Goal: Information Seeking & Learning: Learn about a topic

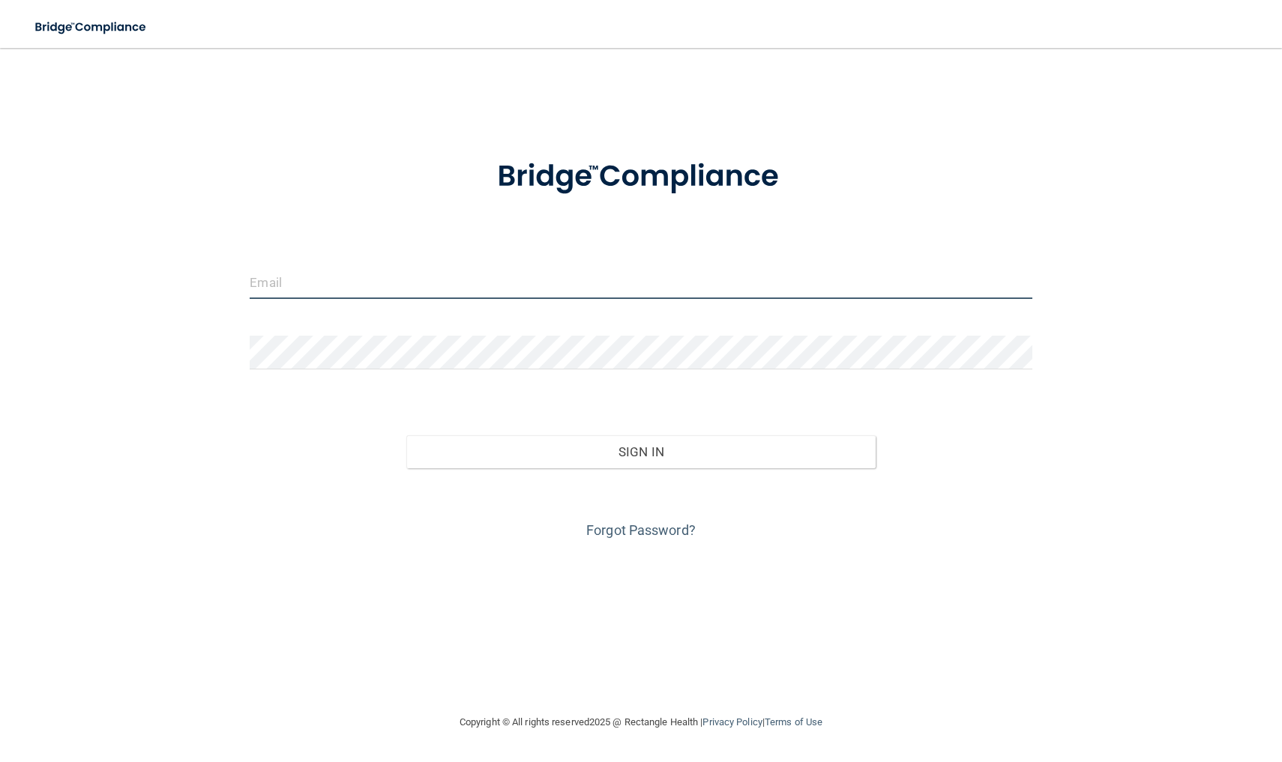
type input "[EMAIL_ADDRESS][DOMAIN_NAME]"
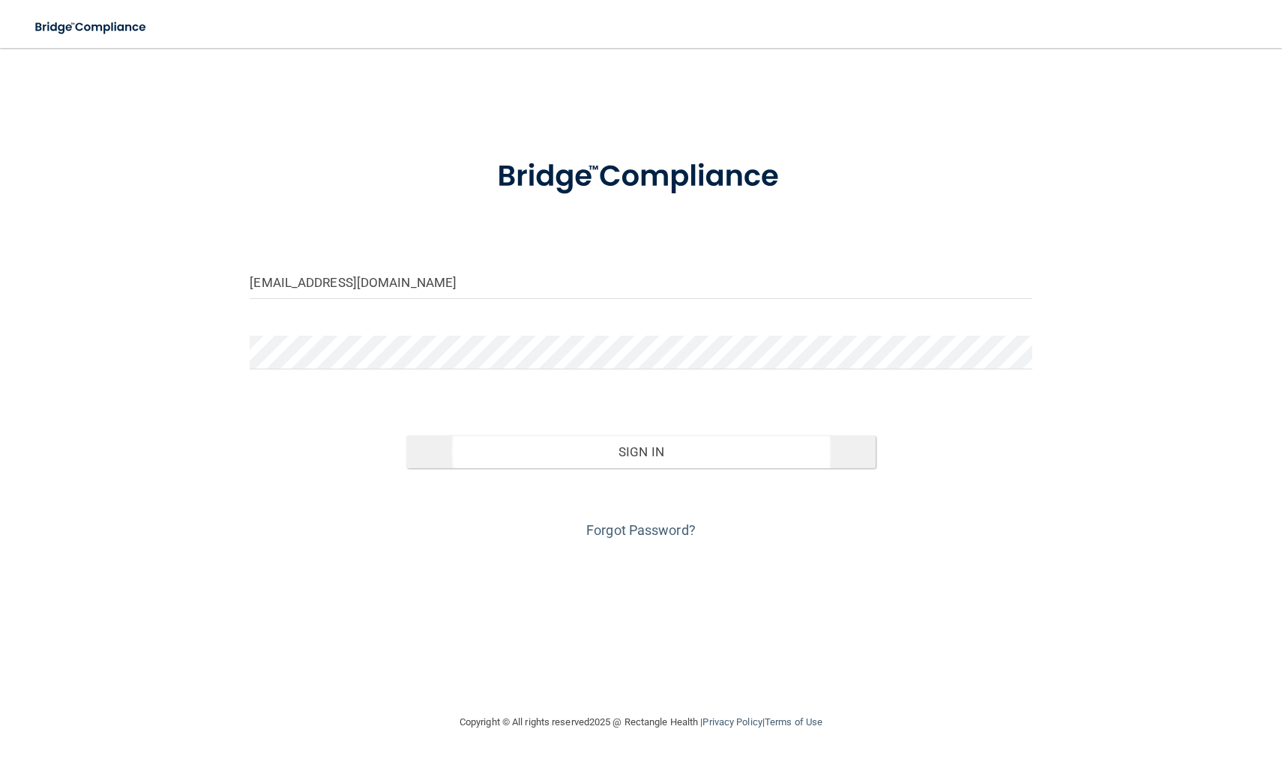
click at [630, 445] on button "Sign In" at bounding box center [640, 452] width 469 height 33
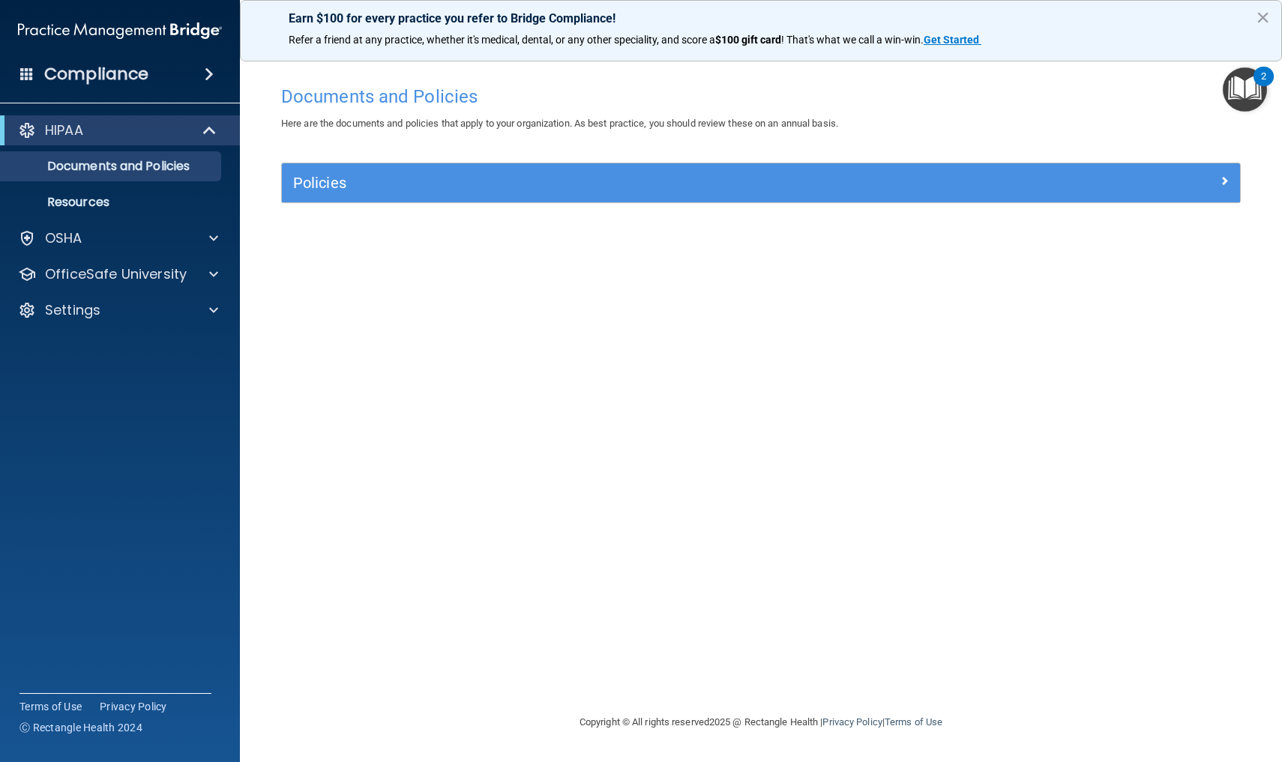
click at [1224, 178] on span at bounding box center [1224, 181] width 9 height 18
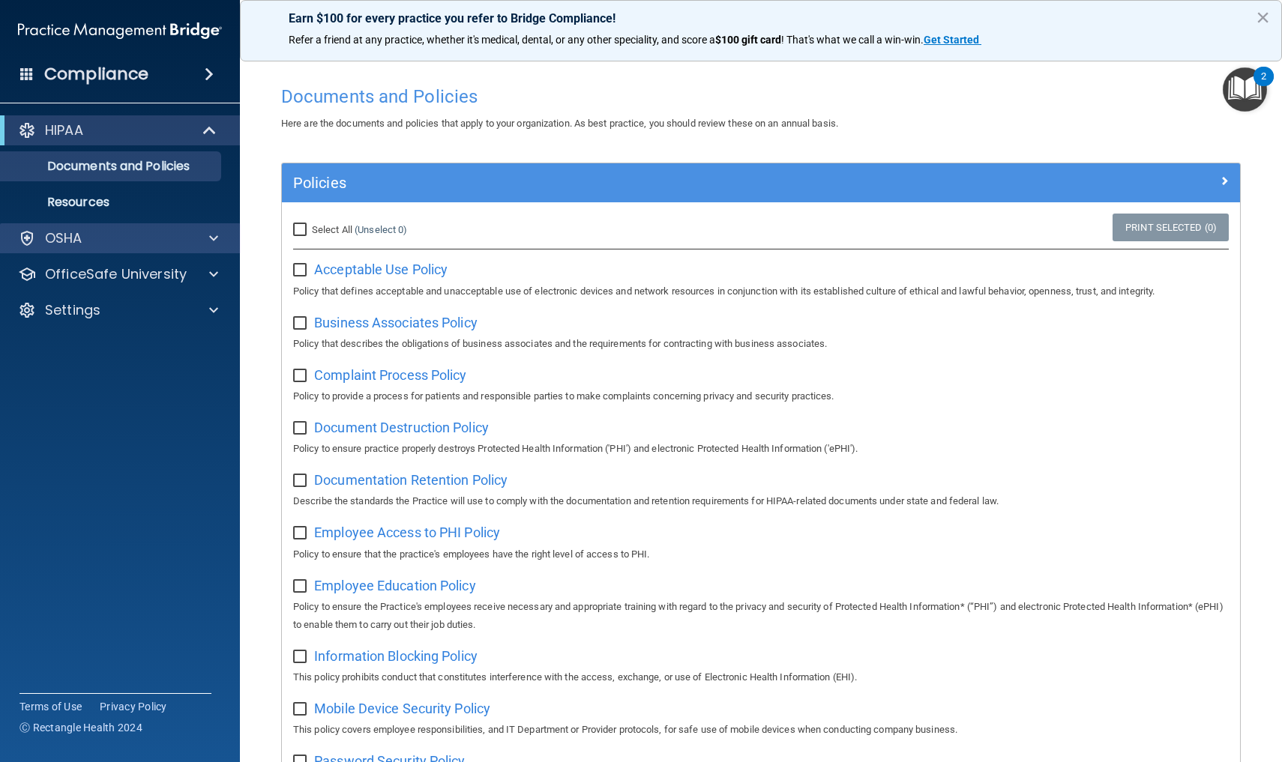
click at [216, 240] on span at bounding box center [213, 238] width 9 height 18
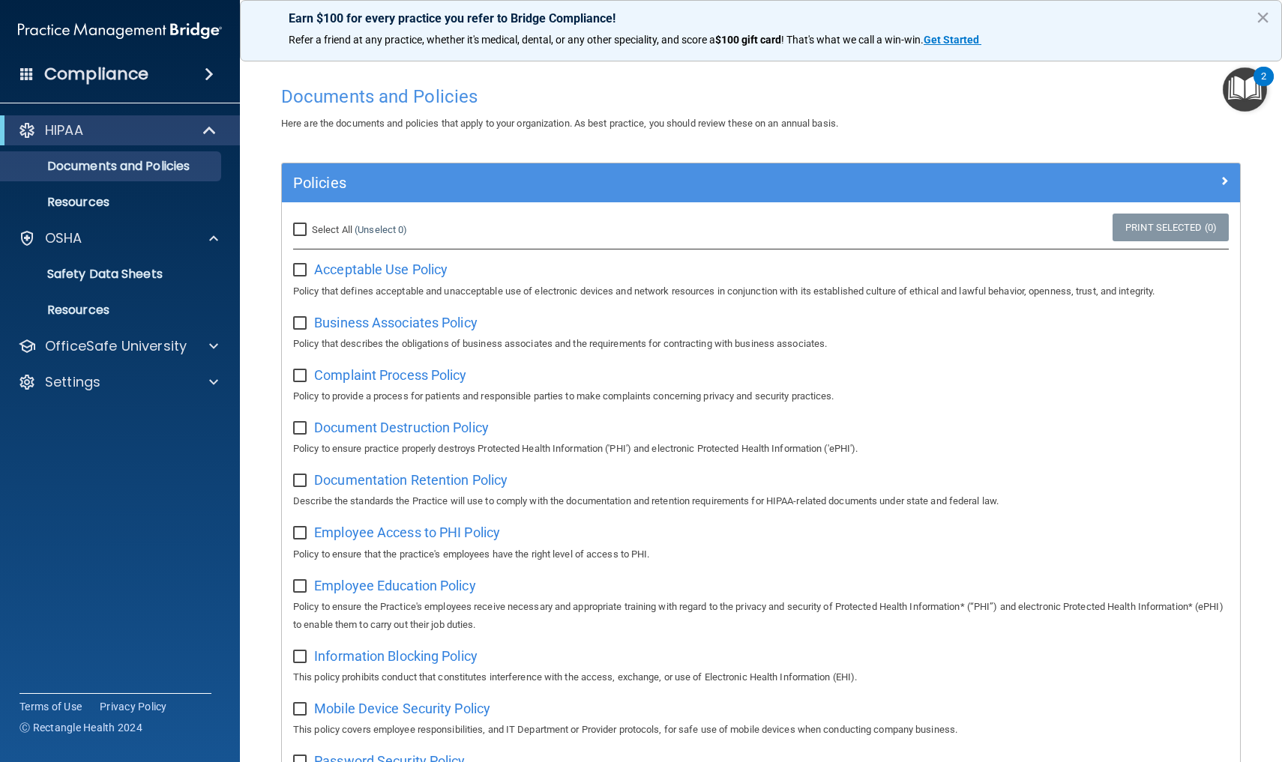
click at [208, 130] on span at bounding box center [211, 130] width 13 height 18
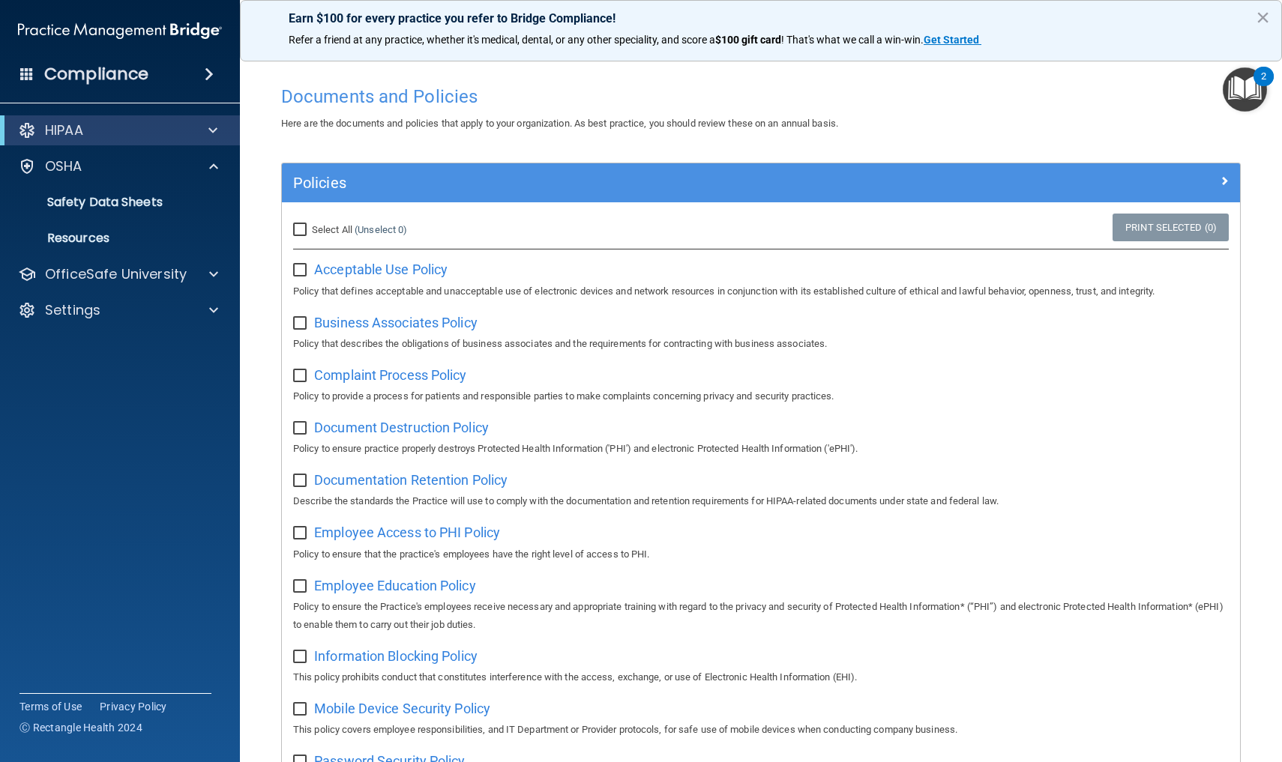
click at [209, 129] on span at bounding box center [212, 130] width 9 height 18
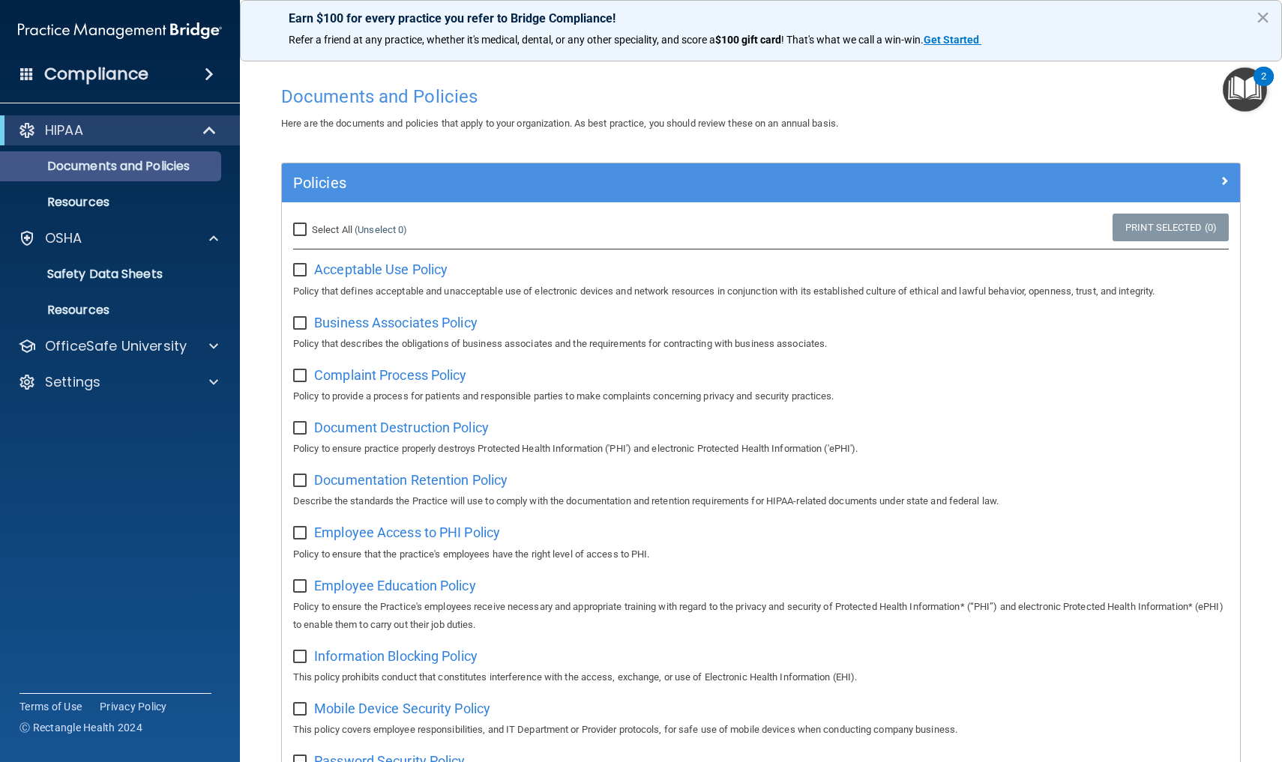
click at [137, 165] on p "Documents and Policies" at bounding box center [112, 166] width 205 height 15
click at [137, 166] on p "Documents and Policies" at bounding box center [112, 166] width 205 height 15
click at [211, 69] on span at bounding box center [209, 74] width 9 height 18
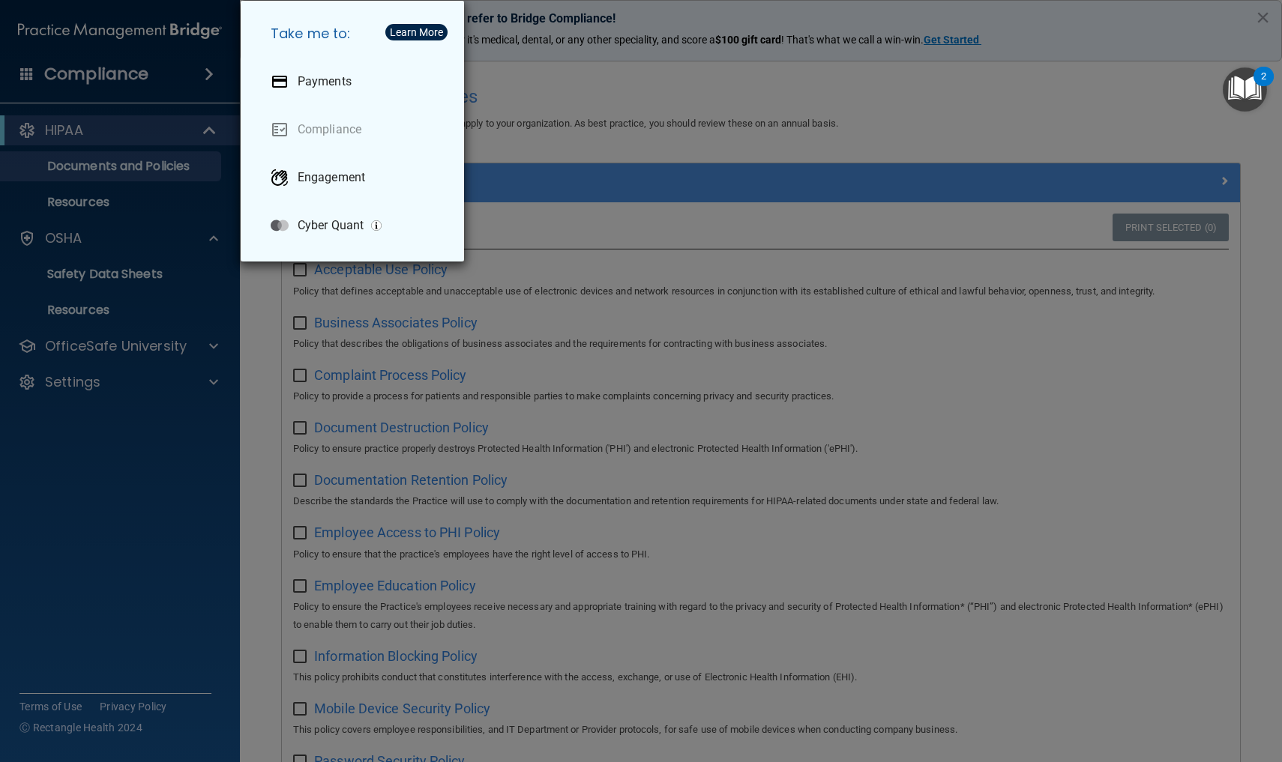
click at [188, 77] on div "Take me to: Payments Compliance Engagement Cyber Quant" at bounding box center [641, 381] width 1282 height 762
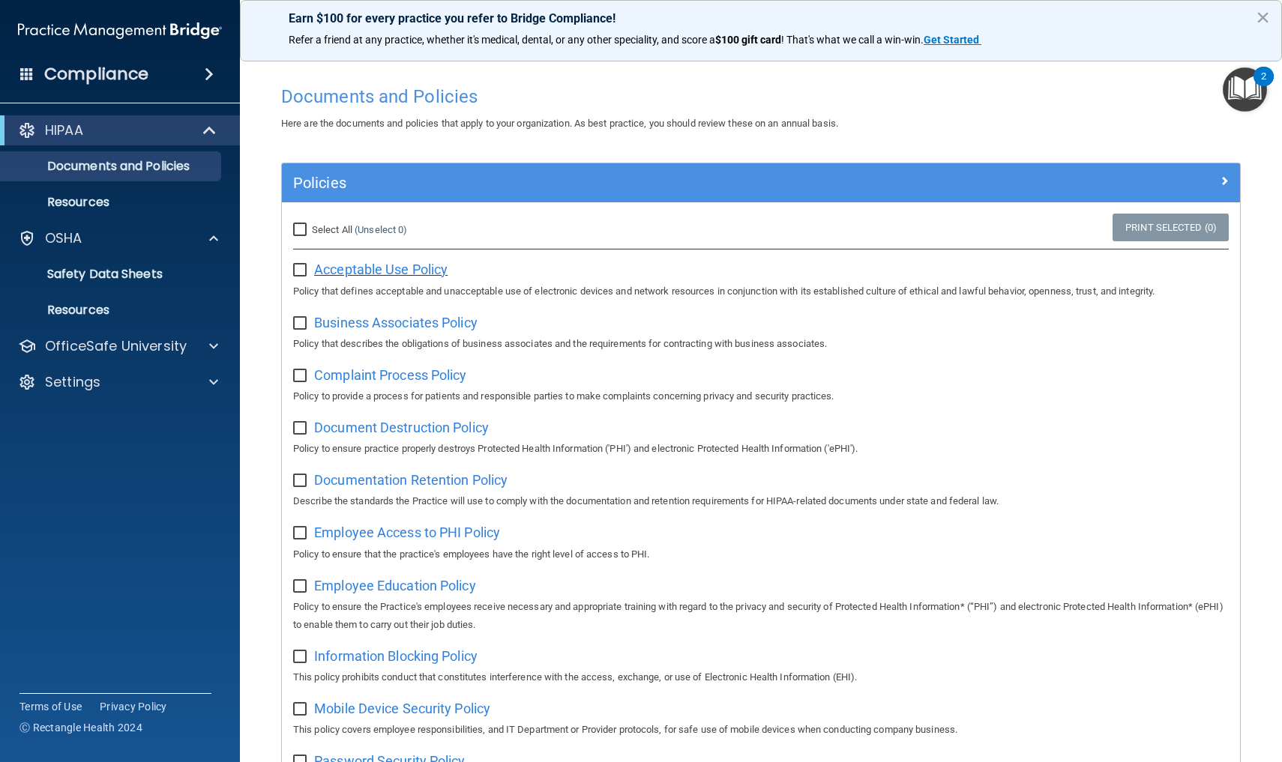
click at [350, 270] on span "Acceptable Use Policy" at bounding box center [380, 270] width 133 height 16
click at [302, 272] on input "checkbox" at bounding box center [301, 271] width 17 height 12
click at [364, 323] on span "Business Associates Policy" at bounding box center [395, 323] width 163 height 16
click at [1095, 433] on div "Document Destruction Policy Policy to ensure practice properly destroys Protect…" at bounding box center [761, 436] width 936 height 43
click at [208, 341] on div at bounding box center [211, 346] width 37 height 18
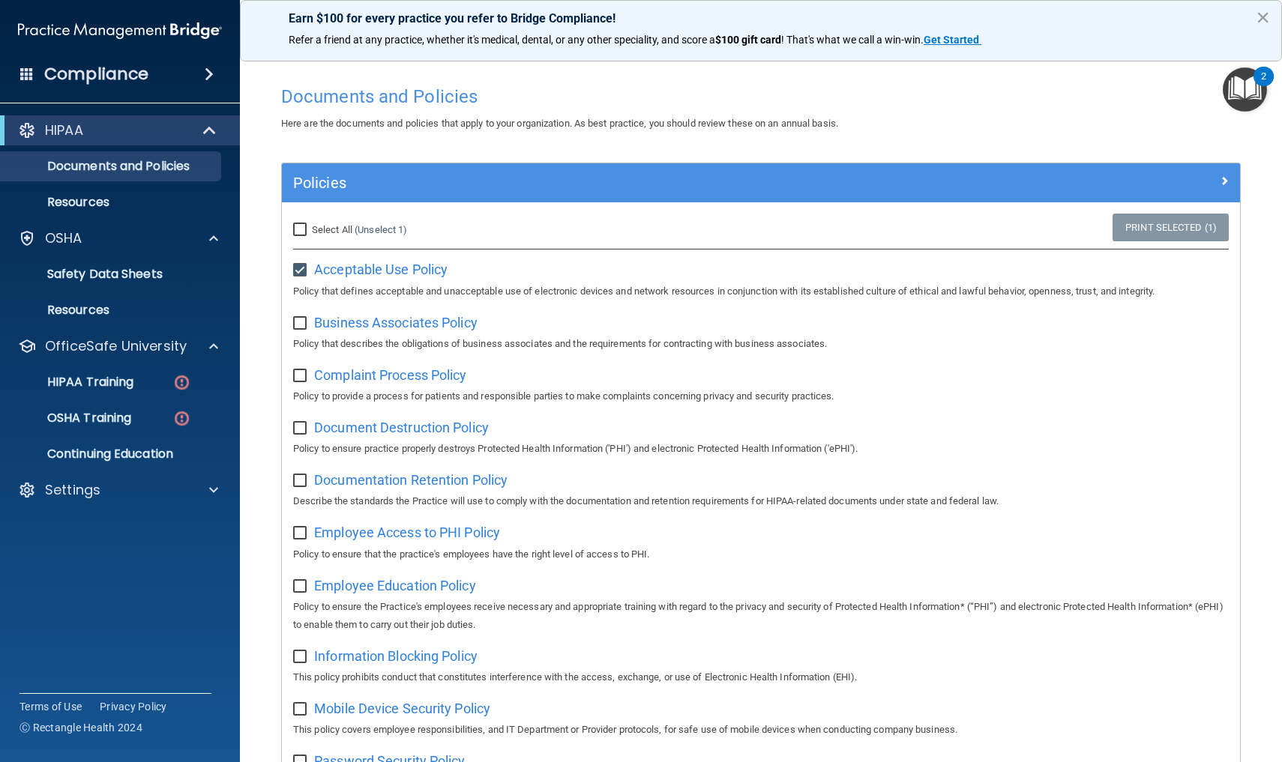
click at [298, 269] on input "checkbox" at bounding box center [301, 271] width 17 height 12
checkbox input "false"
click at [127, 385] on p "HIPAA Training" at bounding box center [72, 382] width 124 height 15
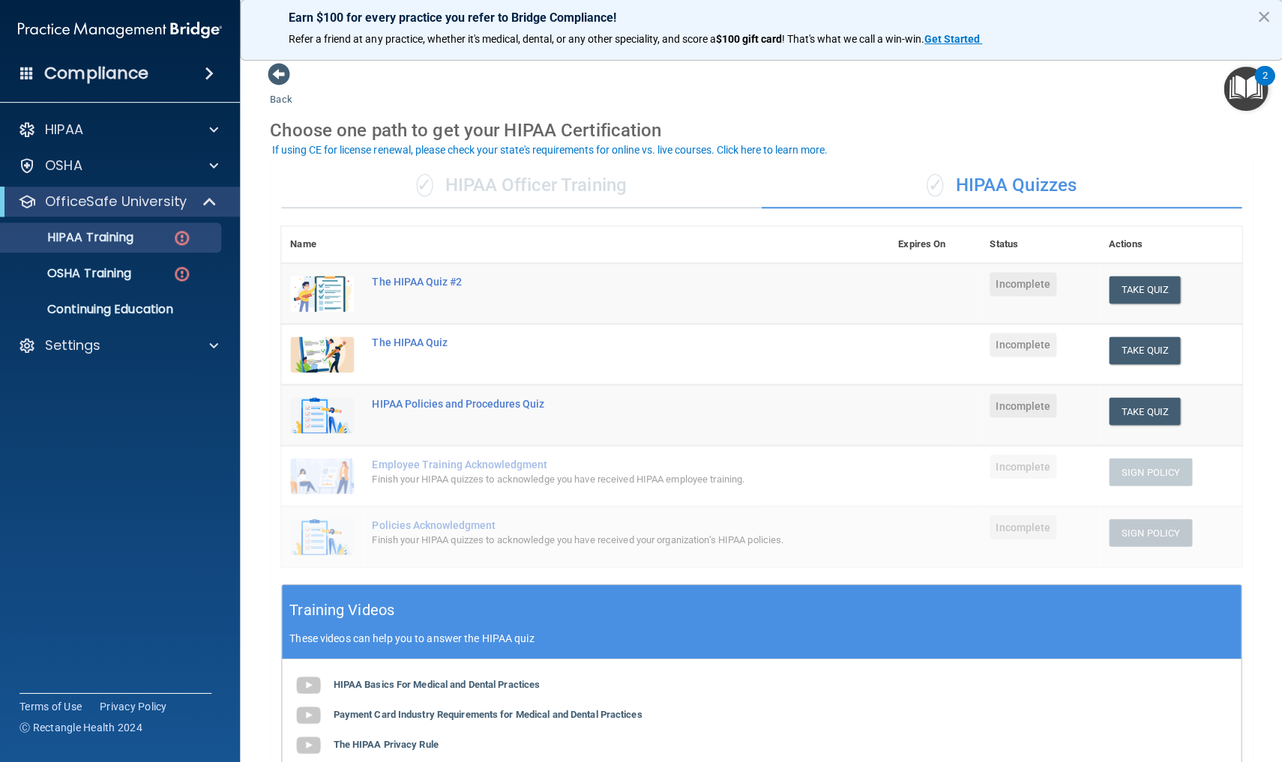
click at [837, 707] on div "HIPAA Basics For Medical and Dental Practices Payment Card Industry Requirement…" at bounding box center [761, 761] width 958 height 202
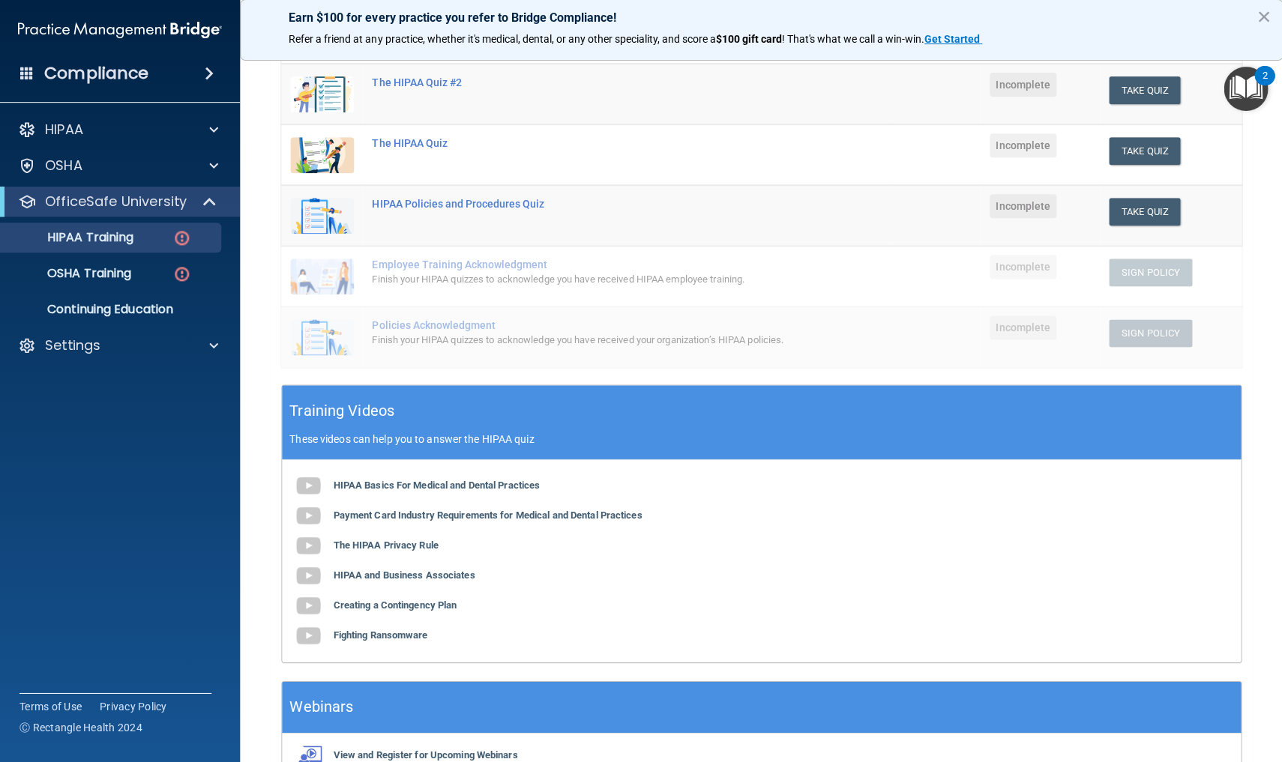
scroll to position [266, 0]
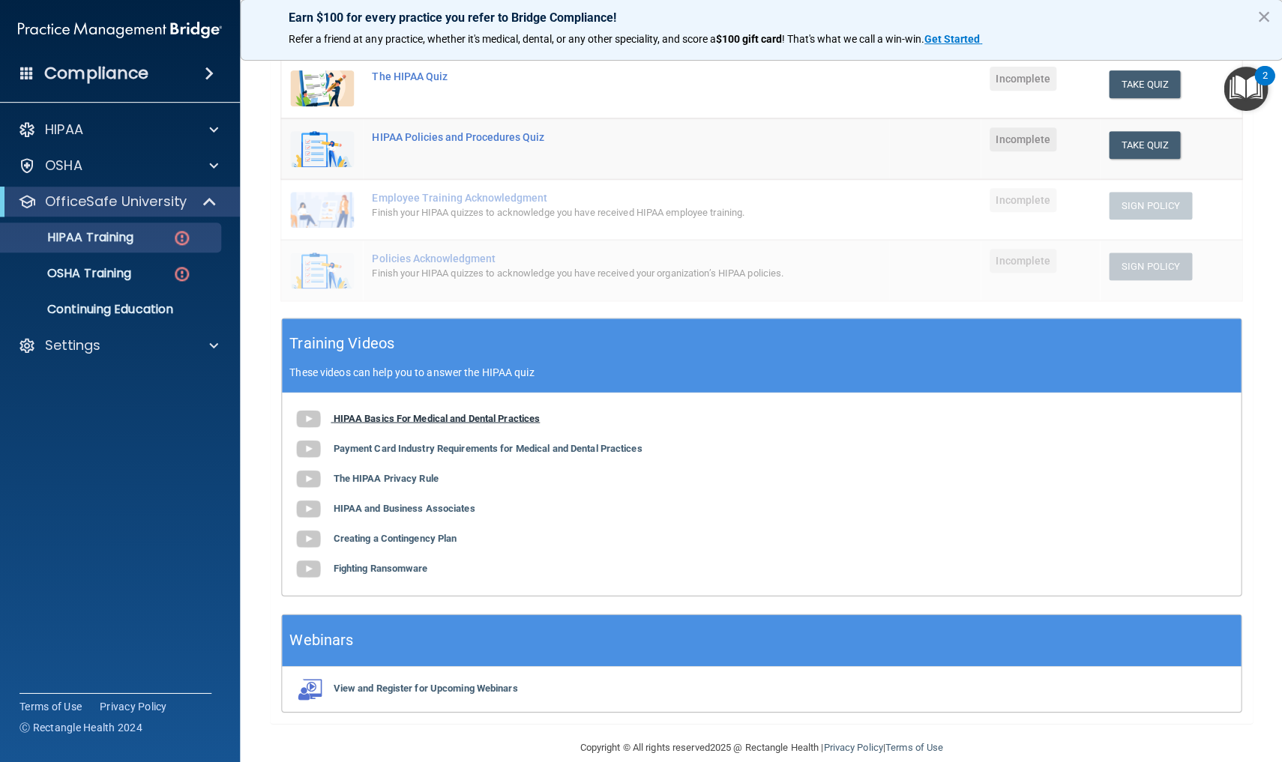
click at [366, 413] on b "HIPAA Basics For Medical and Dental Practices" at bounding box center [436, 418] width 207 height 11
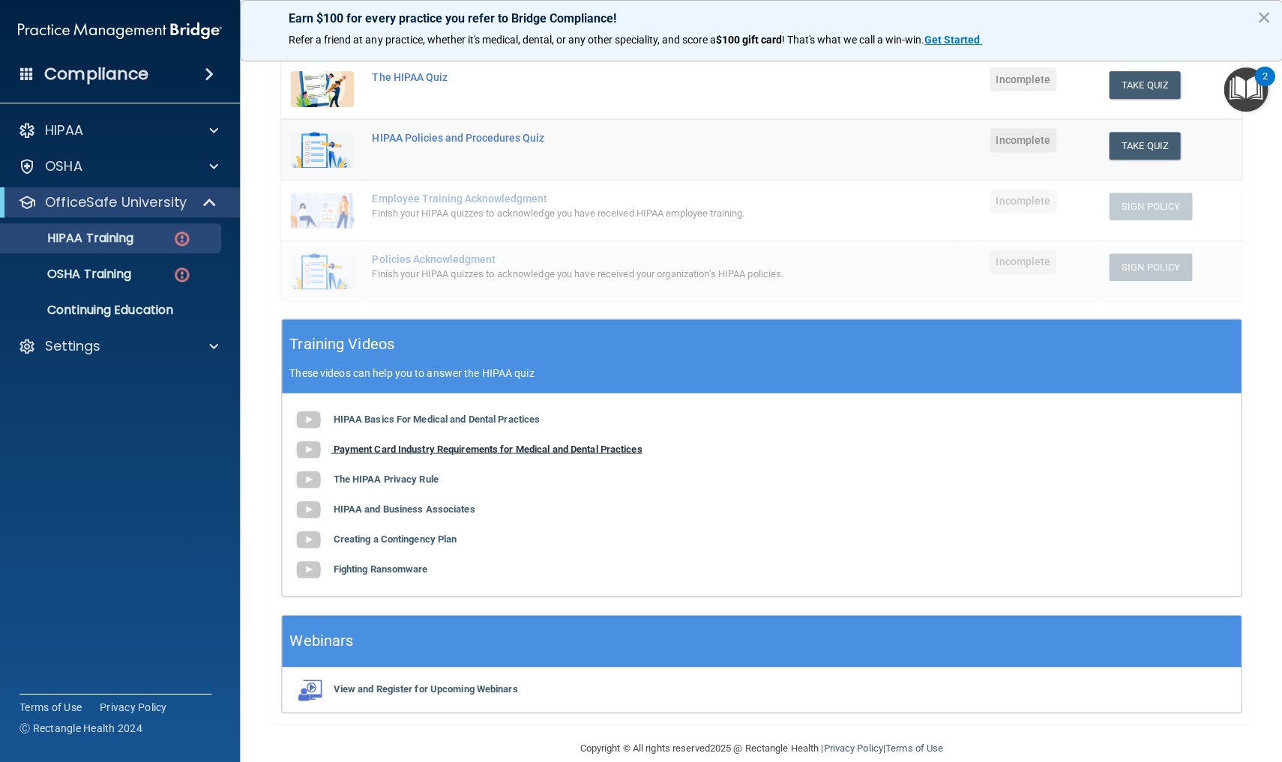
click at [357, 448] on b "Payment Card Industry Requirements for Medical and Dental Practices" at bounding box center [487, 448] width 309 height 11
click at [372, 474] on b "The HIPAA Privacy Rule" at bounding box center [385, 478] width 105 height 11
click at [435, 78] on div "The HIPAA Quiz" at bounding box center [593, 77] width 442 height 12
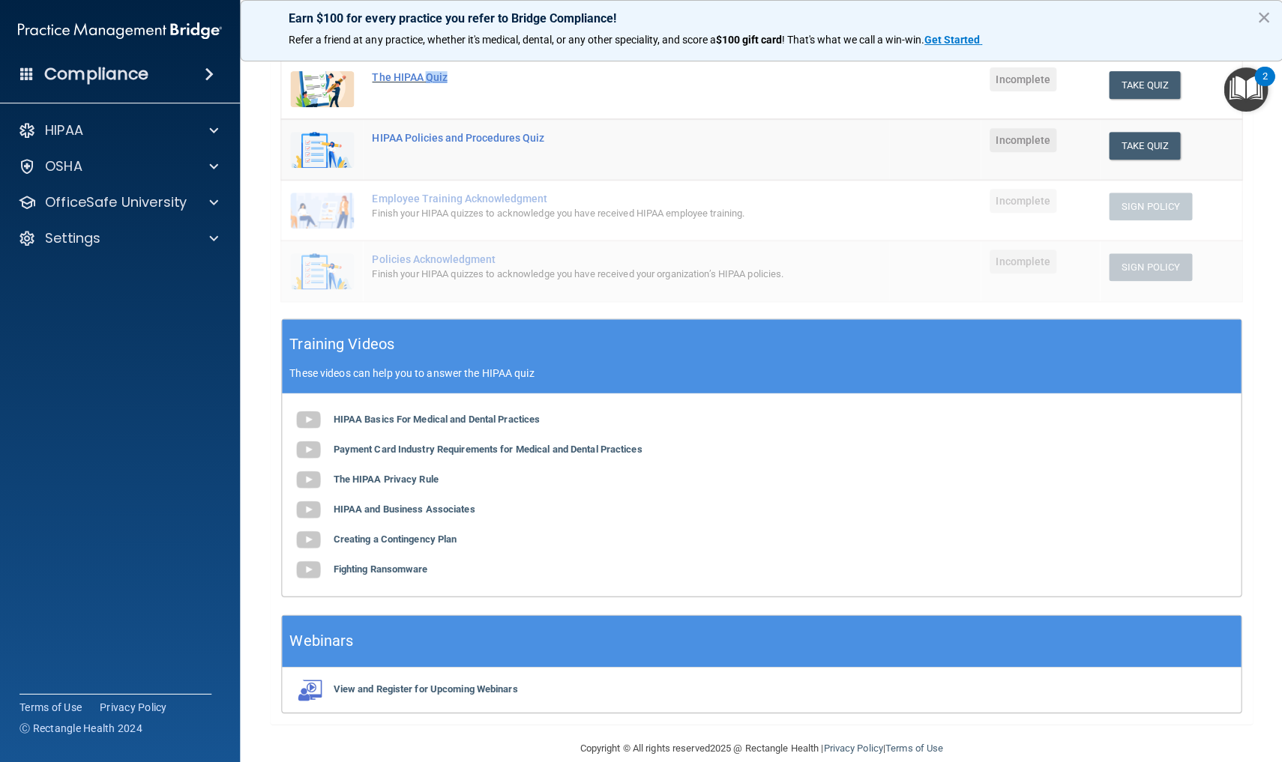
click at [435, 78] on div "The HIPAA Quiz" at bounding box center [593, 77] width 442 height 12
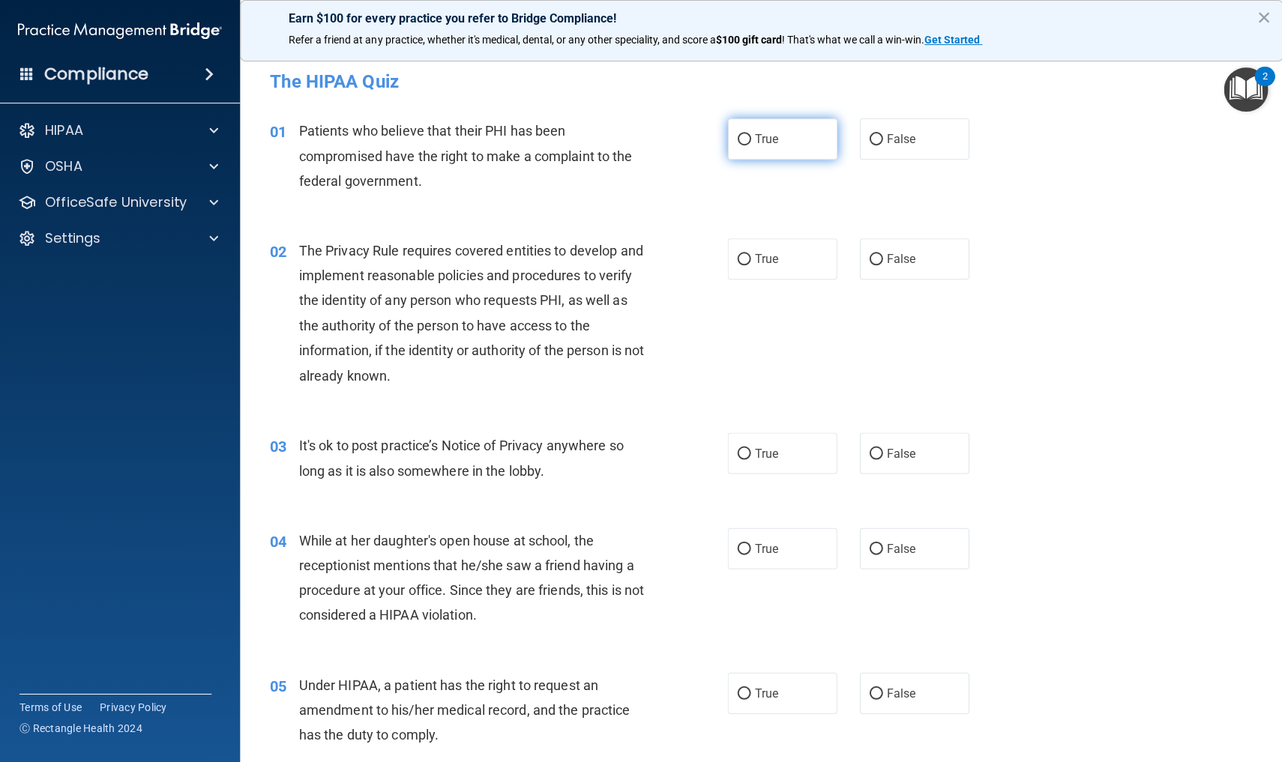
click at [746, 139] on input "True" at bounding box center [743, 139] width 13 height 11
radio input "true"
click at [743, 258] on input "True" at bounding box center [743, 259] width 13 height 11
radio input "true"
click at [876, 452] on input "False" at bounding box center [875, 453] width 13 height 11
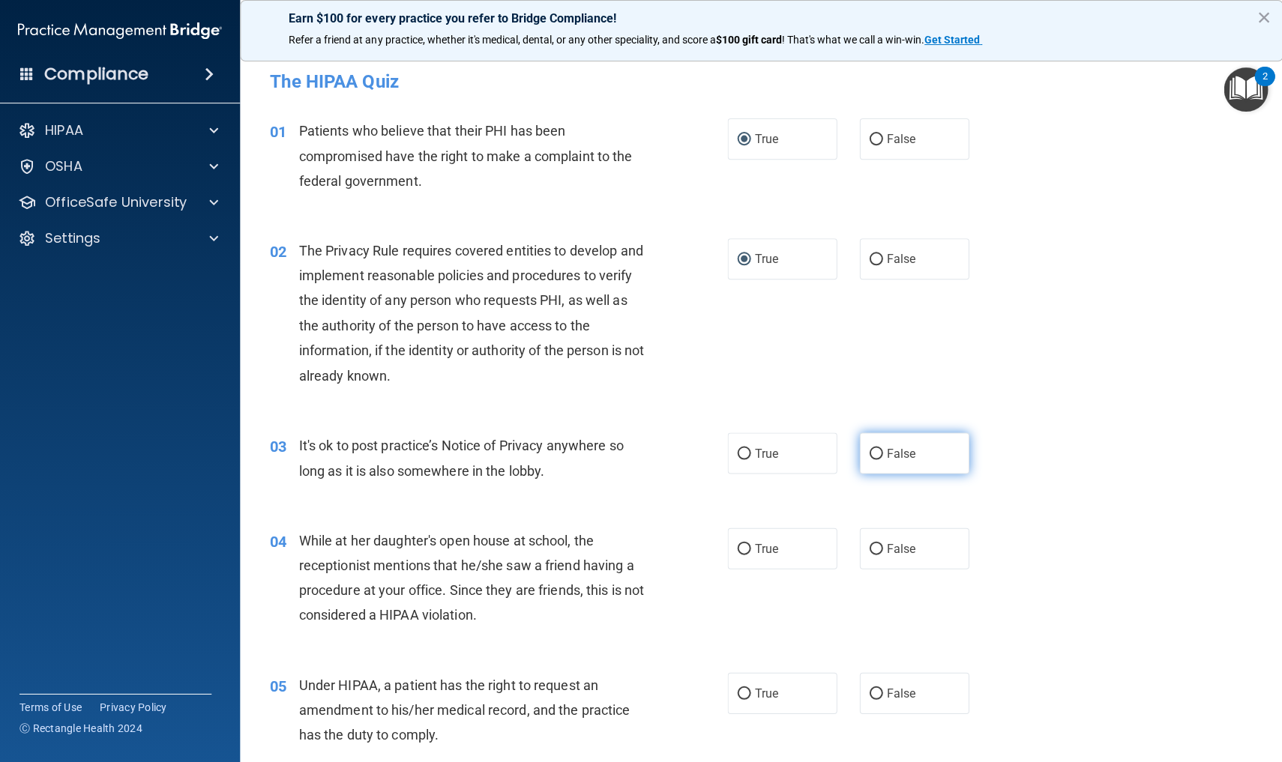
radio input "true"
click at [876, 547] on input "False" at bounding box center [875, 549] width 13 height 11
radio input "true"
click at [1097, 627] on div "04 While at her daughter's open house at school, the receptionist mentions that…" at bounding box center [761, 581] width 1005 height 145
click at [1045, 624] on div "04 While at her daughter's open house at school, the receptionist mentions that…" at bounding box center [761, 581] width 1005 height 145
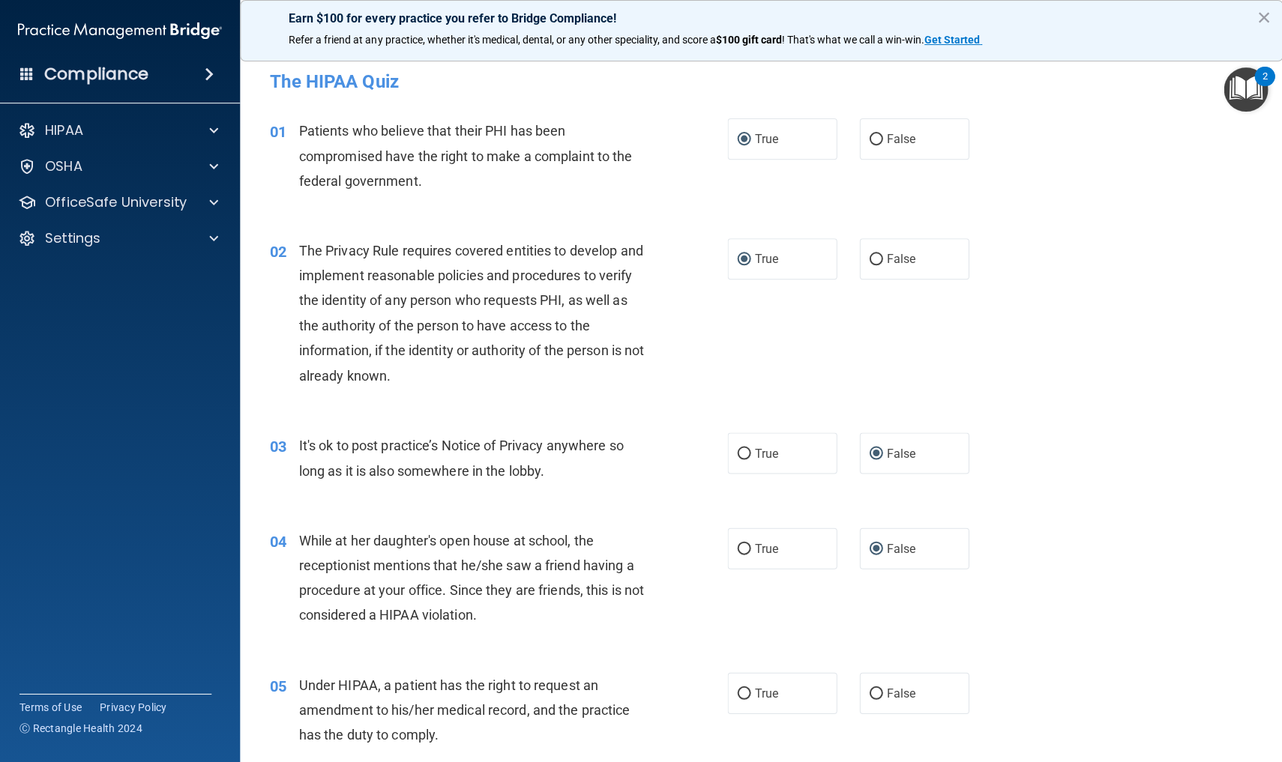
click at [682, 685] on div "05 Under HIPAA, a patient has the right to request an amendment to his/her medi…" at bounding box center [498, 713] width 502 height 82
click at [1136, 505] on div "03 It's ok to post practice’s Notice of Privacy anywhere so long as it is also …" at bounding box center [761, 461] width 1005 height 94
click at [1121, 473] on div "03 It's ok to post practice’s Notice of Privacy anywhere so long as it is also …" at bounding box center [761, 461] width 1005 height 94
click at [1022, 377] on div "02 The Privacy Rule requires covered entities to develop and implement reasonab…" at bounding box center [761, 317] width 1005 height 194
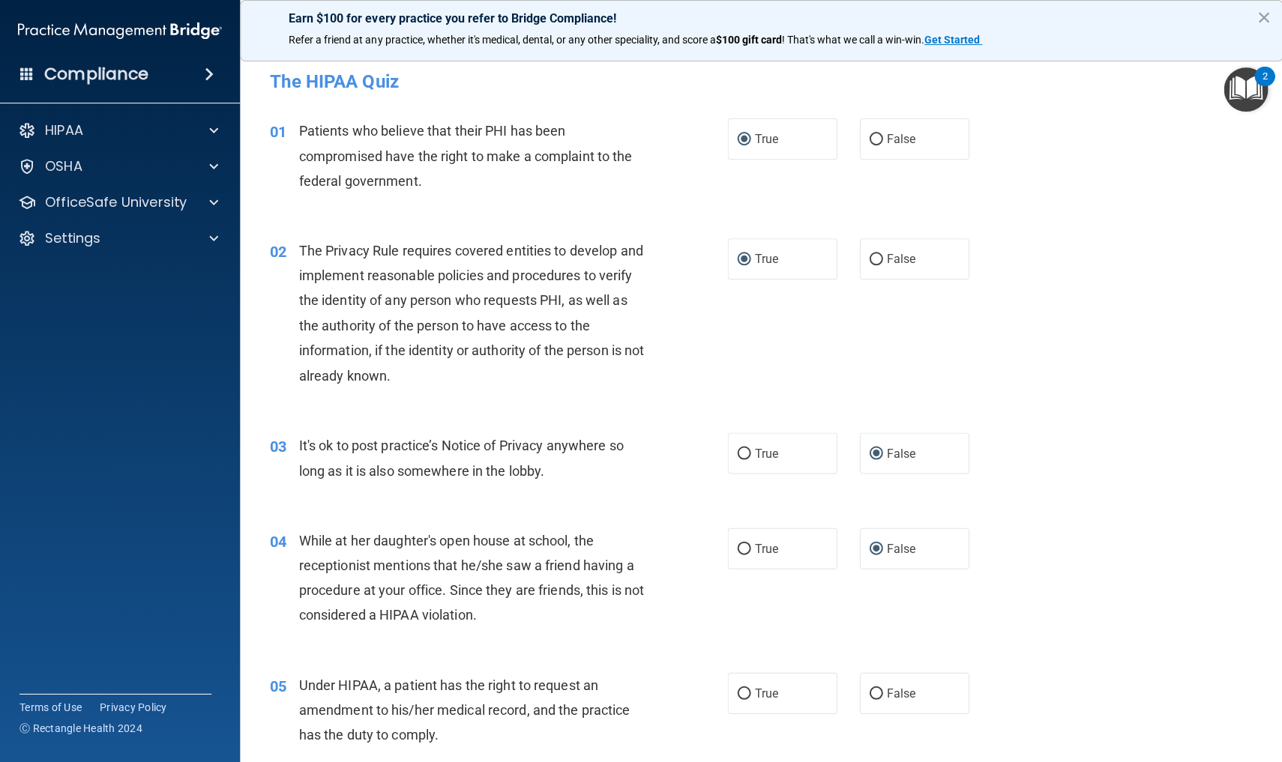
click at [1074, 481] on div "03 It's ok to post practice’s Notice of Privacy anywhere so long as it is also …" at bounding box center [761, 461] width 1005 height 94
click at [1055, 381] on div "02 The Privacy Rule requires covered entities to develop and implement reasonab…" at bounding box center [761, 317] width 1005 height 194
click at [1002, 633] on div "04 While at her daughter's open house at school, the receptionist mentions that…" at bounding box center [761, 581] width 1005 height 145
click at [1098, 660] on div "05 Under HIPAA, a patient has the right to request an amendment to his/her medi…" at bounding box center [761, 714] width 1005 height 120
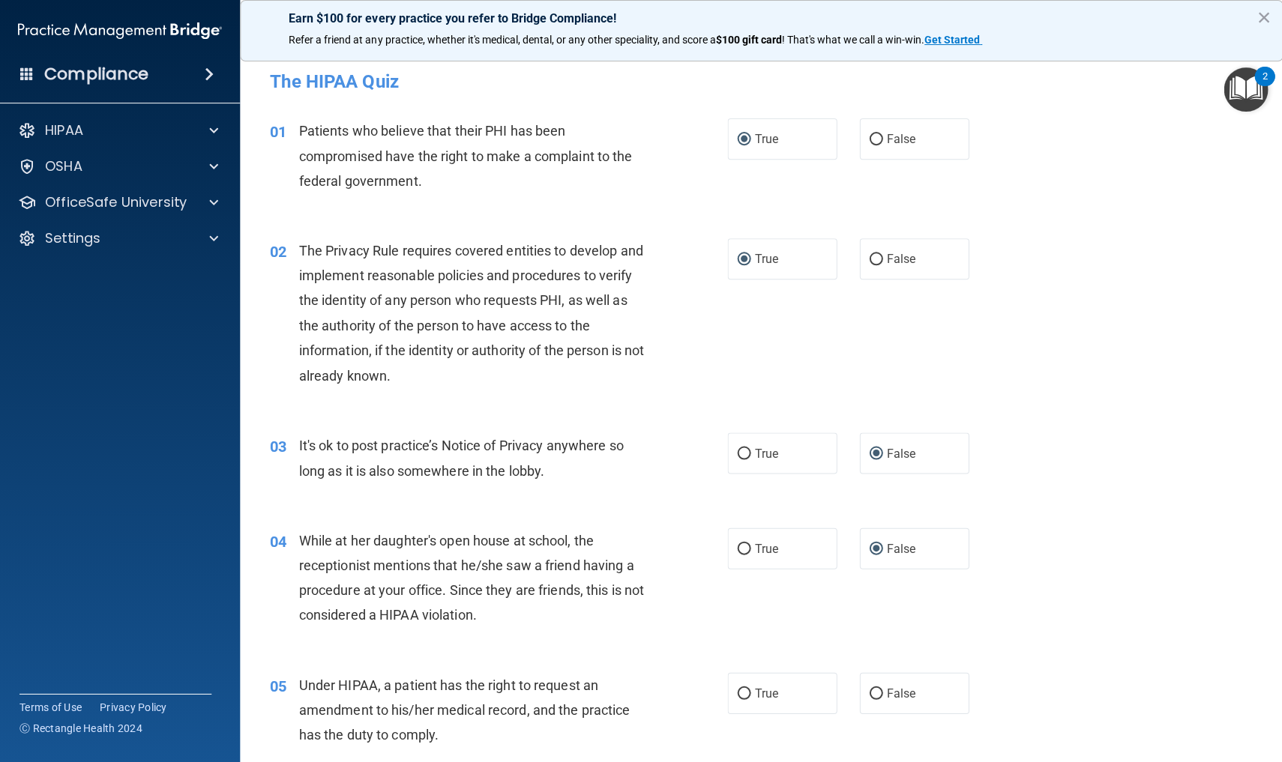
click at [1121, 477] on div "03 It's ok to post practice’s Notice of Privacy anywhere so long as it is also …" at bounding box center [761, 461] width 1005 height 94
click at [742, 689] on input "True" at bounding box center [743, 693] width 13 height 11
radio input "true"
click at [1157, 654] on div "05 Under HIPAA, a patient has the right to request an amendment to his/her medi…" at bounding box center [761, 714] width 1005 height 120
click at [1155, 541] on div "04 While at her daughter's open house at school, the receptionist mentions that…" at bounding box center [761, 581] width 1005 height 145
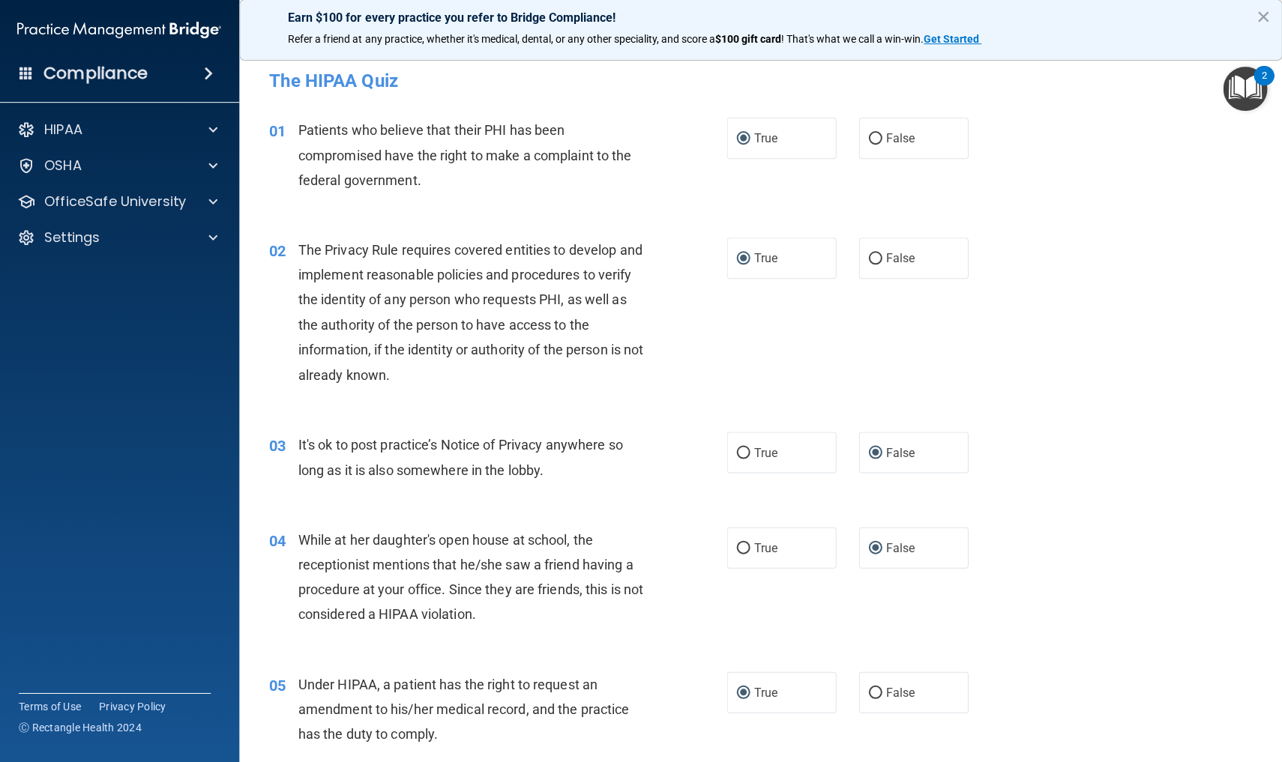
click at [1143, 473] on div "03 It's ok to post practice’s Notice of Privacy anywhere so long as it is also …" at bounding box center [761, 461] width 1005 height 94
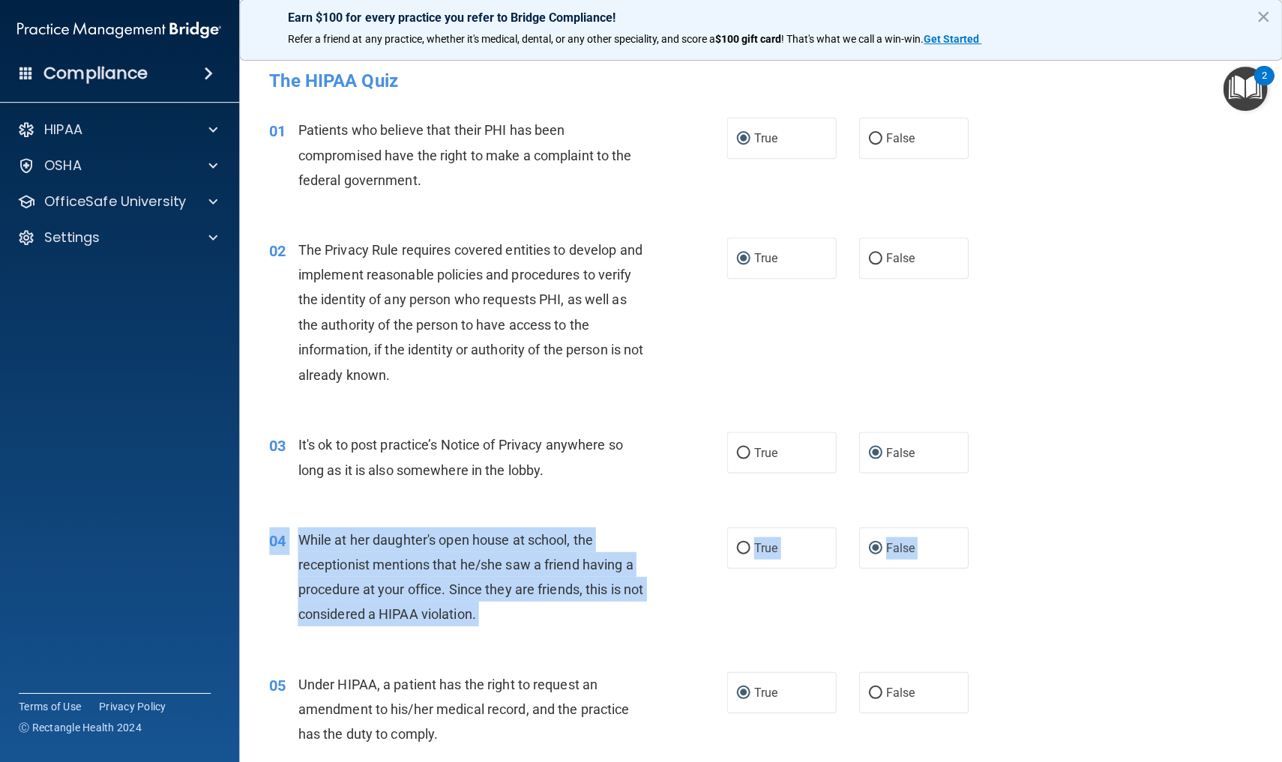
drag, startPoint x: 1113, startPoint y: 512, endPoint x: 1099, endPoint y: 760, distance: 248.6
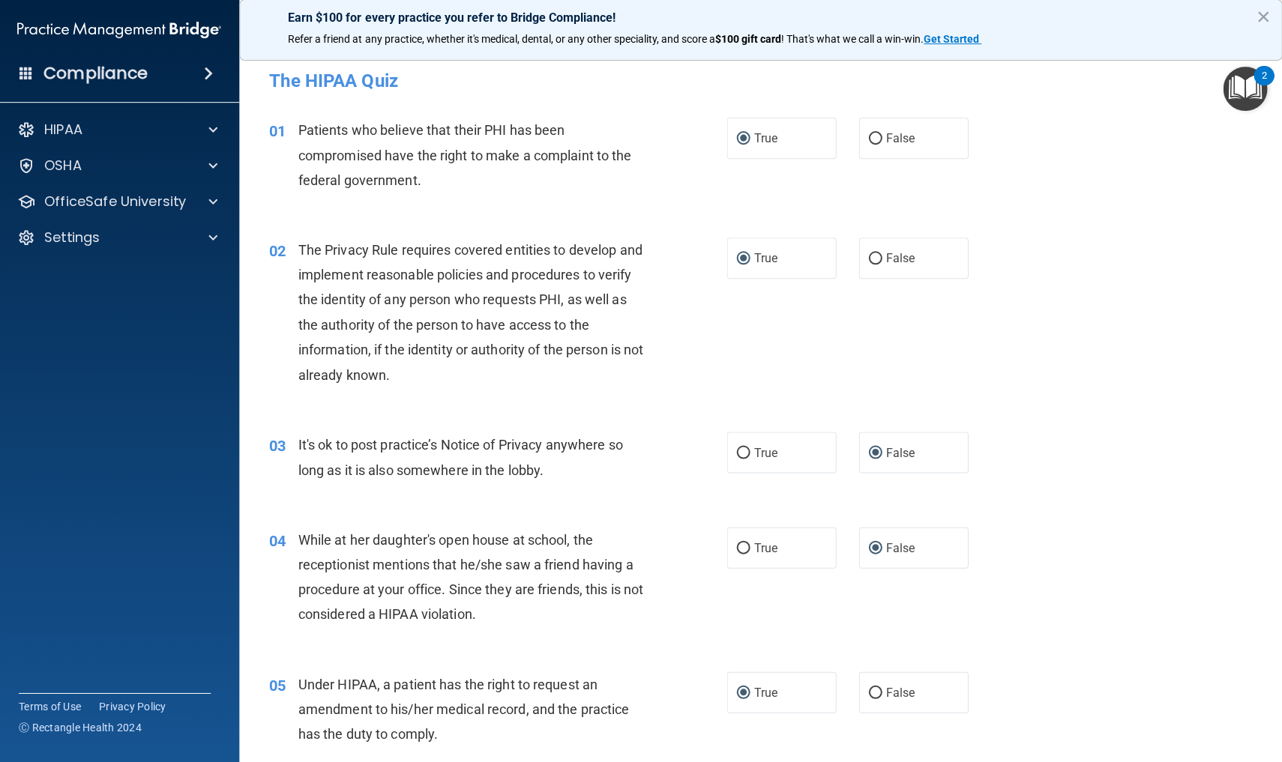
click at [1094, 732] on div "05 Under HIPAA, a patient has the right to request an amendment to his/her medi…" at bounding box center [761, 714] width 1005 height 120
click at [1107, 613] on div "04 While at her daughter's open house at school, the receptionist mentions that…" at bounding box center [761, 581] width 1005 height 145
click at [270, 737] on div "05 Under HIPAA, a patient has the right to request an amendment to his/her medi…" at bounding box center [498, 713] width 502 height 82
click at [1085, 395] on div "02 The Privacy Rule requires covered entities to develop and implement reasonab…" at bounding box center [761, 317] width 1005 height 194
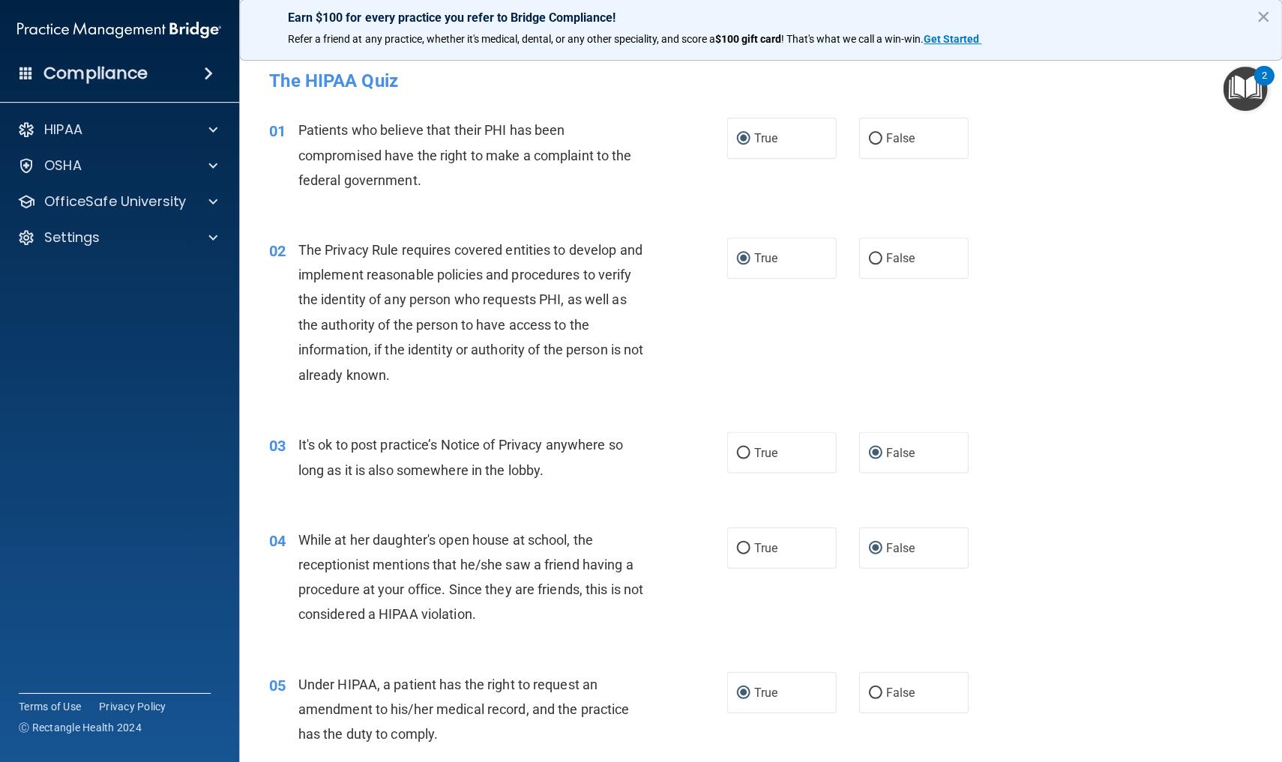
click at [1088, 212] on div "01 Patients who believe that their PHI has been compromised have the right to m…" at bounding box center [761, 160] width 1005 height 120
click at [1104, 395] on div "02 The Privacy Rule requires covered entities to develop and implement reasonab…" at bounding box center [761, 317] width 1005 height 194
click at [1125, 429] on div "03 It's ok to post practice’s Notice of Privacy anywhere so long as it is also …" at bounding box center [761, 461] width 1005 height 94
click at [1121, 488] on div "03 It's ok to post practice’s Notice of Privacy anywhere so long as it is also …" at bounding box center [761, 461] width 1005 height 94
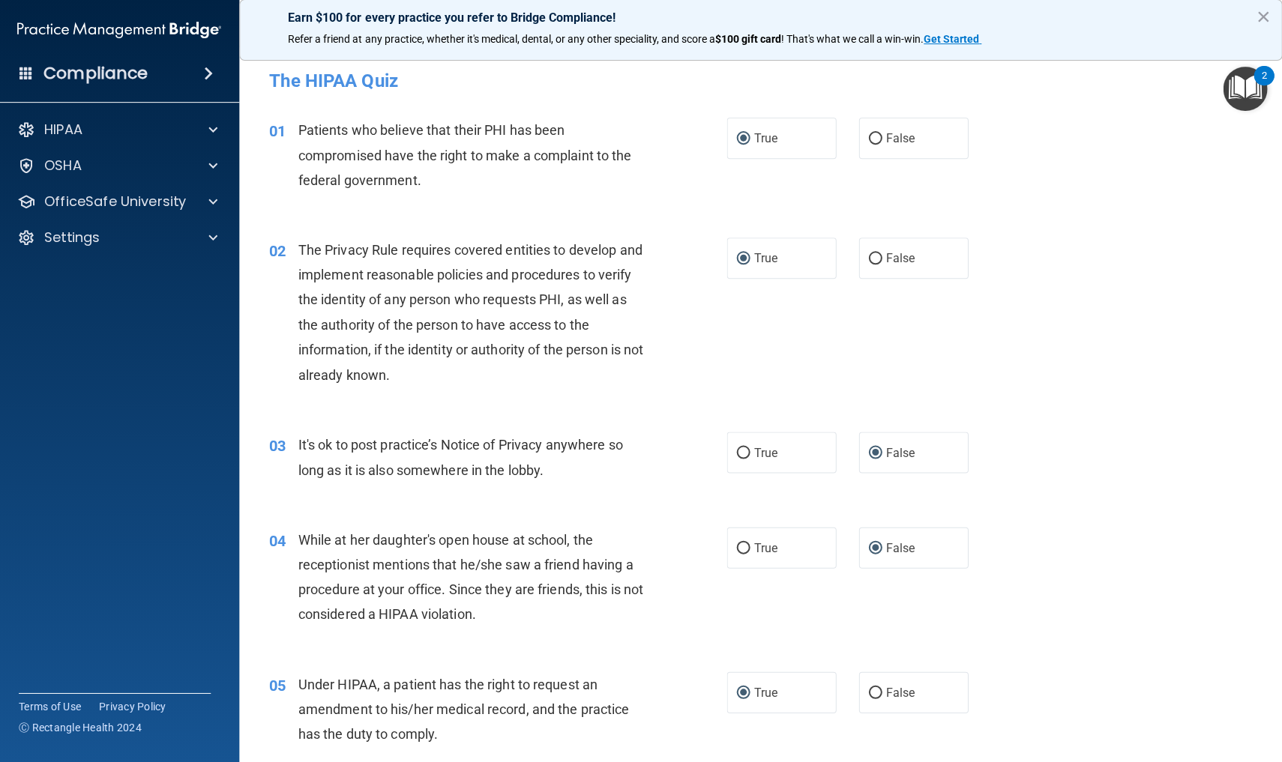
click at [1070, 741] on div "05 Under HIPAA, a patient has the right to request an amendment to his/her medi…" at bounding box center [761, 714] width 1005 height 120
click at [1244, 92] on img "Open Resource Center, 2 new notifications" at bounding box center [1245, 89] width 44 height 44
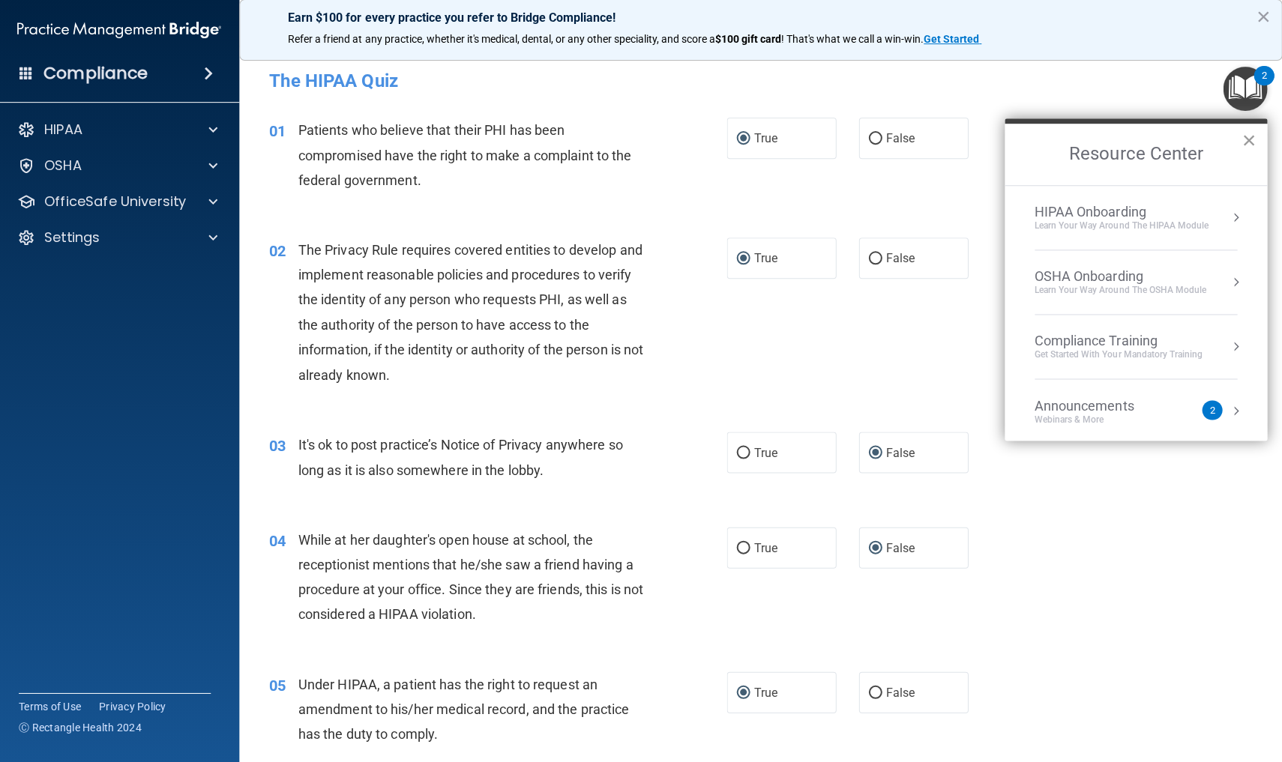
click at [1244, 139] on button "×" at bounding box center [1248, 141] width 14 height 24
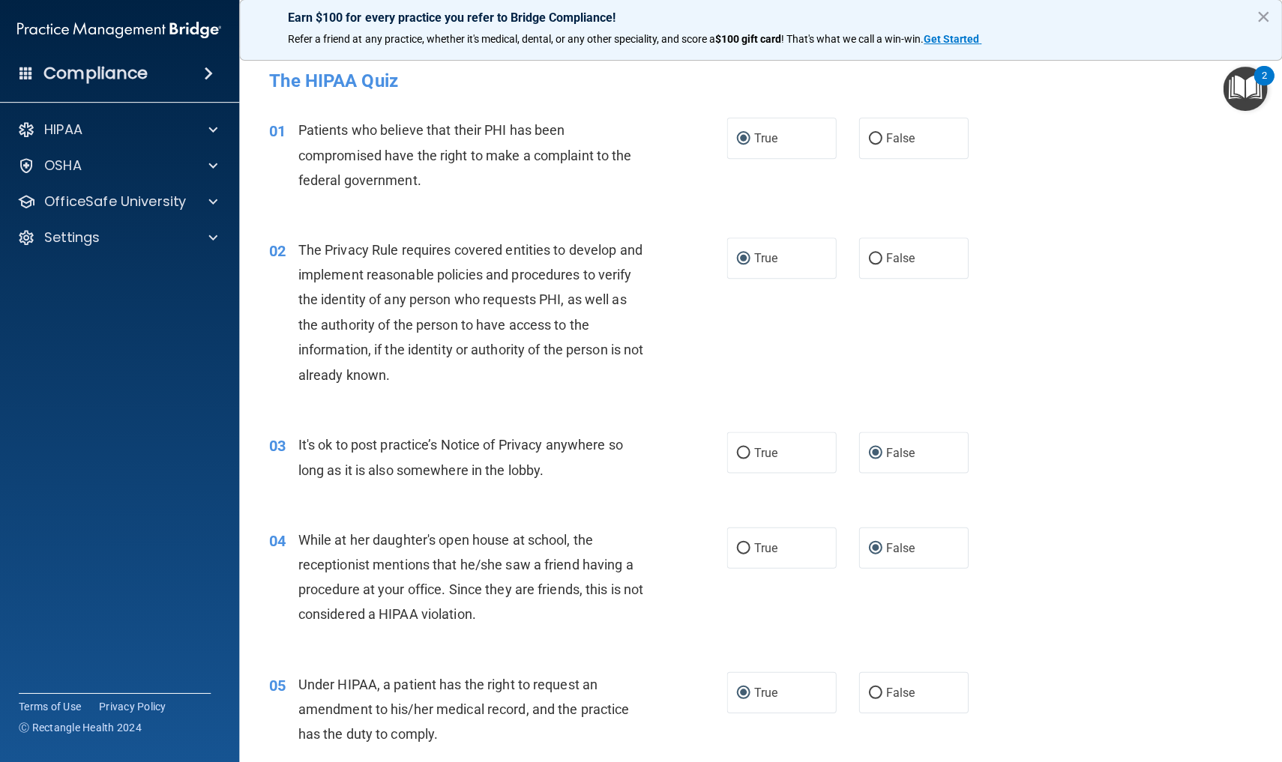
click at [1185, 500] on div "03 It's ok to post practice’s Notice of Privacy anywhere so long as it is also …" at bounding box center [761, 461] width 1005 height 94
drag, startPoint x: 286, startPoint y: 726, endPoint x: 285, endPoint y: 712, distance: 14.3
click at [285, 713] on div "05 Under HIPAA, a patient has the right to request an amendment to his/her medi…" at bounding box center [498, 713] width 502 height 82
click at [311, 740] on div "Under HIPAA, a patient has the right to request an amendment to his/her medical…" at bounding box center [478, 709] width 360 height 75
click at [331, 739] on div "Under HIPAA, a patient has the right to request an amendment to his/her medical…" at bounding box center [478, 709] width 360 height 75
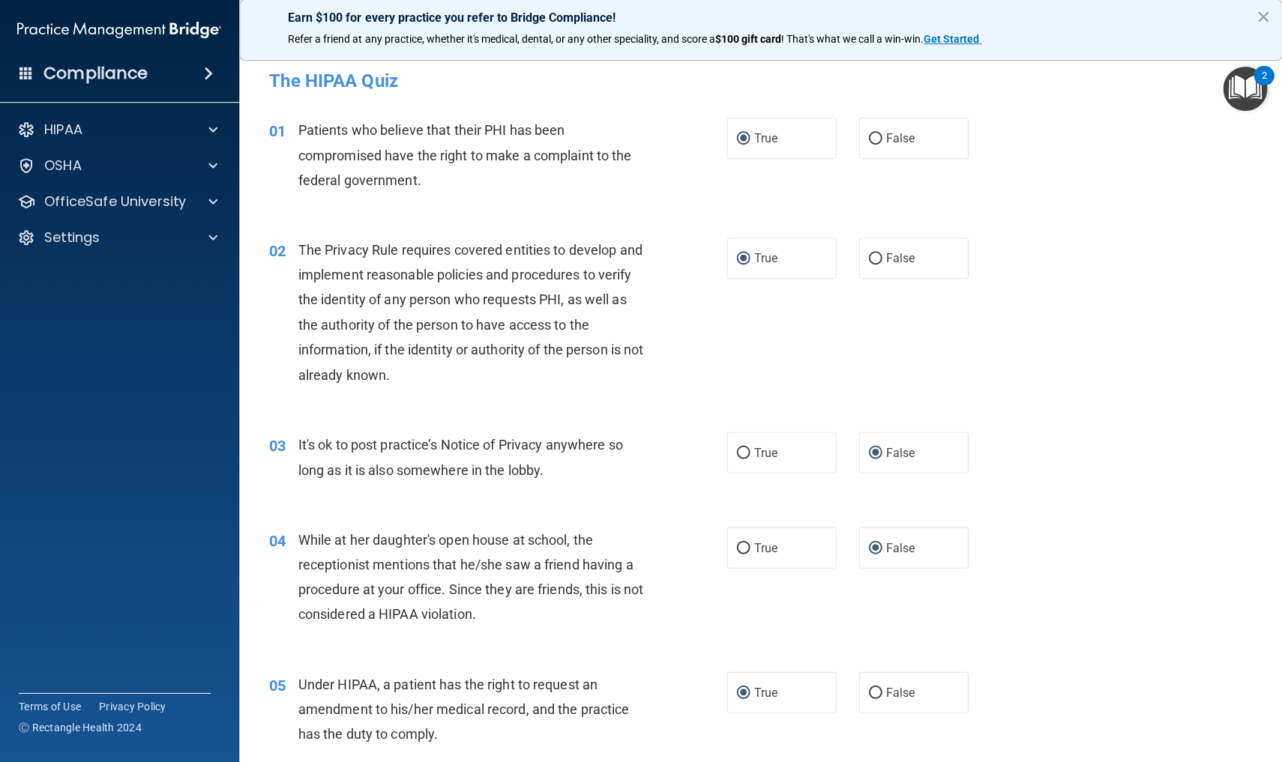
click at [355, 735] on span "Under HIPAA, a patient has the right to request an amendment to his/her medical…" at bounding box center [463, 709] width 331 height 65
click at [472, 720] on div "Under HIPAA, a patient has the right to request an amendment to his/her medical…" at bounding box center [478, 709] width 360 height 75
drag, startPoint x: 943, startPoint y: 720, endPoint x: 998, endPoint y: 689, distance: 63.1
click at [998, 689] on div "05 Under HIPAA, a patient has the right to request an amendment to his/her medi…" at bounding box center [761, 714] width 1005 height 120
click at [1162, 647] on div "04 While at her daughter's open house at school, the receptionist mentions that…" at bounding box center [761, 581] width 1005 height 145
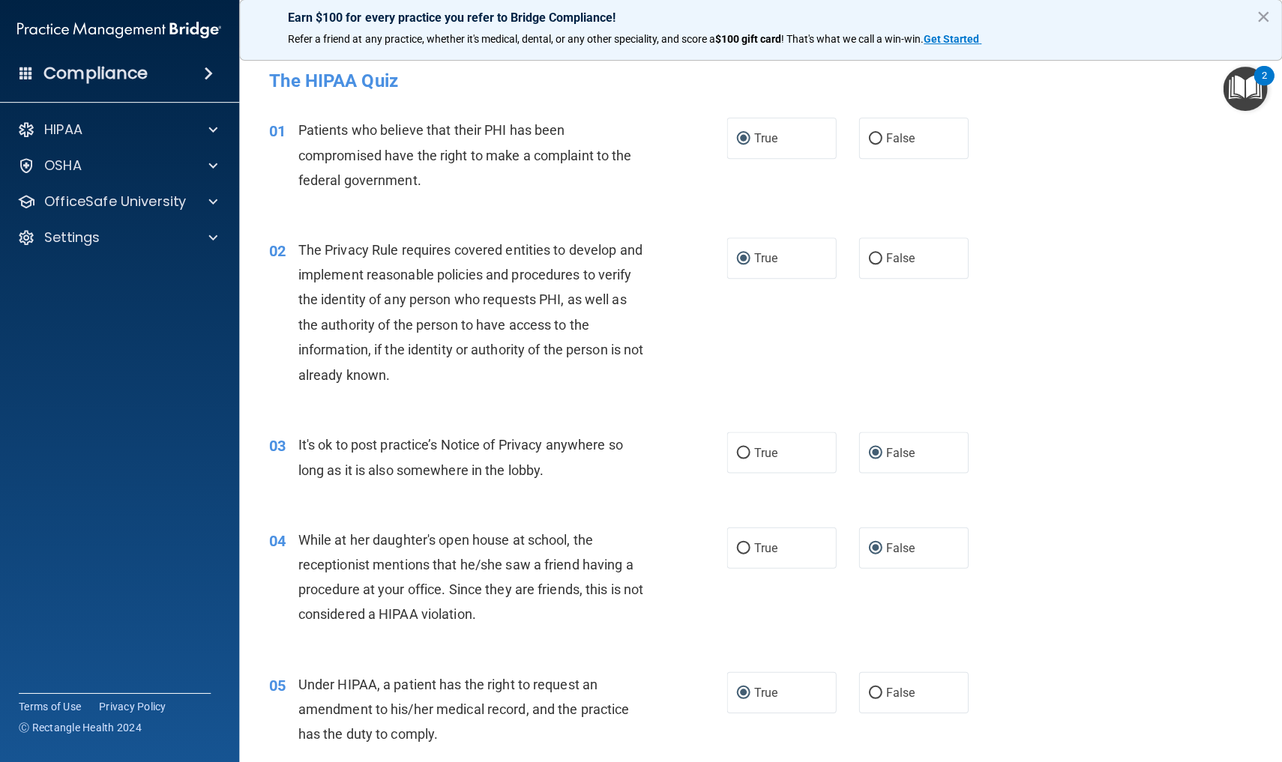
click at [1162, 647] on div "04 While at her daughter's open house at school, the receptionist mentions that…" at bounding box center [761, 581] width 1005 height 145
click at [302, 638] on div "04 While at her daughter's open house at school, the receptionist mentions that…" at bounding box center [761, 581] width 1005 height 145
click at [277, 690] on span "05" at bounding box center [278, 686] width 16 height 18
click at [275, 715] on div "05 Under HIPAA, a patient has the right to request an amendment to his/her medi…" at bounding box center [498, 713] width 502 height 82
click at [1058, 449] on div "03 It's ok to post practice’s Notice of Privacy anywhere so long as it is also …" at bounding box center [761, 461] width 1005 height 94
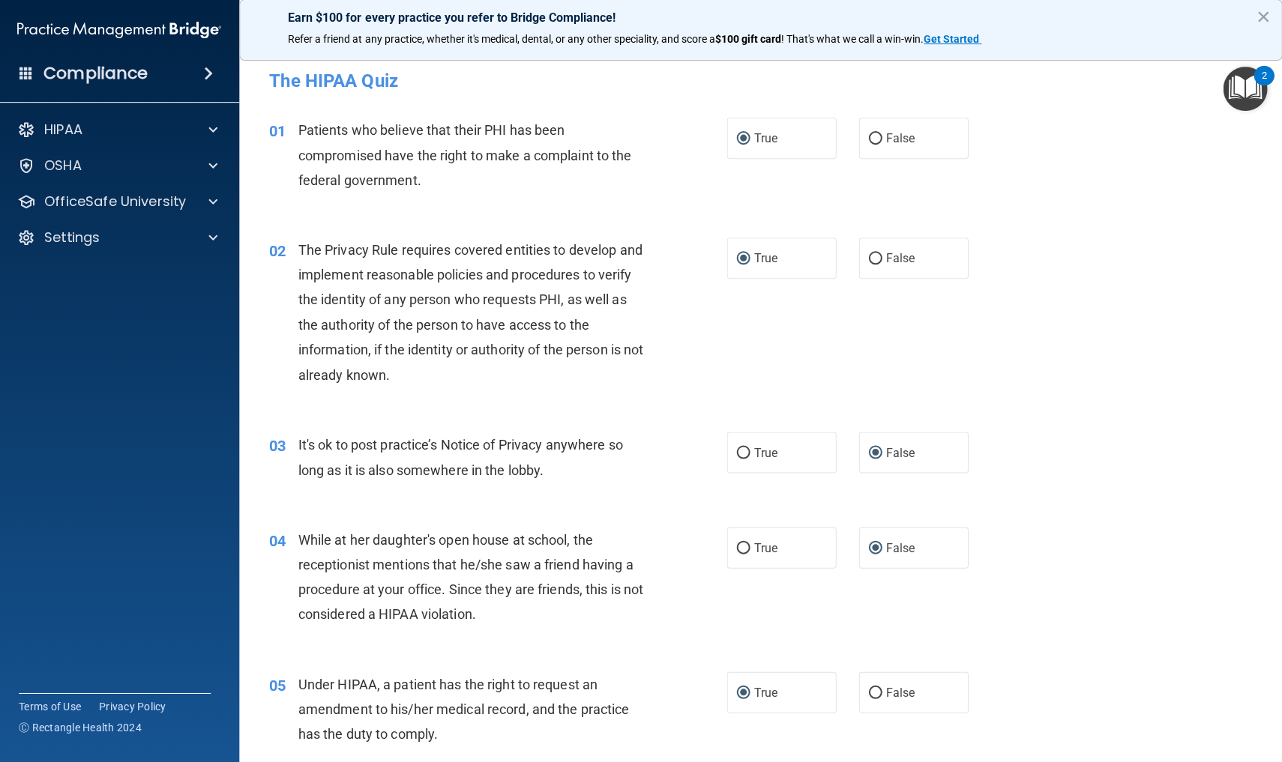
click at [674, 109] on div "01 Patients who believe that their PHI has been compromised have the right to m…" at bounding box center [761, 160] width 1005 height 120
click at [1140, 319] on div "02 The Privacy Rule requires covered entities to develop and implement reasonab…" at bounding box center [761, 317] width 1005 height 194
click at [1077, 488] on div "03 It's ok to post practice’s Notice of Privacy anywhere so long as it is also …" at bounding box center [761, 461] width 1005 height 94
click at [1058, 349] on div "02 The Privacy Rule requires covered entities to develop and implement reasonab…" at bounding box center [761, 317] width 1005 height 194
click at [1068, 509] on div "04 While at her daughter's open house at school, the receptionist mentions that…" at bounding box center [761, 581] width 1005 height 145
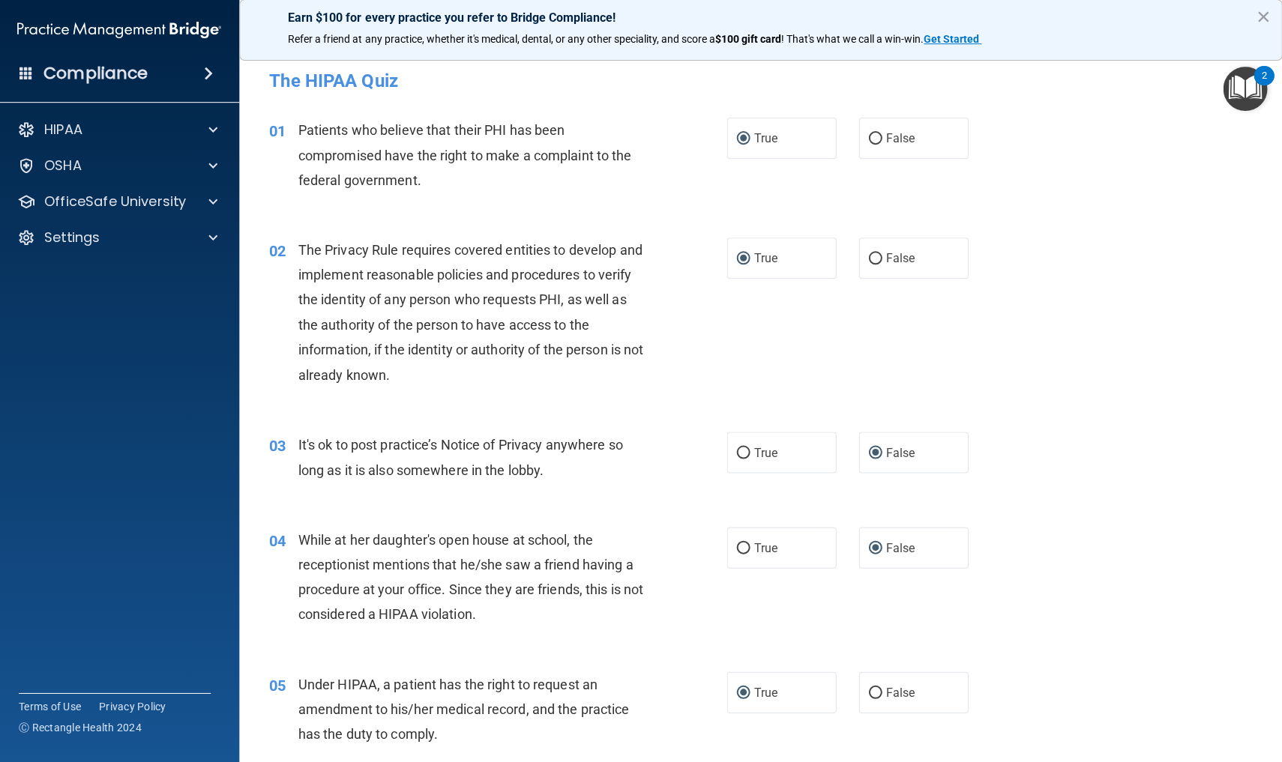
click at [456, 91] on div "The HIPAA Quiz" at bounding box center [761, 81] width 1005 height 37
click at [673, 185] on div "01 Patients who believe that their PHI has been compromised have the right to m…" at bounding box center [498, 159] width 502 height 82
click at [358, 87] on h4 "The HIPAA Quiz" at bounding box center [761, 81] width 982 height 19
click at [1072, 295] on div "02 The Privacy Rule requires covered entities to develop and implement reasonab…" at bounding box center [761, 317] width 1005 height 194
click at [1132, 347] on div "02 The Privacy Rule requires covered entities to develop and implement reasonab…" at bounding box center [761, 317] width 1005 height 194
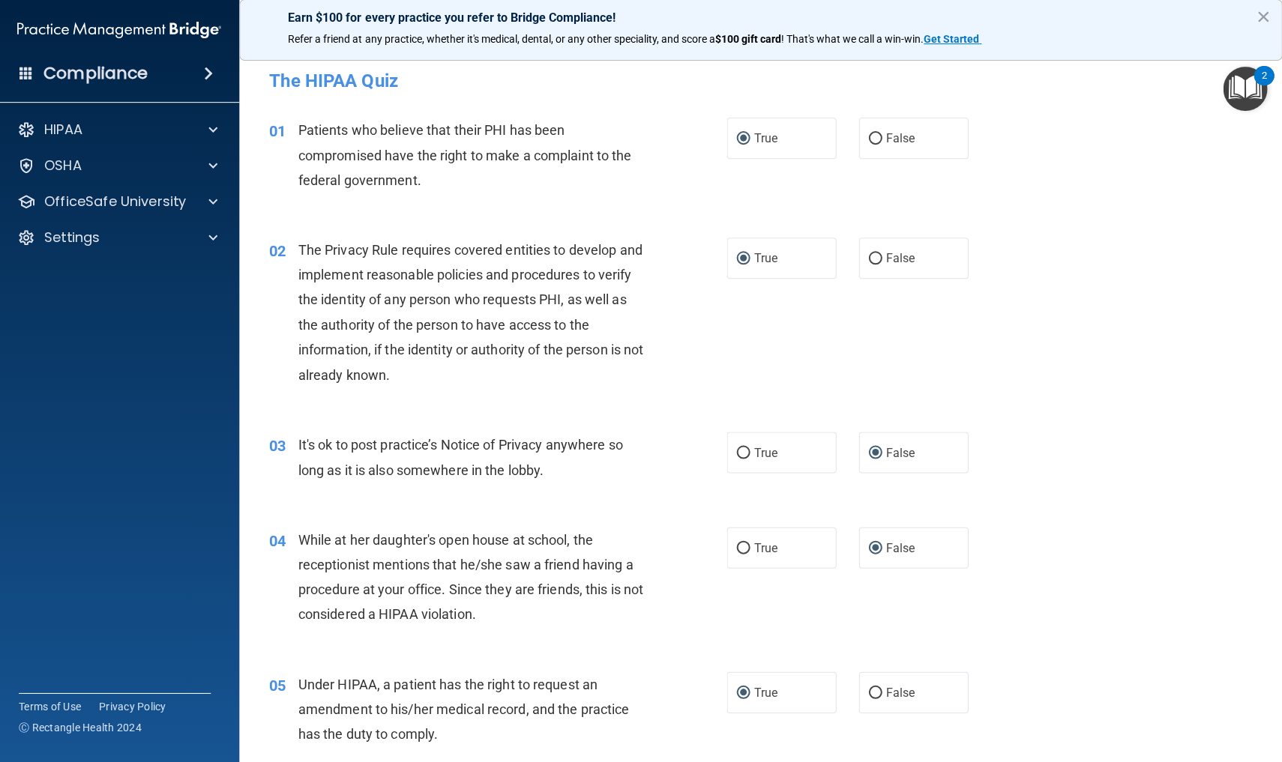
click at [1020, 389] on div "02 The Privacy Rule requires covered entities to develop and implement reasonab…" at bounding box center [761, 317] width 1005 height 194
click at [984, 736] on div "05 Under HIPAA, a patient has the right to request an amendment to his/her medi…" at bounding box center [761, 714] width 1005 height 120
click at [213, 200] on span at bounding box center [213, 202] width 9 height 18
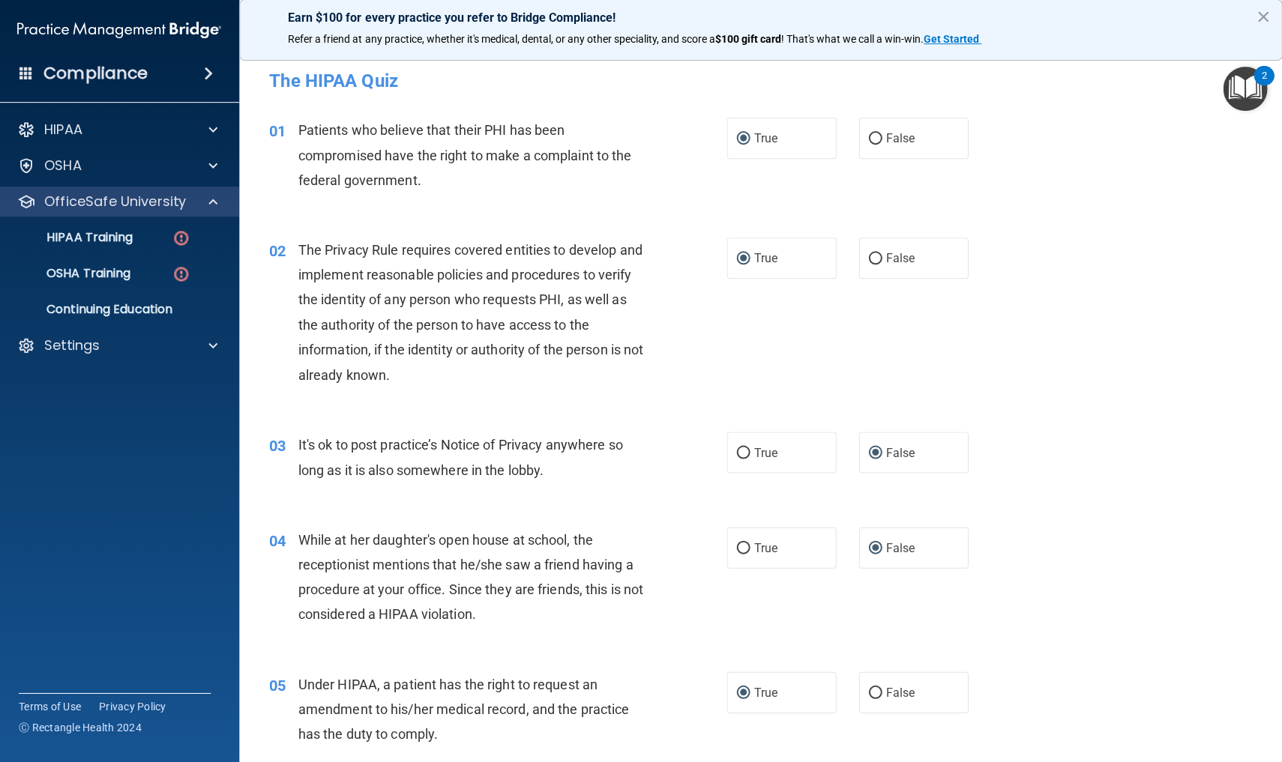
click at [213, 200] on span at bounding box center [213, 202] width 9 height 18
click at [202, 199] on div at bounding box center [211, 202] width 37 height 18
click at [132, 234] on p "HIPAA Training" at bounding box center [72, 238] width 124 height 15
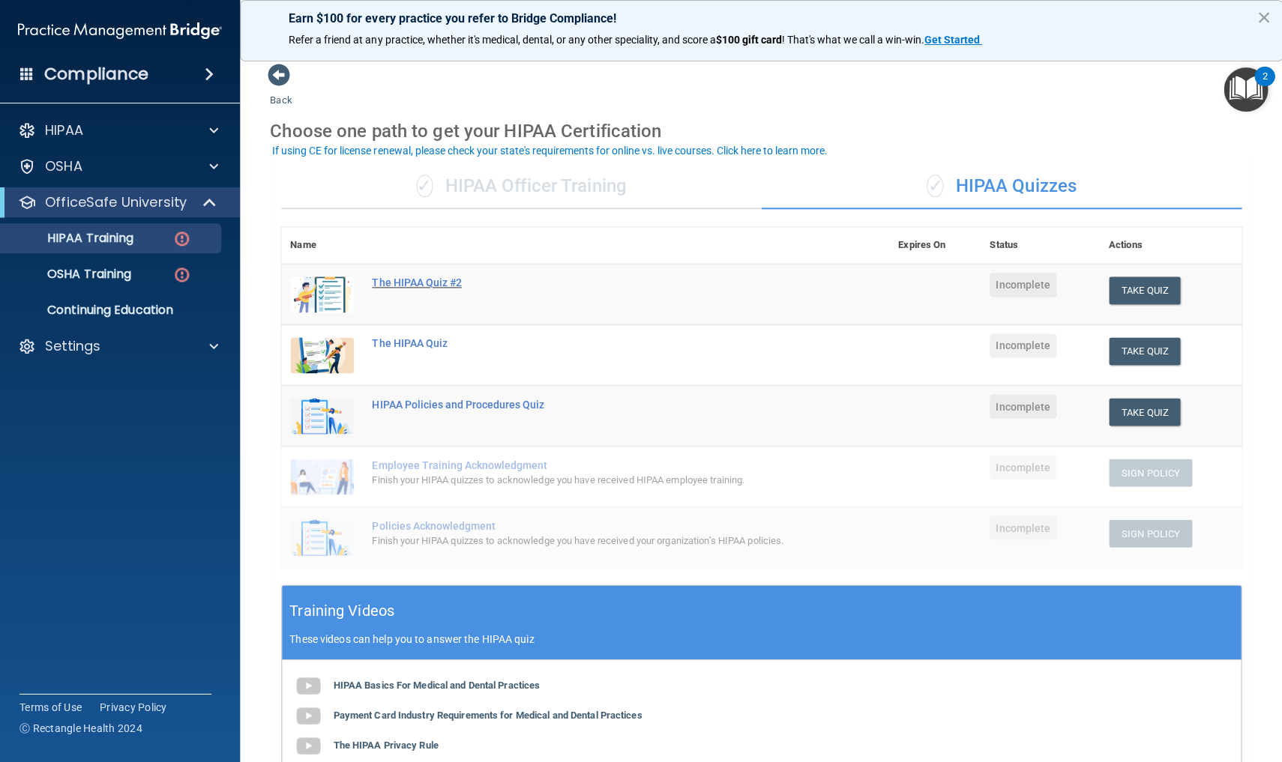
click at [408, 277] on div "The HIPAA Quiz #2" at bounding box center [593, 283] width 442 height 12
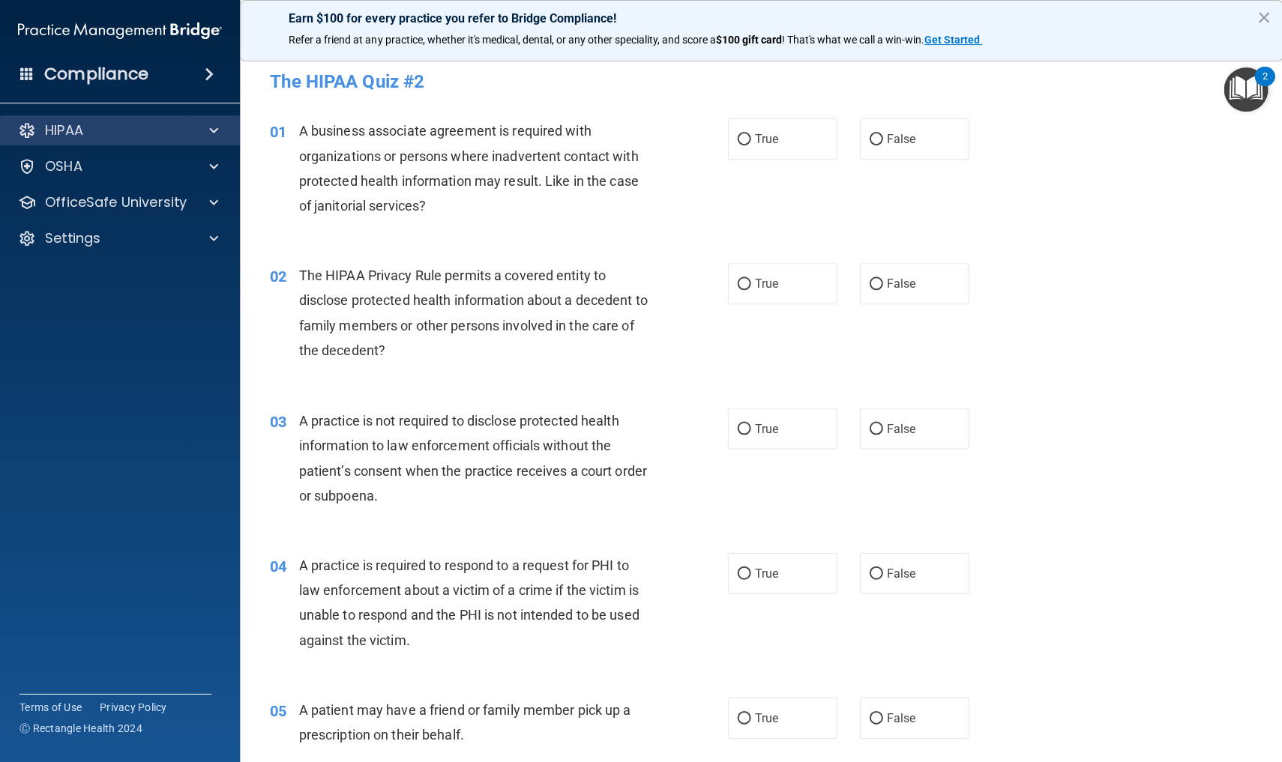
click at [110, 128] on div "HIPAA" at bounding box center [100, 130] width 186 height 18
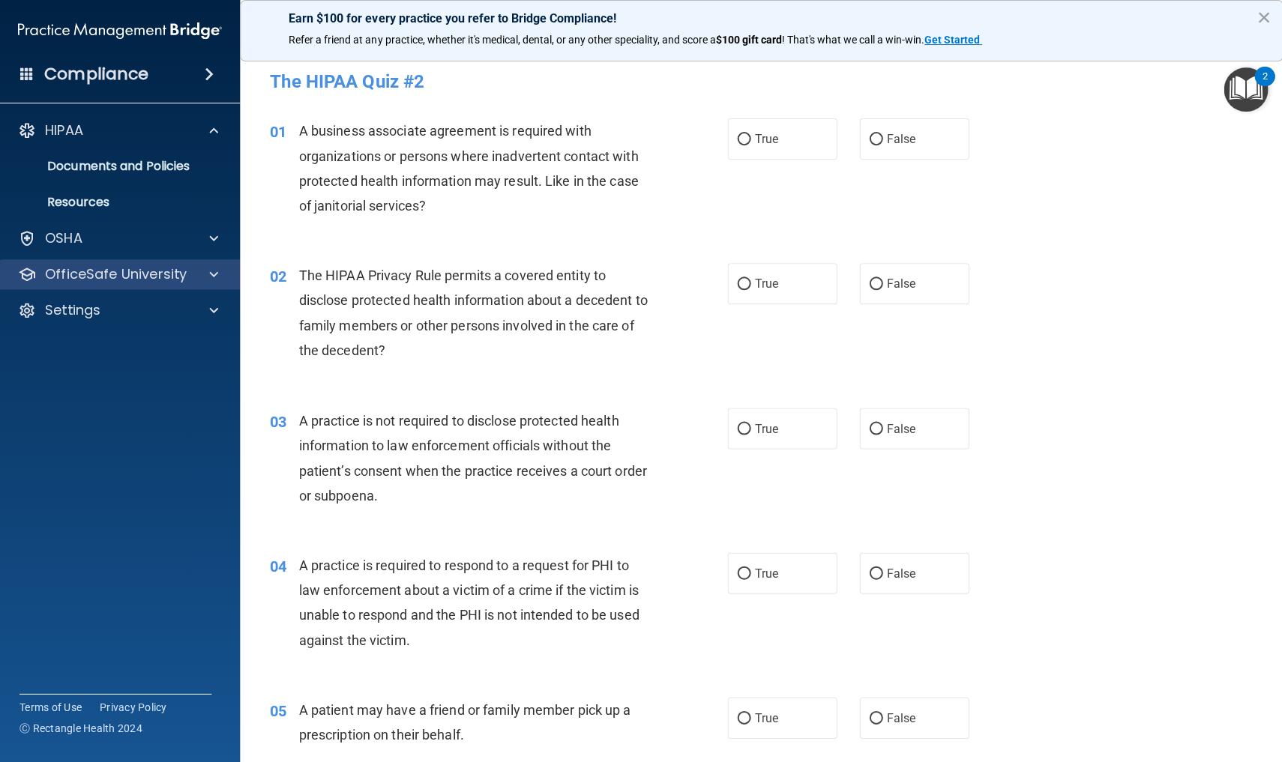
click at [142, 274] on p "OfficeSafe University" at bounding box center [116, 274] width 142 height 18
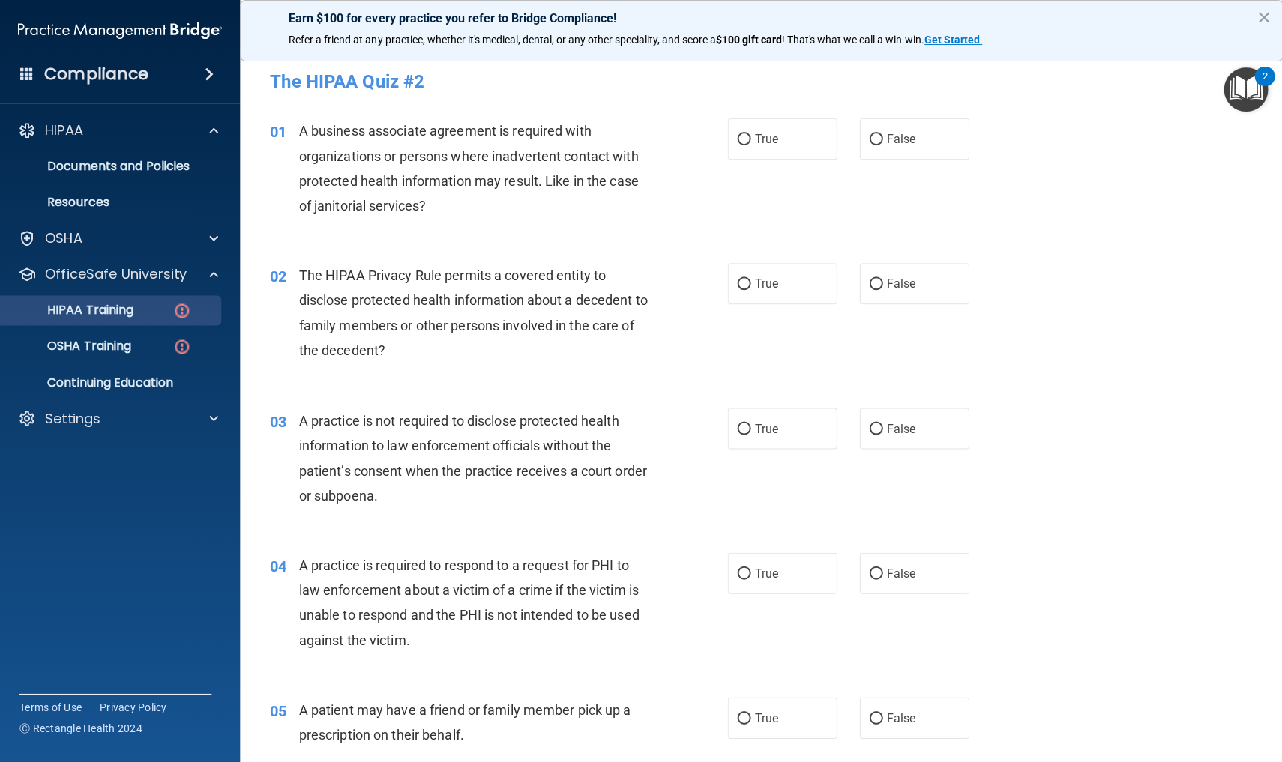
click at [145, 311] on div "HIPAA Training" at bounding box center [112, 310] width 205 height 15
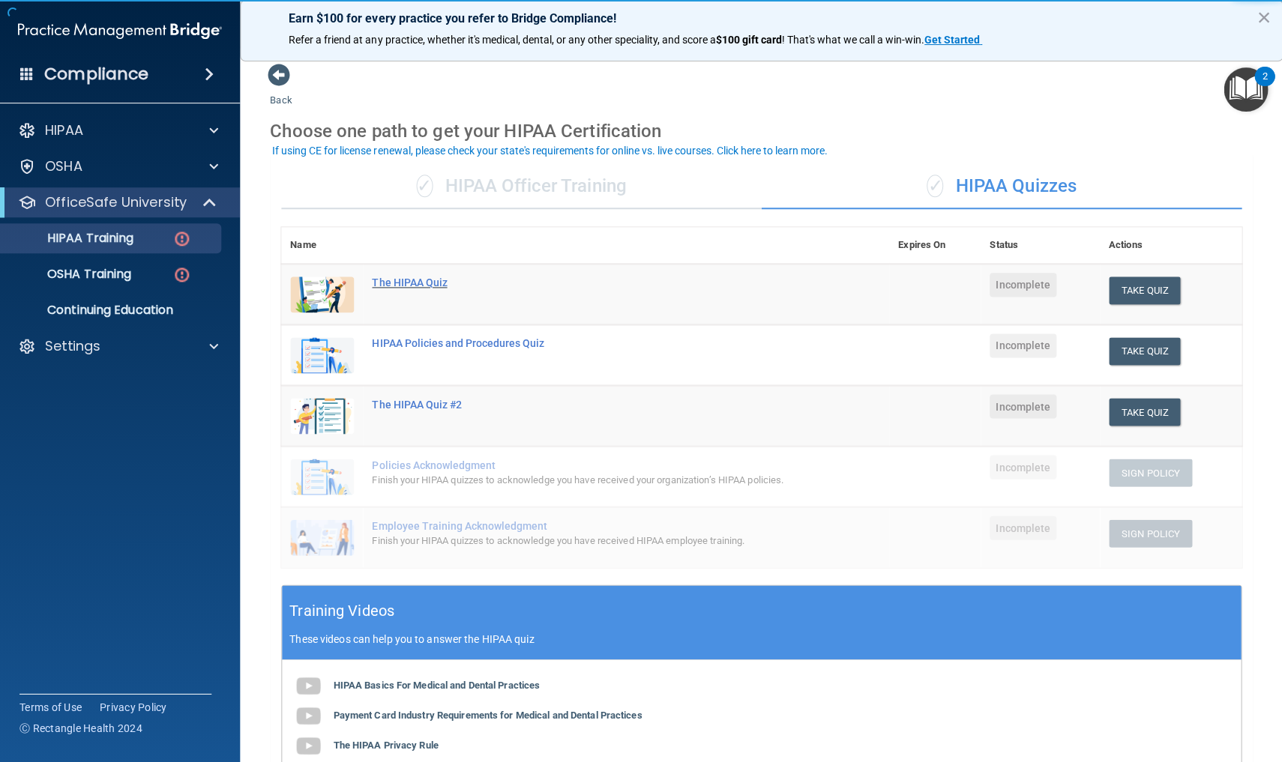
click at [449, 280] on div "The HIPAA Quiz" at bounding box center [593, 283] width 442 height 12
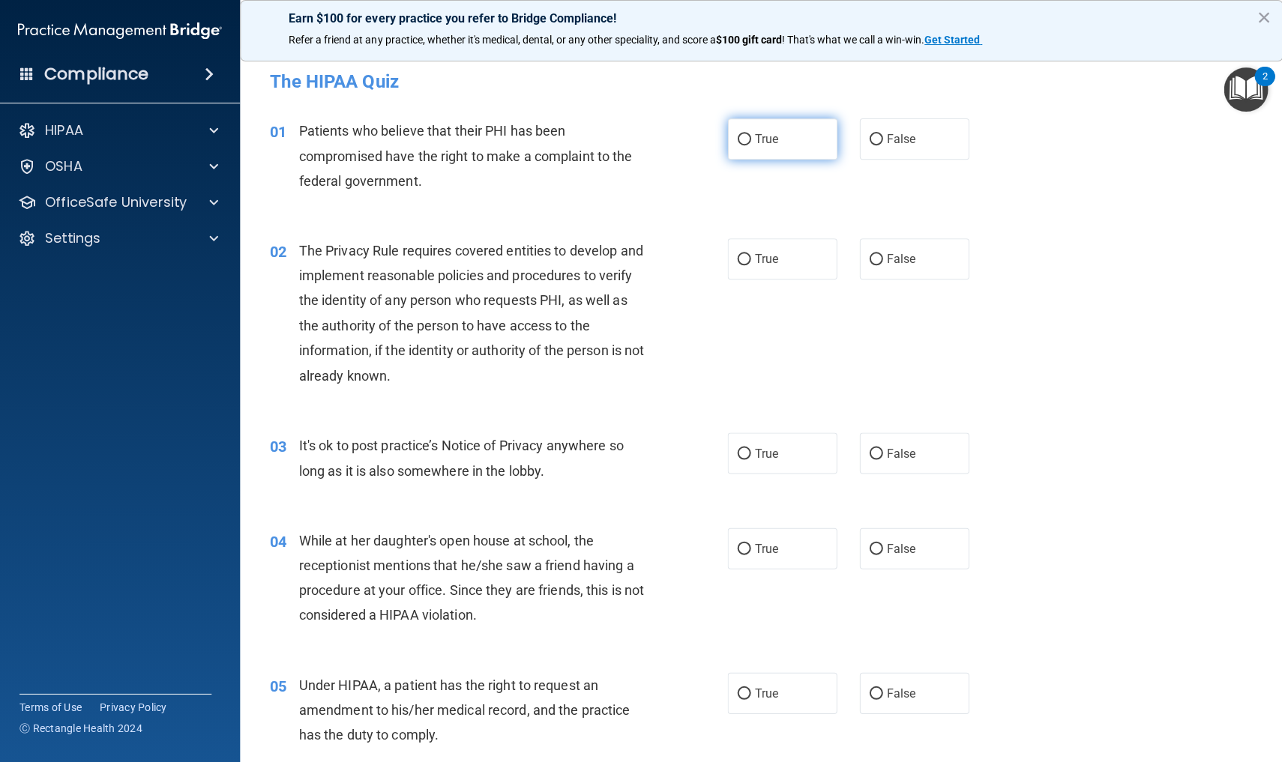
click at [744, 139] on input "True" at bounding box center [743, 139] width 13 height 11
radio input "true"
click at [744, 259] on input "True" at bounding box center [743, 259] width 13 height 11
radio input "true"
click at [875, 451] on input "False" at bounding box center [875, 453] width 13 height 11
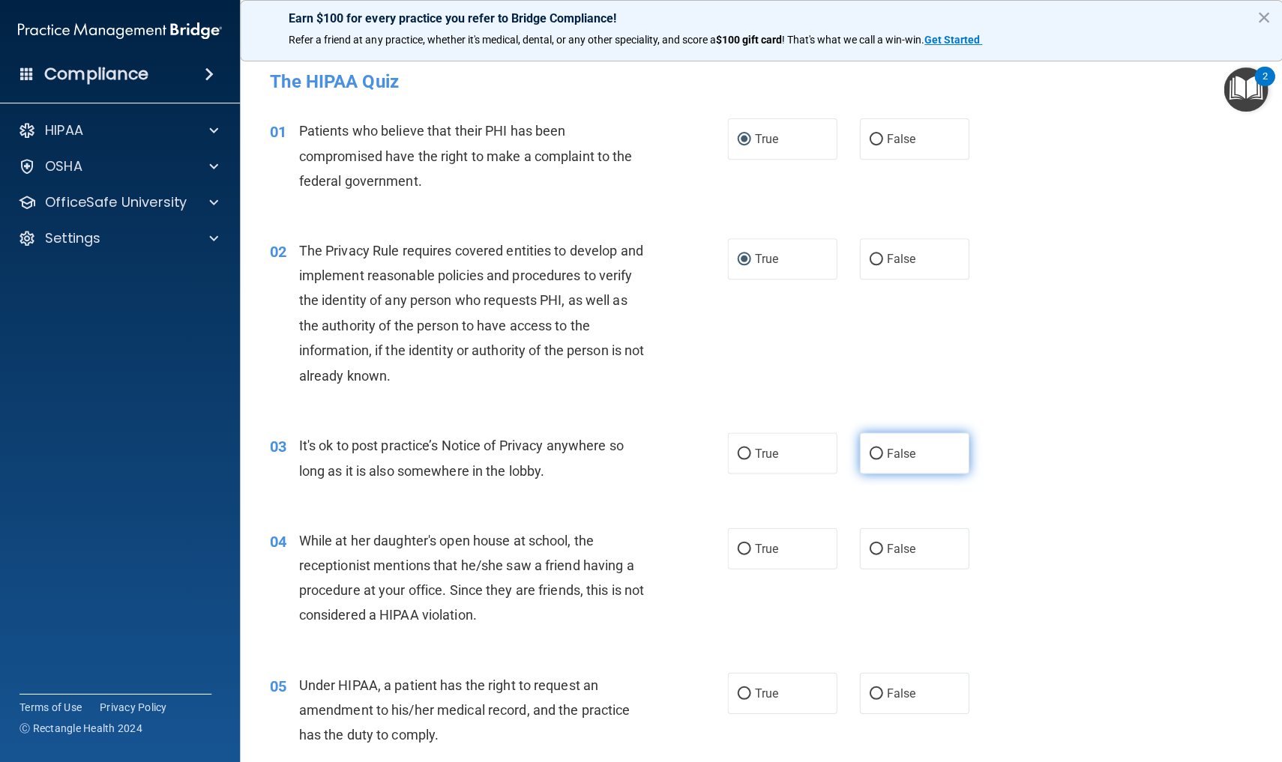
radio input "true"
click at [877, 544] on input "False" at bounding box center [875, 549] width 13 height 11
radio input "true"
click at [746, 690] on input "True" at bounding box center [743, 693] width 13 height 11
radio input "true"
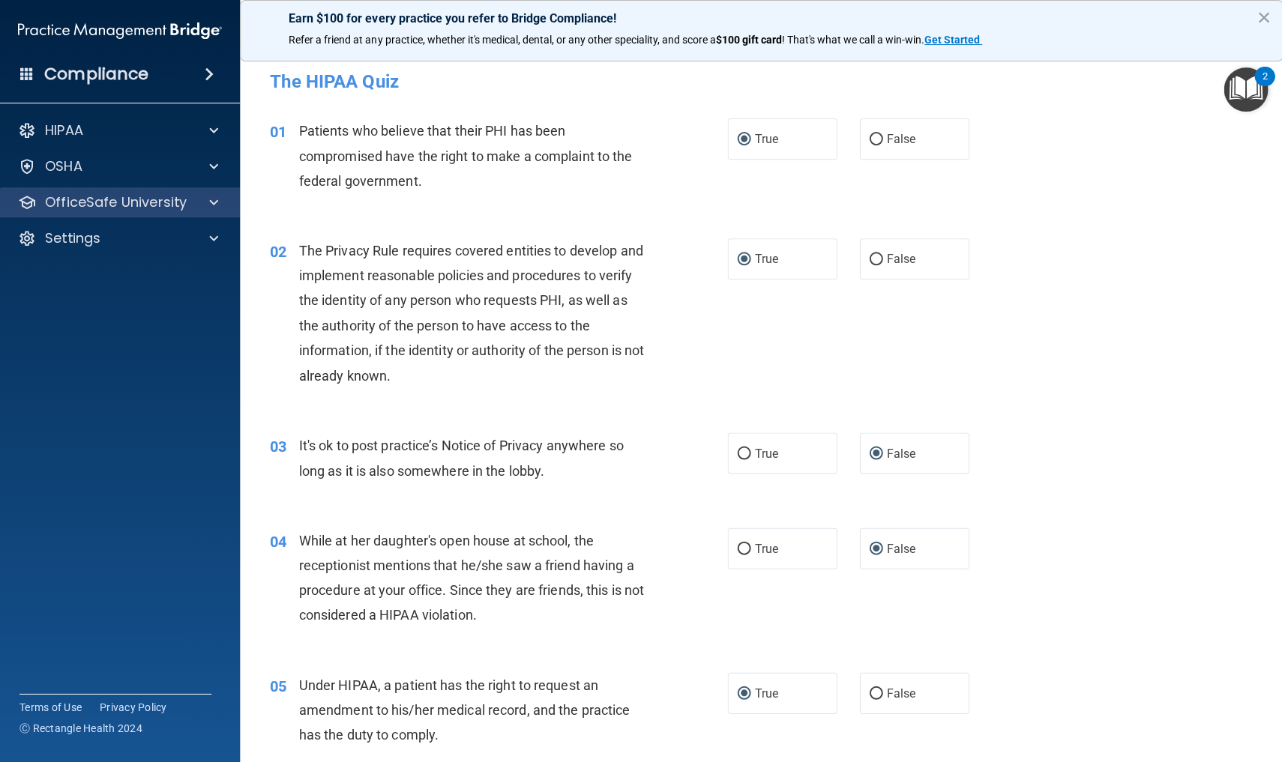
click at [156, 196] on p "OfficeSafe University" at bounding box center [116, 202] width 142 height 18
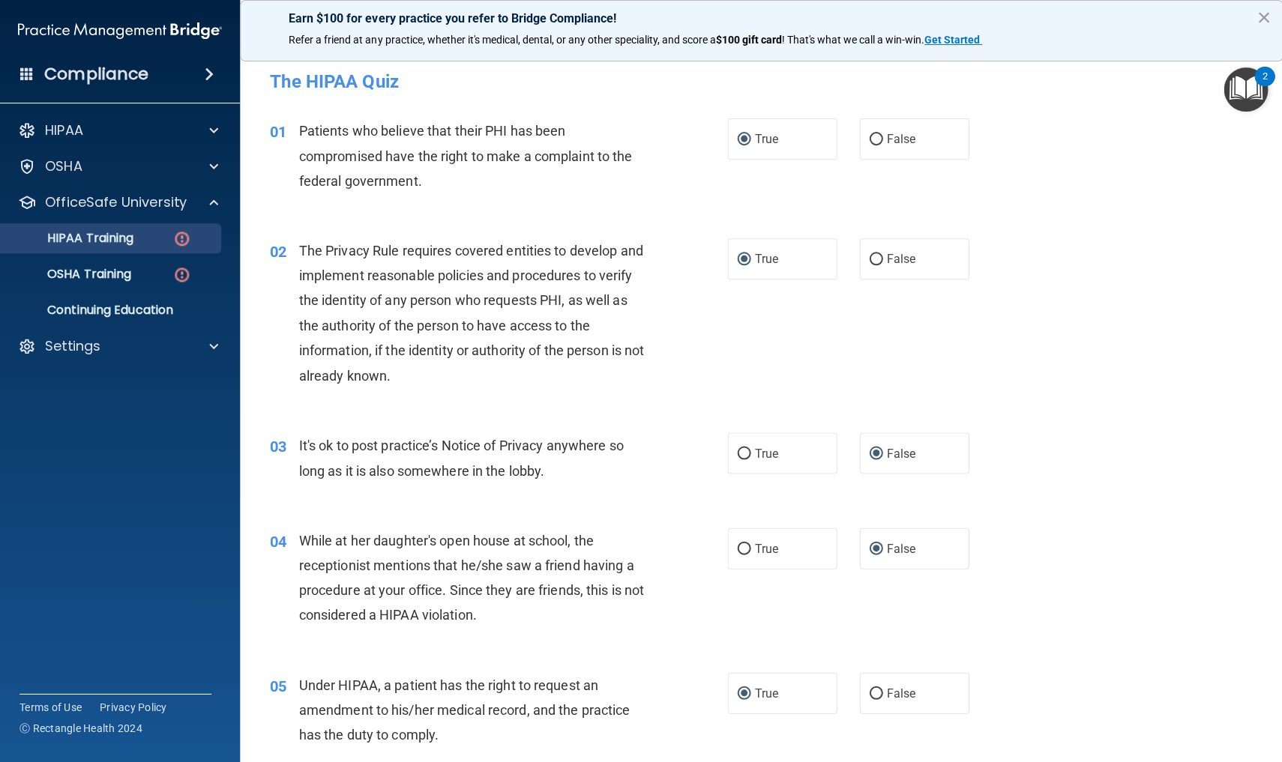
click at [166, 236] on div "HIPAA Training" at bounding box center [112, 238] width 205 height 15
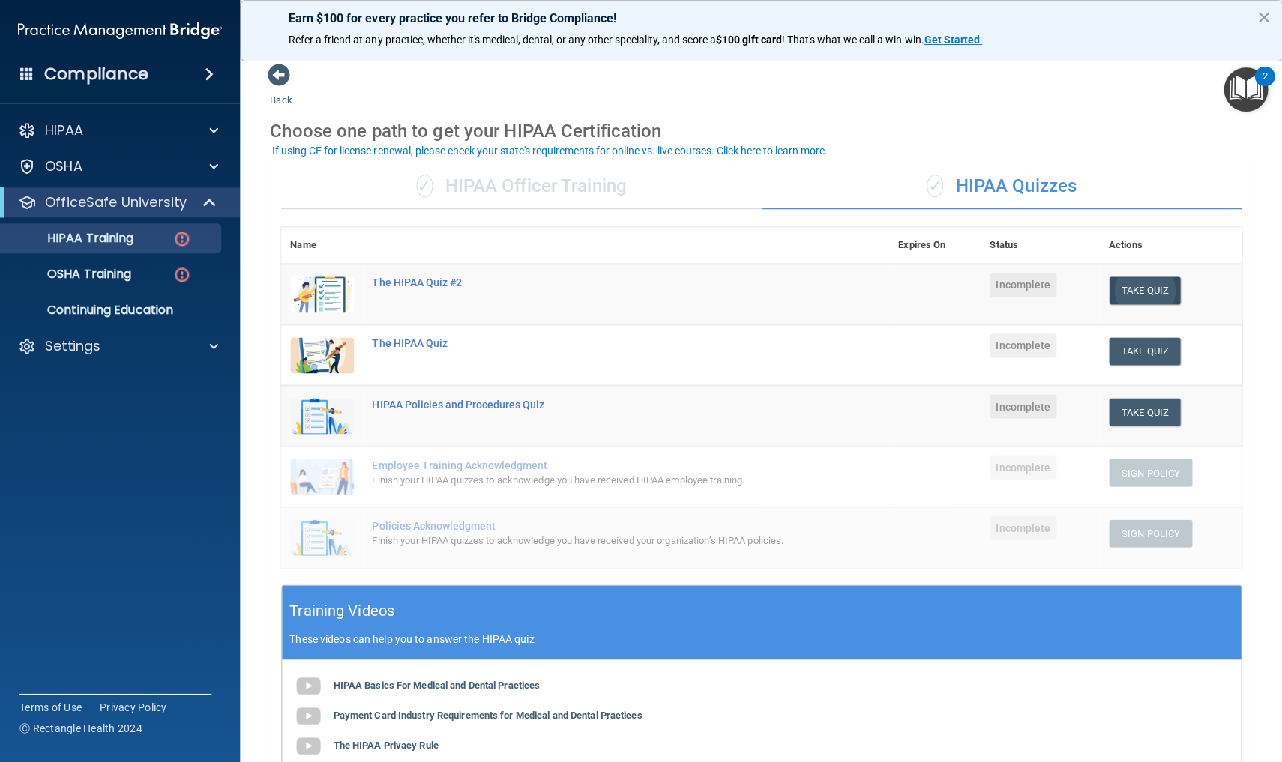
click at [1146, 289] on button "Take Quiz" at bounding box center [1144, 291] width 72 height 28
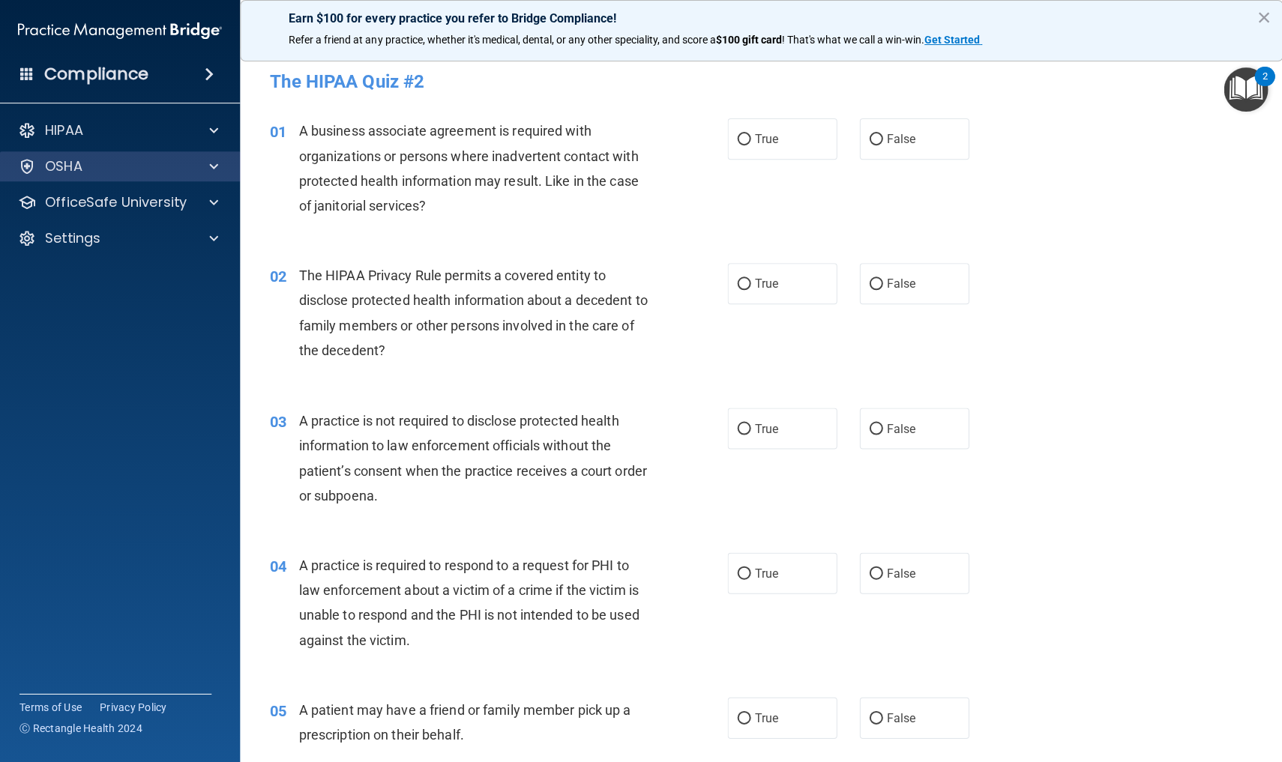
click at [120, 168] on div "OSHA" at bounding box center [100, 166] width 186 height 18
click at [188, 166] on div "OSHA" at bounding box center [100, 166] width 186 height 18
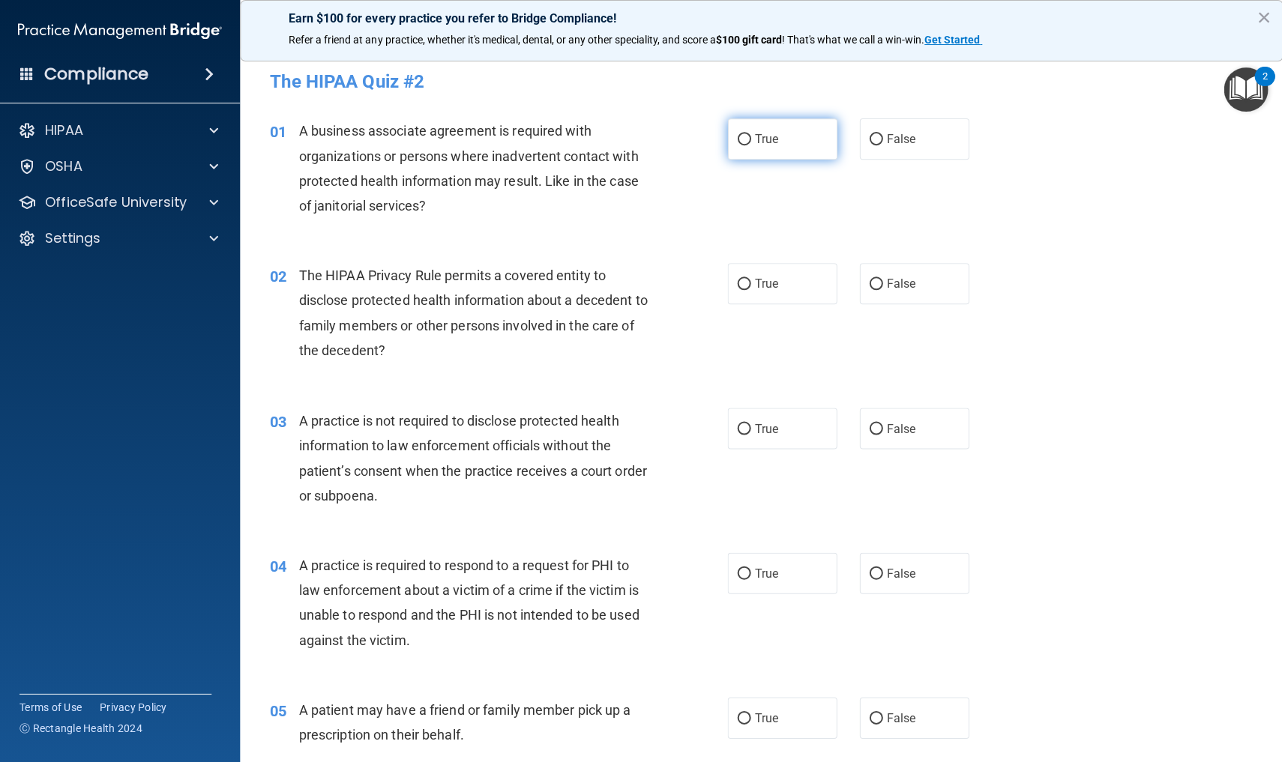
click at [743, 139] on input "True" at bounding box center [743, 139] width 13 height 11
radio input "true"
click at [745, 282] on input "True" at bounding box center [743, 284] width 13 height 11
radio input "true"
click at [877, 426] on input "False" at bounding box center [875, 429] width 13 height 11
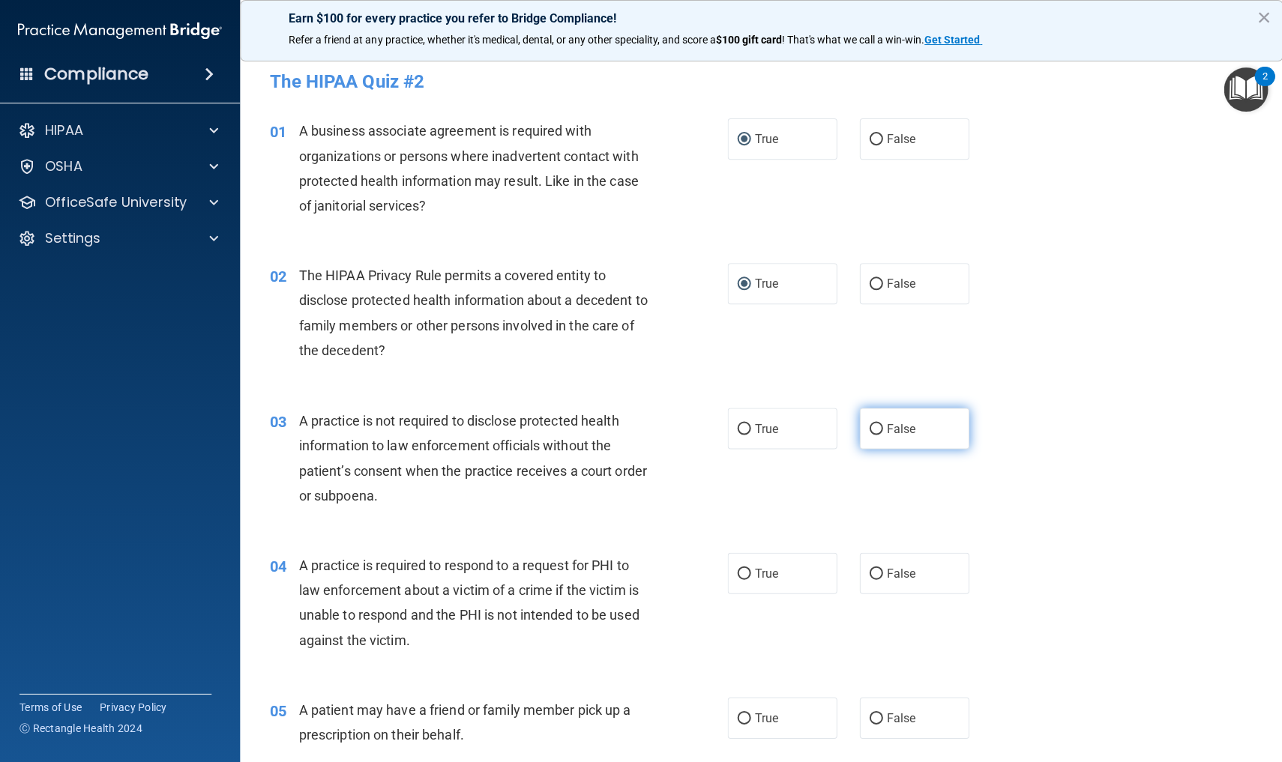
radio input "true"
click at [1102, 565] on div "04 A practice is required to respond to a request for PHI to law enforcement ab…" at bounding box center [761, 606] width 1005 height 145
click at [876, 573] on input "False" at bounding box center [875, 573] width 13 height 11
radio input "true"
click at [745, 714] on input "True" at bounding box center [743, 718] width 13 height 11
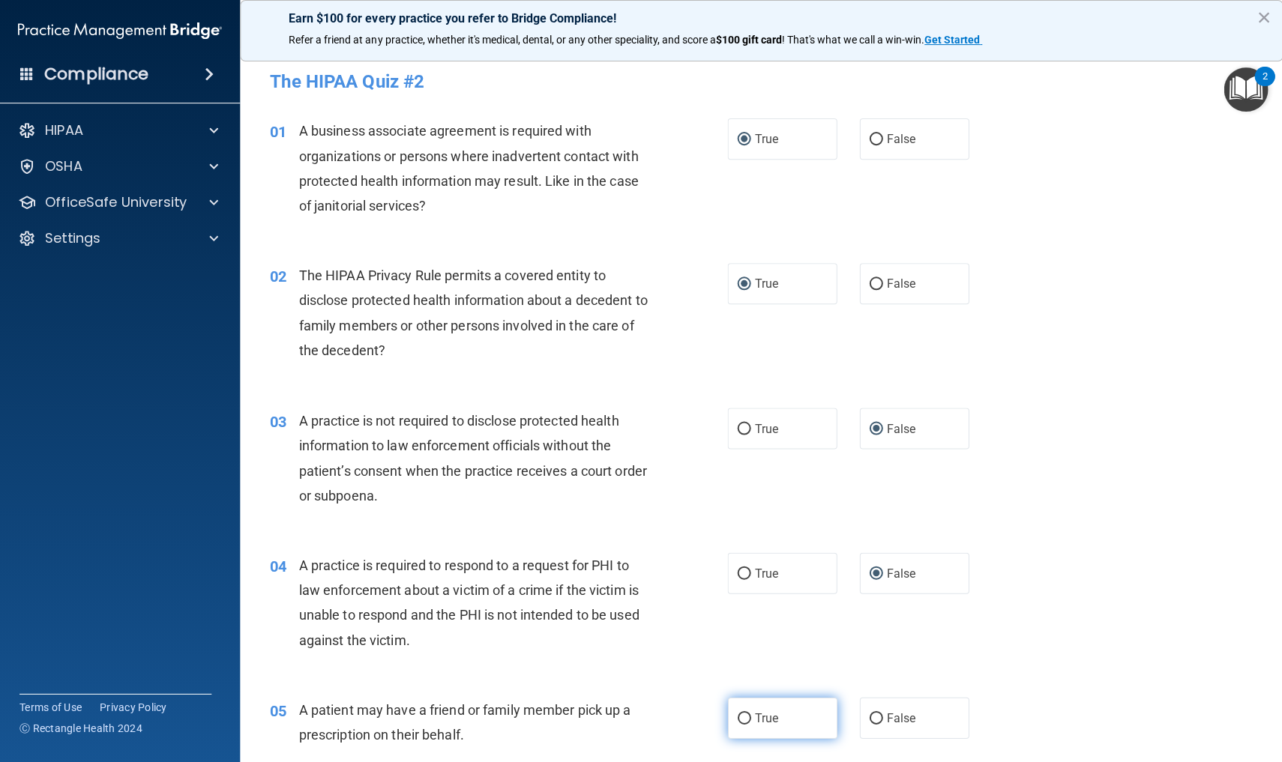
radio input "true"
click at [1113, 662] on div "04 A practice is required to respond to a request for PHI to law enforcement ab…" at bounding box center [761, 606] width 1005 height 145
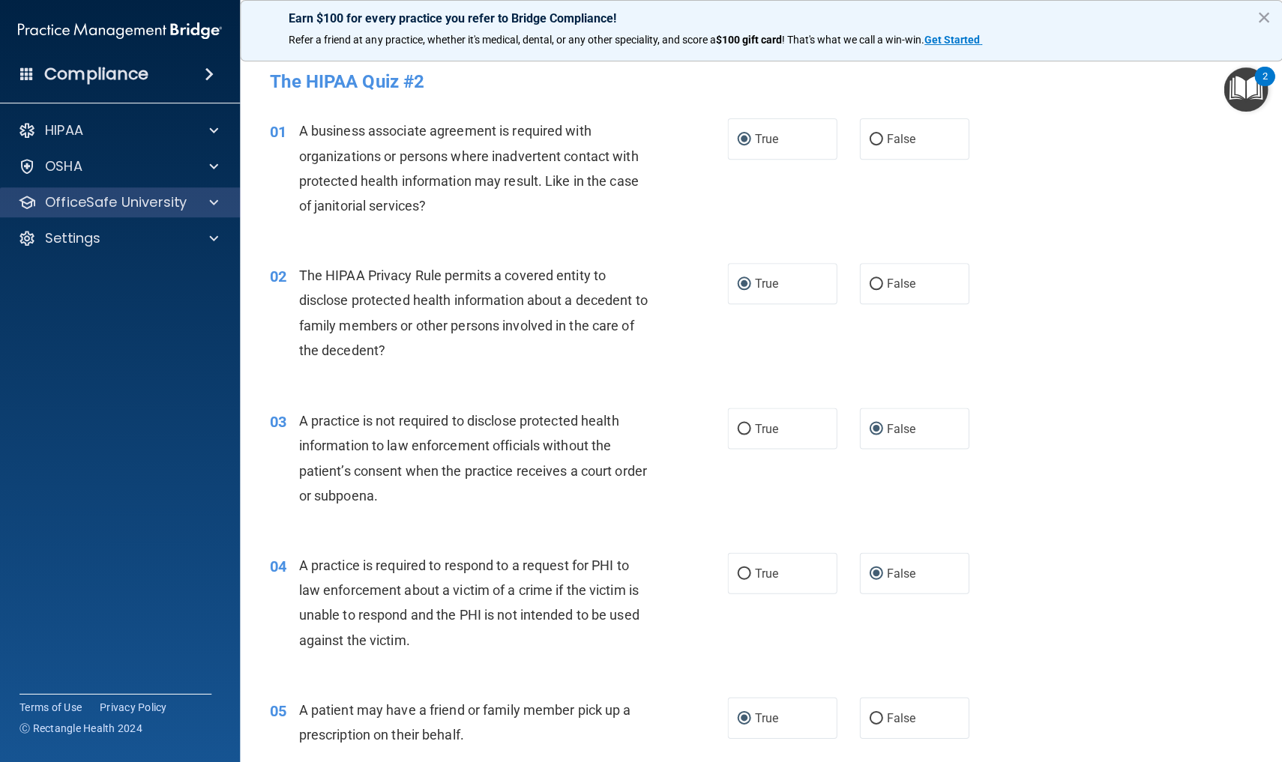
click at [211, 198] on span at bounding box center [213, 202] width 9 height 18
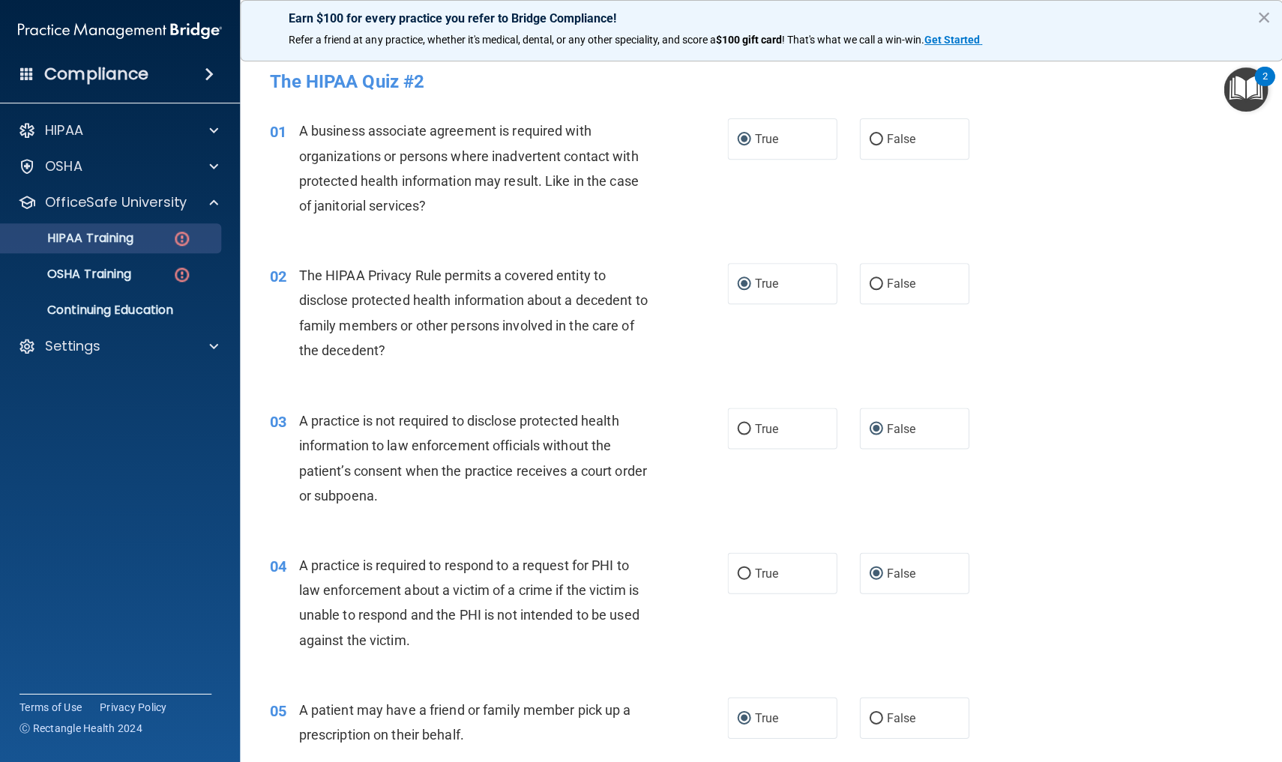
click at [180, 241] on img at bounding box center [181, 238] width 19 height 19
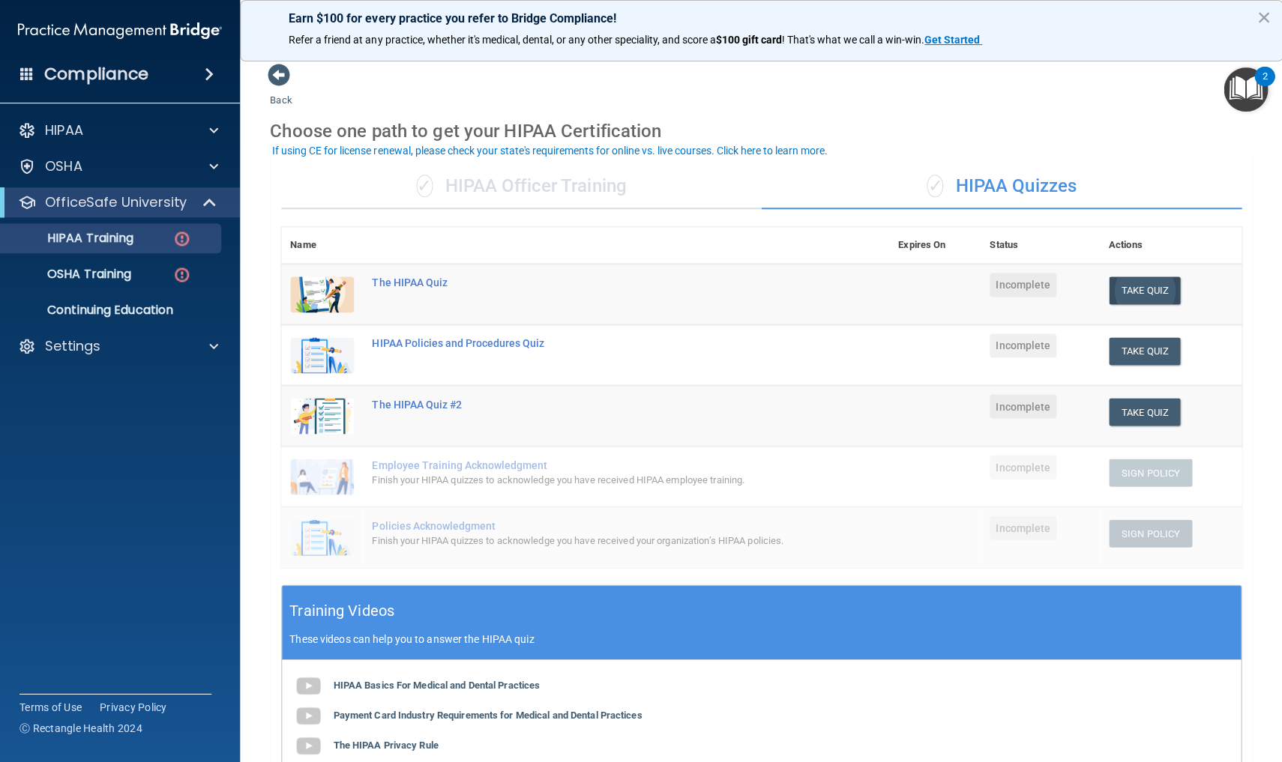
click at [1141, 277] on button "Take Quiz" at bounding box center [1144, 291] width 72 height 28
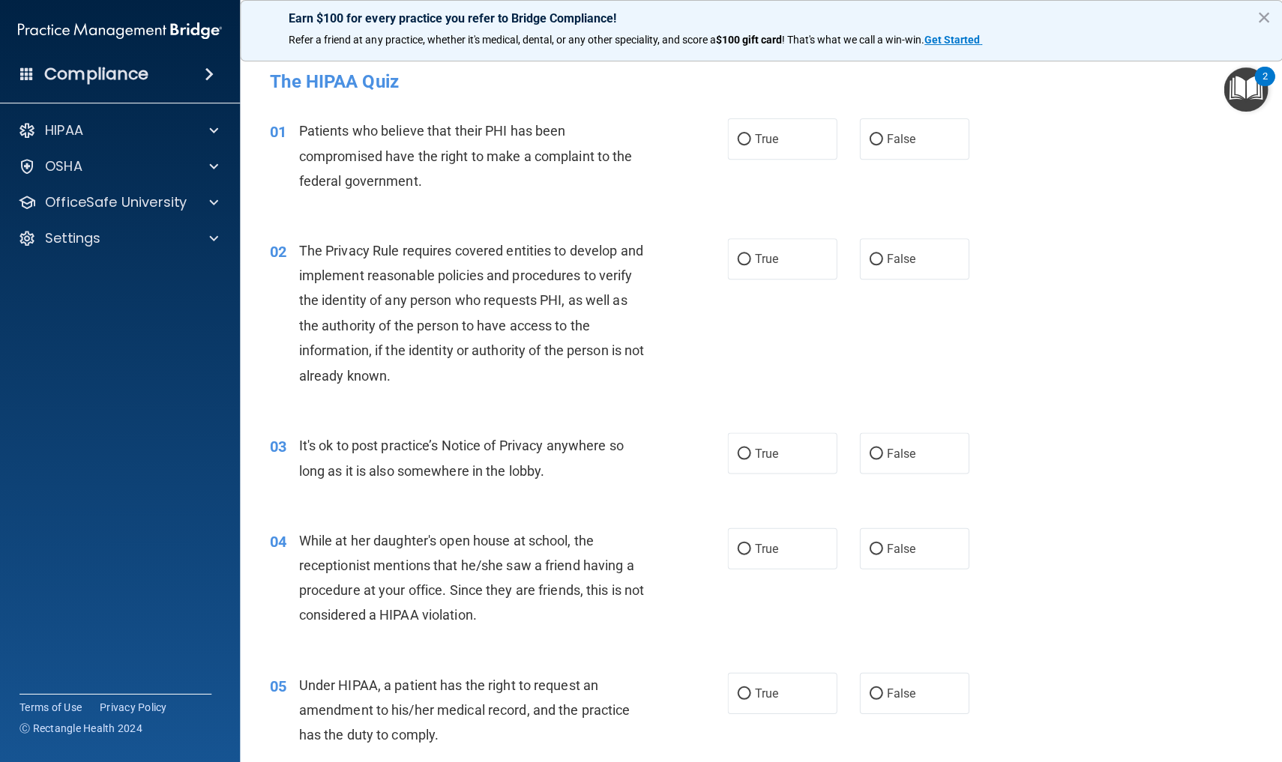
click at [1052, 432] on div "03 It's ok to post practice’s Notice of Privacy anywhere so long as it is also …" at bounding box center [761, 461] width 1005 height 94
click at [211, 163] on span at bounding box center [213, 166] width 9 height 18
click at [171, 204] on p "Safety Data Sheets" at bounding box center [112, 202] width 205 height 15
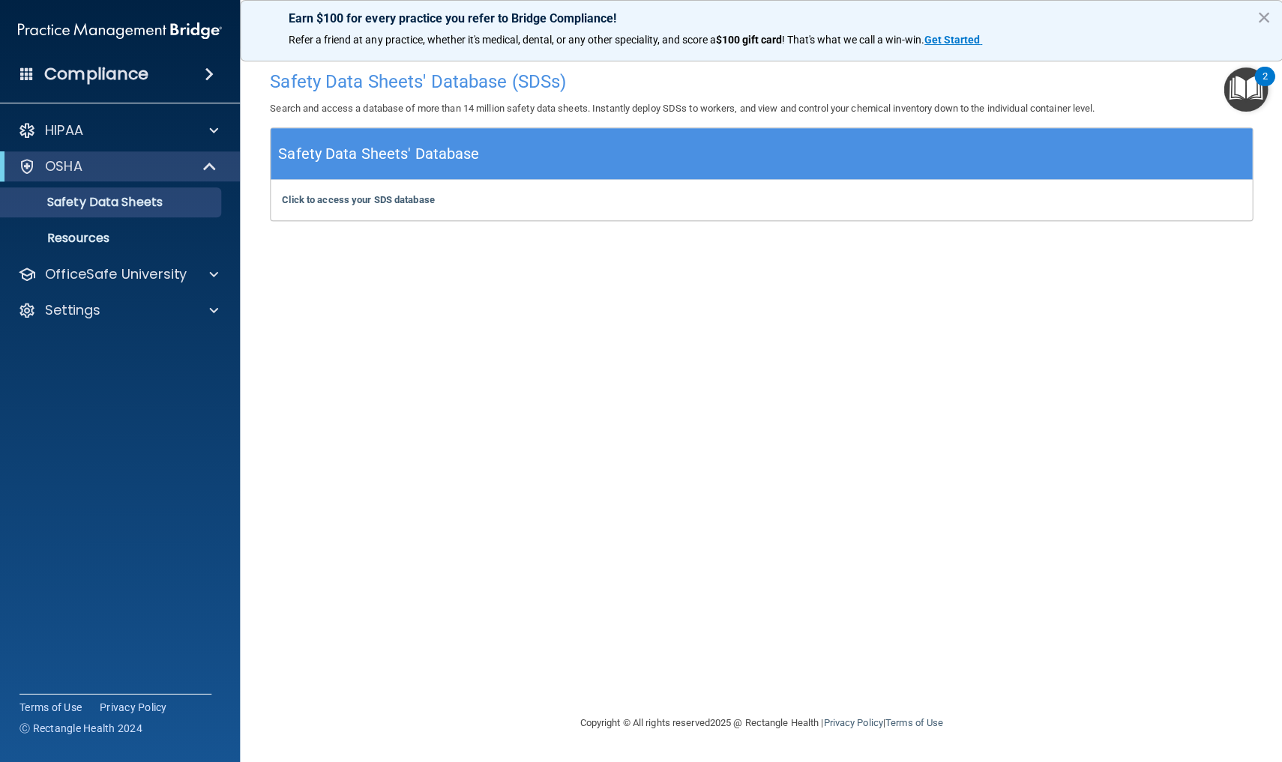
click at [208, 166] on span at bounding box center [211, 166] width 13 height 18
click at [187, 202] on div "OfficeSafe University" at bounding box center [100, 202] width 186 height 18
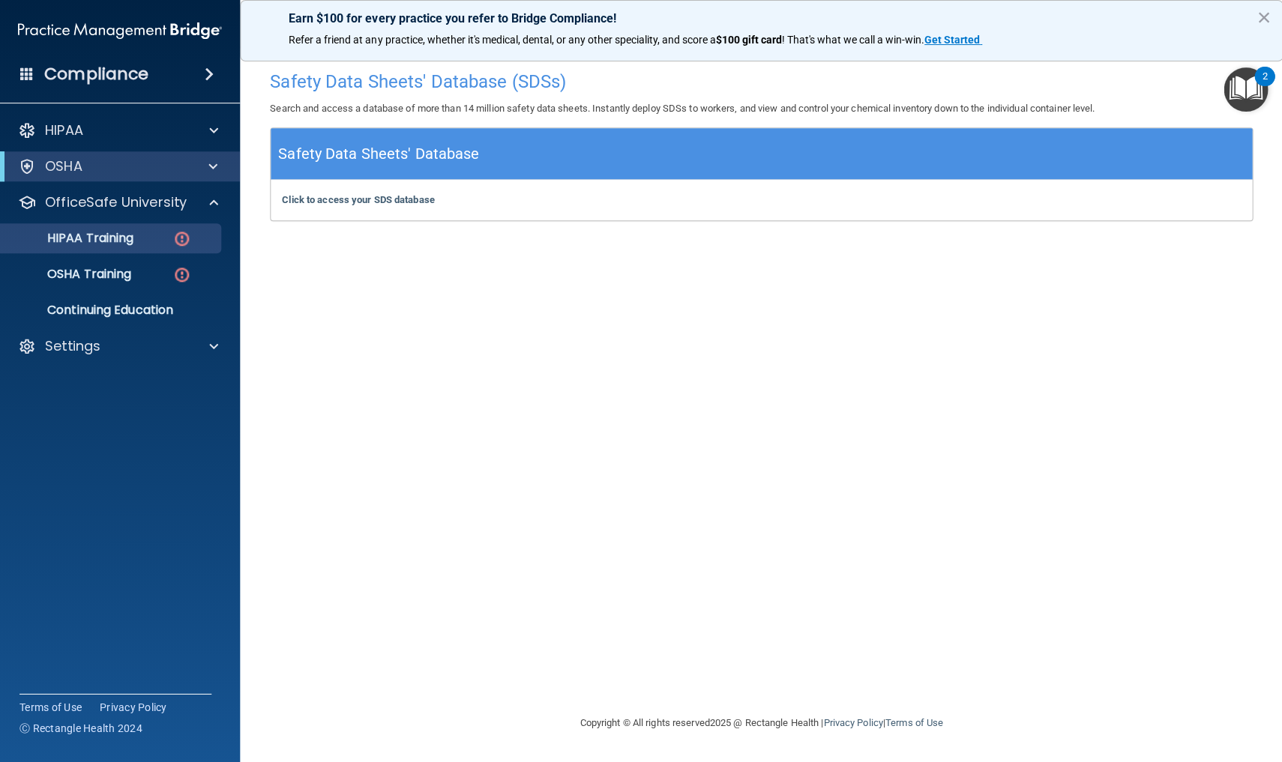
click at [169, 236] on div "HIPAA Training" at bounding box center [112, 238] width 205 height 15
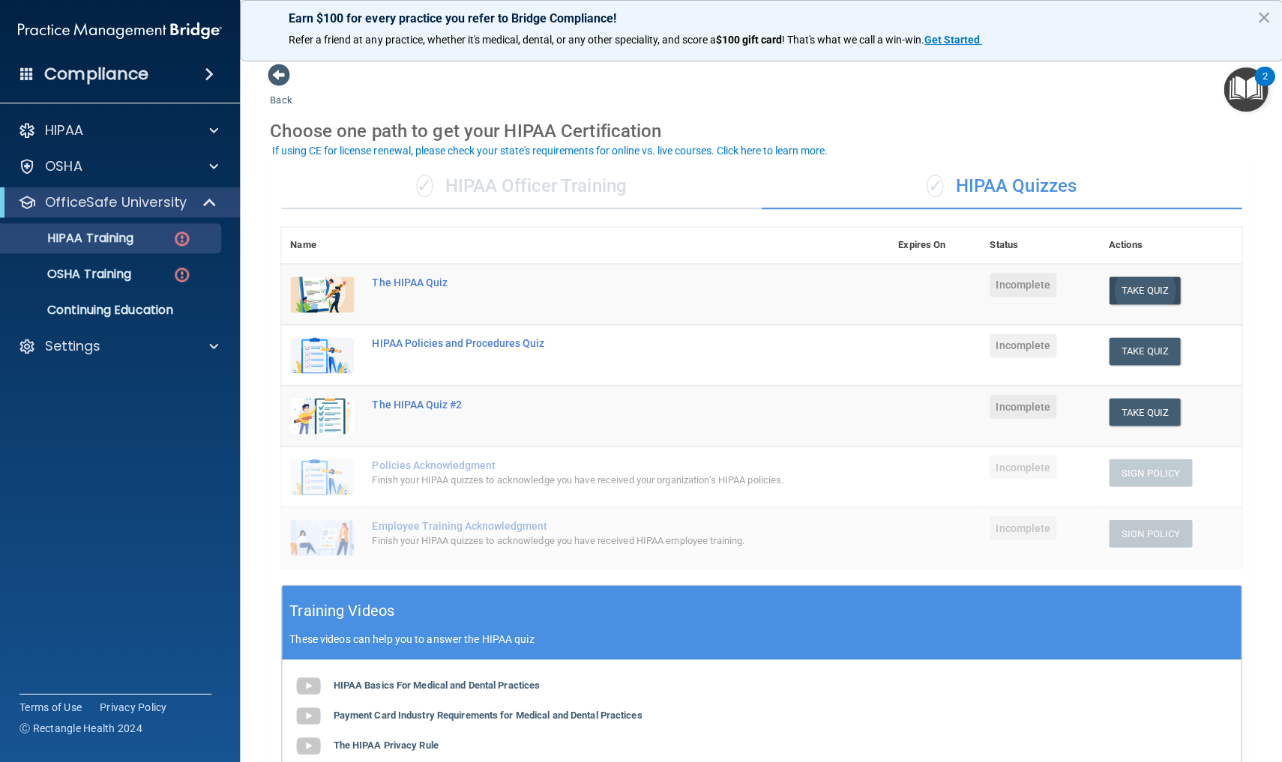
click at [1134, 285] on button "Take Quiz" at bounding box center [1144, 291] width 72 height 28
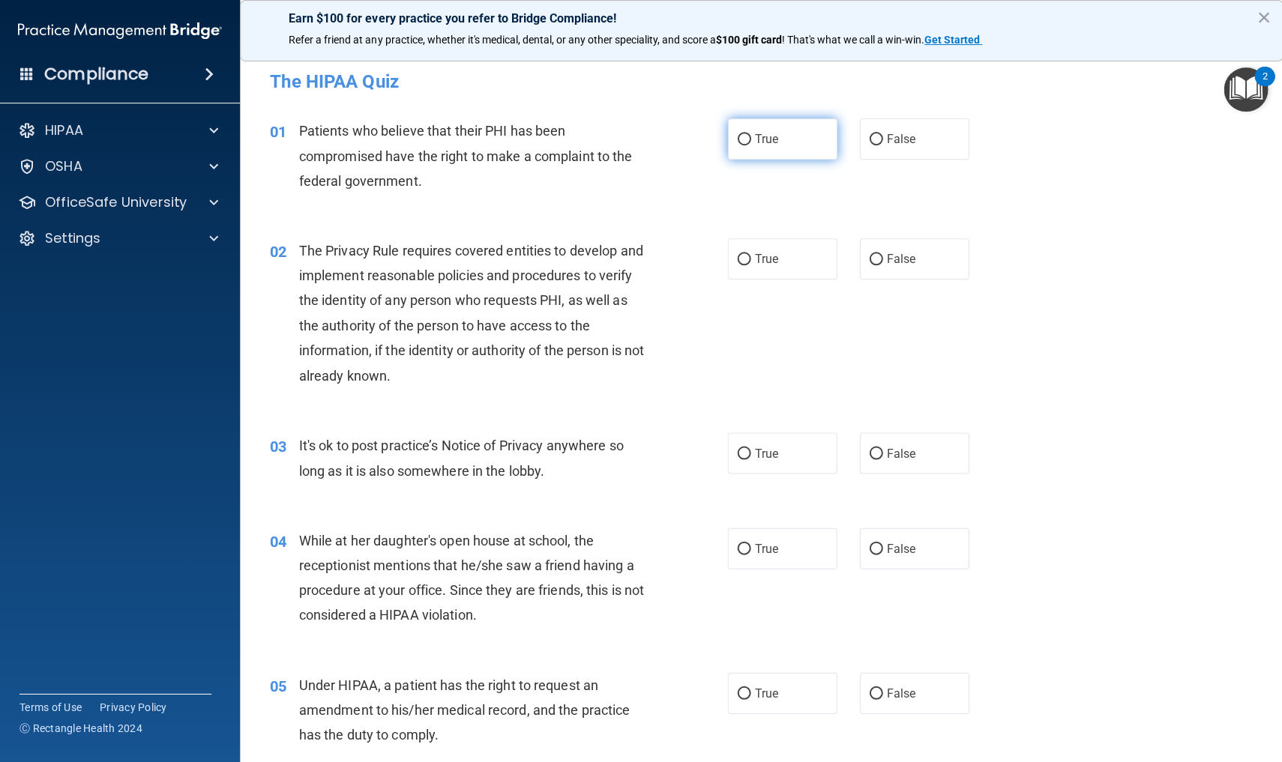
click at [741, 139] on input "True" at bounding box center [743, 139] width 13 height 11
radio input "true"
click at [1256, 78] on div "2" at bounding box center [1263, 76] width 20 height 19
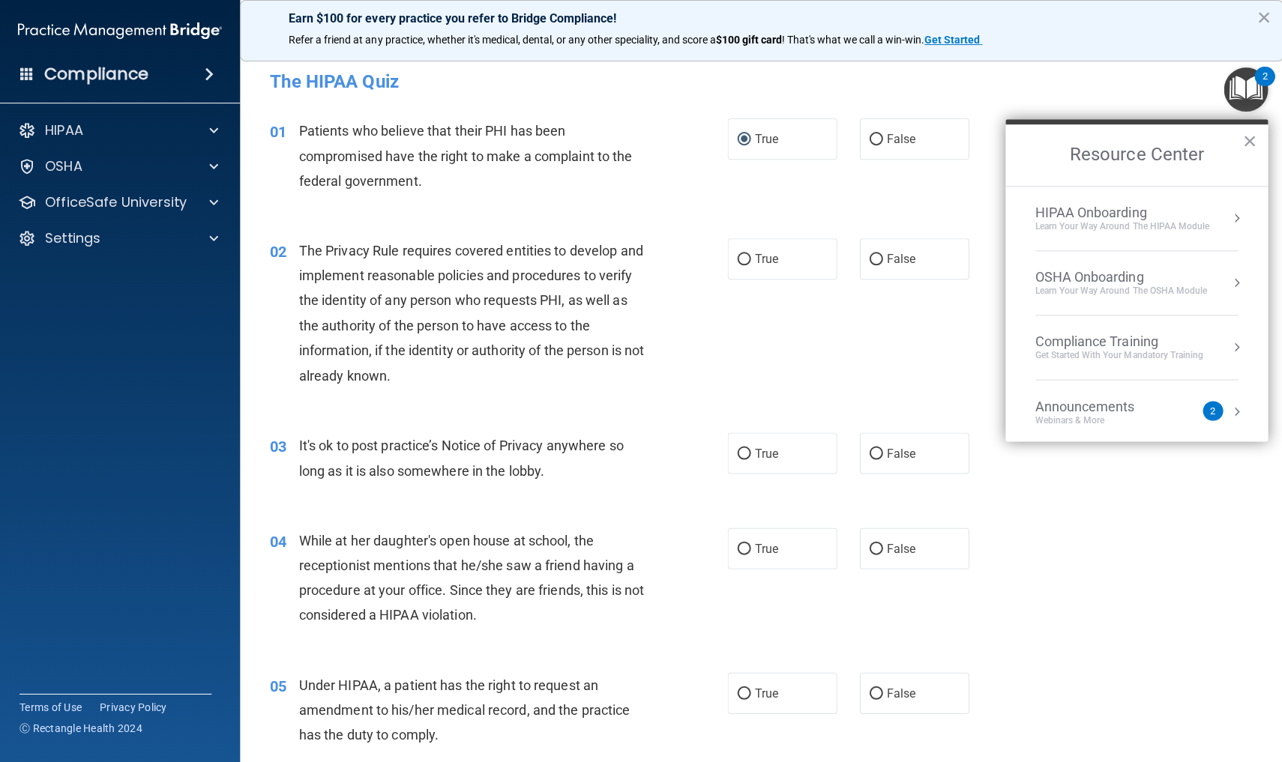
click at [1229, 412] on button "Resource Center" at bounding box center [1235, 411] width 15 height 15
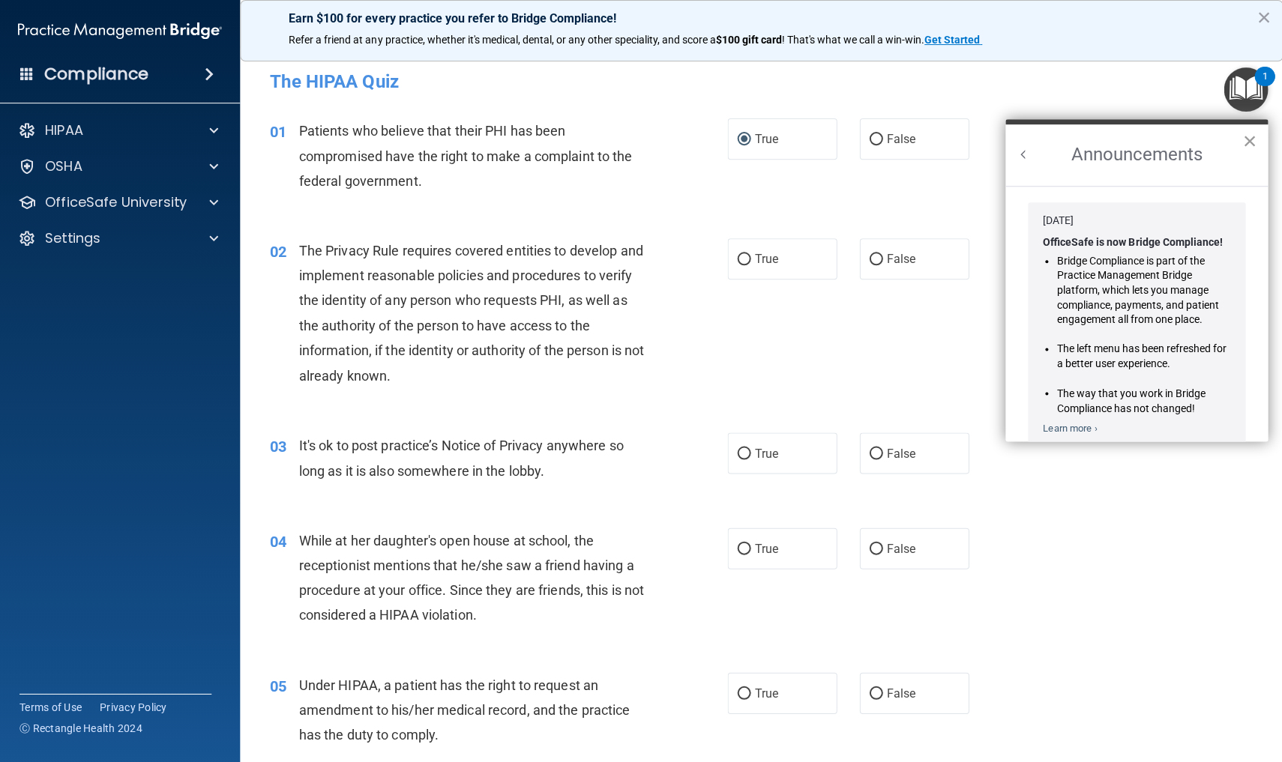
click at [1251, 139] on button "×" at bounding box center [1248, 141] width 14 height 24
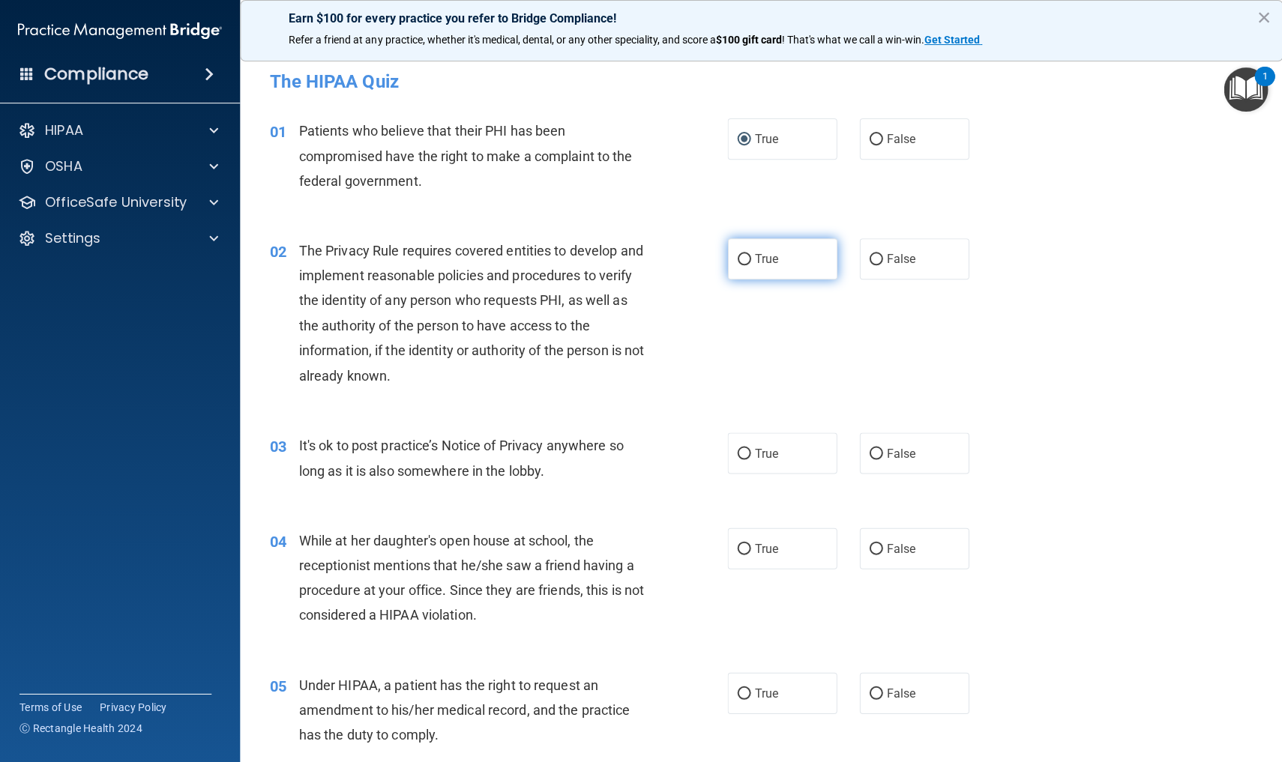
click at [746, 258] on input "True" at bounding box center [743, 259] width 13 height 11
radio input "true"
click at [877, 448] on input "False" at bounding box center [875, 453] width 13 height 11
radio input "true"
click at [875, 546] on input "False" at bounding box center [875, 549] width 13 height 11
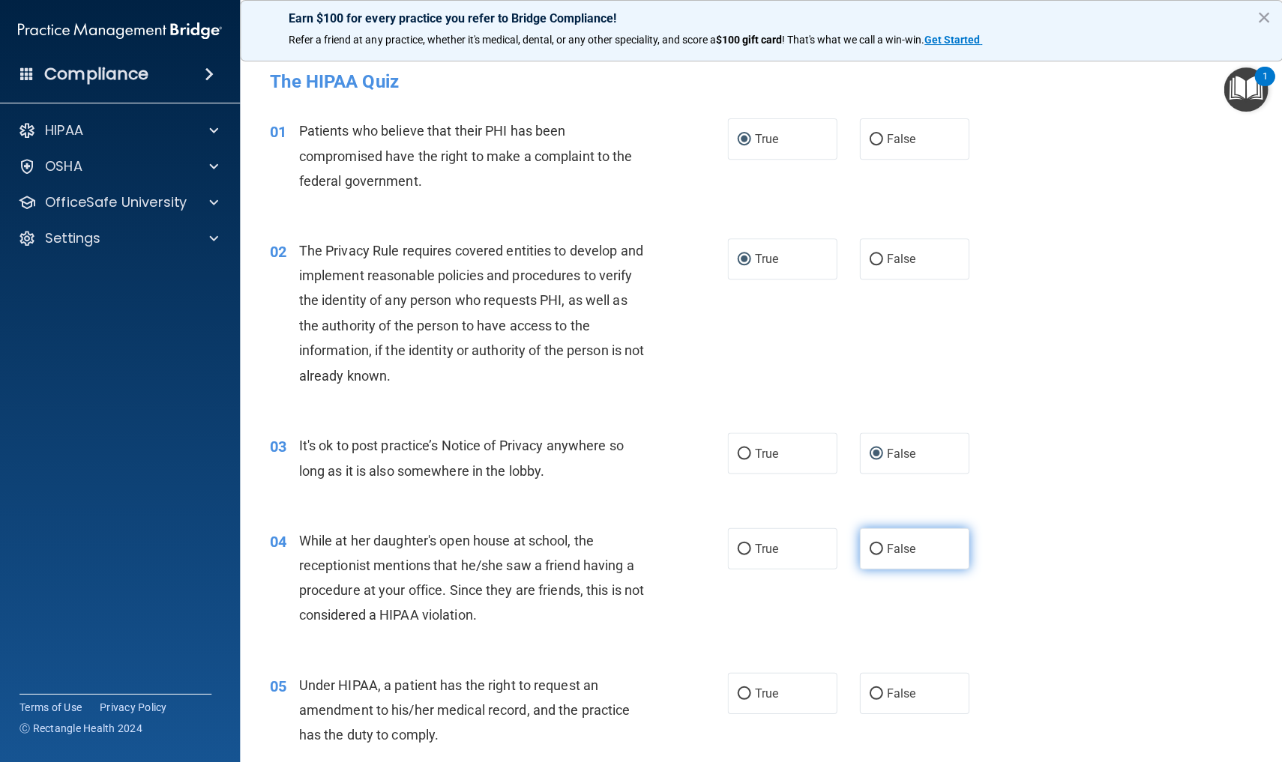
radio input "true"
click at [745, 691] on input "True" at bounding box center [743, 693] width 13 height 11
radio input "true"
click at [1110, 612] on div "04 While at her daughter's open house at school, the receptionist mentions that…" at bounding box center [761, 581] width 1005 height 145
click at [1111, 617] on div "04 While at her daughter's open house at school, the receptionist mentions that…" at bounding box center [761, 581] width 1005 height 145
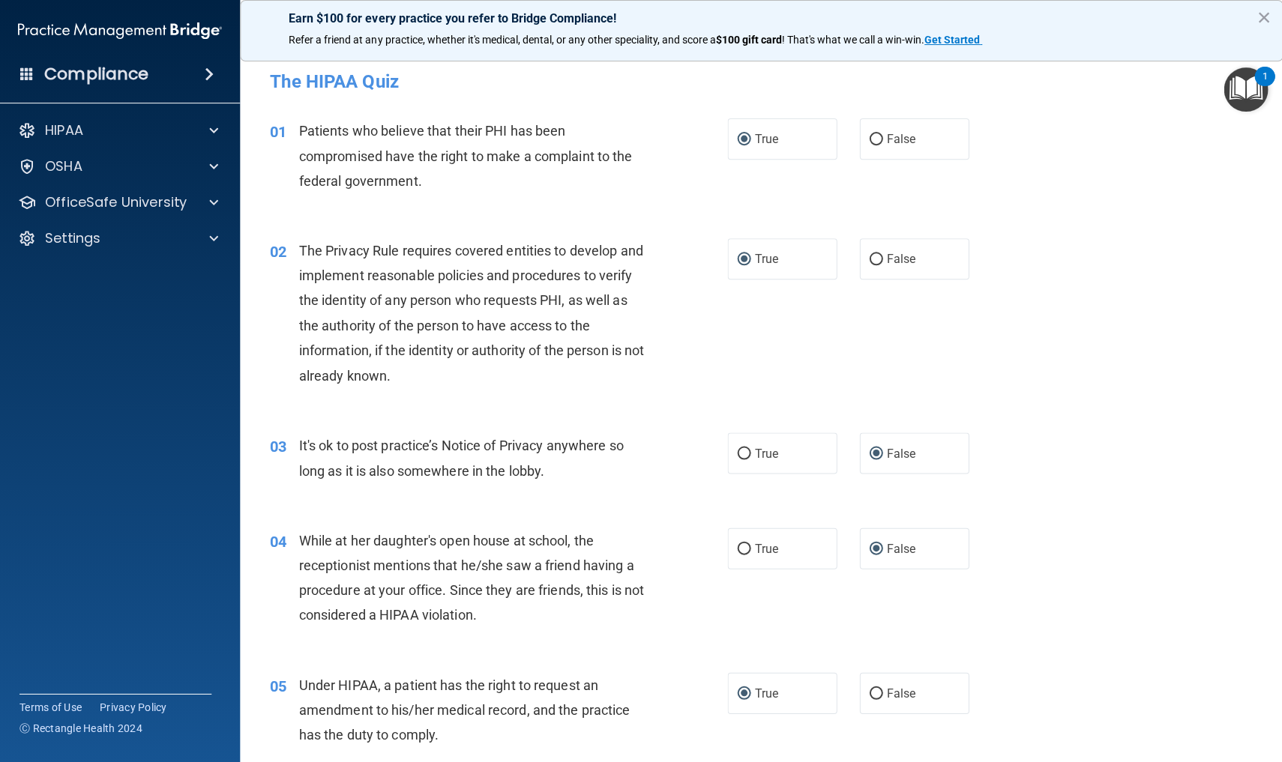
click at [1001, 725] on div "05 Under HIPAA, a patient has the right to request an amendment to his/her medi…" at bounding box center [761, 714] width 1005 height 120
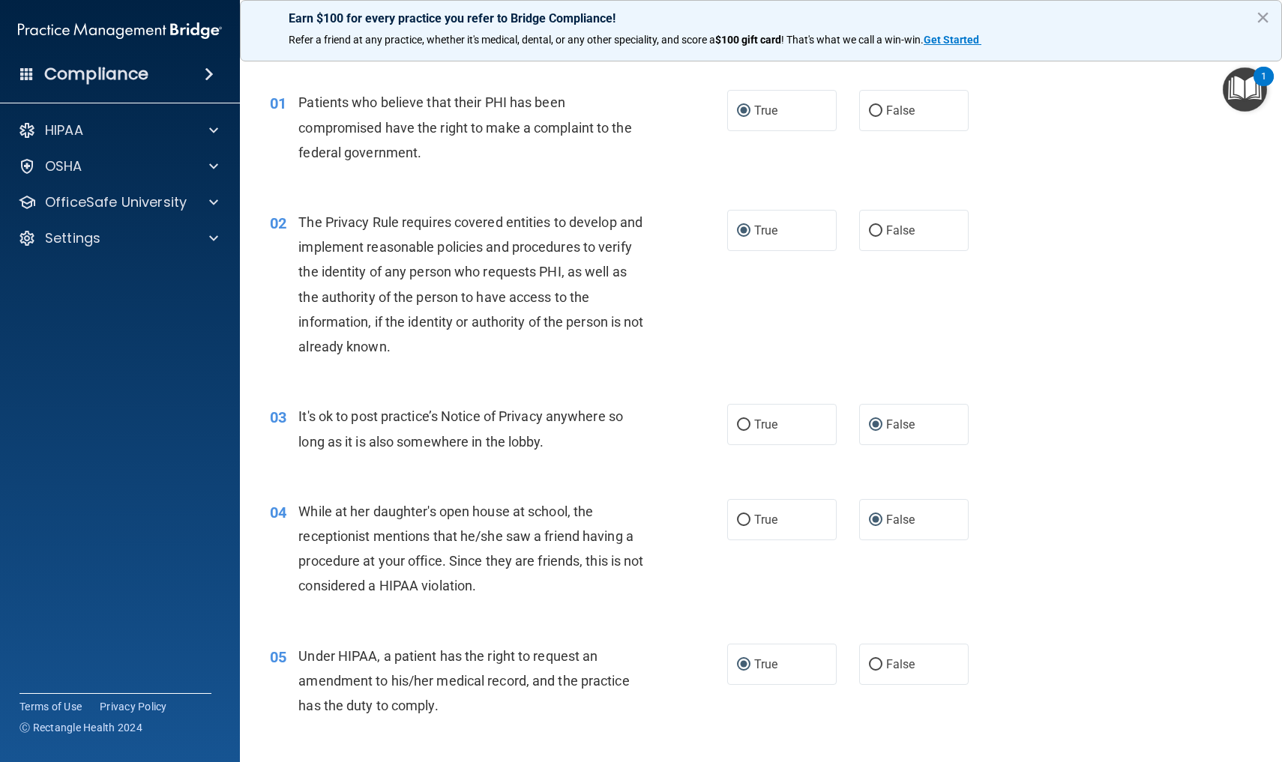
click at [1250, 88] on img "Open Resource Center, 1 new notification" at bounding box center [1245, 89] width 44 height 44
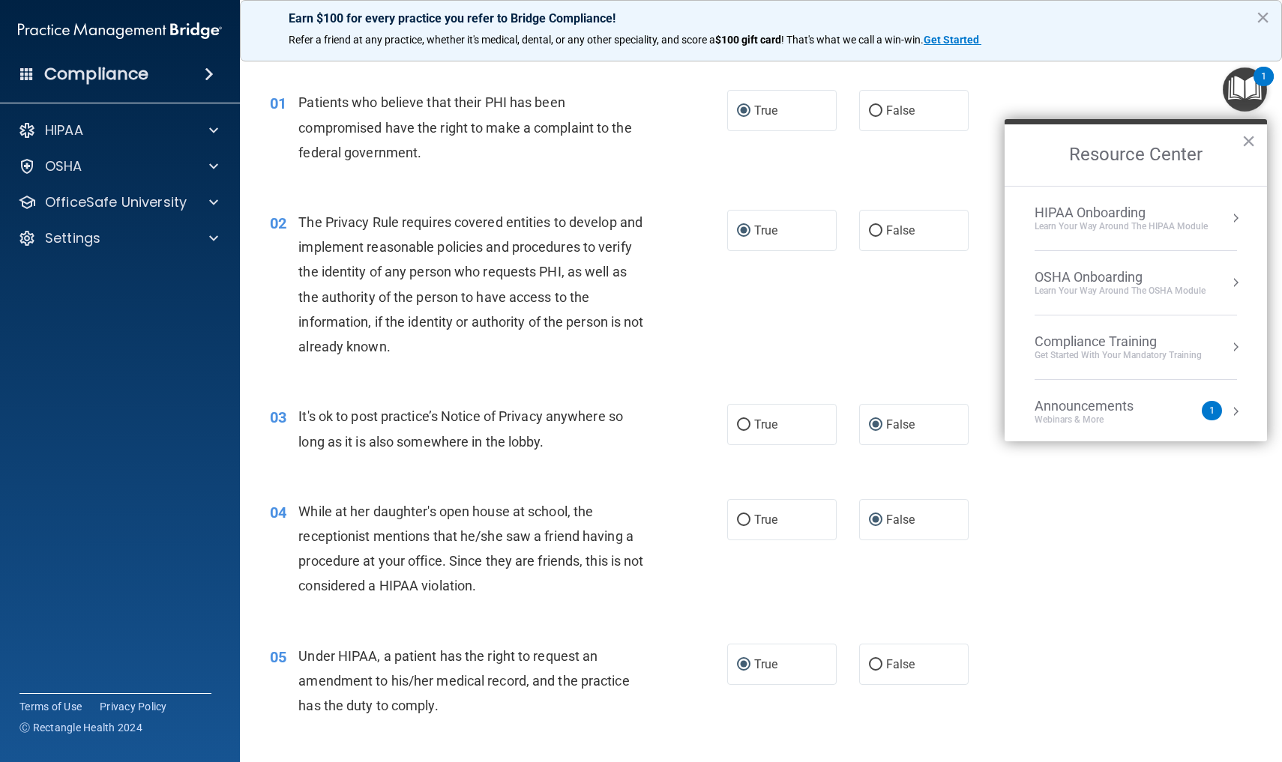
click at [1236, 215] on button "Resource Center" at bounding box center [1235, 218] width 15 height 15
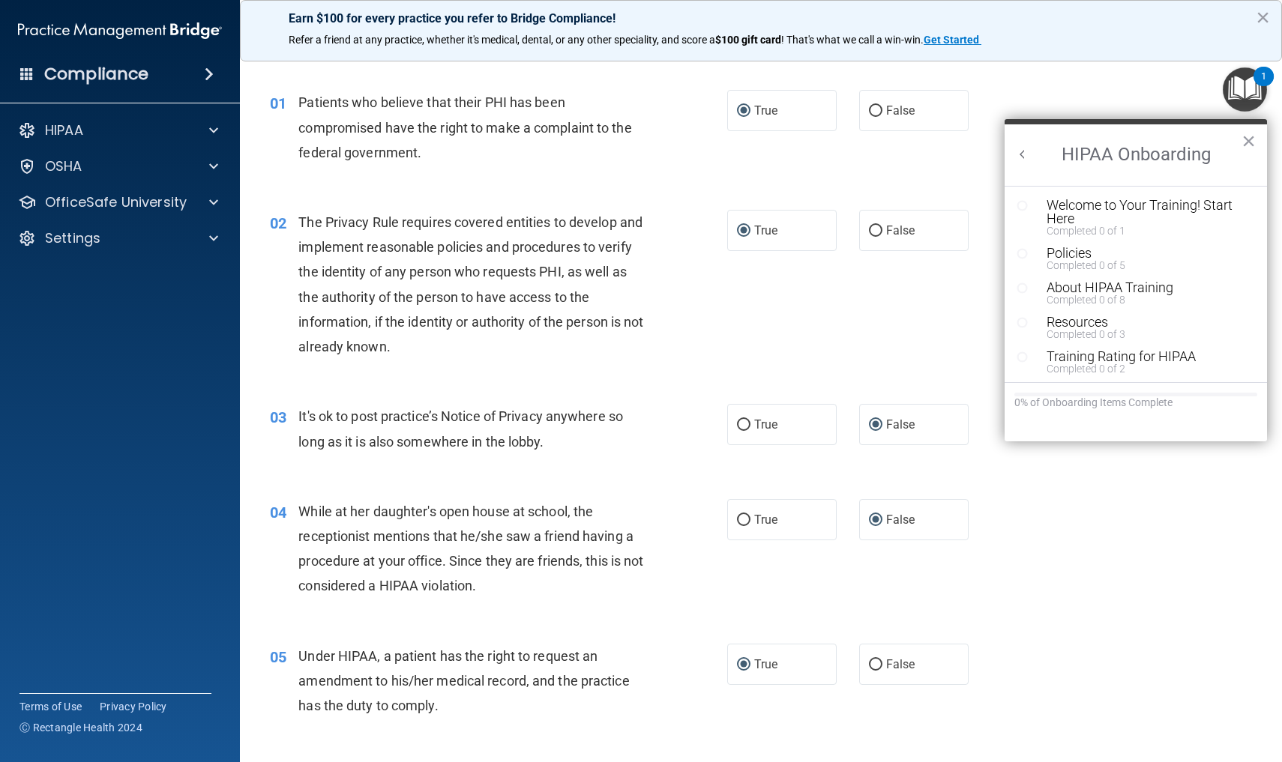
scroll to position [0, 0]
click at [1245, 145] on button "×" at bounding box center [1248, 141] width 14 height 24
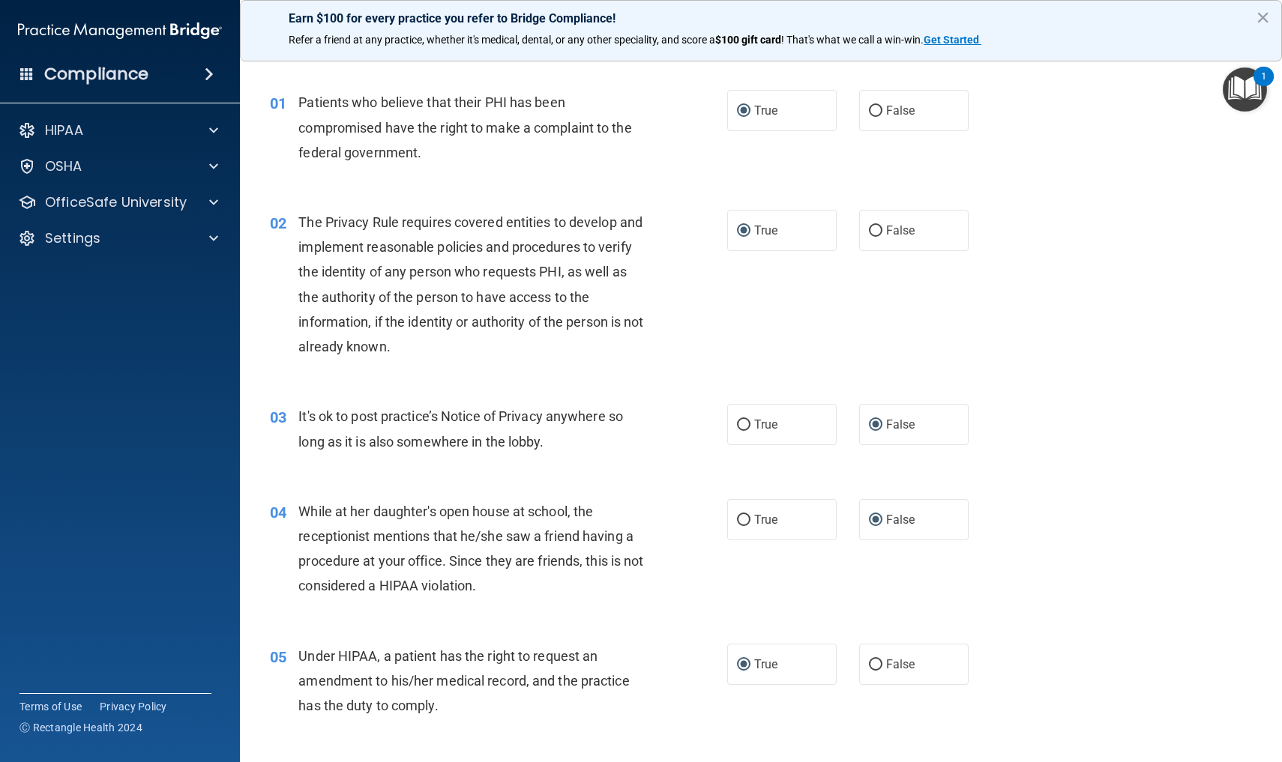
click at [892, 739] on div "05 Under HIPAA, a patient has the right to request an amendment to his/her medi…" at bounding box center [761, 685] width 1005 height 120
click at [1247, 86] on img "Open Resource Center, 1 new notification" at bounding box center [1245, 89] width 44 height 44
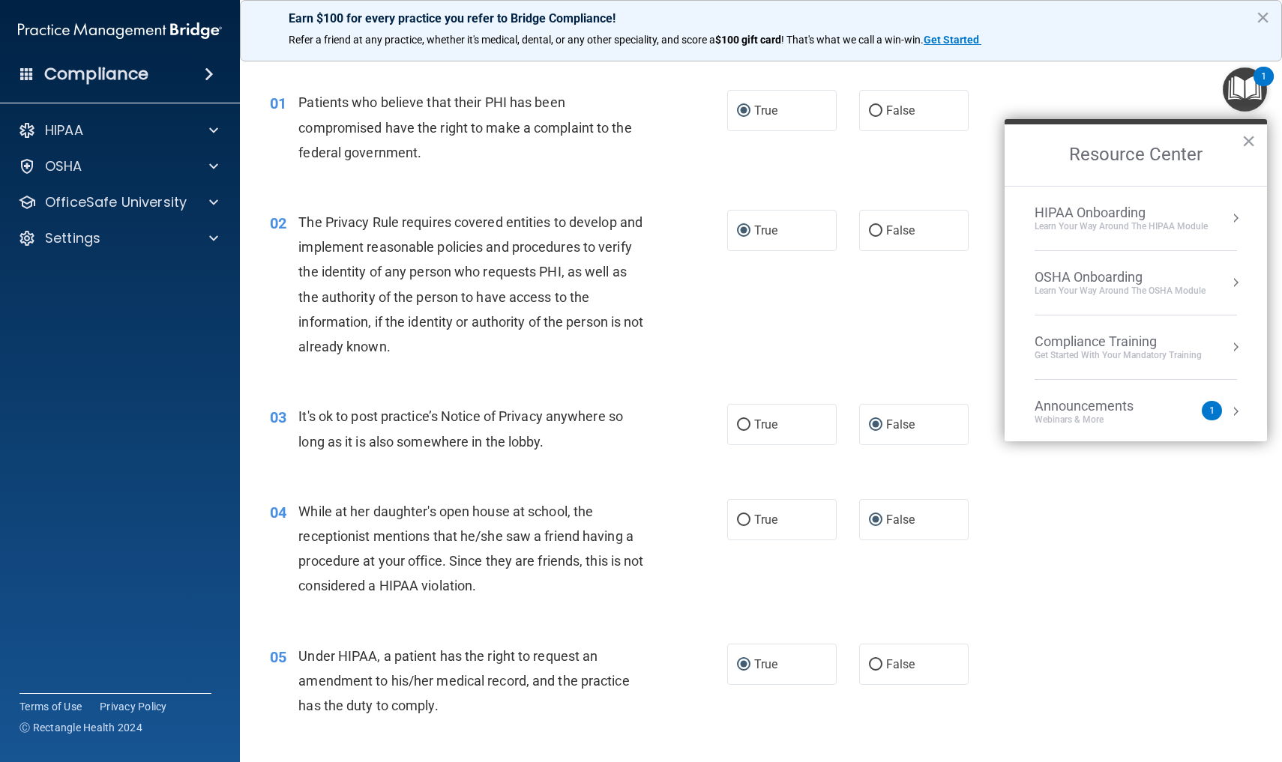
click at [1230, 217] on button "Resource Center" at bounding box center [1235, 218] width 15 height 15
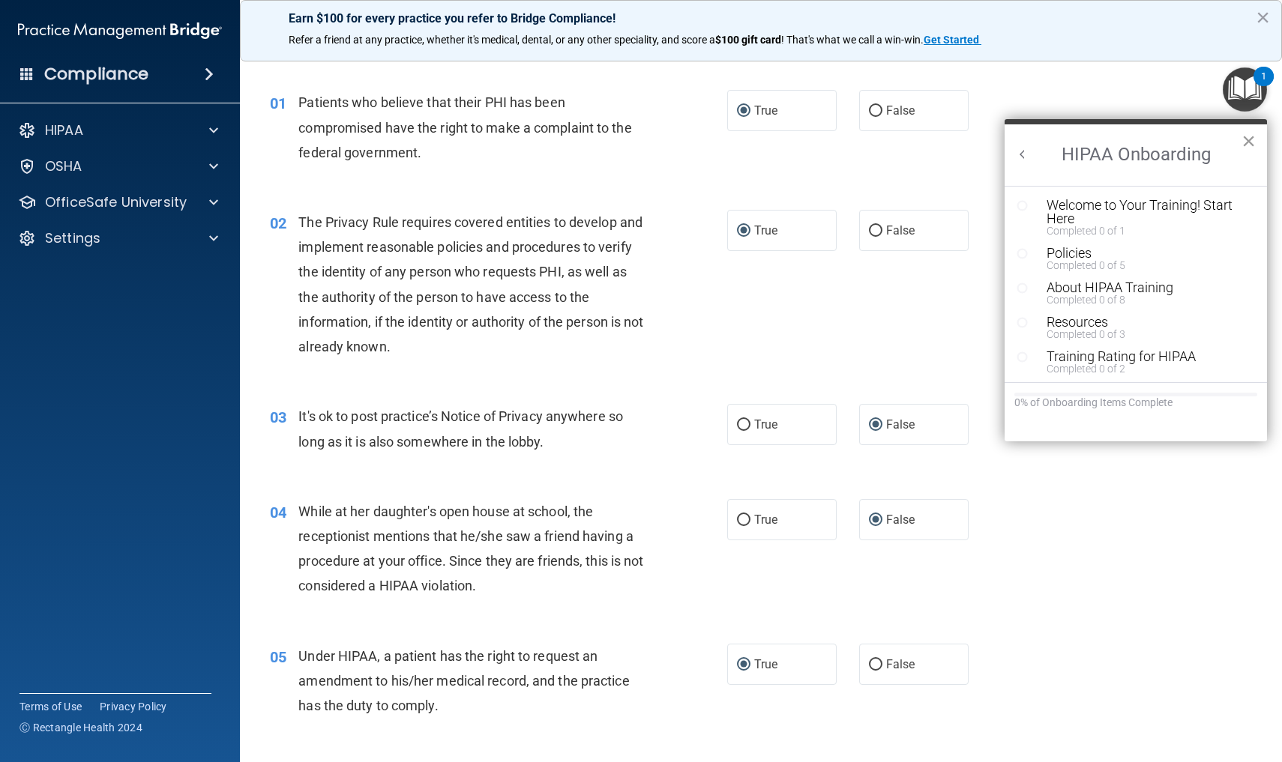
click at [1244, 139] on button "×" at bounding box center [1248, 141] width 14 height 24
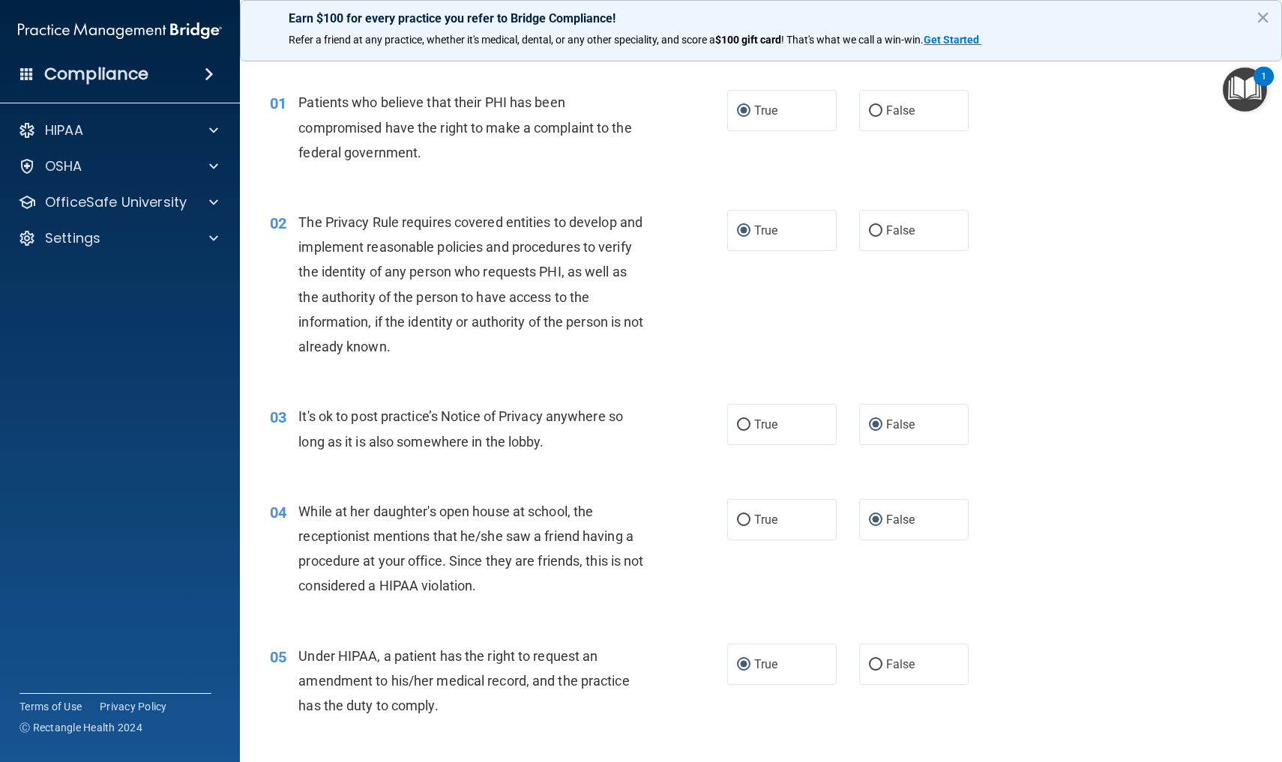
click at [1241, 87] on img "Open Resource Center, 1 new notification" at bounding box center [1245, 89] width 44 height 44
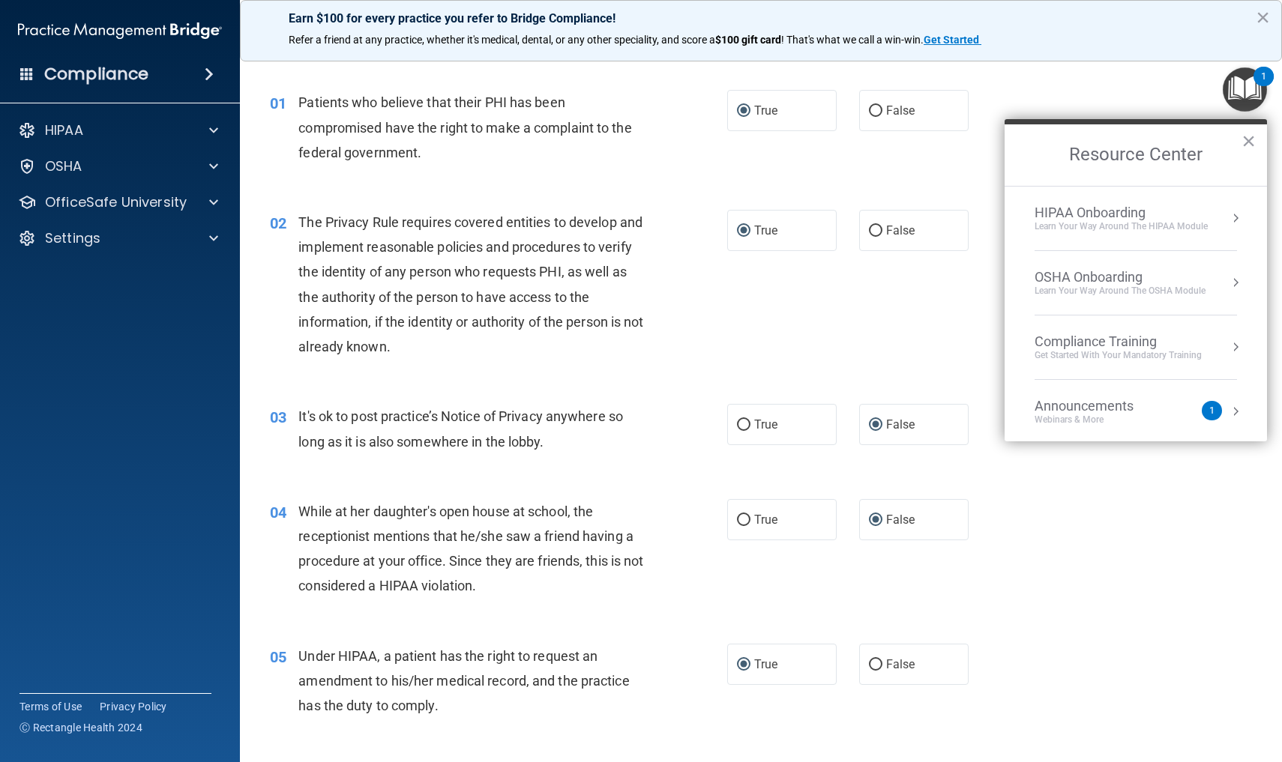
click at [1126, 515] on div "04 While at her daughter's open house at school, the receptionist mentions that…" at bounding box center [761, 553] width 1005 height 145
click at [1235, 407] on button "Resource Center" at bounding box center [1235, 411] width 15 height 15
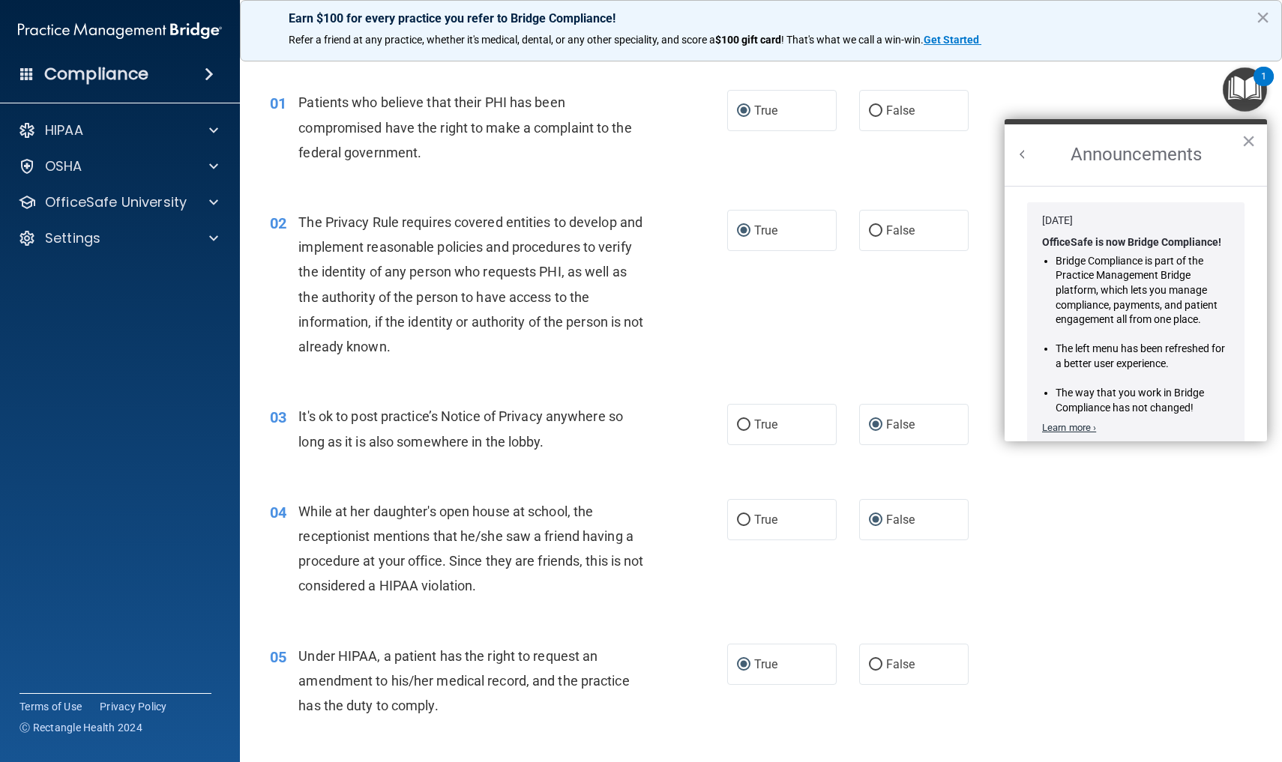
click at [1096, 424] on link "Learn more ›" at bounding box center [1069, 427] width 54 height 11
click at [1245, 140] on button "×" at bounding box center [1248, 141] width 14 height 24
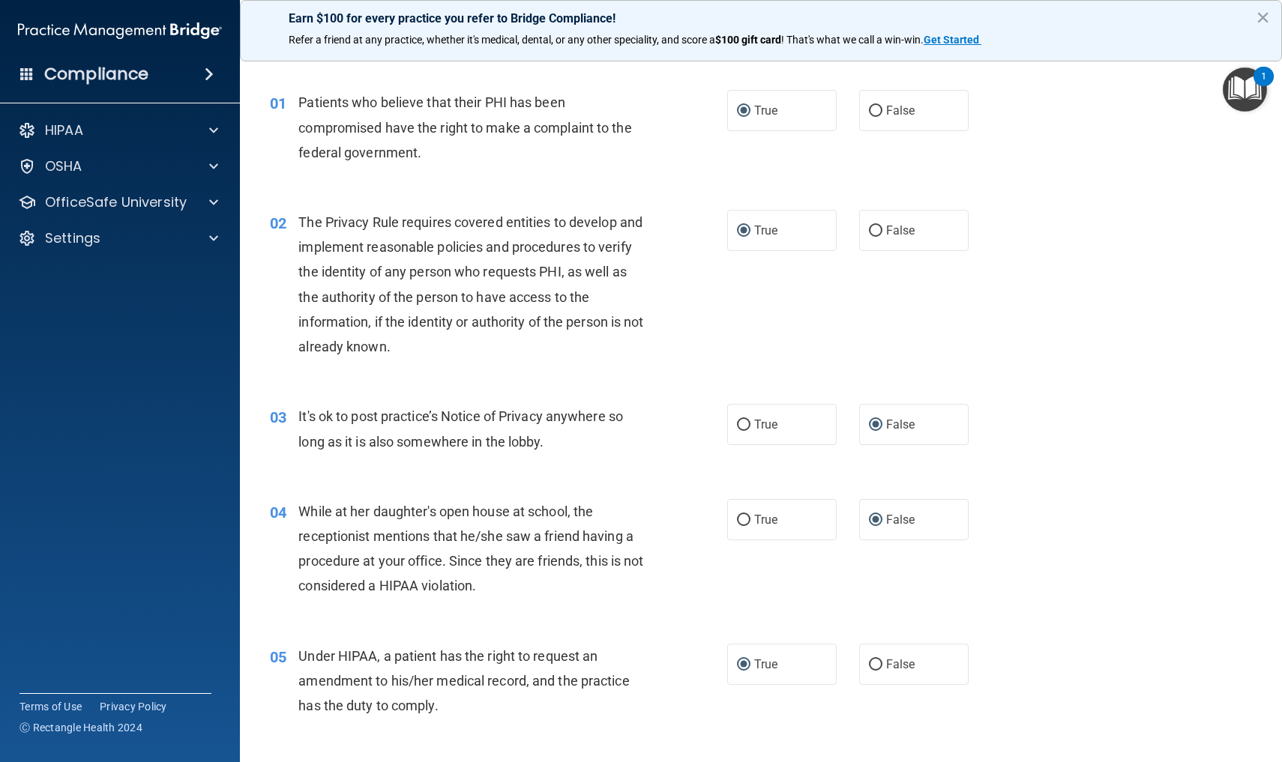
click at [1096, 450] on div "03 It's ok to post practice’s Notice of Privacy anywhere so long as it is also …" at bounding box center [761, 432] width 1005 height 94
click at [214, 202] on span at bounding box center [213, 202] width 9 height 18
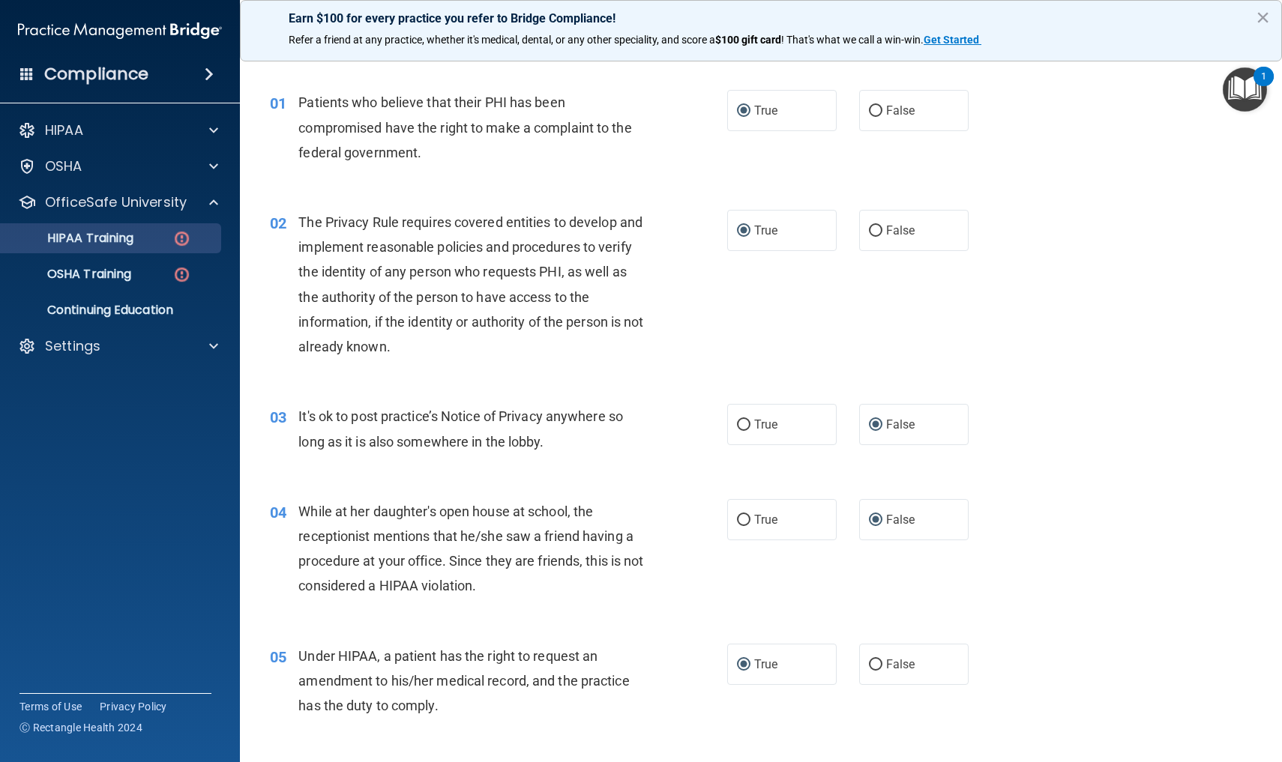
click at [187, 241] on img at bounding box center [181, 238] width 19 height 19
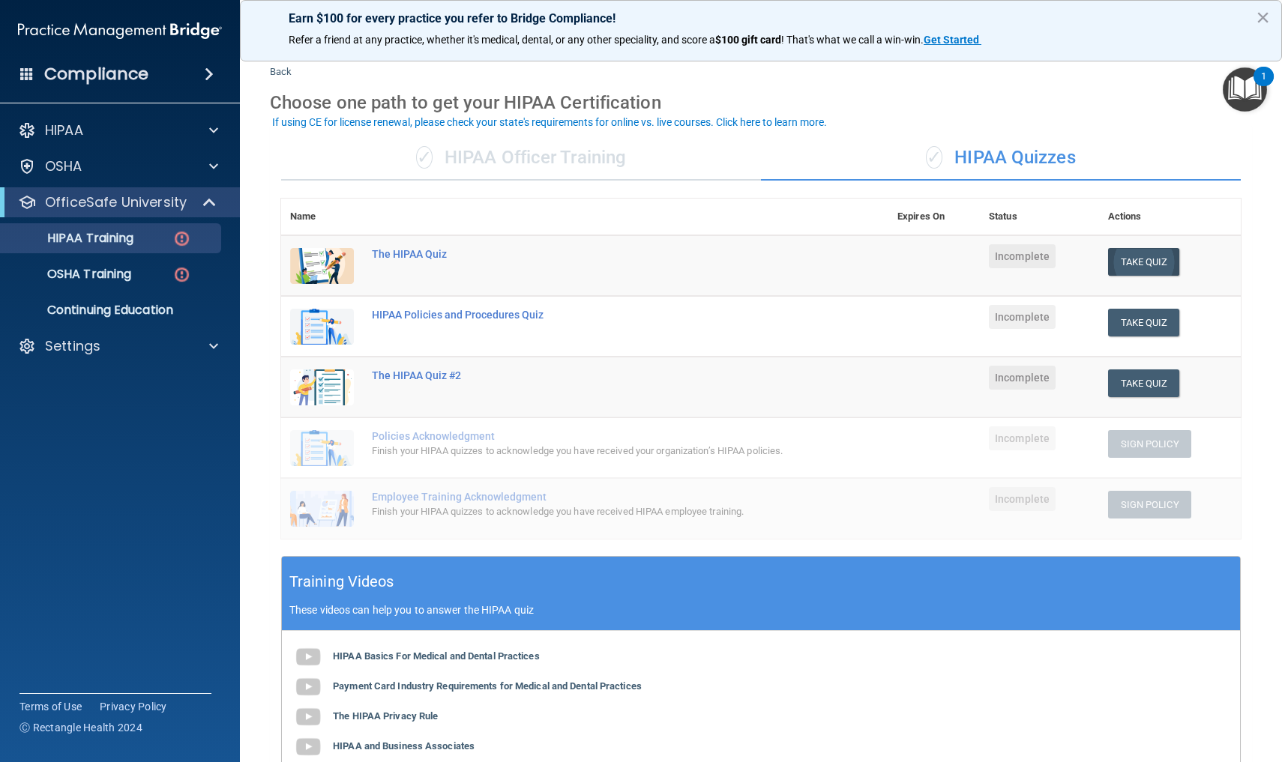
click at [1135, 257] on button "Take Quiz" at bounding box center [1144, 262] width 72 height 28
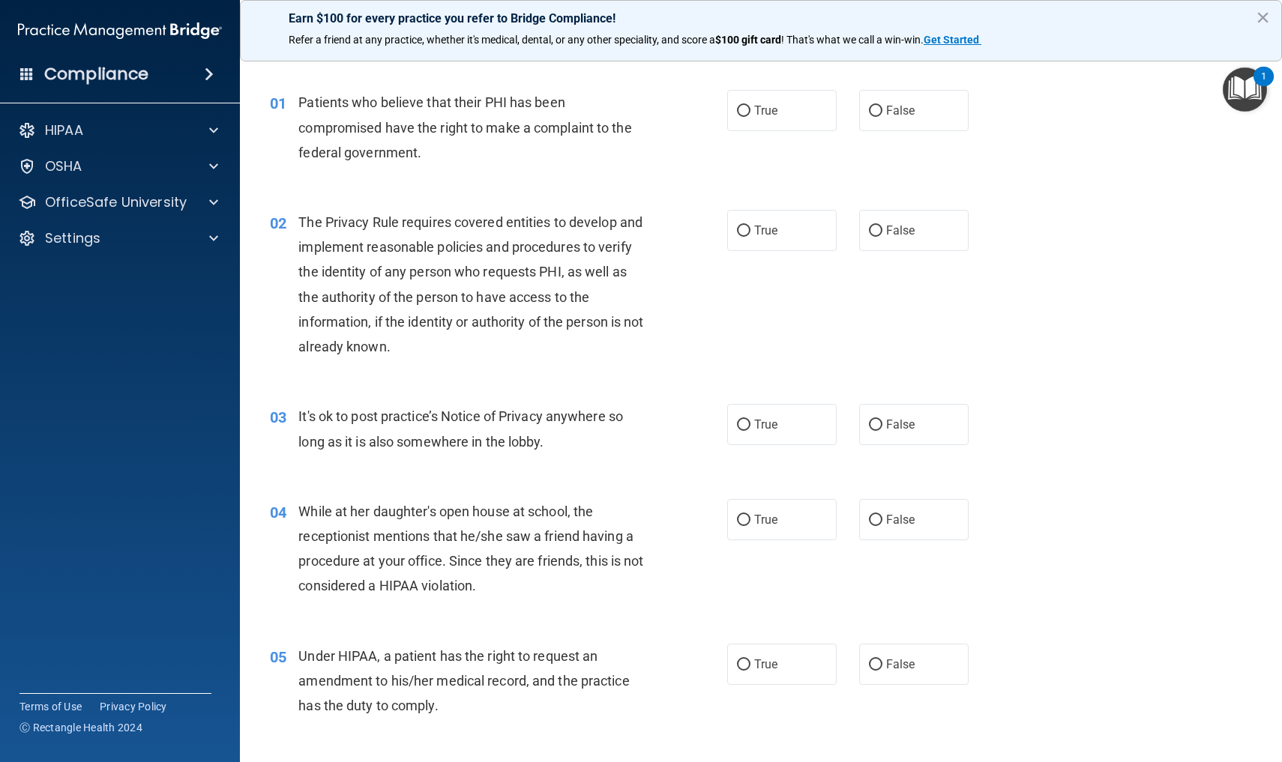
click at [1037, 273] on div "02 The Privacy Rule requires covered entities to develop and implement reasonab…" at bounding box center [761, 288] width 1005 height 194
click at [588, 717] on div "05 Under HIPAA, a patient has the right to request an amendment to his/her medi…" at bounding box center [498, 685] width 502 height 82
click at [1095, 627] on div "05 Under HIPAA, a patient has the right to request an amendment to his/her medi…" at bounding box center [761, 685] width 1005 height 120
click at [212, 237] on span at bounding box center [213, 238] width 9 height 18
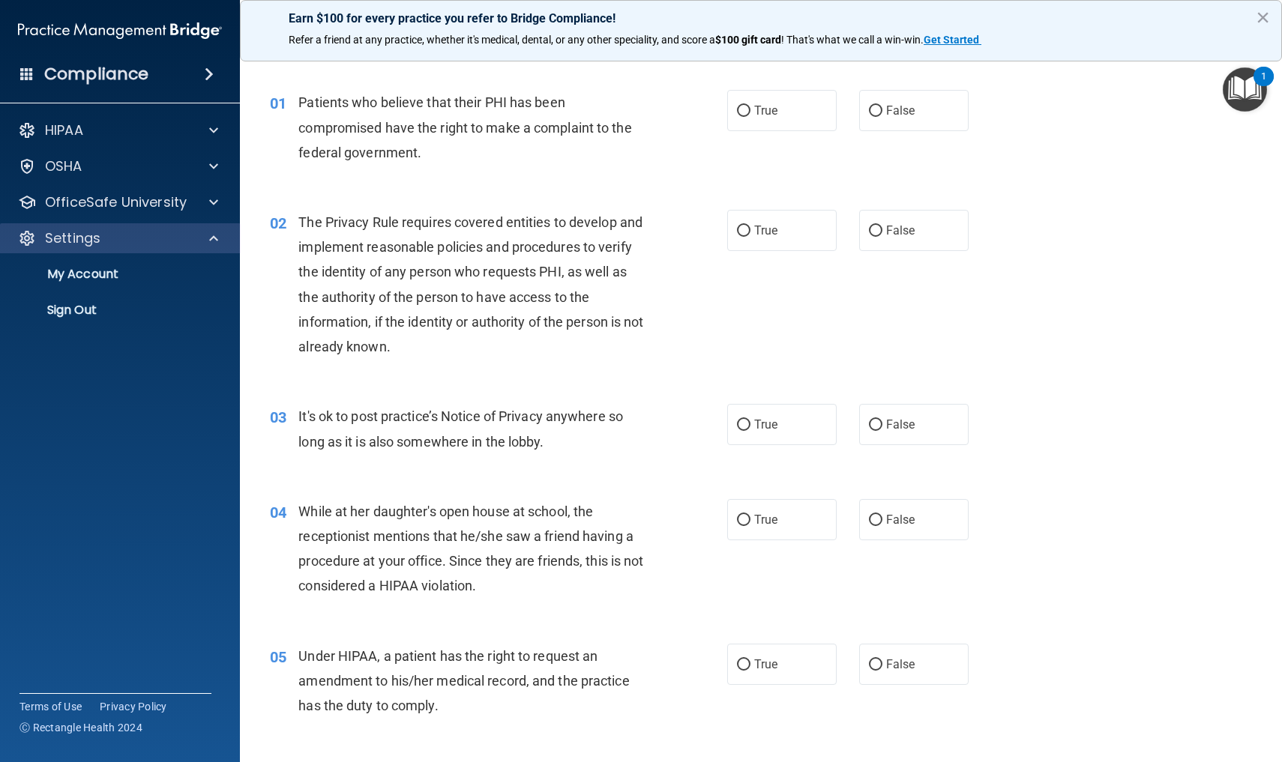
click at [212, 237] on span at bounding box center [213, 238] width 9 height 18
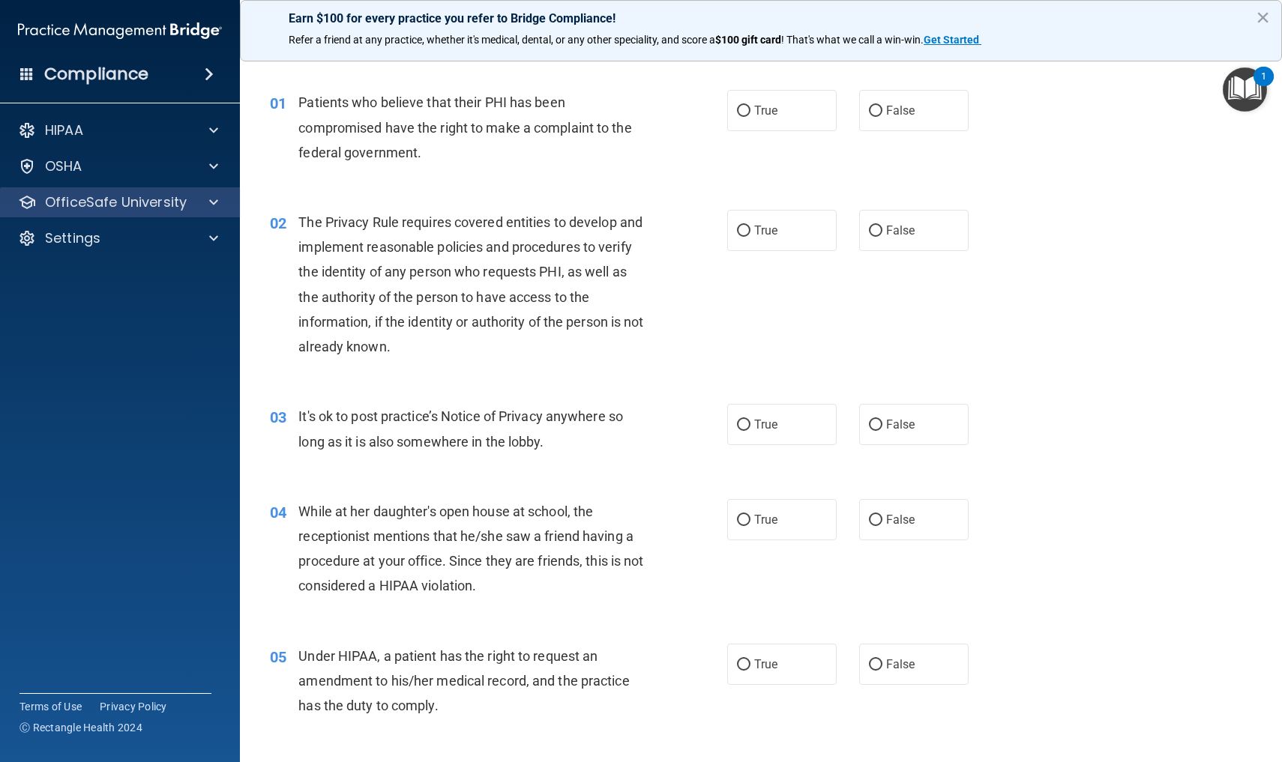
click at [217, 199] on span at bounding box center [213, 202] width 9 height 18
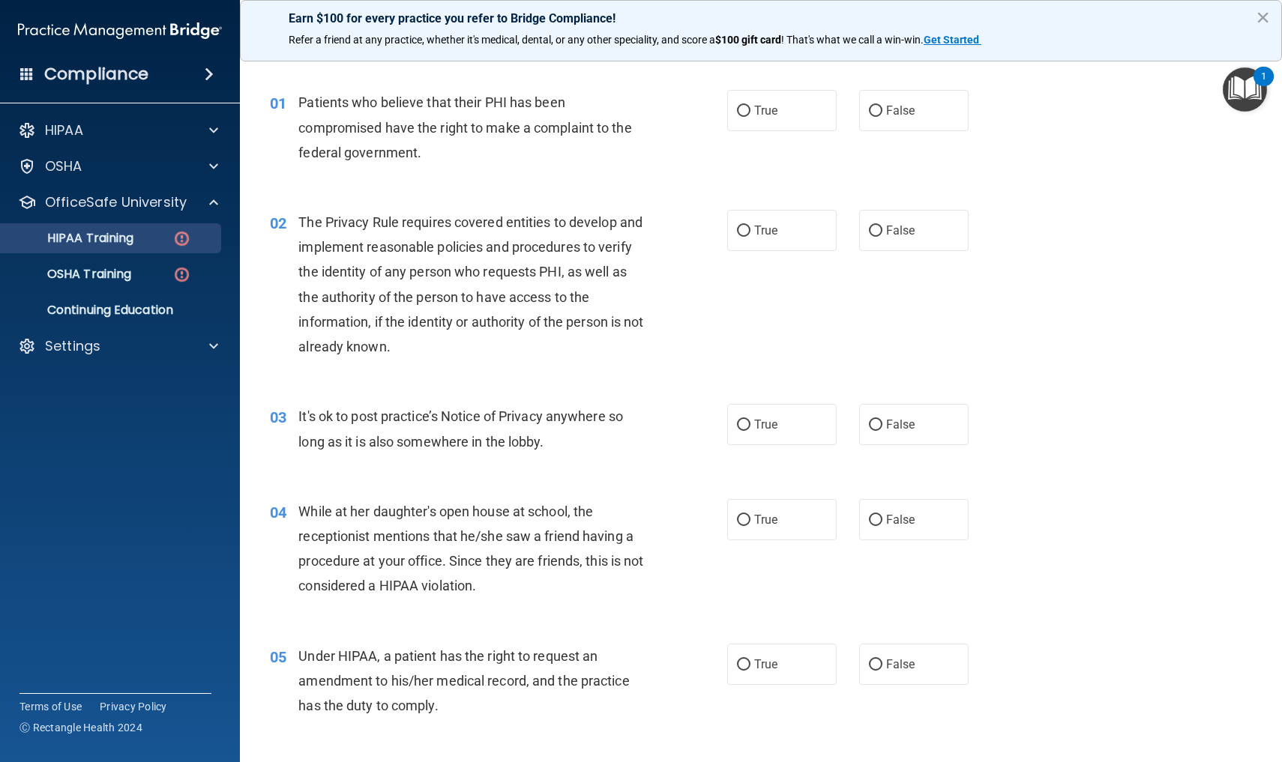
click at [184, 238] on img at bounding box center [181, 238] width 19 height 19
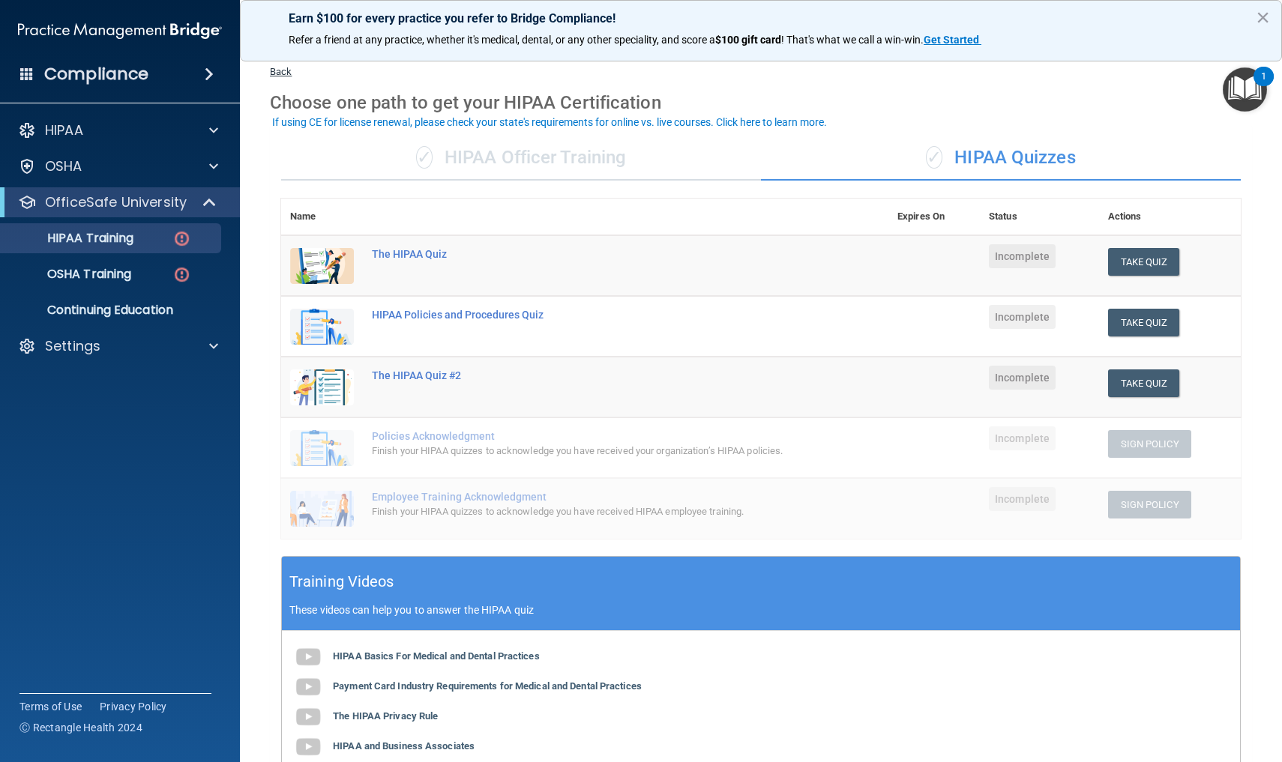
click at [286, 73] on link "Back" at bounding box center [281, 62] width 22 height 29
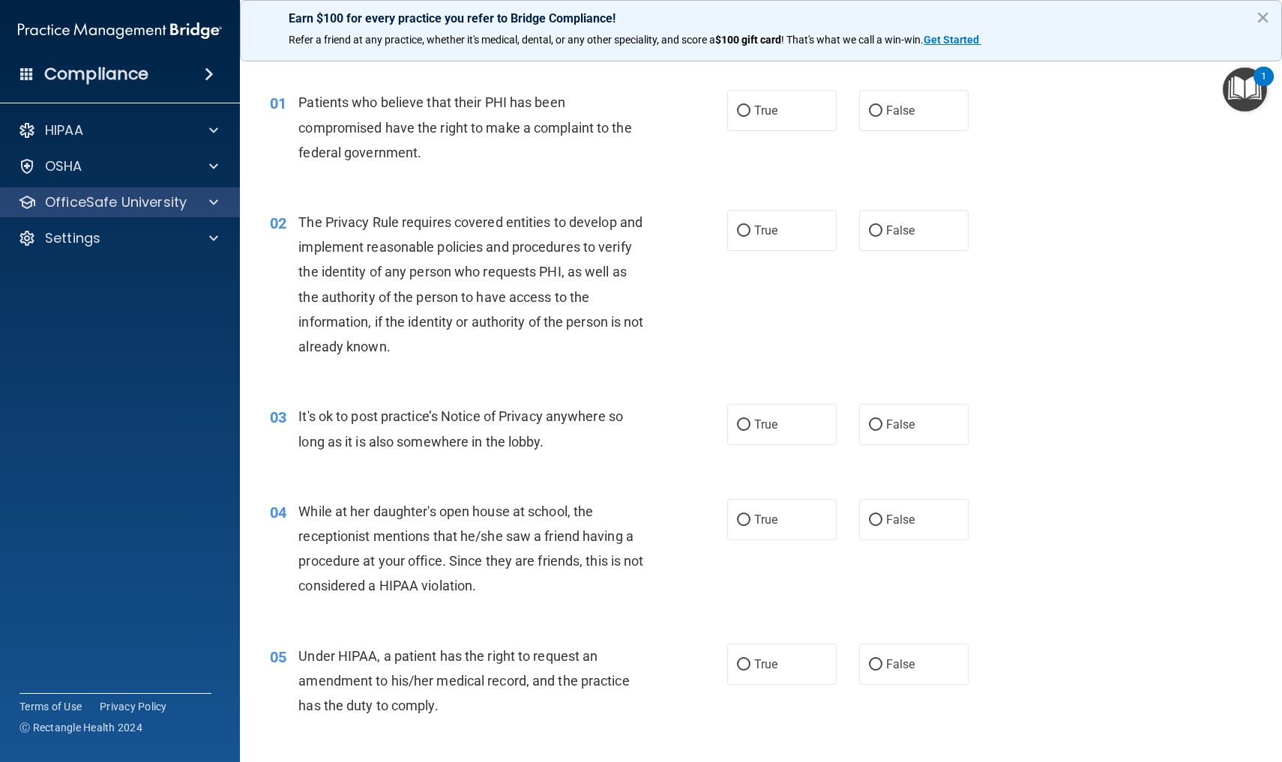
click at [217, 201] on span at bounding box center [213, 202] width 9 height 18
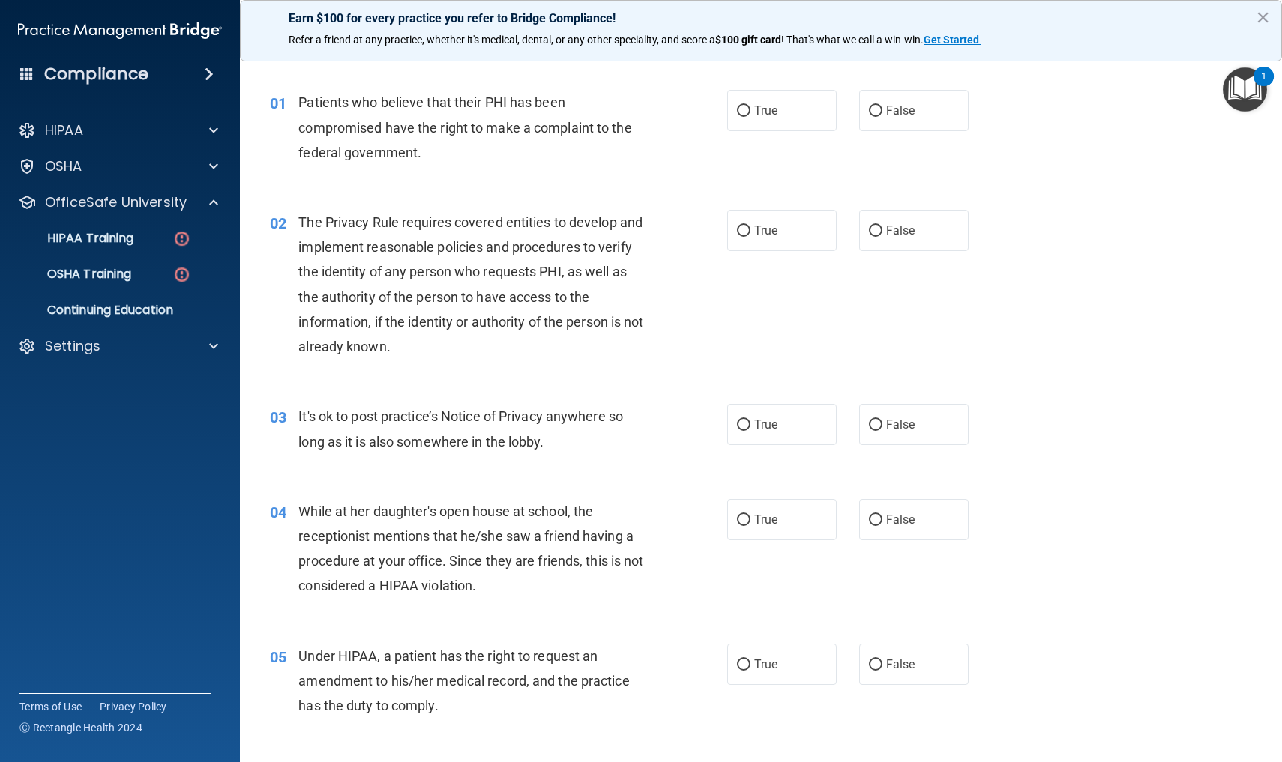
click at [1111, 356] on div "02 The Privacy Rule requires covered entities to develop and implement reasonab…" at bounding box center [761, 288] width 1005 height 194
click at [181, 238] on img at bounding box center [181, 238] width 19 height 19
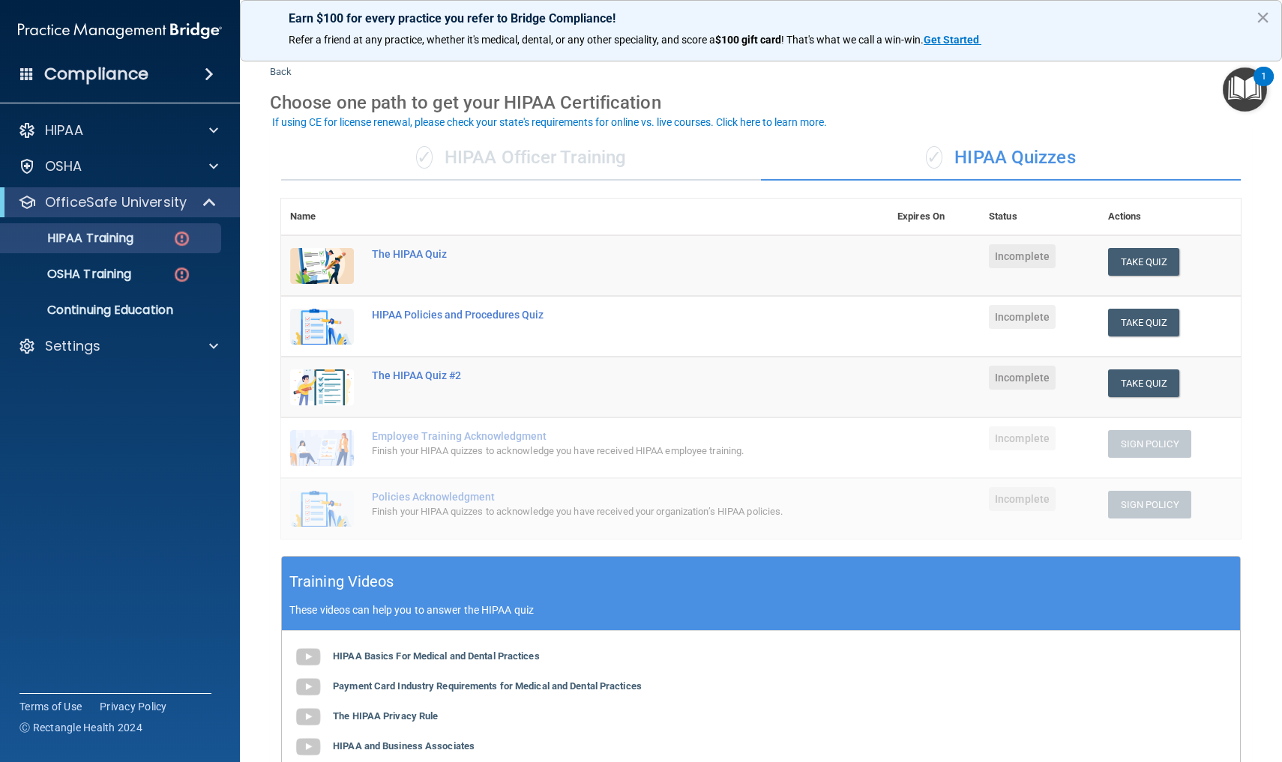
click at [1262, 636] on main "Back Choose one path to get your HIPAA Certification ✓ HIPAA Officer Training ✓…" at bounding box center [761, 405] width 1042 height 714
click at [247, 516] on main "Back Choose one path to get your HIPAA Certification ✓ HIPAA Officer Training ✓…" at bounding box center [761, 405] width 1042 height 714
click at [1274, 458] on main "Back Choose one path to get your HIPAA Certification ✓ HIPAA Officer Training ✓…" at bounding box center [761, 405] width 1042 height 714
click at [1266, 458] on main "Back Choose one path to get your HIPAA Certification ✓ HIPAA Officer Training ✓…" at bounding box center [761, 405] width 1042 height 714
click at [461, 442] on div "Finish your HIPAA quizzes to acknowledge you have received HIPAA employee train…" at bounding box center [593, 451] width 442 height 18
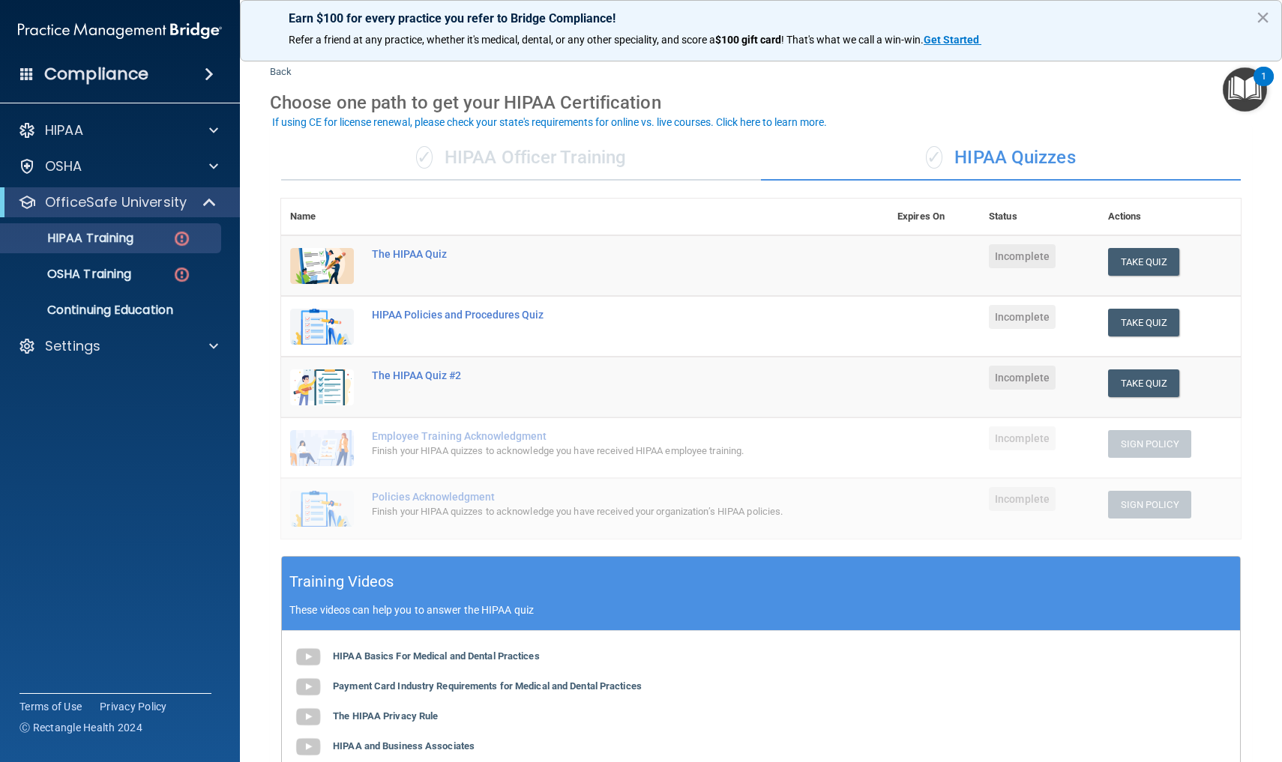
click at [461, 439] on div "Employee Training Acknowledgment" at bounding box center [593, 436] width 442 height 12
click at [481, 316] on div "HIPAA Policies and Procedures Quiz" at bounding box center [593, 315] width 442 height 12
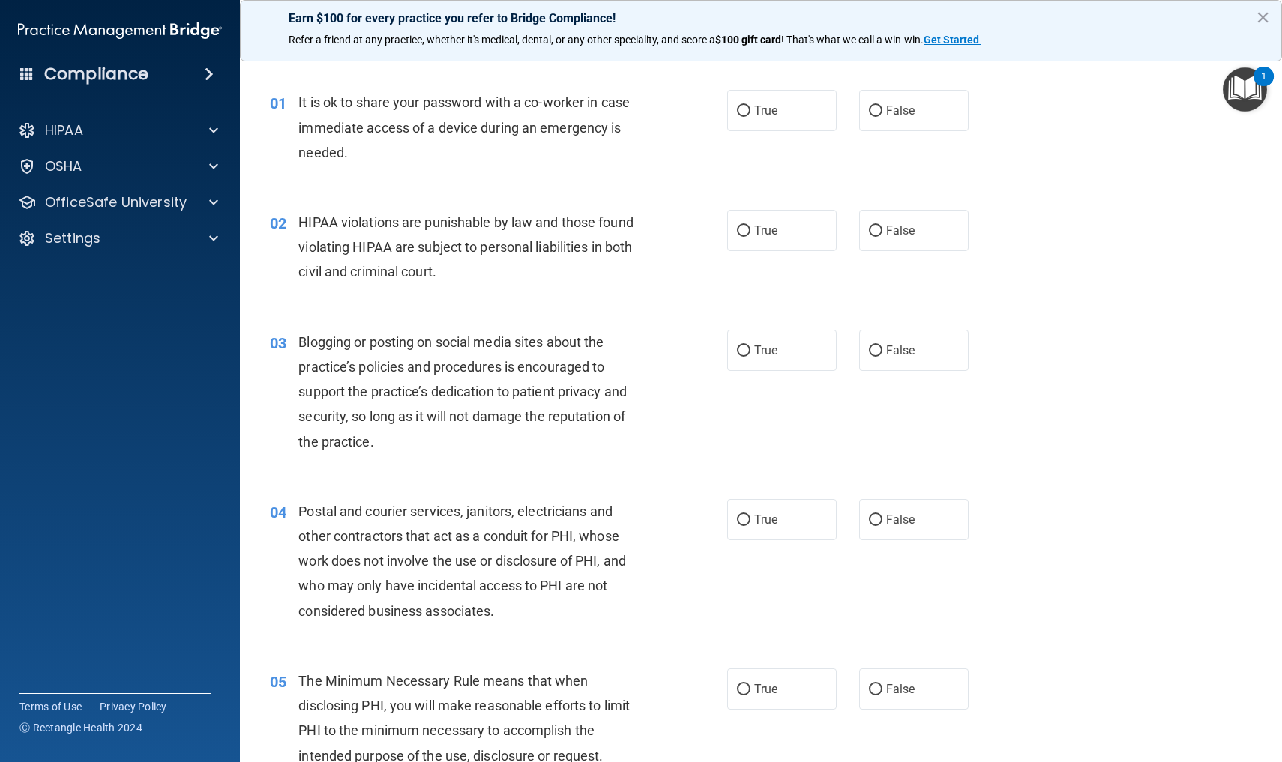
click at [1116, 386] on div "03 Blogging or posting on social media sites about the practice’s policies and …" at bounding box center [761, 395] width 1005 height 169
click at [876, 115] on input "False" at bounding box center [875, 111] width 13 height 11
radio input "true"
click at [744, 231] on input "True" at bounding box center [743, 231] width 13 height 11
radio input "true"
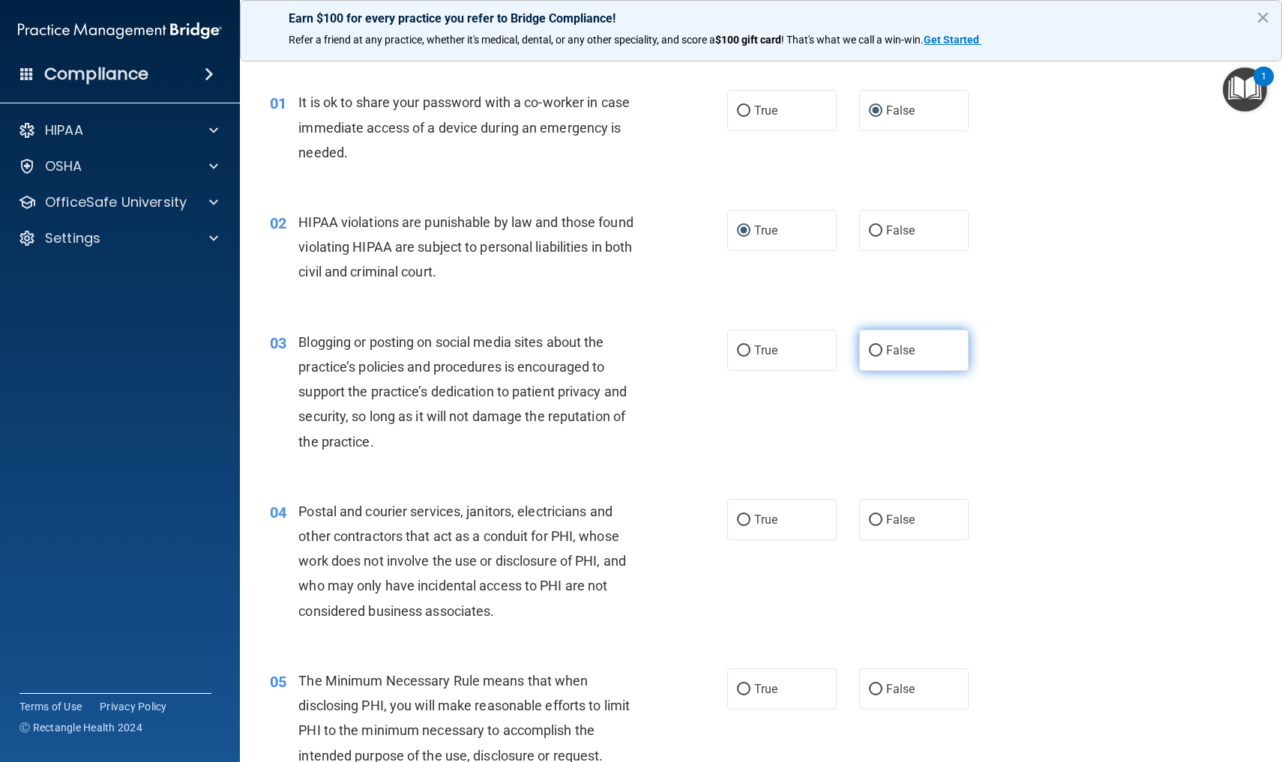
click at [876, 348] on input "False" at bounding box center [875, 351] width 13 height 11
radio input "true"
click at [742, 517] on input "True" at bounding box center [743, 520] width 13 height 11
radio input "true"
click at [1083, 636] on div "04 Postal and courier services, janitors, electricians and other contractors th…" at bounding box center [761, 565] width 1005 height 169
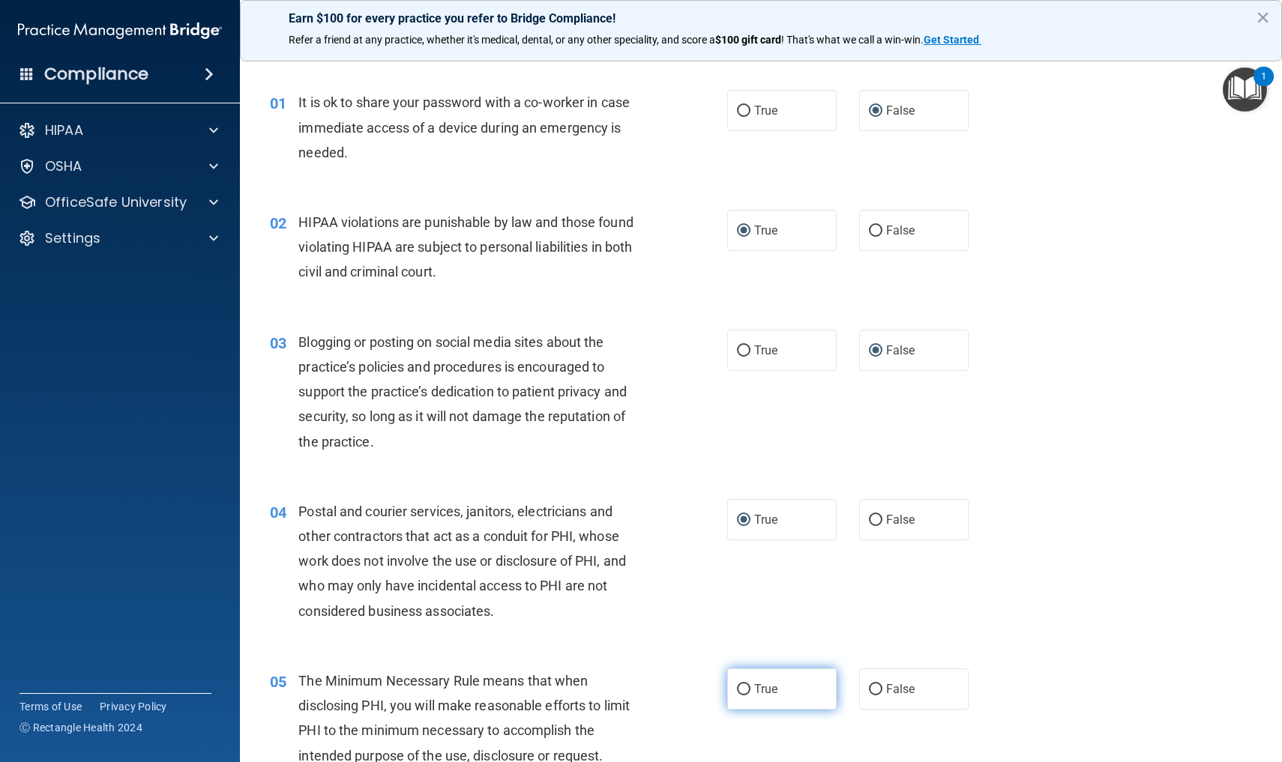
click at [744, 687] on input "True" at bounding box center [743, 689] width 13 height 11
radio input "true"
click at [1164, 535] on div "04 Postal and courier services, janitors, electricians and other contractors th…" at bounding box center [761, 565] width 1005 height 169
click at [1161, 537] on div "04 Postal and courier services, janitors, electricians and other contractors th…" at bounding box center [761, 565] width 1005 height 169
click at [1110, 447] on div "03 Blogging or posting on social media sites about the practice’s policies and …" at bounding box center [761, 395] width 1005 height 169
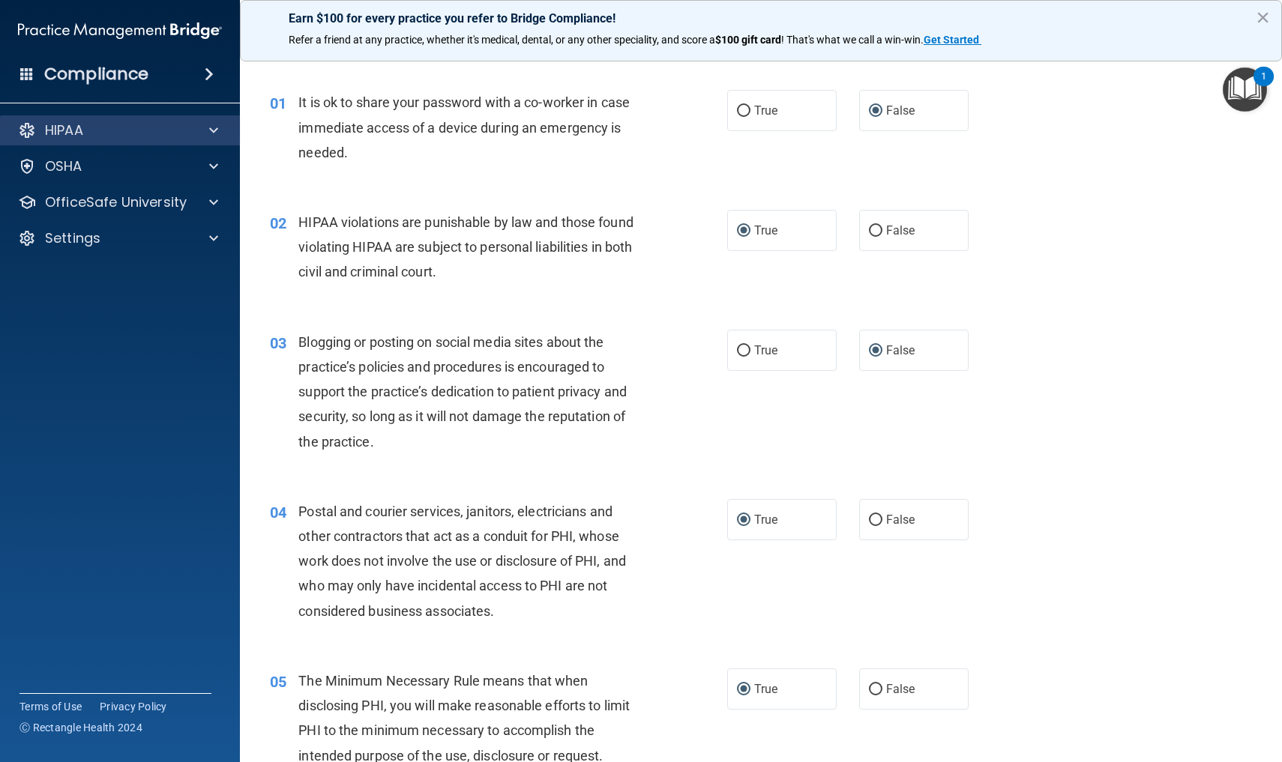
click at [197, 128] on div at bounding box center [211, 130] width 37 height 18
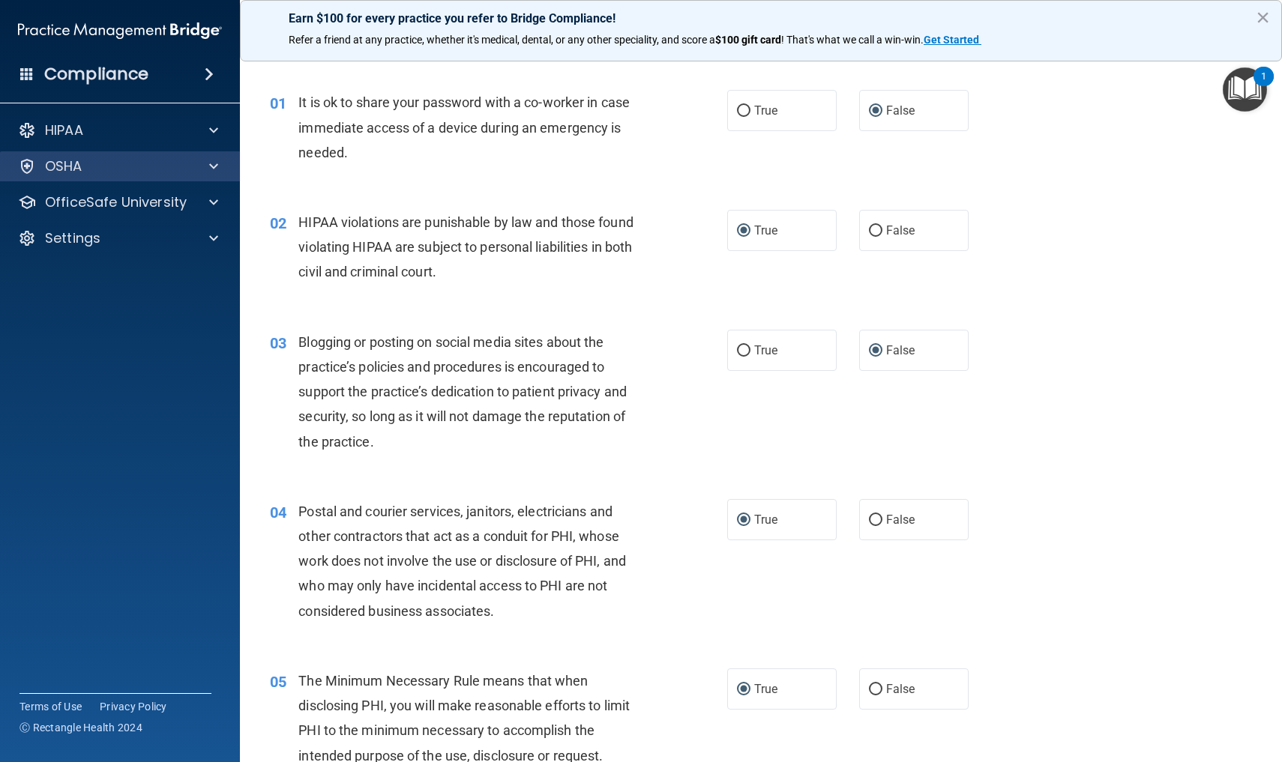
click at [206, 160] on div at bounding box center [211, 166] width 37 height 18
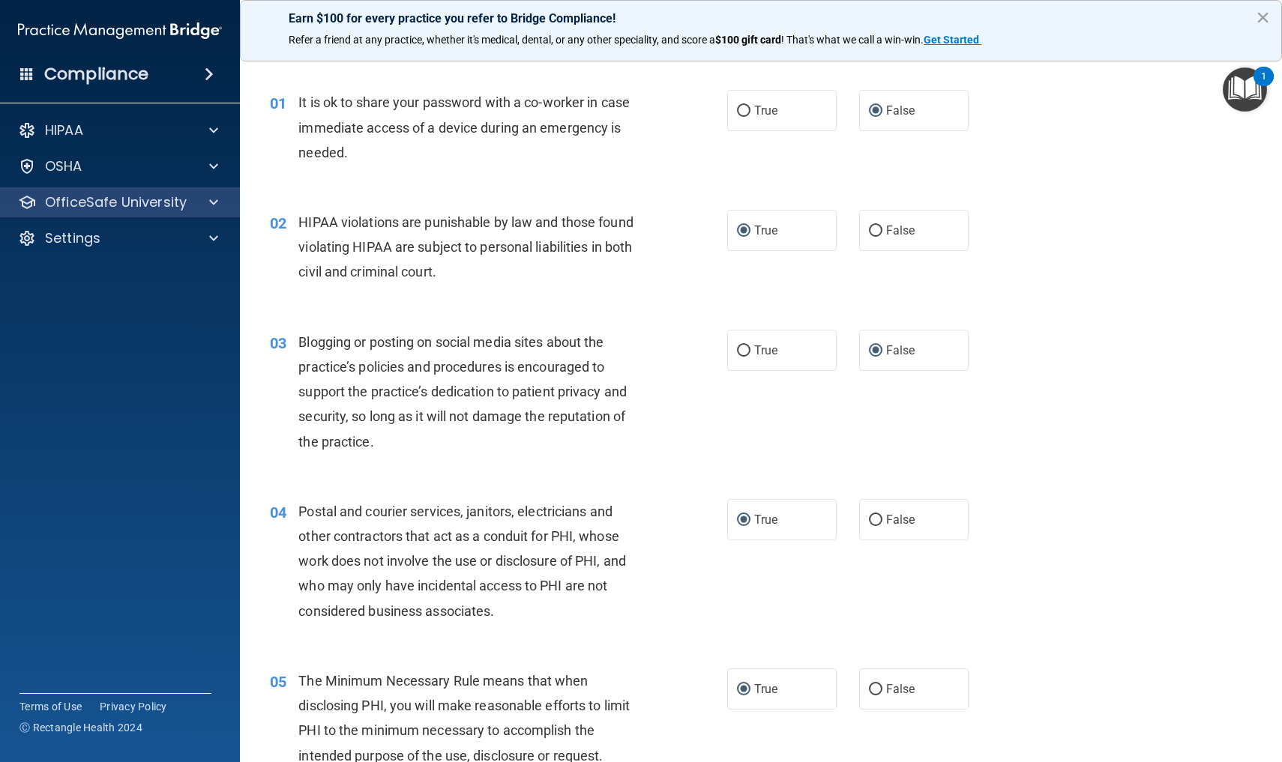
click at [211, 205] on span at bounding box center [213, 202] width 9 height 18
click at [1073, 385] on div "03 Blogging or posting on social media sites about the practice’s policies and …" at bounding box center [761, 395] width 1005 height 169
click at [148, 248] on div "Settings" at bounding box center [120, 238] width 241 height 30
click at [217, 236] on span at bounding box center [213, 238] width 9 height 18
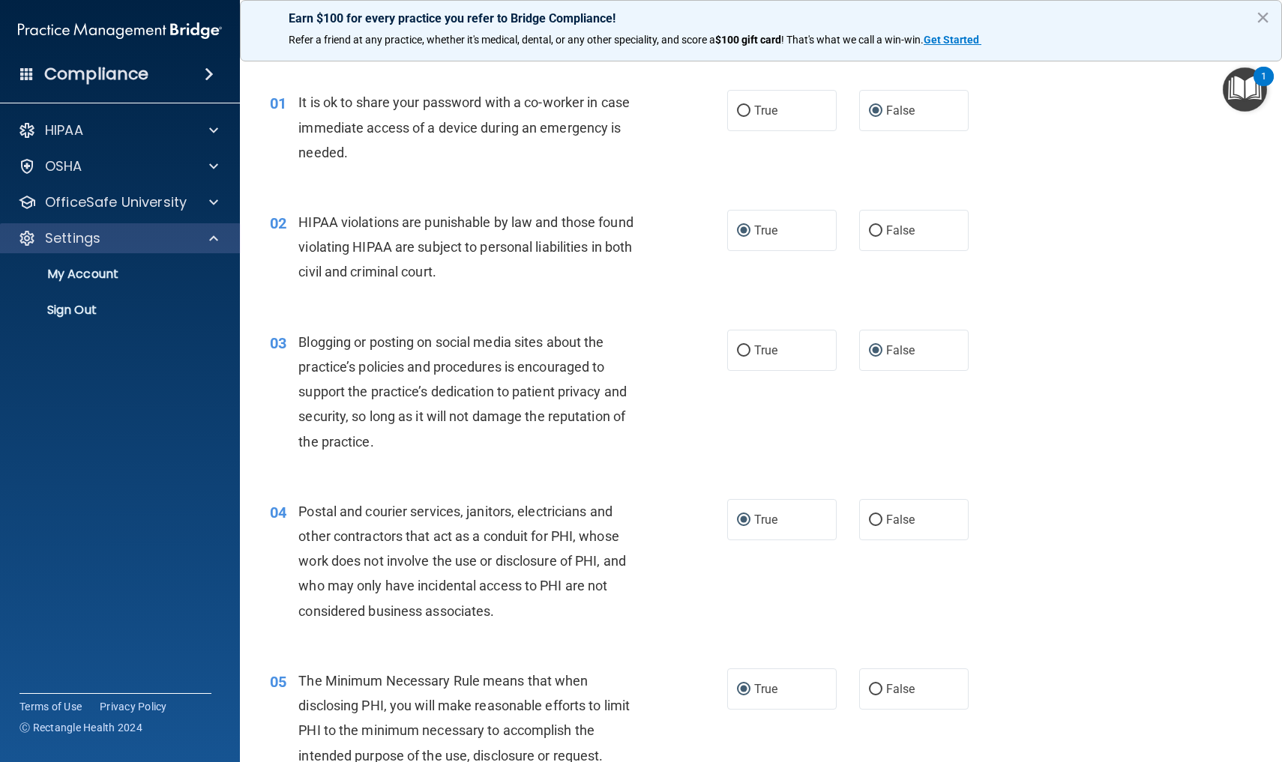
click at [122, 246] on div "Settings" at bounding box center [100, 238] width 186 height 18
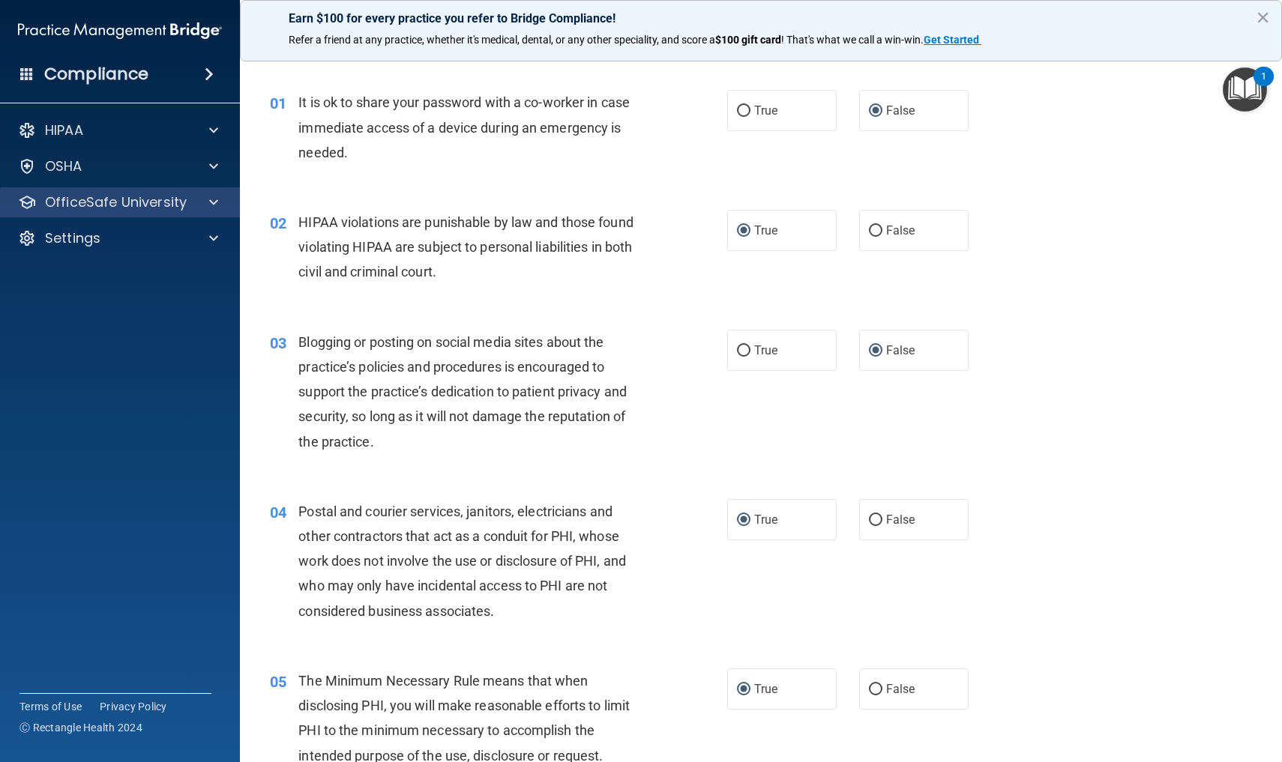
click at [137, 202] on p "OfficeSafe University" at bounding box center [116, 202] width 142 height 18
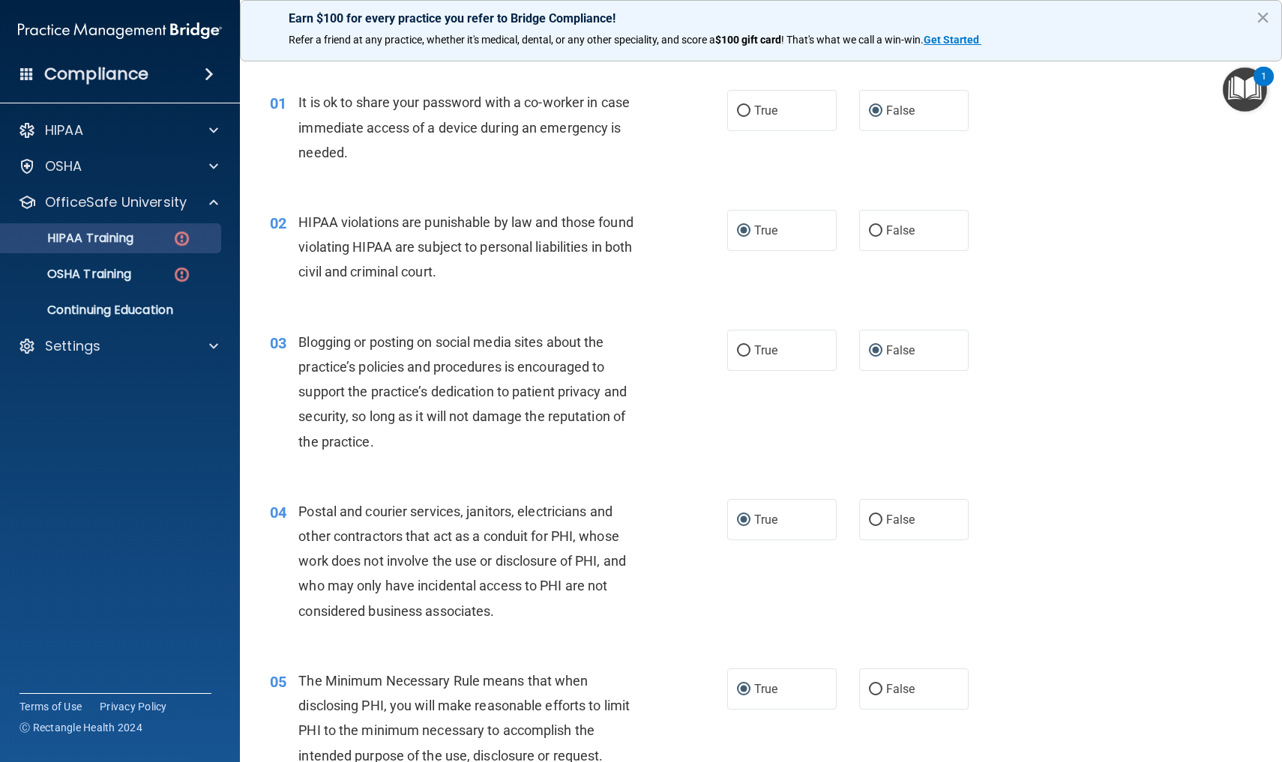
click at [186, 239] on img at bounding box center [181, 238] width 19 height 19
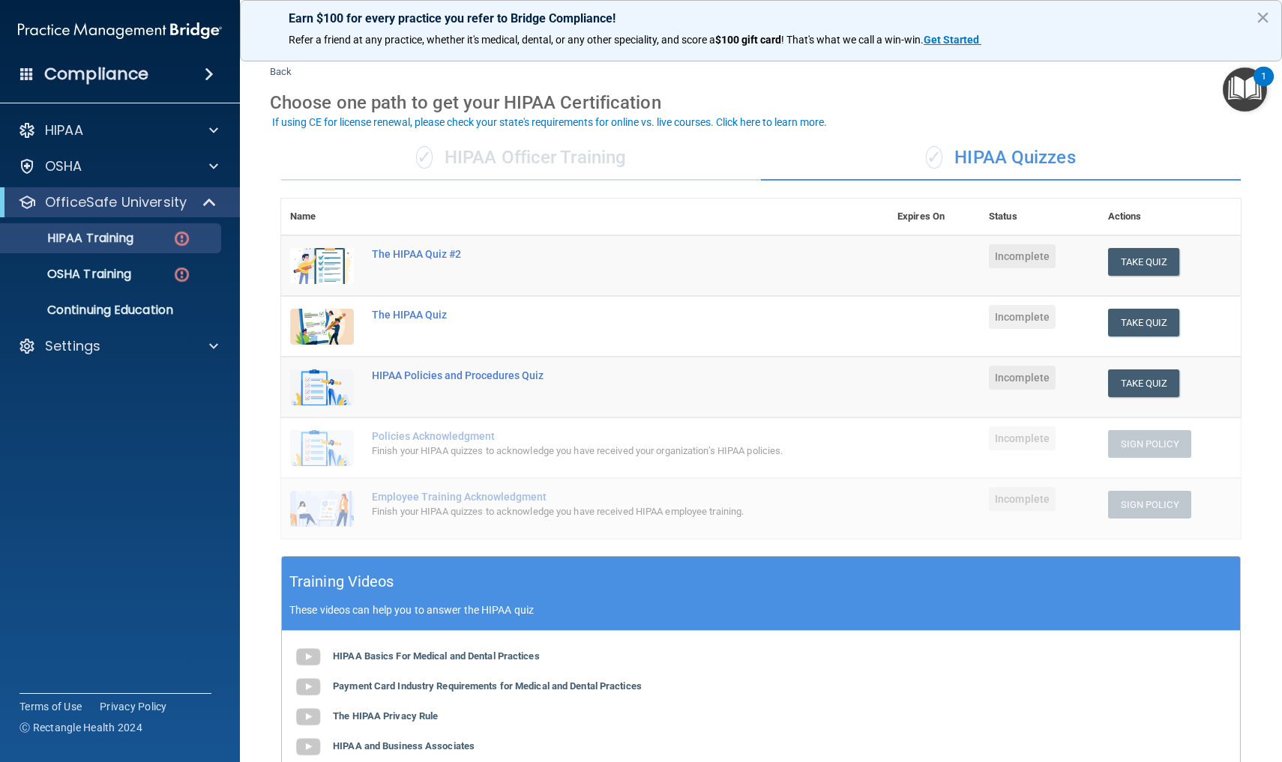
click at [936, 153] on span "✓" at bounding box center [934, 157] width 16 height 22
click at [282, 70] on link "Back" at bounding box center [281, 62] width 22 height 29
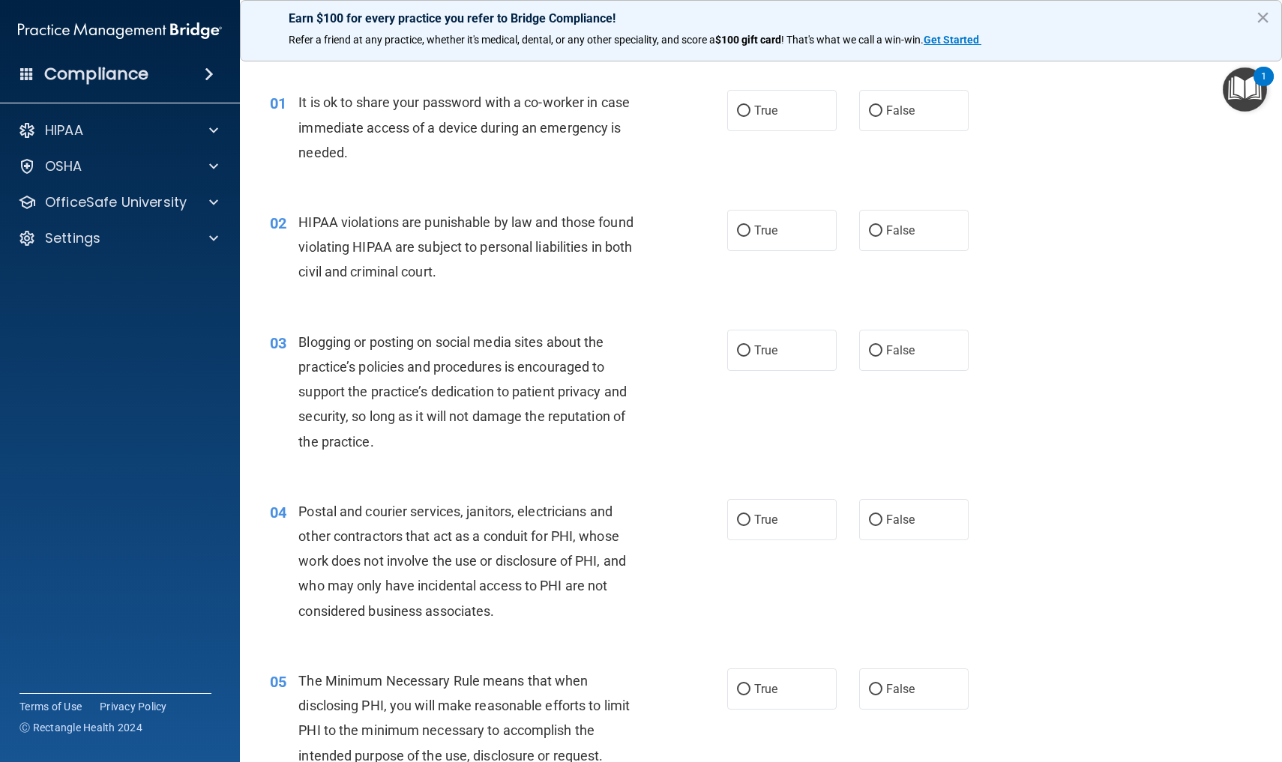
click at [1067, 427] on div "03 Blogging or posting on social media sites about the practice’s policies and …" at bounding box center [761, 395] width 1005 height 169
click at [1039, 635] on div "04 Postal and courier services, janitors, electricians and other contractors th…" at bounding box center [761, 565] width 1005 height 169
click at [214, 202] on span at bounding box center [213, 202] width 9 height 18
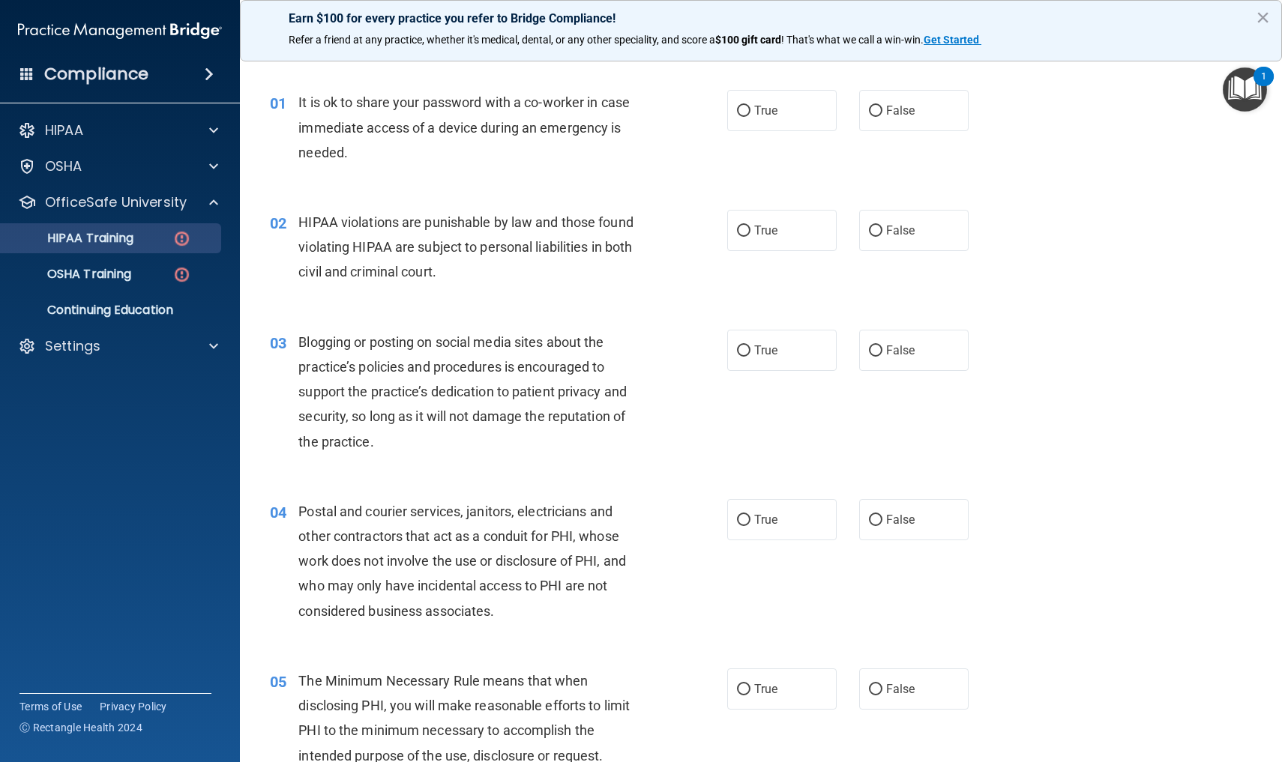
click at [182, 235] on img at bounding box center [181, 238] width 19 height 19
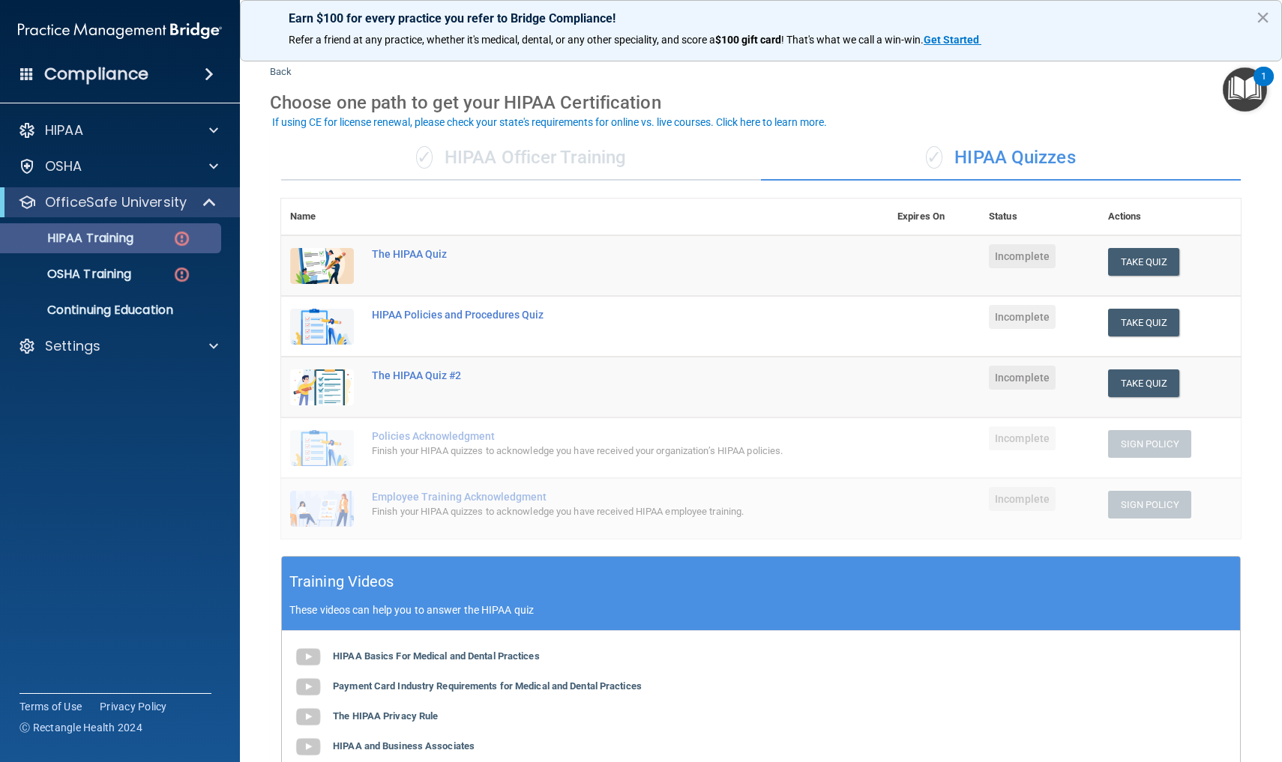
click at [179, 238] on img at bounding box center [181, 238] width 19 height 19
click at [1137, 258] on button "Take Quiz" at bounding box center [1144, 262] width 72 height 28
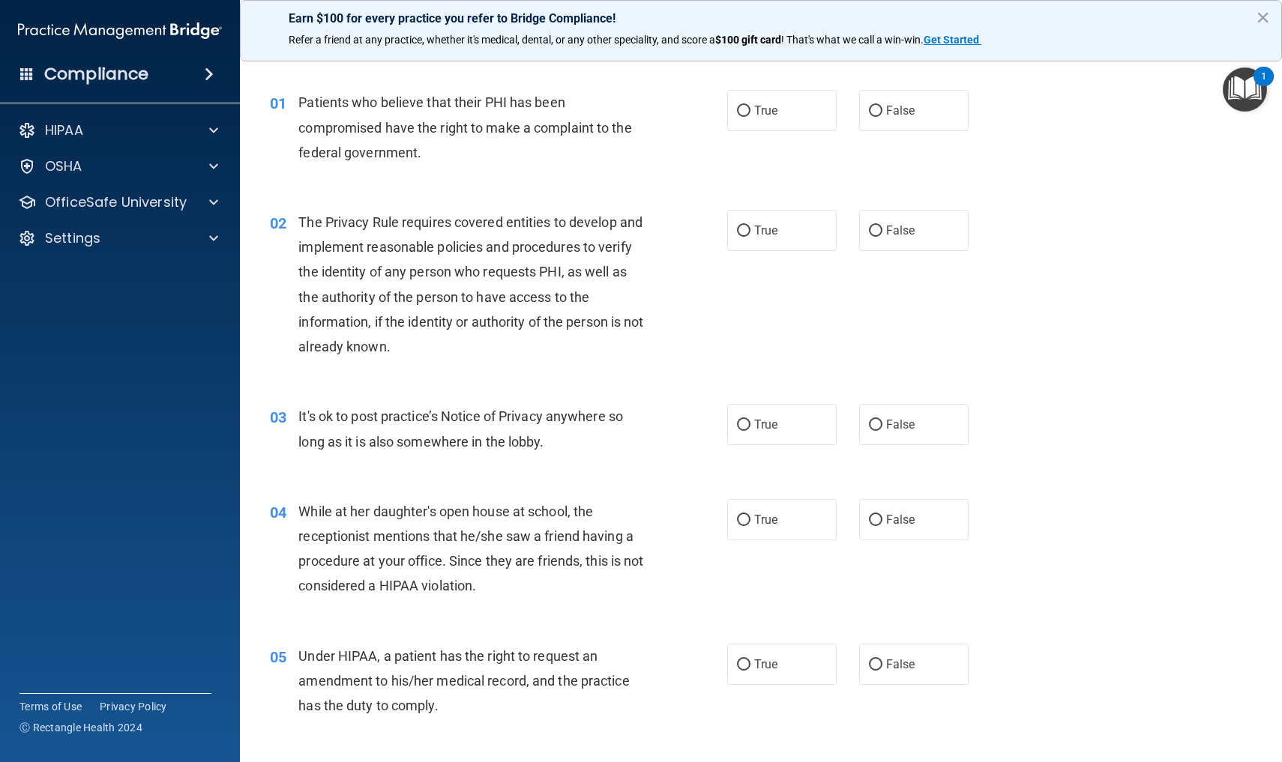
click at [1184, 193] on div "02 The Privacy Rule requires covered entities to develop and implement reasonab…" at bounding box center [761, 288] width 1005 height 194
click at [1030, 428] on div "03 It's ok to post practice’s Notice of Privacy anywhere so long as it is also …" at bounding box center [761, 432] width 1005 height 94
click at [213, 204] on span at bounding box center [213, 202] width 9 height 18
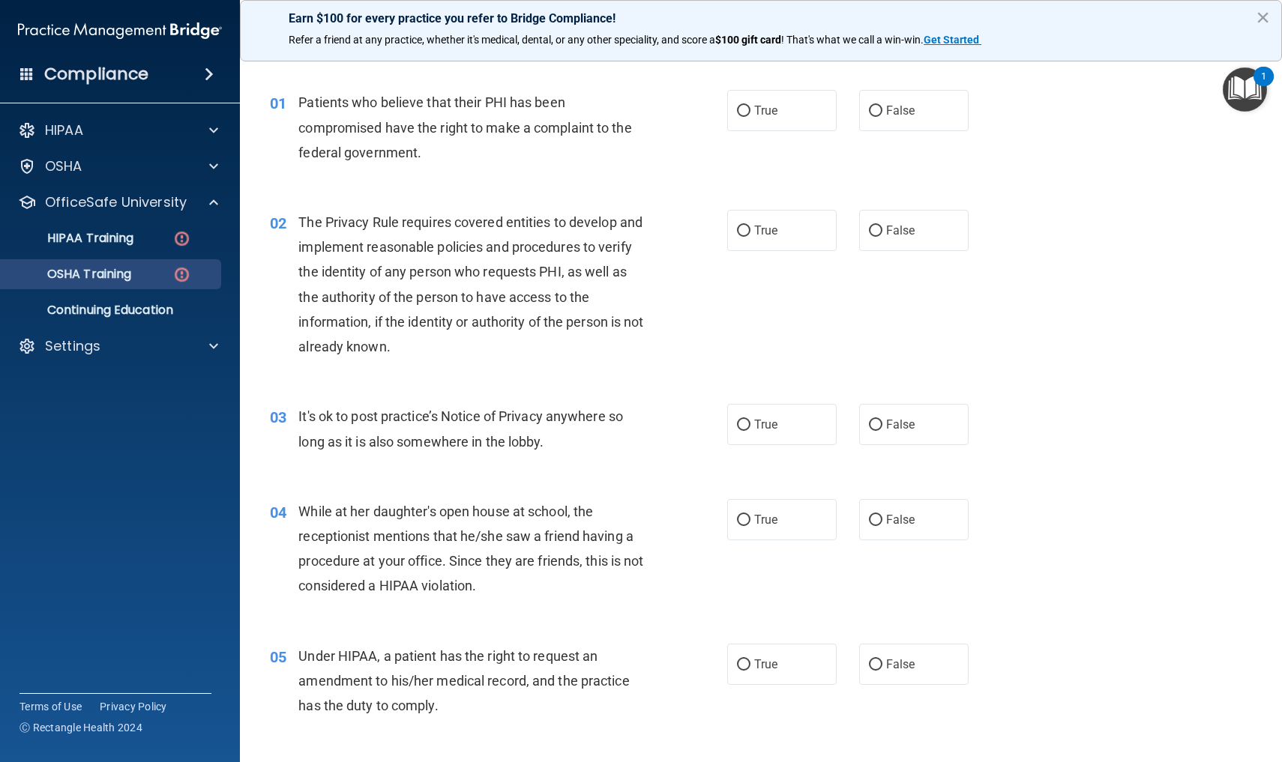
click at [182, 275] on img at bounding box center [181, 274] width 19 height 19
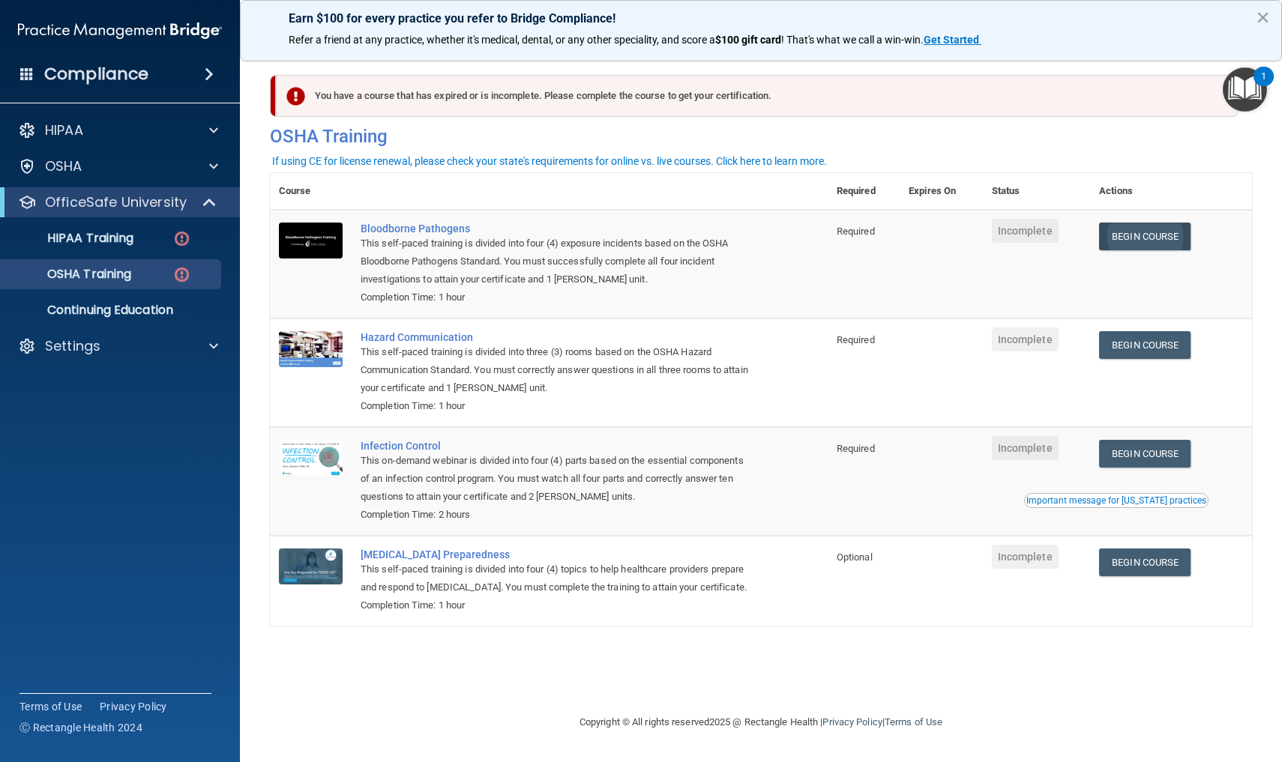
click at [1155, 238] on link "Begin Course" at bounding box center [1144, 237] width 91 height 28
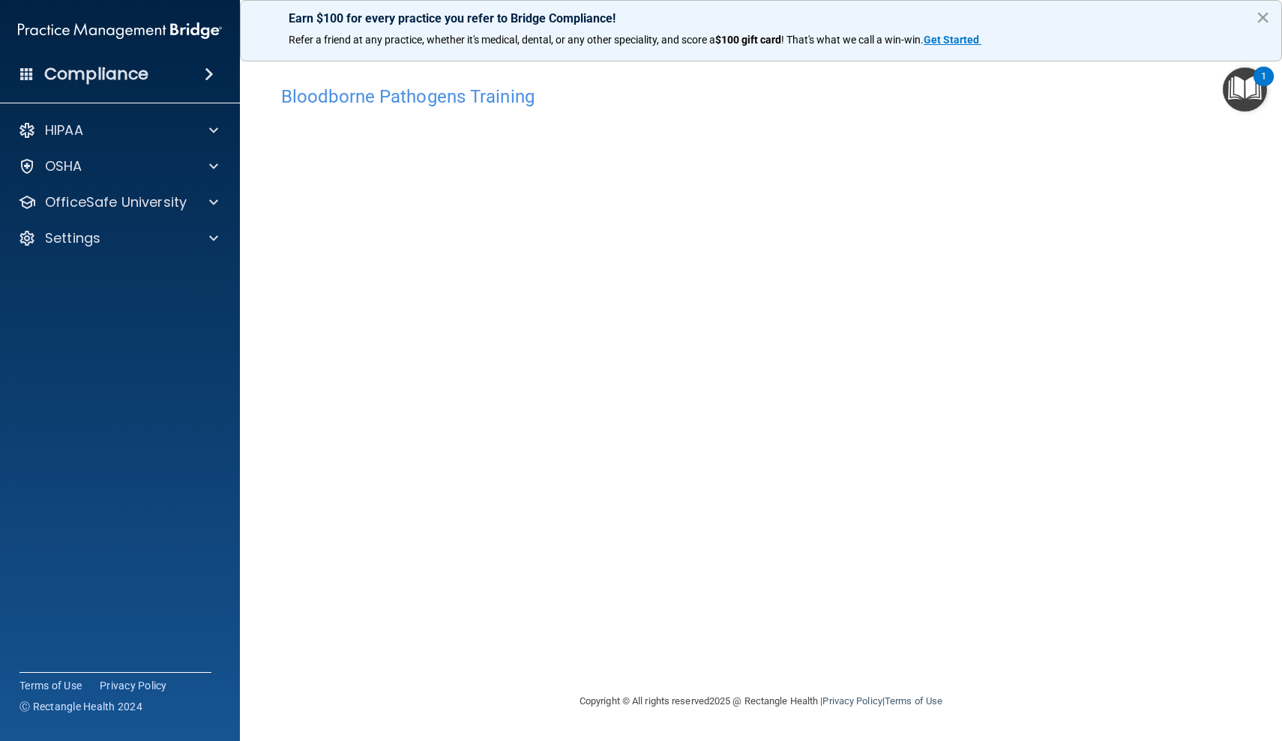
click at [1258, 19] on button "×" at bounding box center [1263, 17] width 14 height 24
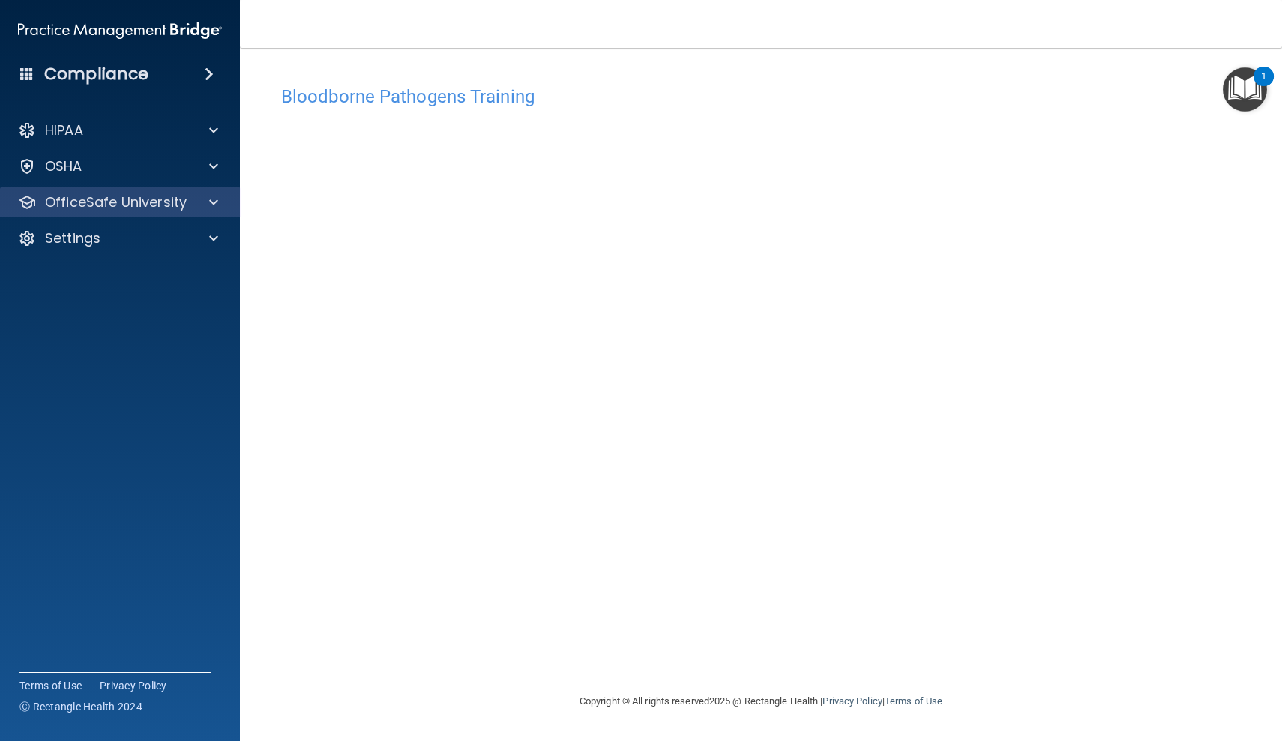
click at [208, 202] on div at bounding box center [211, 202] width 37 height 18
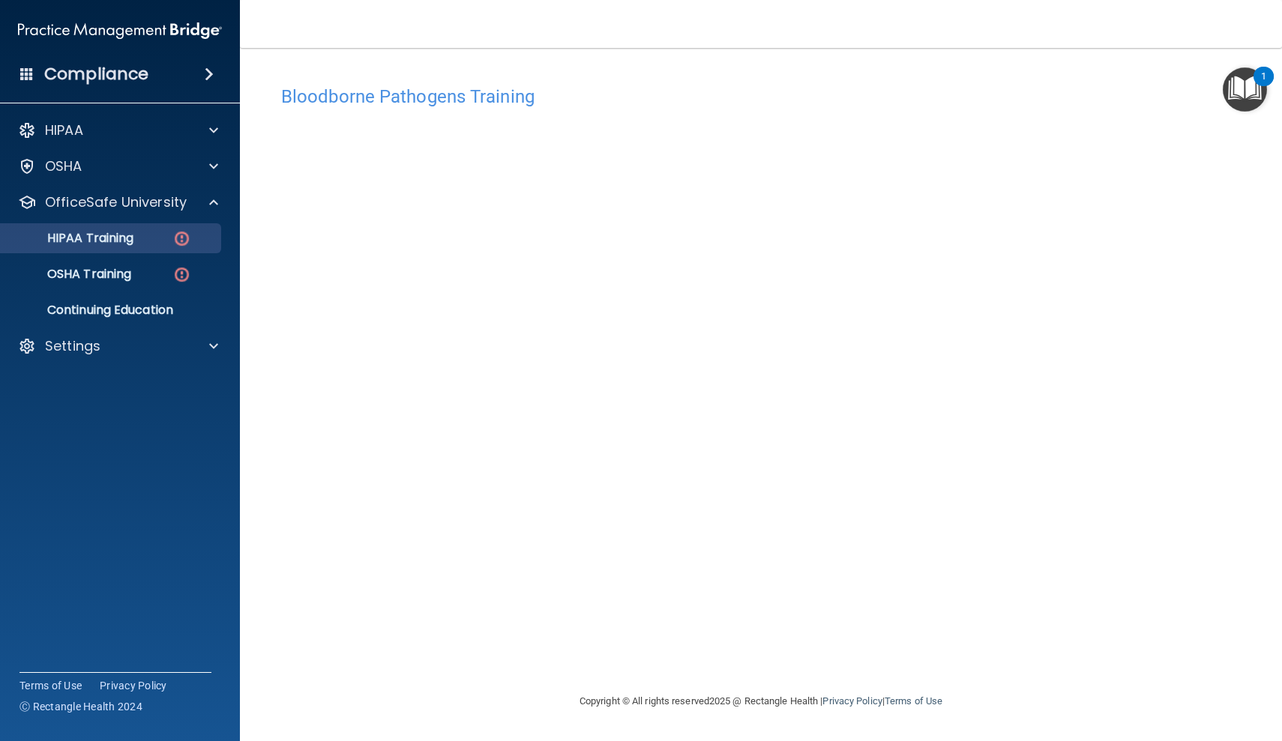
click at [181, 238] on img at bounding box center [181, 238] width 19 height 19
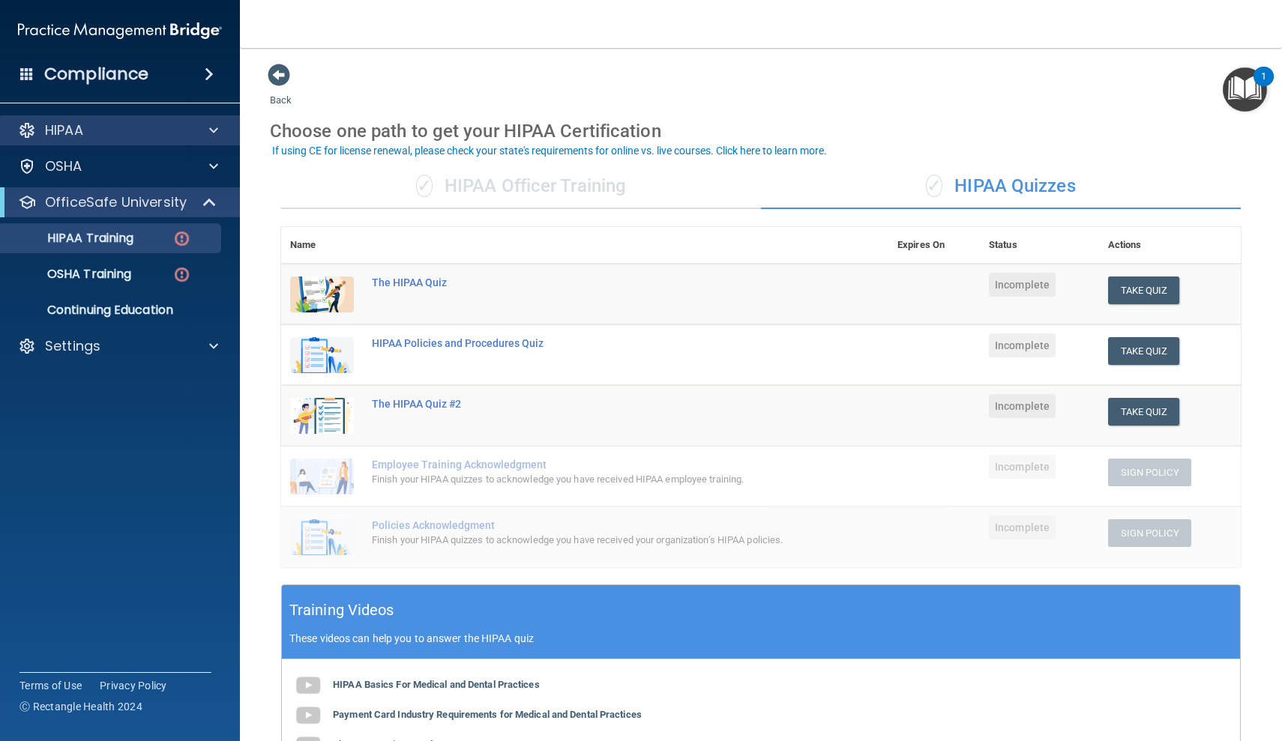
click at [217, 129] on span at bounding box center [213, 130] width 9 height 18
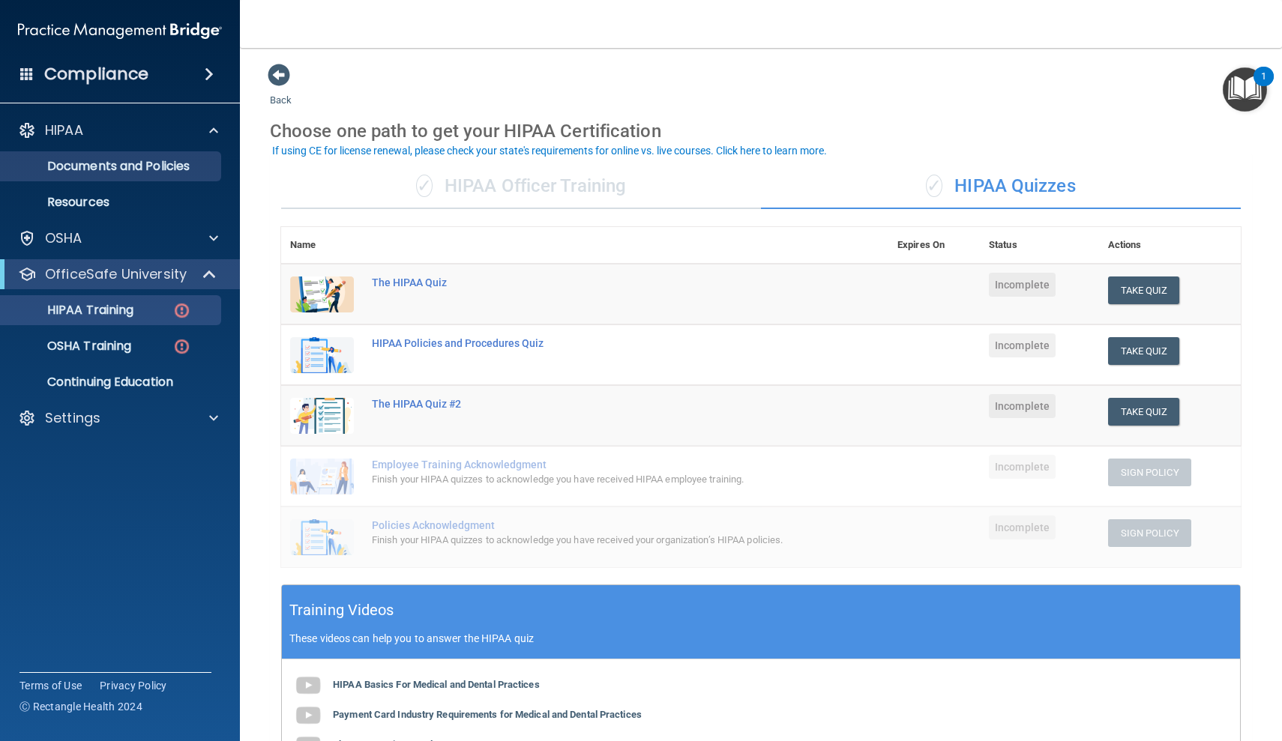
click at [191, 168] on p "Documents and Policies" at bounding box center [112, 166] width 205 height 15
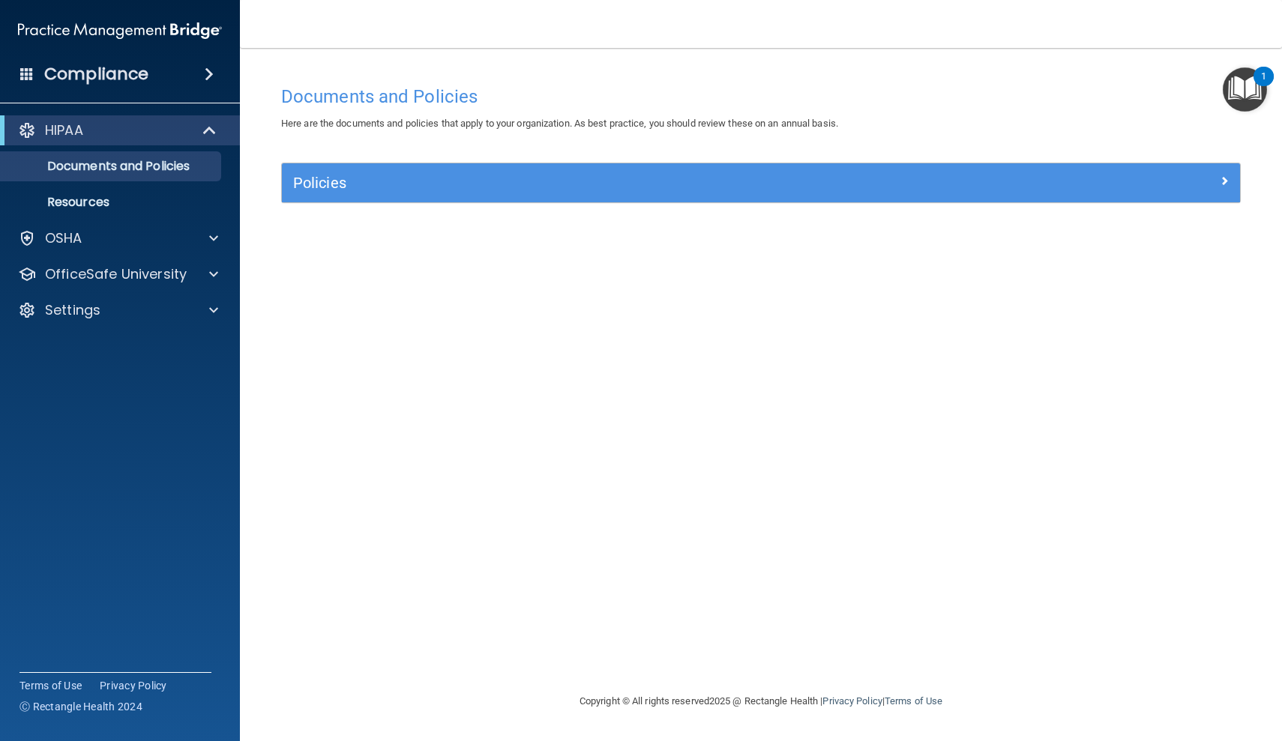
click at [1223, 181] on span at bounding box center [1224, 181] width 9 height 18
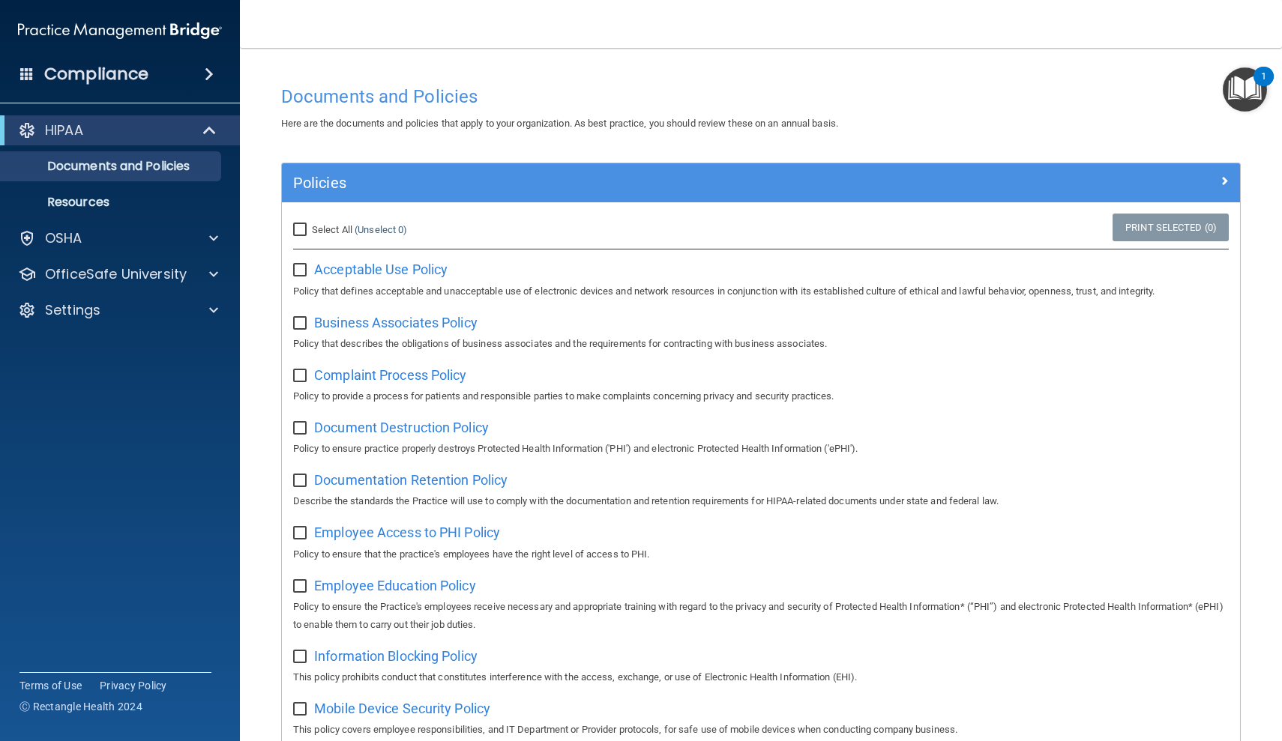
click at [298, 274] on input "checkbox" at bounding box center [301, 271] width 17 height 12
checkbox input "true"
click at [299, 322] on input "checkbox" at bounding box center [301, 324] width 17 height 12
checkbox input "true"
click at [297, 376] on input "checkbox" at bounding box center [301, 376] width 17 height 12
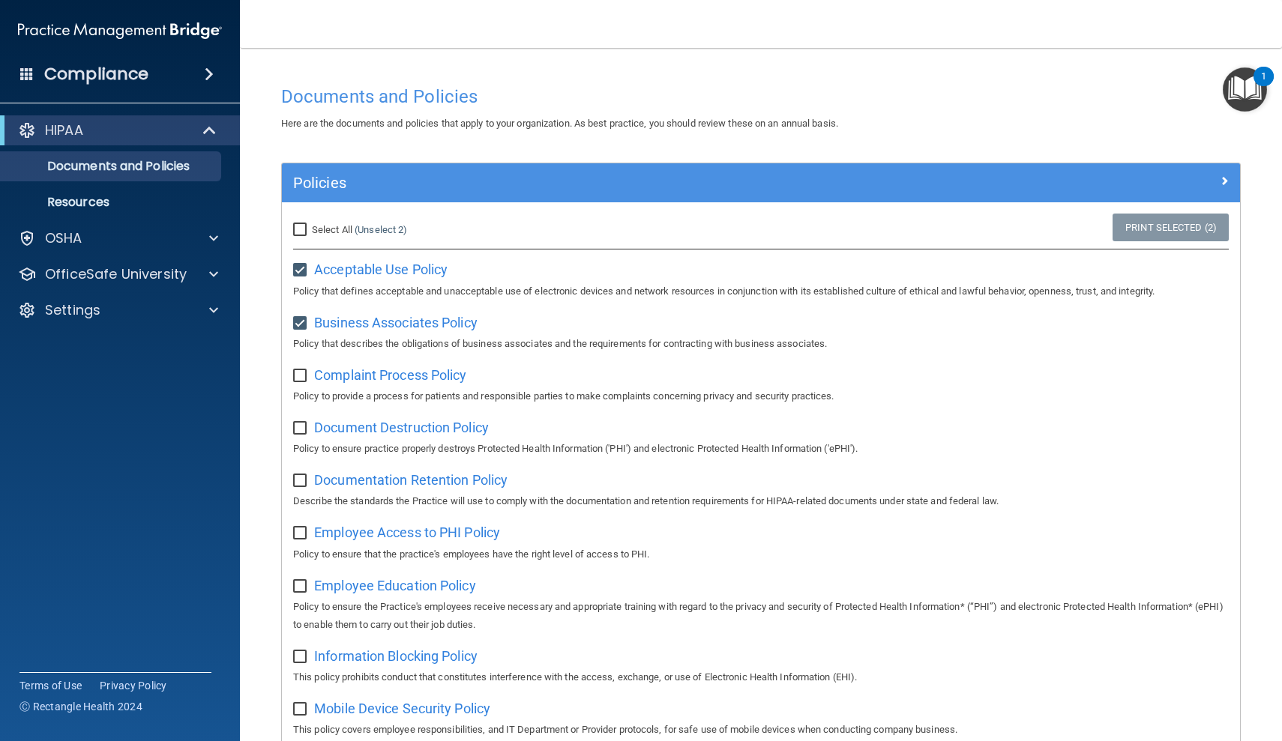
checkbox input "true"
click at [299, 424] on input "checkbox" at bounding box center [301, 429] width 17 height 12
checkbox input "true"
click at [301, 478] on input "checkbox" at bounding box center [301, 481] width 17 height 12
checkbox input "true"
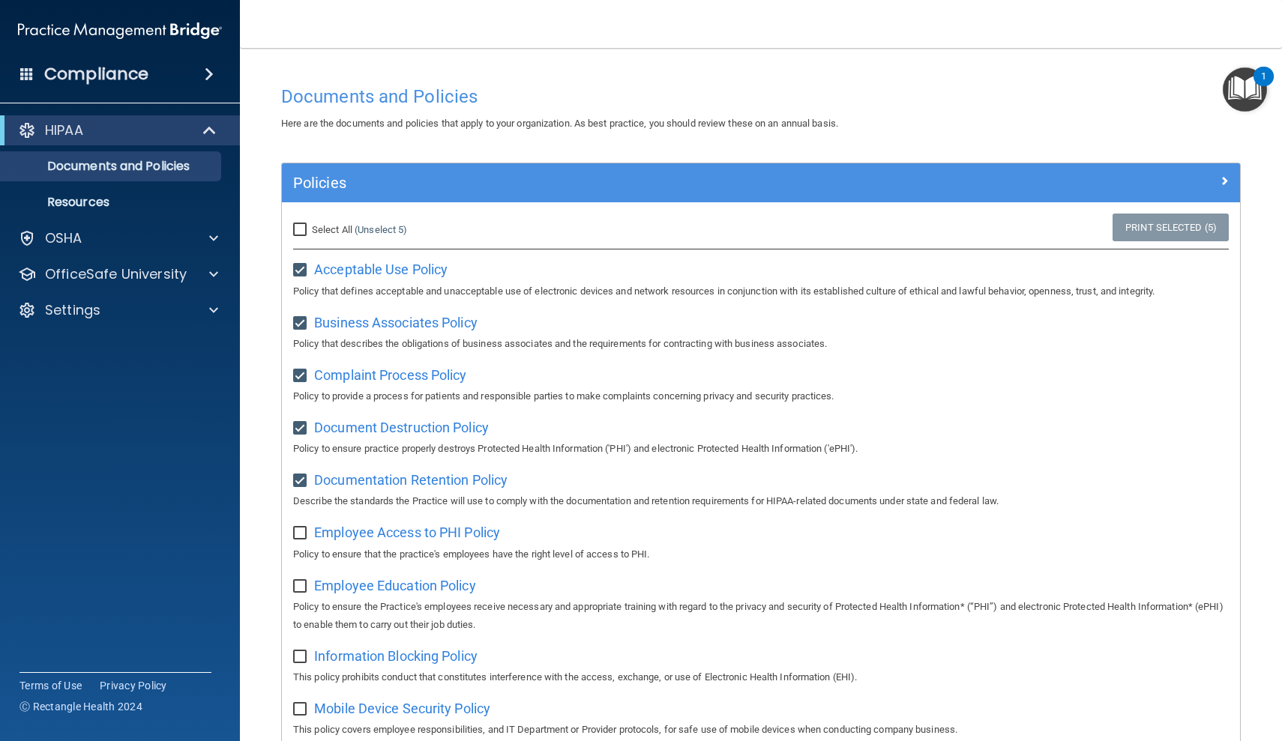
click at [300, 532] on input "checkbox" at bounding box center [301, 534] width 17 height 12
checkbox input "true"
click at [301, 581] on input "checkbox" at bounding box center [301, 587] width 17 height 12
checkbox input "true"
click at [302, 651] on input "checkbox" at bounding box center [301, 657] width 17 height 12
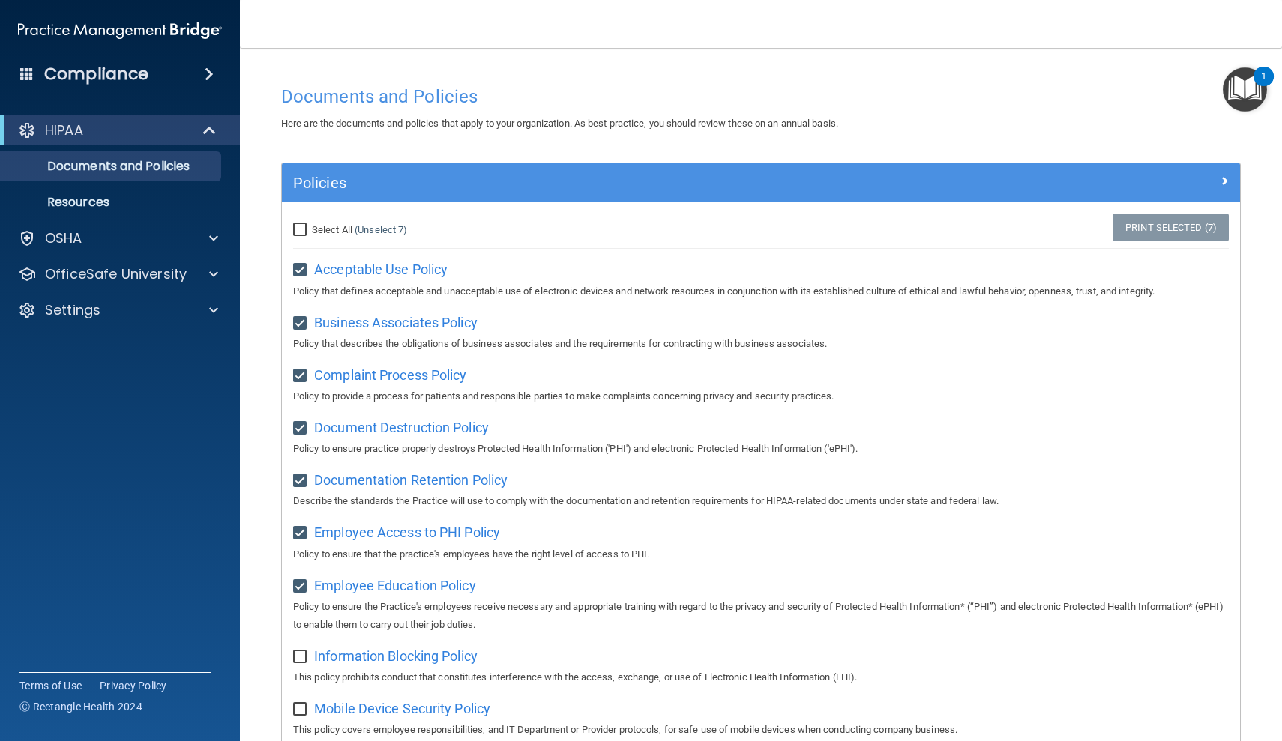
checkbox input "true"
click at [301, 704] on input "checkbox" at bounding box center [301, 710] width 17 height 12
checkbox input "true"
click at [1183, 659] on div "Information Blocking Policy This policy prohibits conduct that constitutes inte…" at bounding box center [761, 665] width 936 height 43
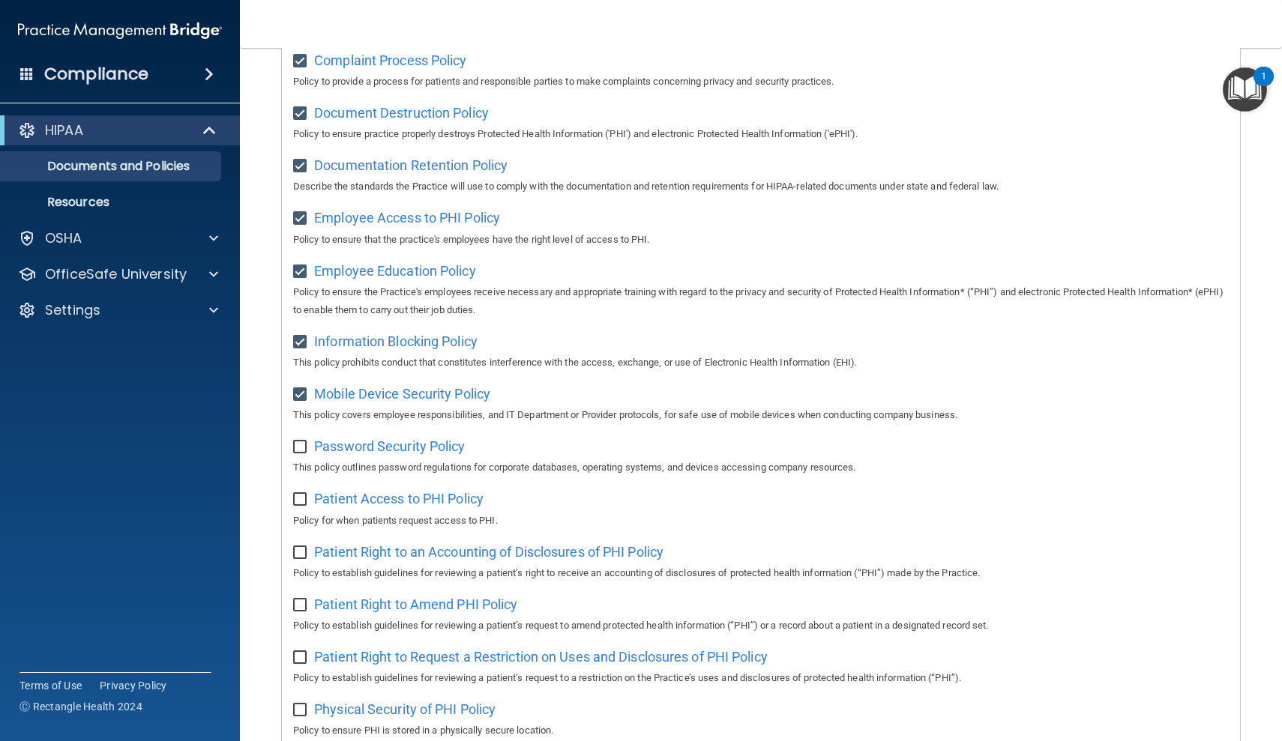
scroll to position [322, 0]
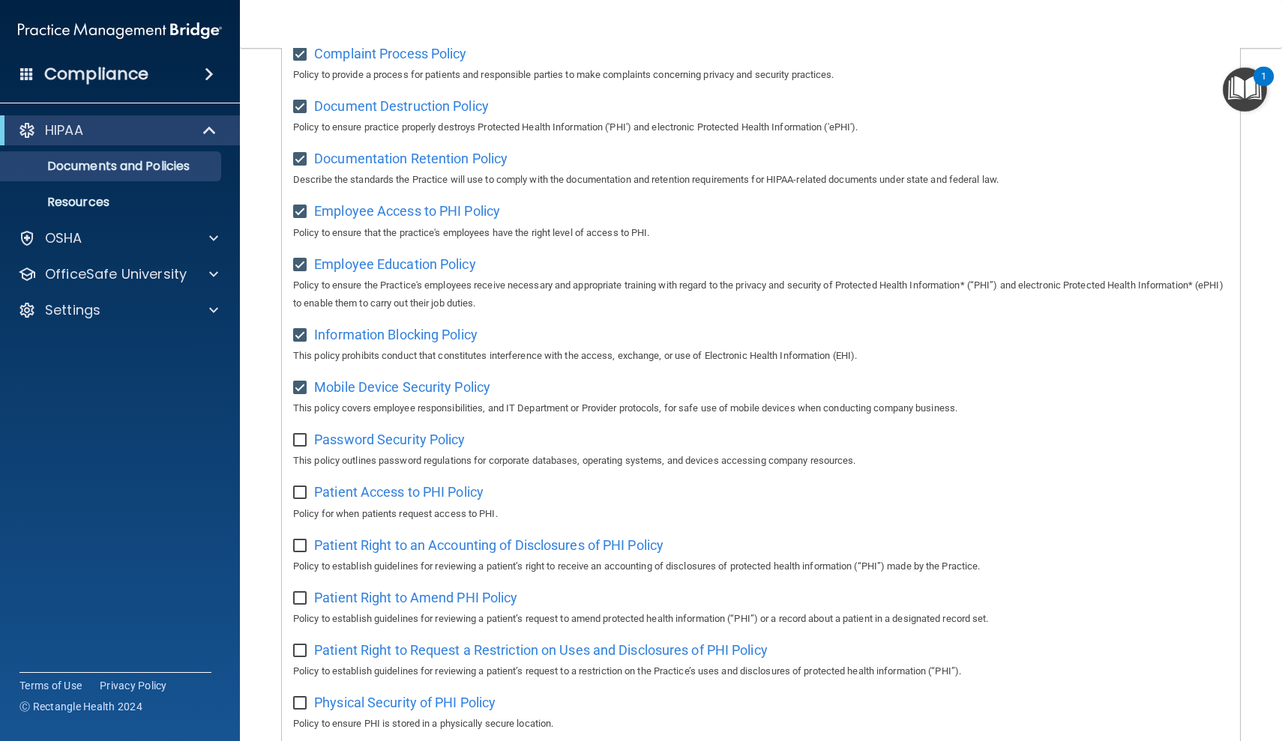
click at [301, 435] on input "checkbox" at bounding box center [301, 441] width 17 height 12
checkbox input "true"
click at [301, 487] on input "checkbox" at bounding box center [301, 493] width 17 height 12
checkbox input "true"
click at [301, 541] on input "checkbox" at bounding box center [301, 547] width 17 height 12
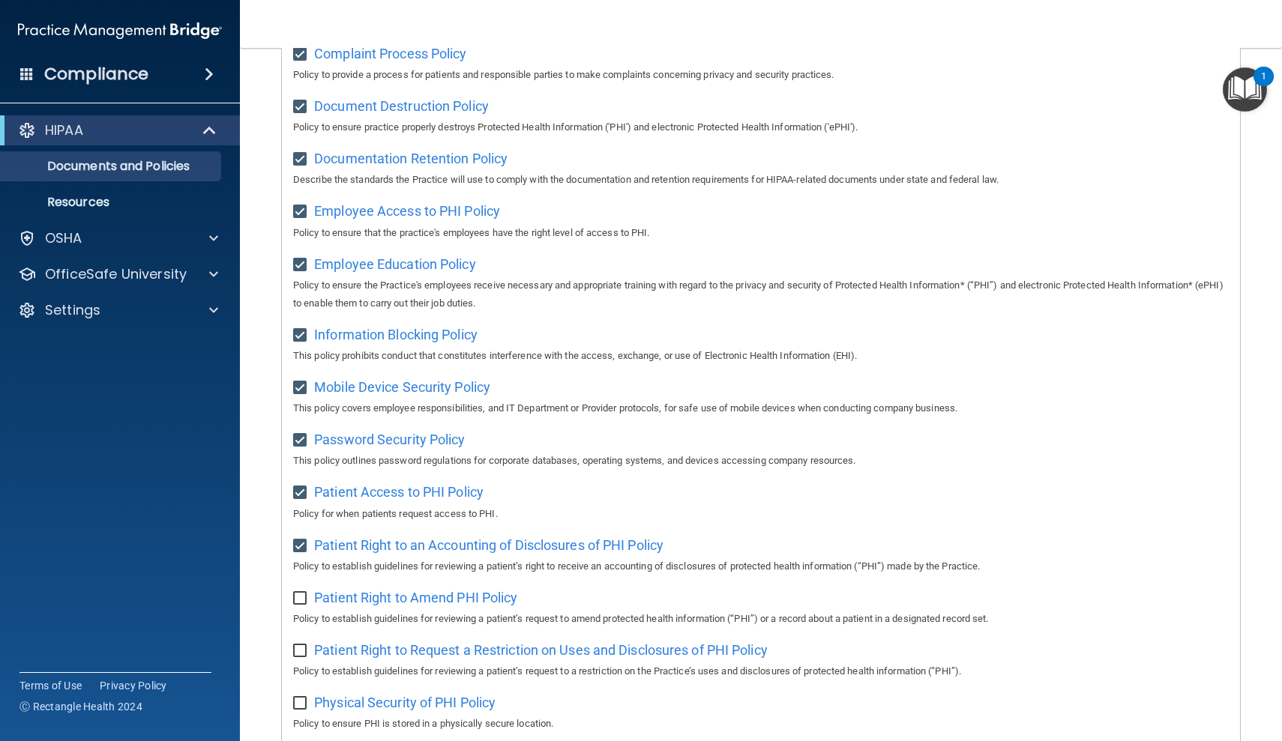
click at [301, 541] on input "checkbox" at bounding box center [301, 547] width 17 height 12
click at [302, 541] on input "checkbox" at bounding box center [301, 547] width 17 height 12
checkbox input "true"
click at [302, 593] on input "checkbox" at bounding box center [301, 599] width 17 height 12
checkbox input "true"
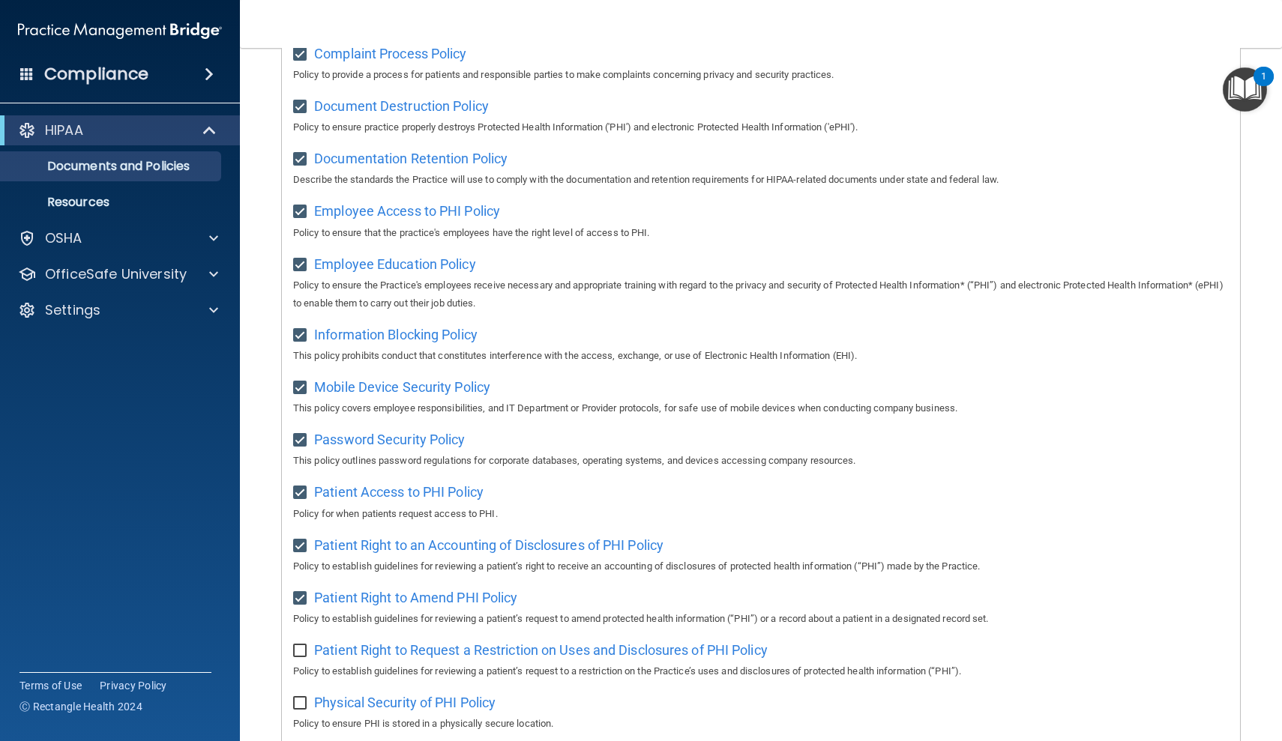
click at [301, 645] on input "checkbox" at bounding box center [301, 651] width 17 height 12
checkbox input "true"
click at [298, 698] on input "checkbox" at bounding box center [301, 704] width 17 height 12
checkbox input "true"
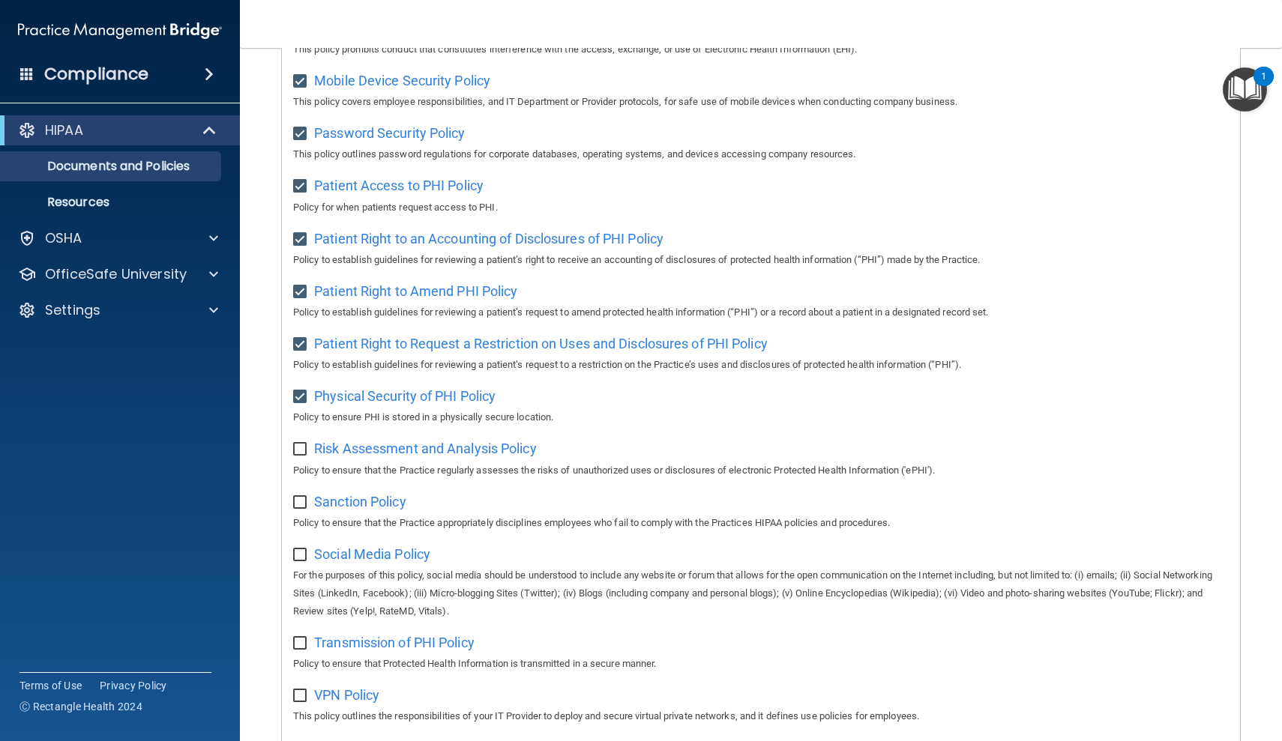
scroll to position [638, 0]
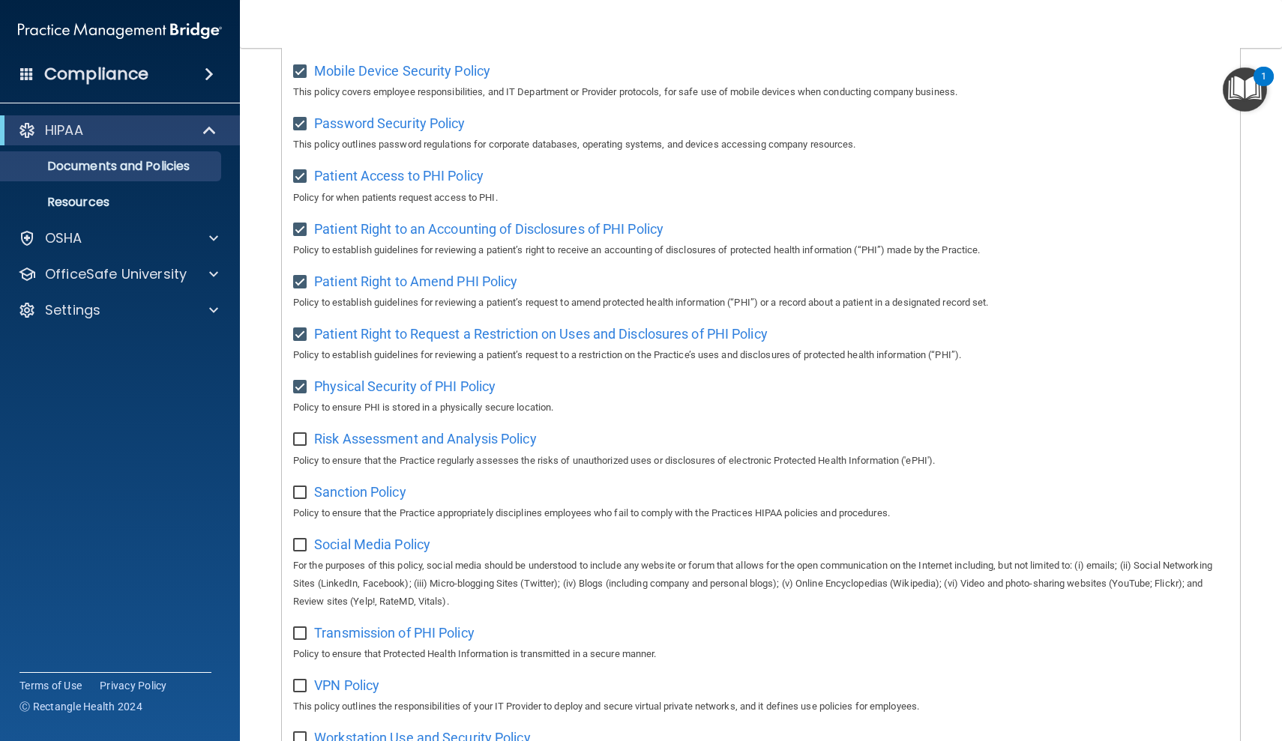
click at [298, 434] on input "checkbox" at bounding box center [301, 440] width 17 height 12
checkbox input "true"
click at [298, 487] on input "checkbox" at bounding box center [301, 493] width 17 height 12
checkbox input "true"
click at [305, 540] on input "checkbox" at bounding box center [301, 546] width 17 height 12
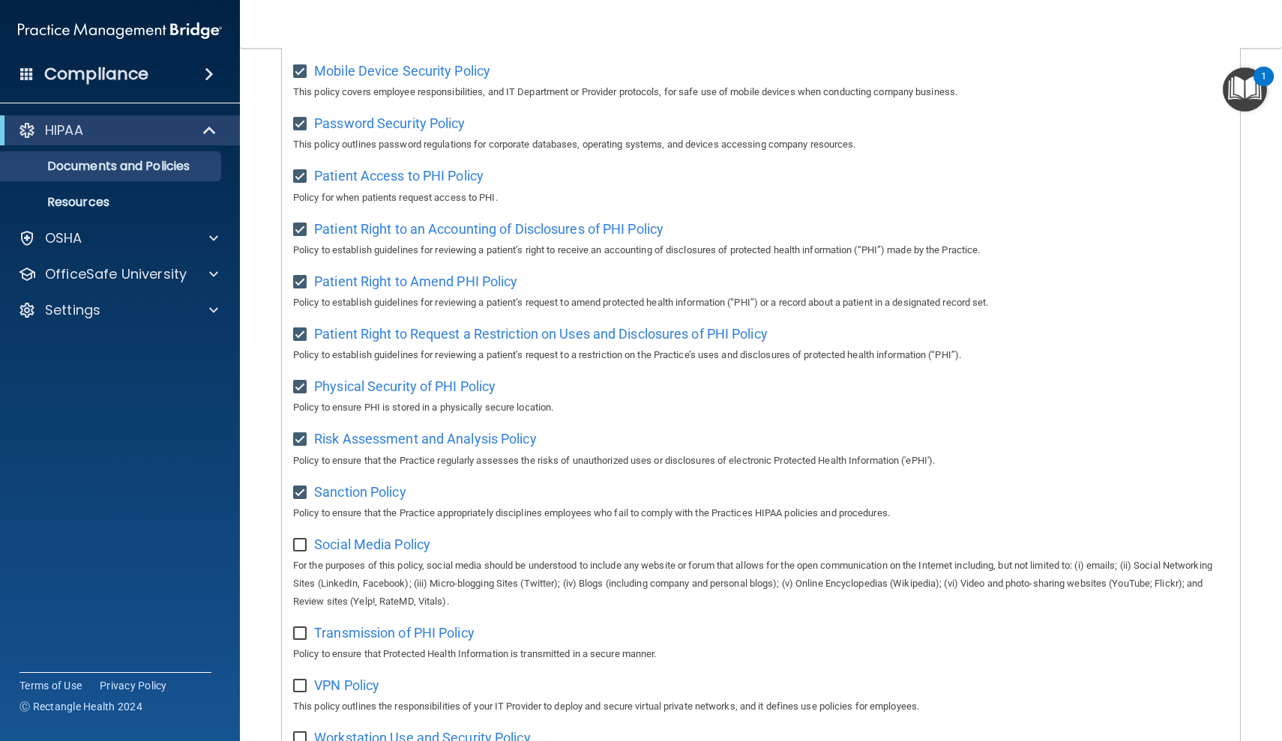
checkbox input "true"
click at [301, 628] on input "checkbox" at bounding box center [301, 634] width 17 height 12
checkbox input "true"
click at [302, 681] on input "checkbox" at bounding box center [301, 687] width 17 height 12
checkbox input "true"
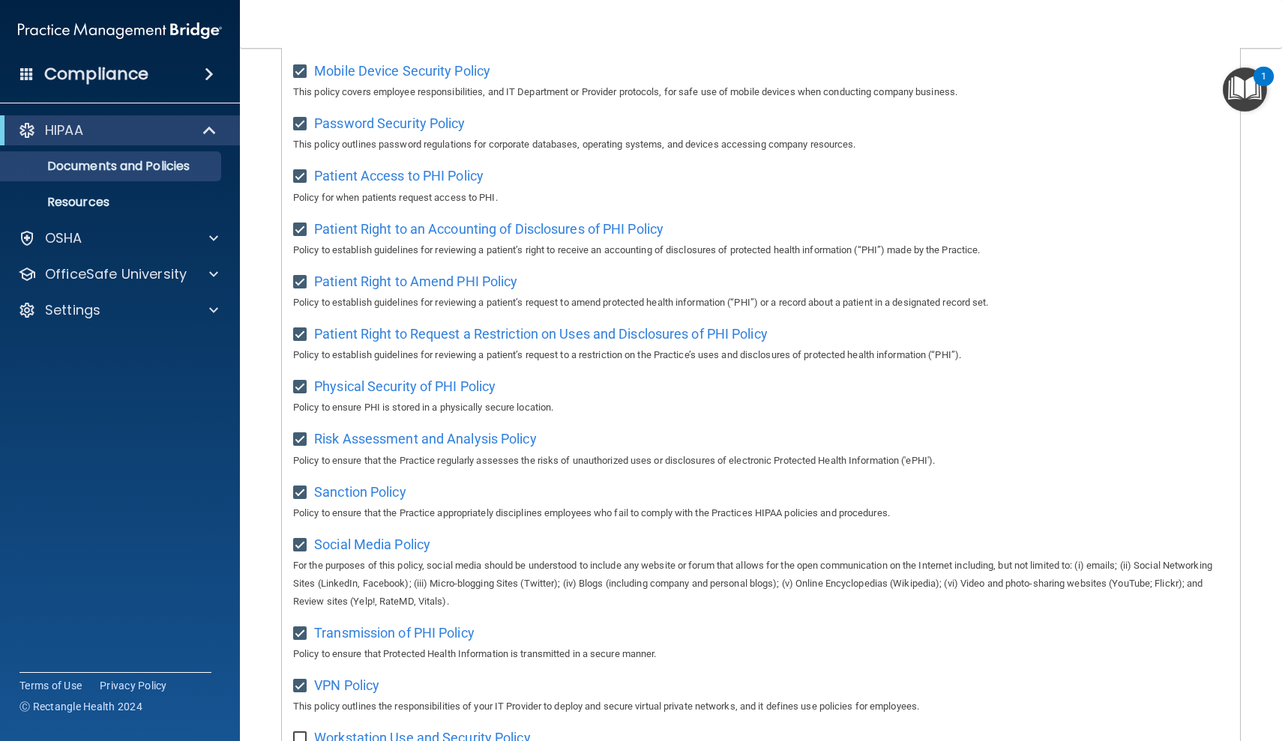
click at [305, 733] on input "checkbox" at bounding box center [301, 739] width 17 height 12
checkbox input "true"
click at [1053, 673] on div "VPN Policy This policy outlines the responsibilities of your IT Provider to dep…" at bounding box center [761, 694] width 936 height 43
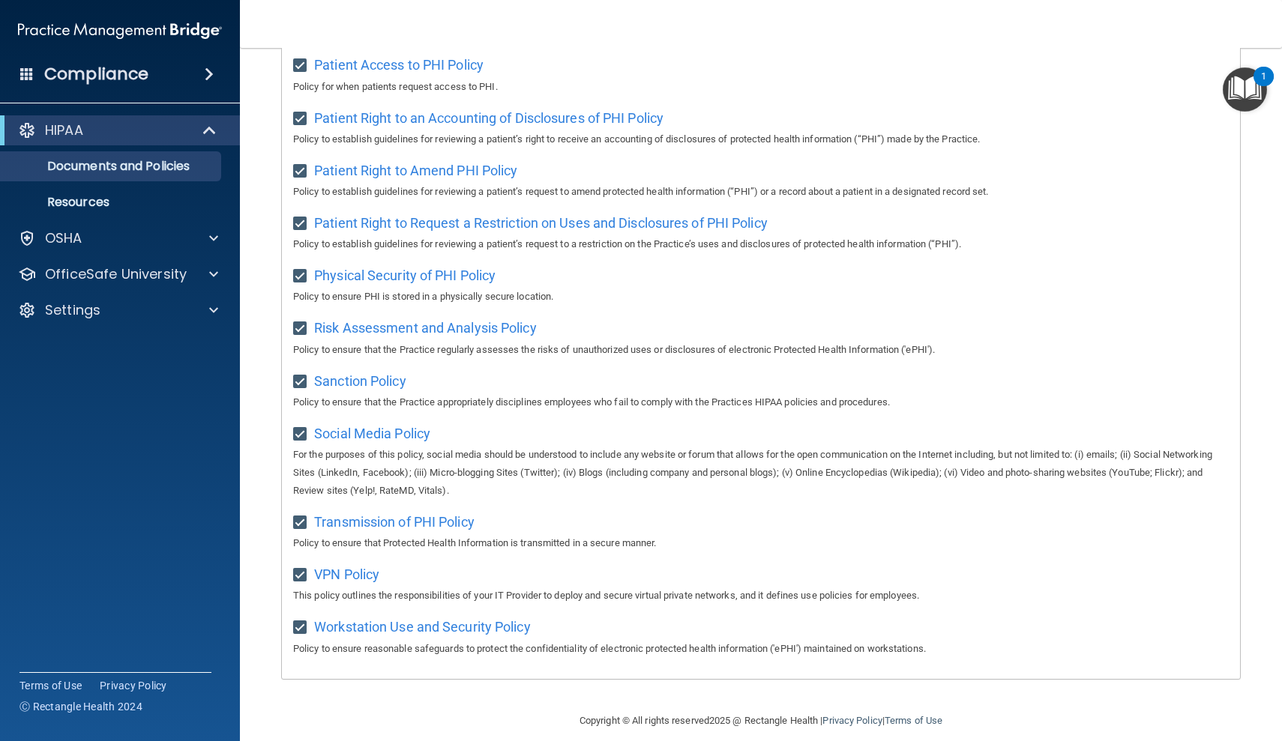
scroll to position [741, 0]
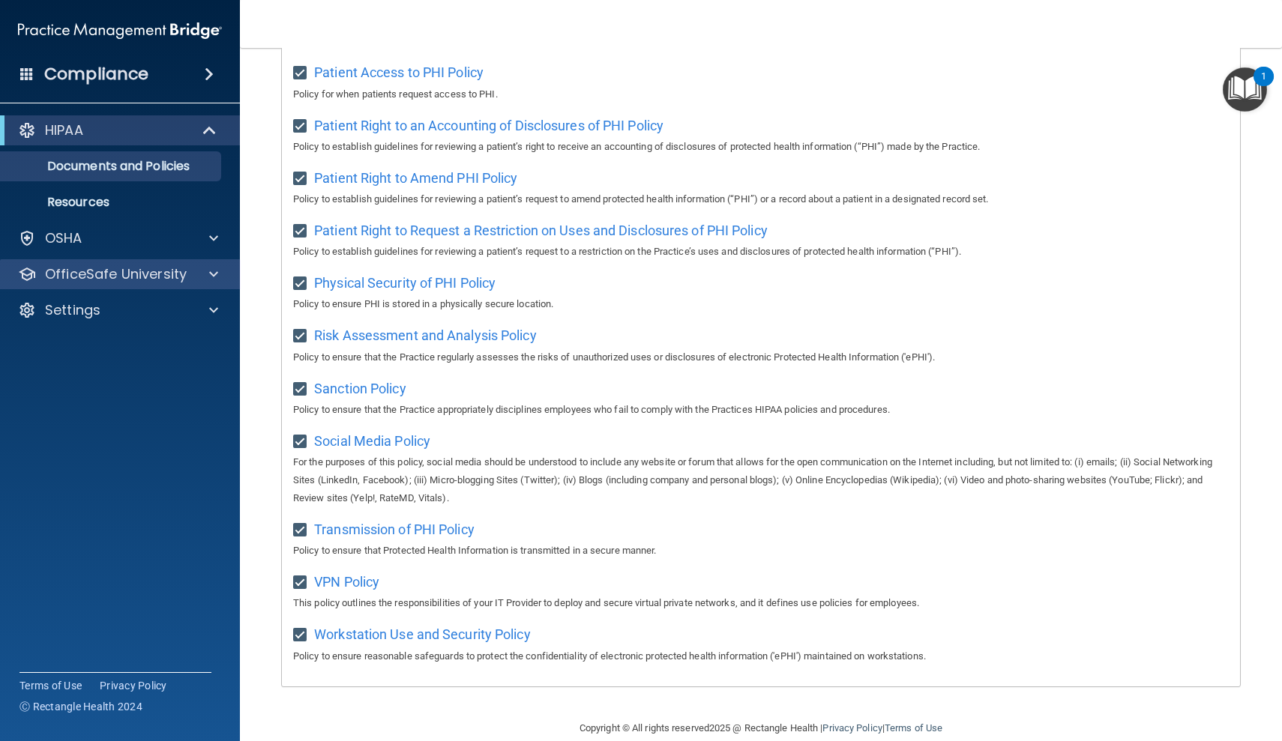
click at [209, 272] on span at bounding box center [213, 274] width 9 height 18
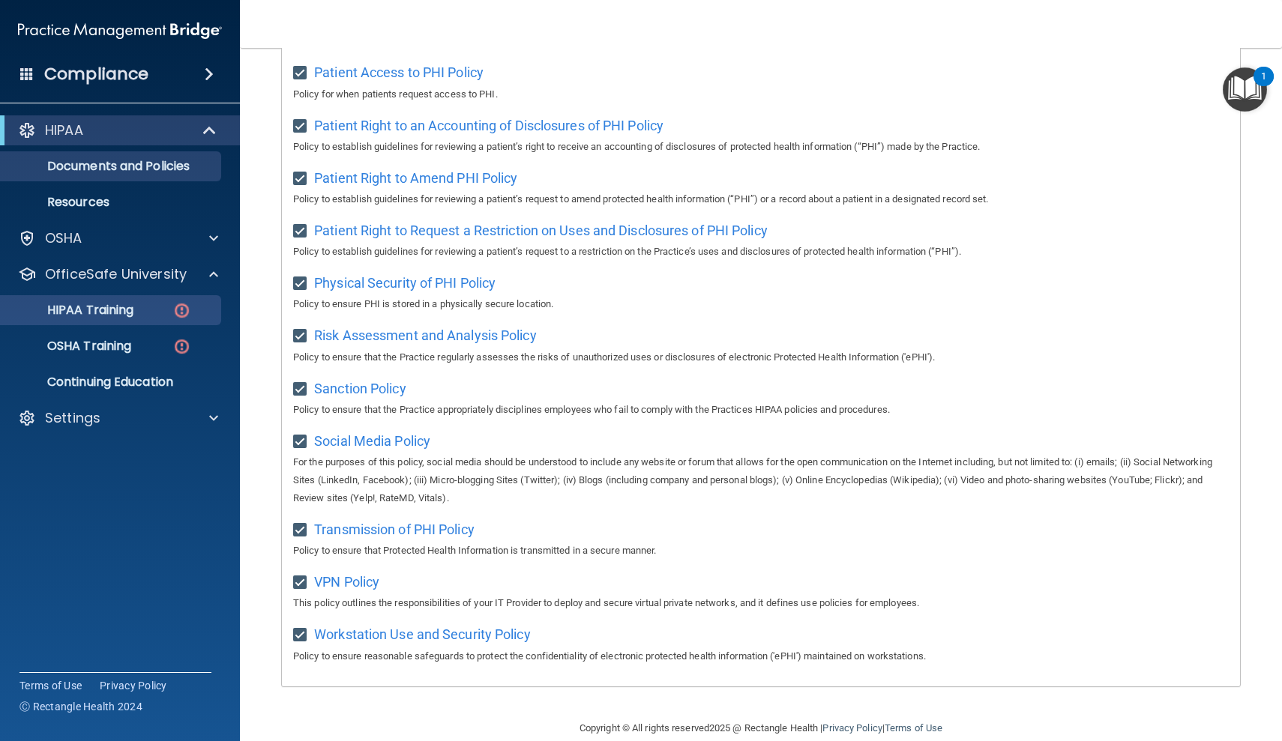
click at [182, 307] on img at bounding box center [181, 310] width 19 height 19
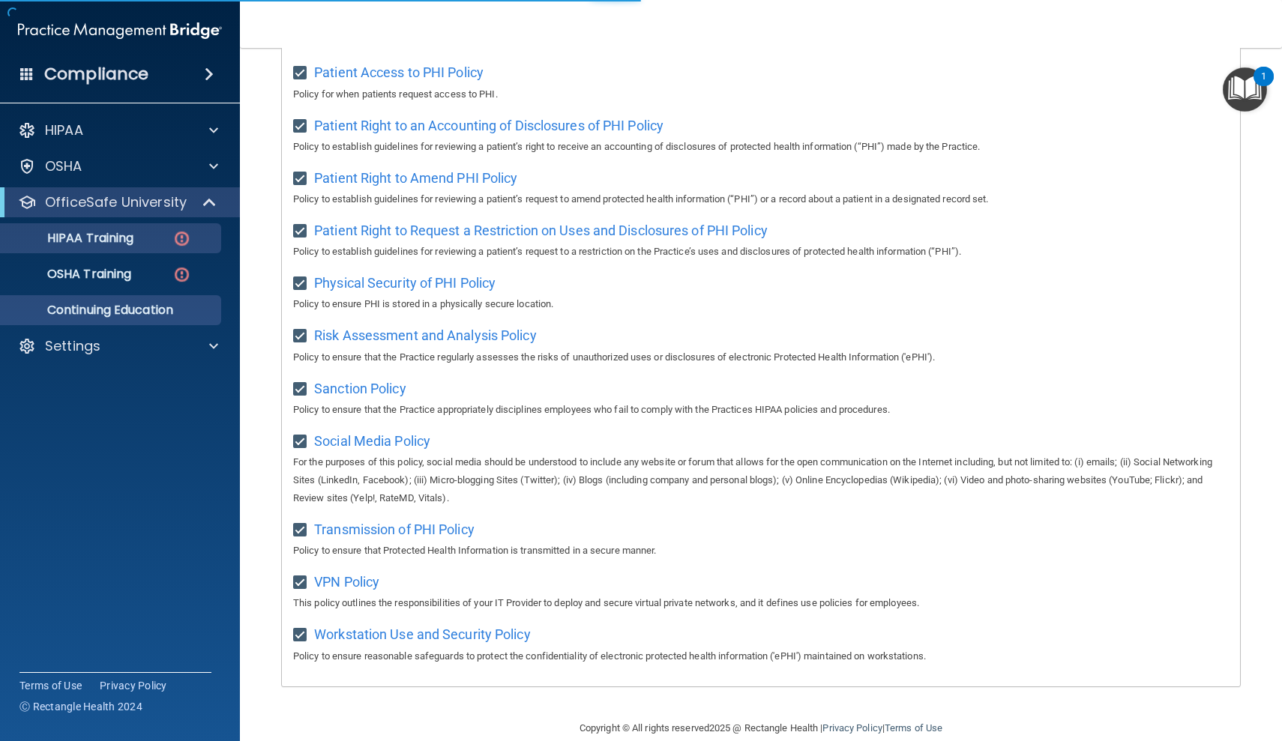
scroll to position [305, 0]
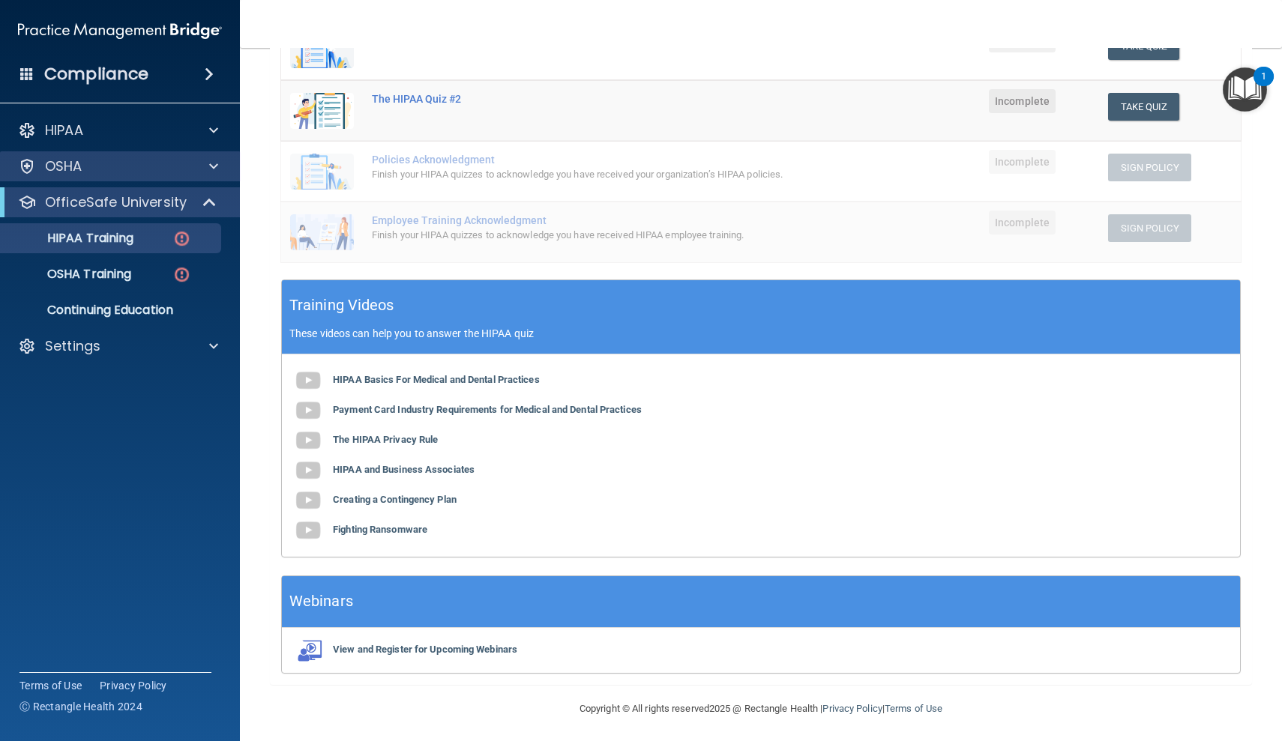
click at [217, 165] on span at bounding box center [213, 166] width 9 height 18
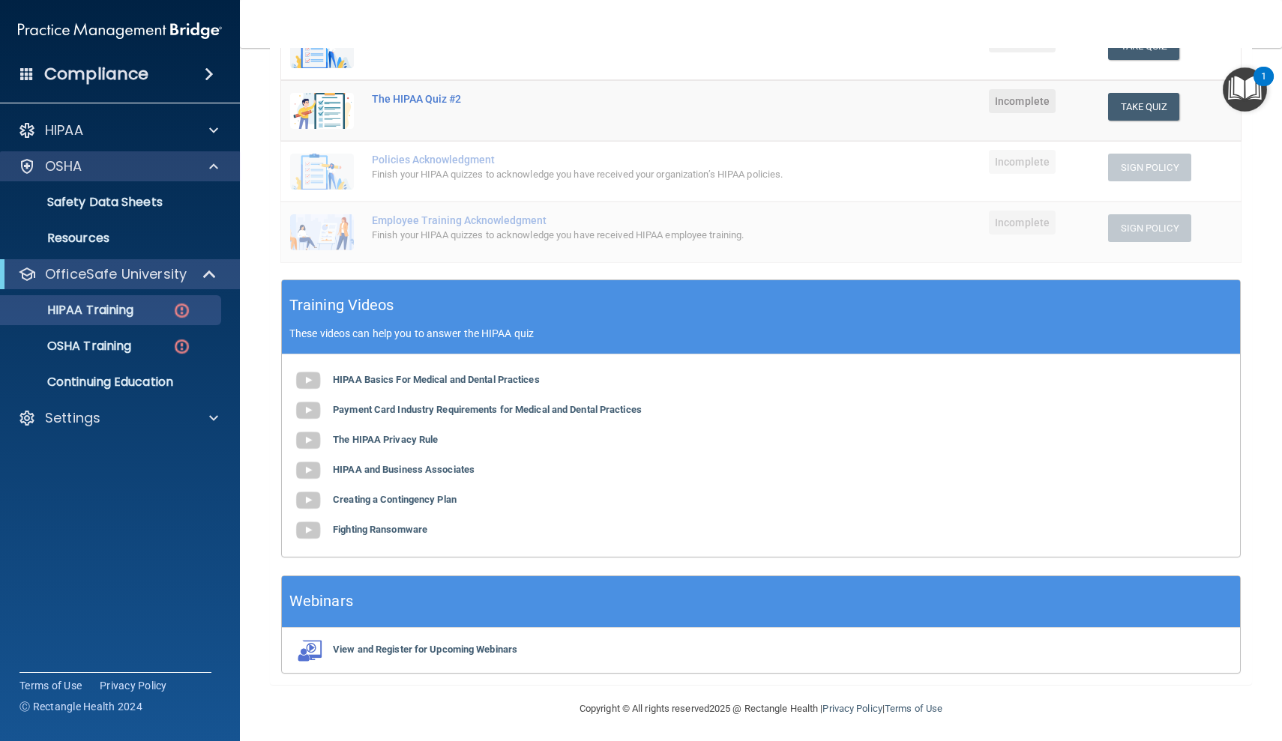
click at [217, 164] on span at bounding box center [213, 166] width 9 height 18
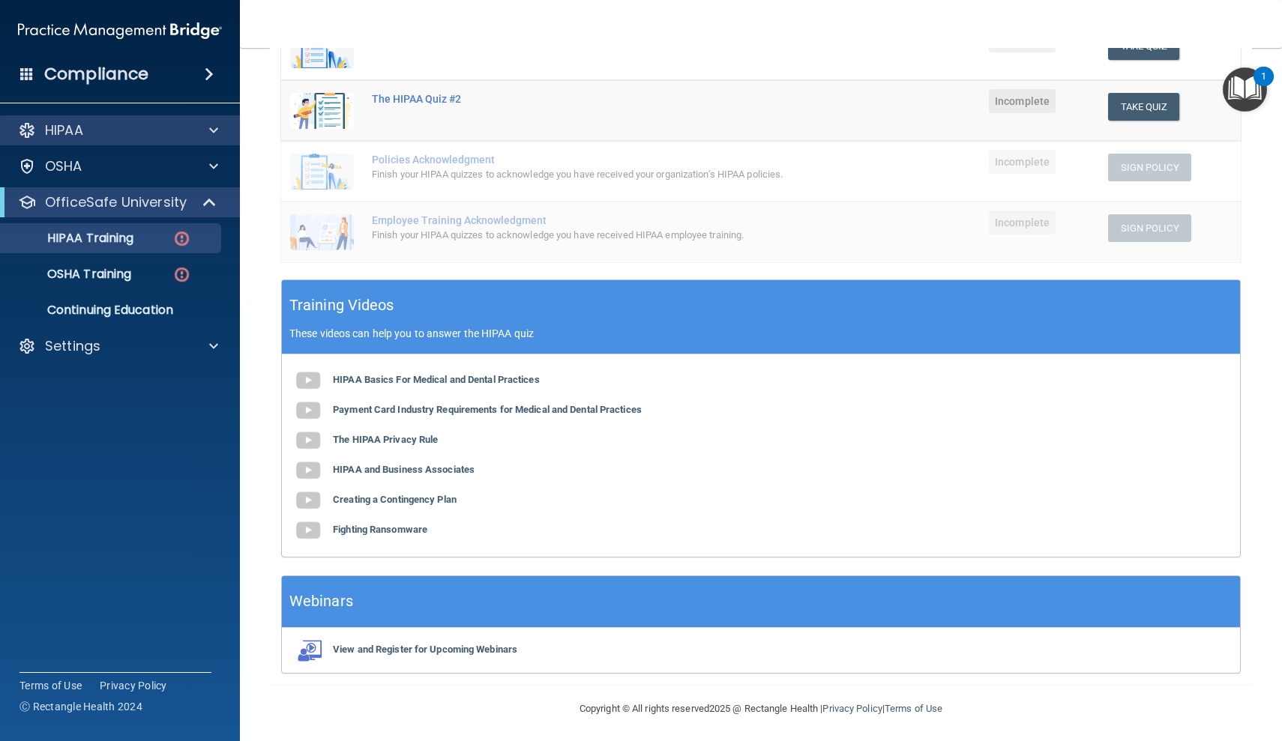
click at [213, 132] on span at bounding box center [213, 130] width 9 height 18
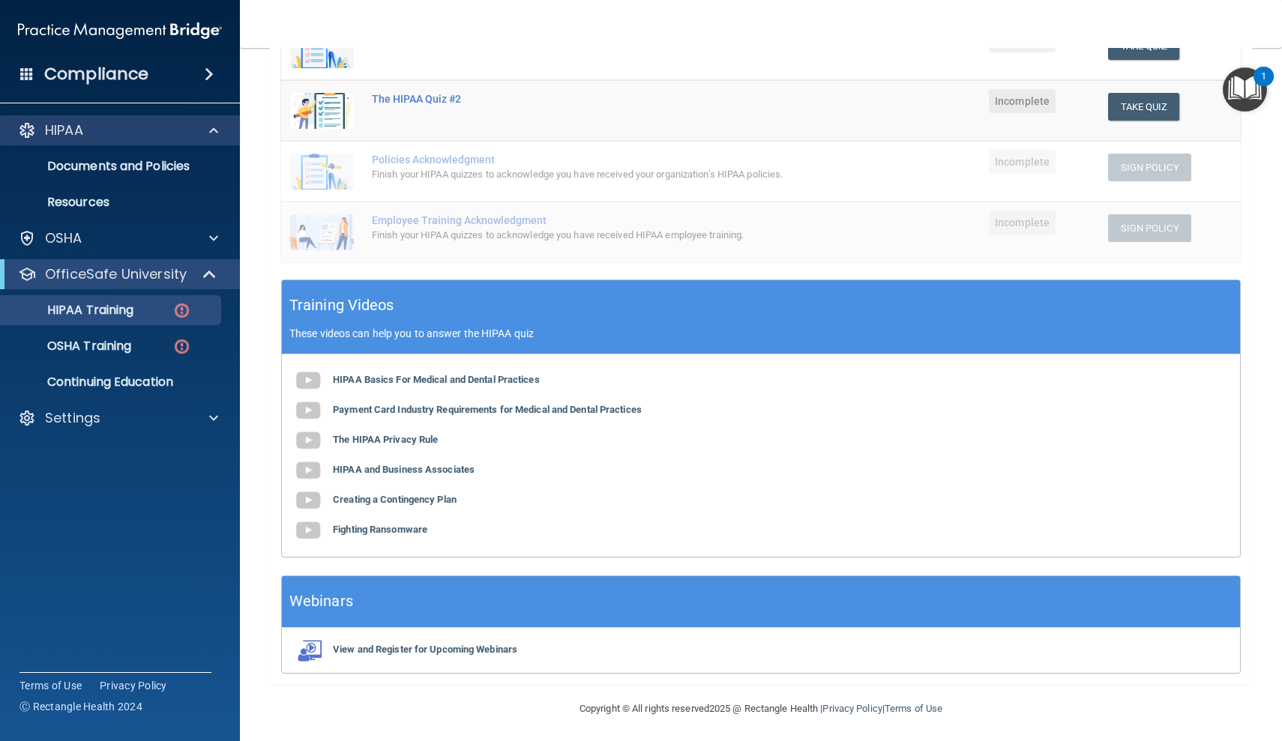
click at [212, 133] on span at bounding box center [213, 130] width 9 height 18
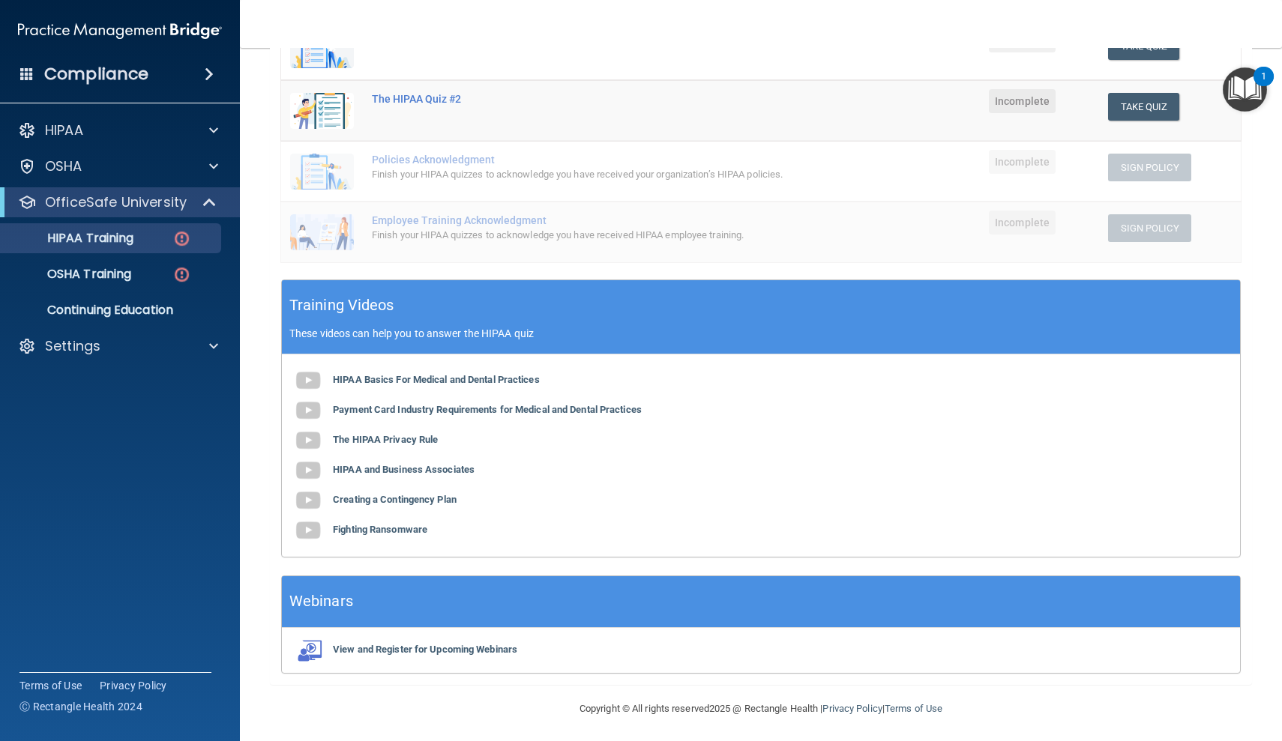
click at [181, 204] on p "OfficeSafe University" at bounding box center [116, 202] width 142 height 18
click at [213, 206] on span at bounding box center [212, 202] width 9 height 18
click at [1183, 58] on td "Take Quiz Download Certificate" at bounding box center [1170, 49] width 142 height 61
drag, startPoint x: 580, startPoint y: 63, endPoint x: 510, endPoint y: 64, distance: 69.7
click at [573, 64] on td "HIPAA Policies and Procedures Quiz" at bounding box center [626, 49] width 526 height 61
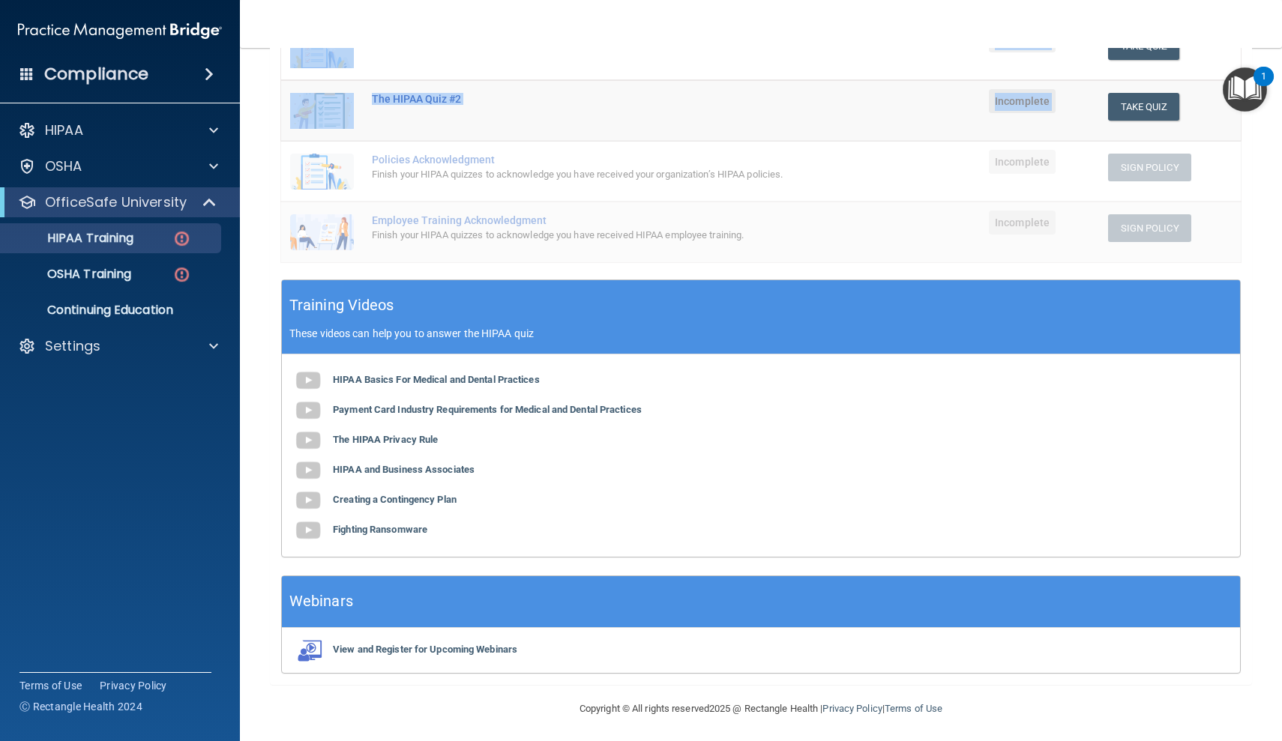
drag, startPoint x: 328, startPoint y: 70, endPoint x: 325, endPoint y: 148, distance: 78.0
click at [325, 148] on tbody "The HIPAA Quiz Incomplete Take Quiz Download Certificate HIPAA Policies and Pro…" at bounding box center [761, 111] width 960 height 304
click at [313, 112] on img at bounding box center [322, 111] width 64 height 36
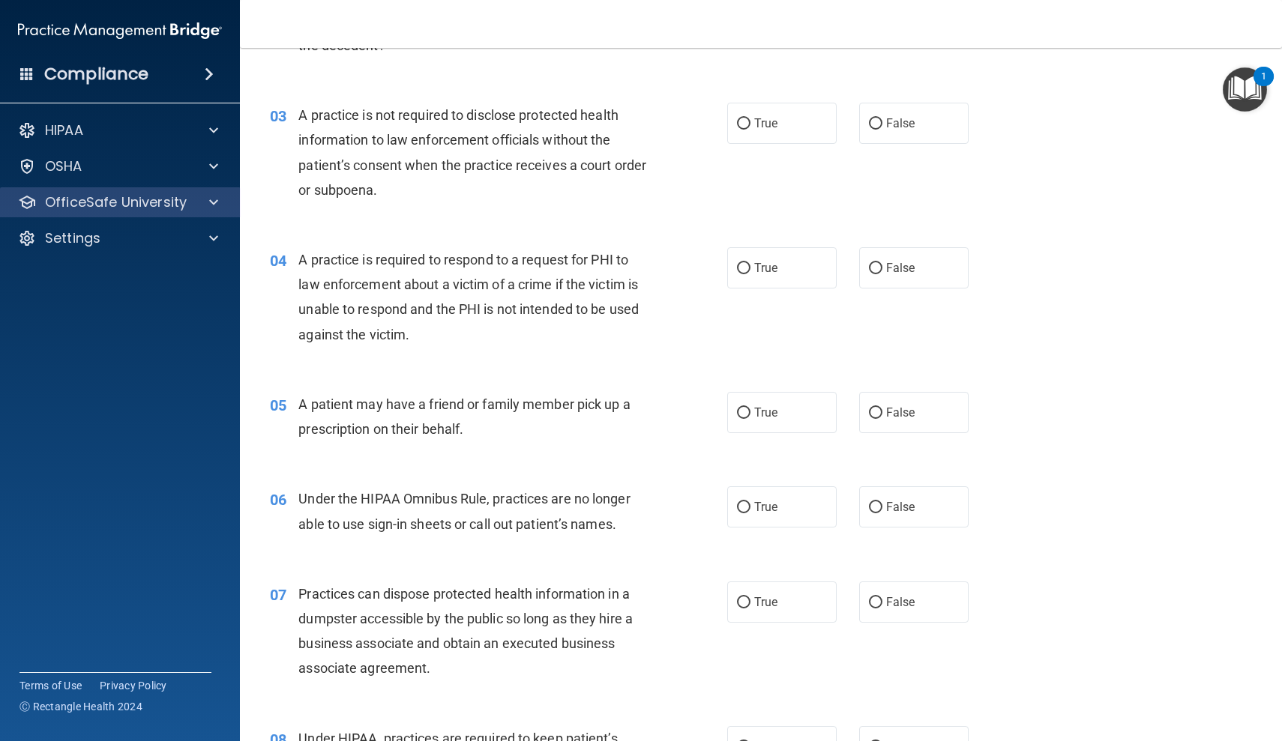
click at [214, 203] on span at bounding box center [213, 202] width 9 height 18
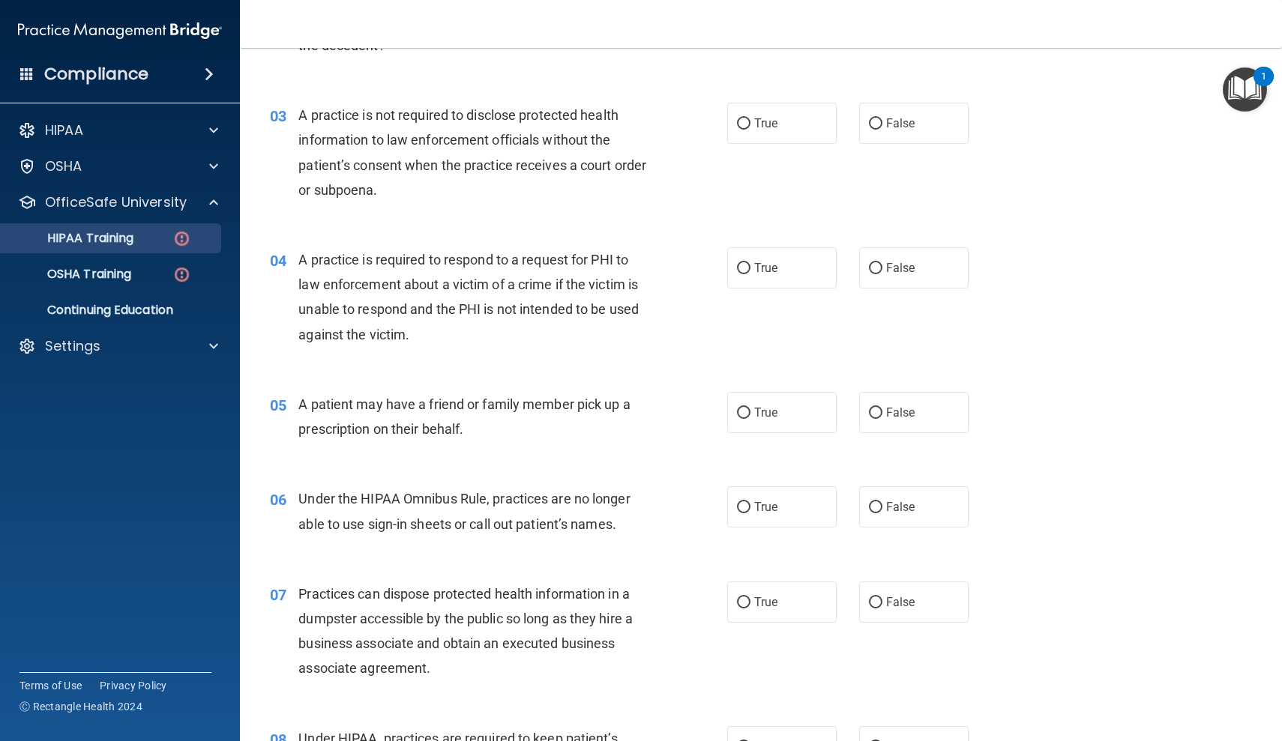
click at [183, 235] on img at bounding box center [181, 238] width 19 height 19
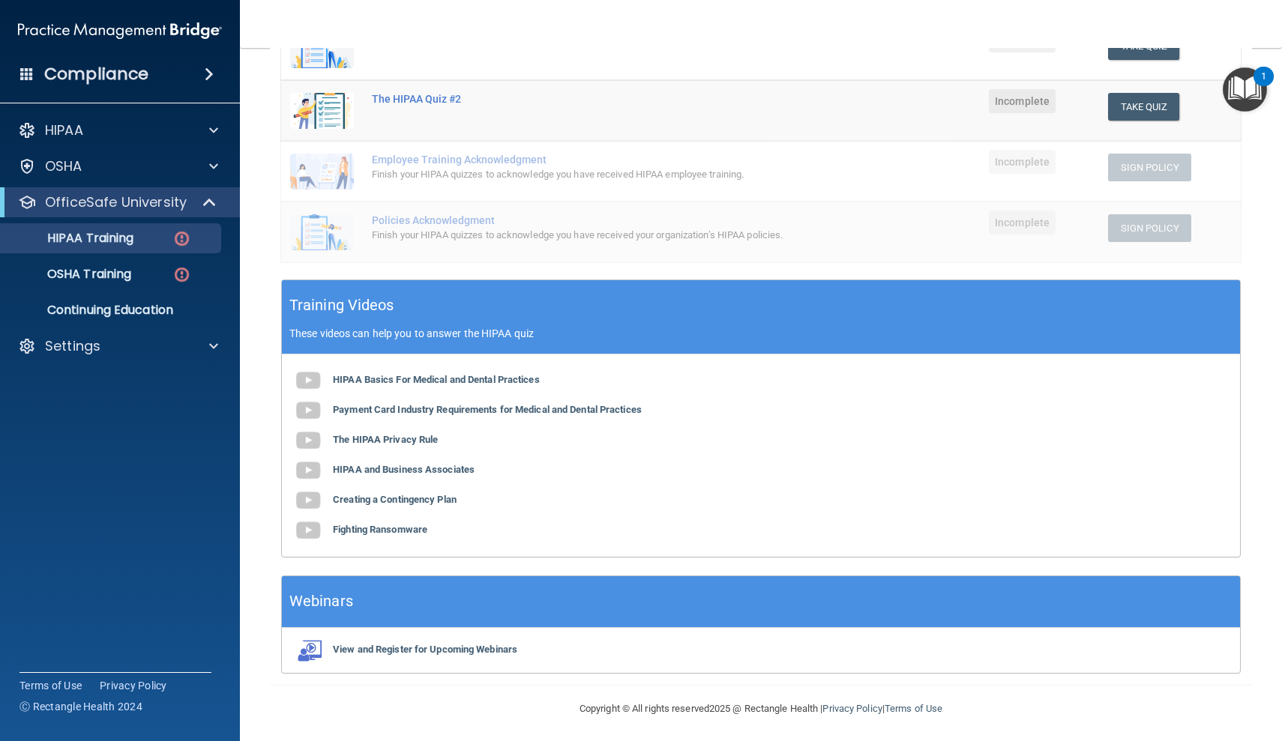
click at [452, 229] on div "Finish your HIPAA quizzes to acknowledge you have received your organization’s …" at bounding box center [593, 235] width 442 height 18
click at [185, 275] on img at bounding box center [181, 274] width 19 height 19
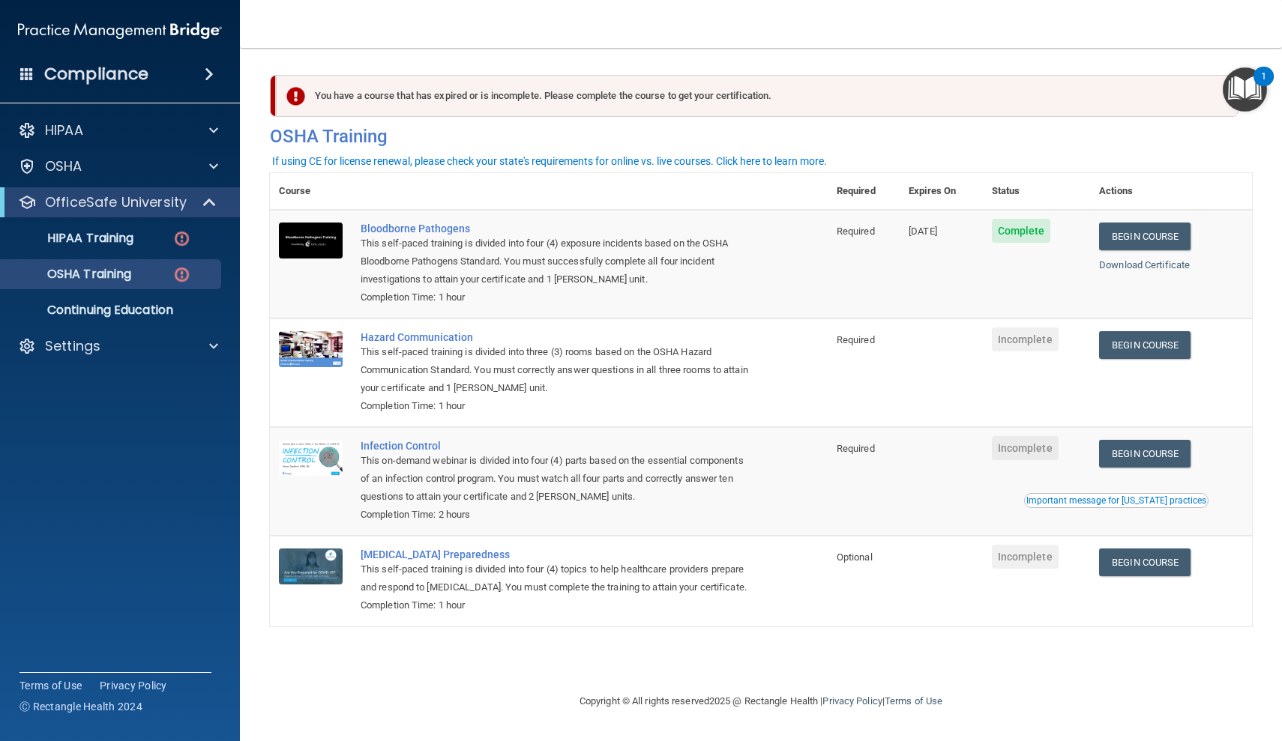
click at [212, 204] on span at bounding box center [211, 202] width 13 height 18
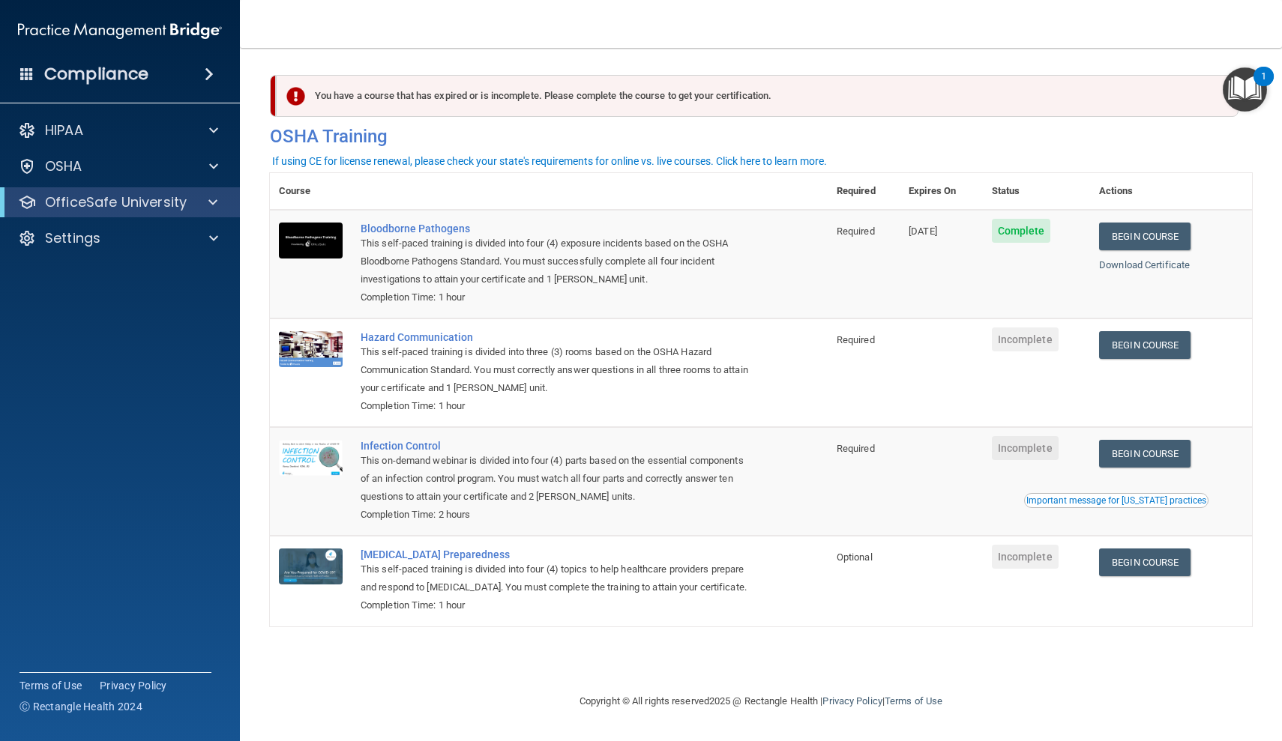
click at [213, 202] on span at bounding box center [212, 202] width 9 height 18
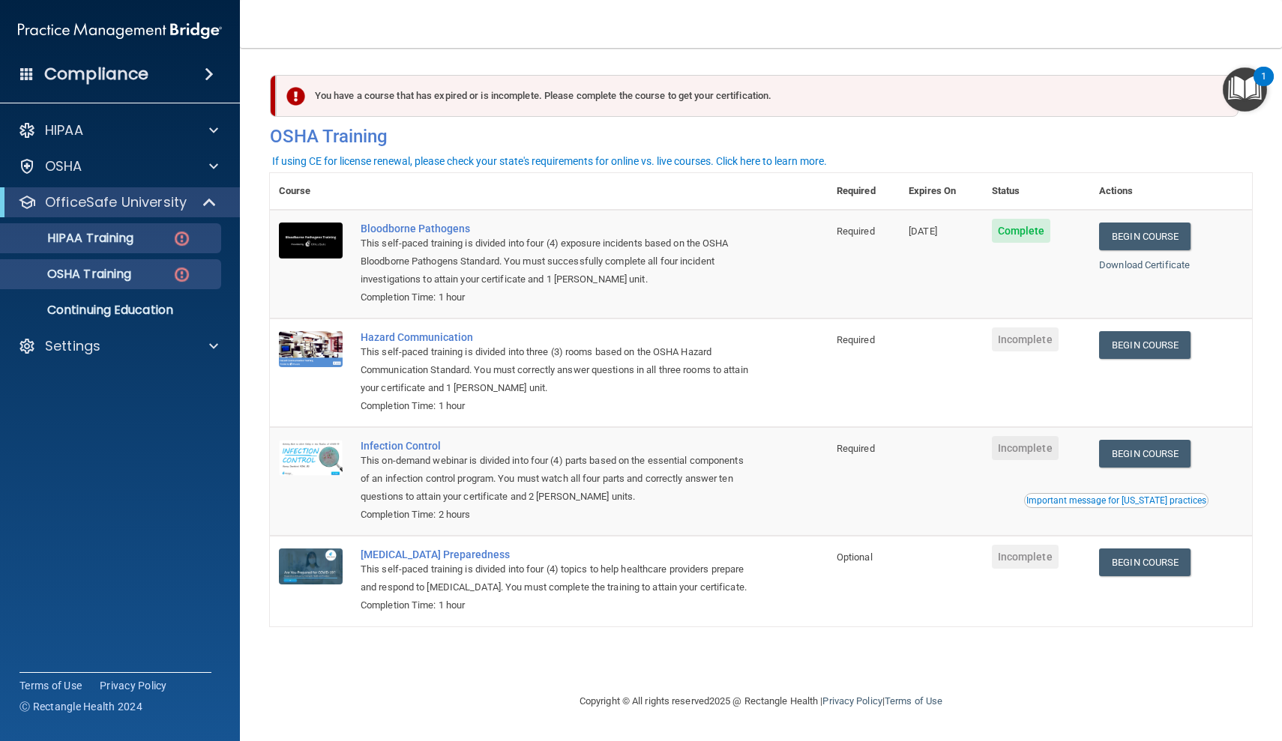
click at [182, 238] on img at bounding box center [181, 238] width 19 height 19
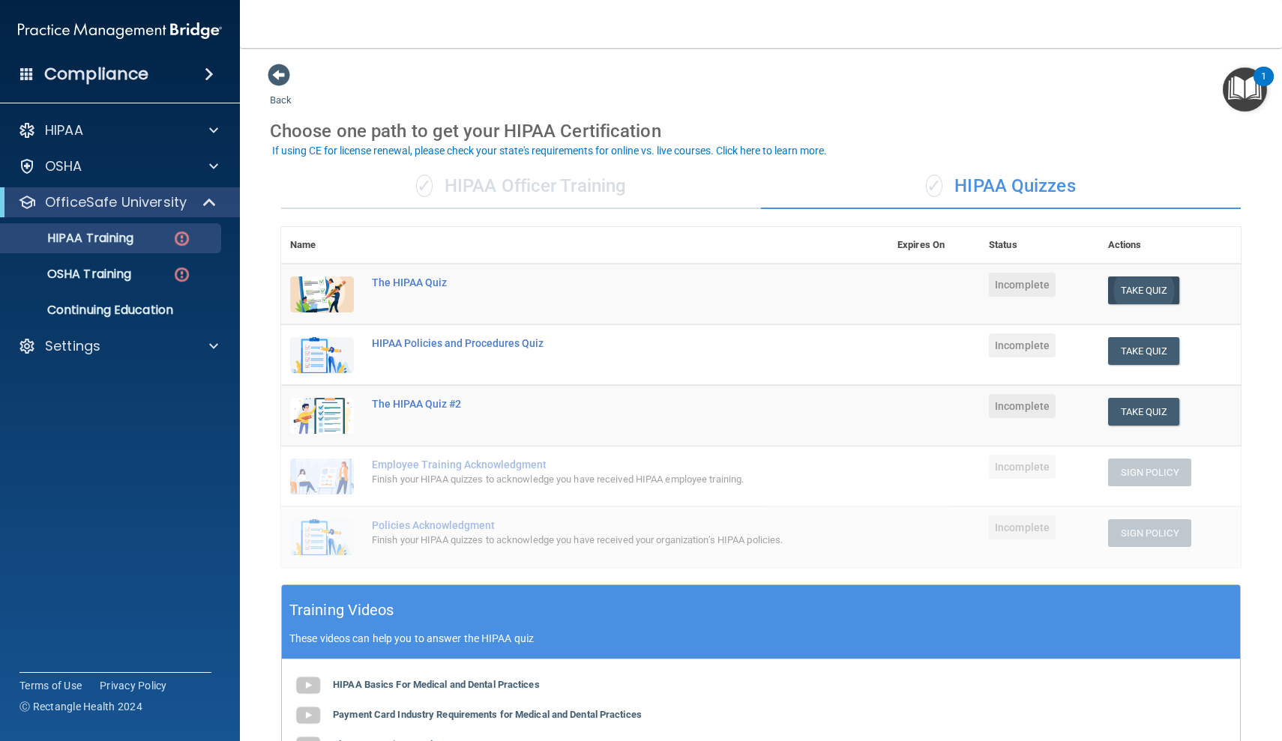
click at [1144, 284] on button "Take Quiz" at bounding box center [1144, 291] width 72 height 28
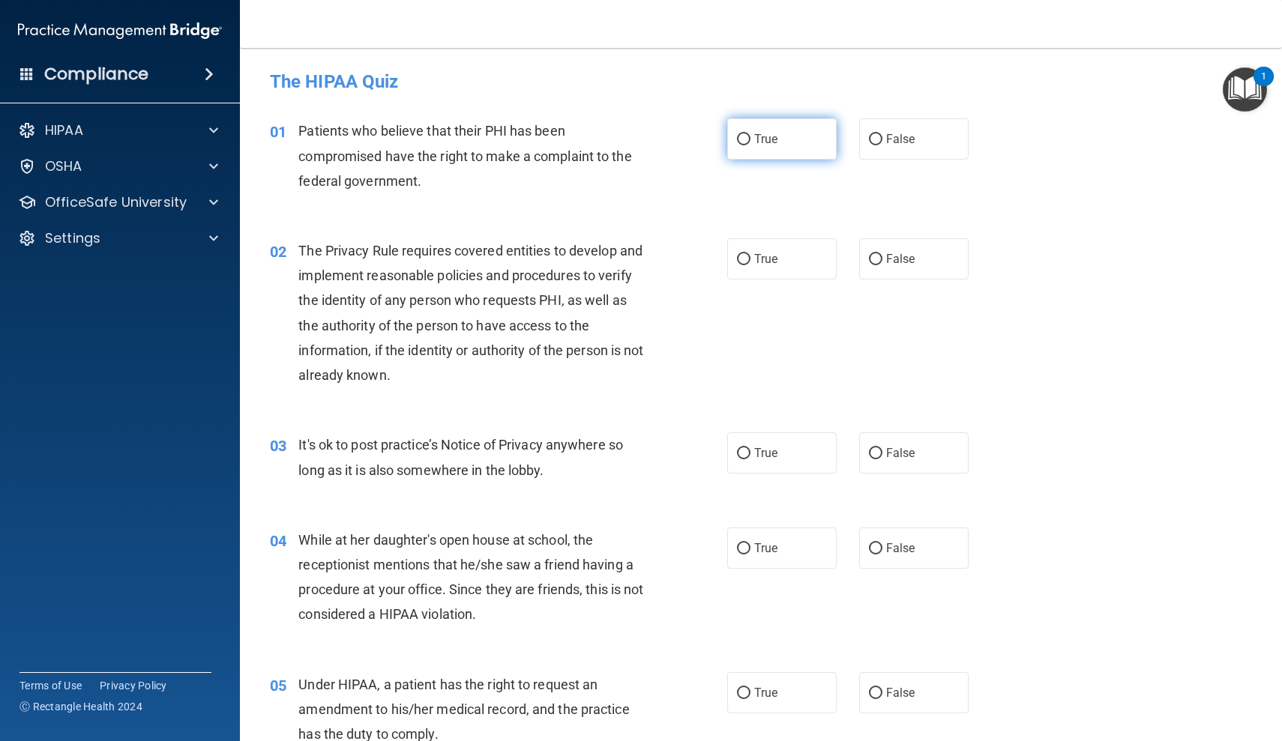
click at [742, 141] on input "True" at bounding box center [743, 139] width 13 height 11
radio input "true"
click at [744, 259] on input "True" at bounding box center [743, 259] width 13 height 11
radio input "true"
click at [878, 452] on input "False" at bounding box center [875, 453] width 13 height 11
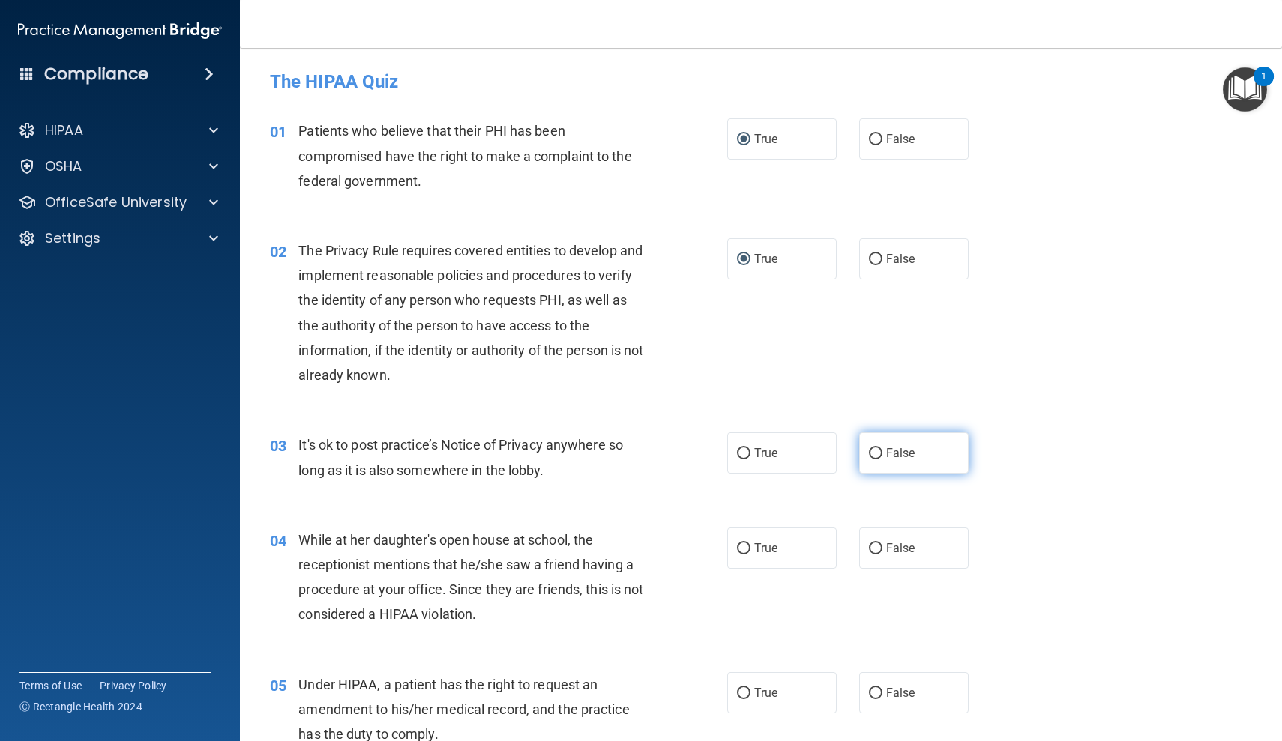
radio input "true"
click at [876, 545] on input "False" at bounding box center [875, 549] width 13 height 11
radio input "true"
click at [746, 688] on input "True" at bounding box center [743, 693] width 13 height 11
radio input "true"
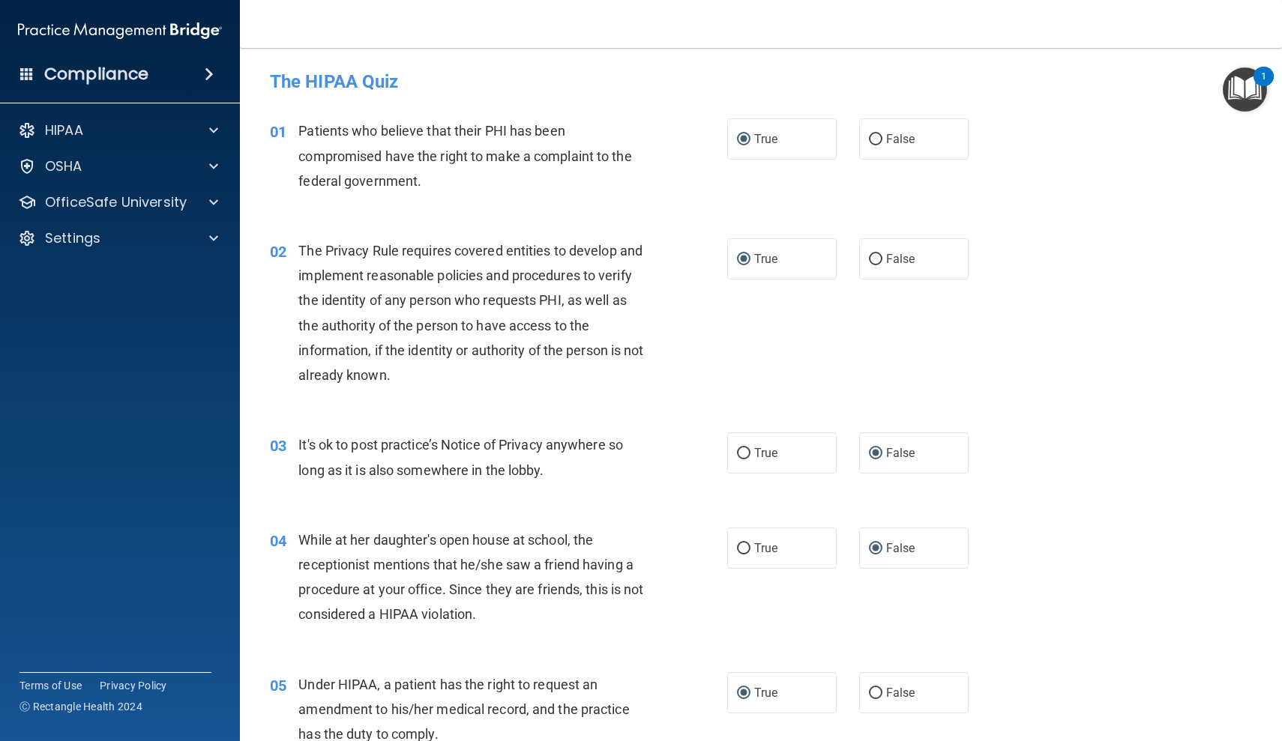
click at [1262, 76] on div "1" at bounding box center [1263, 85] width 5 height 19
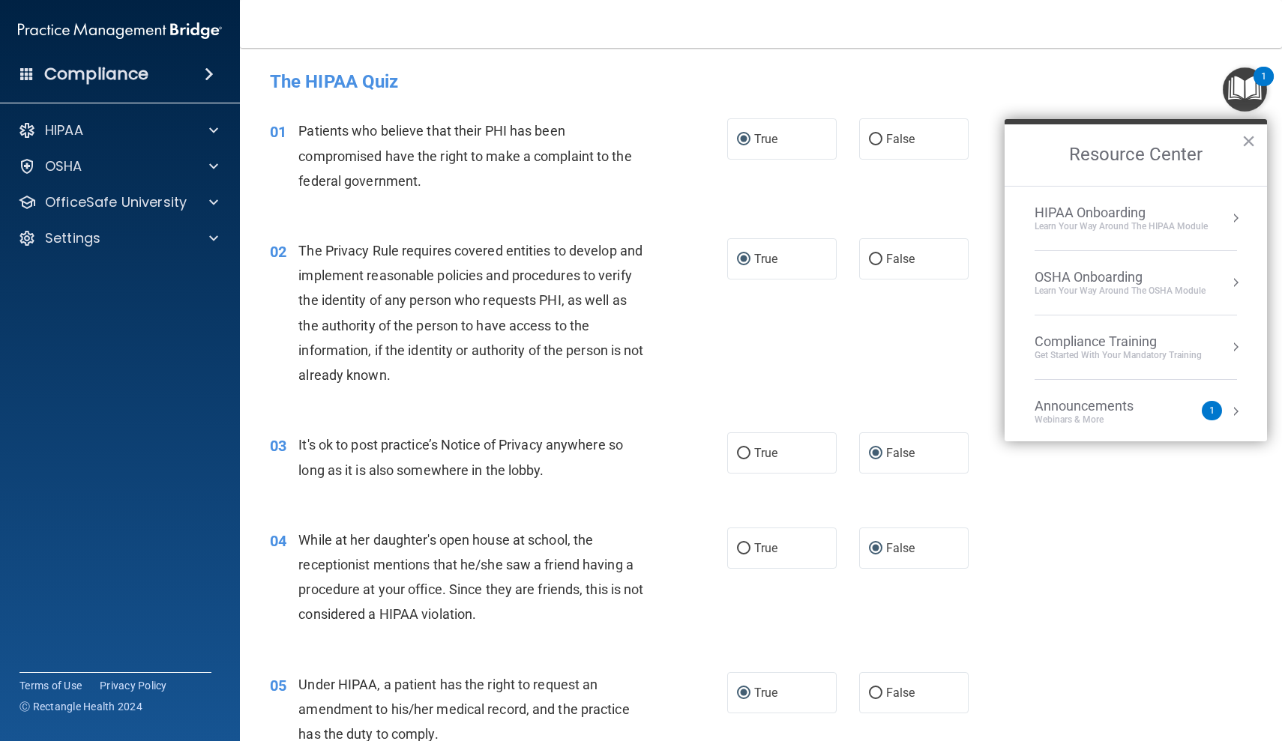
click at [1235, 412] on button "Resource Center" at bounding box center [1235, 411] width 15 height 15
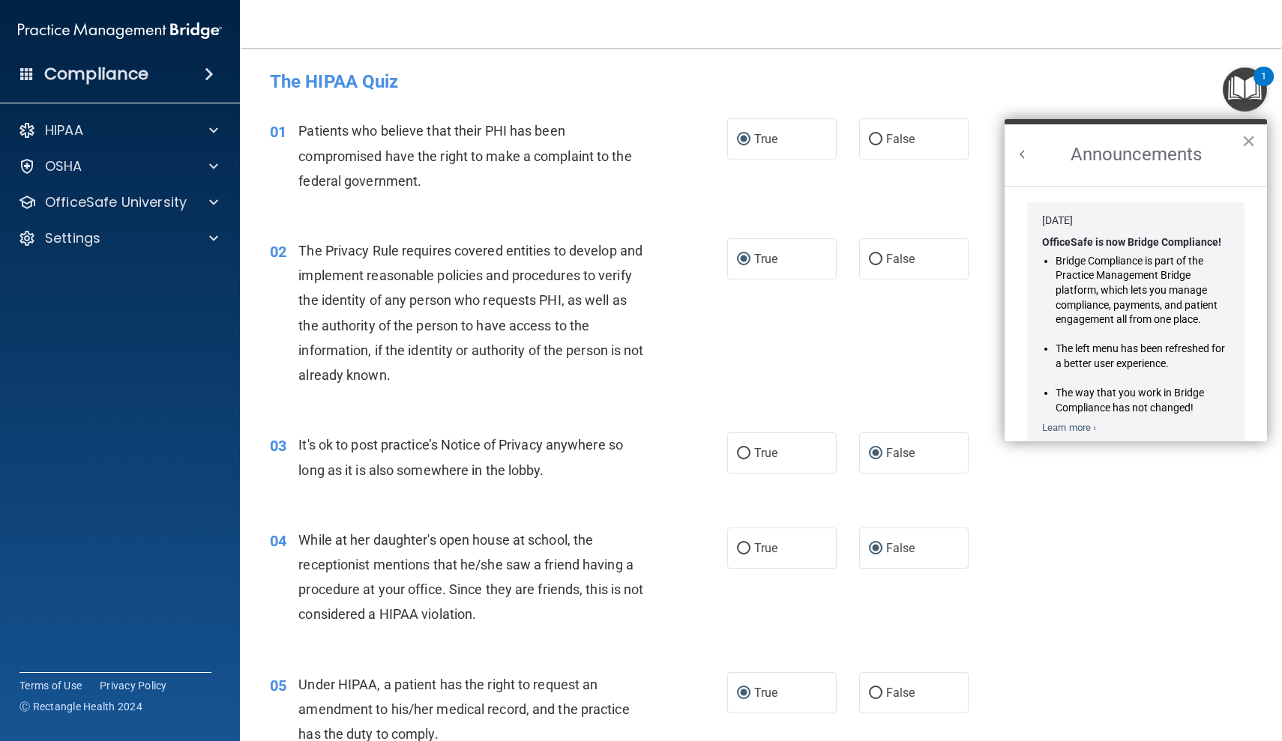
click at [1217, 391] on li "The way that you work in Bridge Compliance has not changed!" at bounding box center [1143, 400] width 174 height 29
click at [1244, 140] on button "×" at bounding box center [1248, 141] width 14 height 24
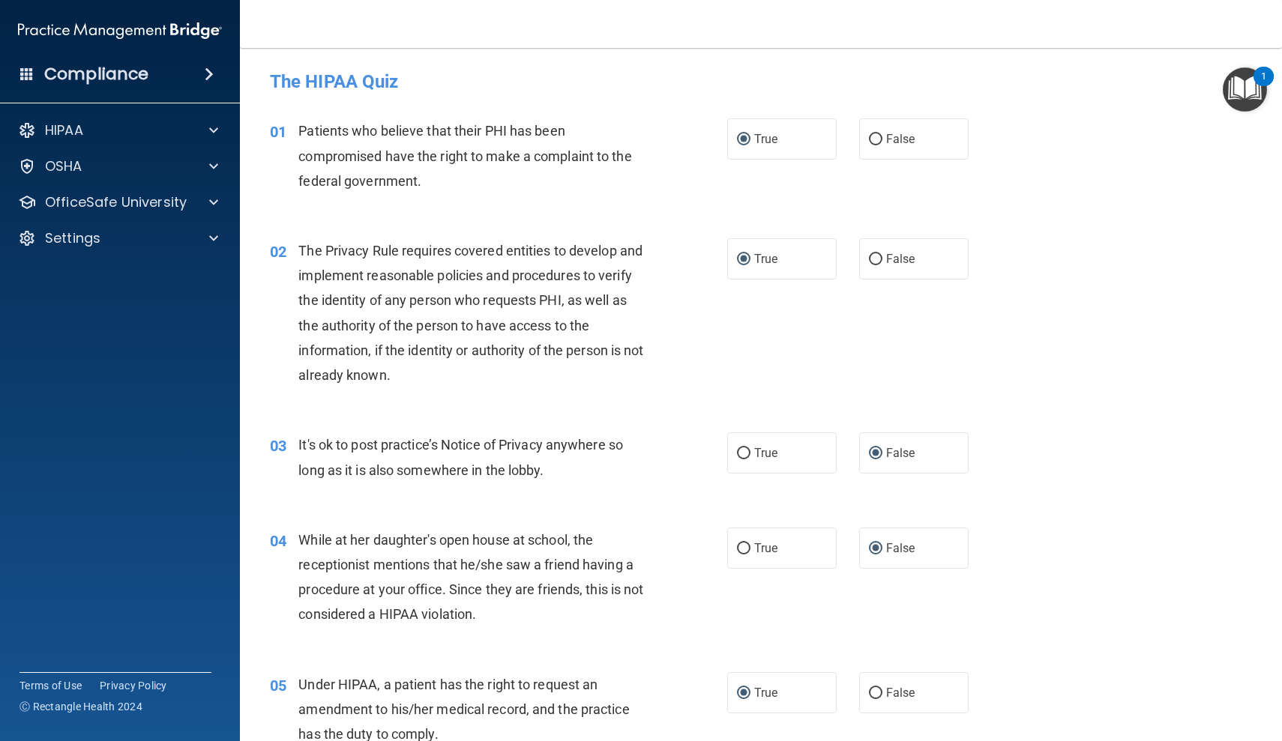
click at [211, 73] on span at bounding box center [209, 74] width 9 height 18
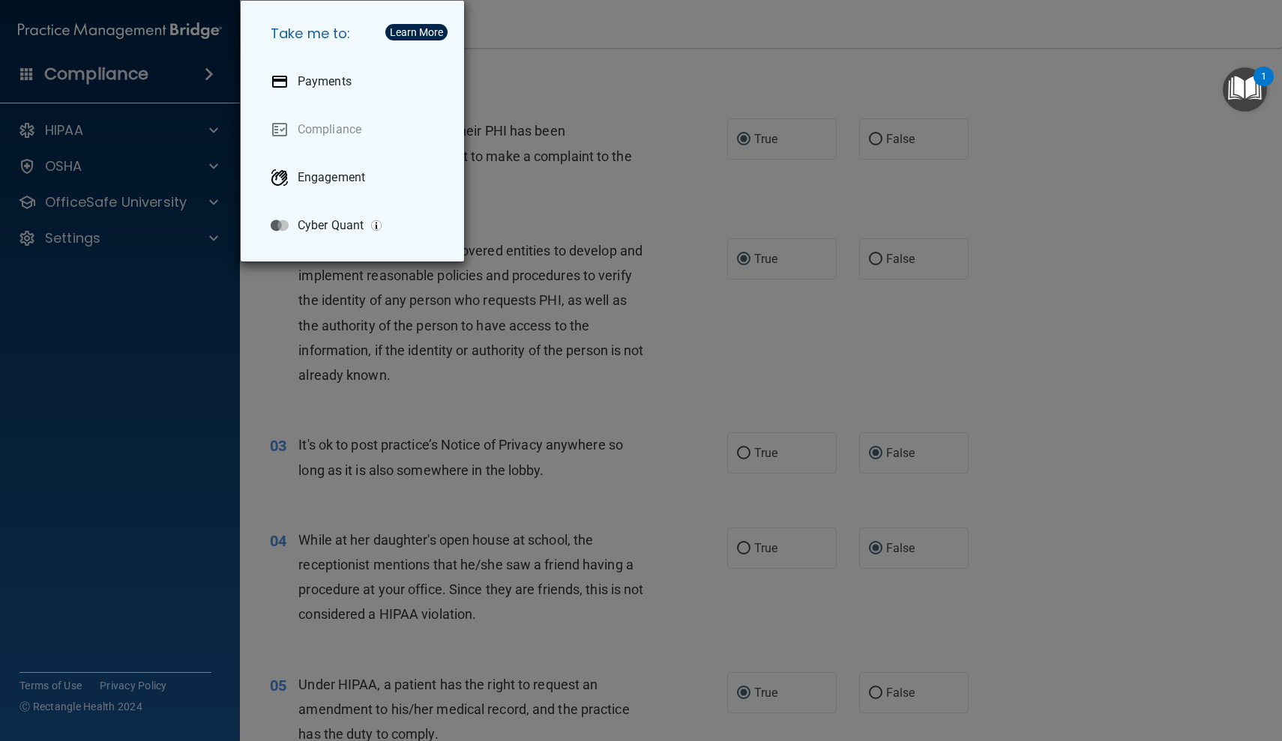
click at [211, 73] on div "Take me to: Payments Compliance Engagement Cyber Quant" at bounding box center [641, 370] width 1282 height 741
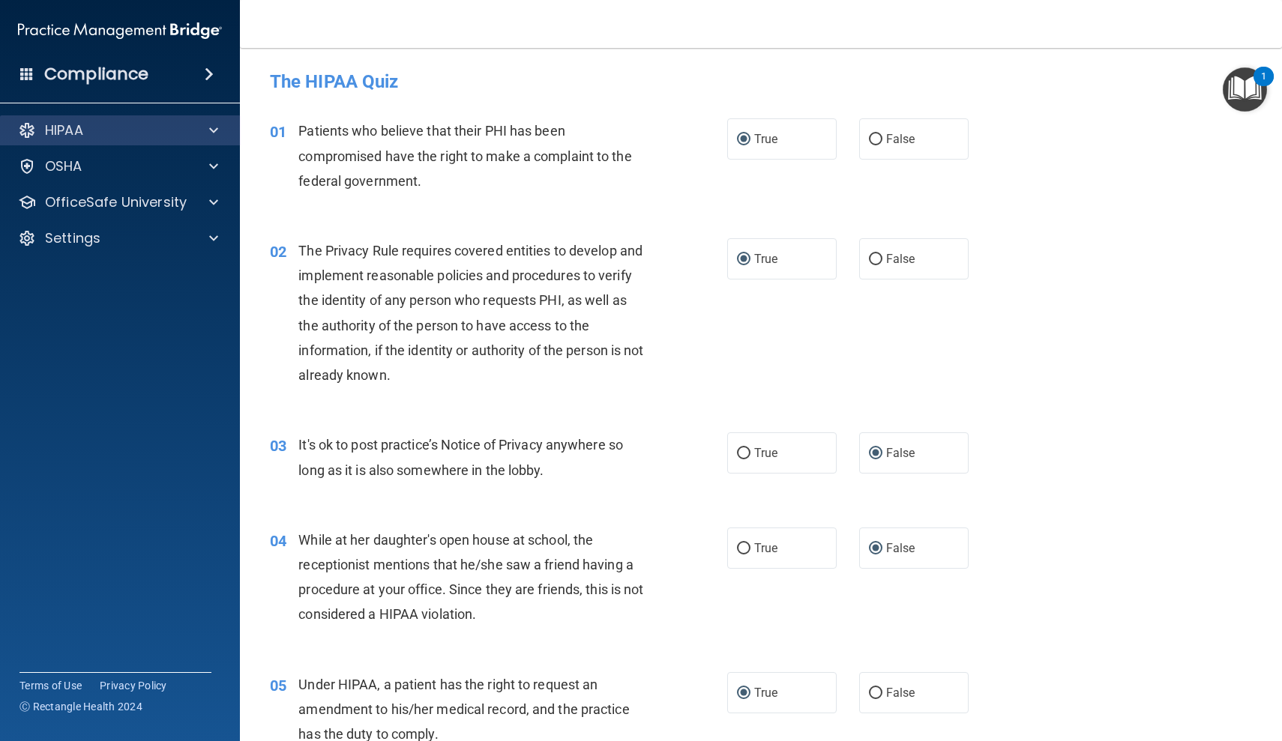
click at [212, 130] on span at bounding box center [213, 130] width 9 height 18
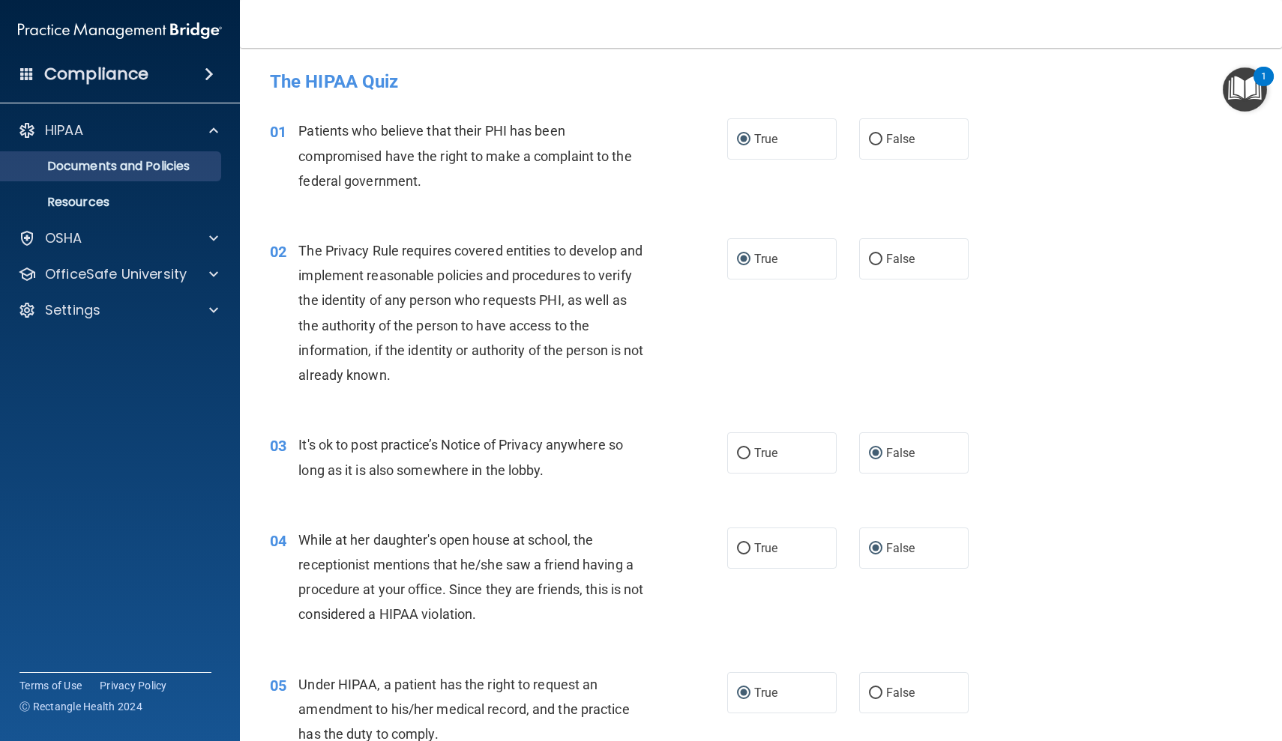
click at [186, 163] on p "Documents and Policies" at bounding box center [112, 166] width 205 height 15
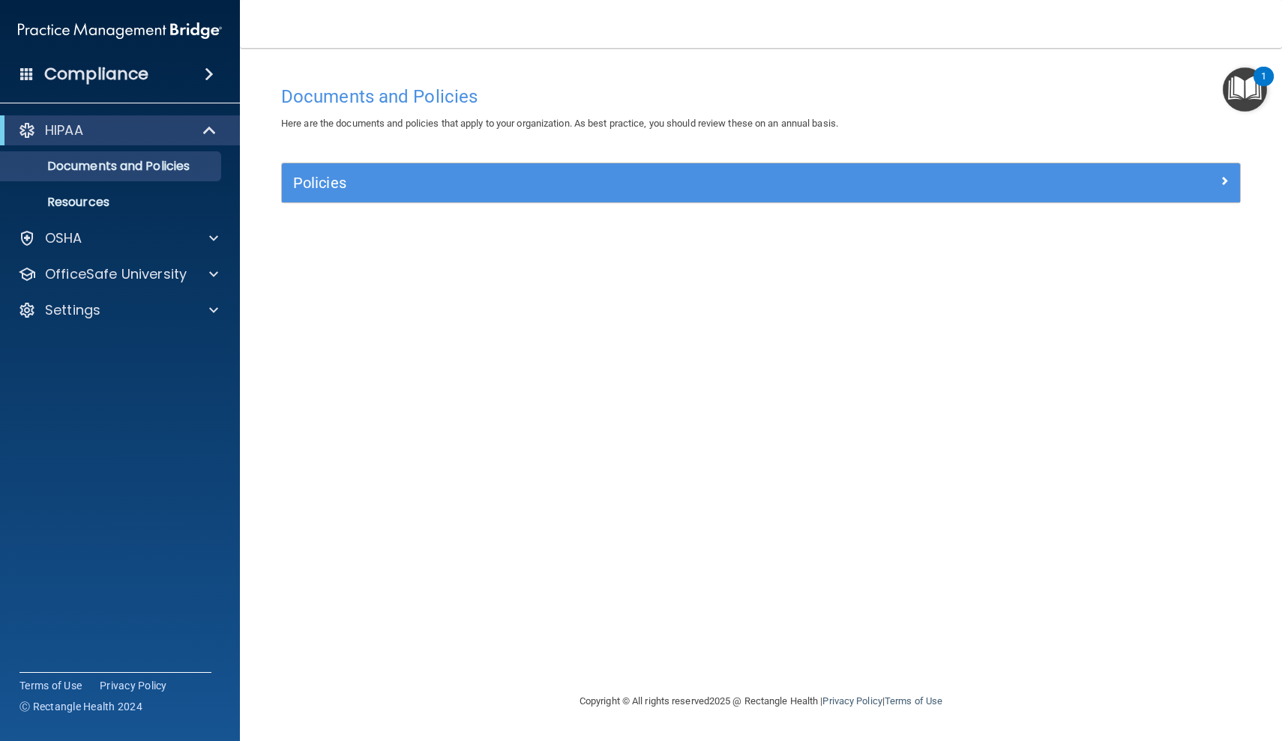
click at [1225, 181] on span at bounding box center [1224, 181] width 9 height 18
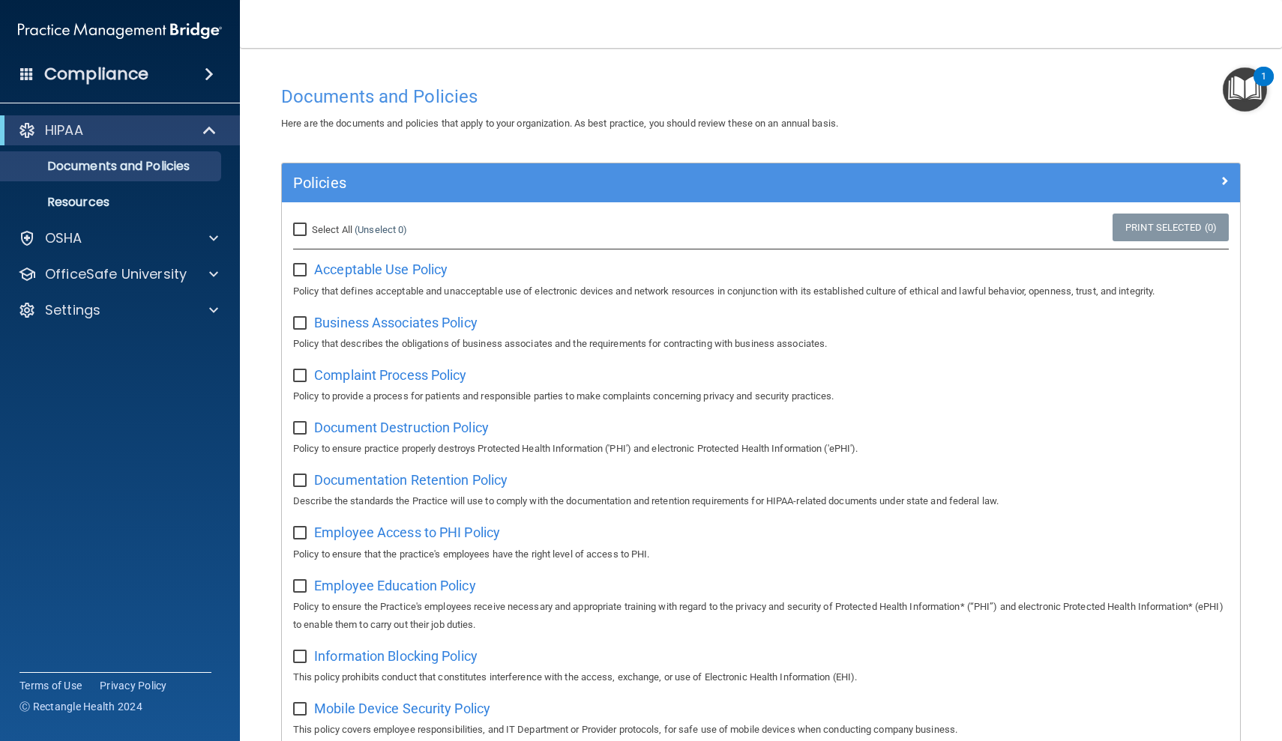
click at [301, 230] on input "Select All (Unselect 0) Unselect All" at bounding box center [301, 230] width 17 height 12
checkbox input "true"
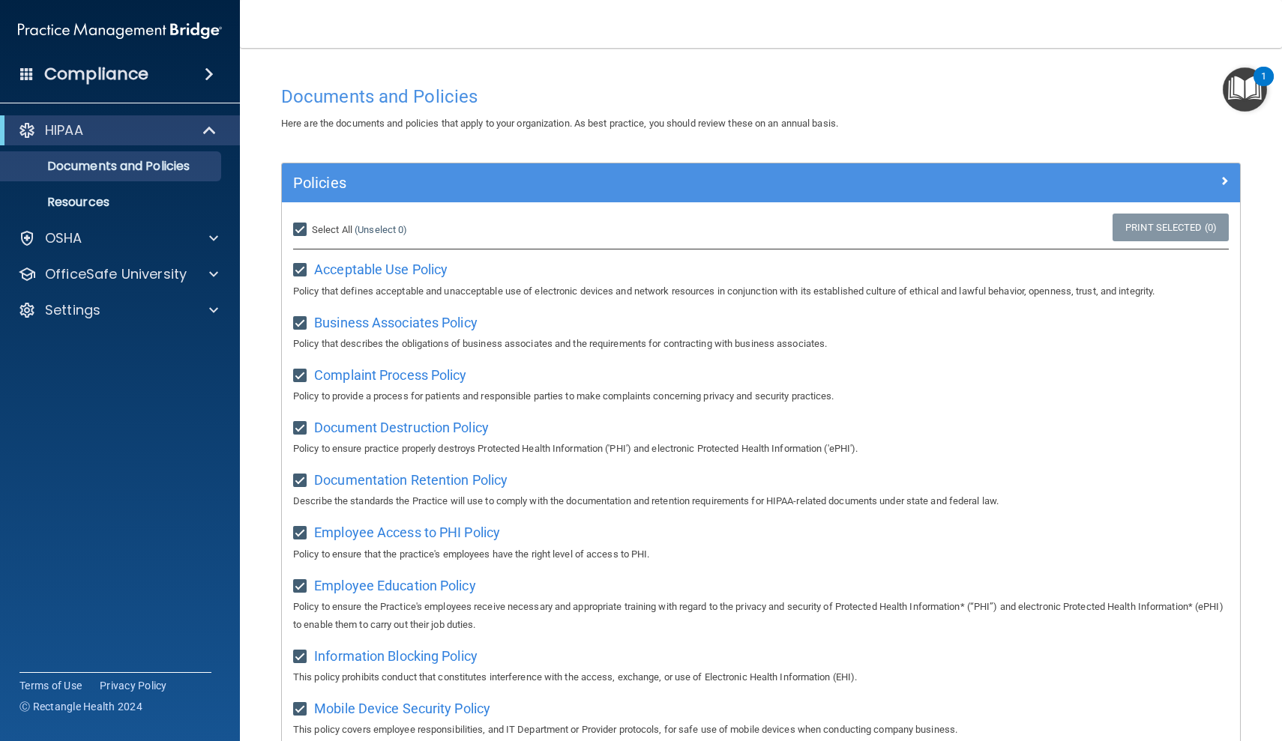
checkbox input "true"
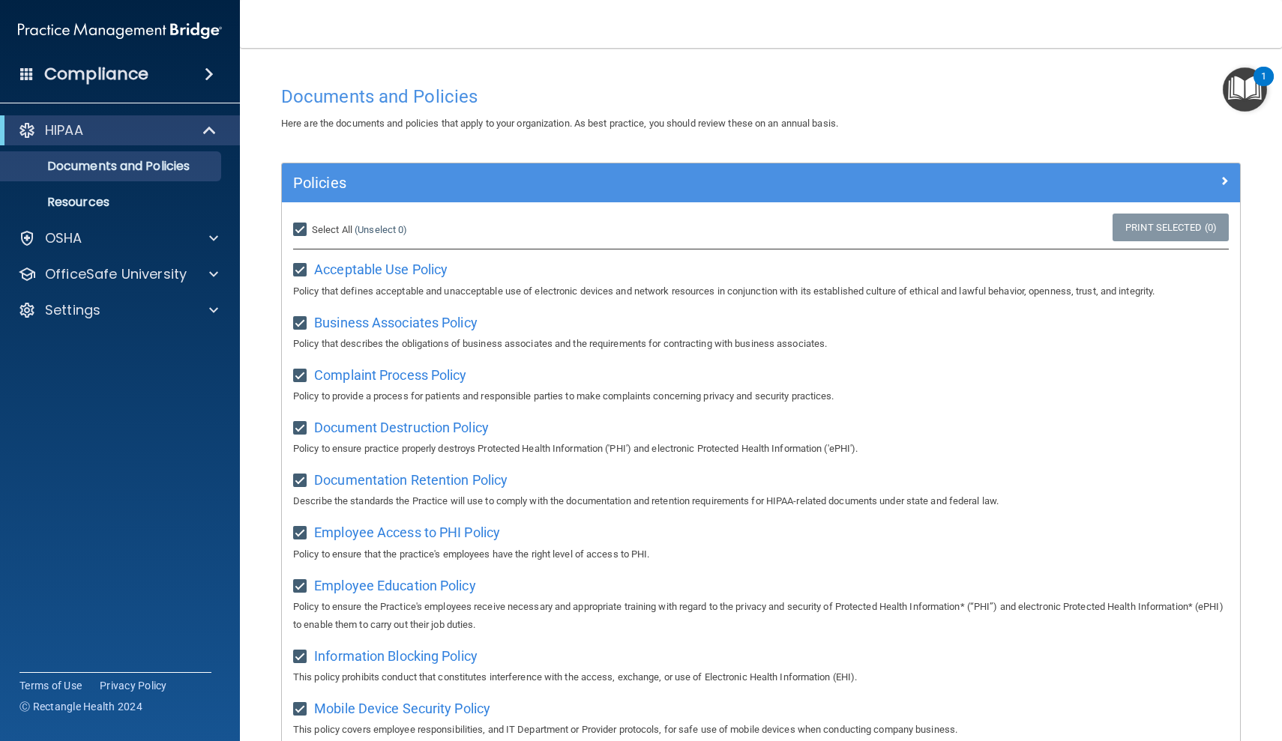
checkbox input "true"
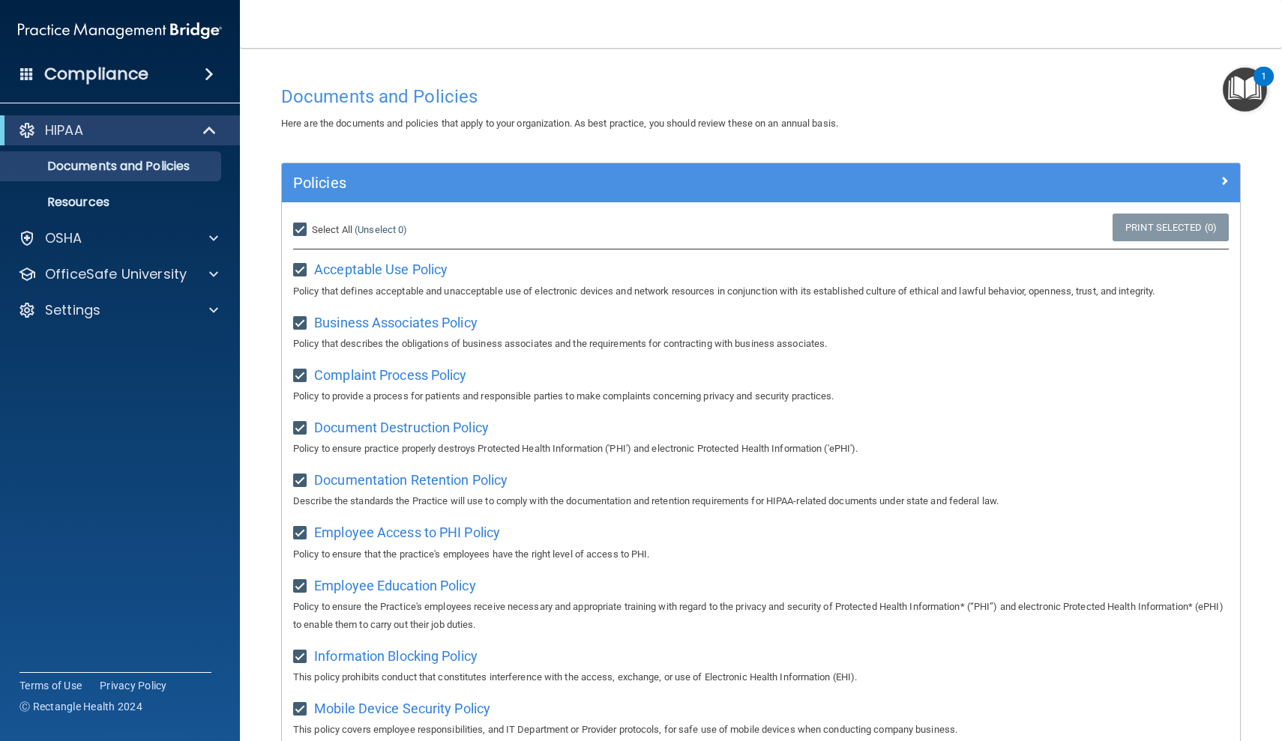
checkbox input "true"
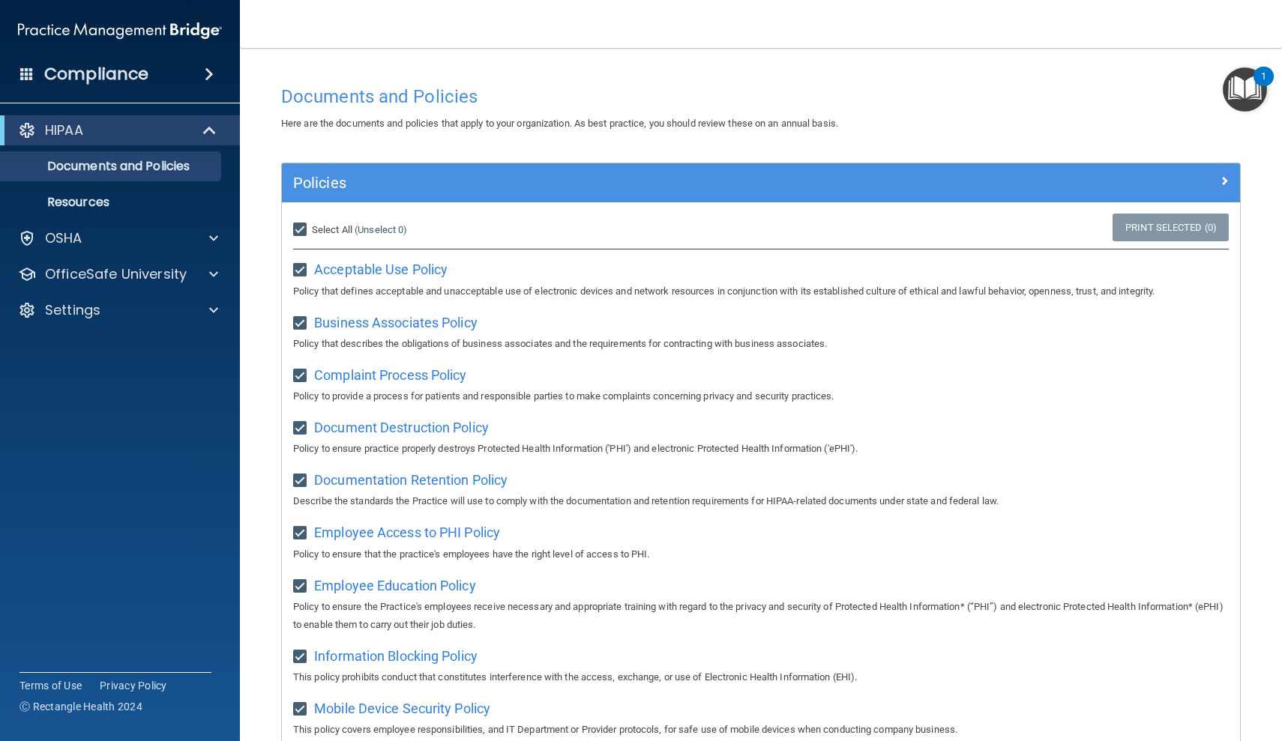
checkbox input "true"
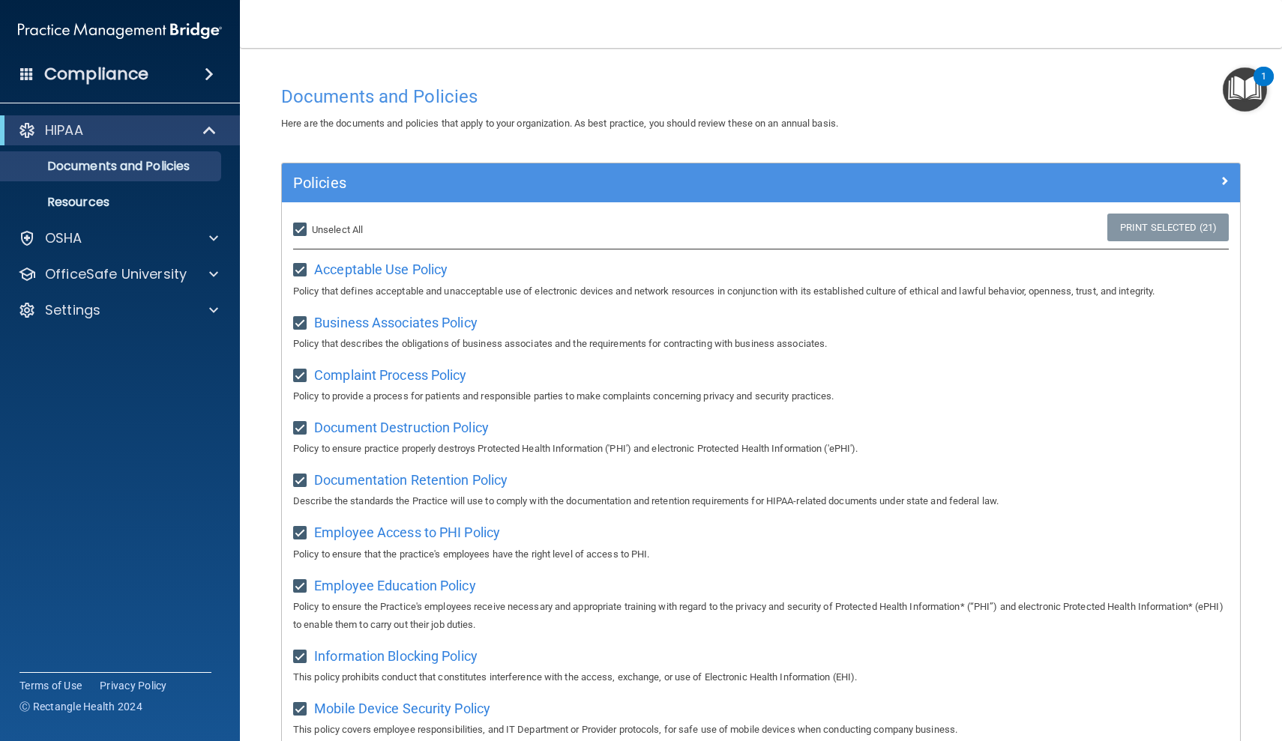
click at [1220, 532] on div "Employee Access to PHI Policy Policy to ensure that the practice's employees ha…" at bounding box center [761, 541] width 936 height 43
click at [122, 202] on p "Resources" at bounding box center [112, 202] width 205 height 15
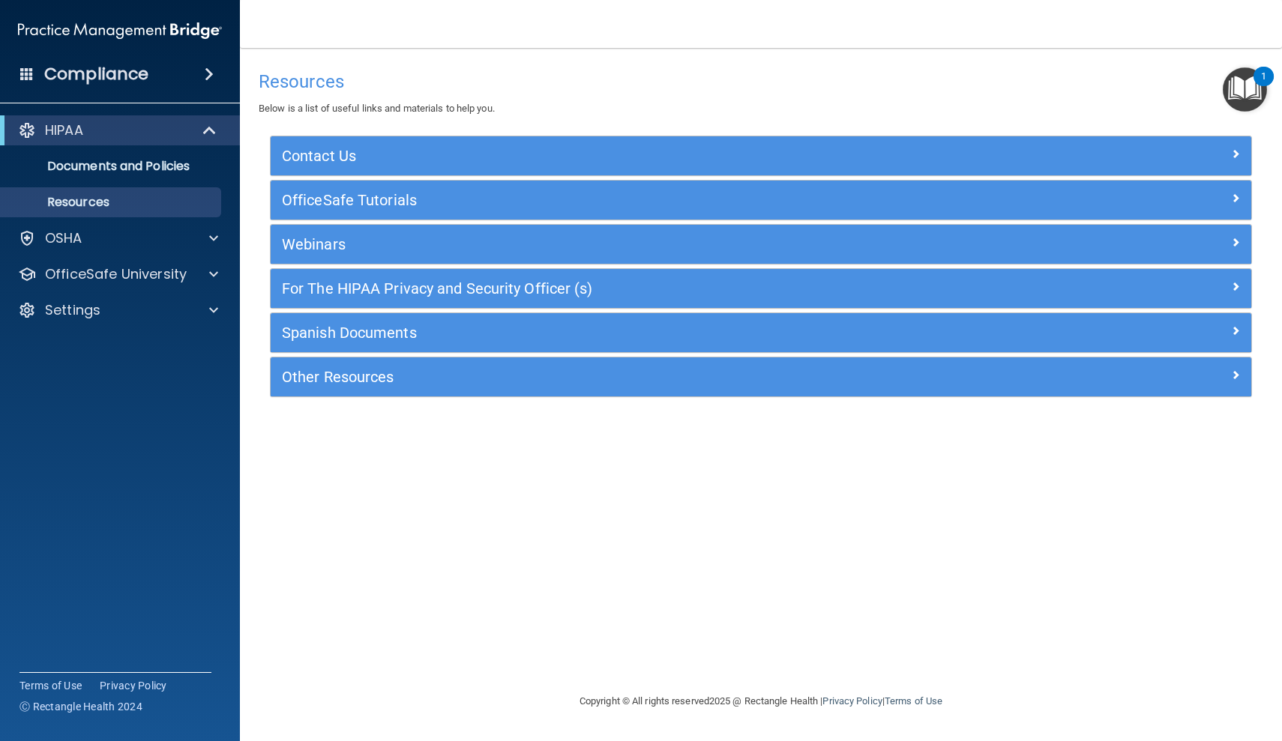
click at [1234, 193] on span at bounding box center [1235, 198] width 9 height 18
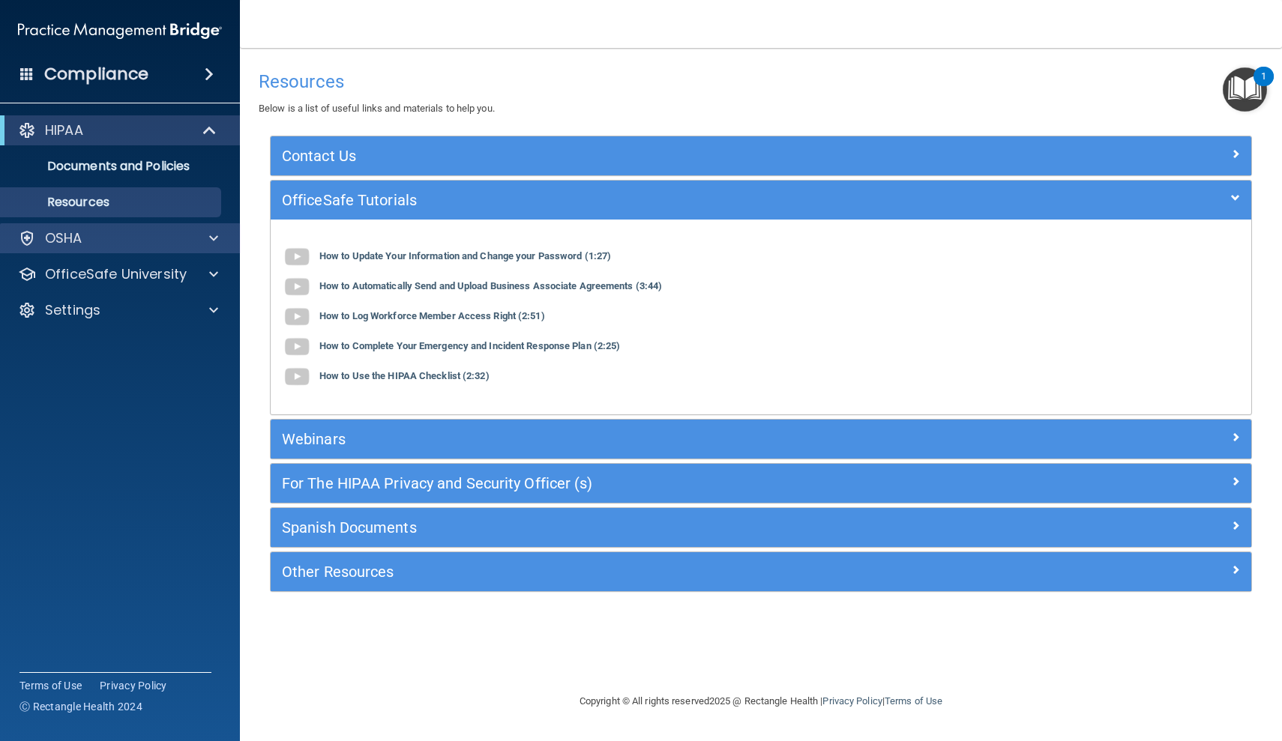
click at [213, 237] on span at bounding box center [213, 238] width 9 height 18
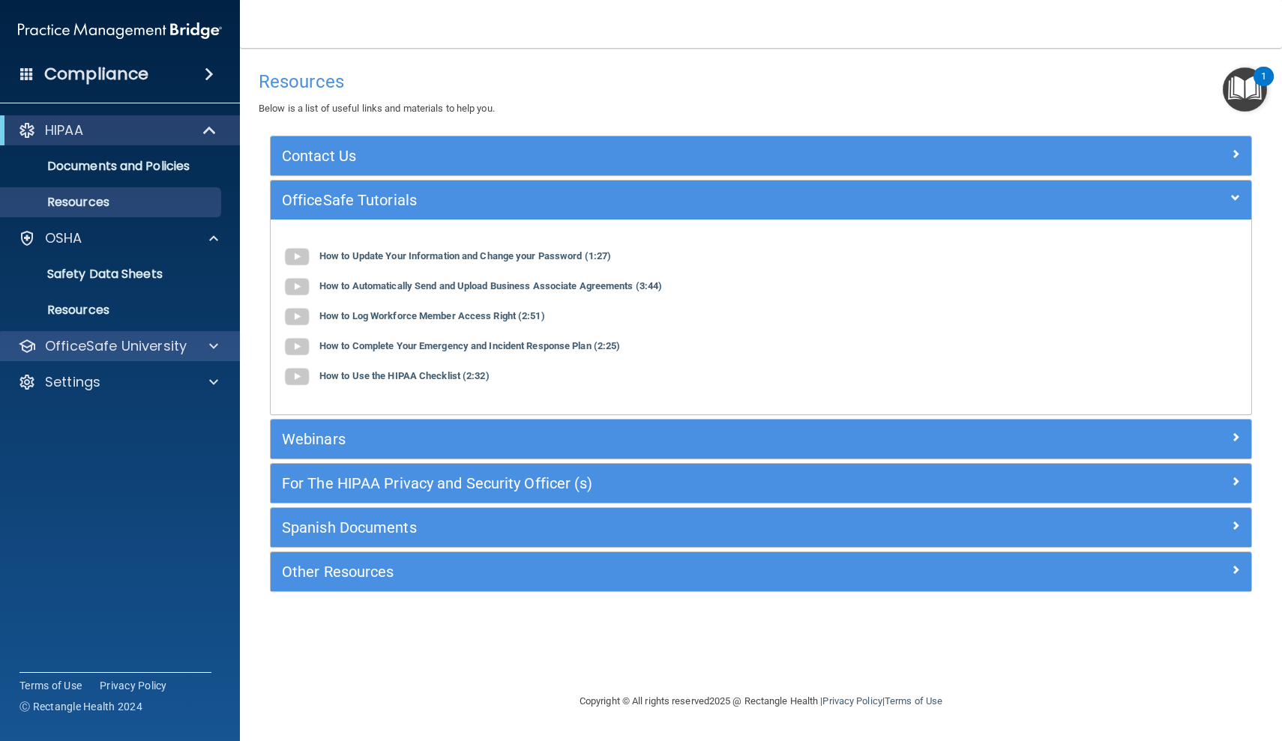
click at [214, 341] on span at bounding box center [213, 346] width 9 height 18
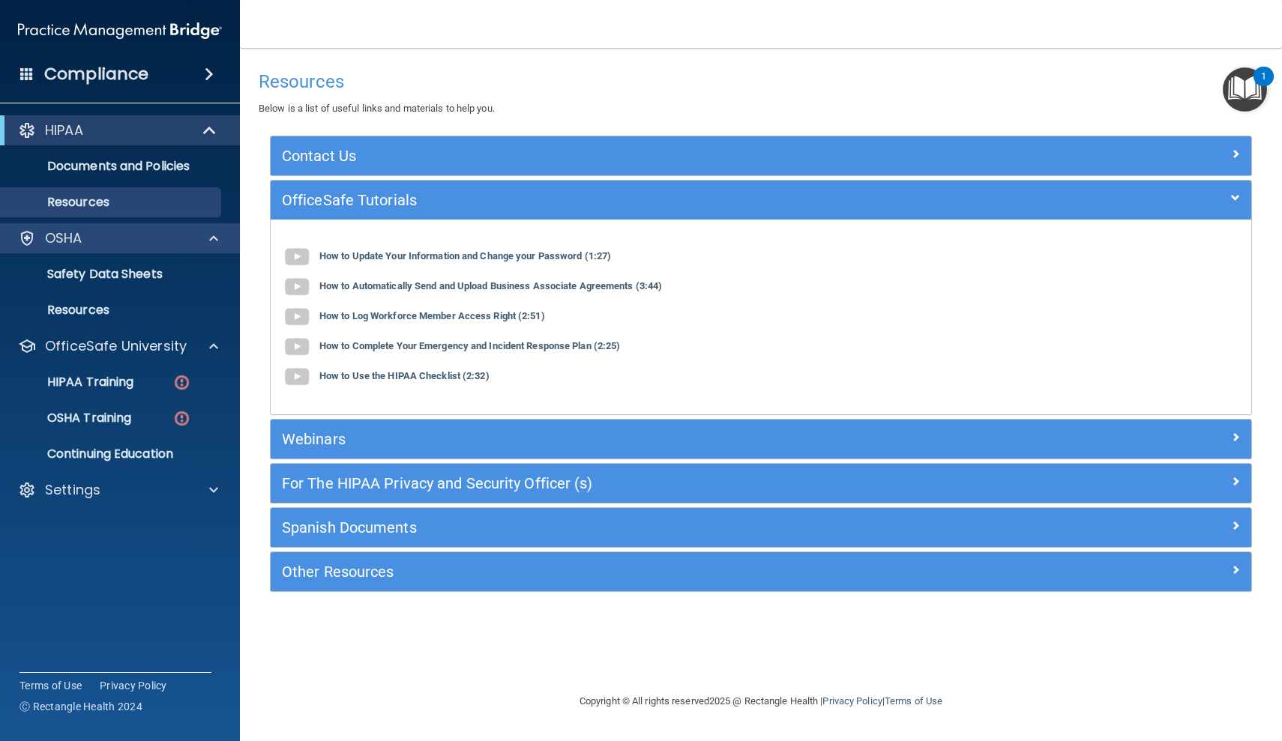
click at [215, 239] on span at bounding box center [213, 238] width 9 height 18
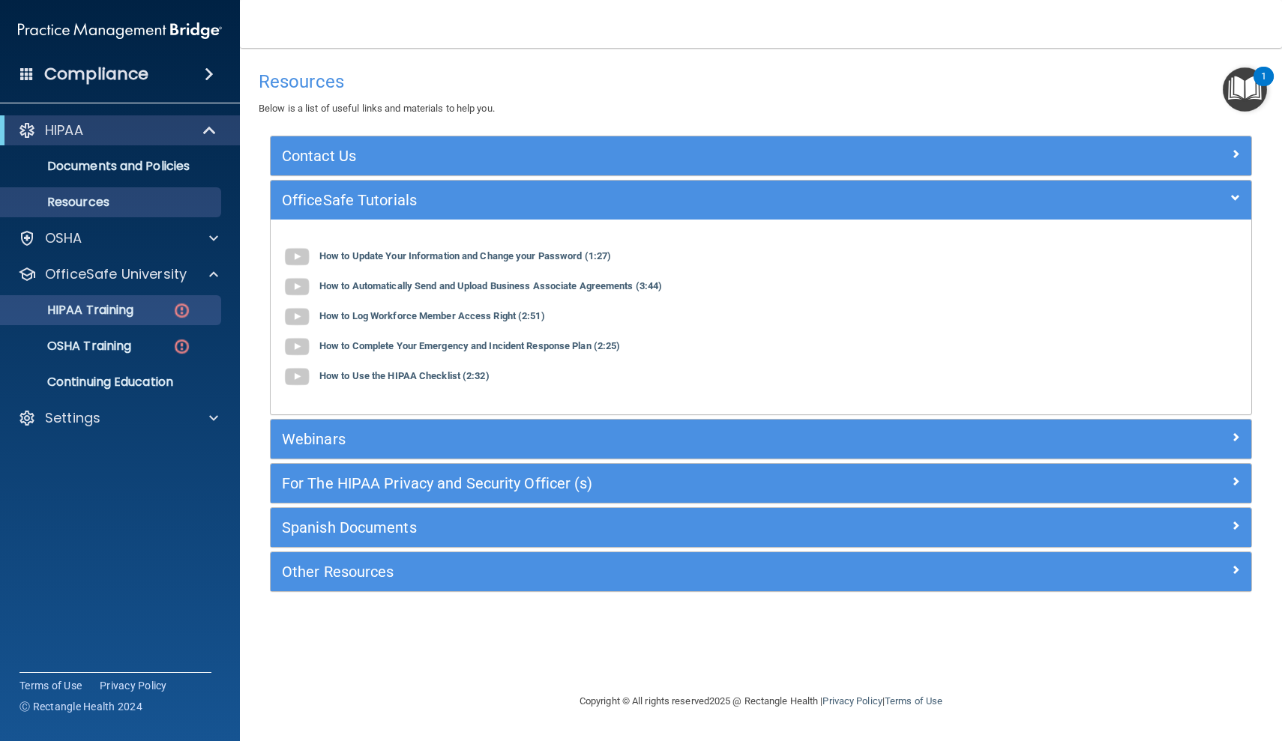
click at [184, 307] on img at bounding box center [181, 310] width 19 height 19
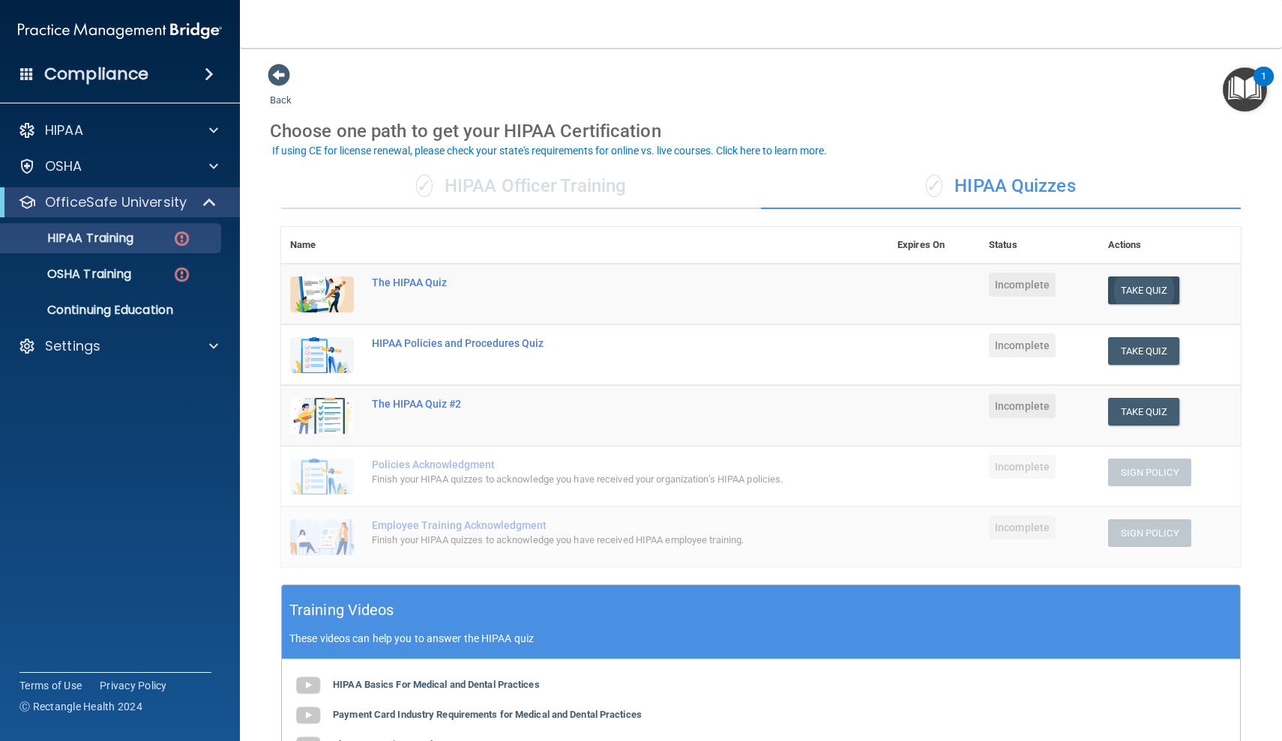
click at [1136, 289] on button "Take Quiz" at bounding box center [1144, 291] width 72 height 28
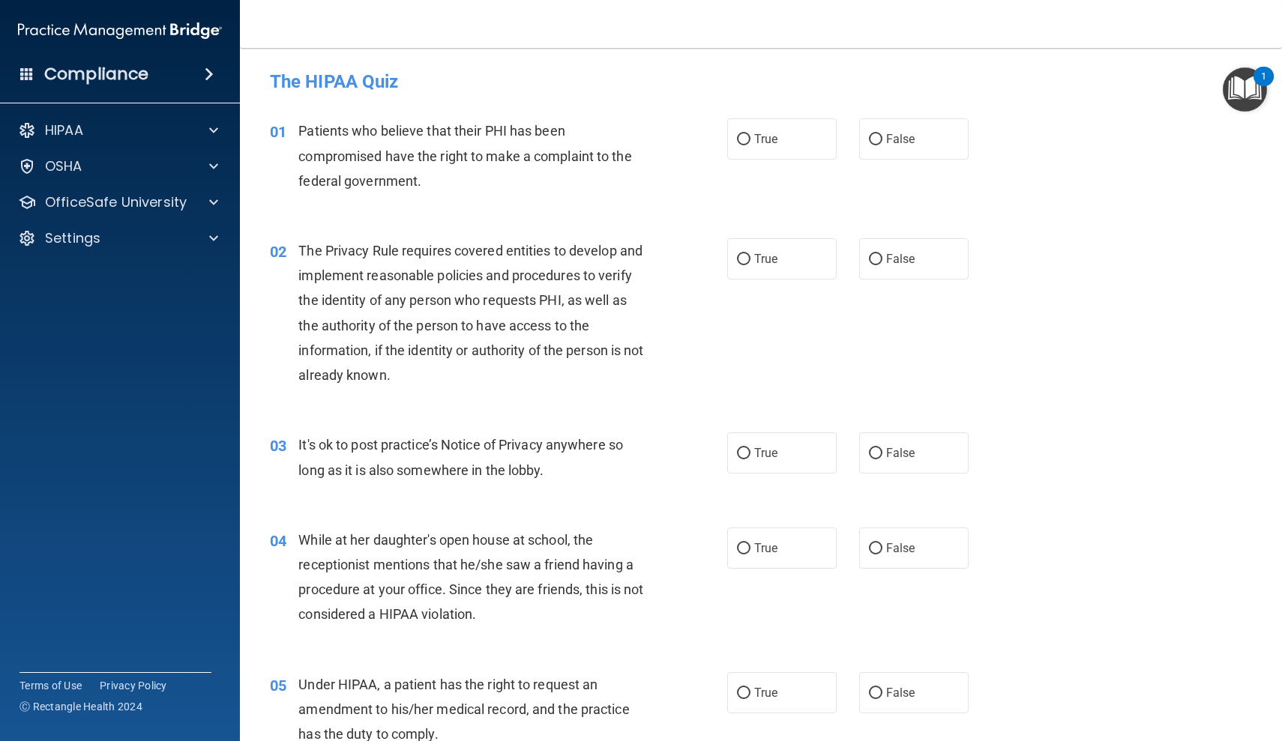
click at [1217, 535] on div "04 While at her daughter's open house at school, the receptionist mentions that…" at bounding box center [761, 581] width 1005 height 145
click at [212, 163] on span at bounding box center [213, 166] width 9 height 18
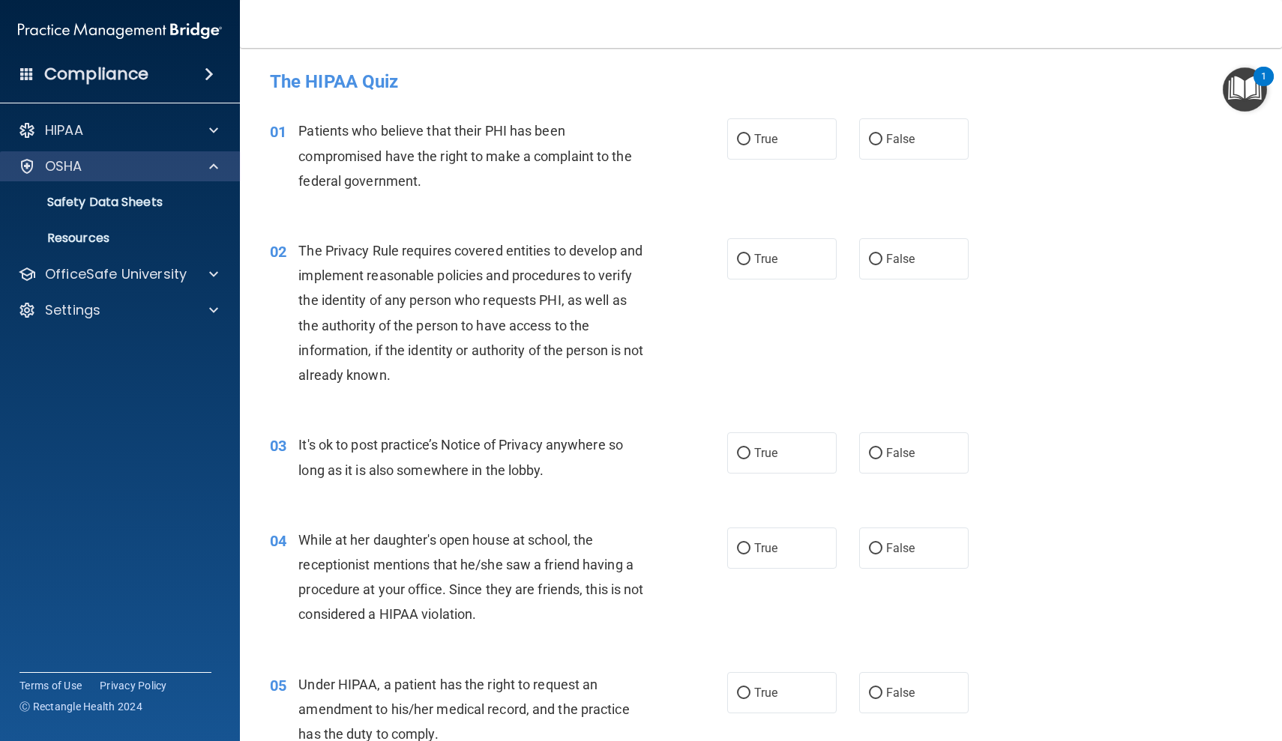
click at [214, 167] on span at bounding box center [213, 166] width 9 height 18
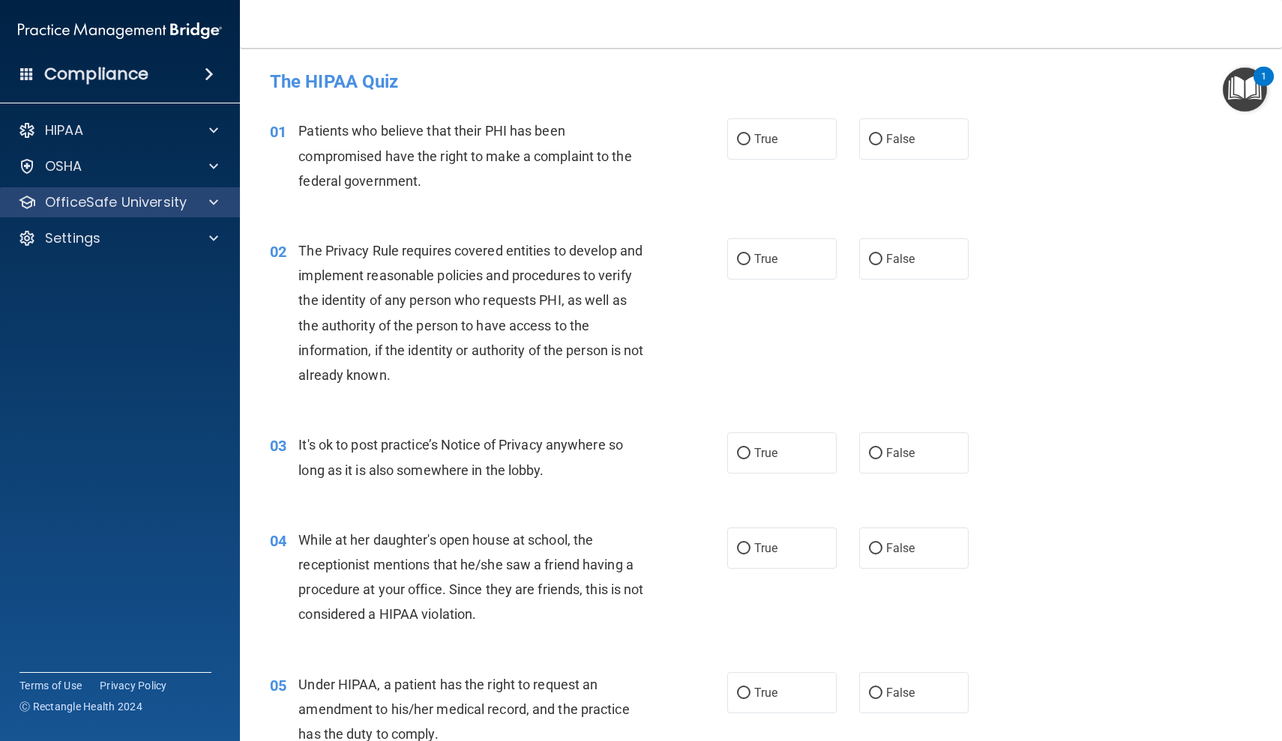
click at [213, 202] on span at bounding box center [213, 202] width 9 height 18
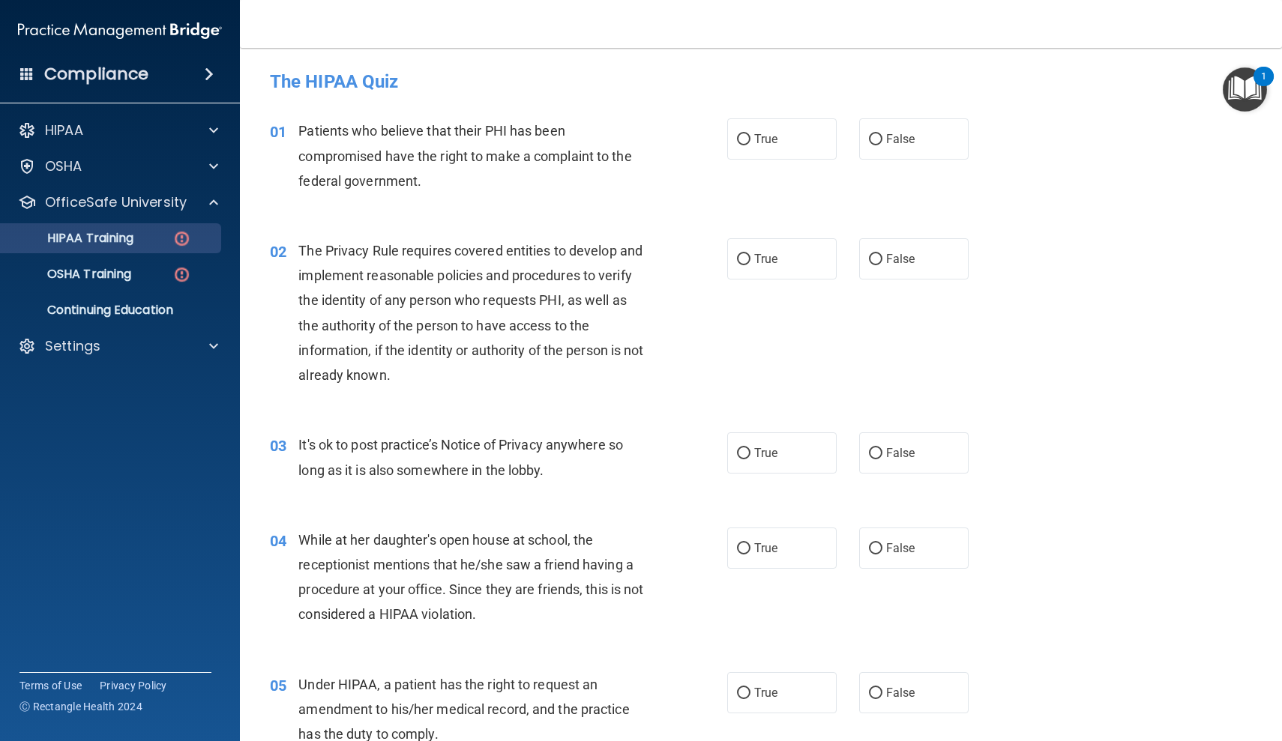
click at [183, 237] on img at bounding box center [181, 238] width 19 height 19
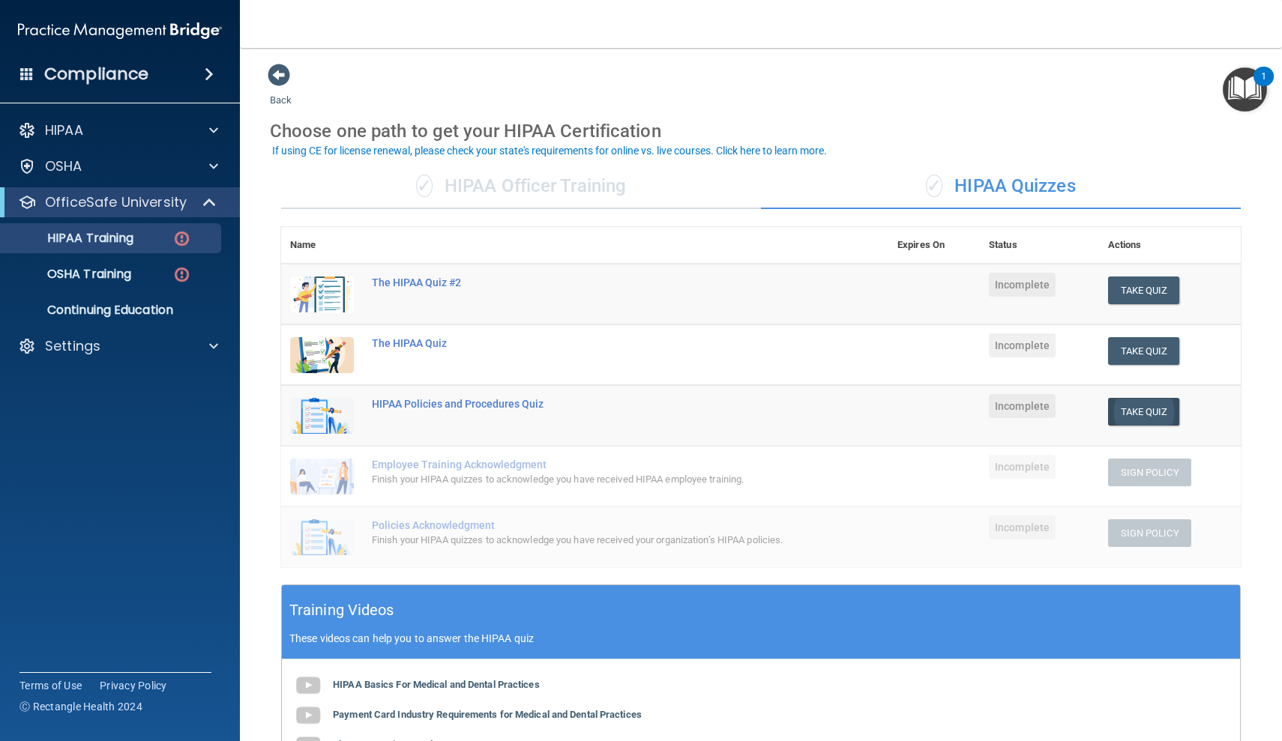
click at [1134, 406] on button "Take Quiz" at bounding box center [1144, 412] width 72 height 28
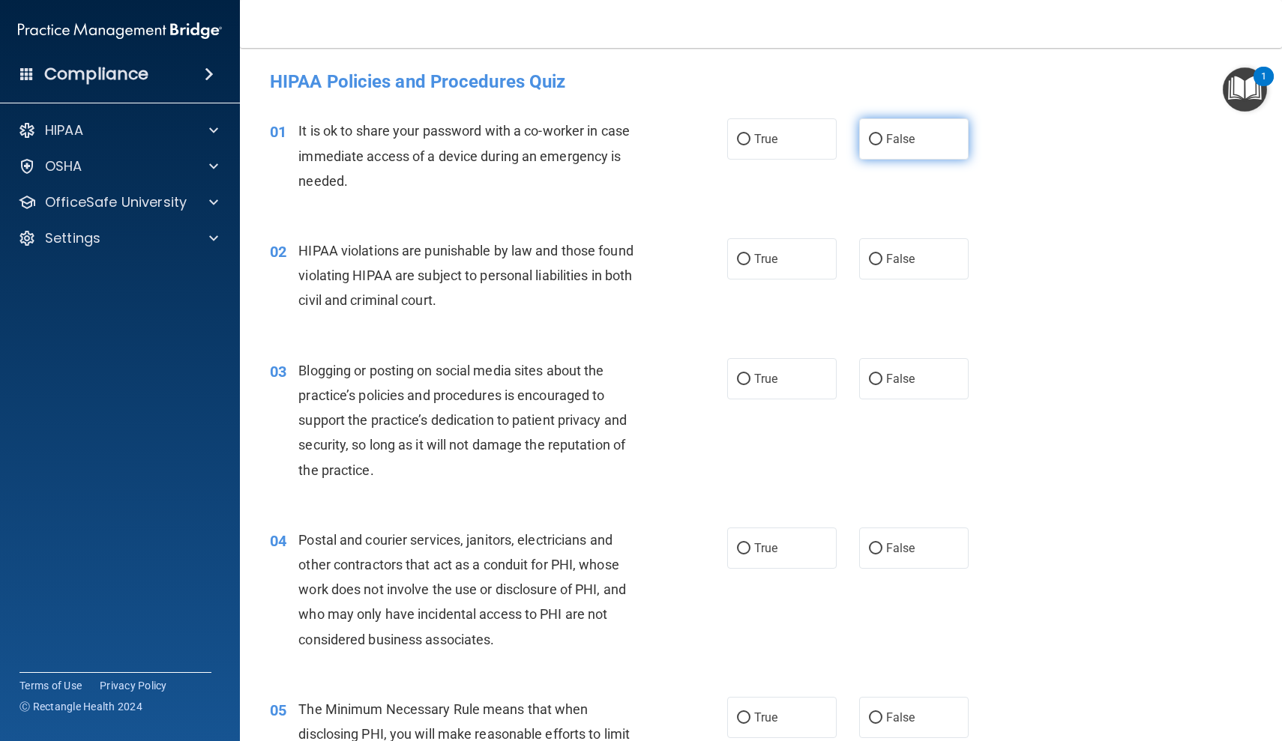
click at [876, 136] on input "False" at bounding box center [875, 139] width 13 height 11
radio input "true"
click at [744, 259] on input "True" at bounding box center [743, 259] width 13 height 11
radio input "true"
click at [876, 376] on input "False" at bounding box center [875, 379] width 13 height 11
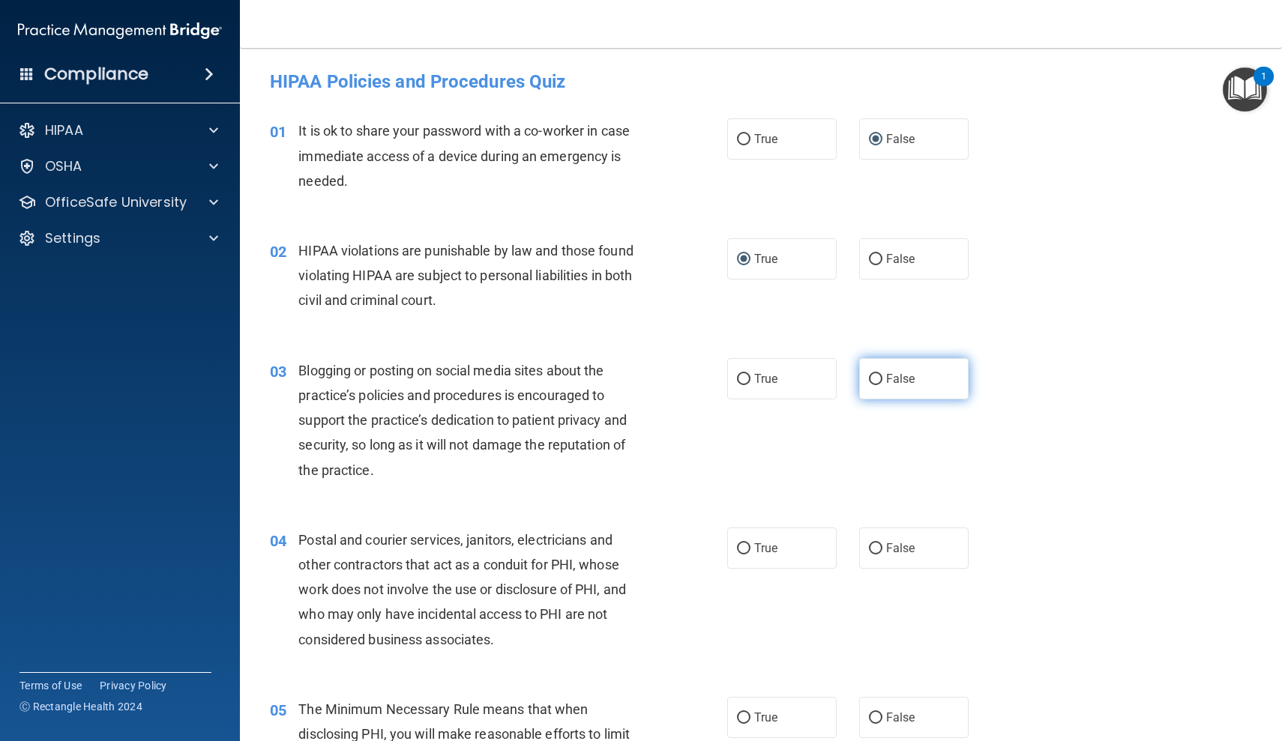
radio input "true"
click at [746, 549] on input "True" at bounding box center [743, 549] width 13 height 11
radio input "true"
click at [1074, 591] on div "04 Postal and courier services, janitors, electricians and other contractors th…" at bounding box center [761, 593] width 1005 height 169
click at [662, 705] on div "05 The Minimum Necessary Rule means that when disclosing PHI, you will make rea…" at bounding box center [498, 750] width 502 height 107
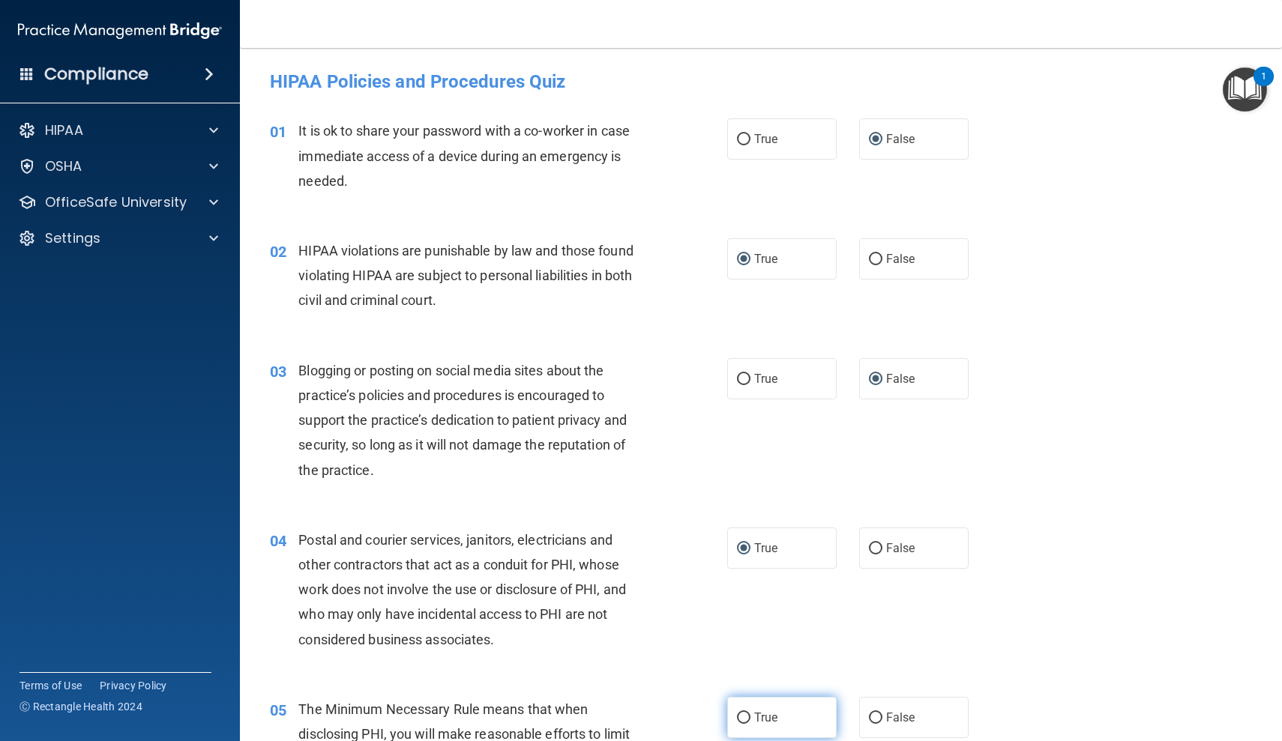
click at [746, 713] on input "True" at bounding box center [743, 718] width 13 height 11
radio input "true"
click at [212, 202] on span at bounding box center [213, 202] width 9 height 18
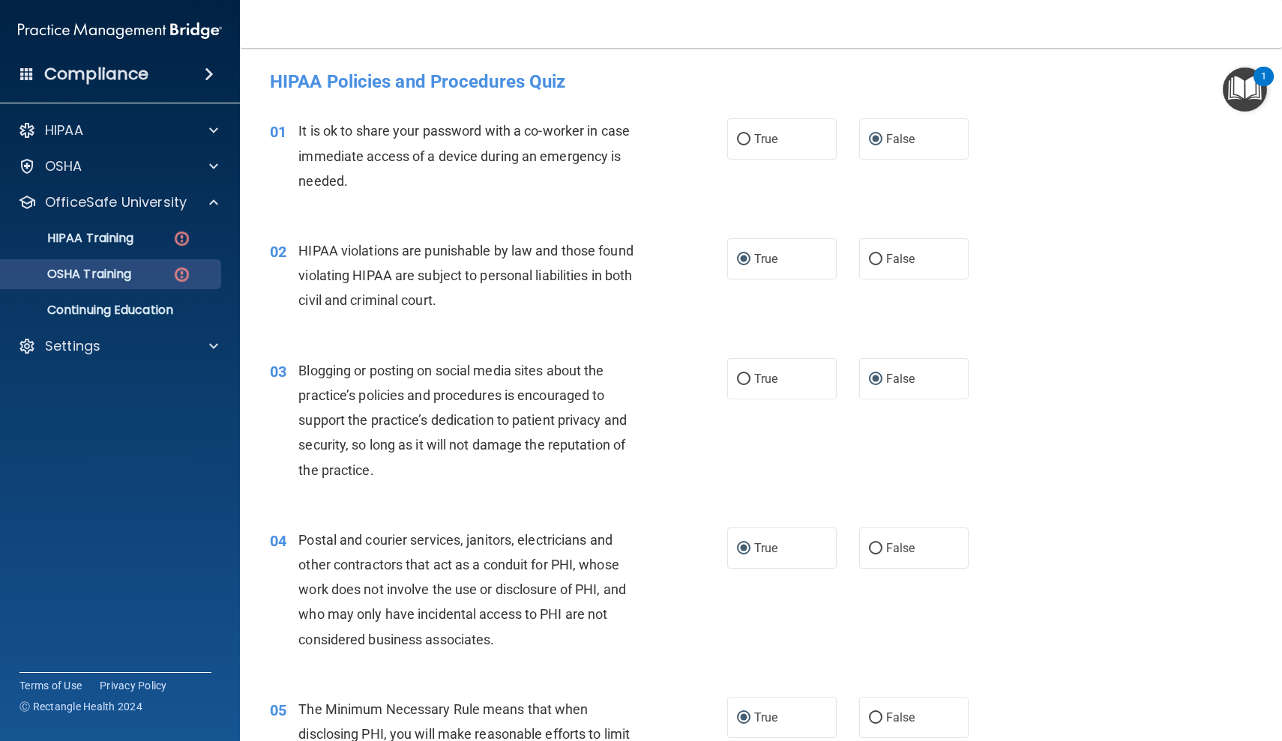
click at [182, 274] on img at bounding box center [181, 274] width 19 height 19
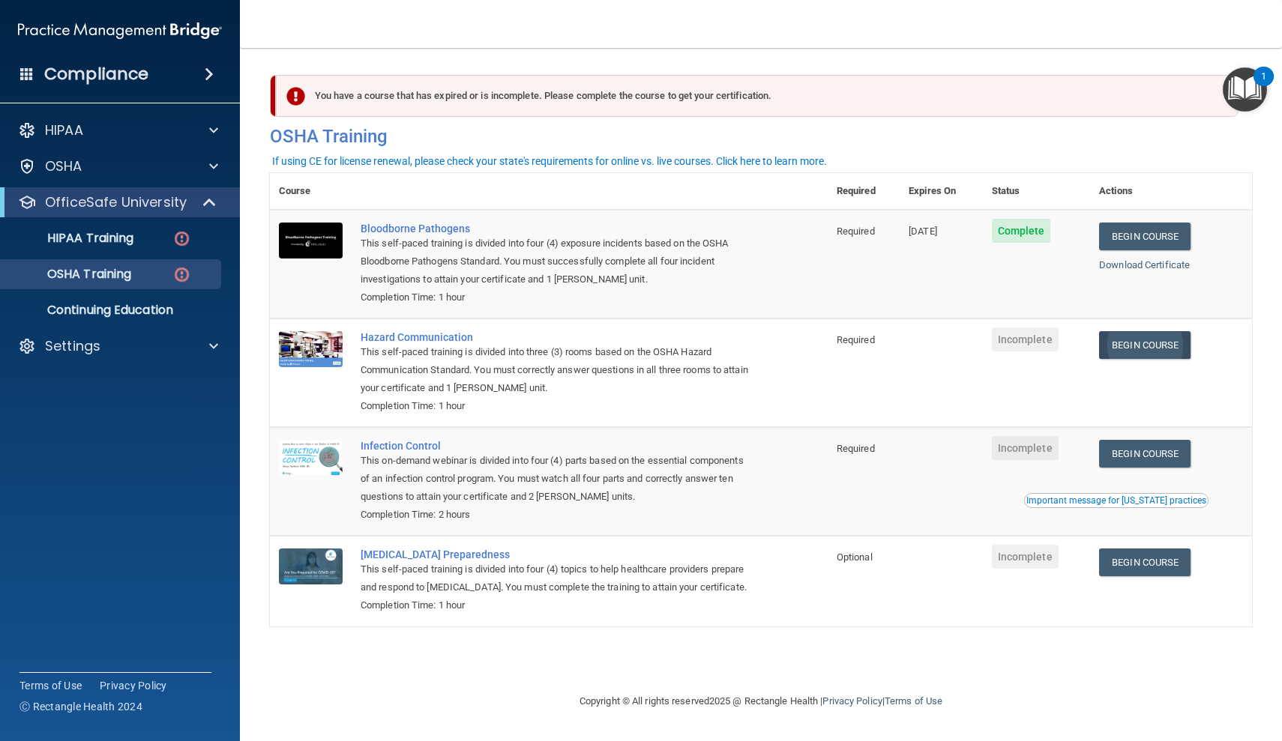
click at [1166, 340] on link "Begin Course" at bounding box center [1144, 345] width 91 height 28
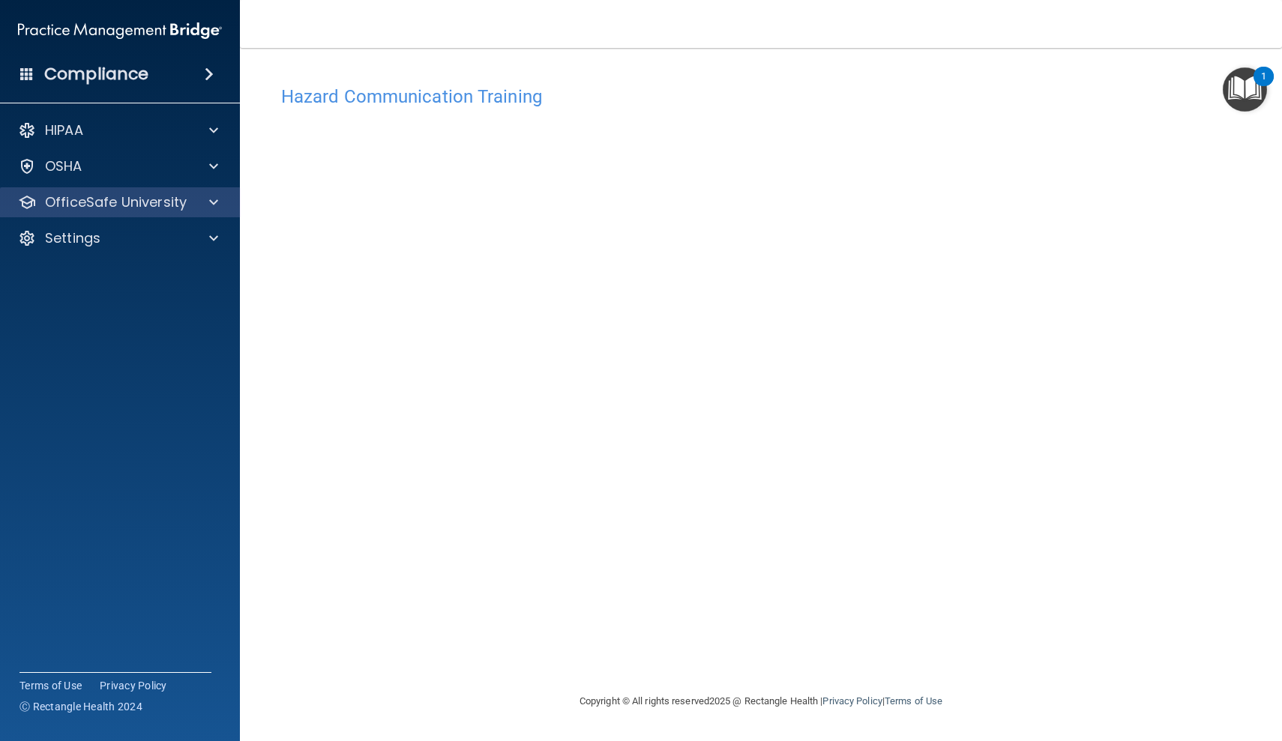
click at [213, 203] on span at bounding box center [213, 202] width 9 height 18
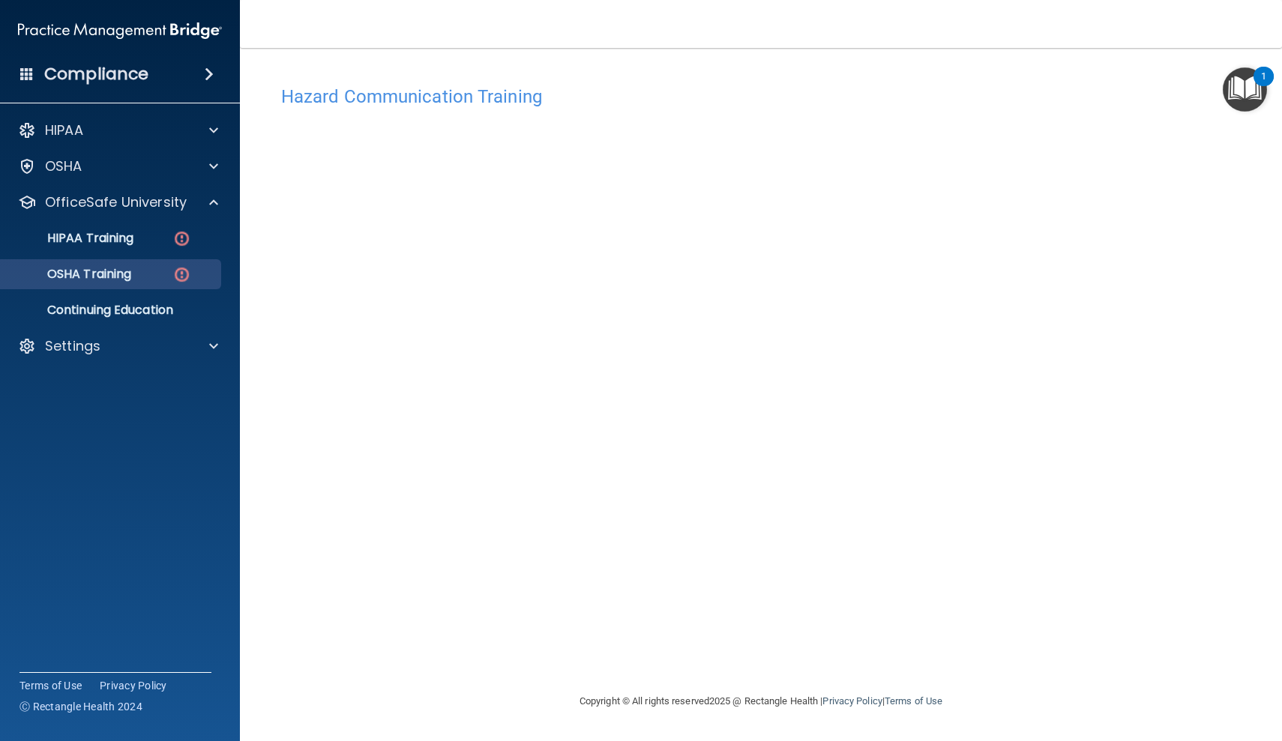
click at [185, 275] on img at bounding box center [181, 274] width 19 height 19
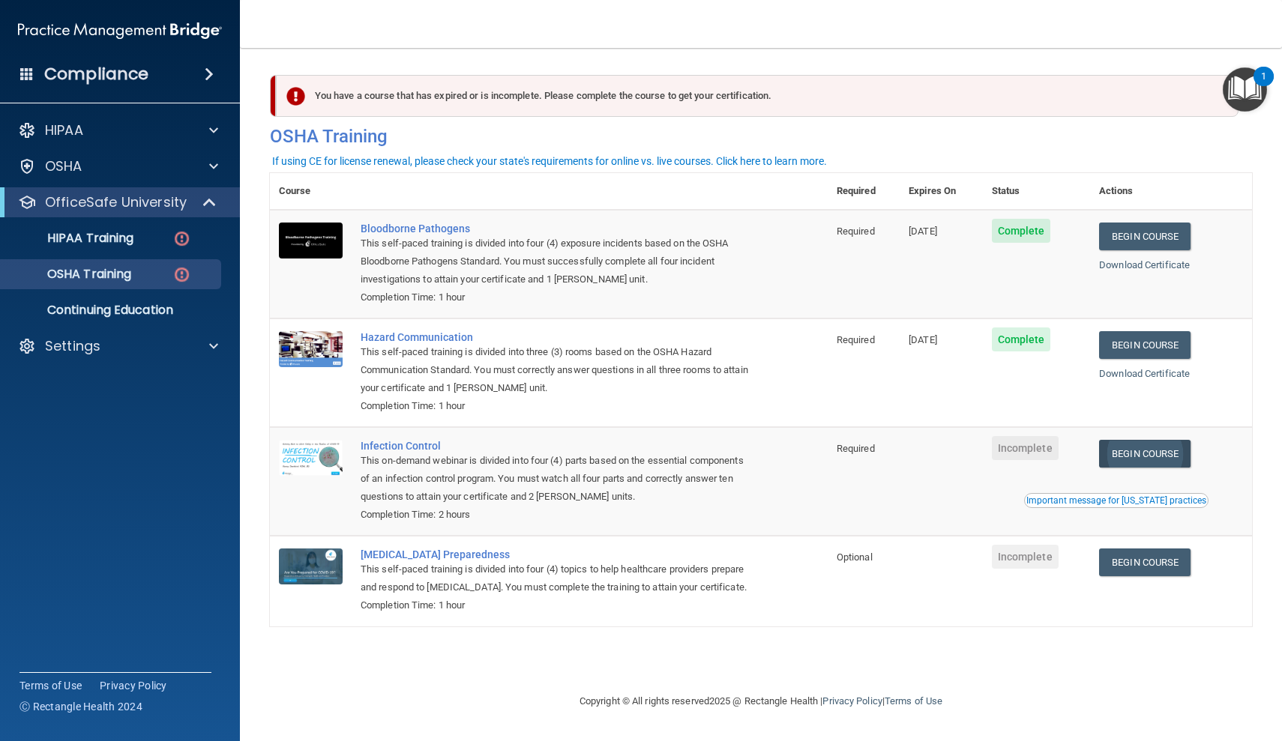
click at [1161, 444] on link "Begin Course" at bounding box center [1144, 454] width 91 height 28
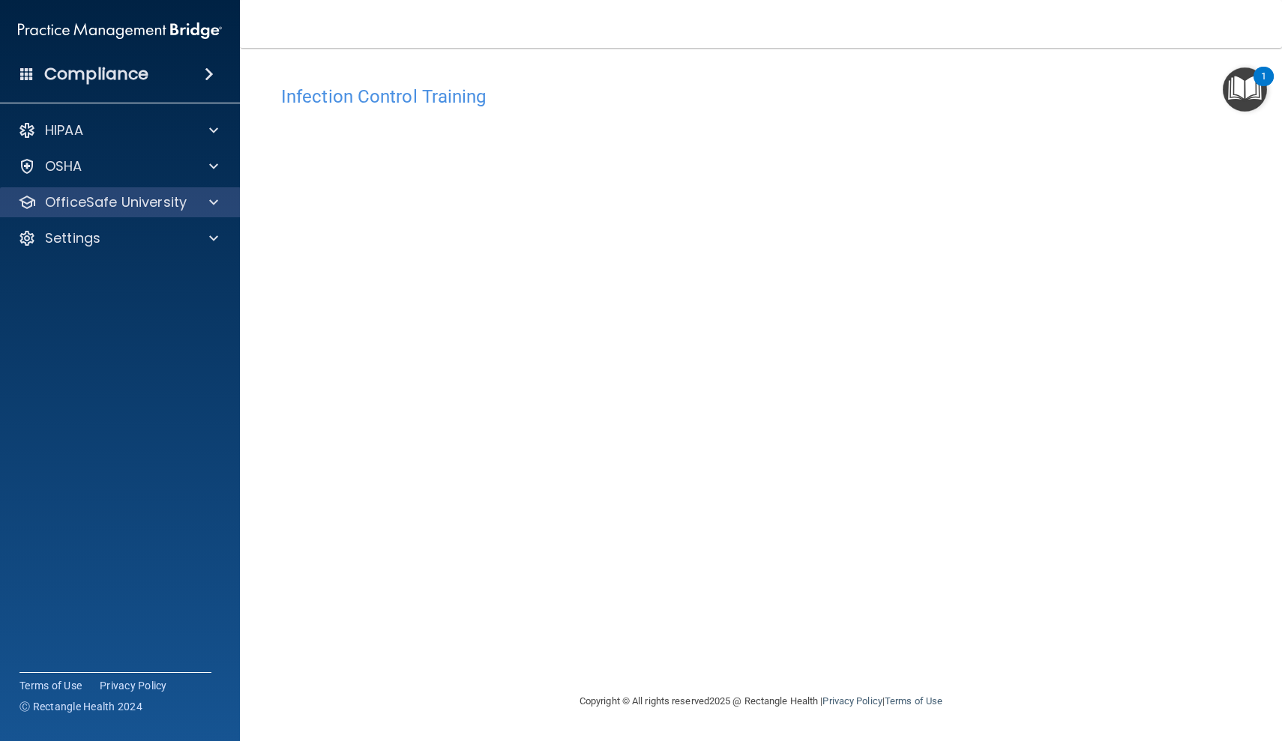
click at [212, 201] on span at bounding box center [213, 202] width 9 height 18
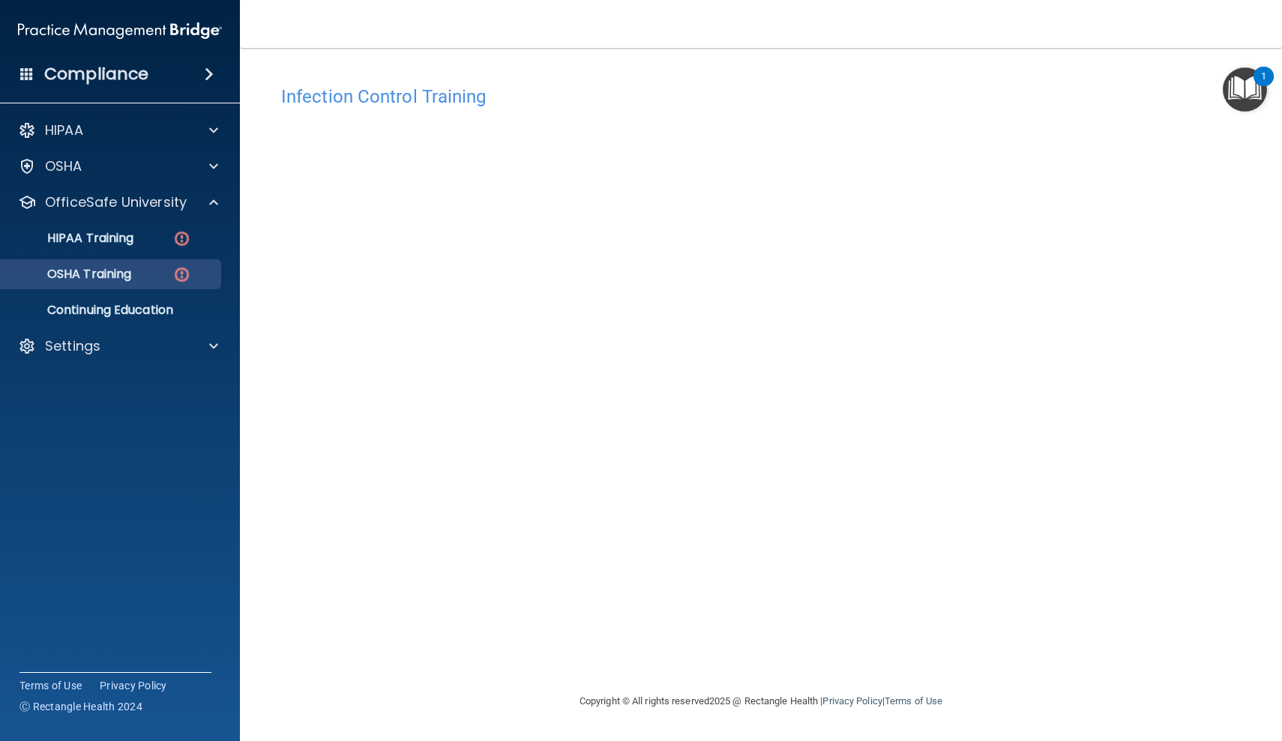
click at [178, 274] on img at bounding box center [181, 274] width 19 height 19
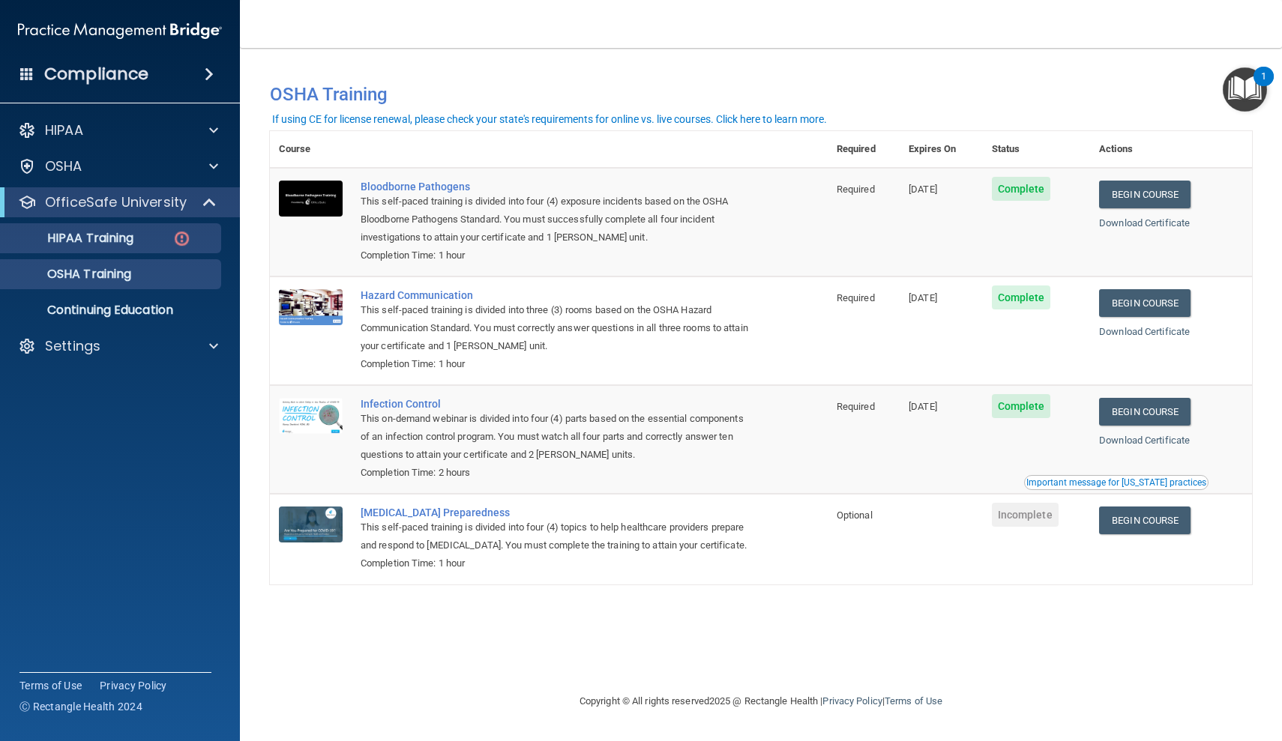
click at [183, 241] on img at bounding box center [181, 238] width 19 height 19
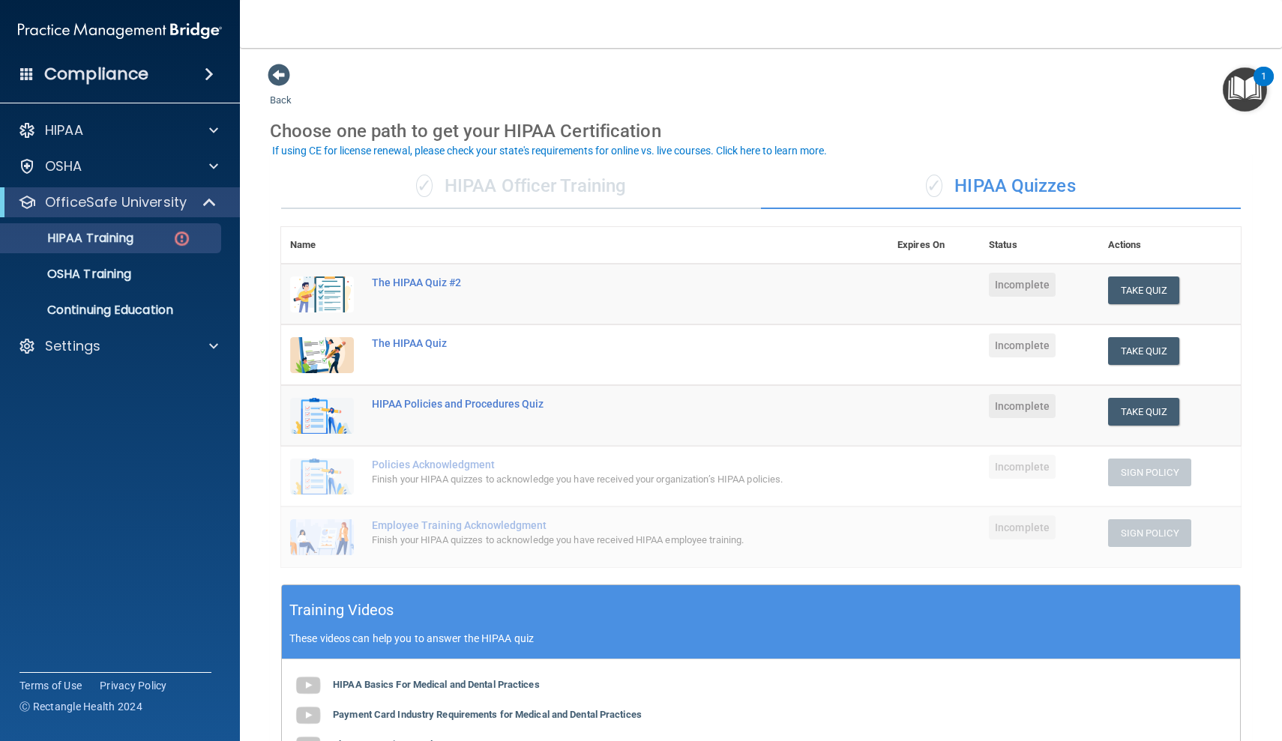
click at [934, 184] on span "✓" at bounding box center [934, 186] width 16 height 22
click at [460, 471] on div "Finish your HIPAA quizzes to acknowledge you have received your organization’s …" at bounding box center [593, 480] width 442 height 18
click at [319, 466] on img at bounding box center [322, 477] width 64 height 36
click at [216, 132] on span at bounding box center [213, 130] width 9 height 18
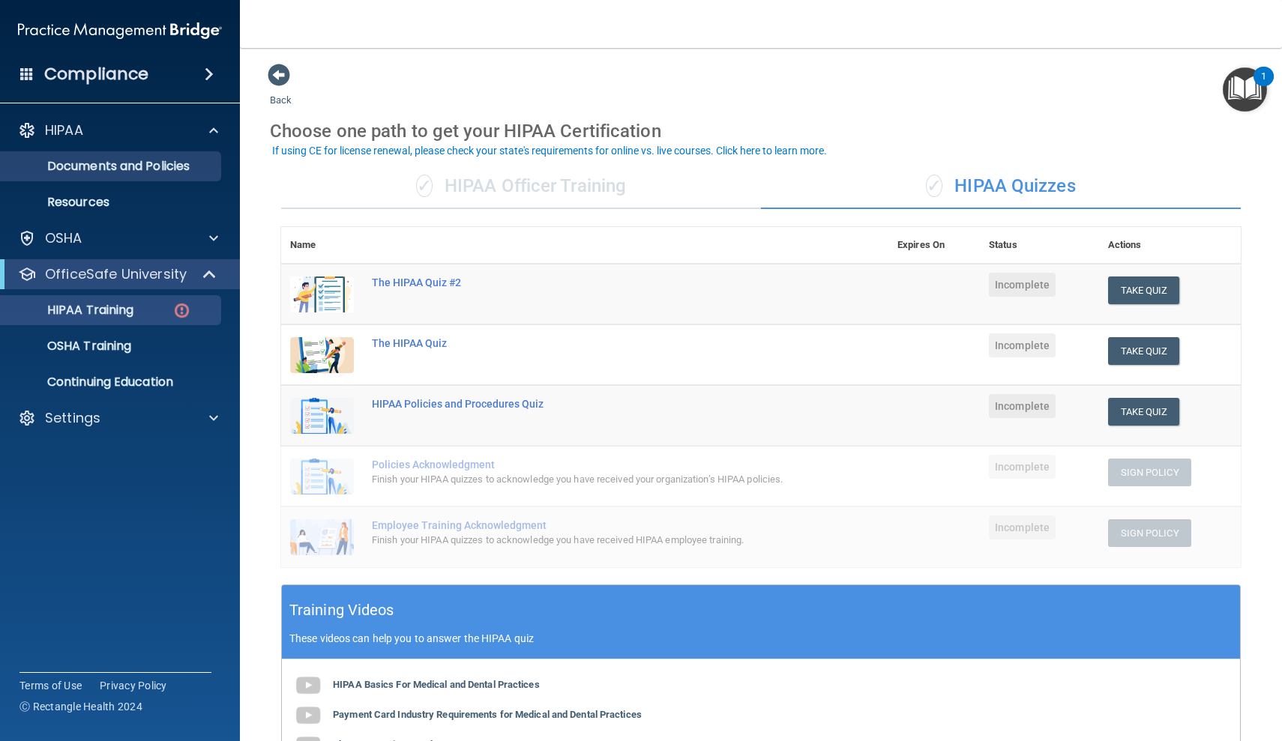
click at [178, 166] on p "Documents and Policies" at bounding box center [112, 166] width 205 height 15
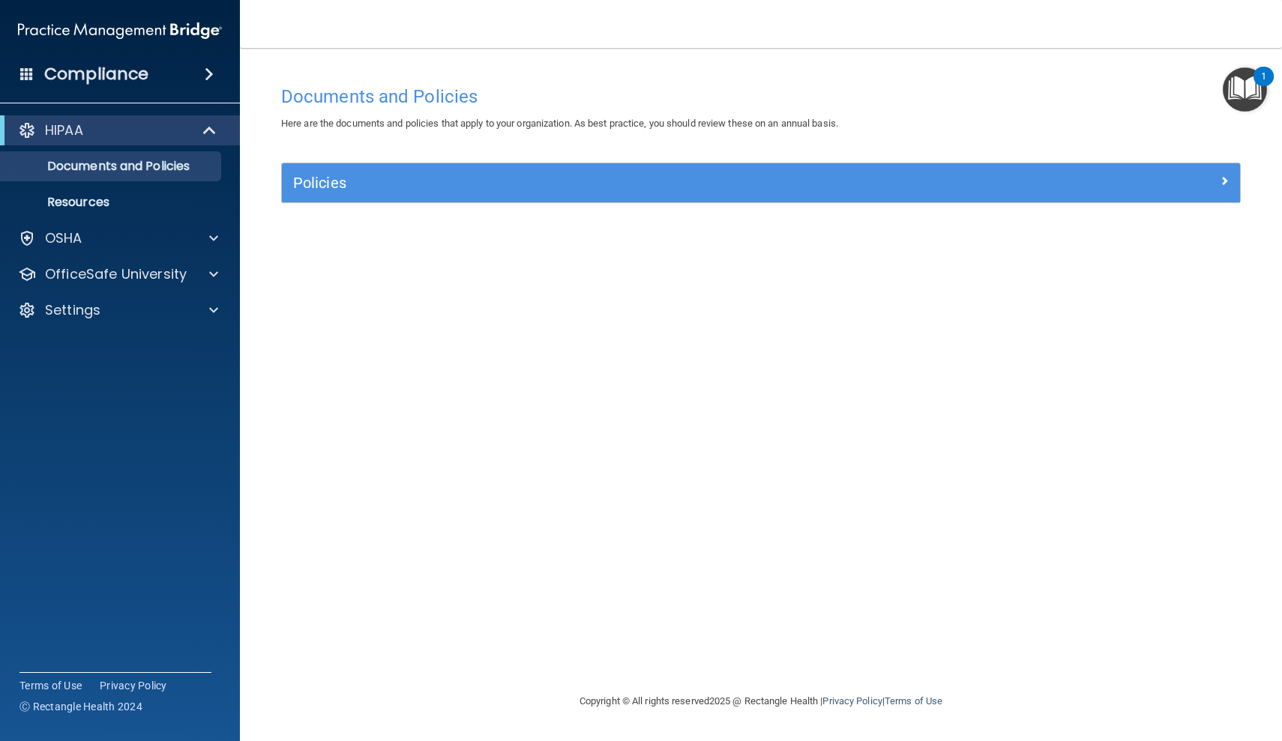
click at [1226, 178] on span at bounding box center [1224, 181] width 9 height 18
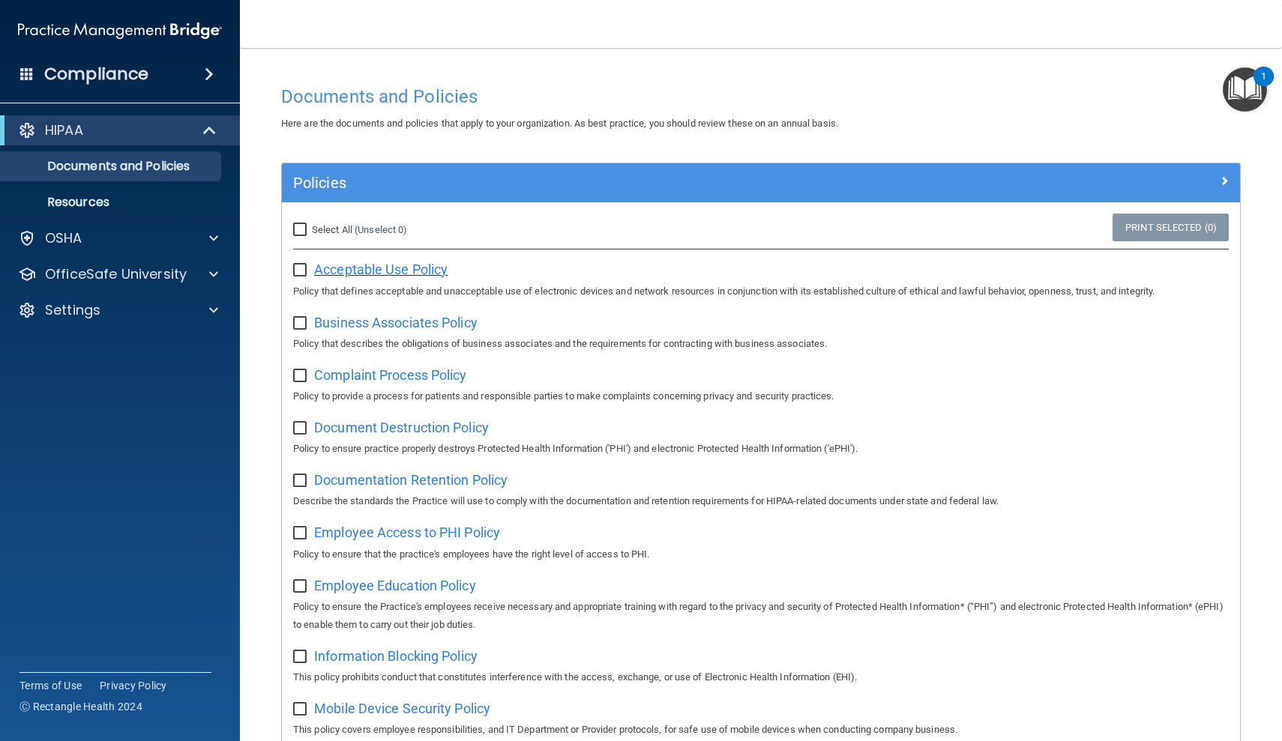
click at [382, 268] on span "Acceptable Use Policy" at bounding box center [380, 270] width 133 height 16
click at [304, 269] on input "checkbox" at bounding box center [301, 271] width 17 height 12
checkbox input "true"
click at [356, 322] on span "Business Associates Policy" at bounding box center [395, 323] width 163 height 16
click at [301, 319] on input "checkbox" at bounding box center [301, 324] width 17 height 12
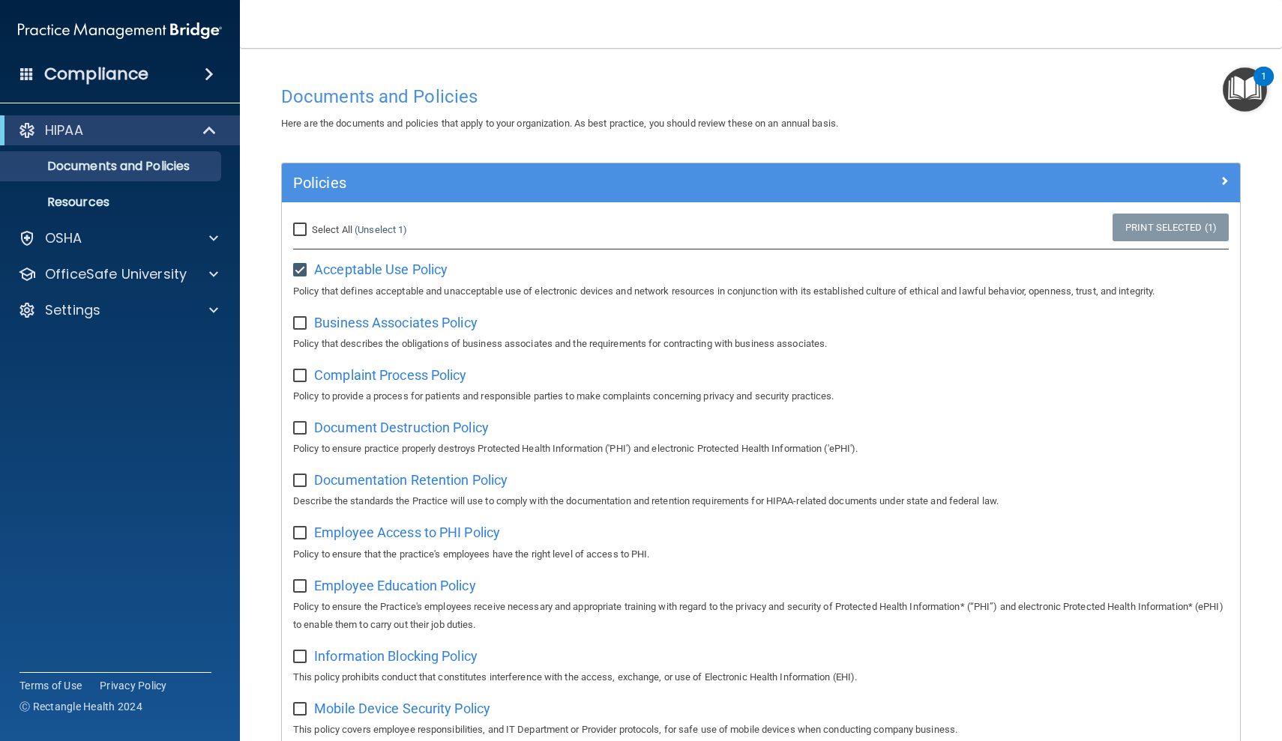
checkbox input "true"
click at [301, 374] on input "checkbox" at bounding box center [301, 376] width 17 height 12
checkbox input "true"
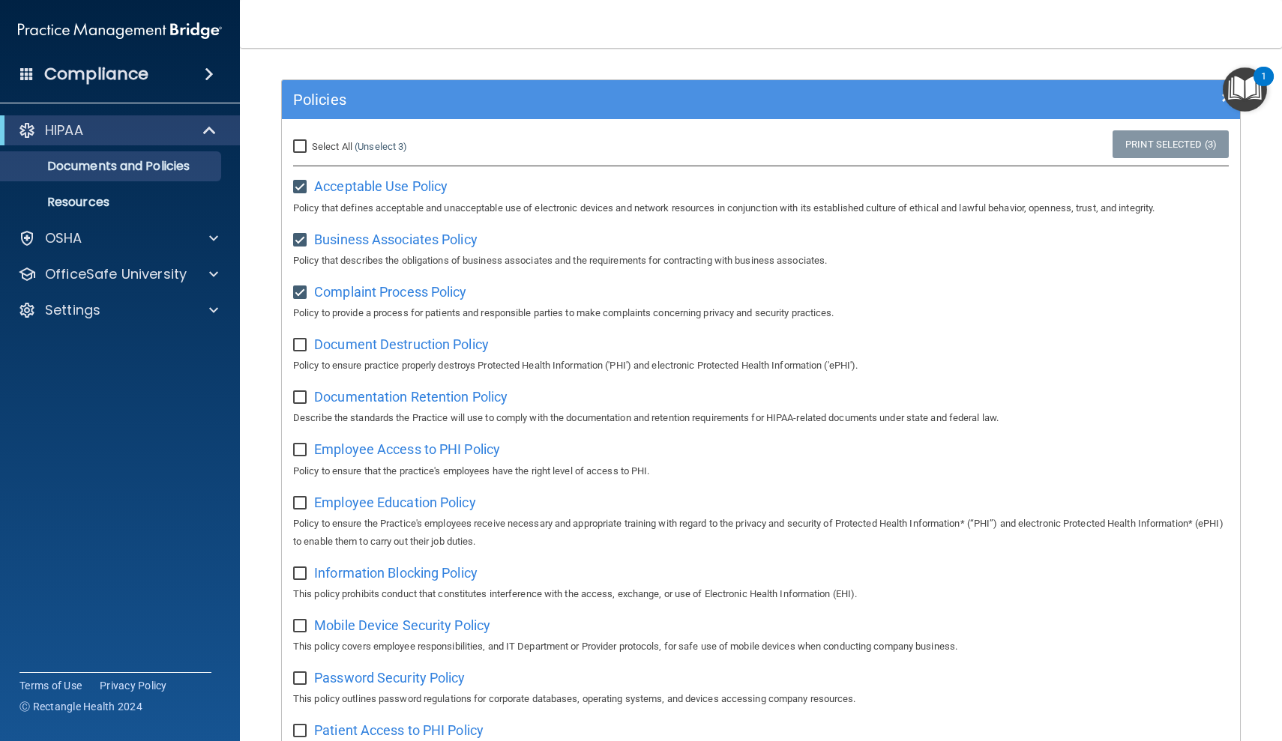
scroll to position [101, 0]
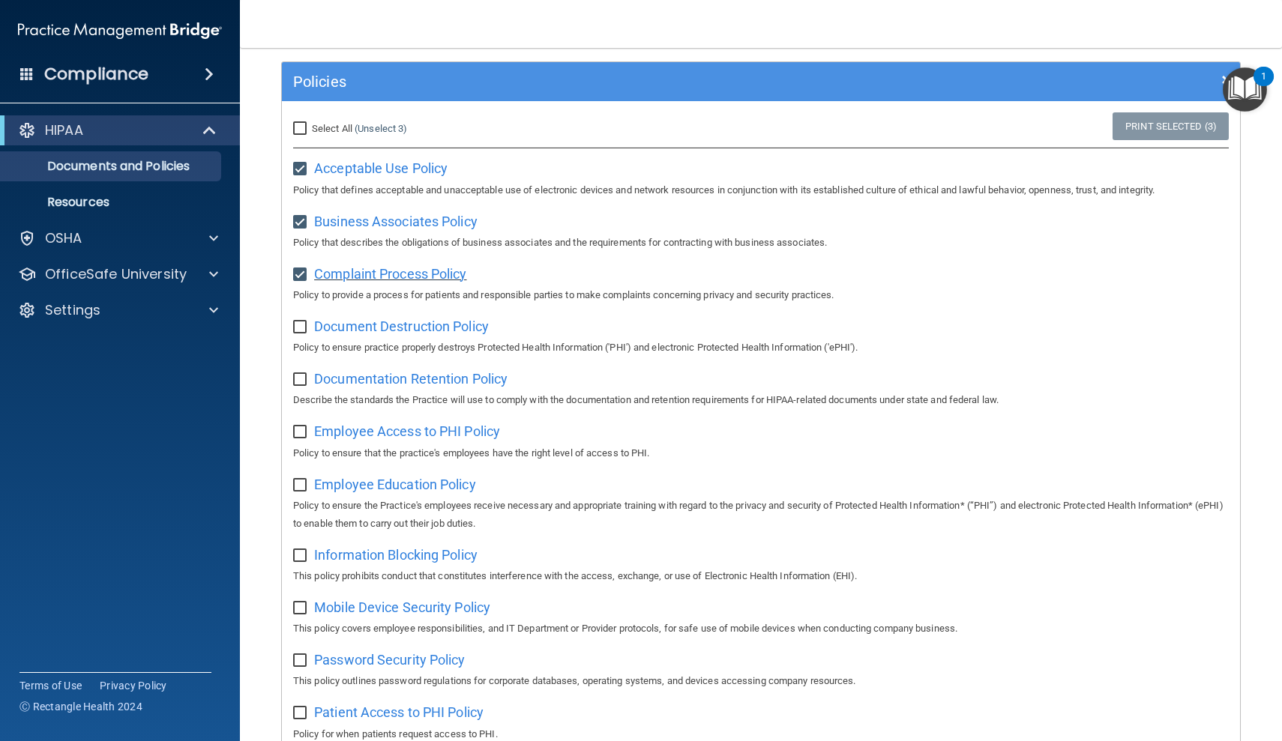
click at [409, 275] on span "Complaint Process Policy" at bounding box center [390, 274] width 152 height 16
click at [303, 326] on input "checkbox" at bounding box center [301, 328] width 17 height 12
checkbox input "true"
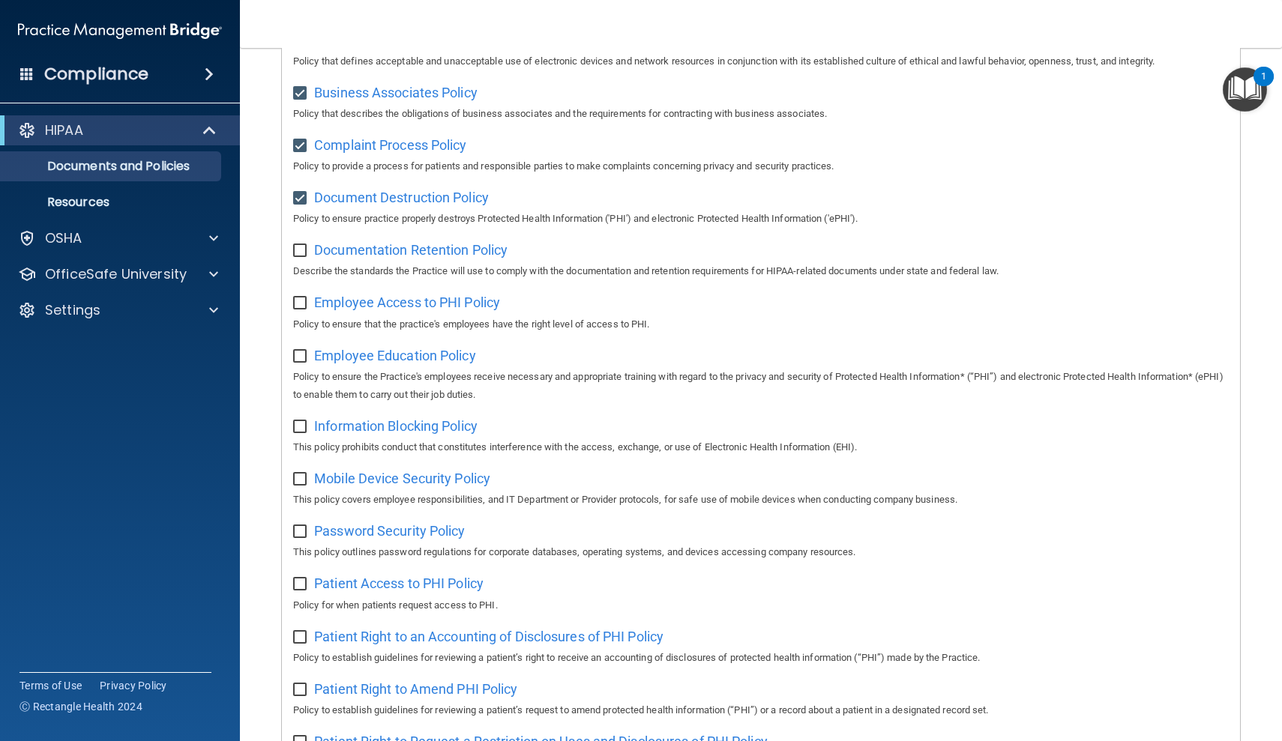
scroll to position [244, 0]
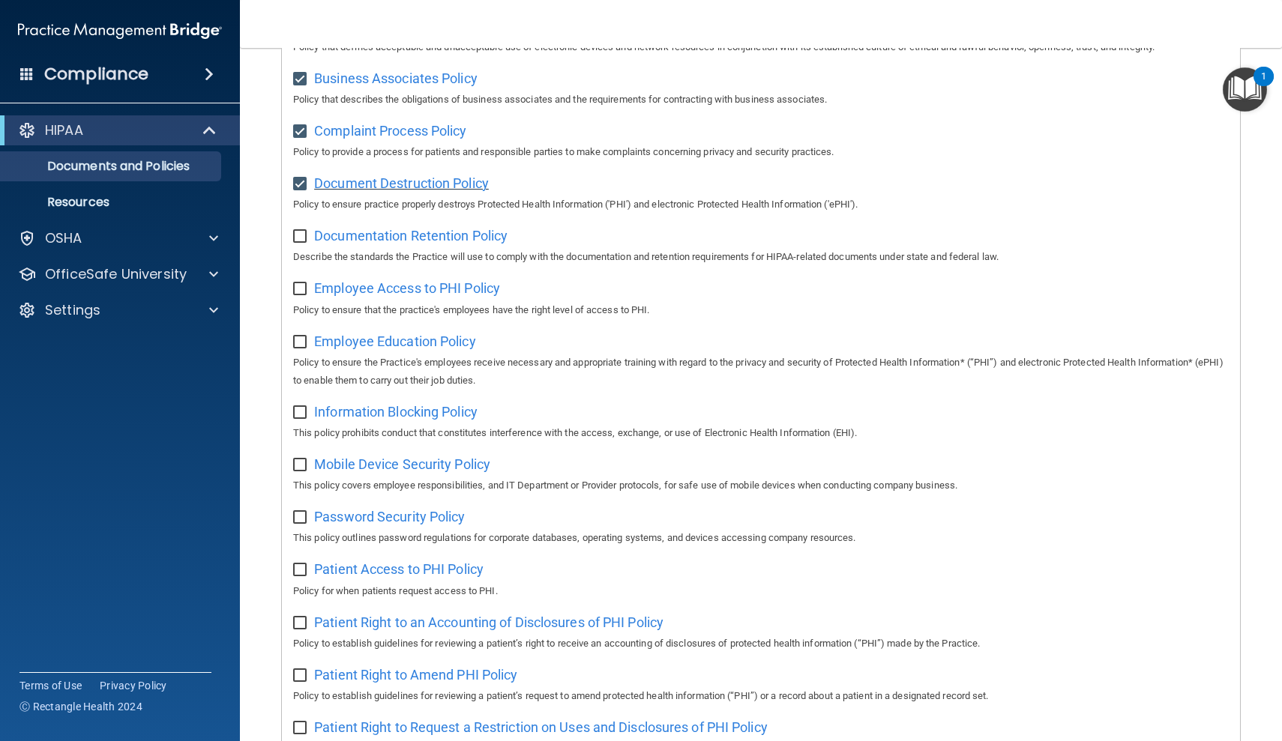
click at [422, 181] on span "Document Destruction Policy" at bounding box center [401, 183] width 175 height 16
click at [302, 232] on input "checkbox" at bounding box center [301, 237] width 17 height 12
checkbox input "true"
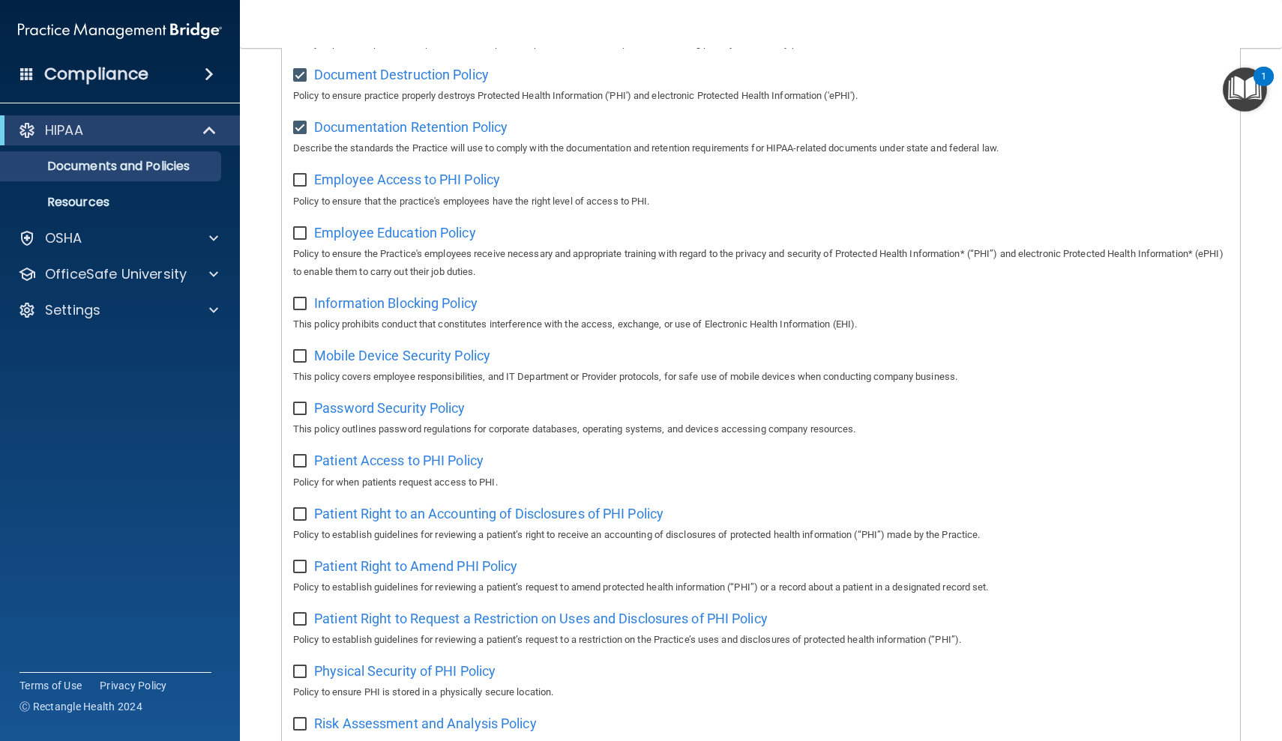
scroll to position [355, 0]
click at [455, 119] on span "Documentation Retention Policy" at bounding box center [410, 125] width 193 height 16
click at [301, 173] on input "checkbox" at bounding box center [301, 178] width 17 height 12
checkbox input "true"
click at [412, 174] on span "Employee Access to PHI Policy" at bounding box center [407, 177] width 186 height 16
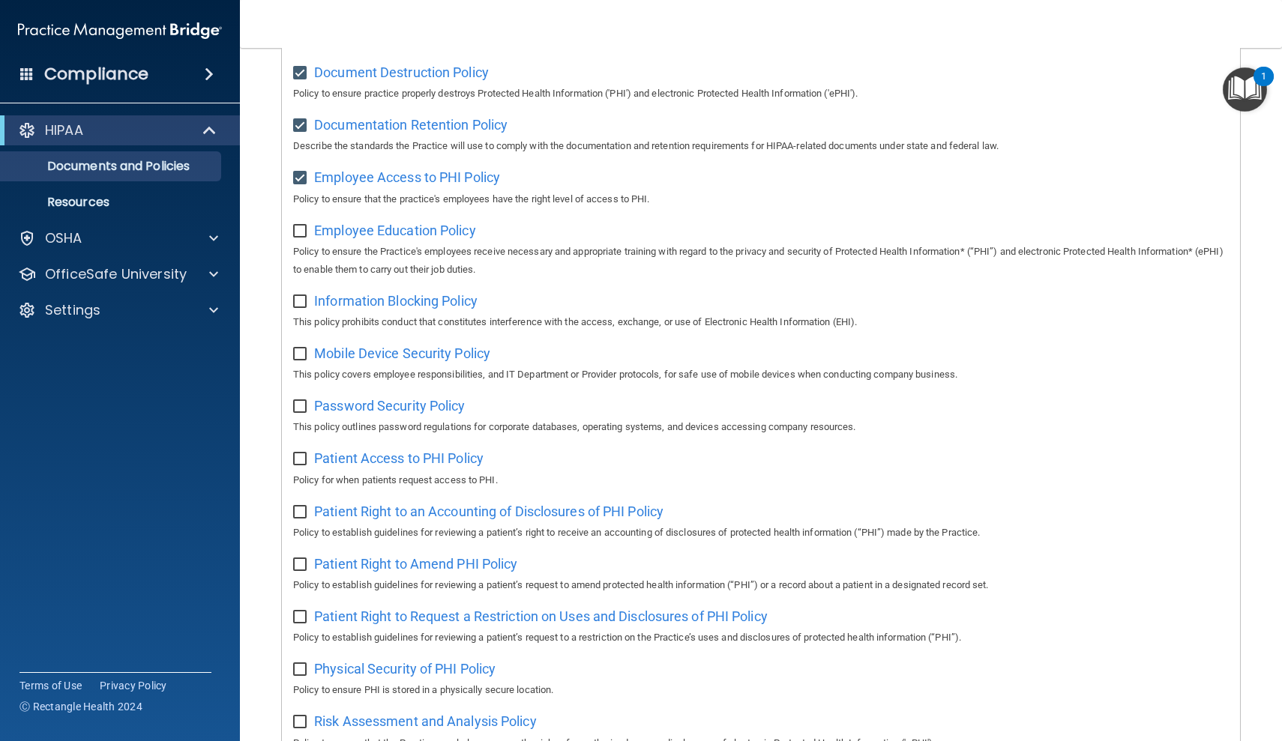
click at [301, 226] on input "checkbox" at bounding box center [301, 232] width 17 height 12
checkbox input "true"
click at [370, 226] on span "Employee Education Policy" at bounding box center [395, 231] width 162 height 16
click at [298, 296] on input "checkbox" at bounding box center [301, 302] width 17 height 12
checkbox input "true"
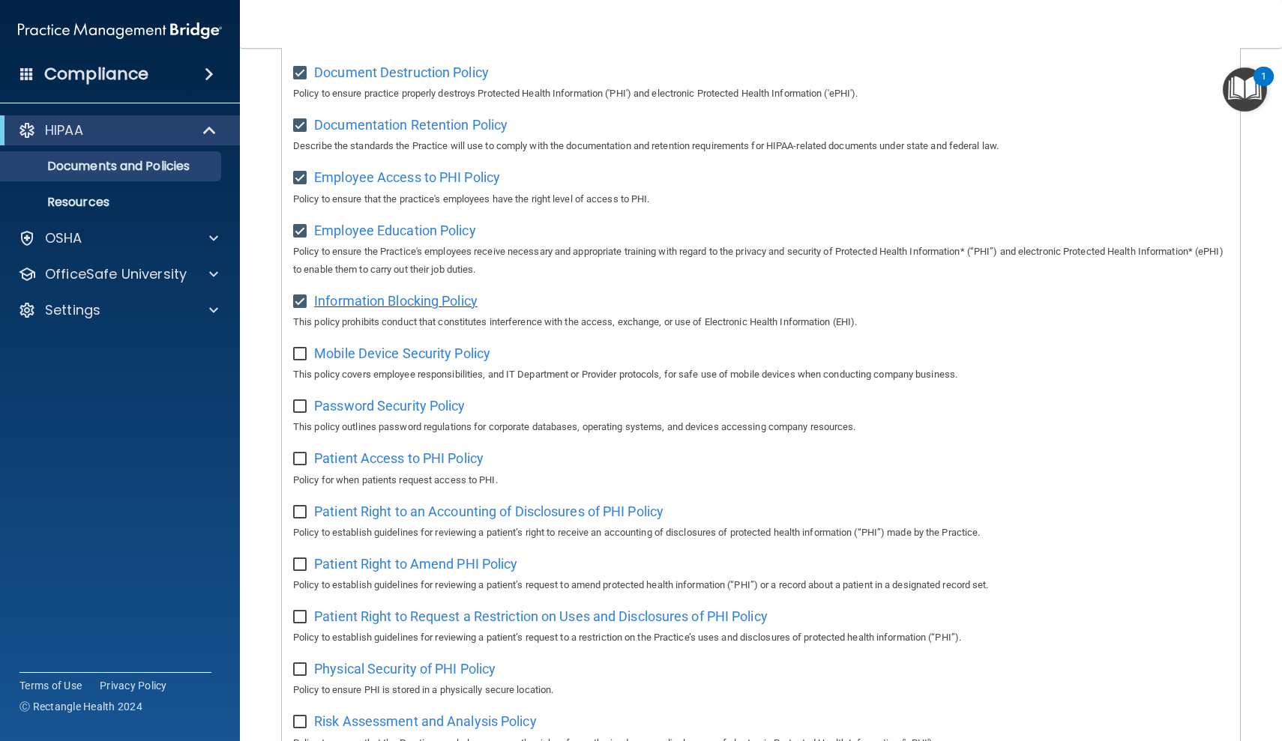
click at [377, 294] on span "Information Blocking Policy" at bounding box center [395, 301] width 163 height 16
click at [300, 349] on input "checkbox" at bounding box center [301, 355] width 17 height 12
checkbox input "true"
click at [304, 401] on input "checkbox" at bounding box center [301, 407] width 17 height 12
checkbox input "true"
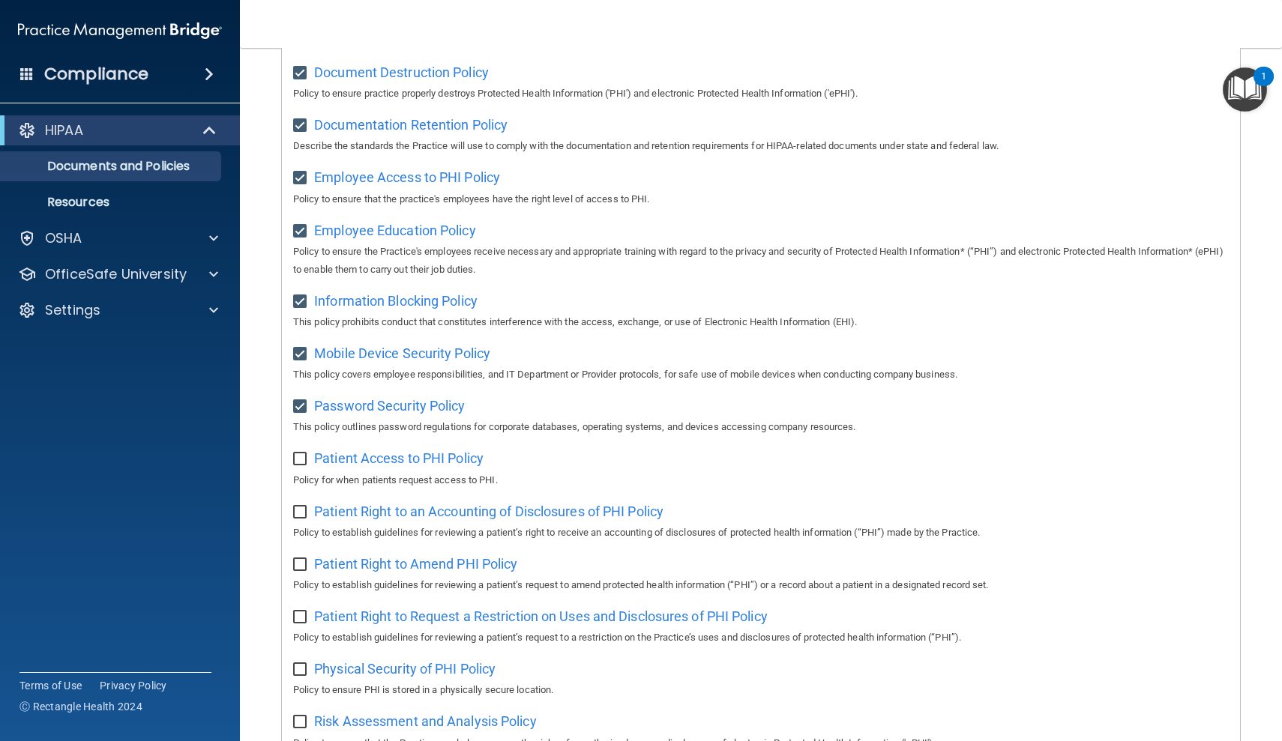
click at [303, 454] on input "checkbox" at bounding box center [301, 460] width 17 height 12
checkbox input "true"
click at [304, 507] on input "checkbox" at bounding box center [301, 513] width 17 height 12
checkbox input "true"
click at [298, 559] on input "checkbox" at bounding box center [301, 565] width 17 height 12
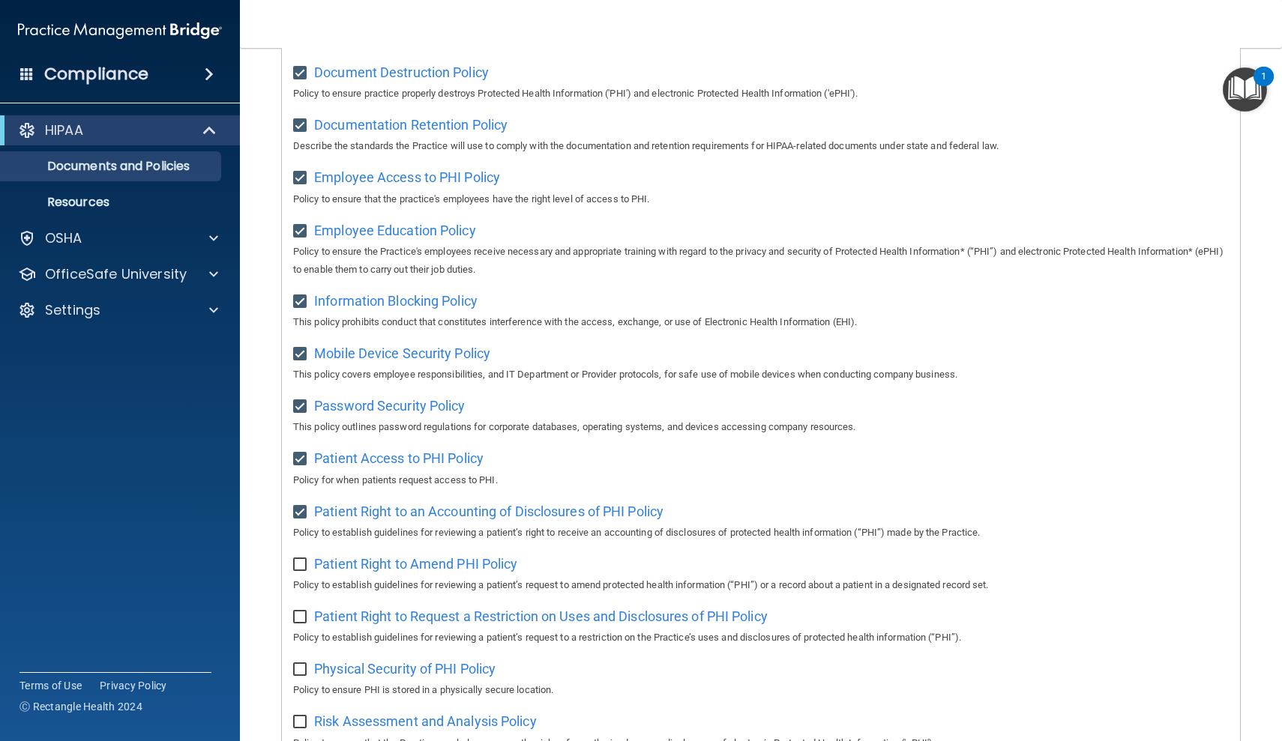
checkbox input "true"
click at [302, 612] on input "checkbox" at bounding box center [301, 618] width 17 height 12
checkbox input "true"
click at [300, 664] on input "checkbox" at bounding box center [301, 670] width 17 height 12
checkbox input "true"
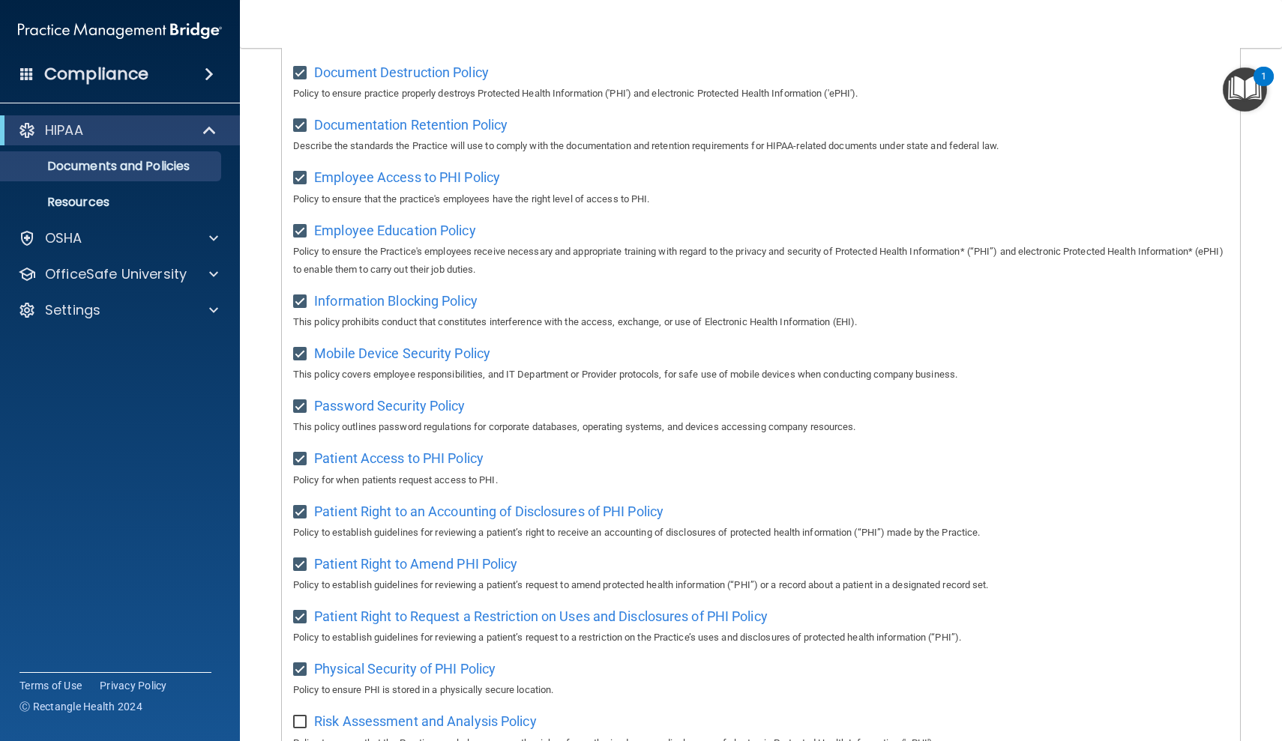
click at [298, 717] on input "checkbox" at bounding box center [301, 723] width 17 height 12
checkbox input "true"
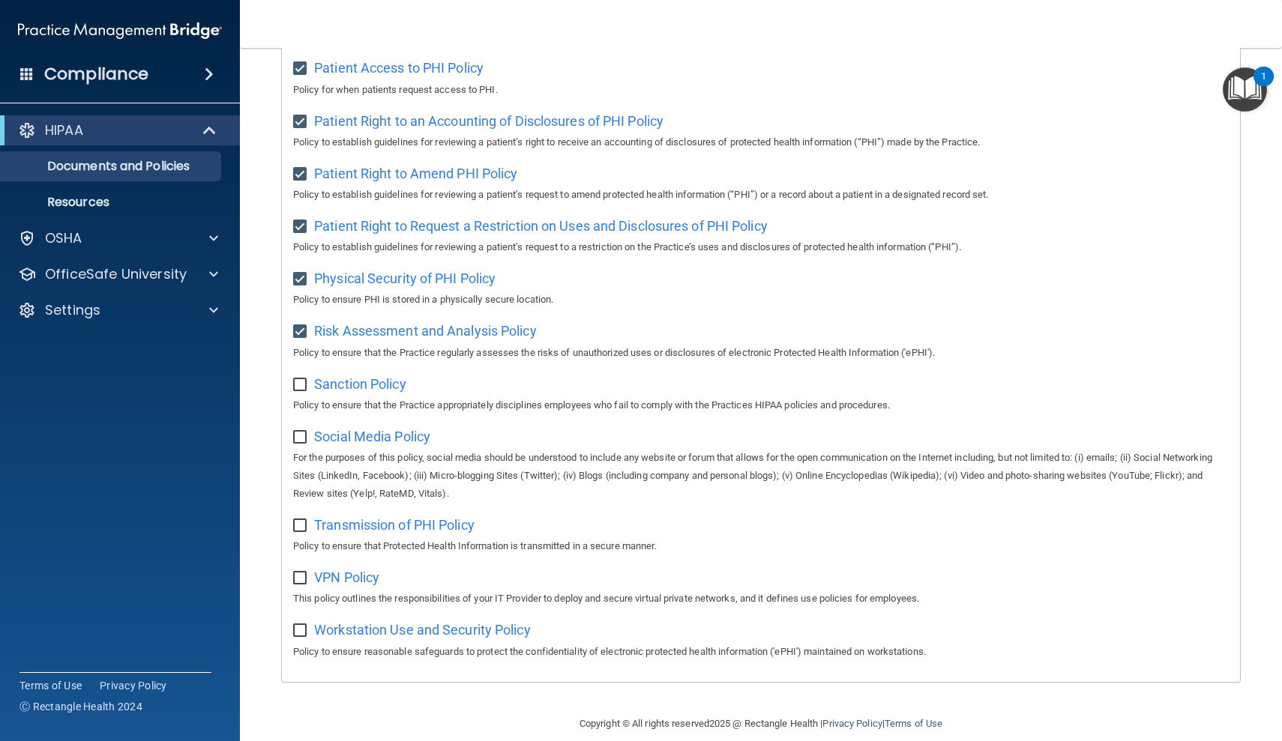
scroll to position [741, 0]
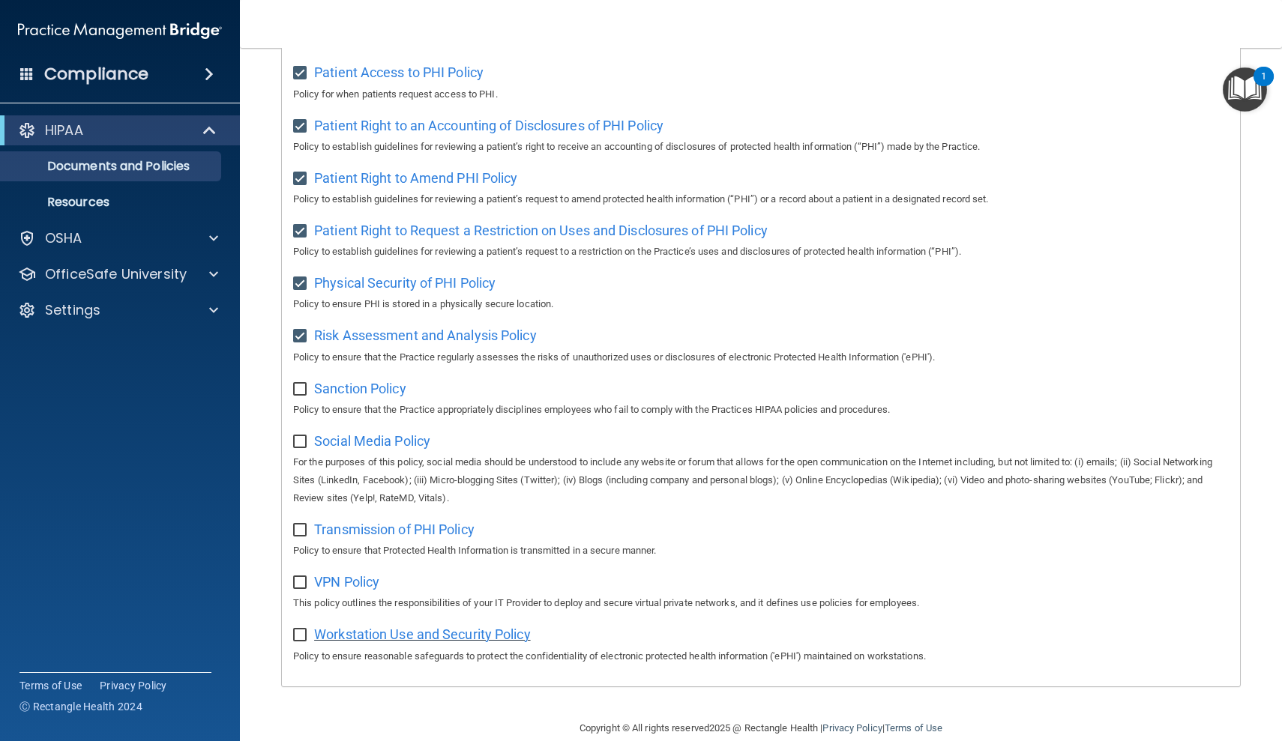
click at [358, 627] on span "Workstation Use and Security Policy" at bounding box center [422, 635] width 217 height 16
click at [302, 384] on input "checkbox" at bounding box center [301, 390] width 17 height 12
checkbox input "true"
click at [300, 436] on input "checkbox" at bounding box center [301, 442] width 17 height 12
checkbox input "true"
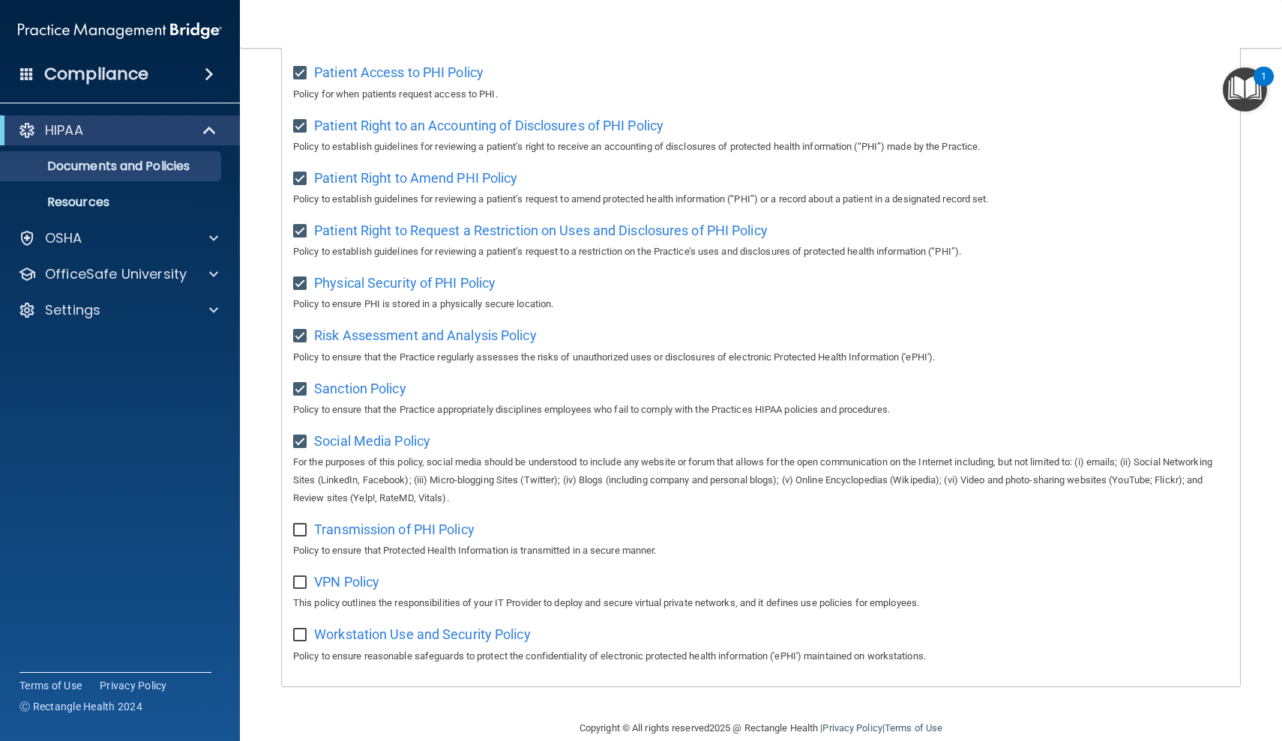
click at [296, 525] on input "checkbox" at bounding box center [301, 531] width 17 height 12
checkbox input "true"
click at [301, 577] on input "checkbox" at bounding box center [301, 583] width 17 height 12
checkbox input "true"
click at [303, 630] on input "checkbox" at bounding box center [301, 636] width 17 height 12
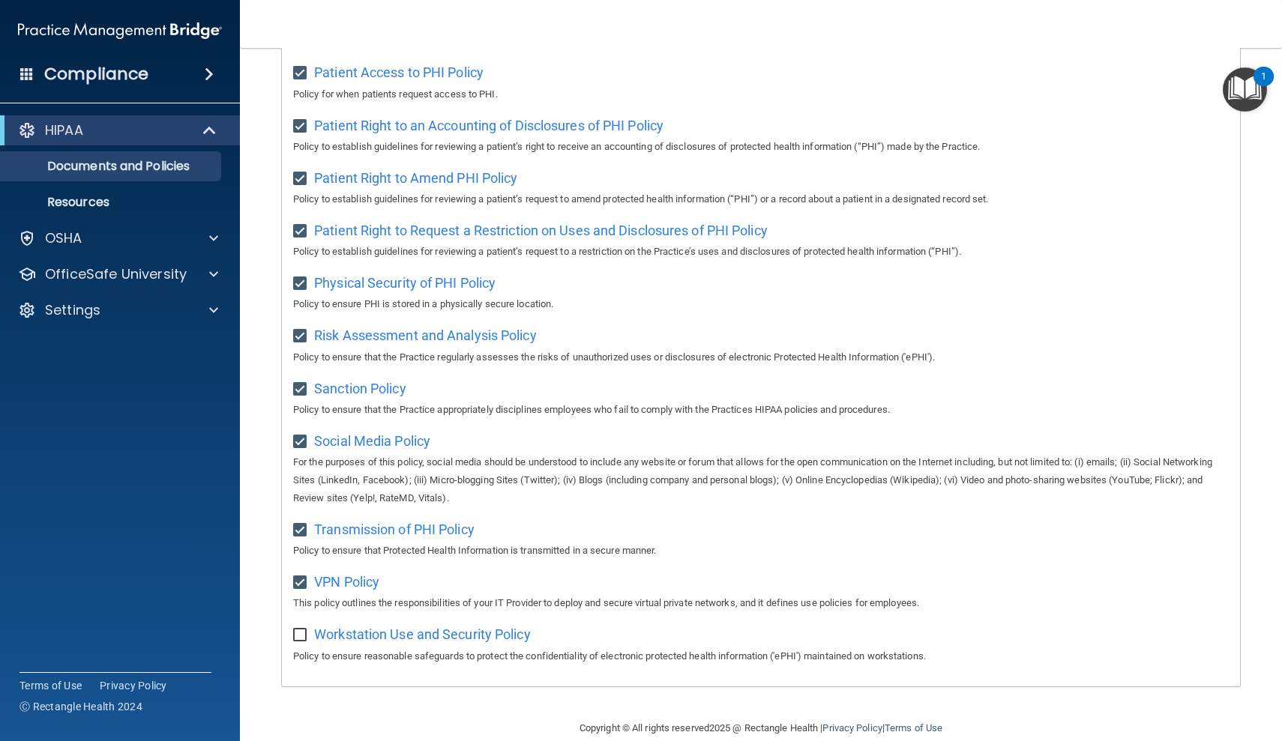
checkbox input "true"
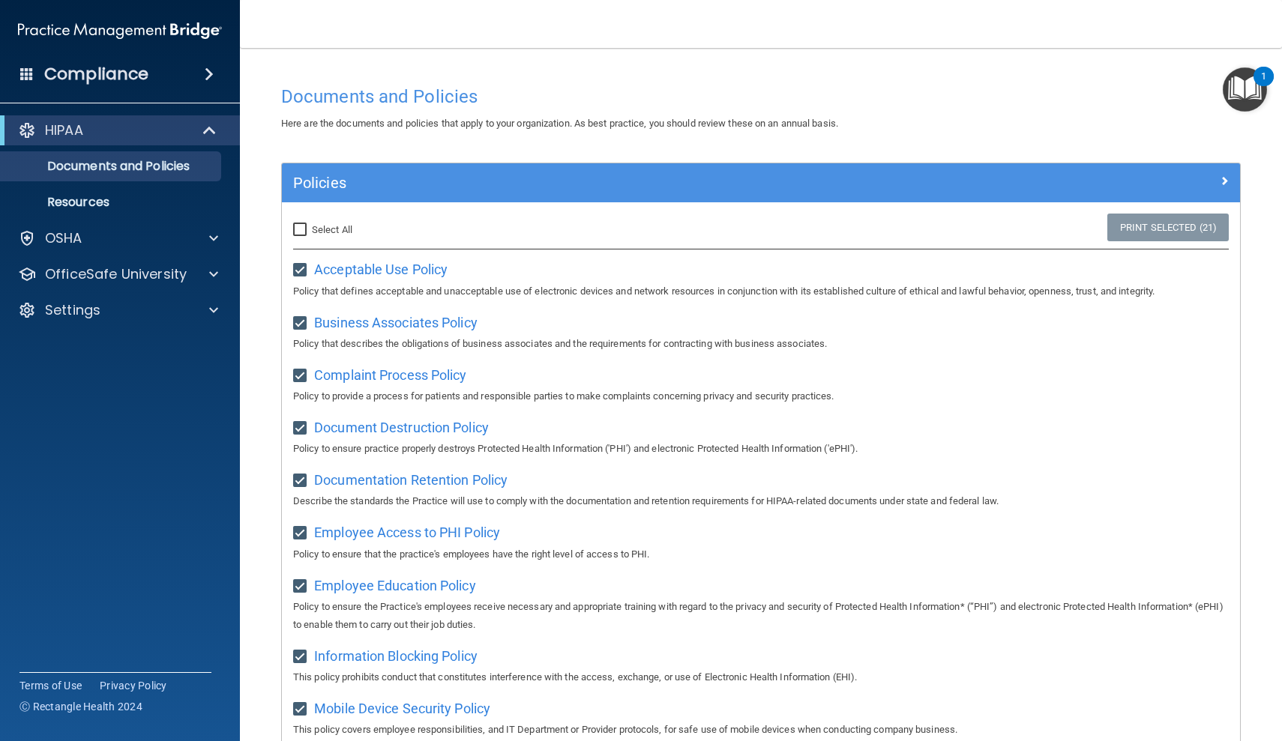
scroll to position [0, 0]
click at [211, 238] on span at bounding box center [213, 238] width 9 height 18
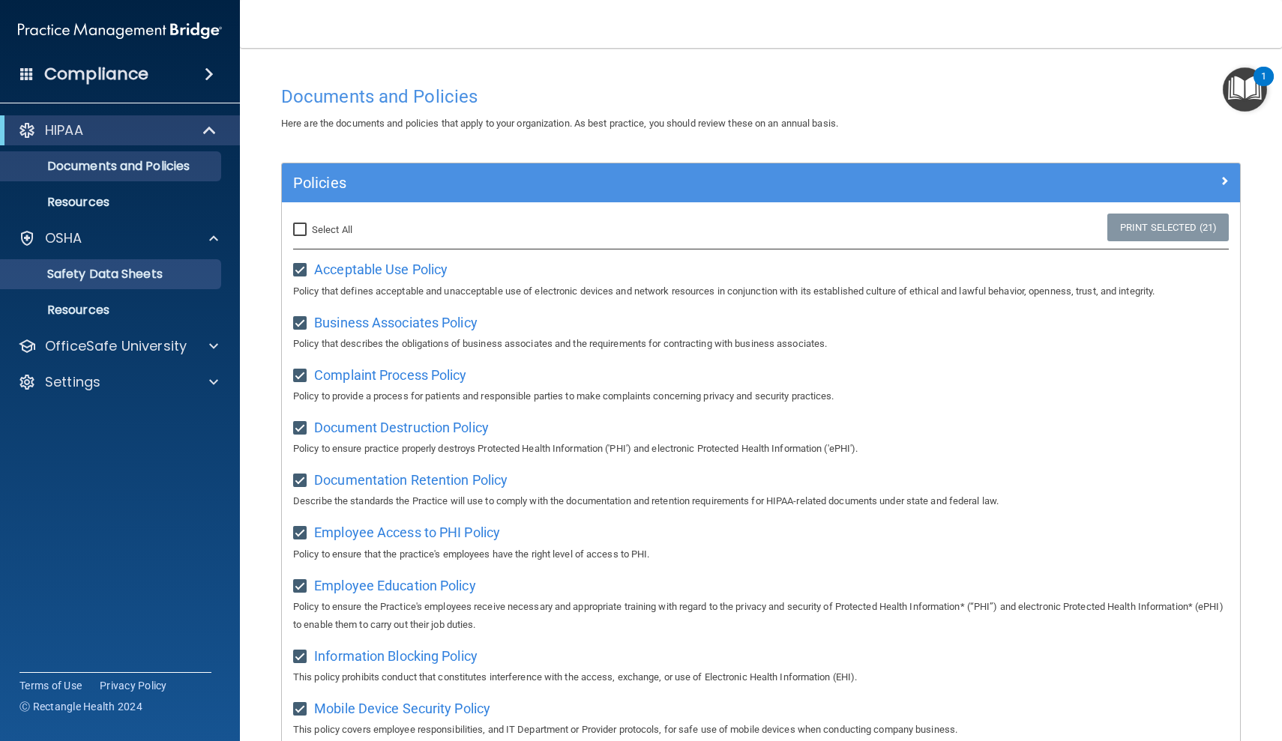
click at [181, 277] on p "Safety Data Sheets" at bounding box center [112, 274] width 205 height 15
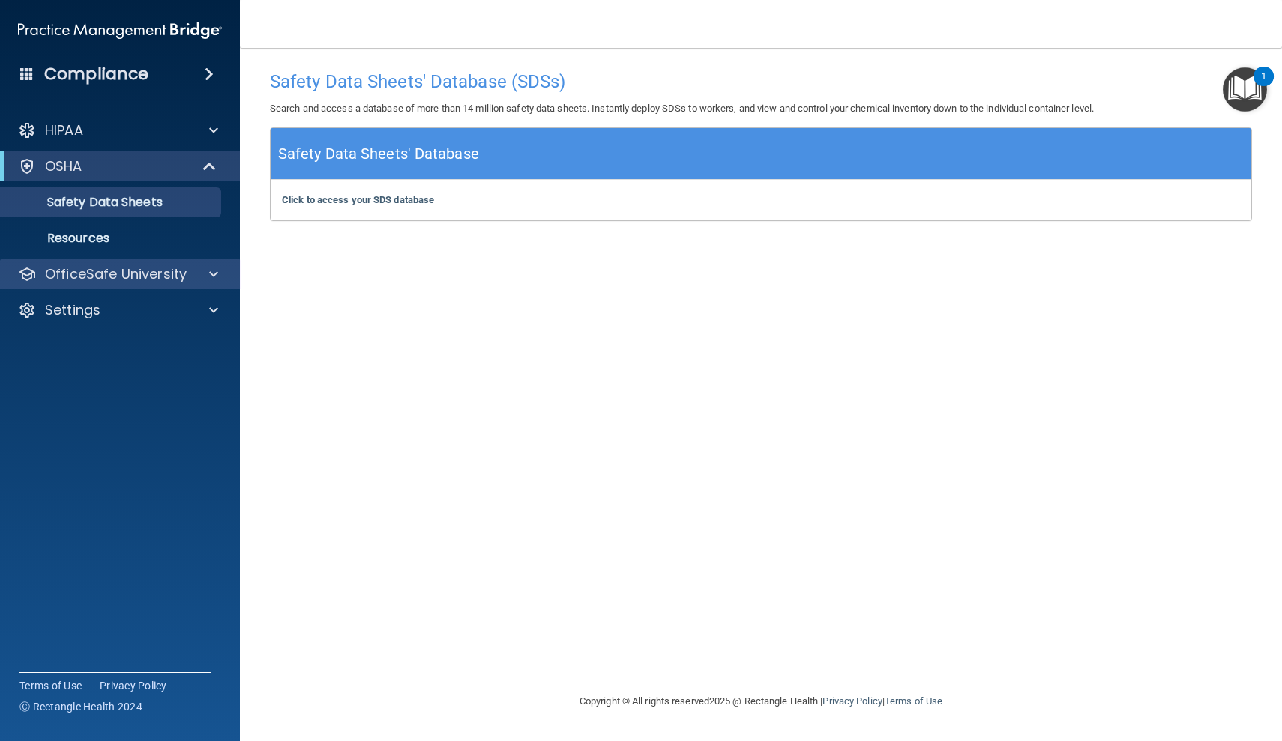
click at [214, 271] on span at bounding box center [213, 274] width 9 height 18
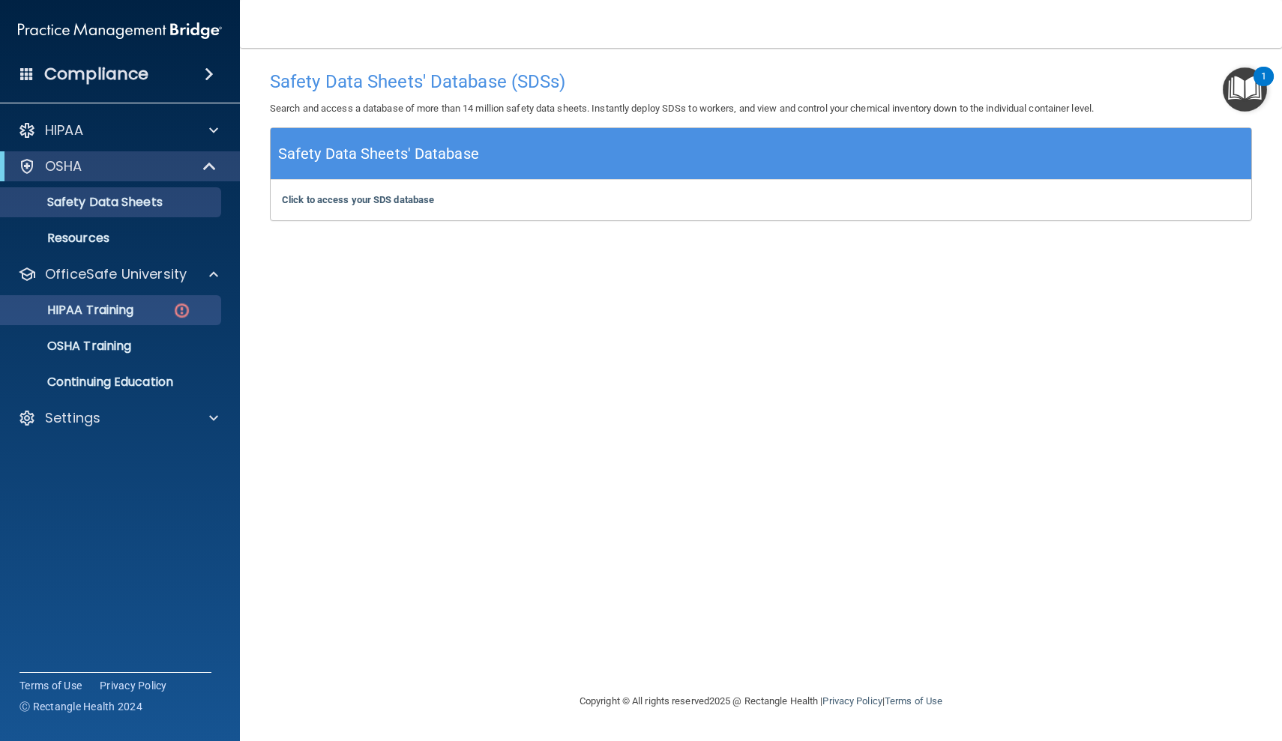
click at [183, 310] on img at bounding box center [181, 310] width 19 height 19
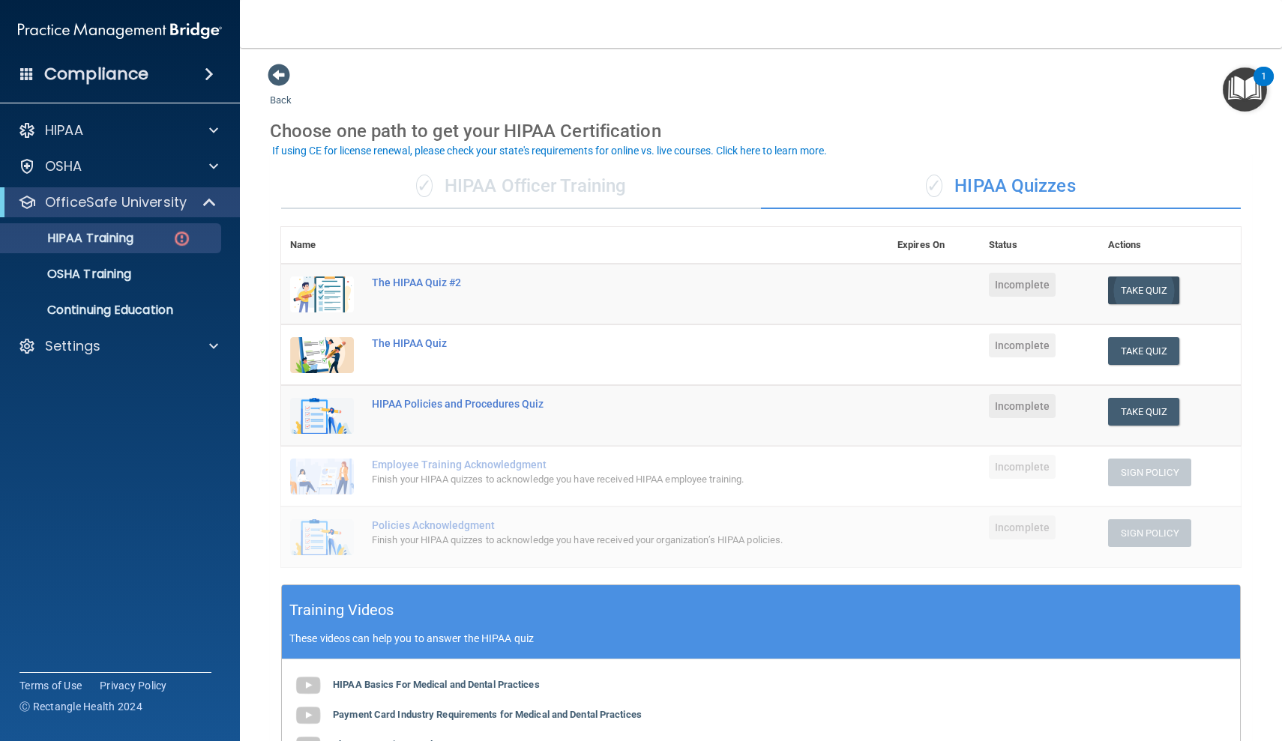
click at [1150, 283] on button "Take Quiz" at bounding box center [1144, 291] width 72 height 28
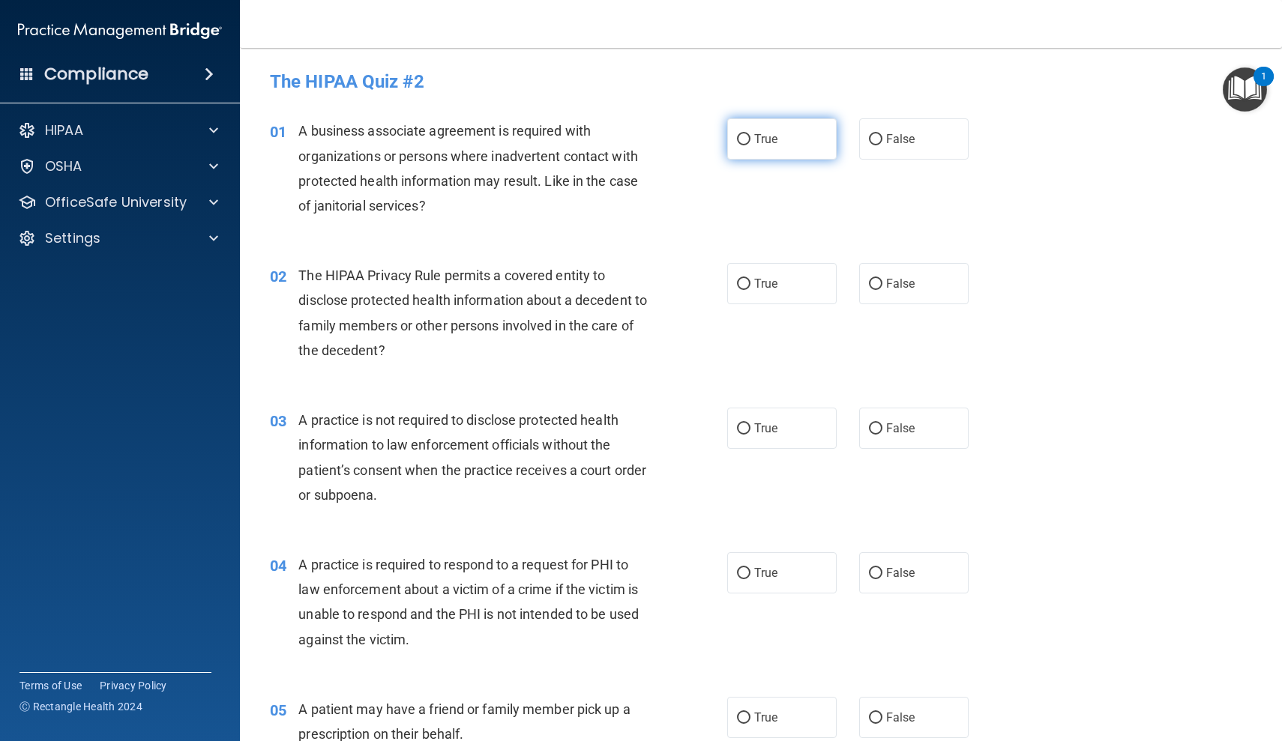
click at [747, 137] on input "True" at bounding box center [743, 139] width 13 height 11
radio input "true"
click at [743, 283] on input "True" at bounding box center [743, 284] width 13 height 11
radio input "true"
click at [874, 427] on input "False" at bounding box center [875, 429] width 13 height 11
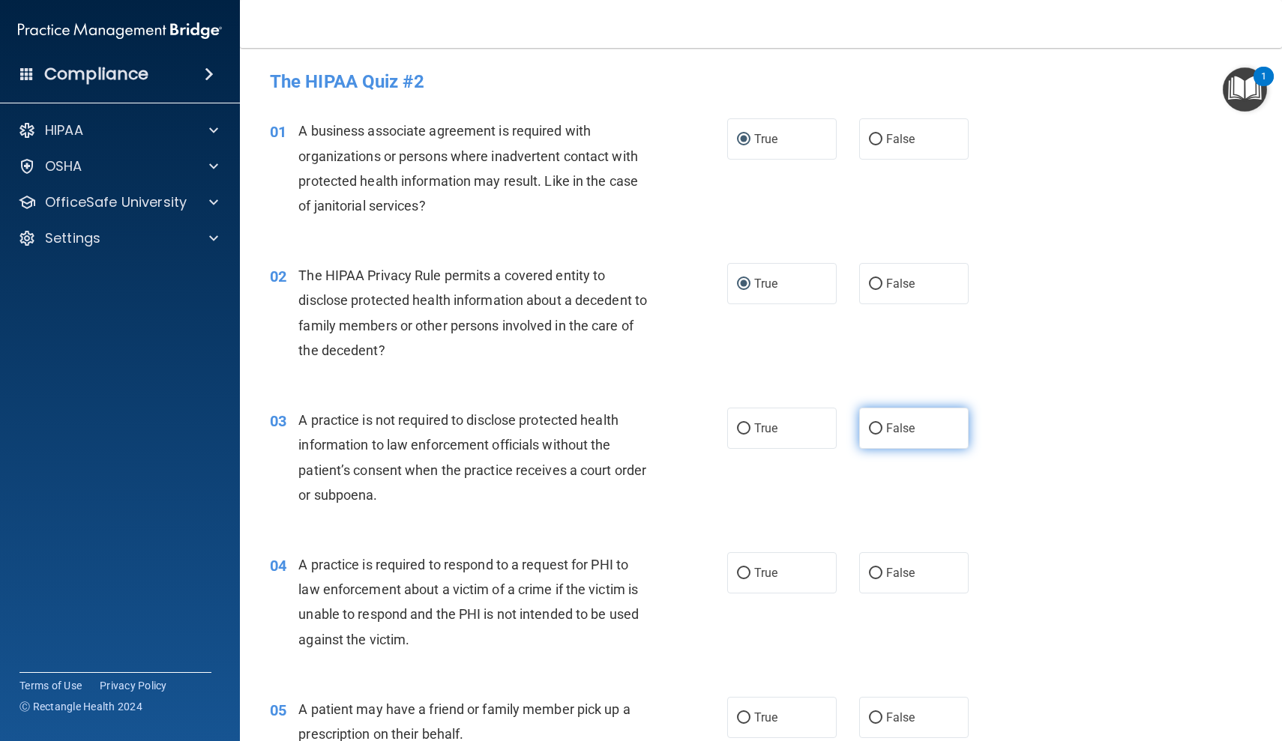
radio input "true"
click at [873, 568] on input "False" at bounding box center [875, 573] width 13 height 11
radio input "true"
click at [743, 714] on input "True" at bounding box center [743, 718] width 13 height 11
radio input "true"
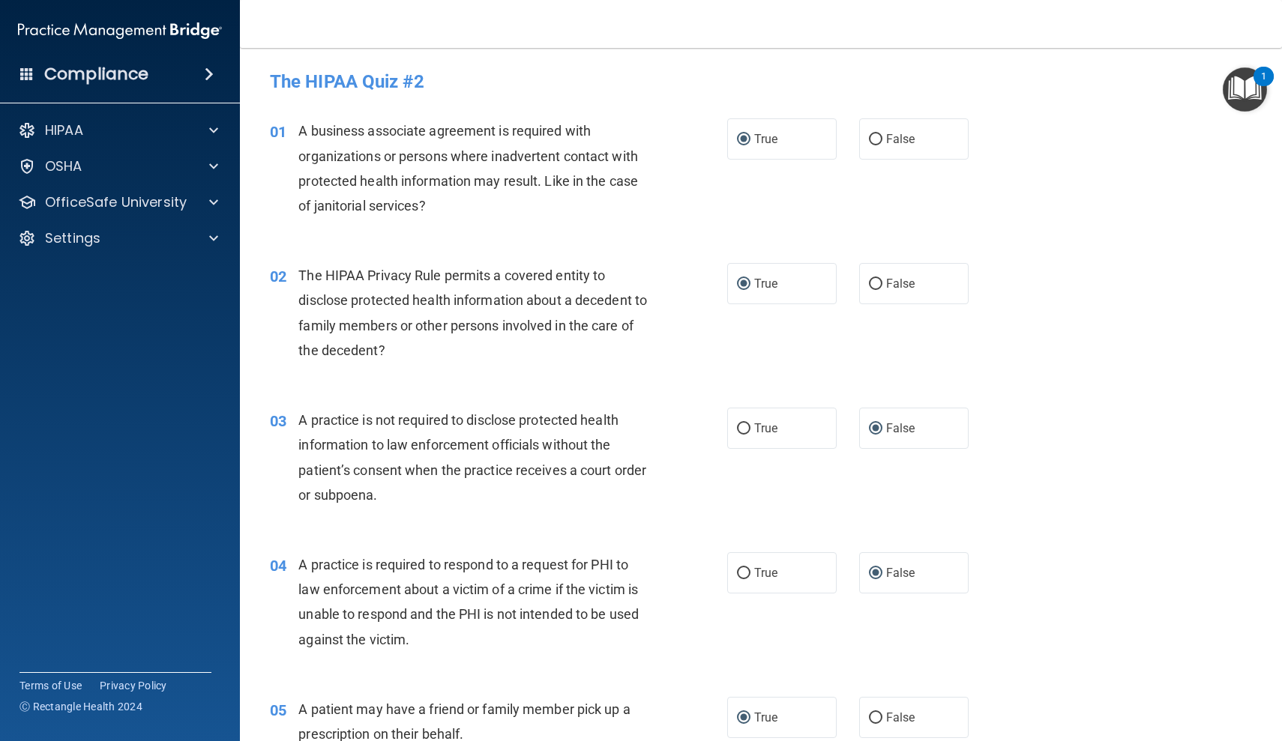
click at [1074, 568] on div "04 A practice is required to respond to a request for PHI to law enforcement ab…" at bounding box center [761, 606] width 1005 height 145
click at [1095, 617] on div "04 A practice is required to respond to a request for PHI to law enforcement ab…" at bounding box center [761, 606] width 1005 height 145
click at [376, 141] on div "A business associate agreement is required with organizations or persons where …" at bounding box center [478, 168] width 360 height 100
click at [484, 160] on span "A business associate agreement is required with organizations or persons where …" at bounding box center [468, 168] width 340 height 91
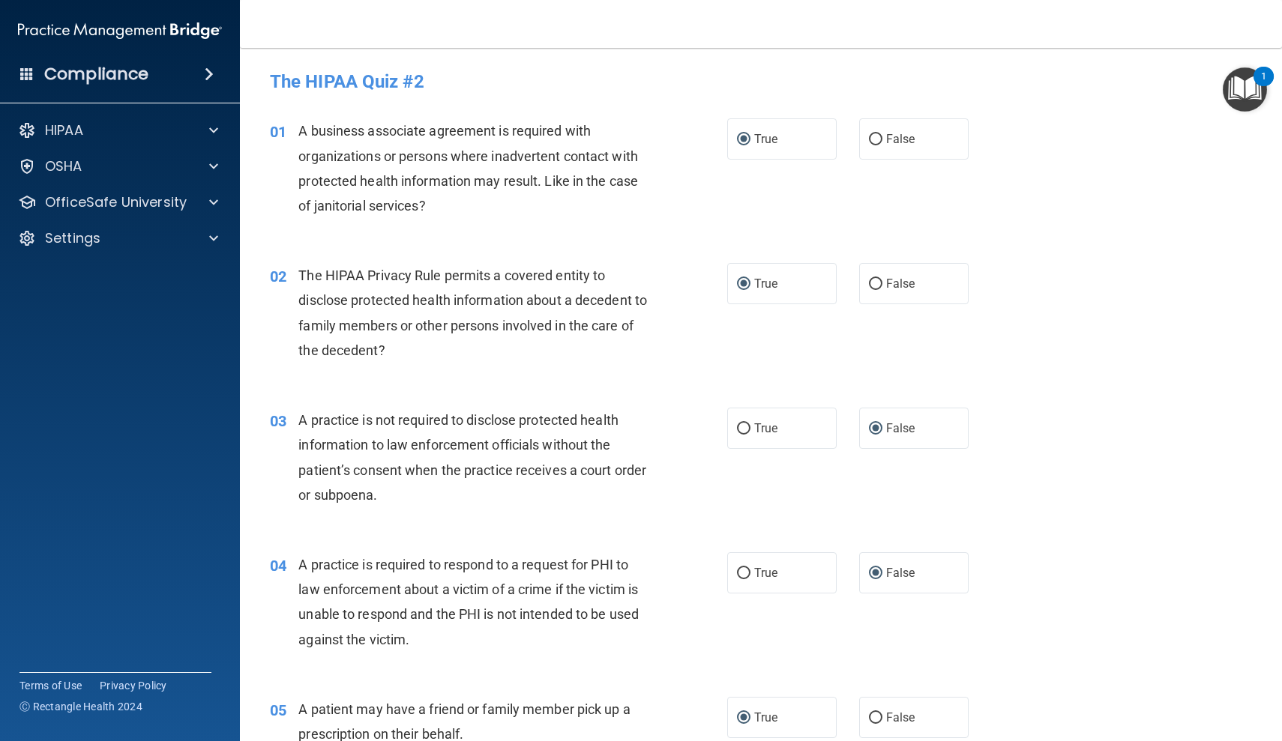
click at [453, 159] on span "A business associate agreement is required with organizations or persons where …" at bounding box center [468, 168] width 340 height 91
click at [1107, 507] on div "03 A practice is not required to disclose protected health information to law e…" at bounding box center [761, 461] width 1005 height 145
click at [262, 205] on div "01 A business associate agreement is required with organizations or persons whe…" at bounding box center [498, 171] width 502 height 107
click at [214, 200] on span at bounding box center [213, 202] width 9 height 18
click at [187, 235] on img at bounding box center [181, 238] width 19 height 19
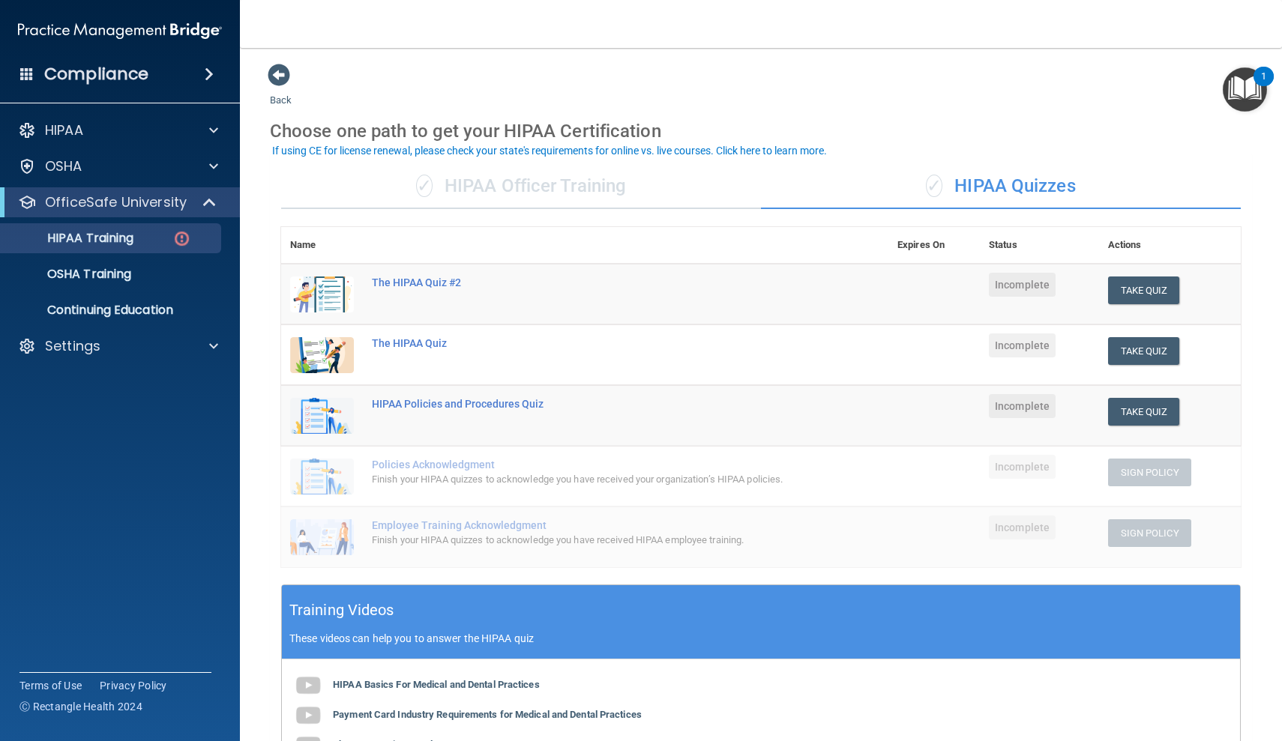
click at [933, 186] on span "✓" at bounding box center [934, 186] width 16 height 22
click at [565, 190] on div "✓ HIPAA Officer Training" at bounding box center [521, 186] width 480 height 45
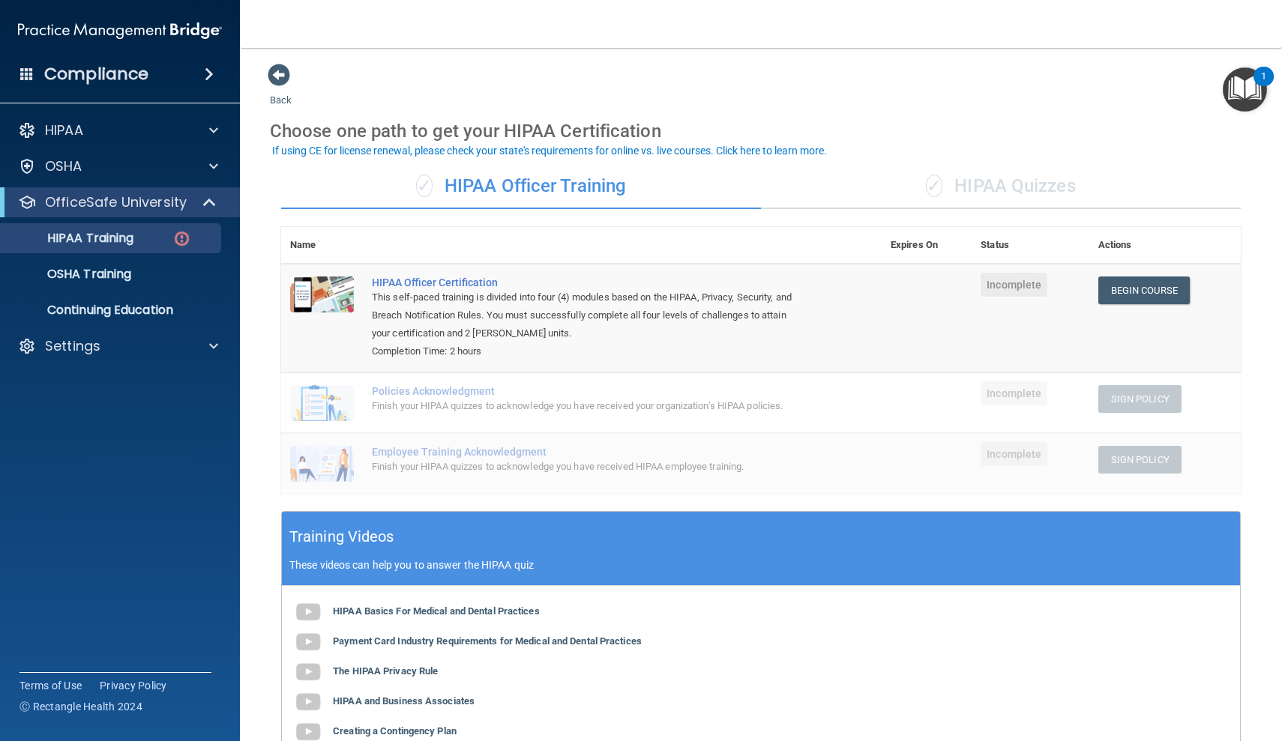
click at [499, 397] on div "Finish your HIPAA quizzes to acknowledge you have received your organization’s …" at bounding box center [589, 406] width 435 height 18
click at [334, 402] on img at bounding box center [322, 403] width 64 height 36
click at [323, 401] on img at bounding box center [322, 403] width 64 height 36
click at [346, 460] on img at bounding box center [322, 464] width 64 height 36
click at [141, 274] on div "OSHA Training" at bounding box center [112, 274] width 205 height 15
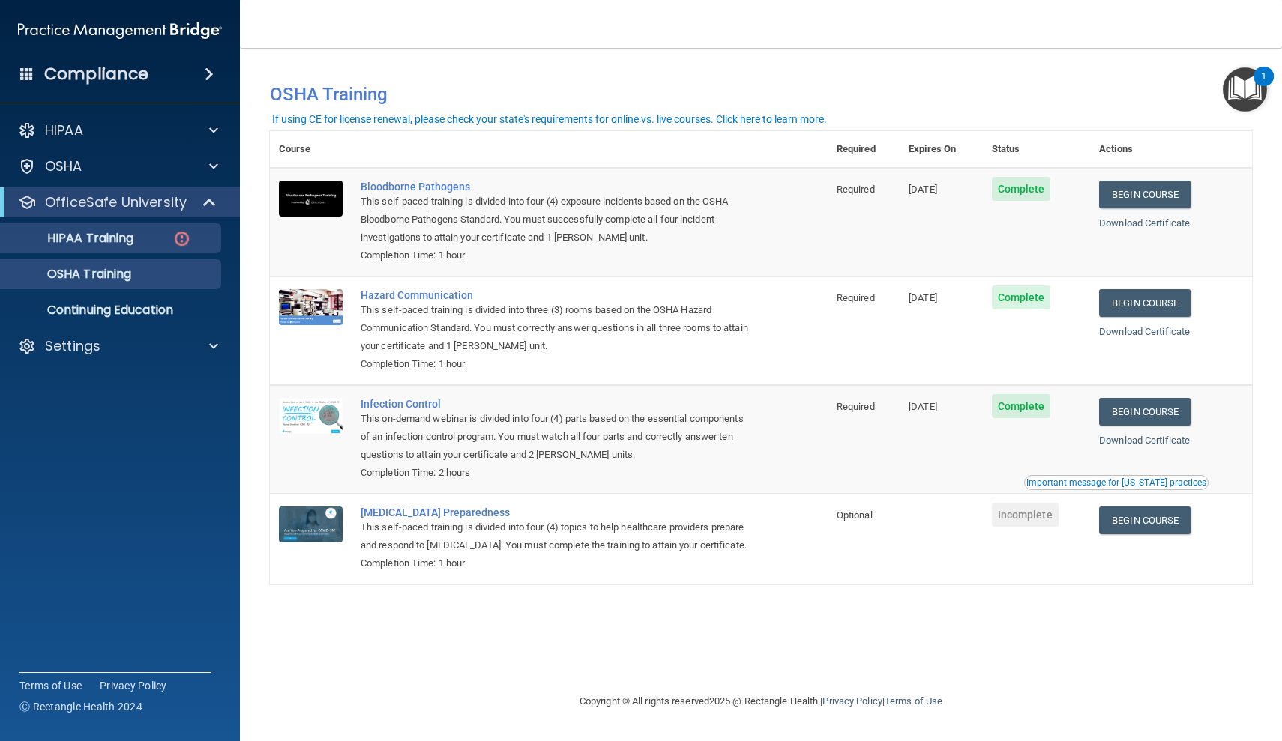
click at [183, 239] on img at bounding box center [181, 238] width 19 height 19
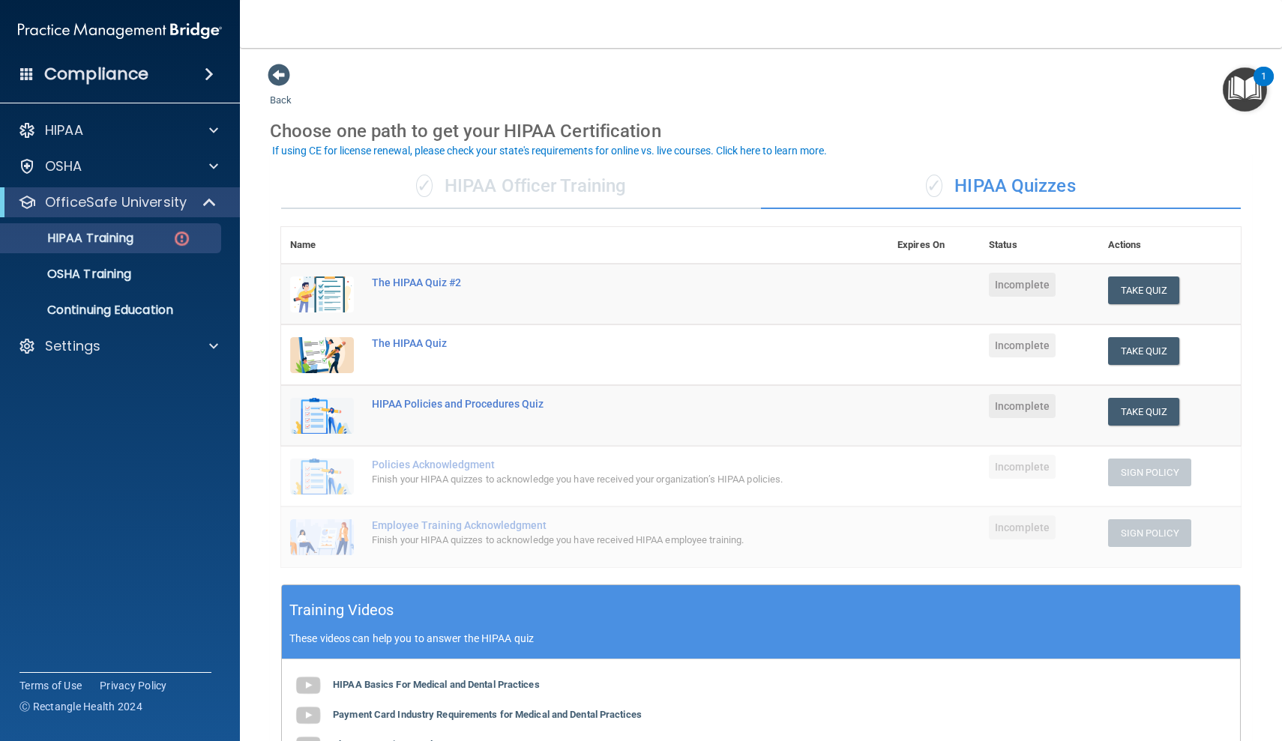
click at [1023, 280] on span "Incomplete" at bounding box center [1022, 285] width 67 height 24
click at [936, 182] on span "✓" at bounding box center [934, 186] width 16 height 22
click at [421, 184] on span "✓" at bounding box center [424, 186] width 16 height 22
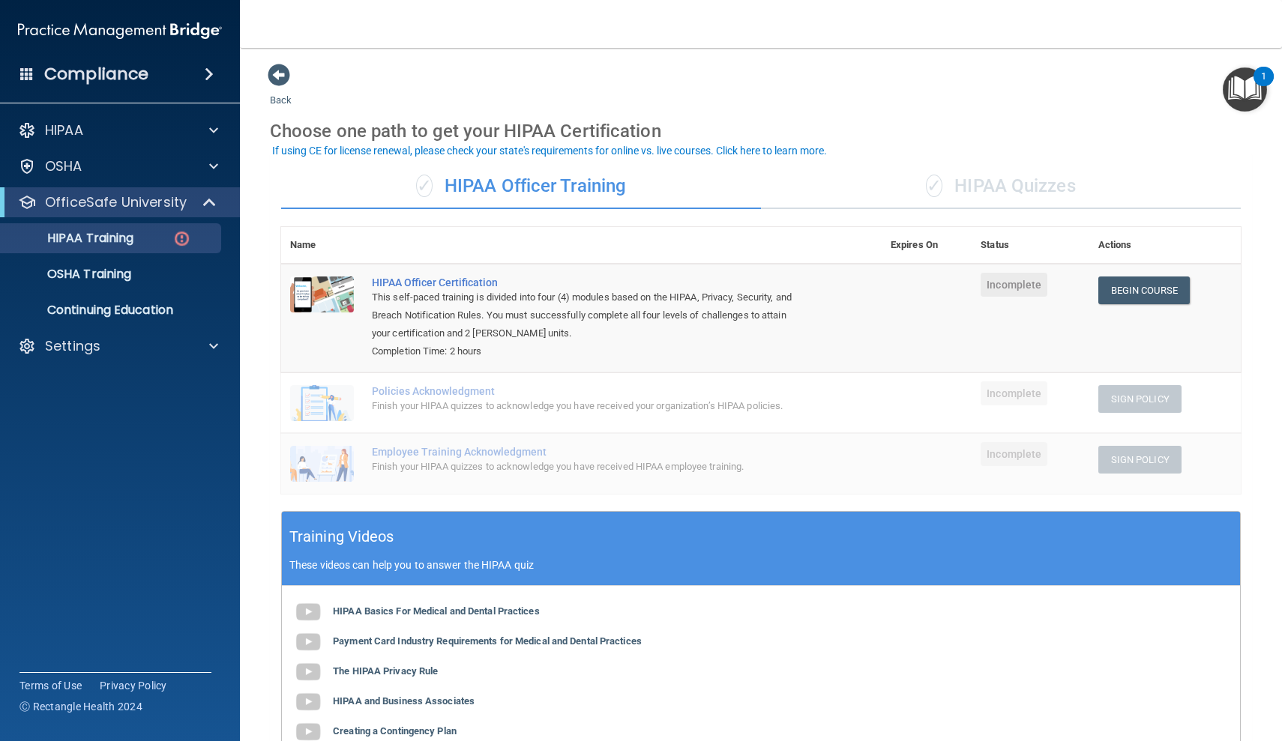
click at [983, 181] on div "✓ HIPAA Quizzes" at bounding box center [1001, 186] width 480 height 45
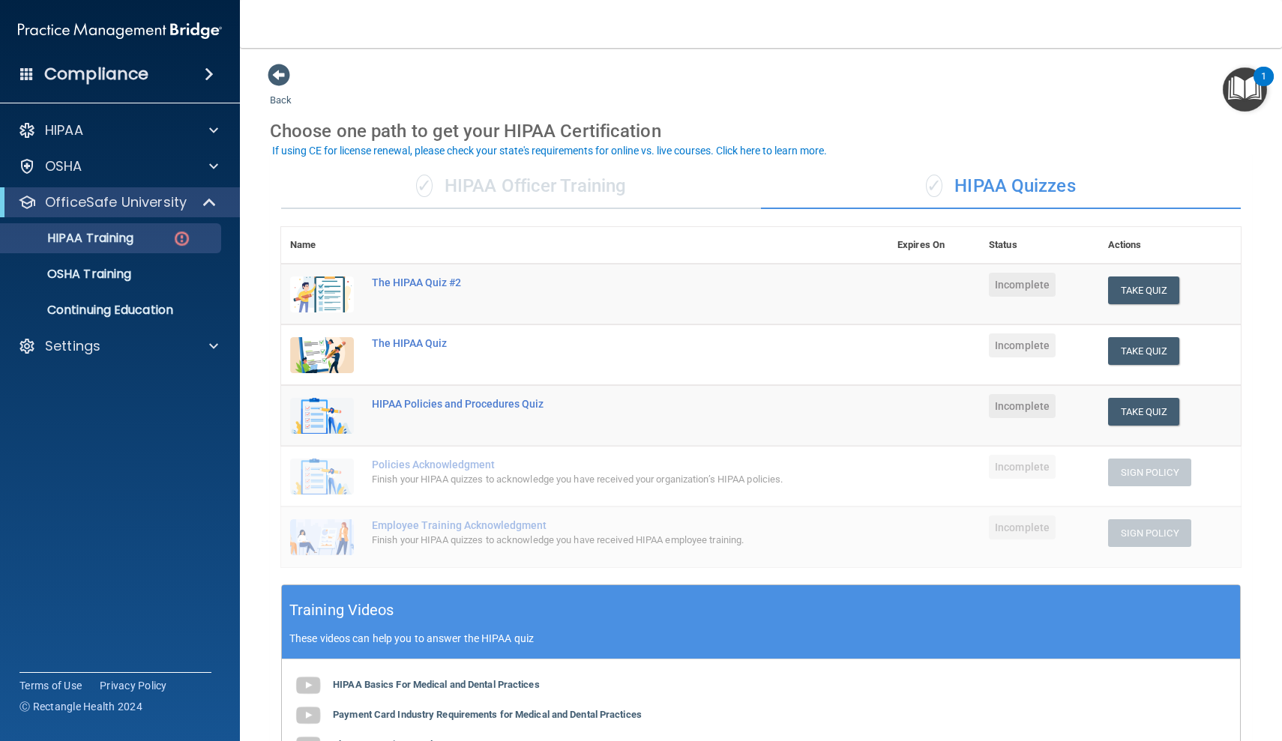
click at [940, 184] on span "✓" at bounding box center [934, 186] width 16 height 22
click at [463, 181] on div "✓ HIPAA Officer Training" at bounding box center [521, 186] width 480 height 45
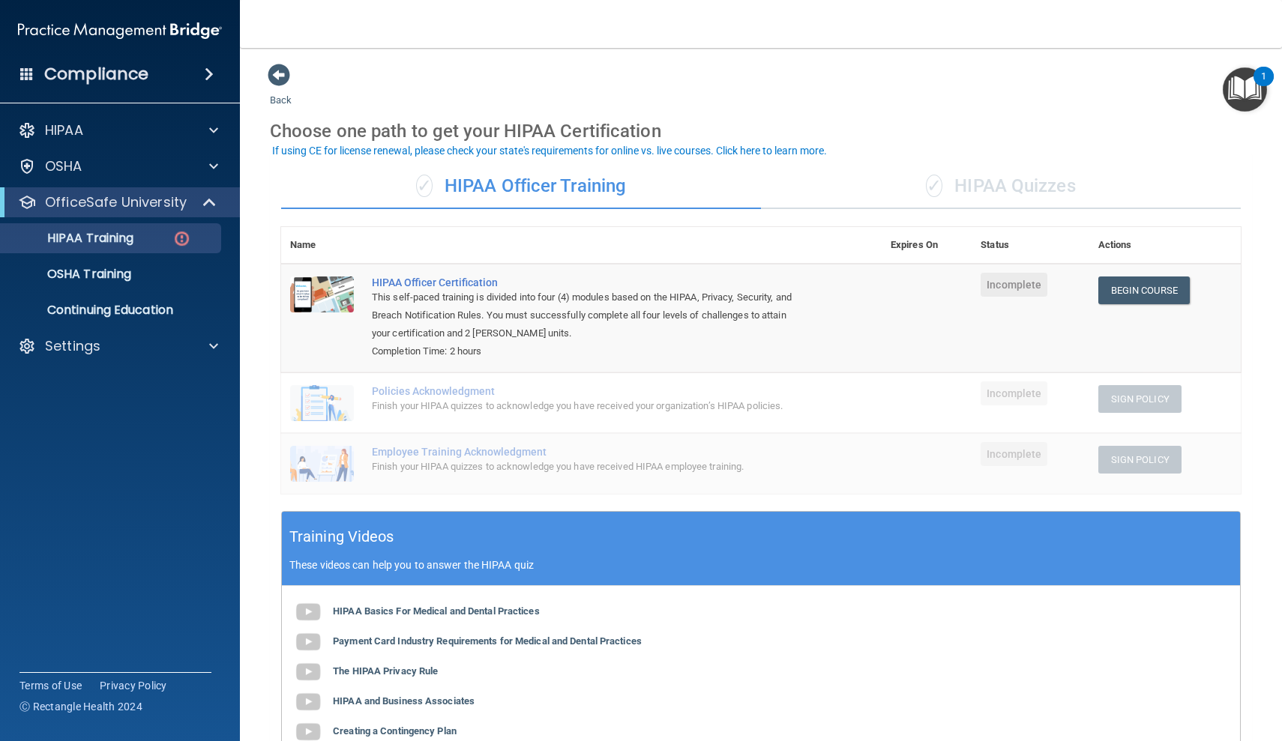
click at [932, 190] on span "✓" at bounding box center [934, 186] width 16 height 22
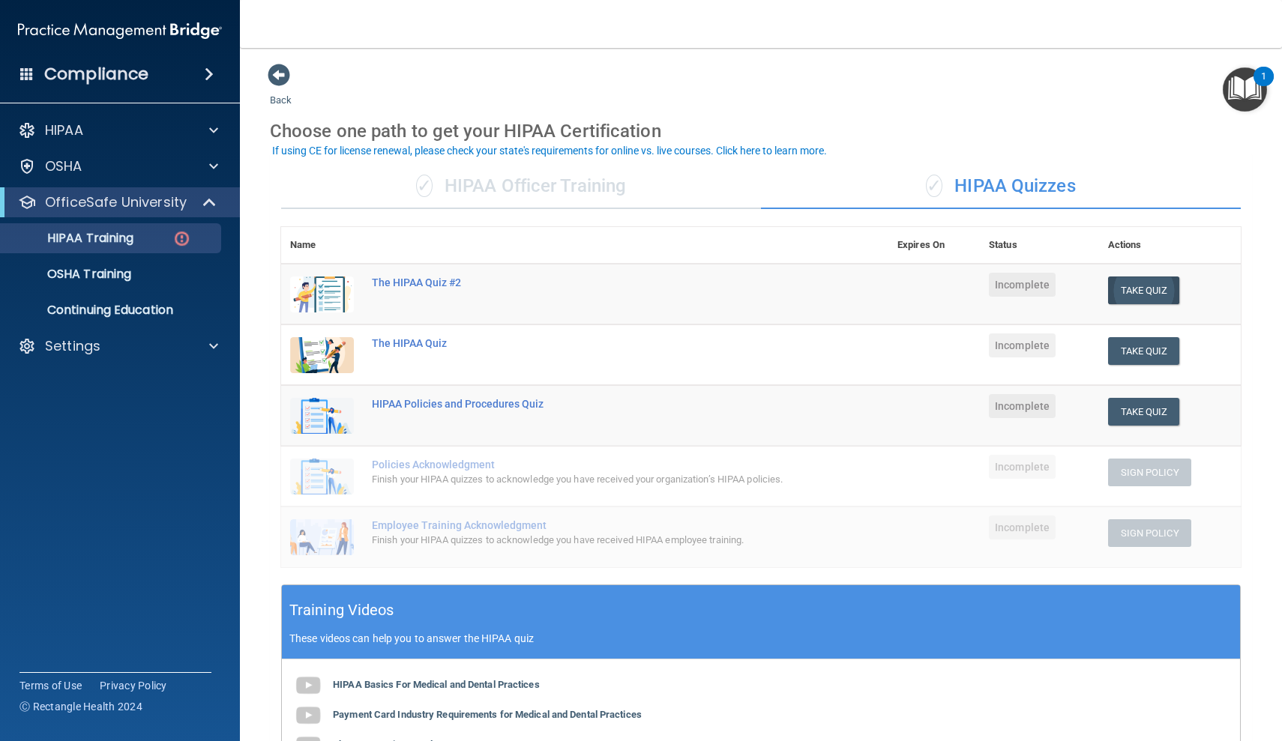
click at [1143, 286] on button "Take Quiz" at bounding box center [1144, 291] width 72 height 28
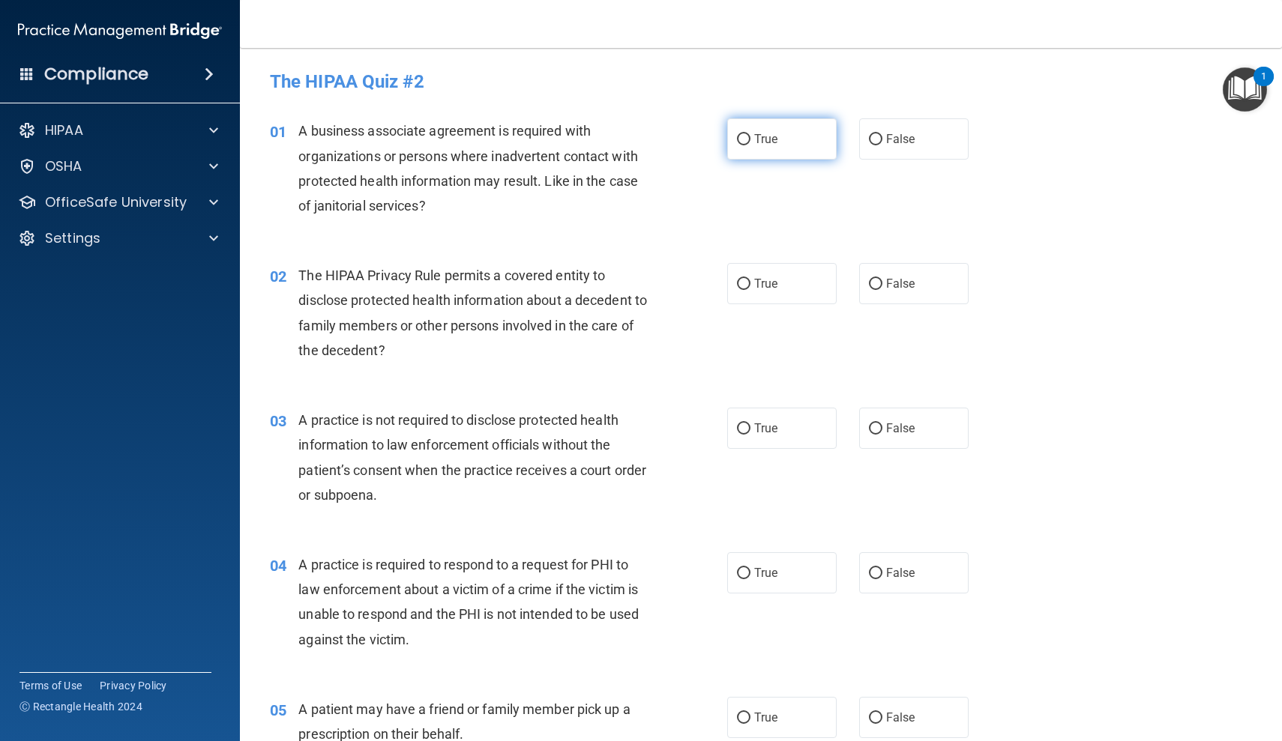
click at [741, 139] on input "True" at bounding box center [743, 139] width 13 height 11
radio input "true"
click at [745, 283] on input "True" at bounding box center [743, 284] width 13 height 11
radio input "true"
click at [877, 427] on input "False" at bounding box center [875, 429] width 13 height 11
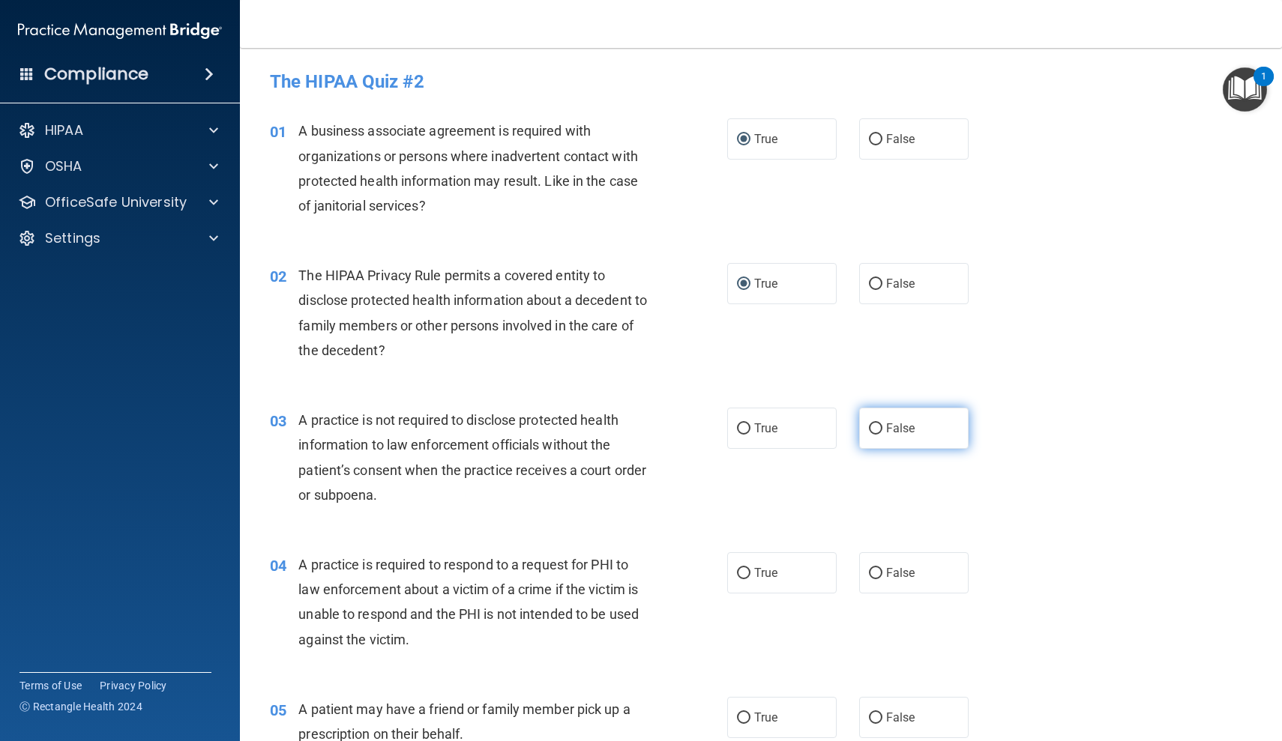
radio input "true"
click at [876, 571] on input "False" at bounding box center [875, 573] width 13 height 11
radio input "true"
click at [744, 713] on input "True" at bounding box center [743, 718] width 13 height 11
radio input "true"
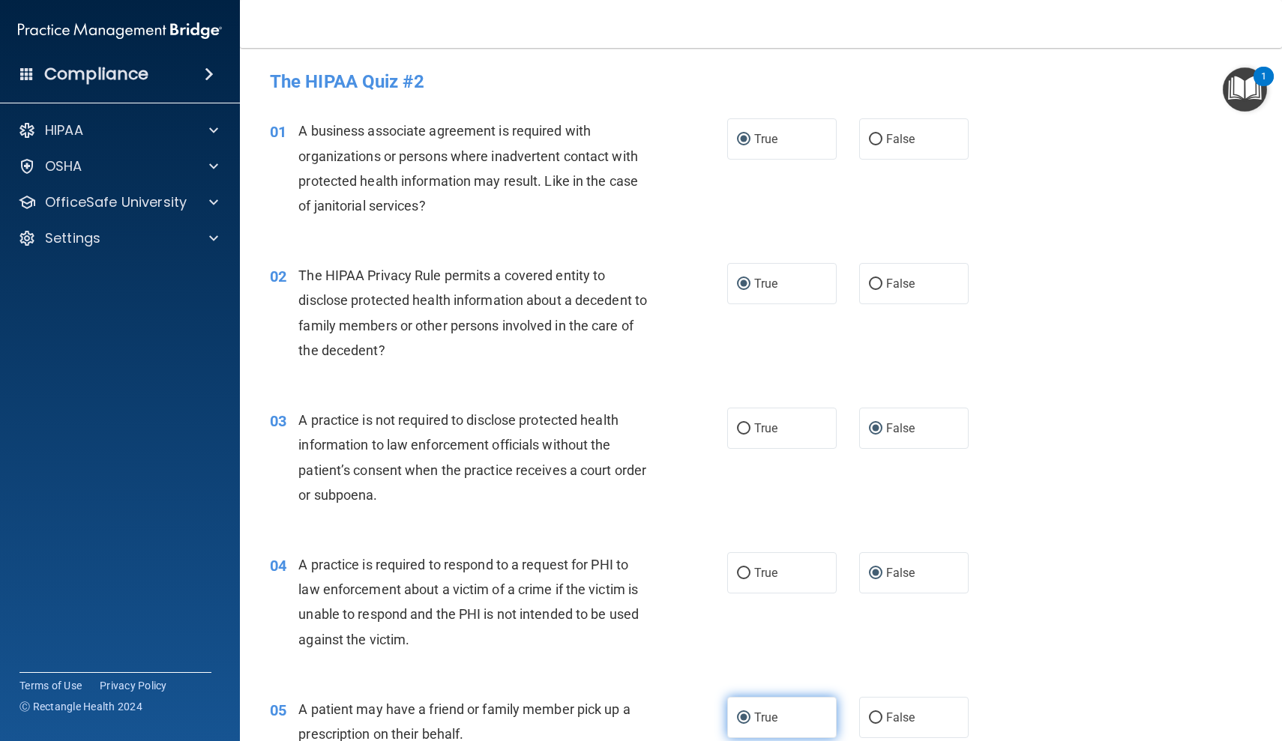
click at [744, 713] on input "True" at bounding box center [743, 718] width 13 height 11
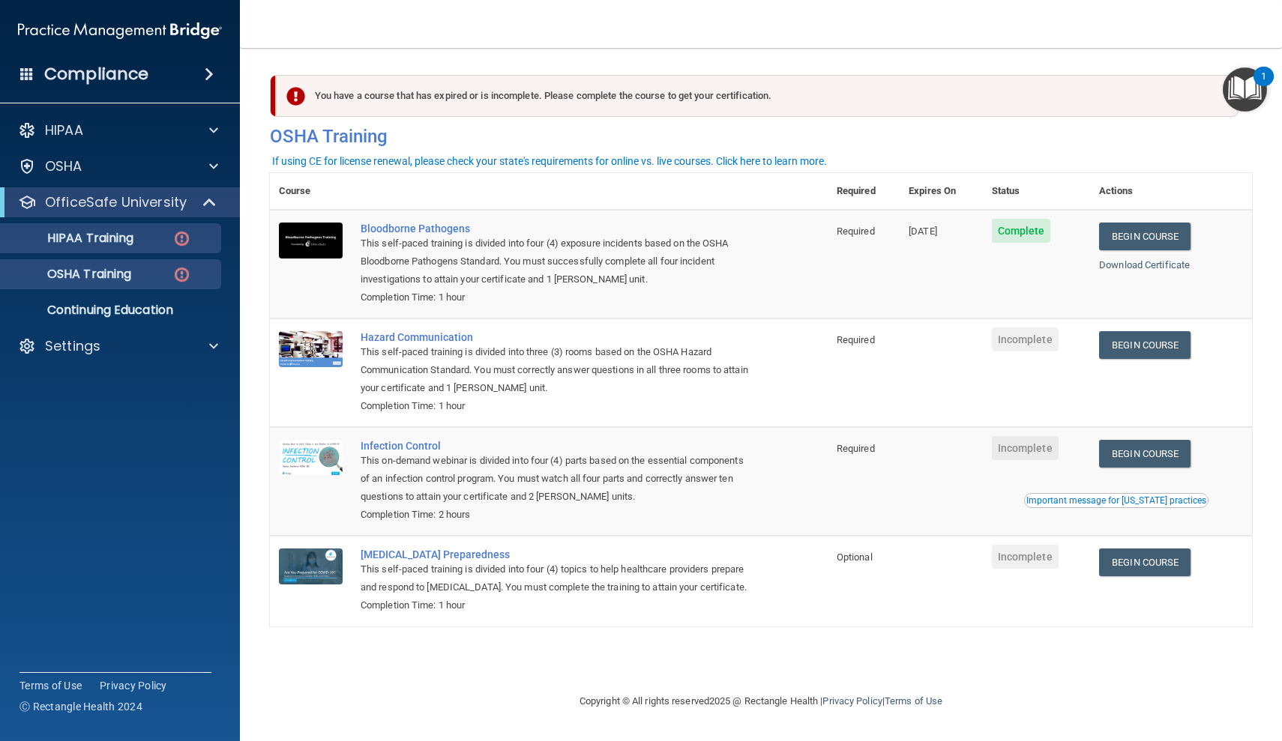
click at [180, 237] on img at bounding box center [181, 238] width 19 height 19
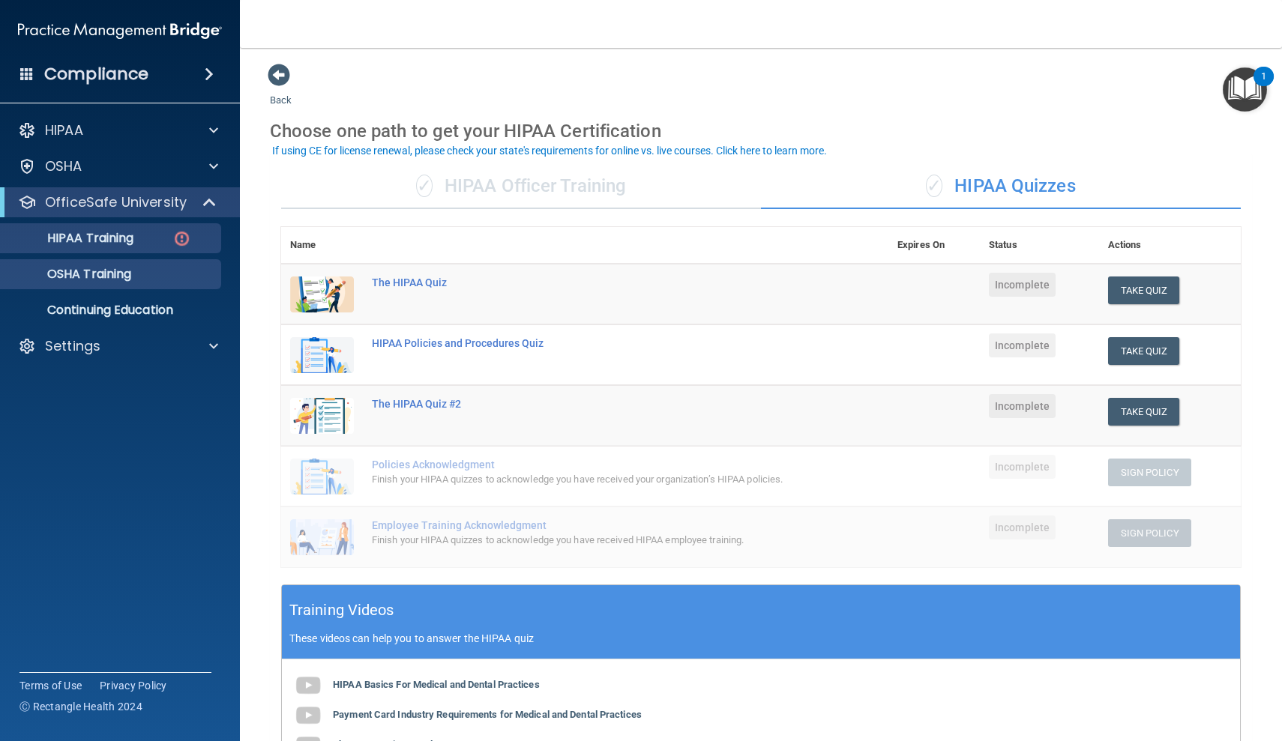
click at [183, 274] on div "OSHA Training" at bounding box center [112, 274] width 205 height 15
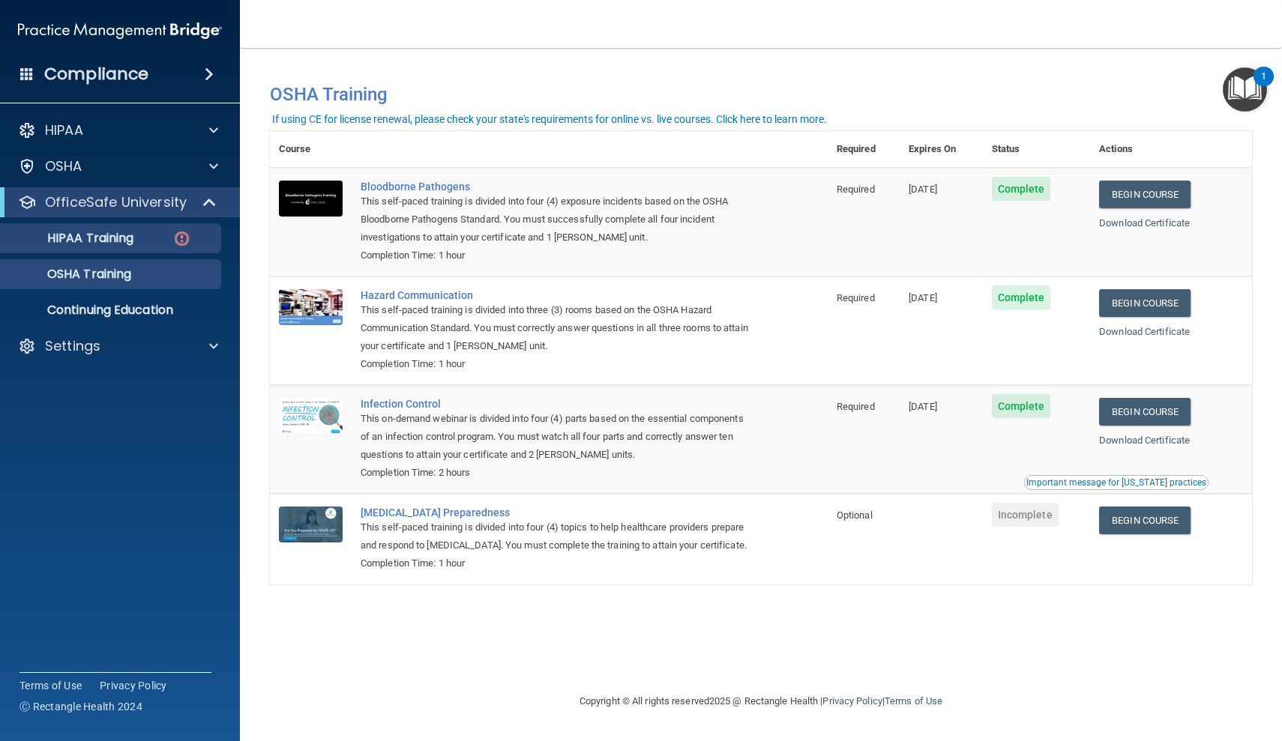
click at [181, 241] on img at bounding box center [181, 238] width 19 height 19
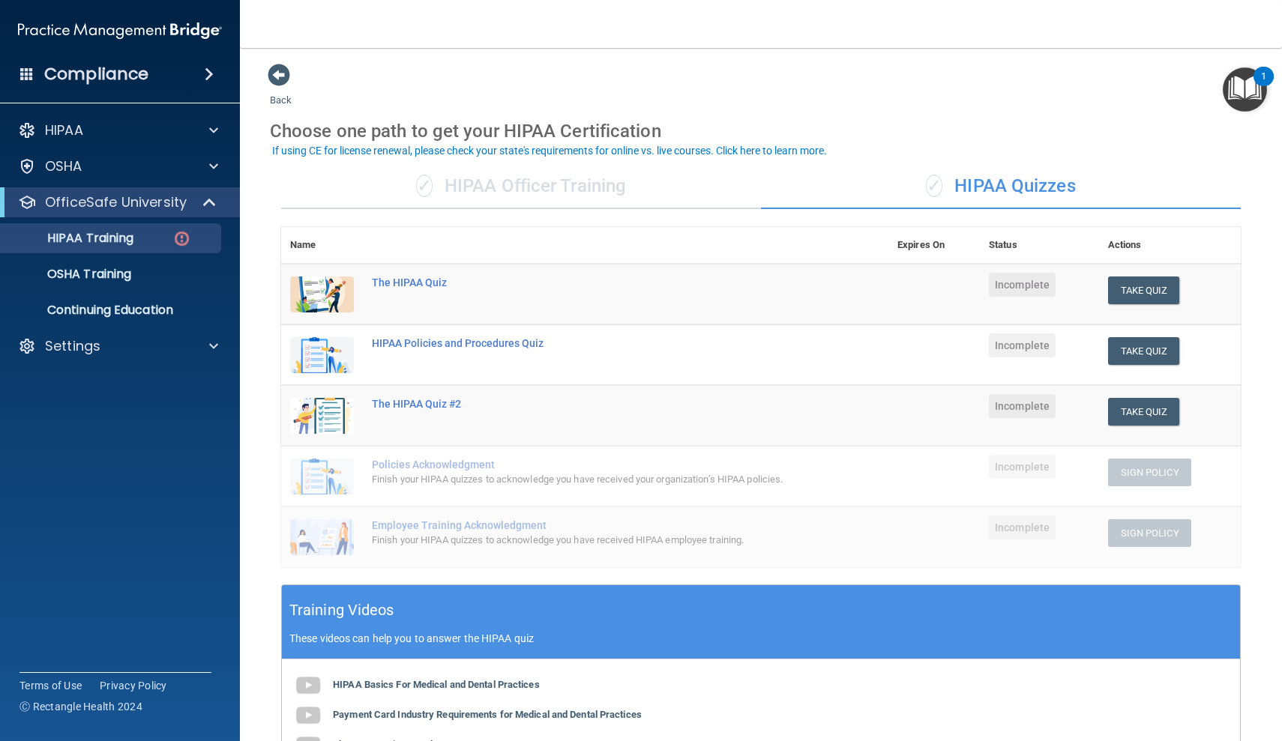
click at [927, 188] on span "✓" at bounding box center [934, 186] width 16 height 22
drag, startPoint x: 892, startPoint y: 696, endPoint x: 1023, endPoint y: 695, distance: 131.2
drag, startPoint x: 1238, startPoint y: 689, endPoint x: 1241, endPoint y: 663, distance: 26.4
click at [1241, 668] on div "✓ HIPAA Officer Training ✓ HIPAA Quizzes Name Expires On Status Actions The HIP…" at bounding box center [761, 571] width 982 height 837
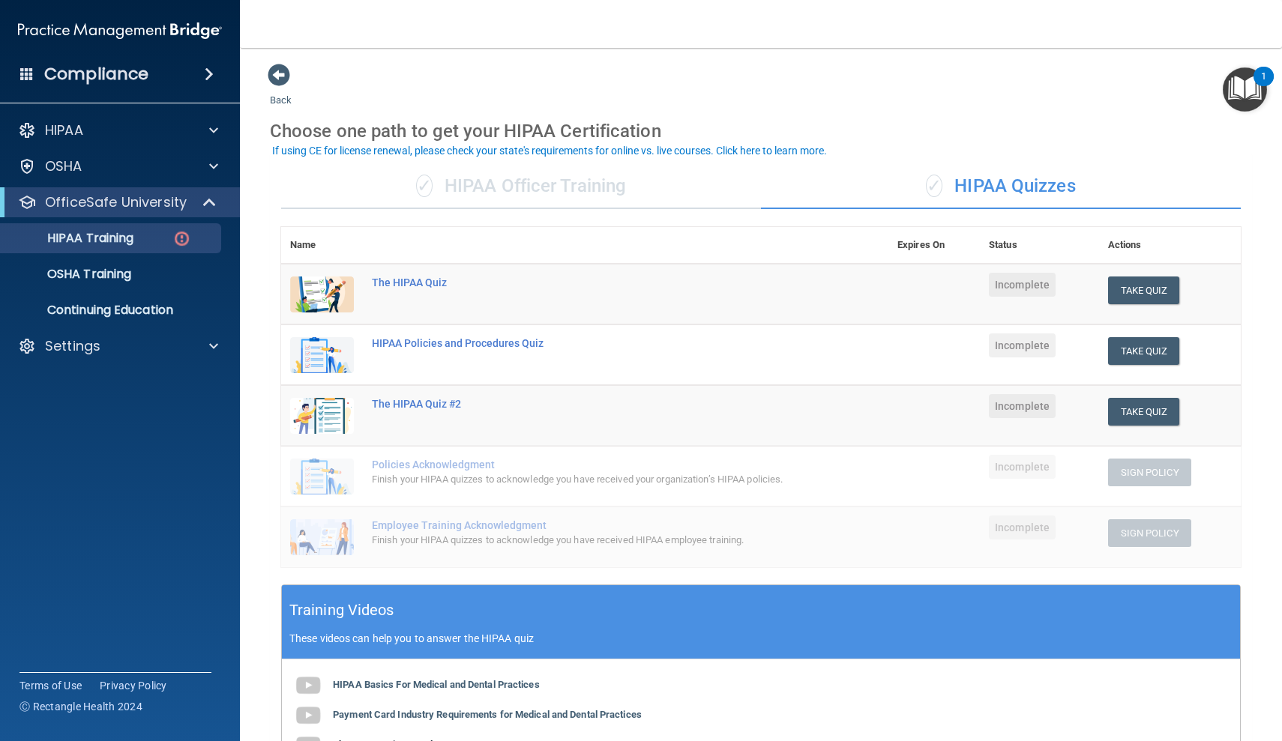
click at [315, 737] on img at bounding box center [308, 746] width 30 height 30
click at [1140, 286] on button "Take Quiz" at bounding box center [1144, 291] width 72 height 28
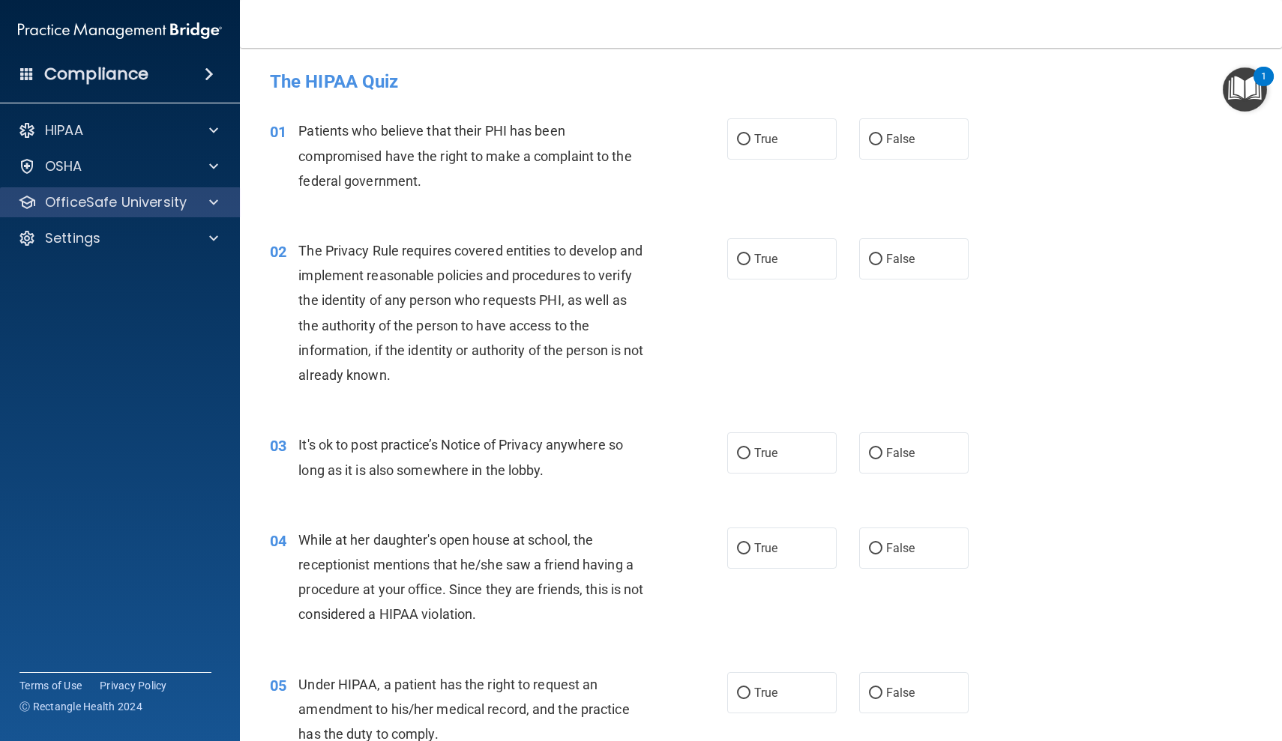
click at [212, 203] on span at bounding box center [213, 202] width 9 height 18
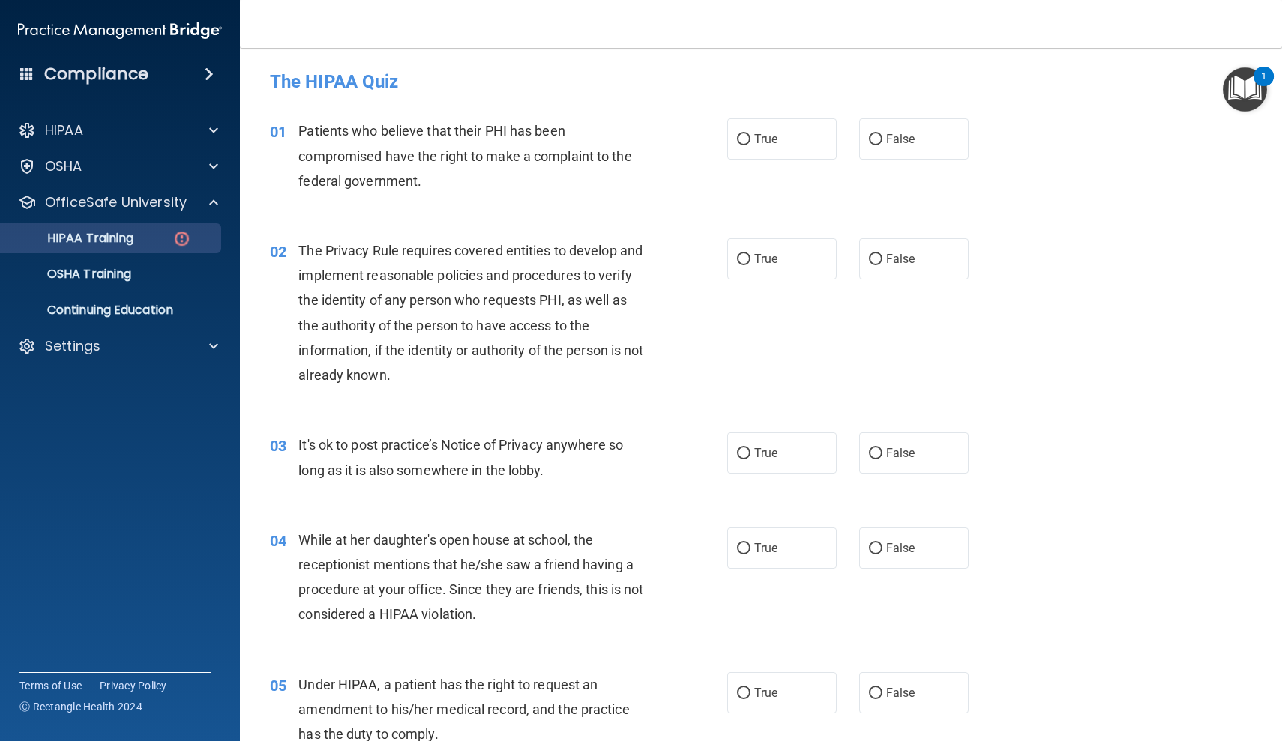
click at [179, 239] on img at bounding box center [181, 238] width 19 height 19
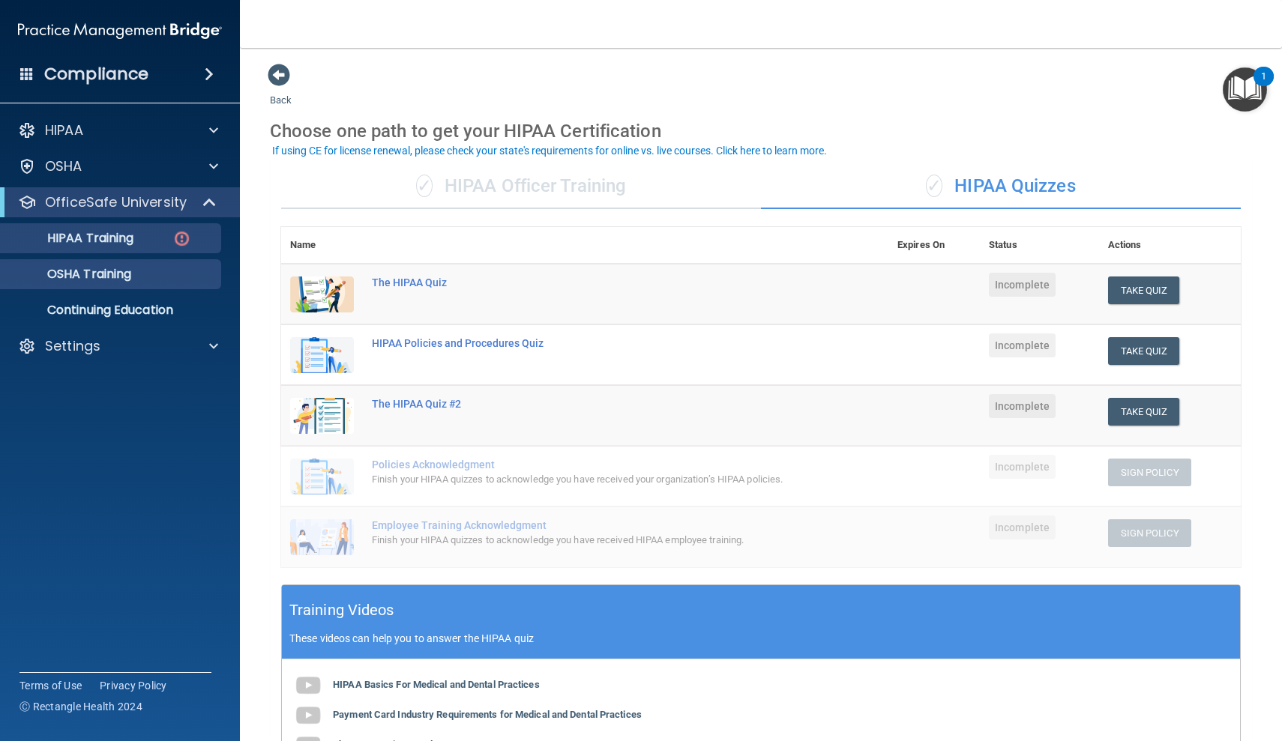
click at [163, 275] on div "OSHA Training" at bounding box center [112, 274] width 205 height 15
click at [211, 74] on span at bounding box center [209, 74] width 9 height 18
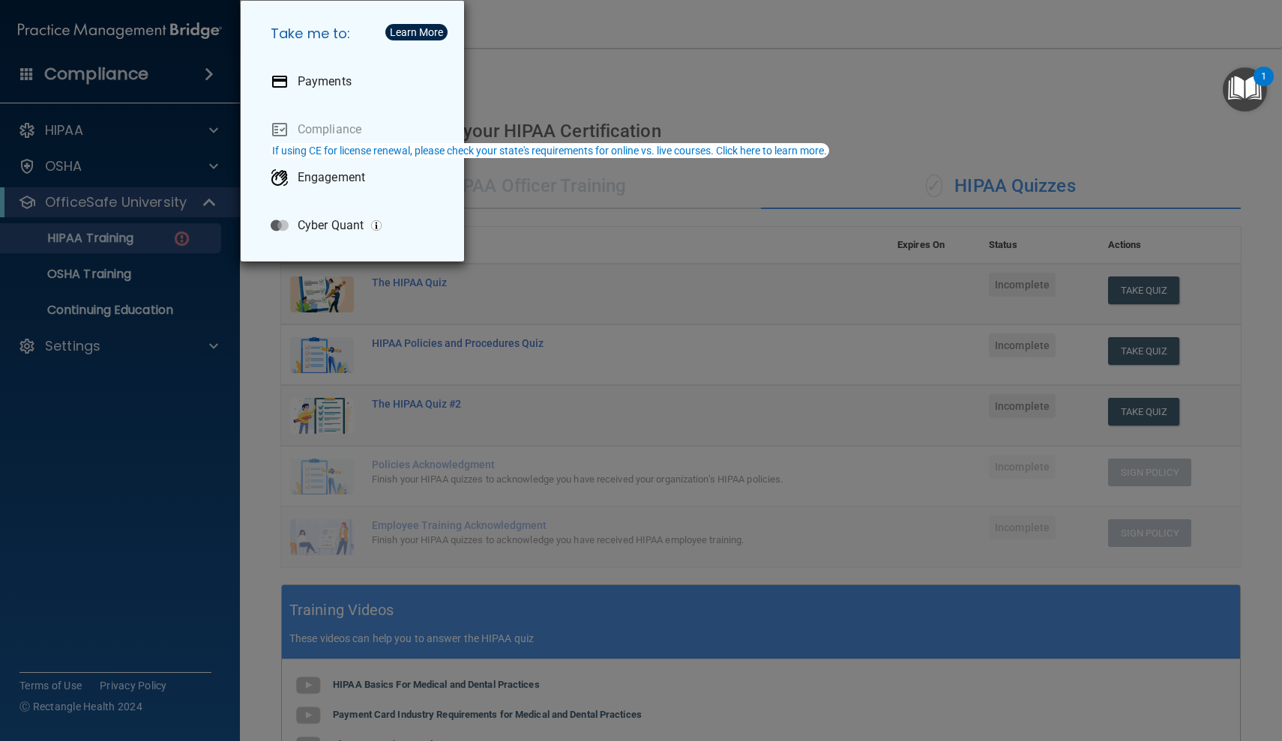
click at [530, 24] on div "Take me to: Payments Compliance Engagement Cyber Quant" at bounding box center [641, 370] width 1282 height 741
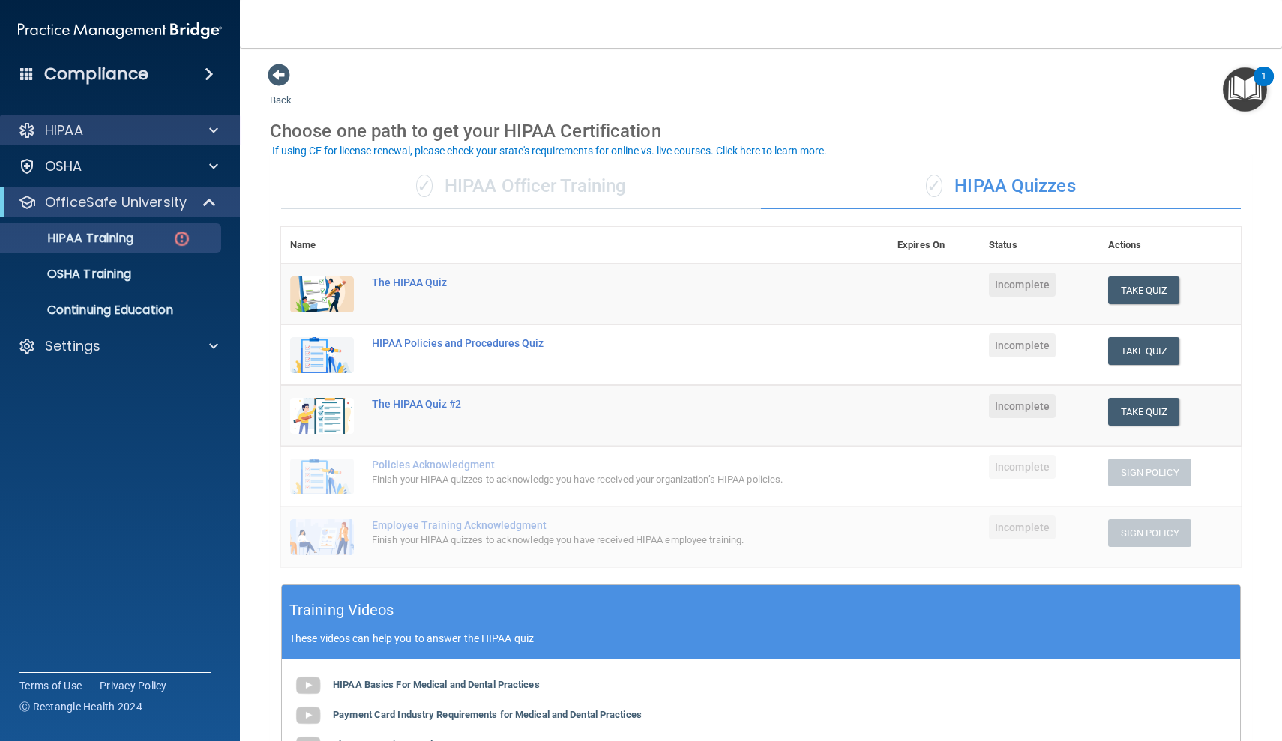
click at [214, 127] on span at bounding box center [213, 130] width 9 height 18
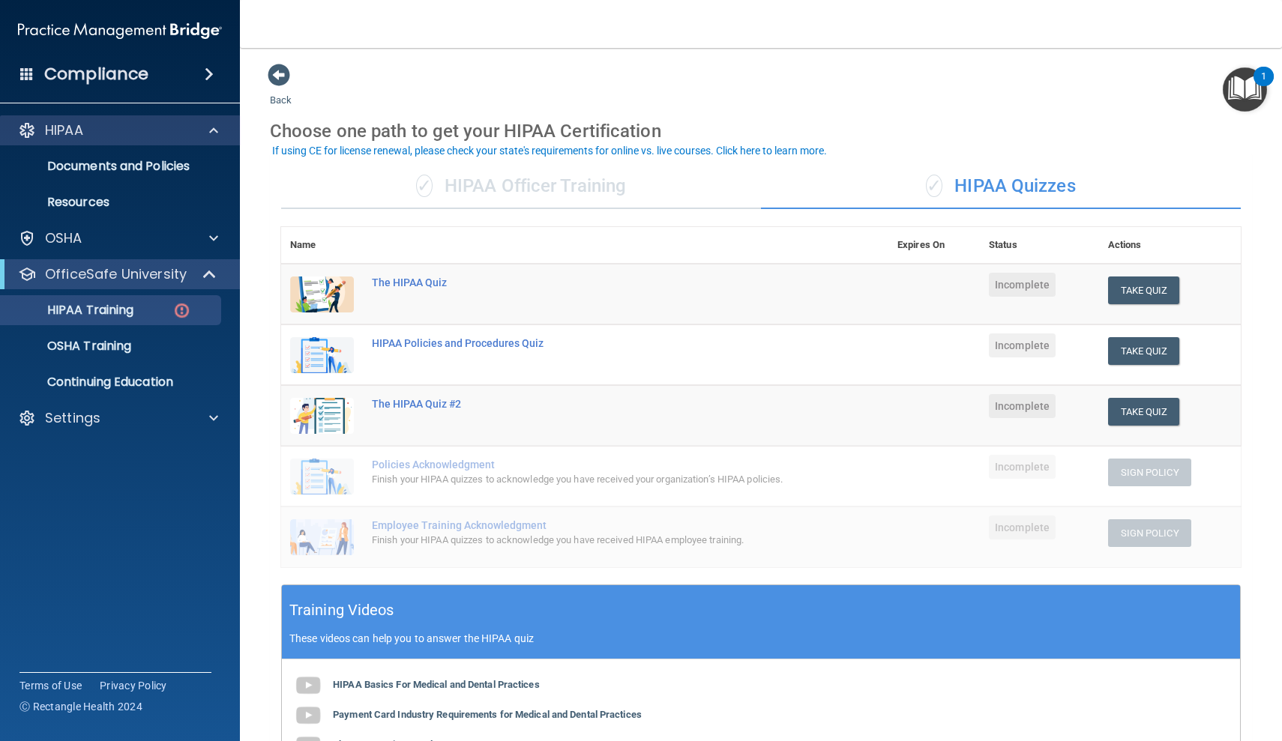
click at [213, 127] on span at bounding box center [213, 130] width 9 height 18
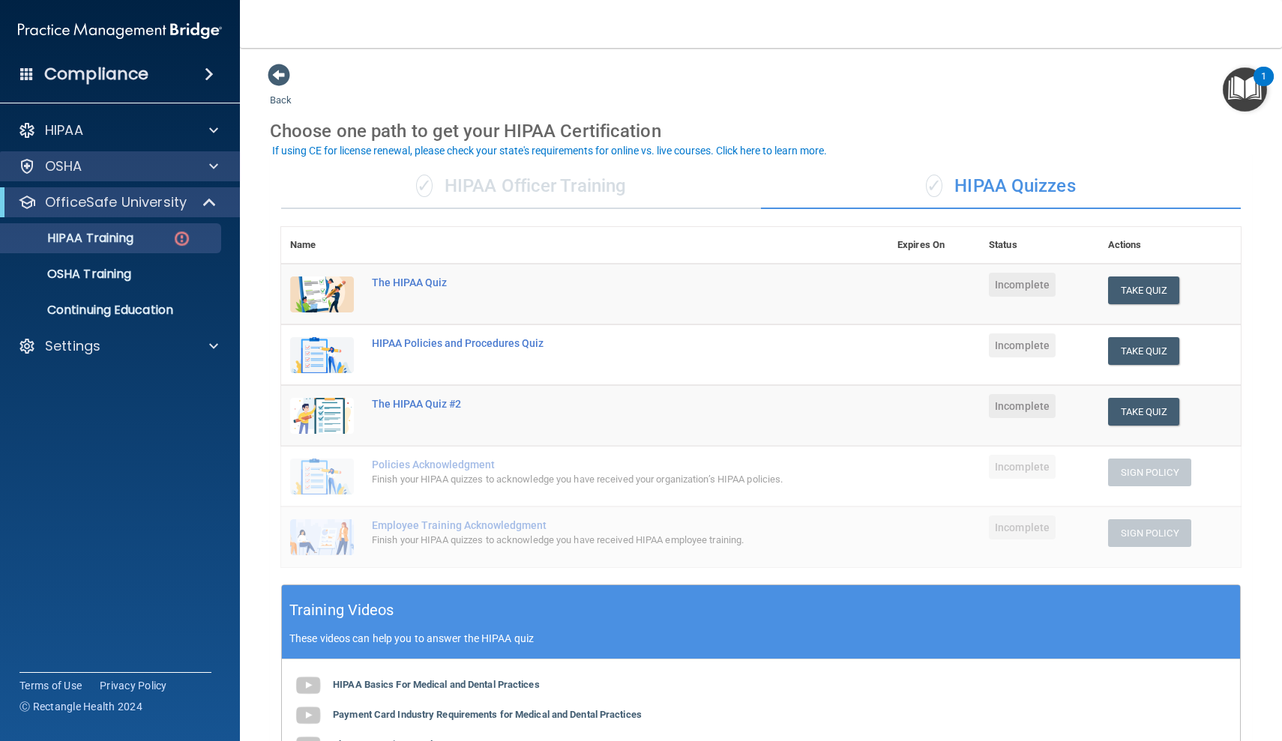
click at [213, 163] on span at bounding box center [213, 166] width 9 height 18
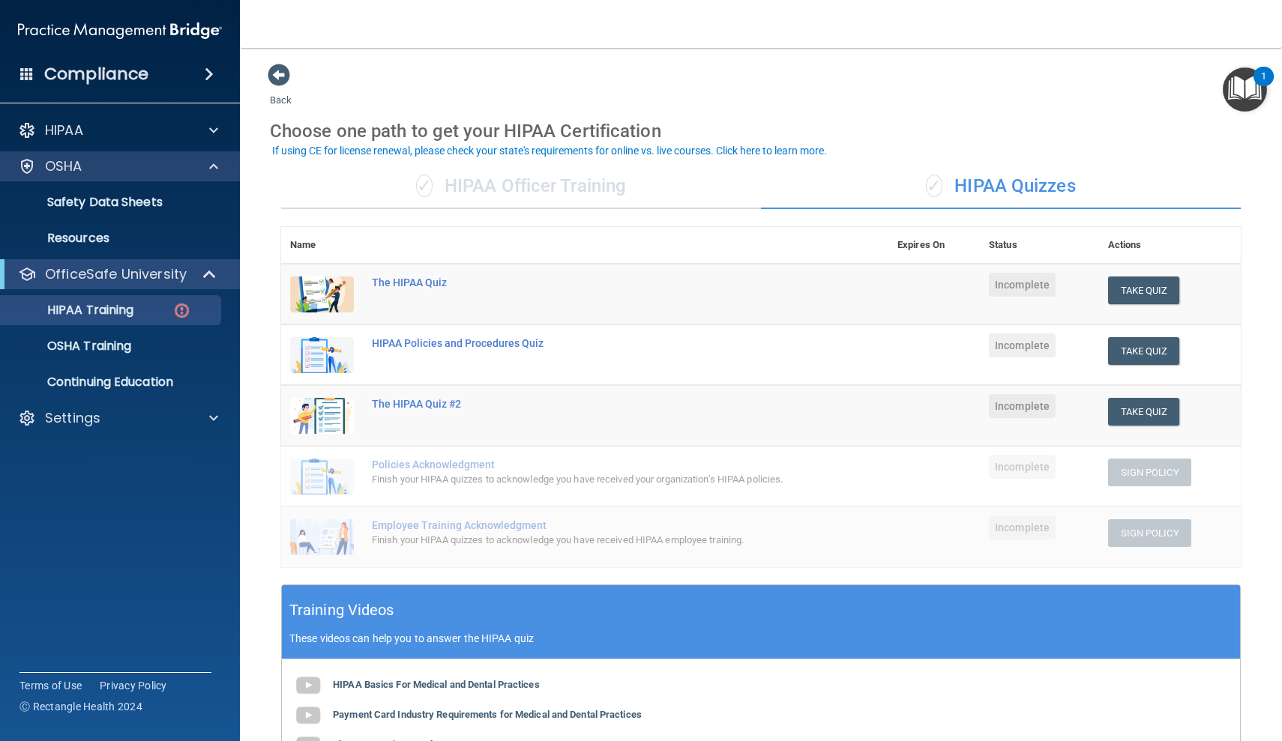
click at [213, 163] on span at bounding box center [213, 166] width 9 height 18
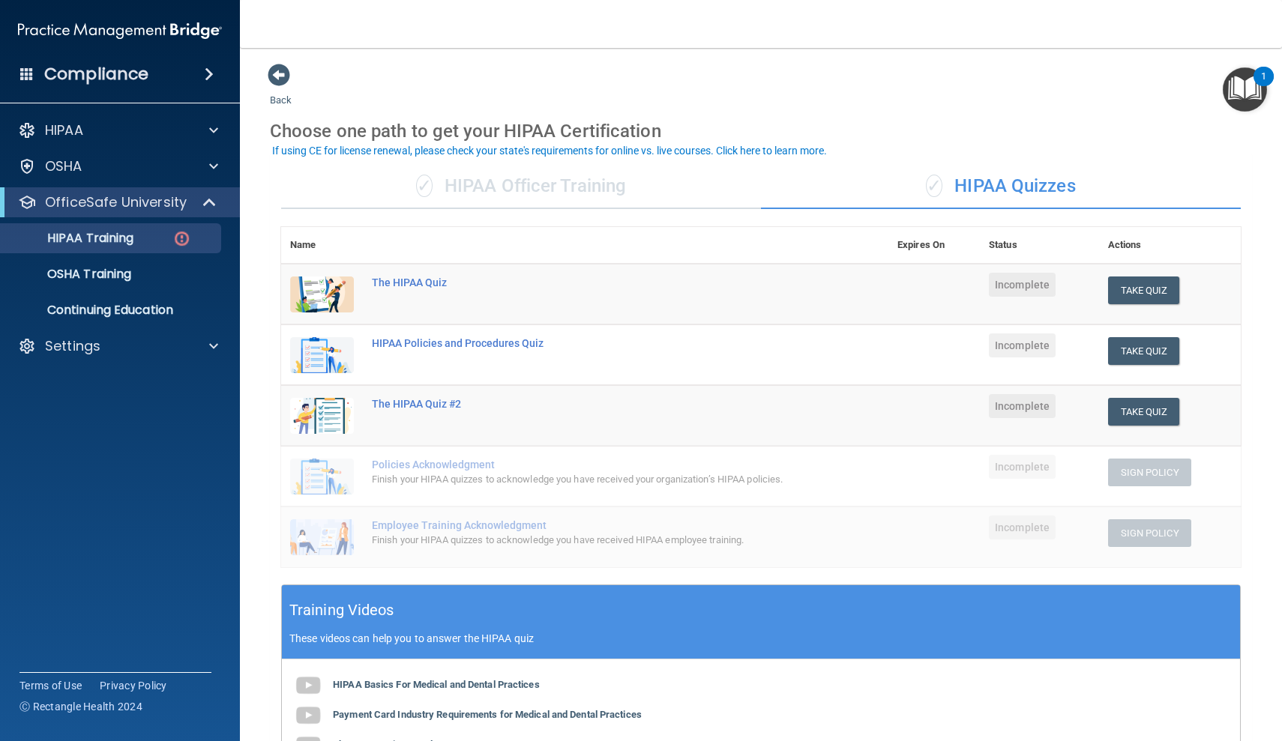
click at [209, 199] on span at bounding box center [211, 202] width 13 height 18
click at [214, 202] on span at bounding box center [212, 202] width 9 height 18
click at [180, 239] on img at bounding box center [181, 238] width 19 height 19
click at [1159, 286] on button "Take Quiz" at bounding box center [1144, 291] width 72 height 28
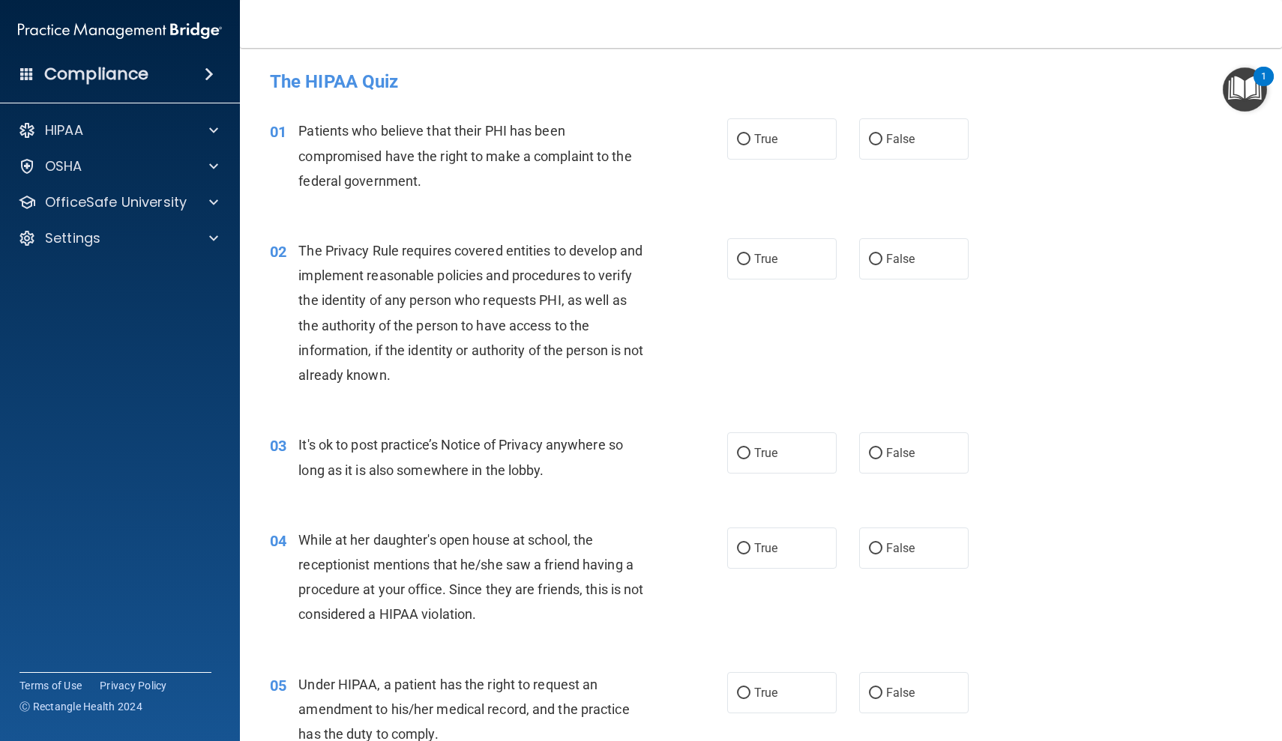
click at [1217, 450] on div "03 It's ok to post practice’s Notice of Privacy anywhere so long as it is also …" at bounding box center [761, 461] width 1005 height 94
click at [1232, 259] on div "02 The Privacy Rule requires covered entities to develop and implement reasonab…" at bounding box center [761, 317] width 1005 height 194
click at [210, 238] on span at bounding box center [213, 238] width 9 height 18
click at [106, 274] on p "My Account" at bounding box center [112, 274] width 205 height 15
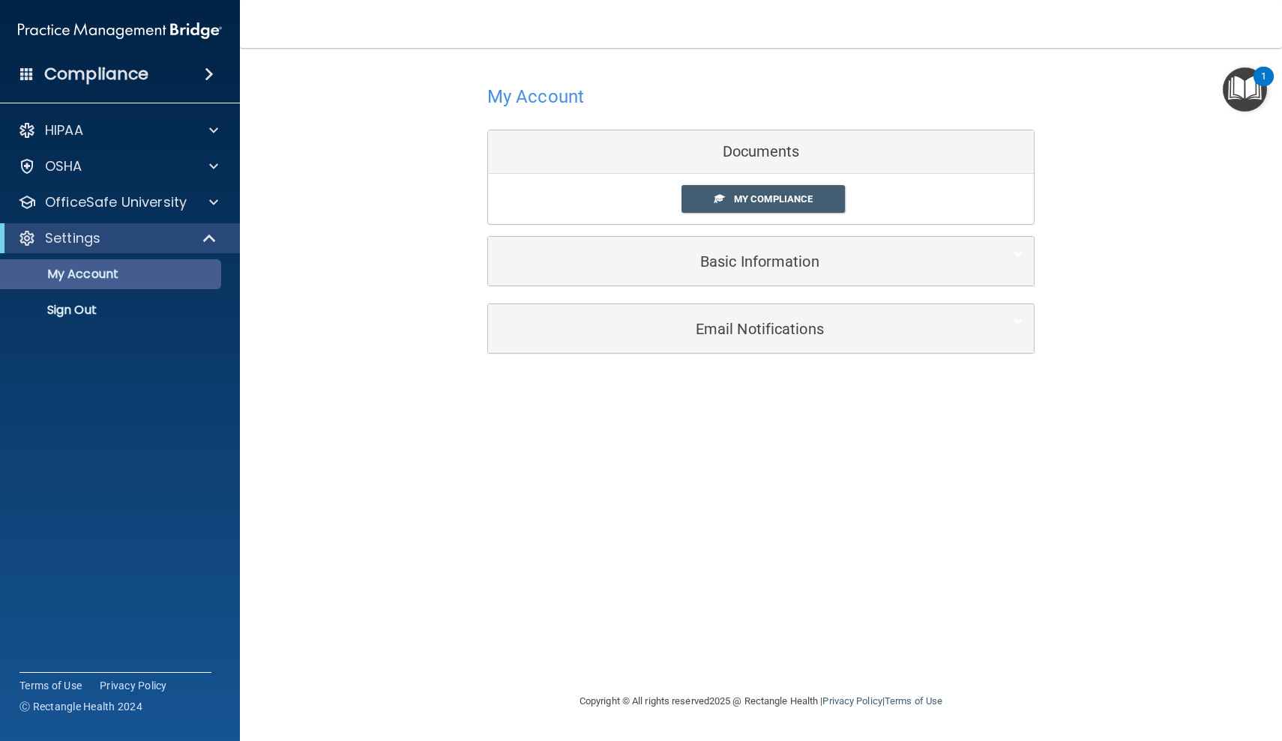
click at [162, 268] on p "My Account" at bounding box center [112, 274] width 205 height 15
click at [148, 280] on p "My Account" at bounding box center [112, 274] width 205 height 15
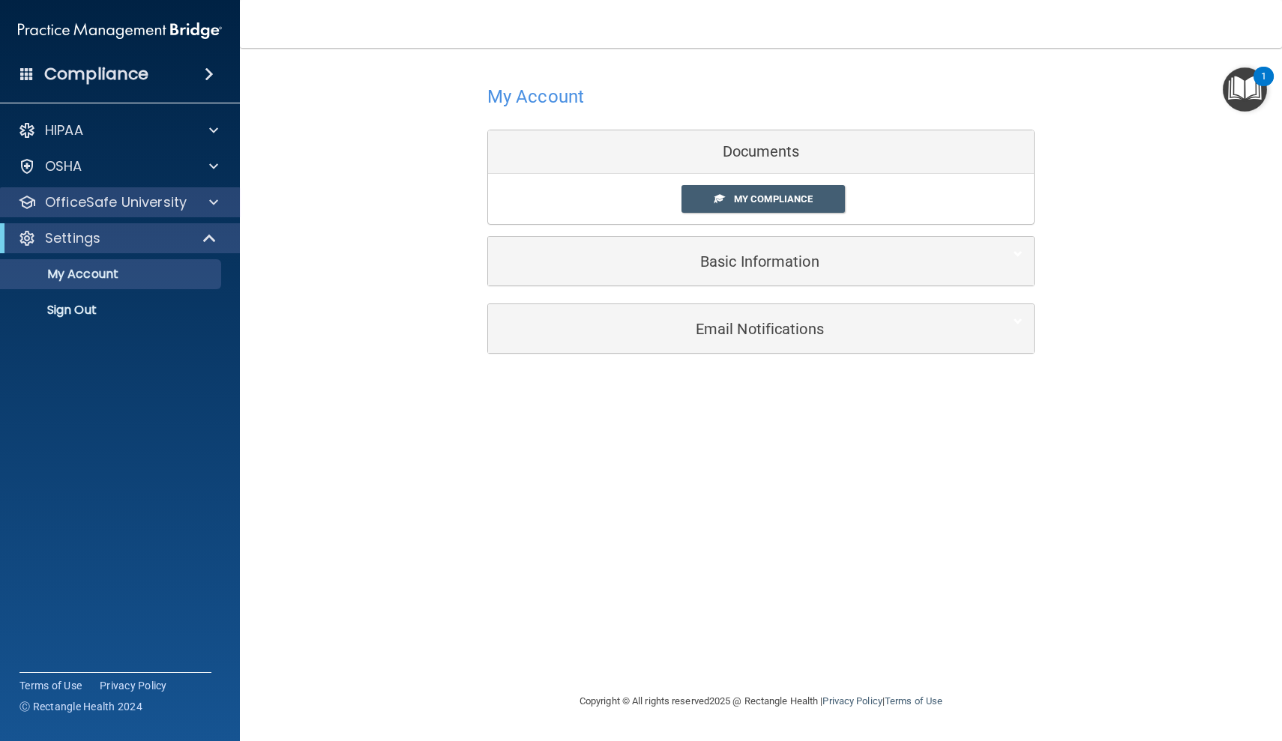
click at [145, 206] on p "OfficeSafe University" at bounding box center [116, 202] width 142 height 18
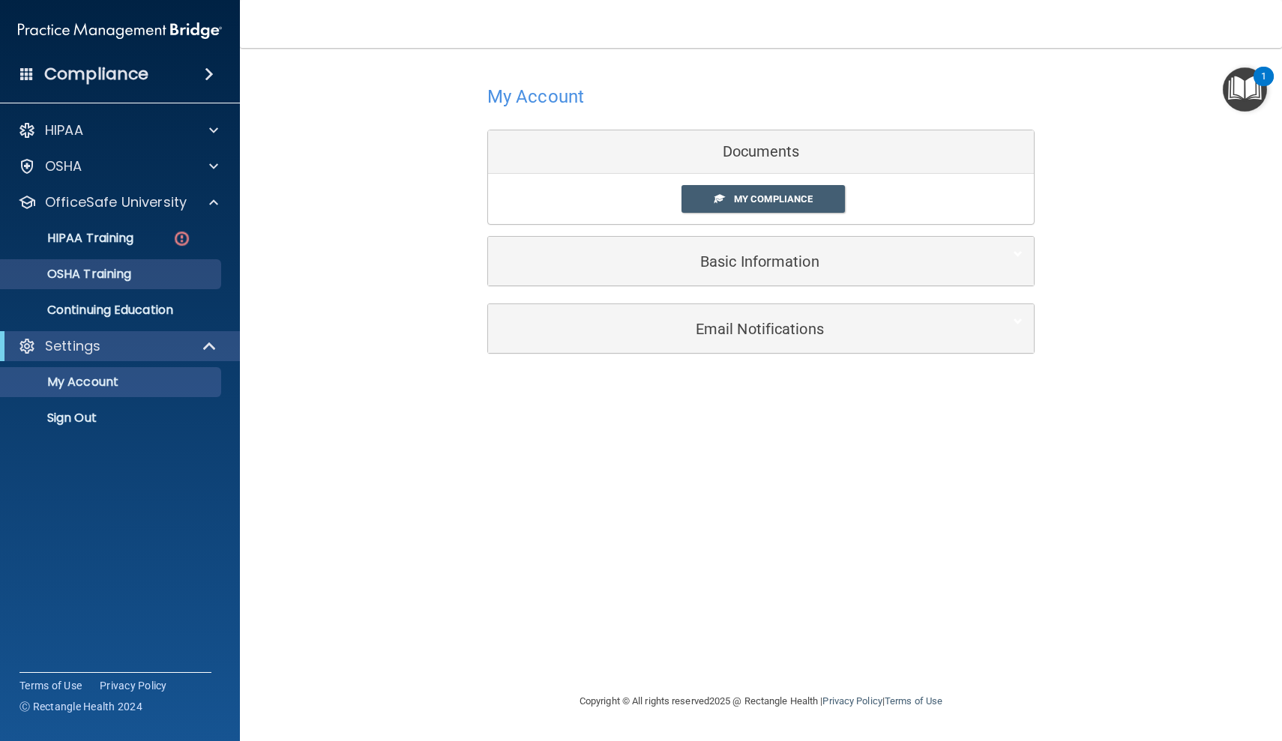
click at [126, 273] on p "OSHA Training" at bounding box center [70, 274] width 121 height 15
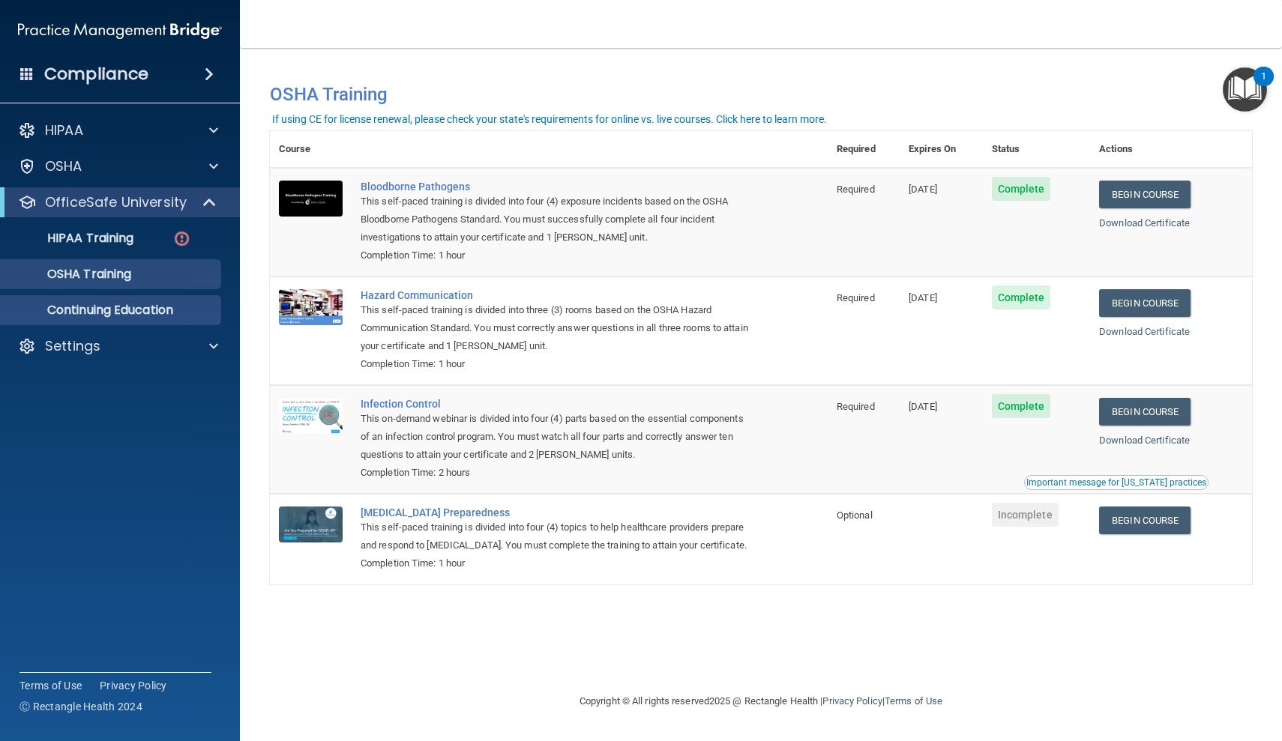
click at [119, 312] on p "Continuing Education" at bounding box center [112, 310] width 205 height 15
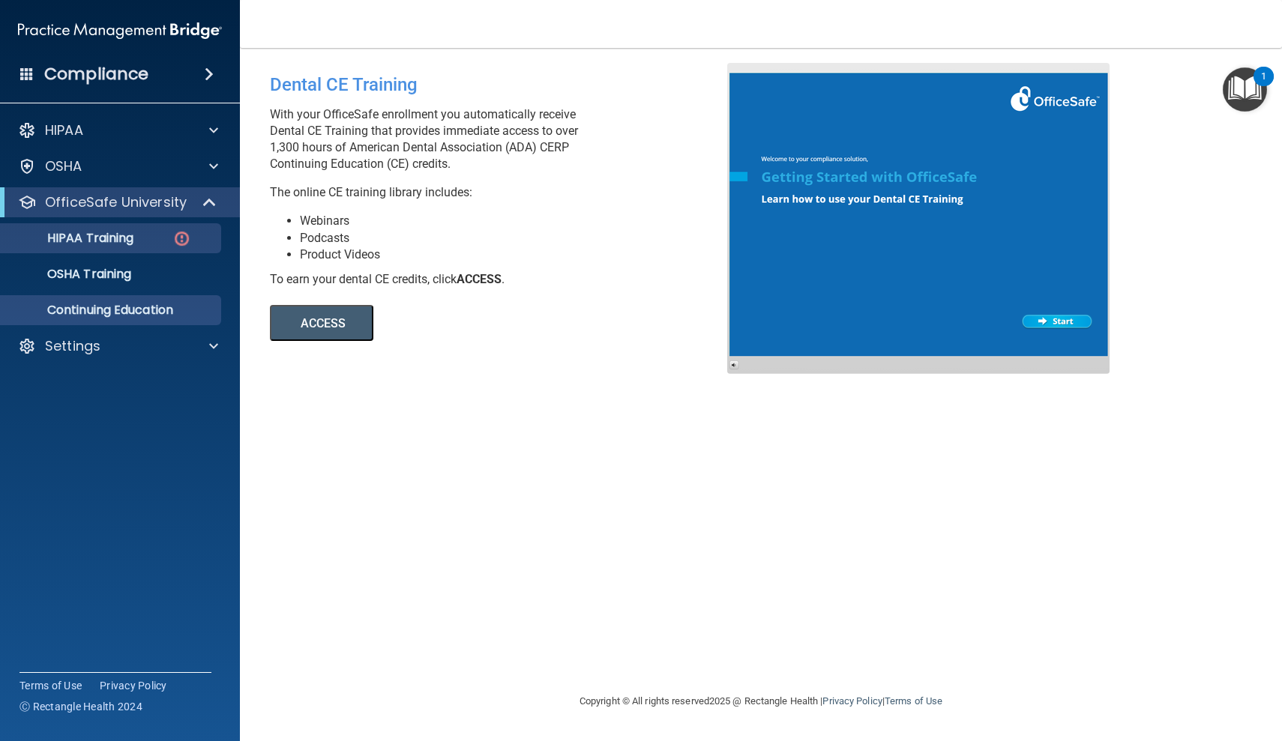
click at [181, 237] on img at bounding box center [181, 238] width 19 height 19
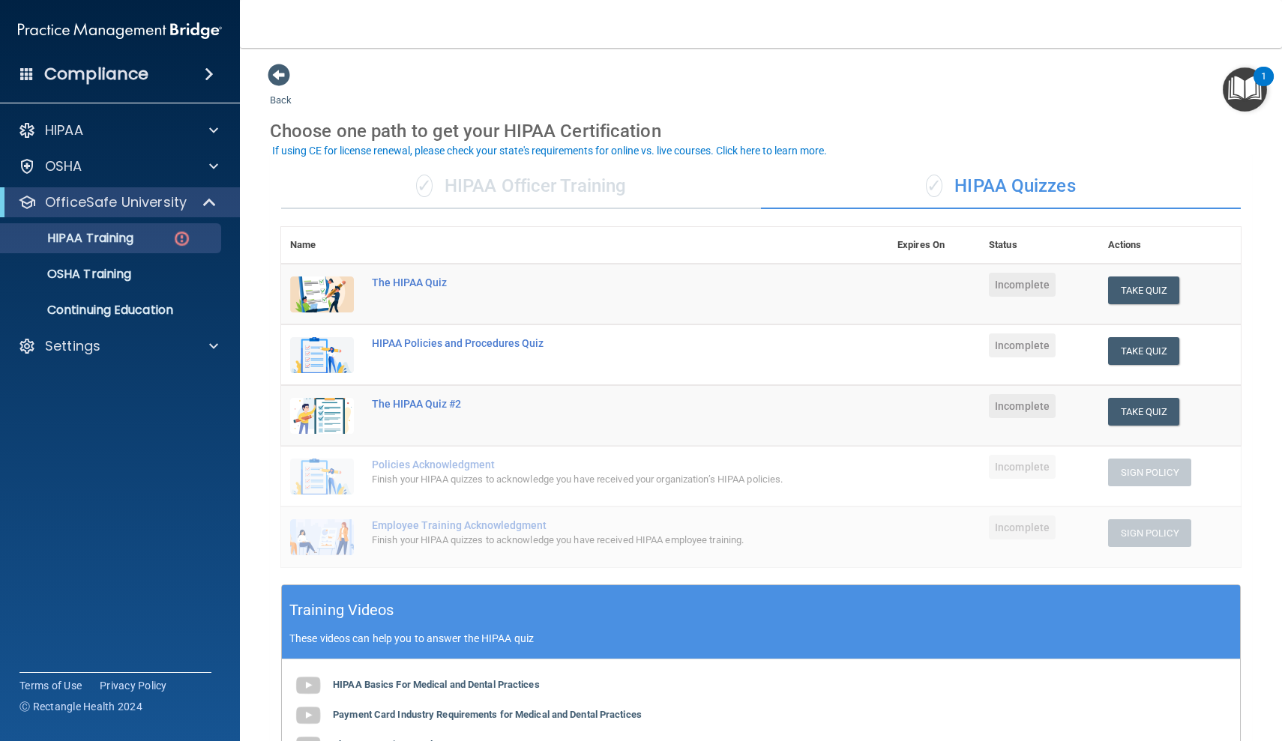
click at [424, 185] on span "✓" at bounding box center [424, 186] width 16 height 22
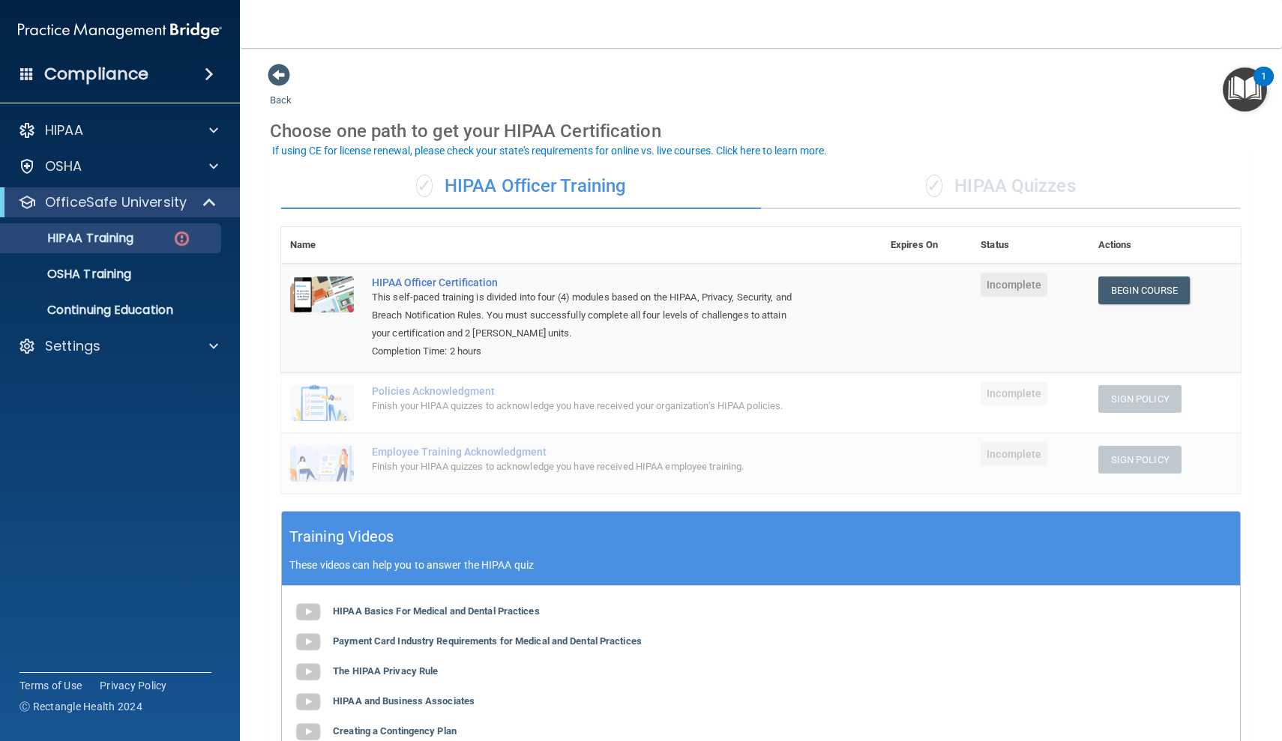
click at [991, 187] on div "✓ HIPAA Quizzes" at bounding box center [1001, 186] width 480 height 45
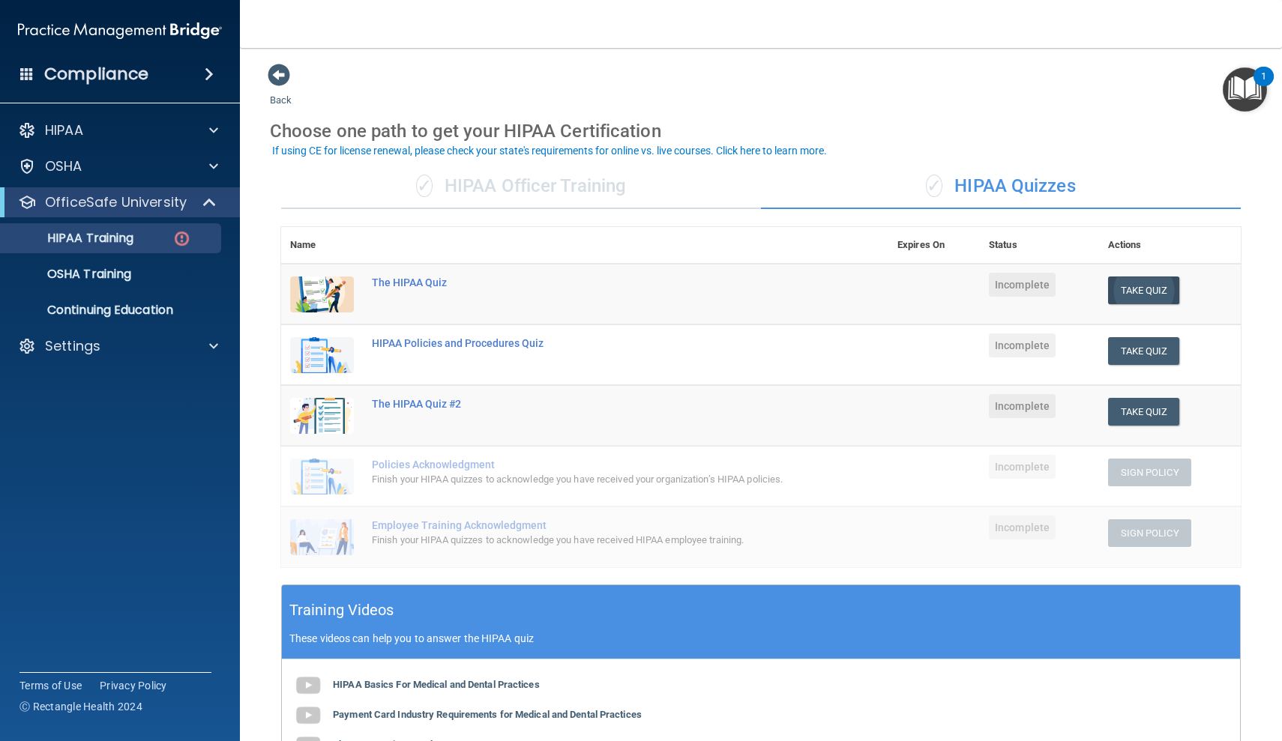
click at [1140, 289] on button "Take Quiz" at bounding box center [1144, 291] width 72 height 28
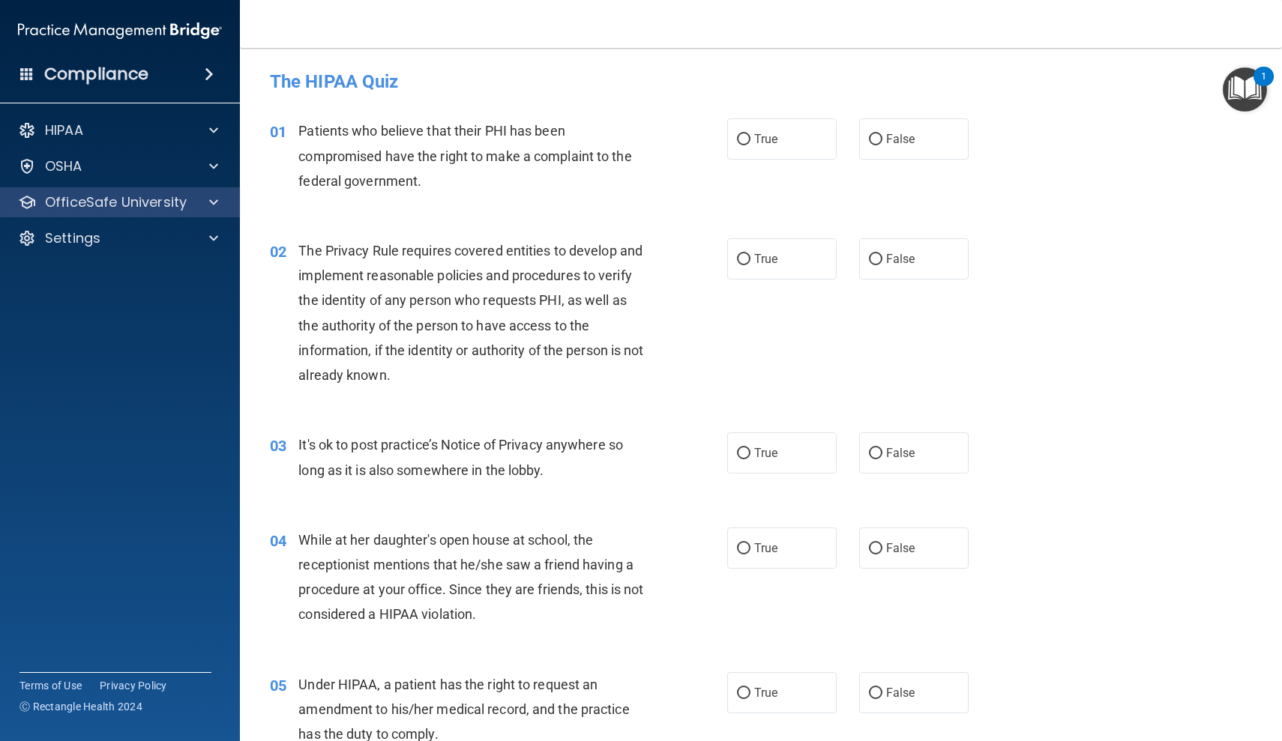
click at [214, 200] on span at bounding box center [213, 202] width 9 height 18
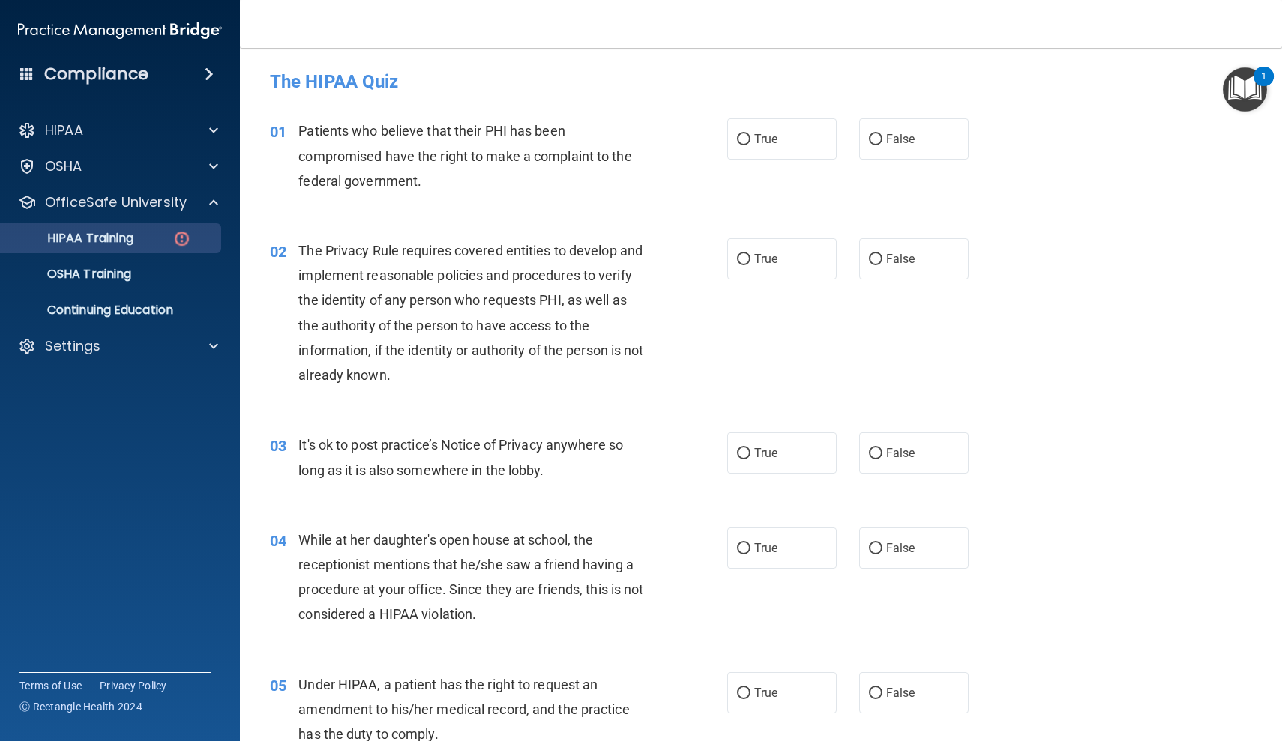
click at [180, 232] on img at bounding box center [181, 238] width 19 height 19
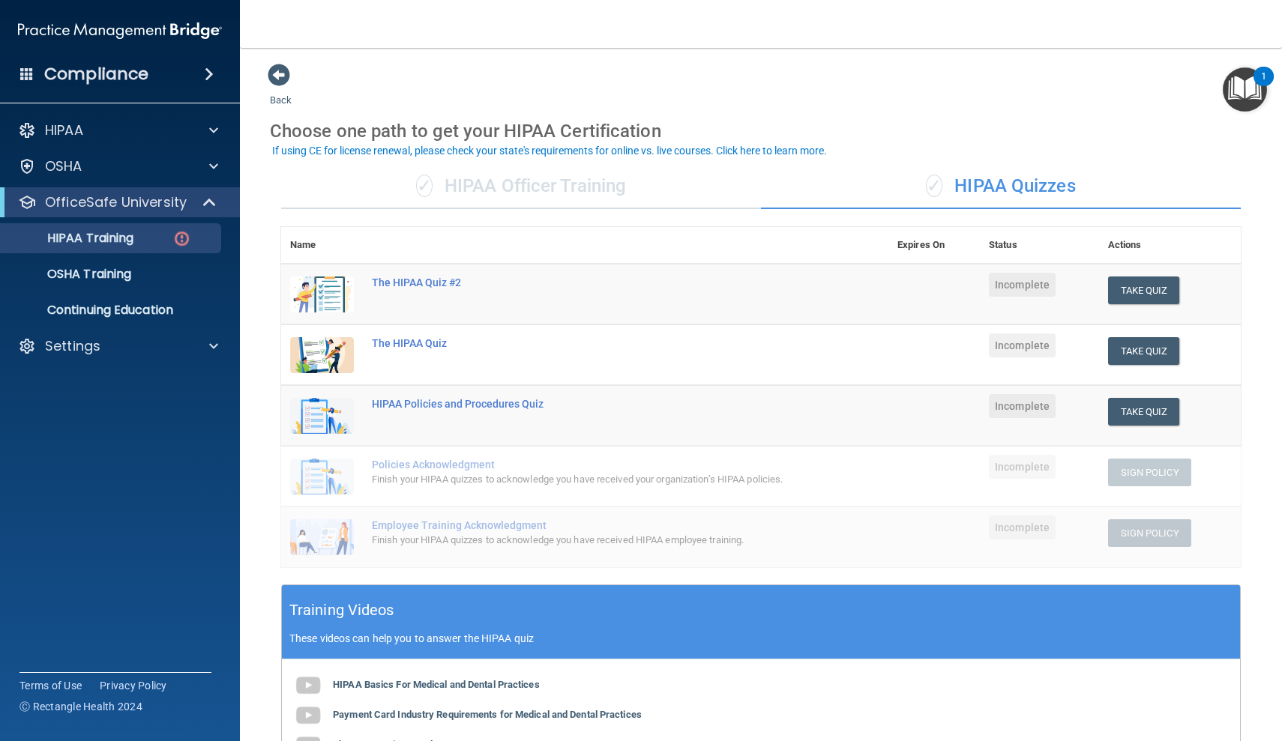
click at [435, 188] on div "✓ HIPAA Officer Training" at bounding box center [521, 186] width 480 height 45
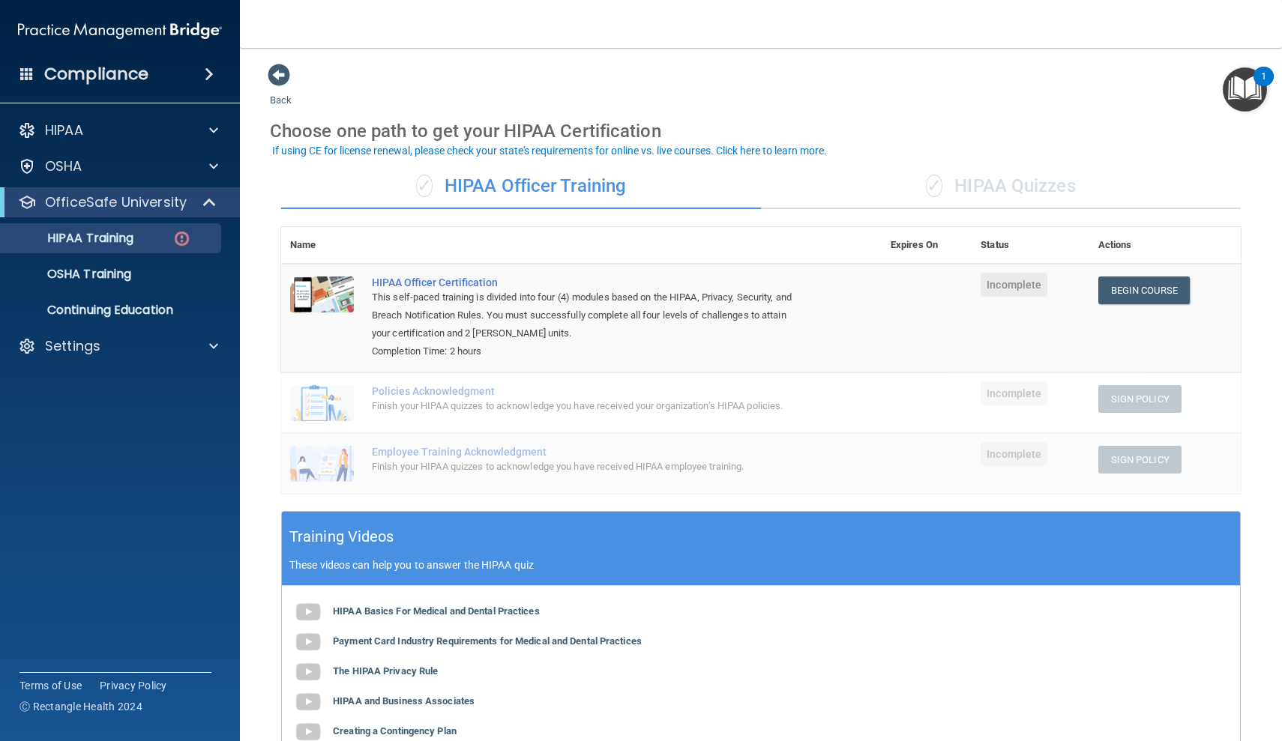
click at [947, 181] on div "✓ HIPAA Quizzes" at bounding box center [1001, 186] width 480 height 45
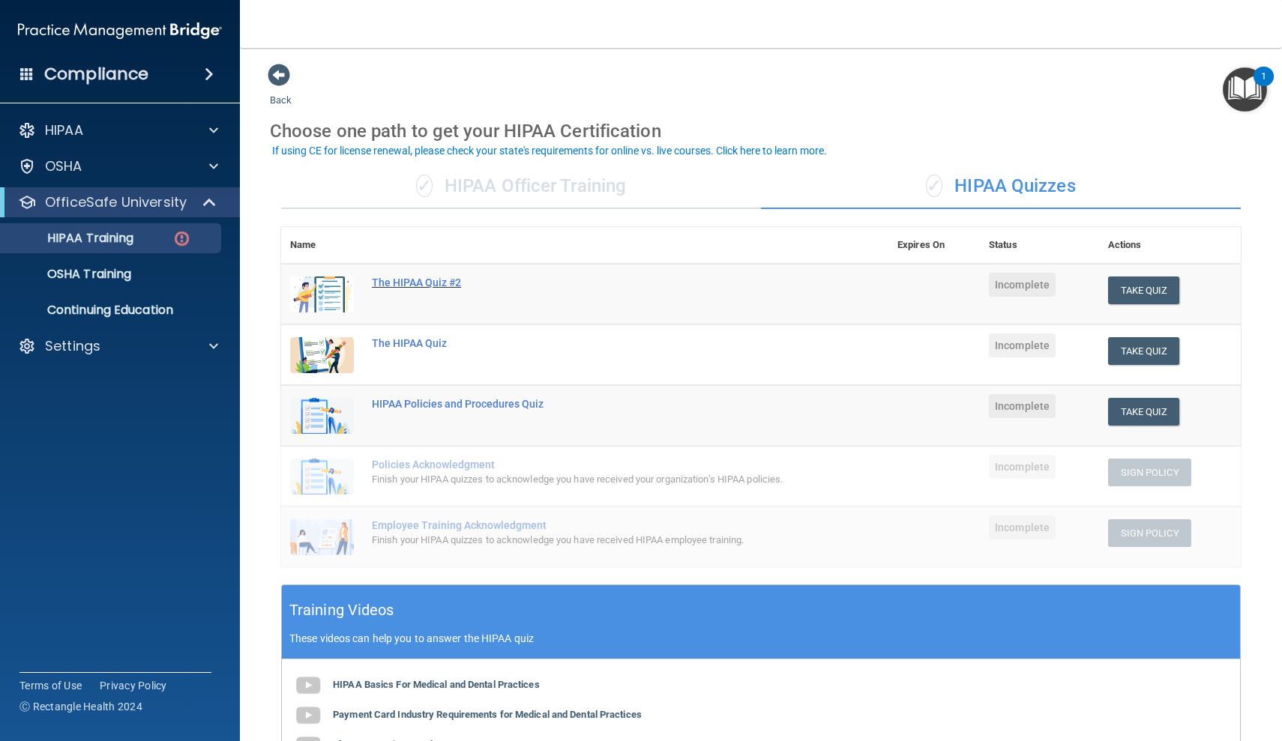
click at [385, 280] on div "The HIPAA Quiz #2" at bounding box center [593, 283] width 442 height 12
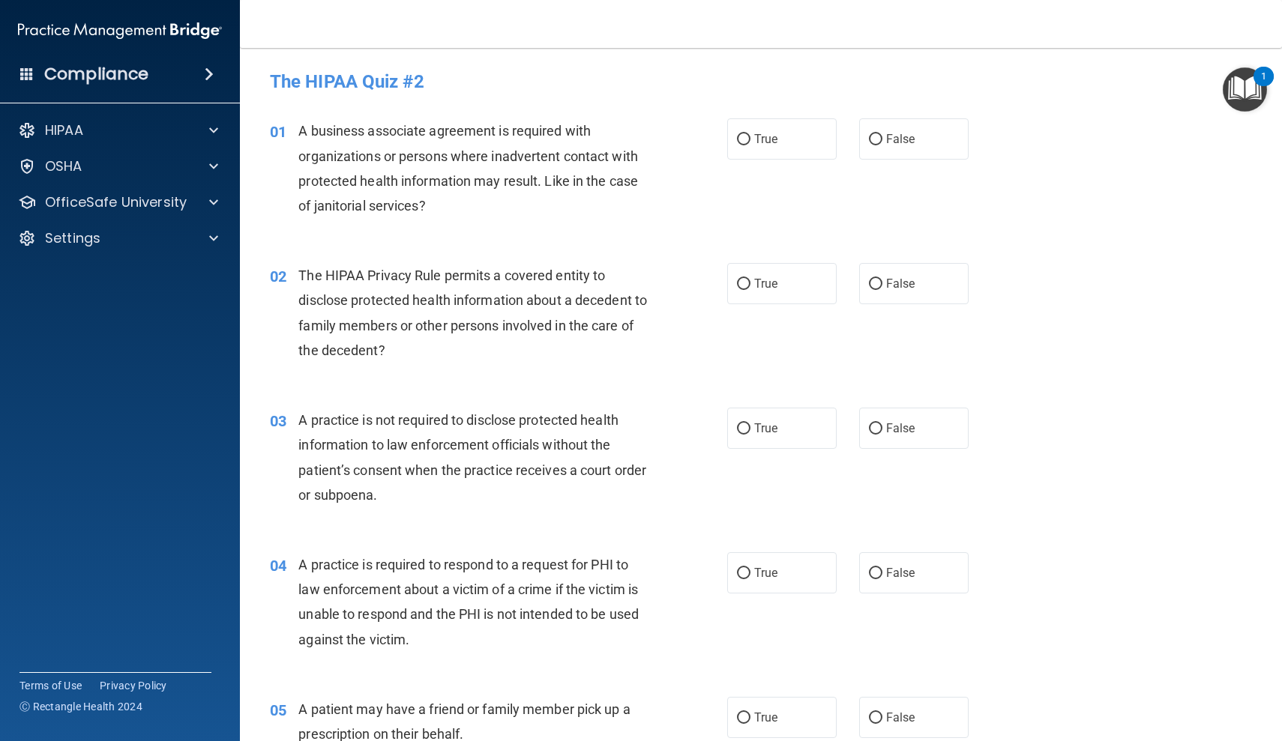
click at [1098, 590] on div "04 A practice is required to respond to a request for PHI to law enforcement ab…" at bounding box center [761, 606] width 1005 height 145
click at [217, 199] on span at bounding box center [213, 202] width 9 height 18
click at [181, 239] on img at bounding box center [181, 238] width 19 height 19
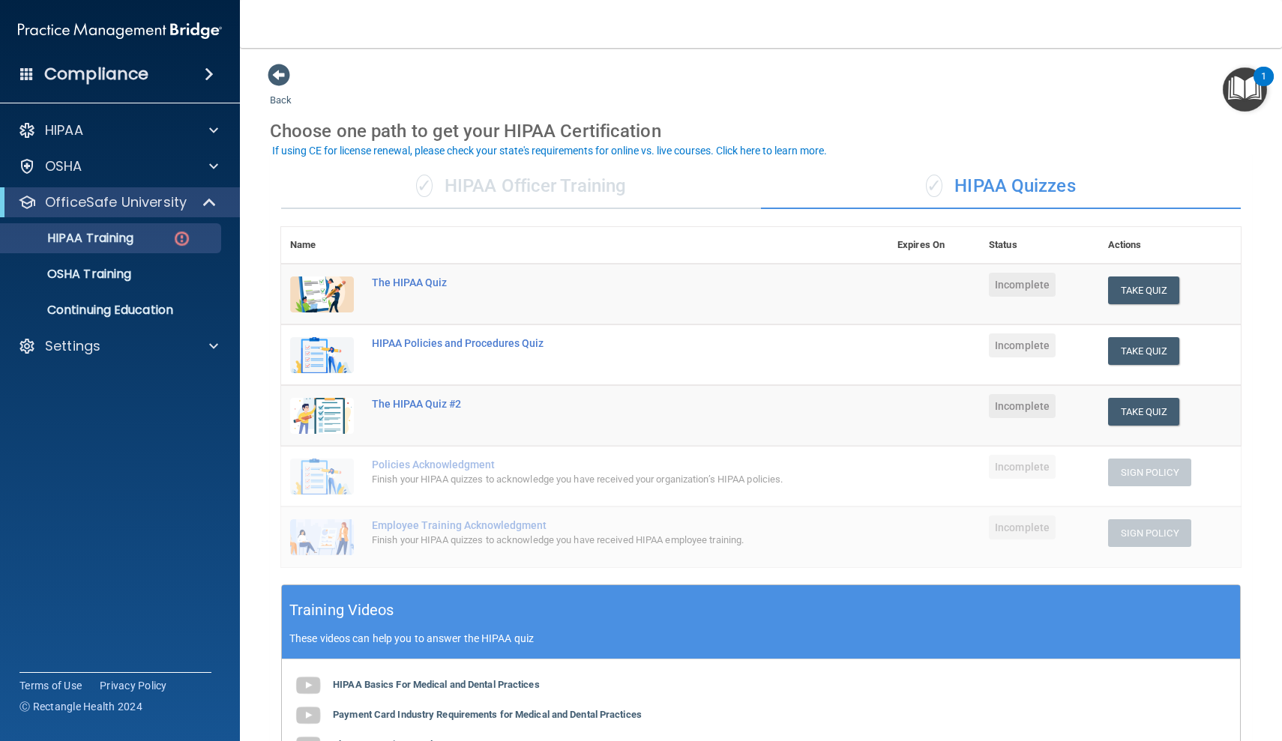
click at [454, 471] on div "Finish your HIPAA quizzes to acknowledge you have received your organization’s …" at bounding box center [593, 480] width 442 height 18
click at [315, 472] on img at bounding box center [322, 477] width 64 height 36
click at [331, 535] on img at bounding box center [322, 538] width 64 height 36
click at [935, 185] on span "✓" at bounding box center [934, 186] width 16 height 22
click at [1008, 187] on div "✓ HIPAA Quizzes" at bounding box center [1001, 186] width 480 height 45
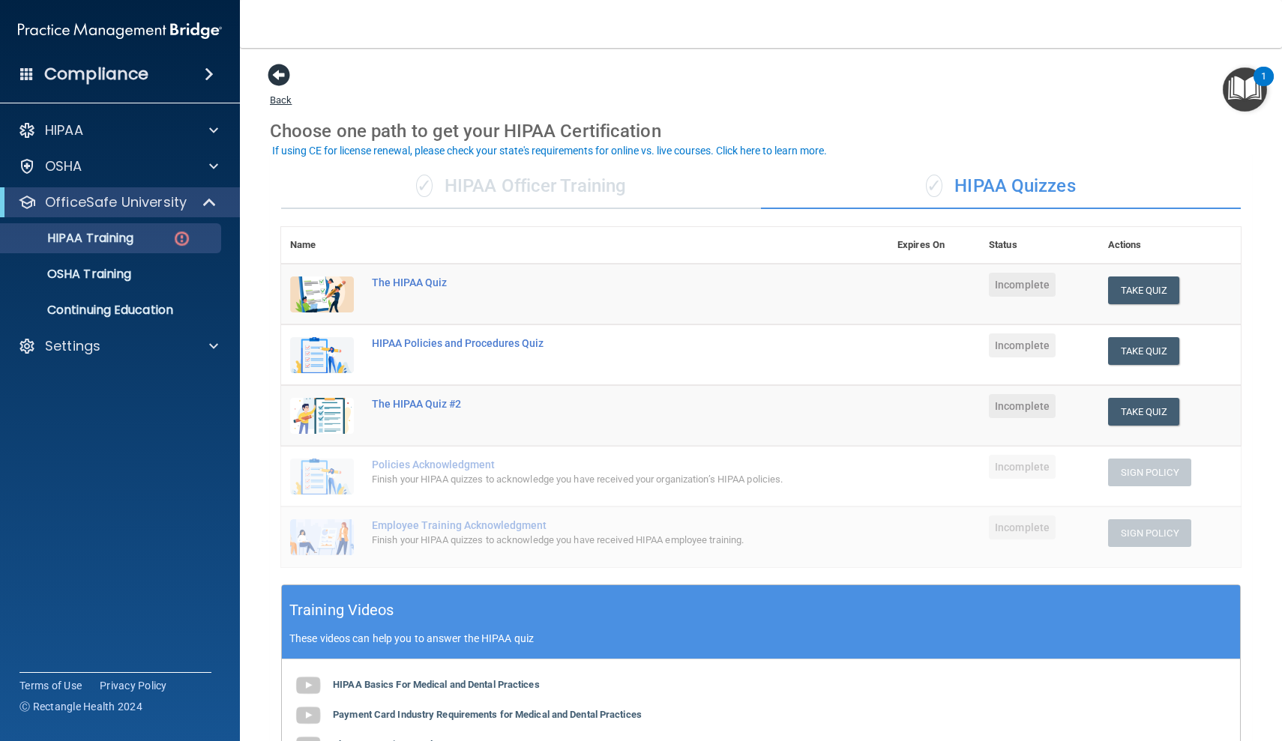
click at [277, 75] on span at bounding box center [279, 75] width 22 height 22
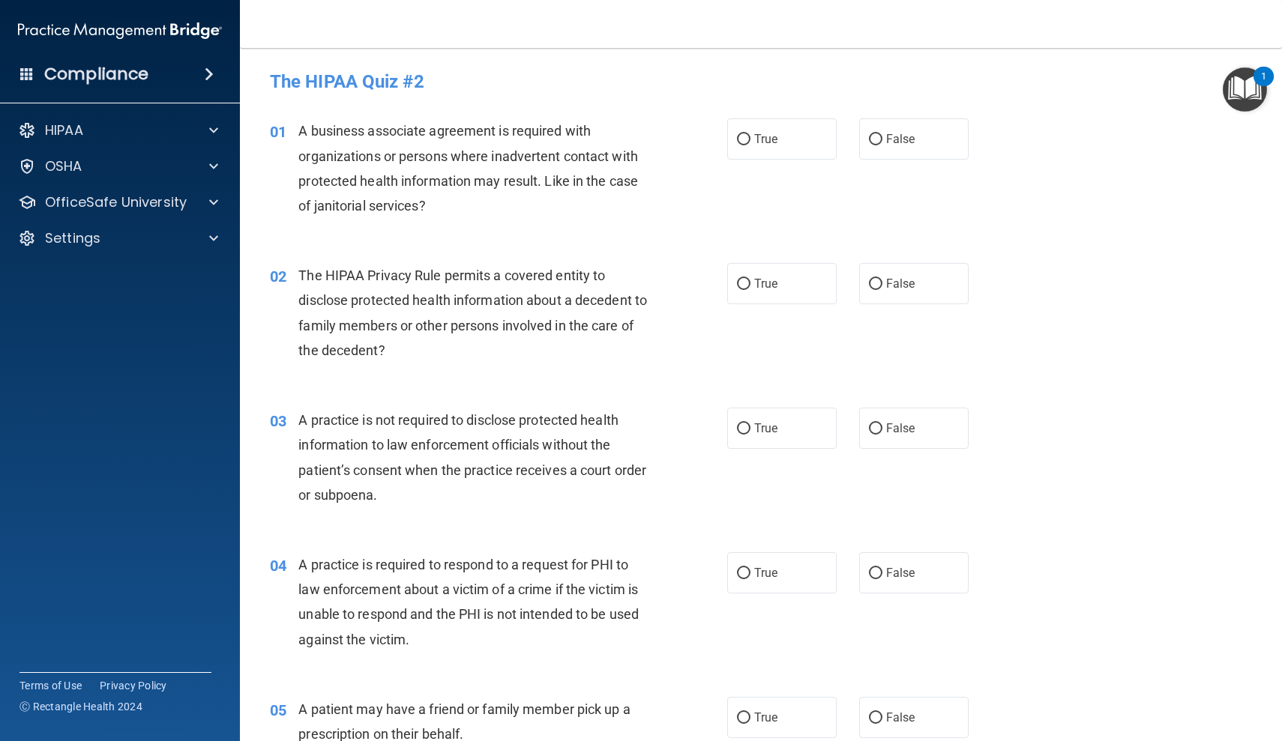
click at [1247, 86] on img "Open Resource Center, 1 new notification" at bounding box center [1245, 89] width 44 height 44
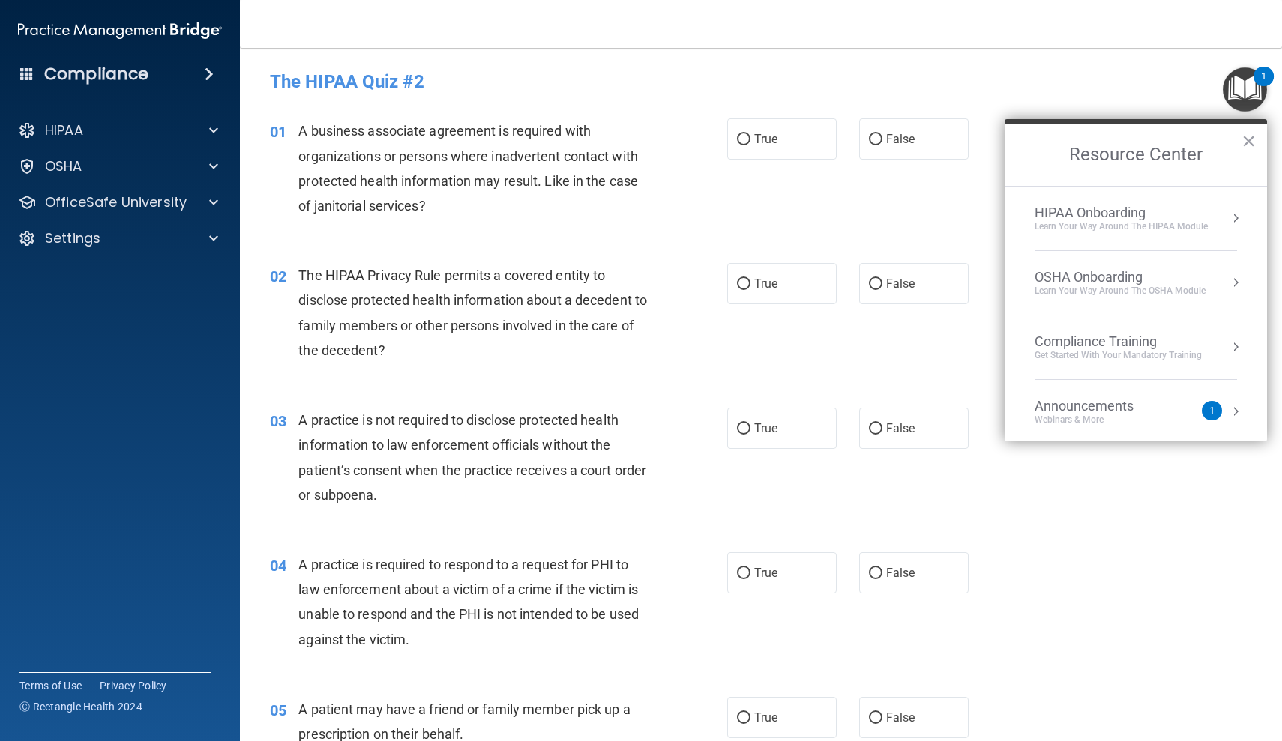
click at [1233, 214] on button "Resource Center" at bounding box center [1235, 218] width 15 height 15
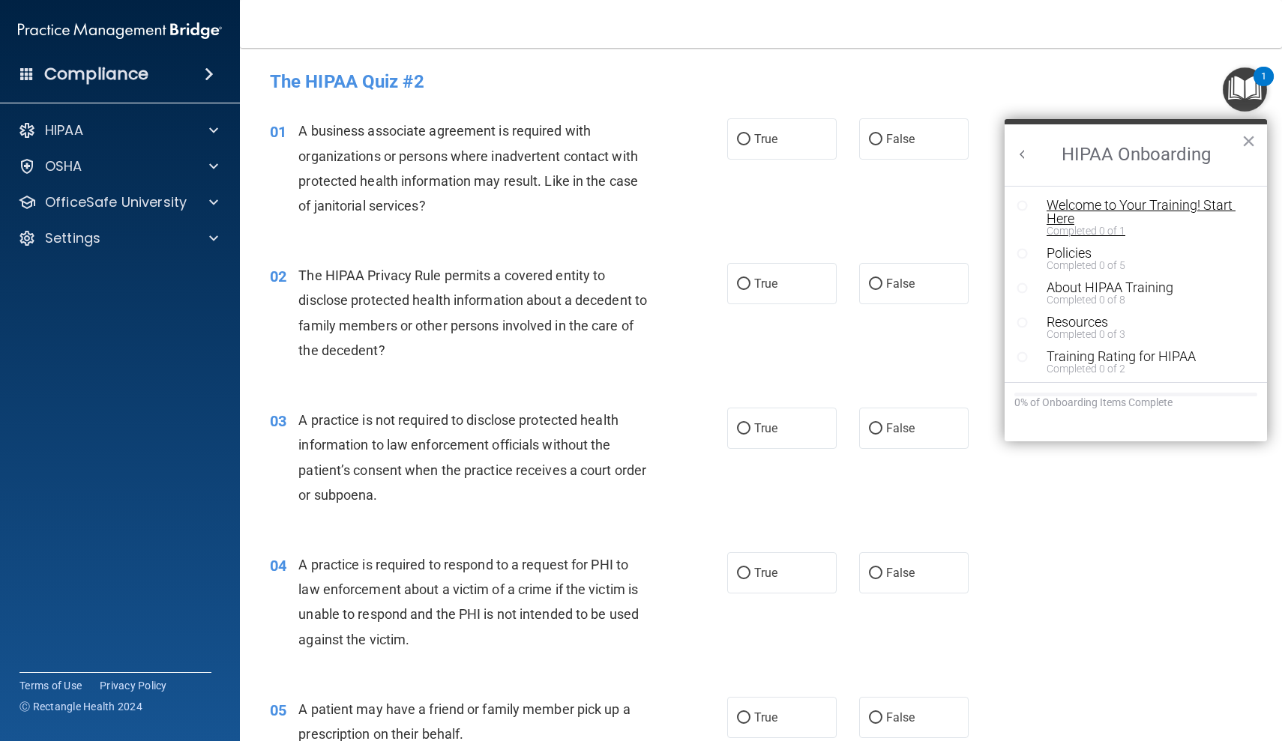
click at [1111, 205] on div "Welcome to Your Training! Start Here" at bounding box center [1147, 212] width 201 height 27
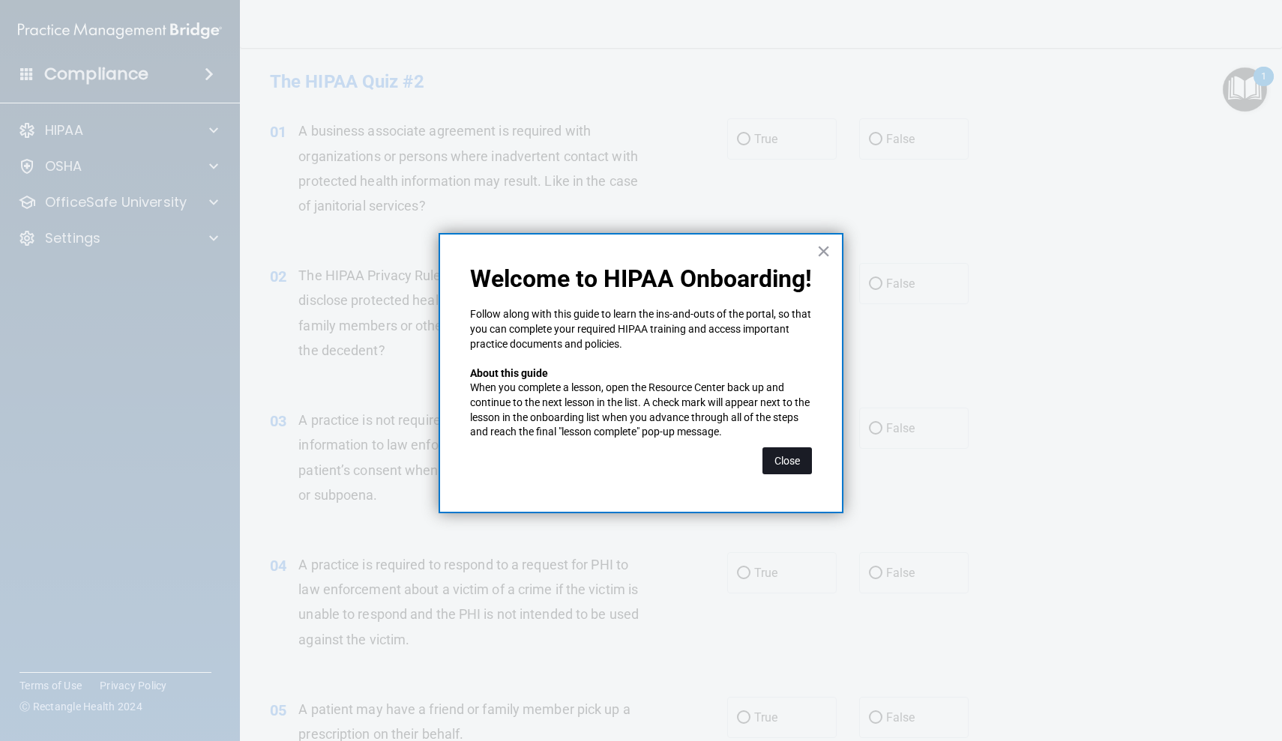
click at [783, 451] on button "Close" at bounding box center [786, 461] width 49 height 27
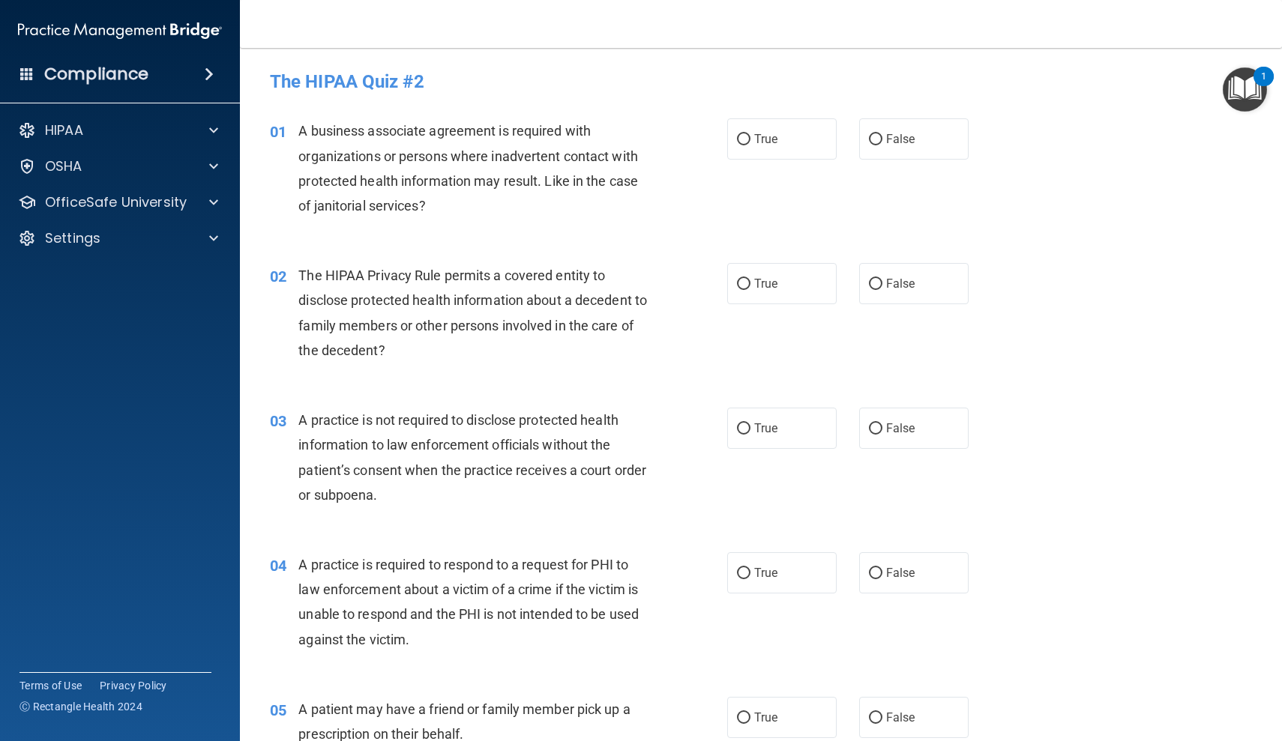
click at [1236, 84] on img "Open Resource Center, 1 new notification" at bounding box center [1245, 89] width 44 height 44
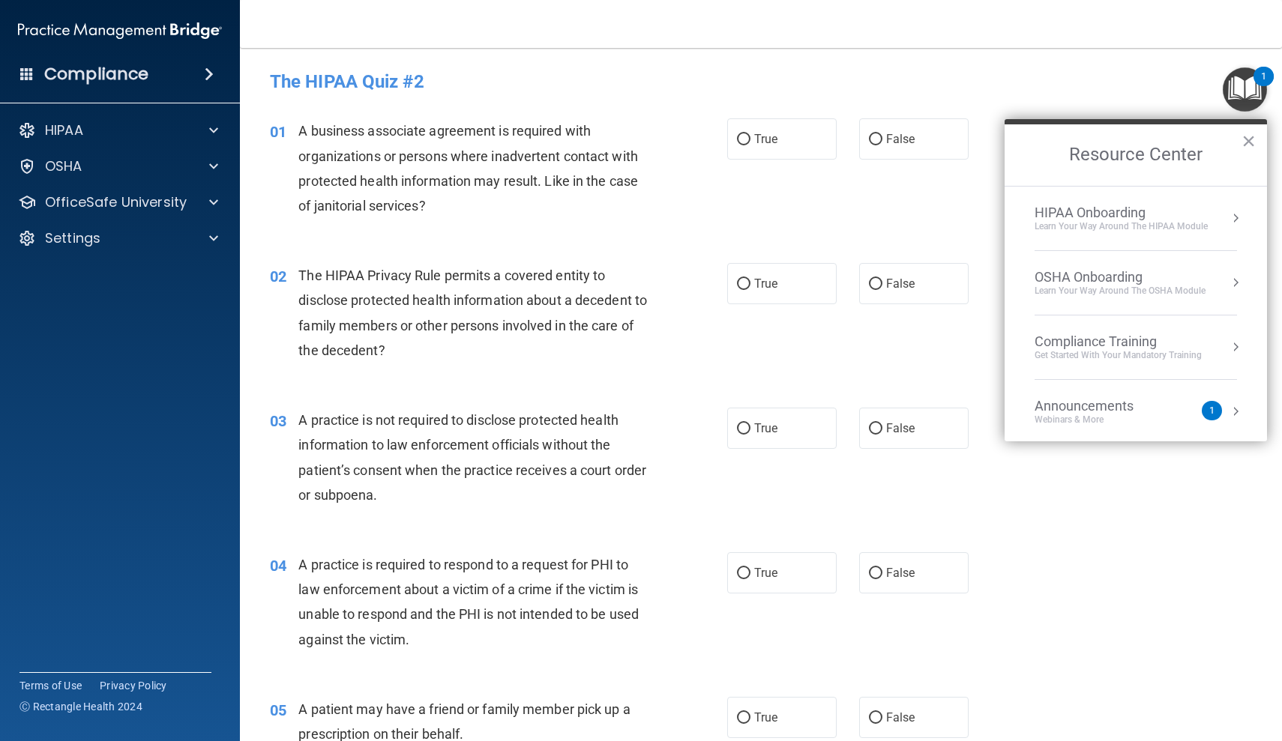
click at [1210, 411] on div "1" at bounding box center [1211, 411] width 5 height 0
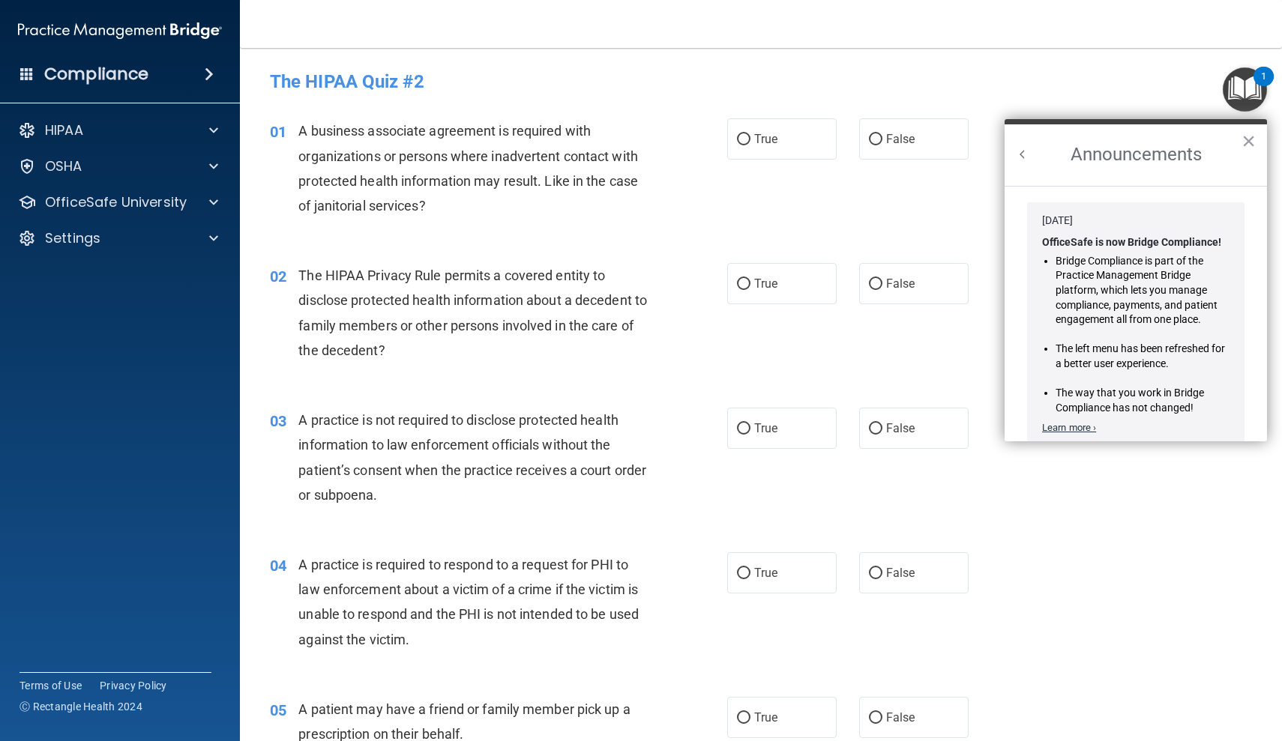
click at [1089, 424] on link "Learn more ›" at bounding box center [1069, 427] width 54 height 11
click at [1252, 143] on button "×" at bounding box center [1248, 141] width 14 height 24
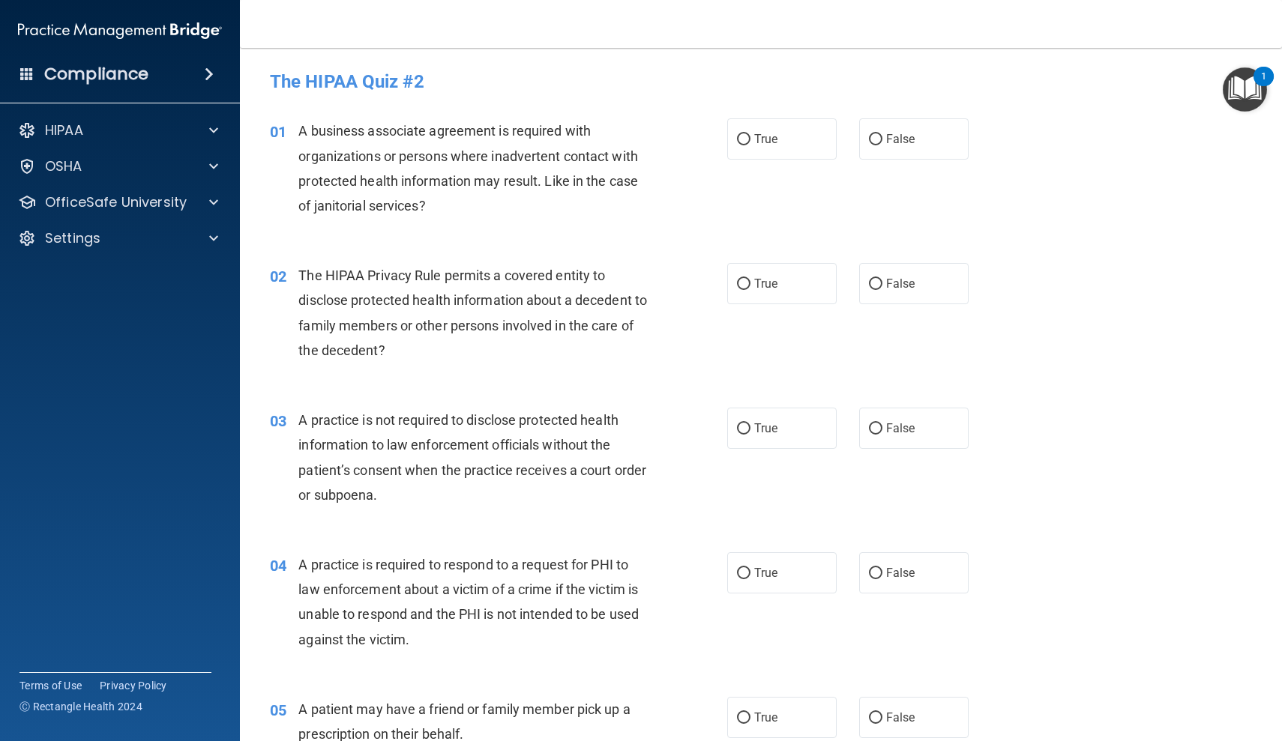
click at [1160, 274] on div "02 The HIPAA Privacy Rule permits a covered entity to disclose protected health…" at bounding box center [761, 316] width 1005 height 145
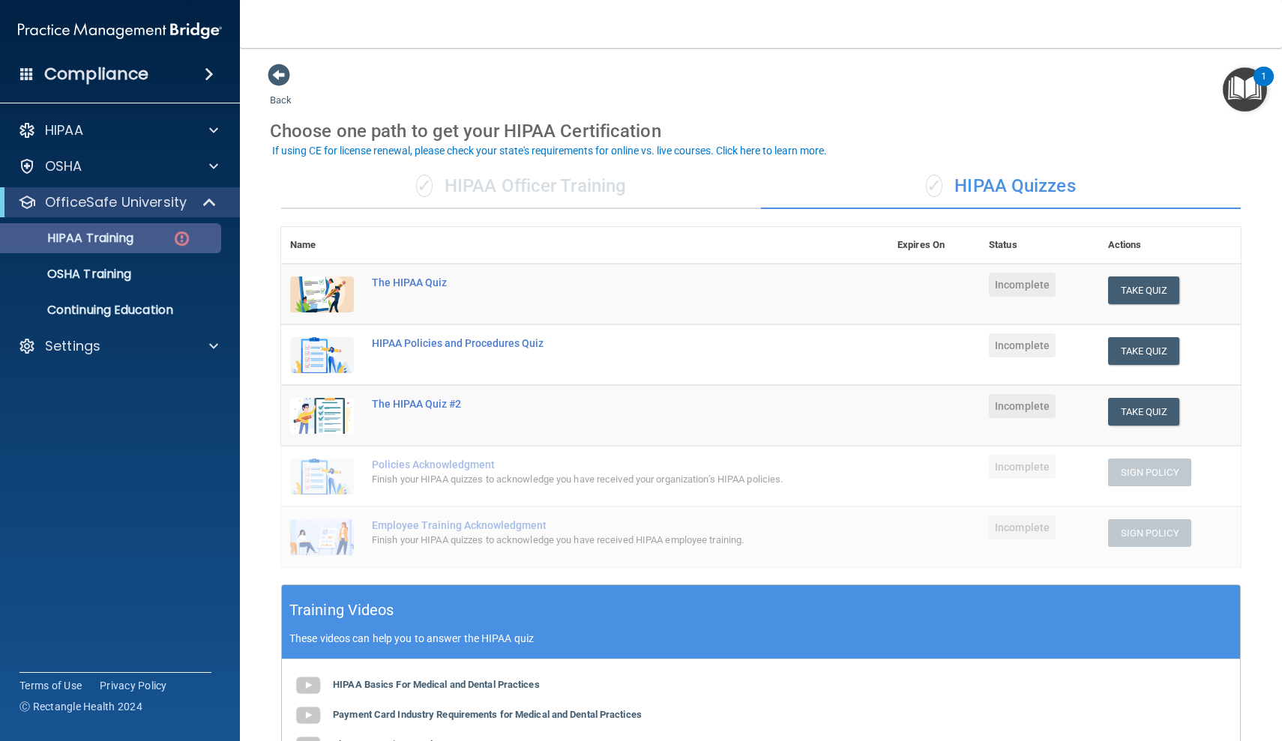
click at [181, 239] on img at bounding box center [181, 238] width 19 height 19
click at [1131, 285] on button "Take Quiz" at bounding box center [1144, 291] width 72 height 28
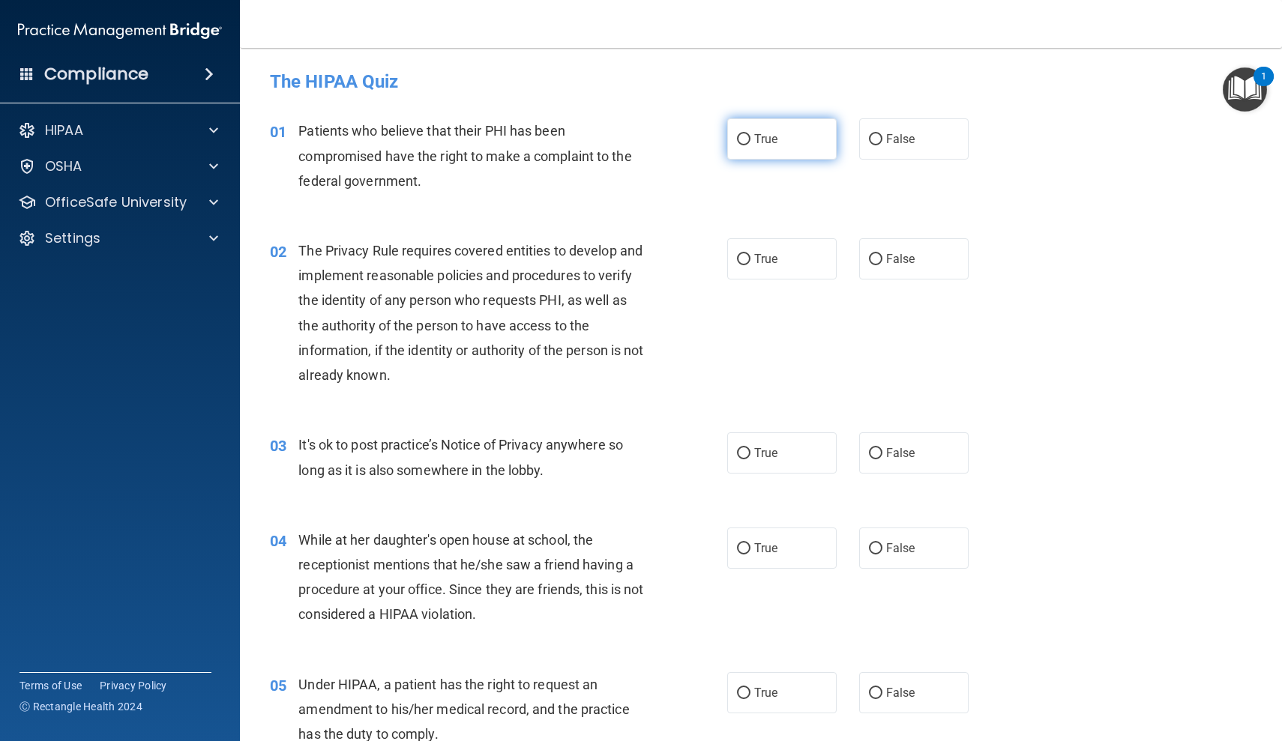
click at [745, 139] on input "True" at bounding box center [743, 139] width 13 height 11
radio input "true"
click at [744, 257] on input "True" at bounding box center [743, 259] width 13 height 11
radio input "true"
click at [876, 451] on input "False" at bounding box center [875, 453] width 13 height 11
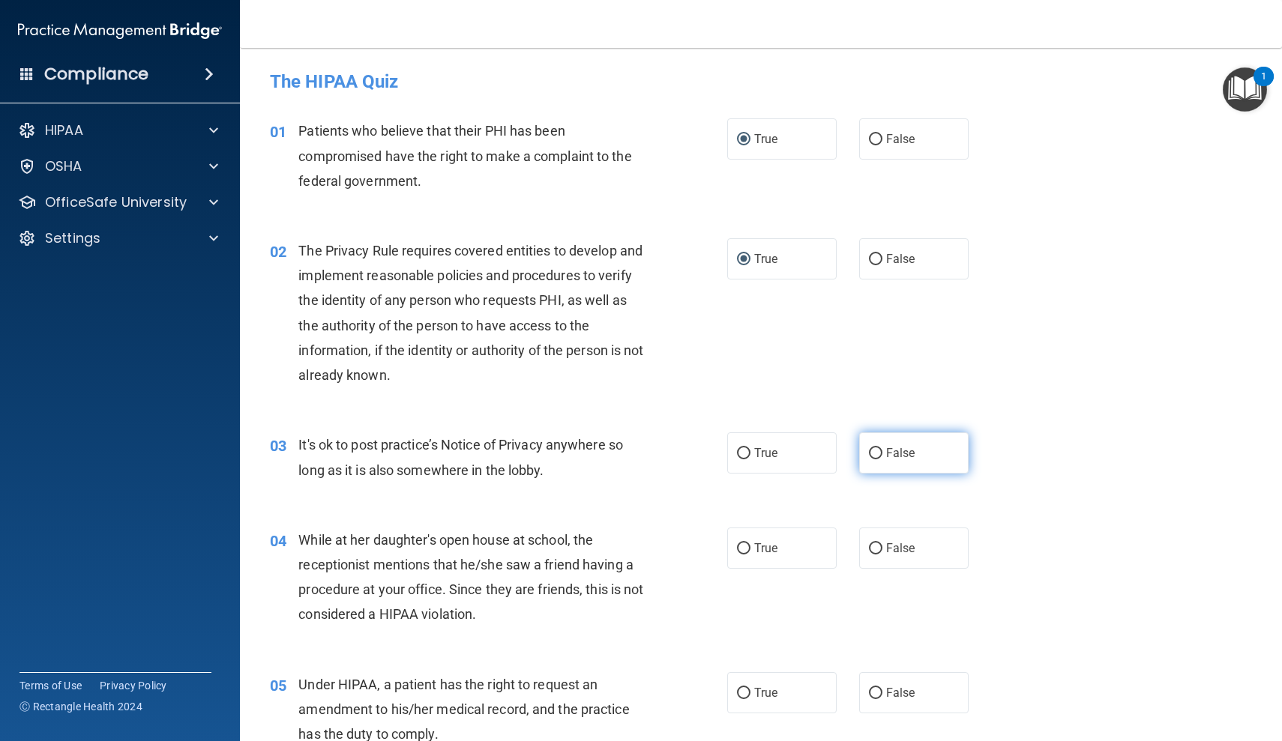
radio input "true"
click at [877, 546] on input "False" at bounding box center [875, 549] width 13 height 11
radio input "true"
click at [744, 689] on input "True" at bounding box center [743, 693] width 13 height 11
radio input "true"
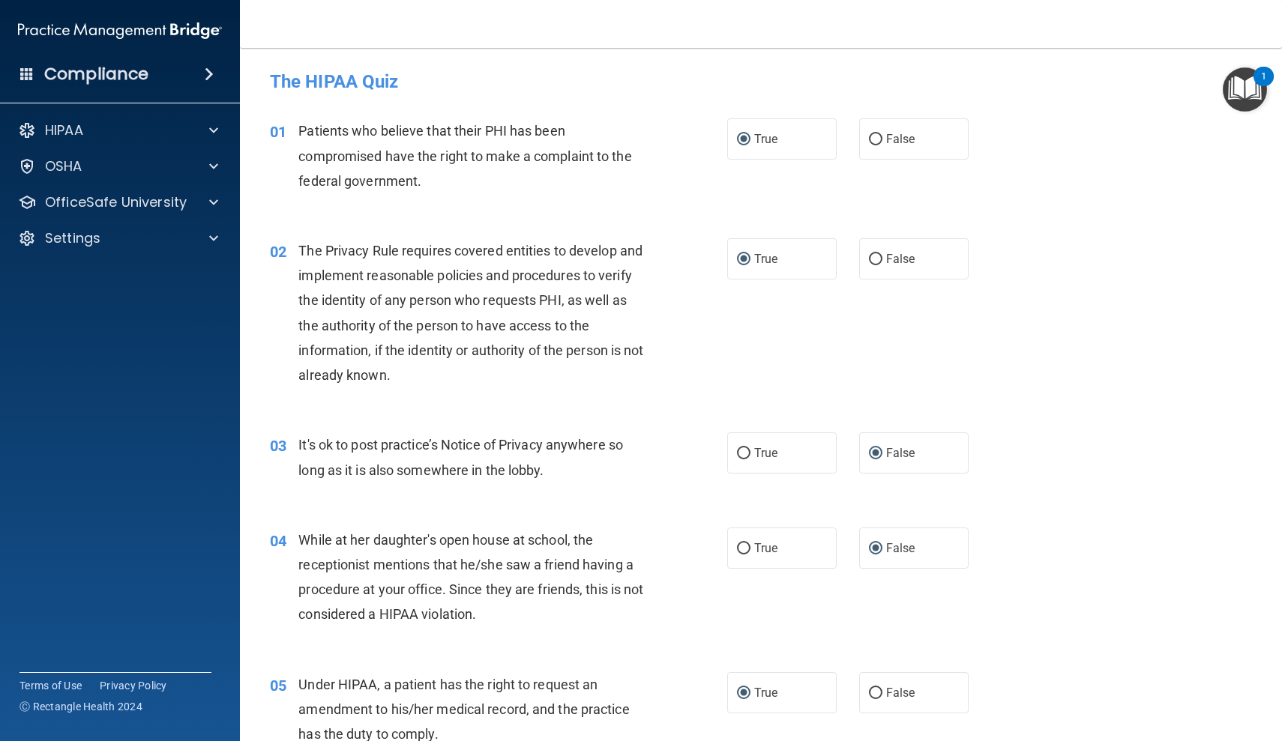
click at [1146, 358] on div "02 The Privacy Rule requires covered entities to develop and implement reasonab…" at bounding box center [761, 317] width 1005 height 194
drag, startPoint x: 238, startPoint y: 220, endPoint x: 235, endPoint y: 418, distance: 198.7
click at [235, 418] on accordion "HIPAA Documents and Policies Report an Incident Business Associates Emergency P…" at bounding box center [120, 328] width 241 height 438
click at [212, 239] on span at bounding box center [213, 238] width 9 height 18
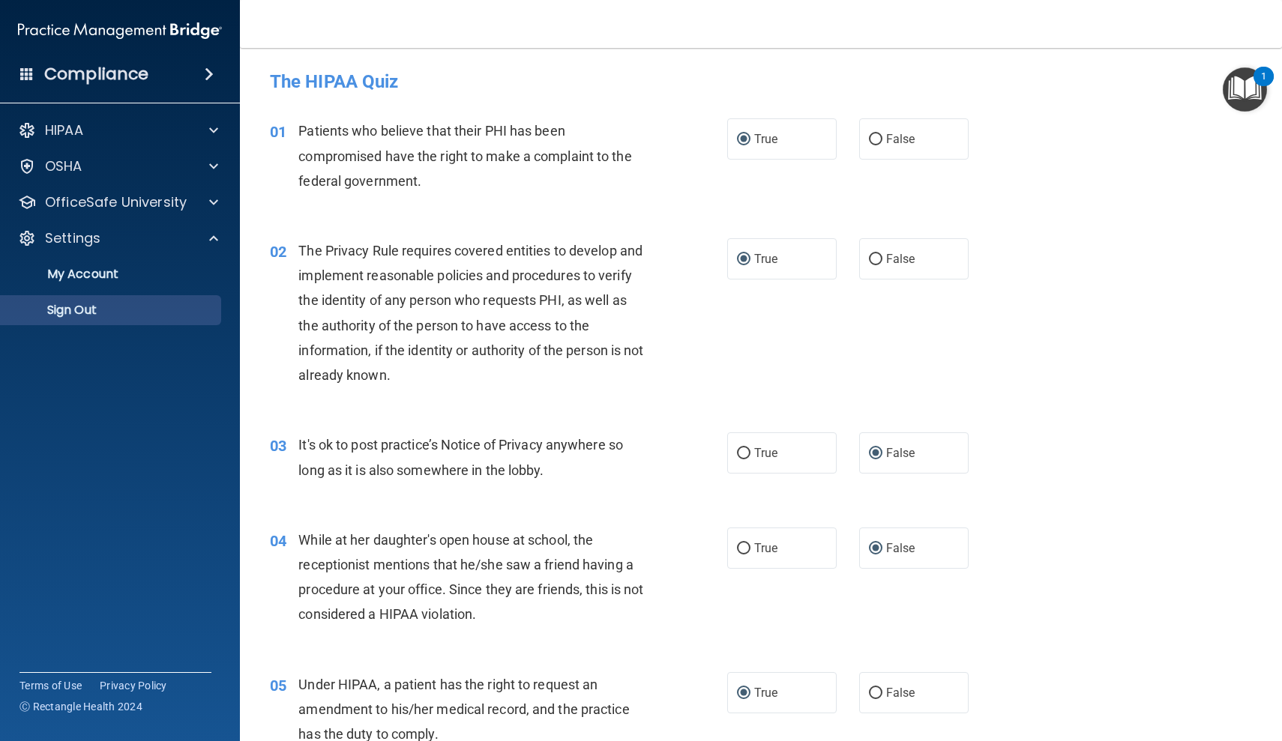
click at [96, 311] on p "Sign Out" at bounding box center [112, 310] width 205 height 15
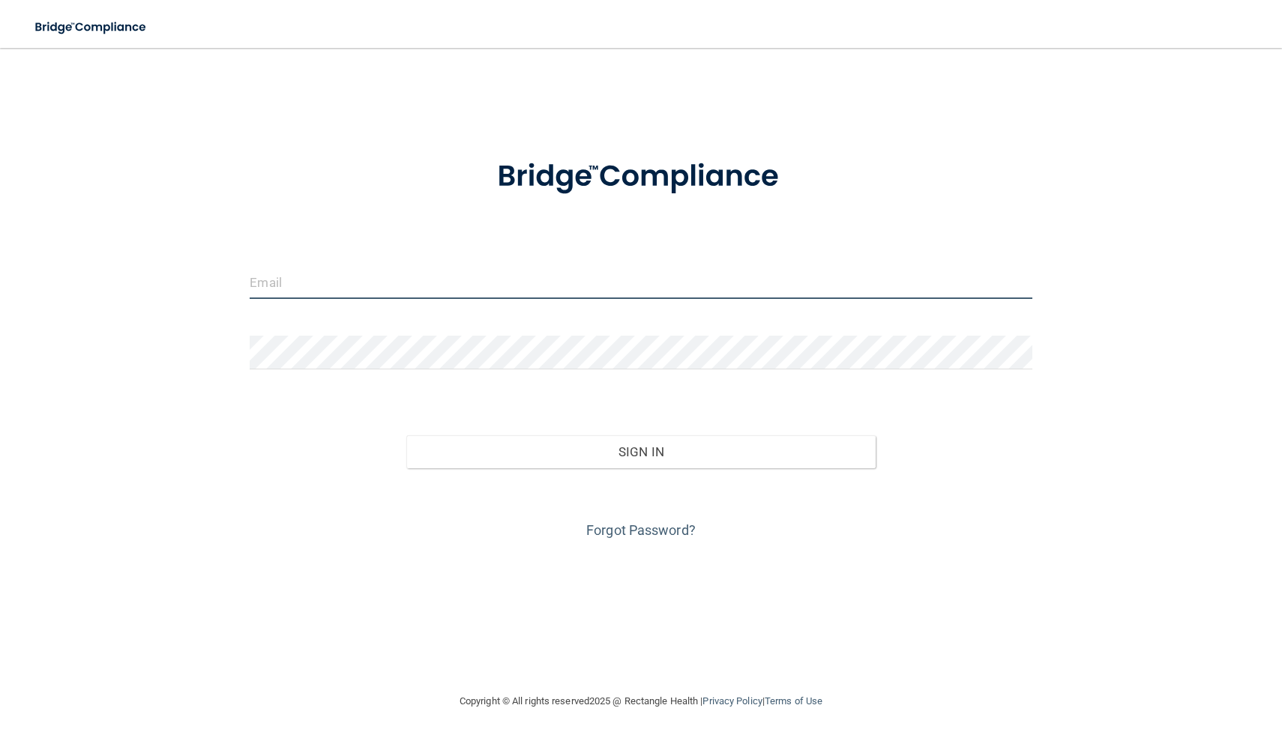
type input "[EMAIL_ADDRESS][DOMAIN_NAME]"
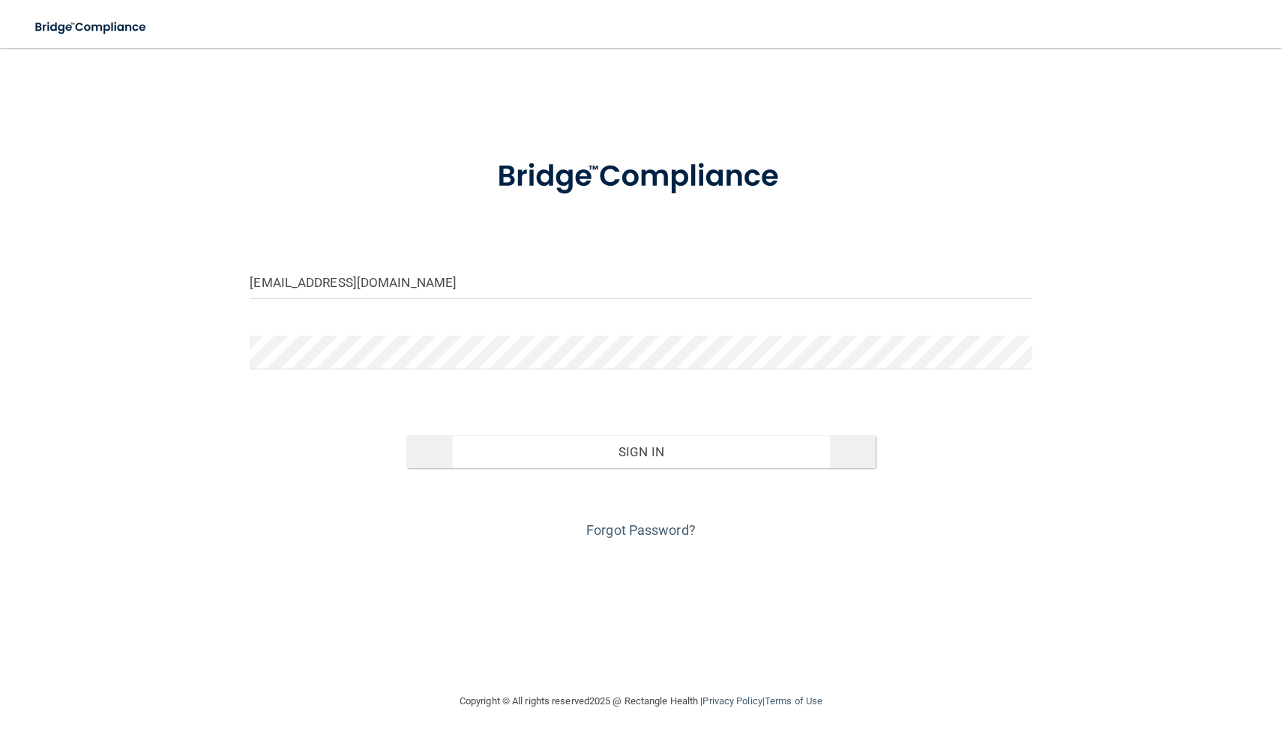
click at [648, 450] on button "Sign In" at bounding box center [640, 452] width 469 height 33
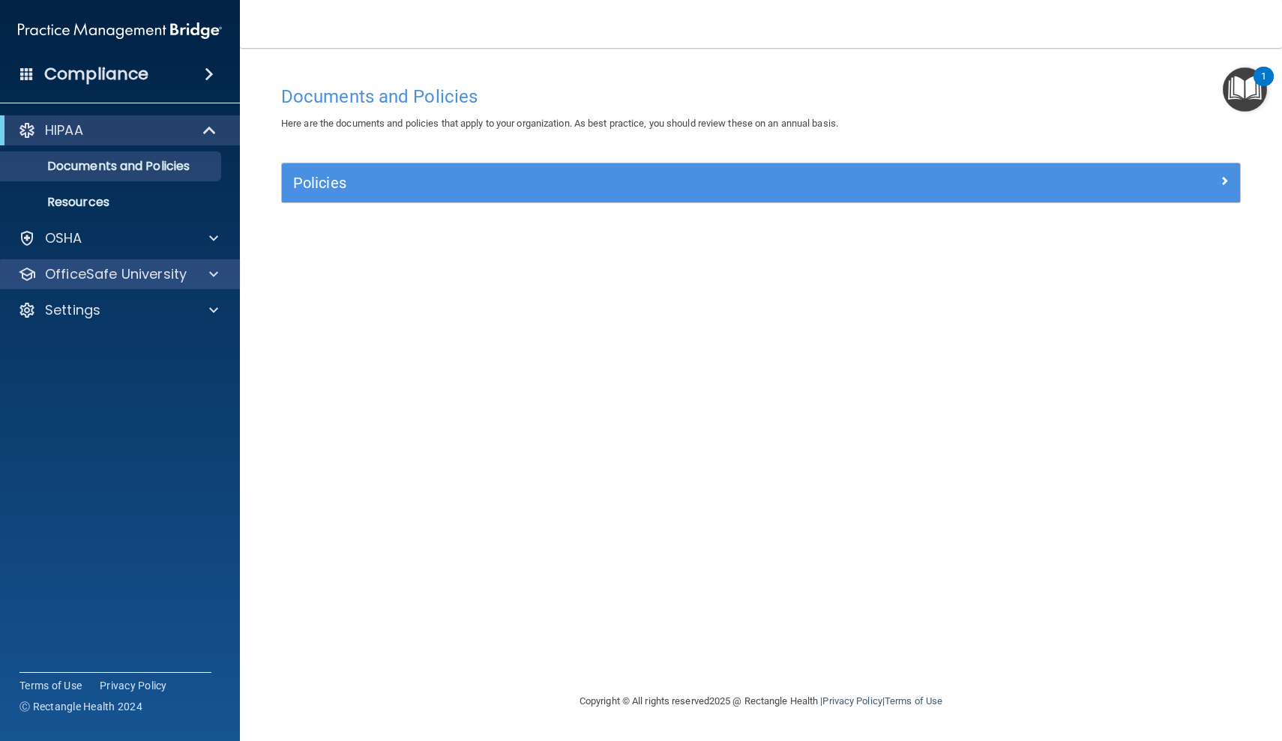
click at [215, 274] on span at bounding box center [213, 274] width 9 height 18
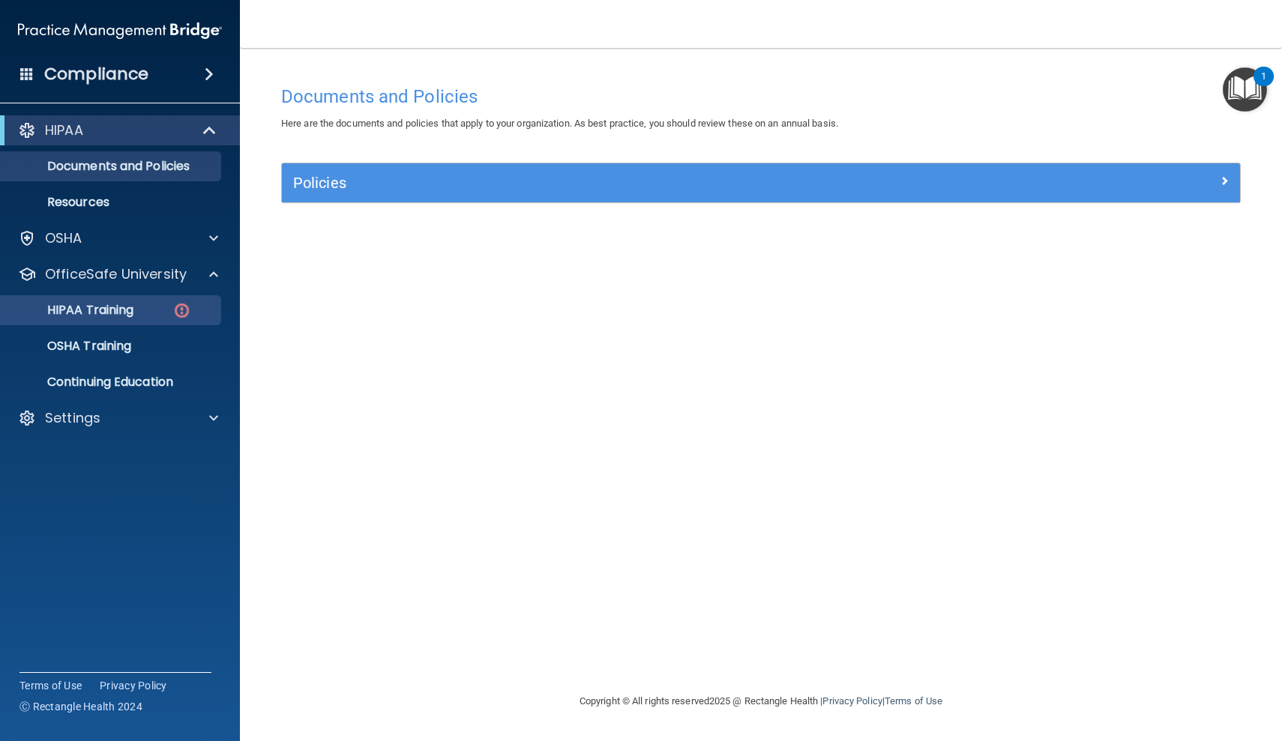
click at [187, 308] on img at bounding box center [181, 310] width 19 height 19
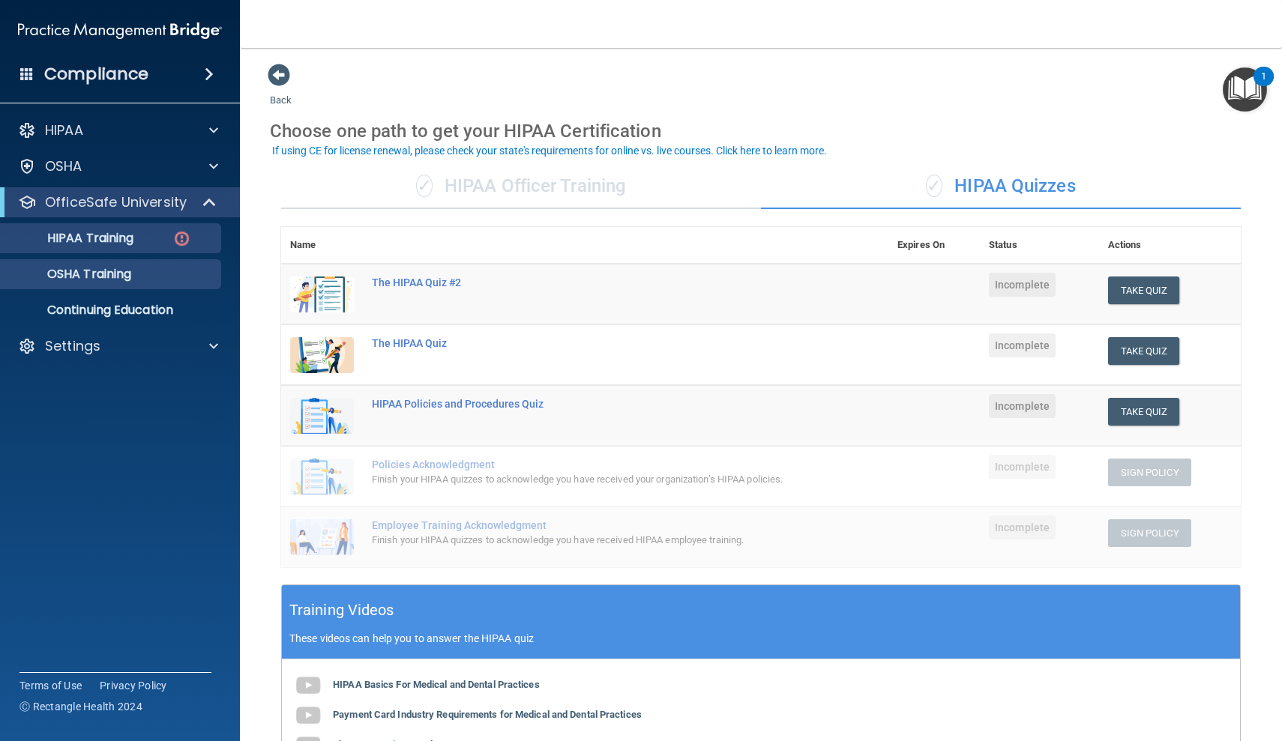
click at [153, 279] on div "OSHA Training" at bounding box center [112, 274] width 205 height 15
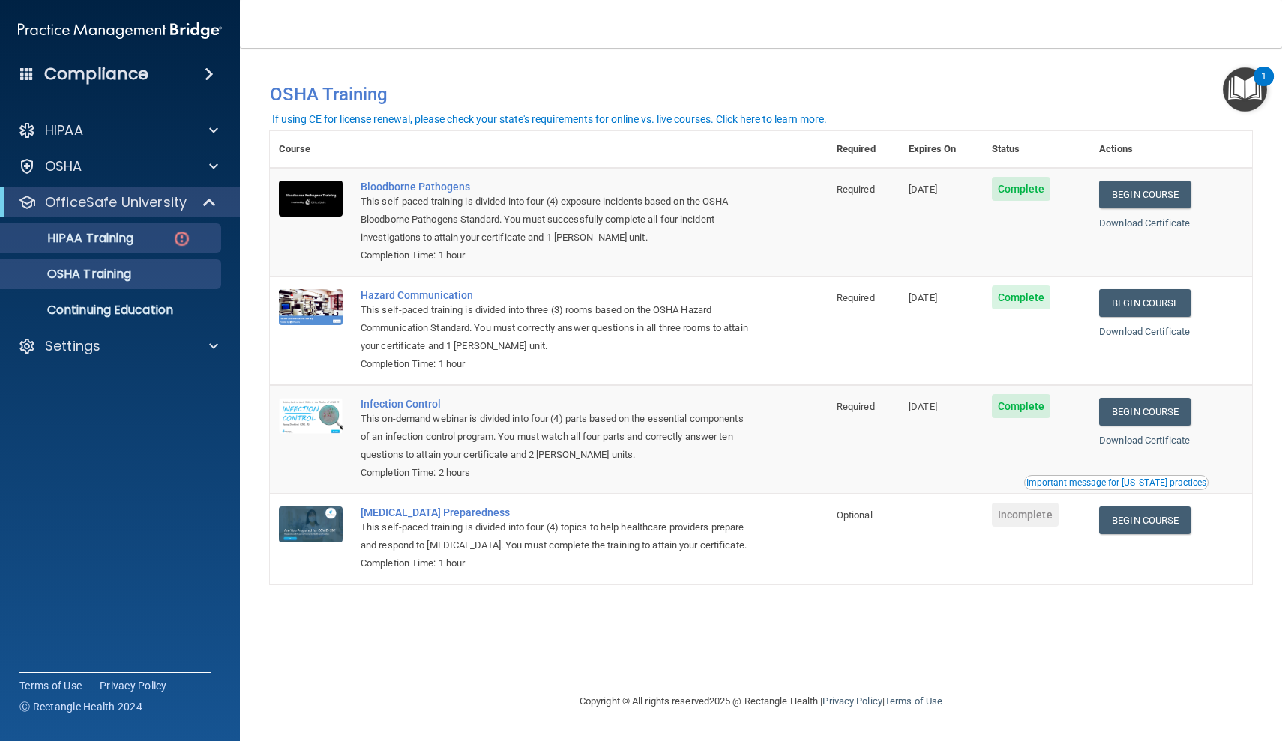
click at [181, 236] on img at bounding box center [181, 238] width 19 height 19
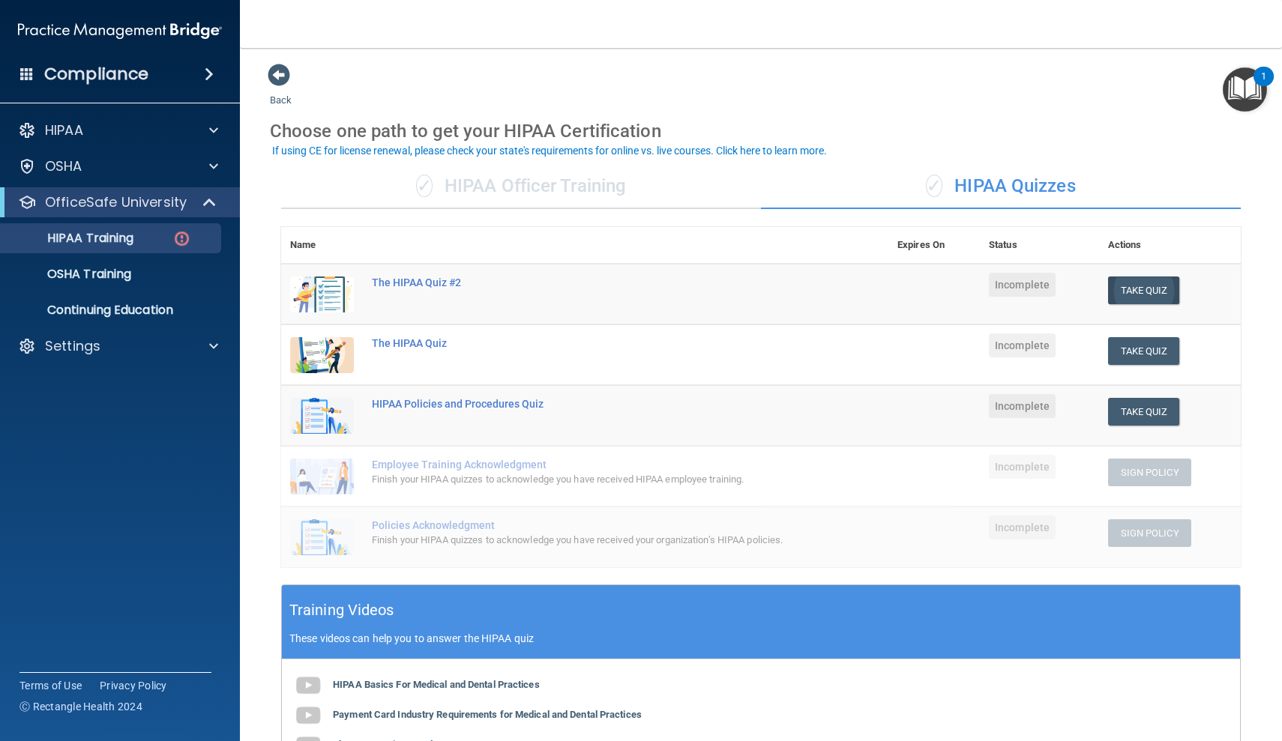
click at [1149, 285] on button "Take Quiz" at bounding box center [1144, 291] width 72 height 28
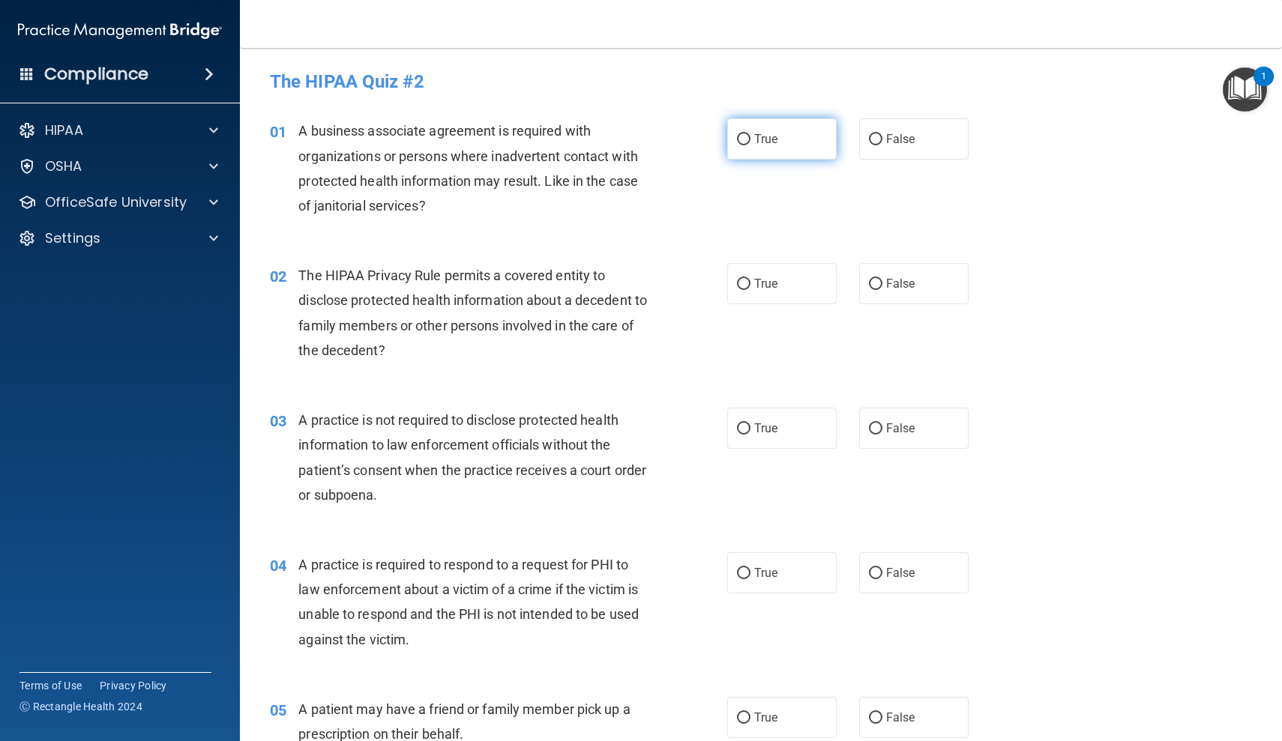
click at [744, 137] on input "True" at bounding box center [743, 139] width 13 height 11
radio input "true"
click at [744, 281] on input "True" at bounding box center [743, 284] width 13 height 11
radio input "true"
click at [875, 425] on input "False" at bounding box center [875, 429] width 13 height 11
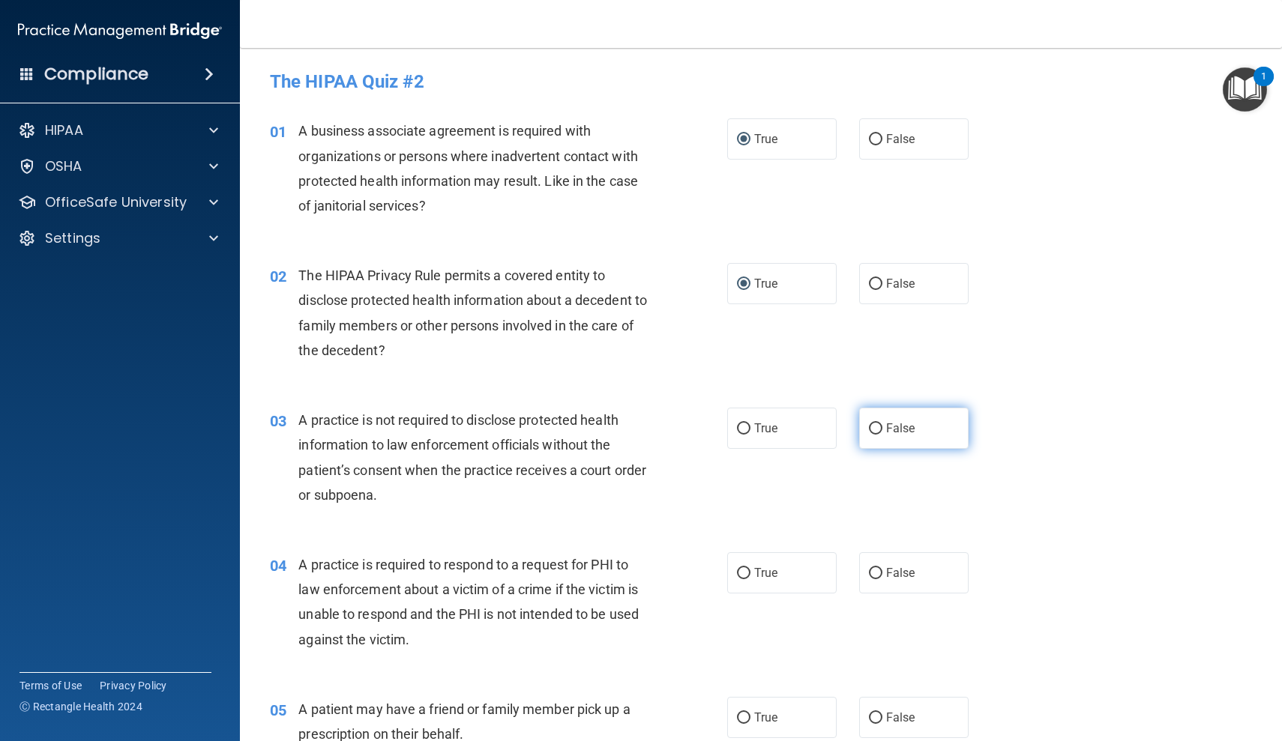
radio input "true"
click at [878, 571] on input "False" at bounding box center [875, 573] width 13 height 11
radio input "true"
click at [744, 714] on input "True" at bounding box center [743, 718] width 13 height 11
radio input "true"
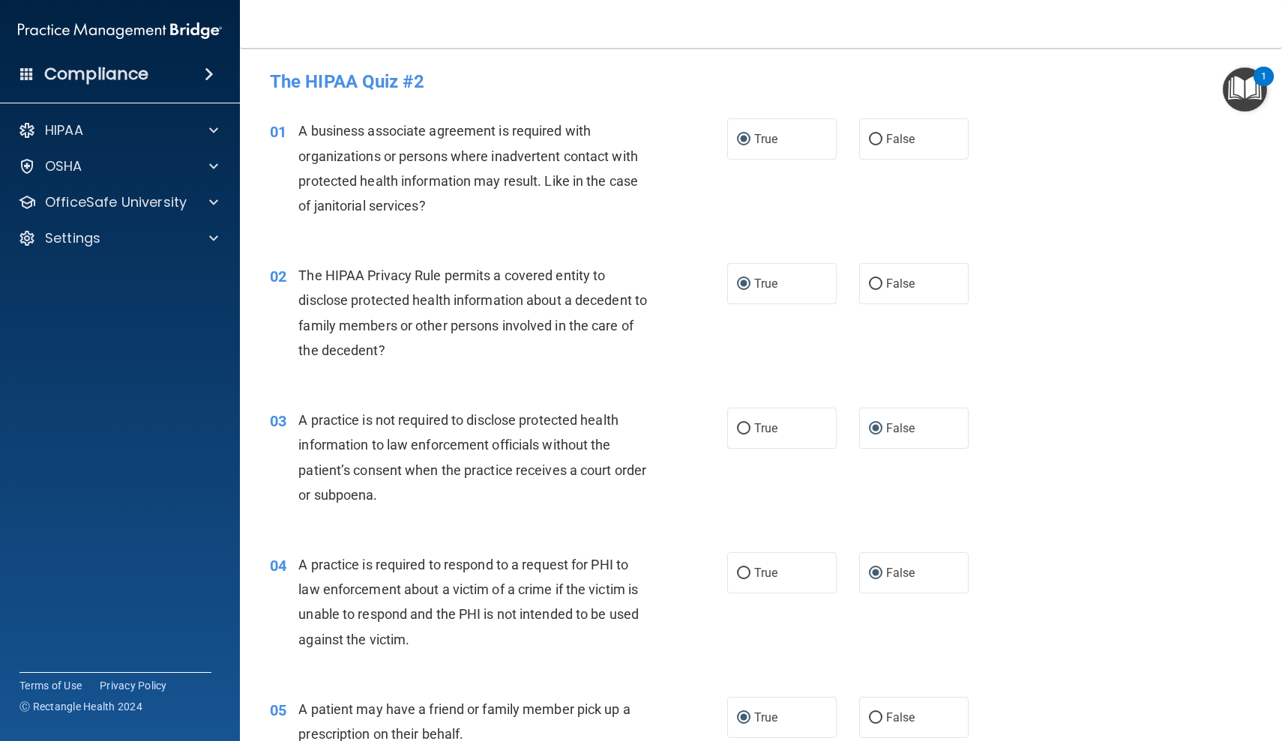
click at [1113, 352] on div "02 The HIPAA Privacy Rule permits a covered entity to disclose protected health…" at bounding box center [761, 316] width 1005 height 145
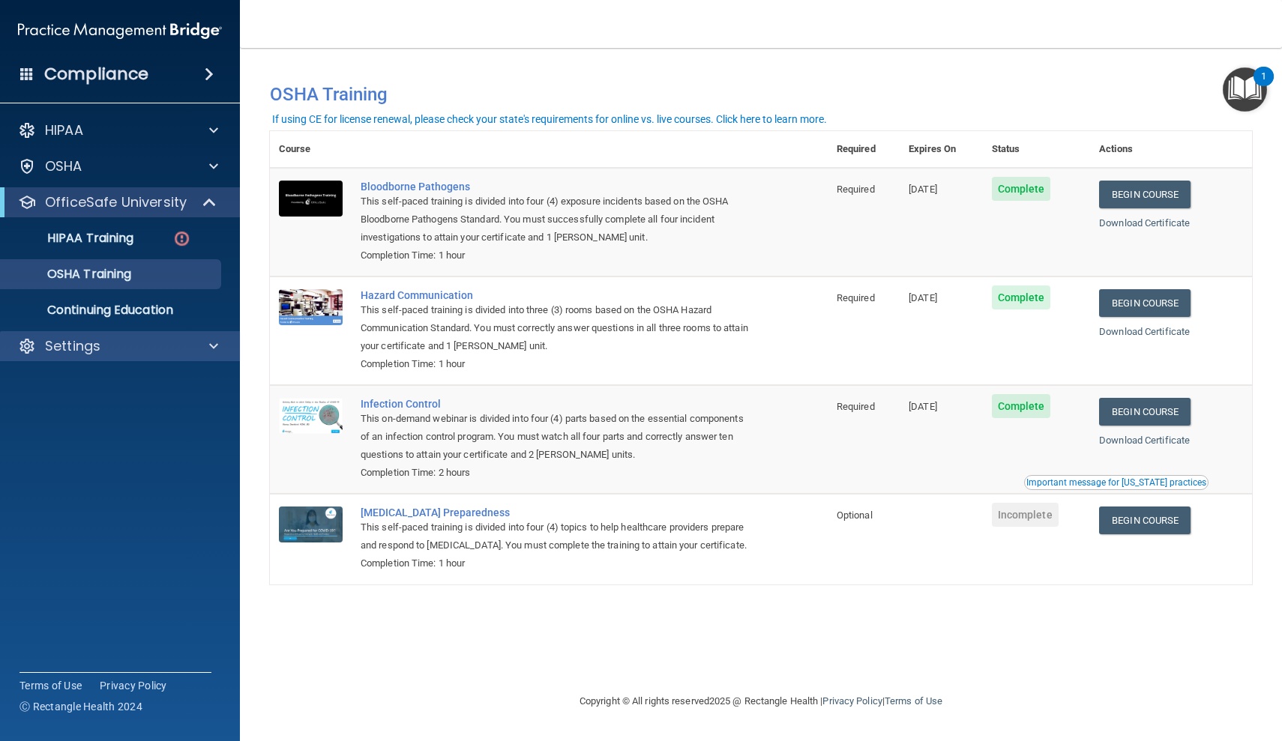
click at [117, 352] on div "Settings" at bounding box center [100, 346] width 186 height 18
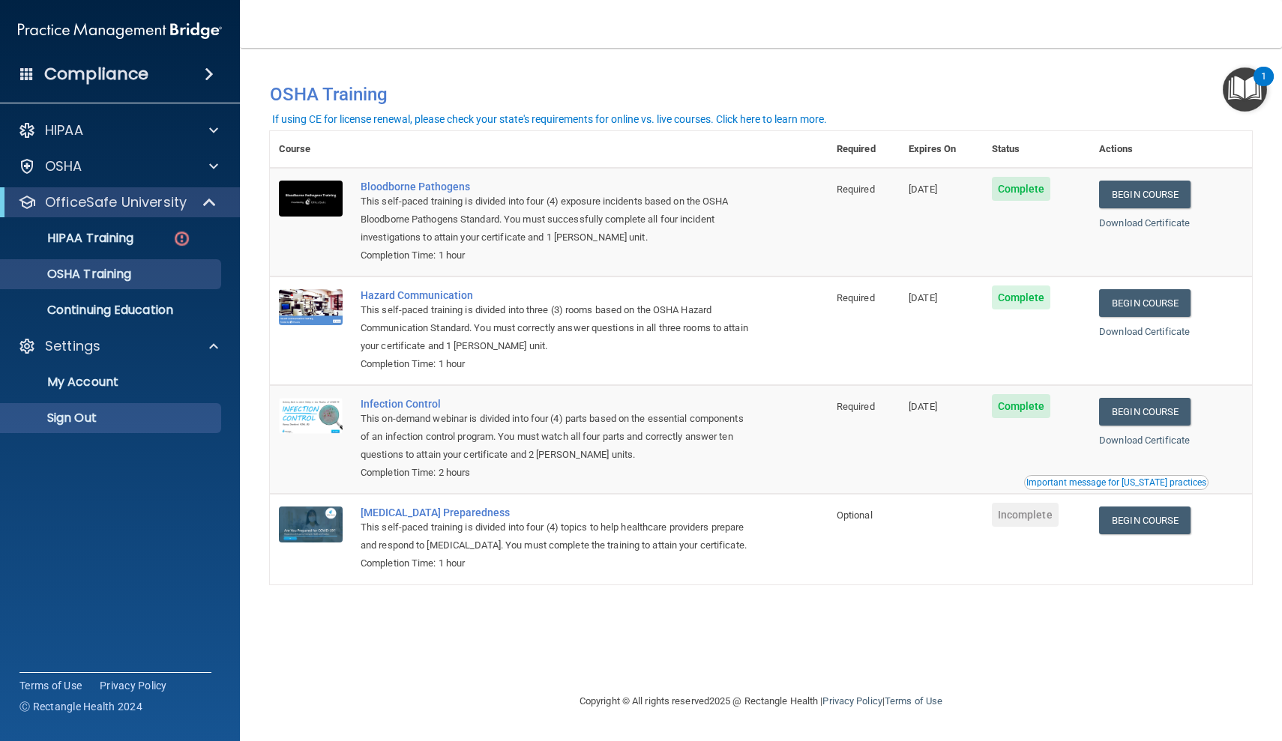
click at [91, 422] on p "Sign Out" at bounding box center [112, 418] width 205 height 15
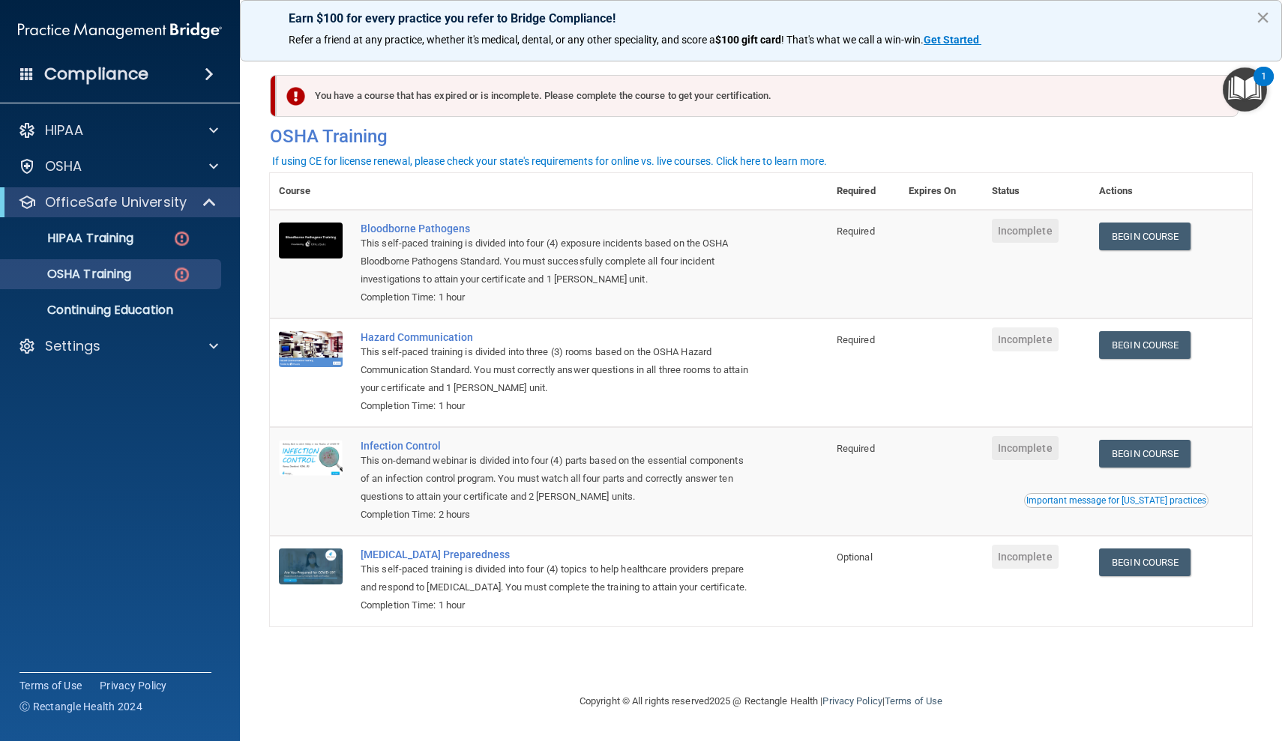
click at [1263, 22] on button "×" at bounding box center [1263, 17] width 14 height 24
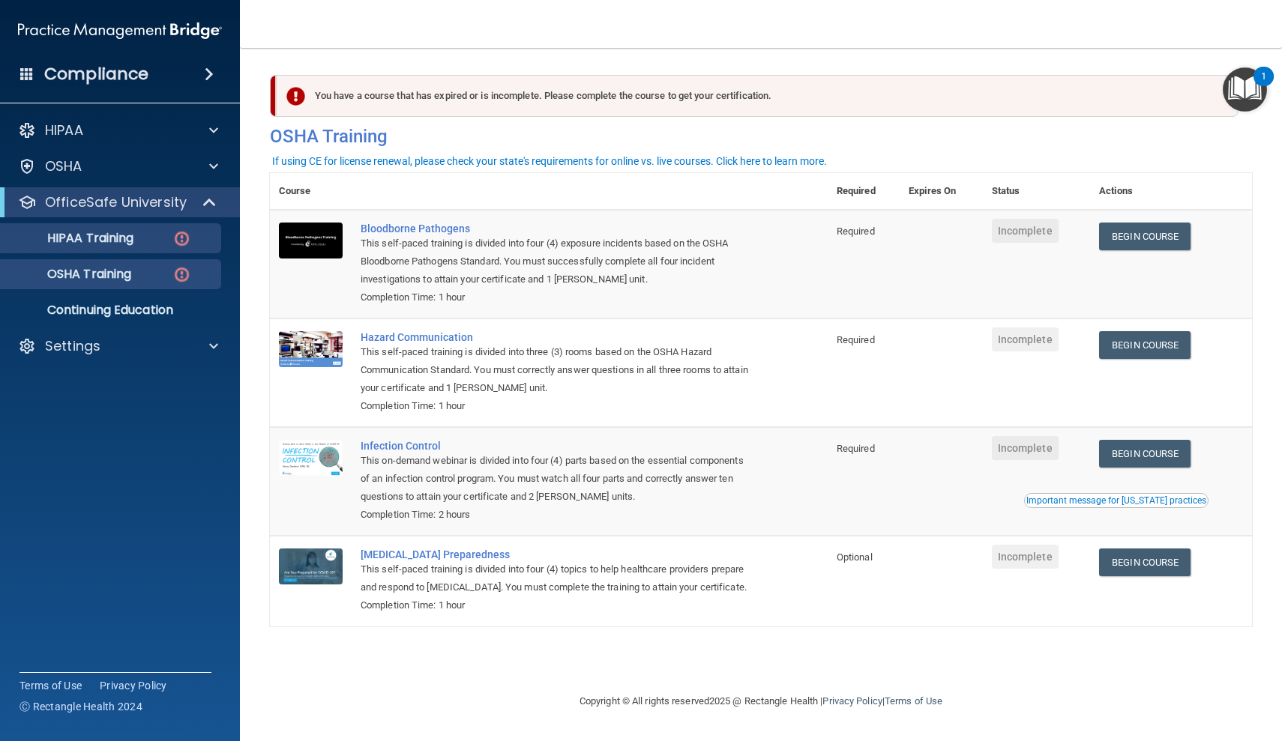
click at [182, 241] on img at bounding box center [181, 238] width 19 height 19
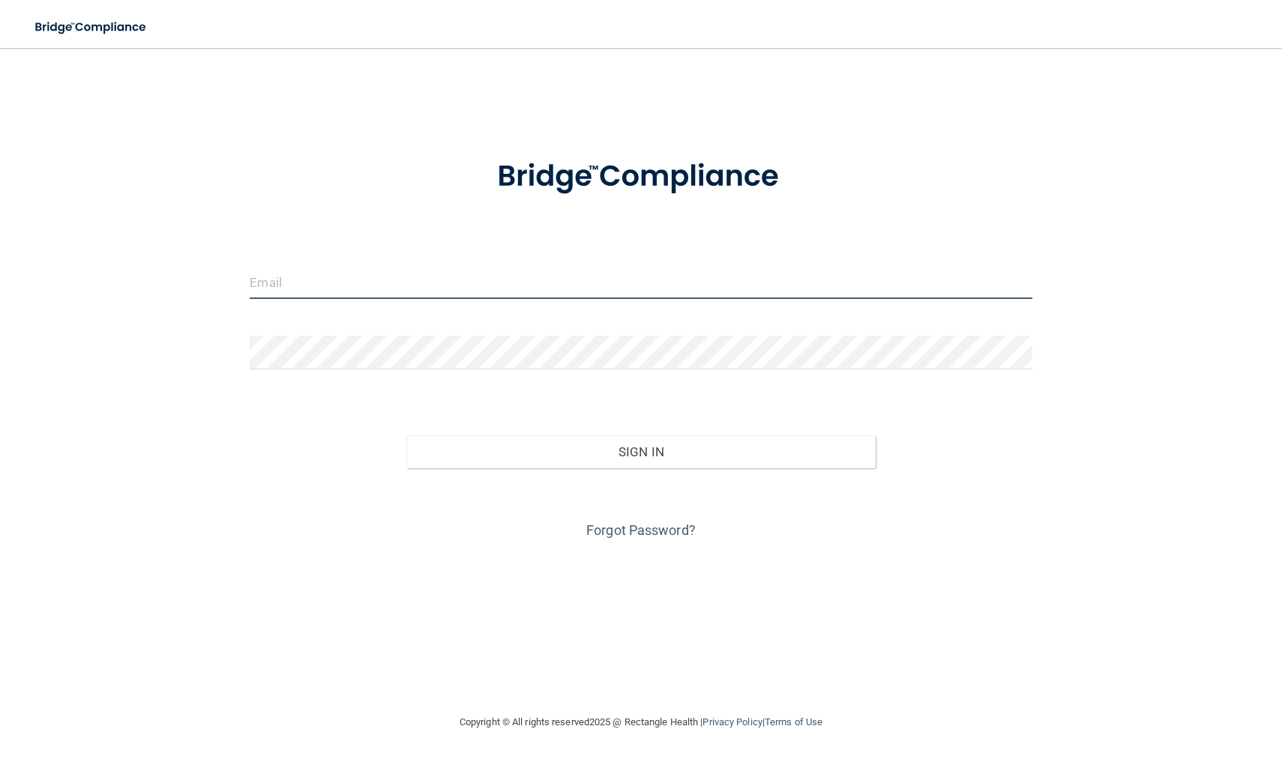
type input "[EMAIL_ADDRESS][DOMAIN_NAME]"
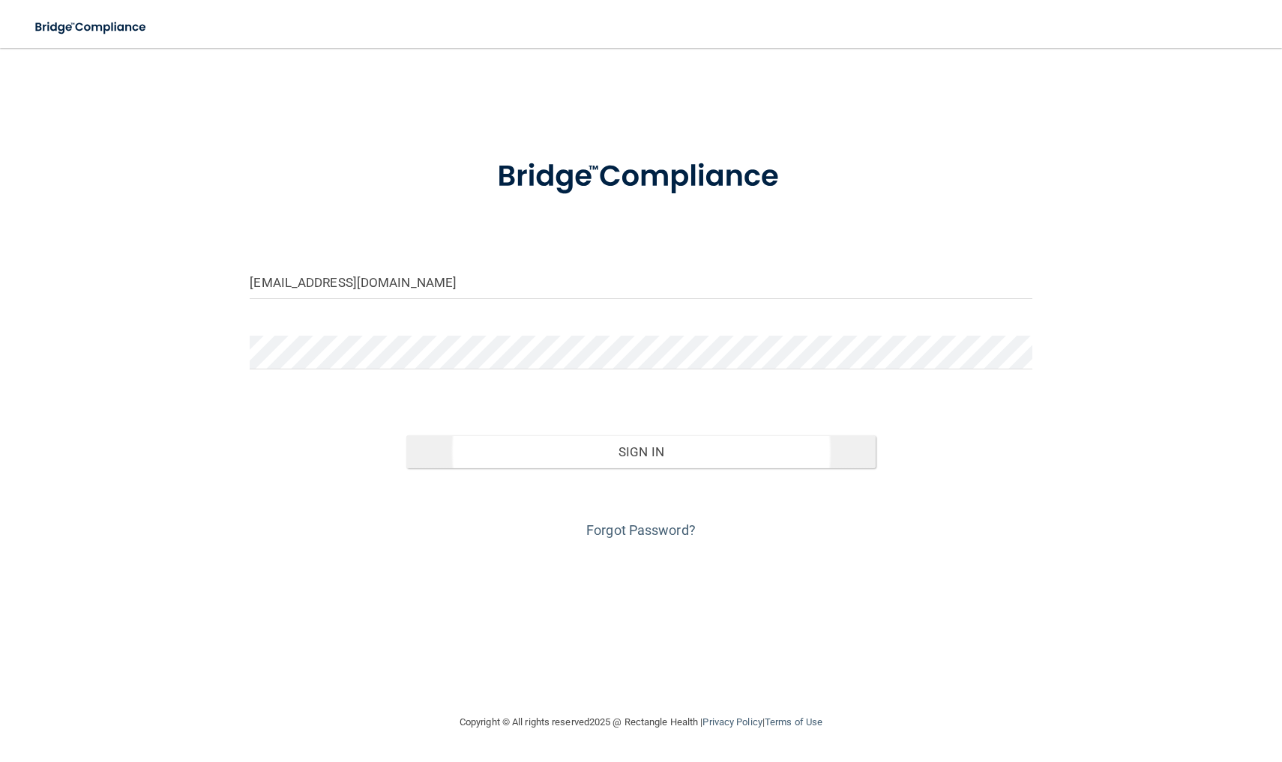
click at [595, 456] on button "Sign In" at bounding box center [640, 452] width 469 height 33
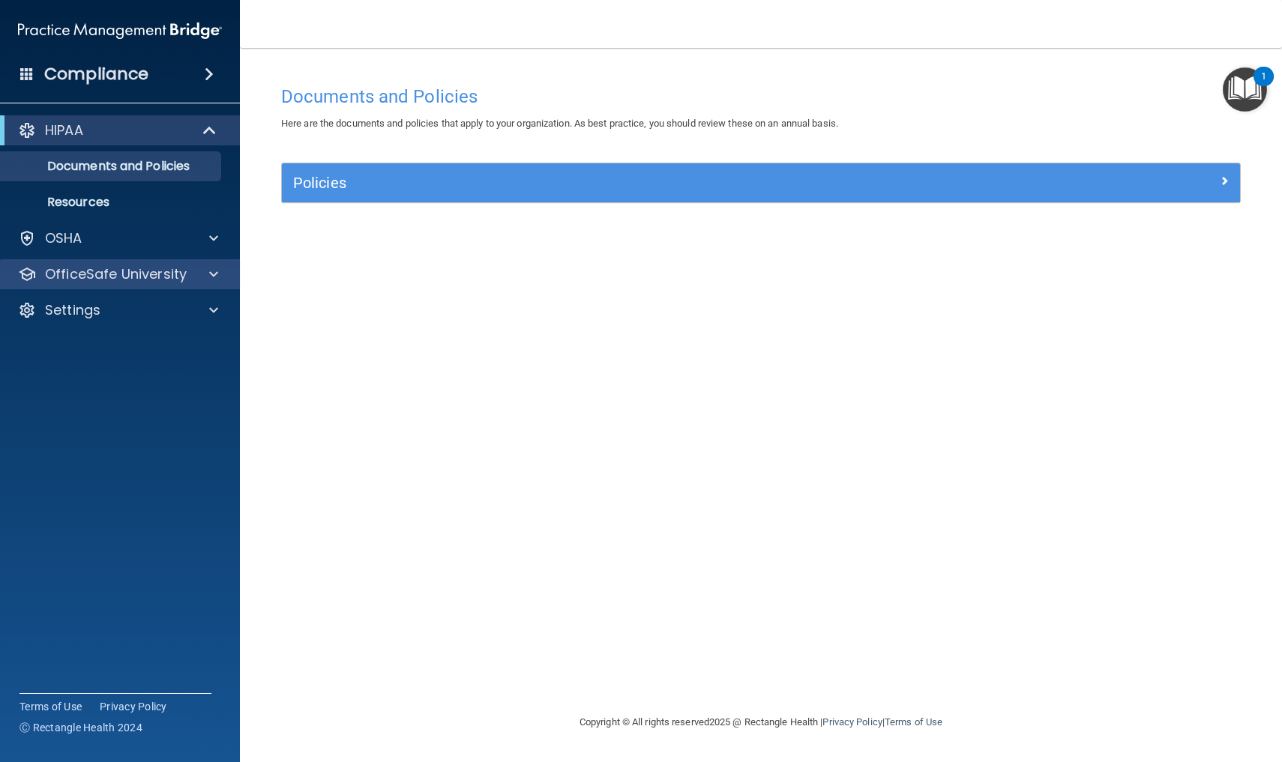
click at [214, 272] on span at bounding box center [213, 274] width 9 height 18
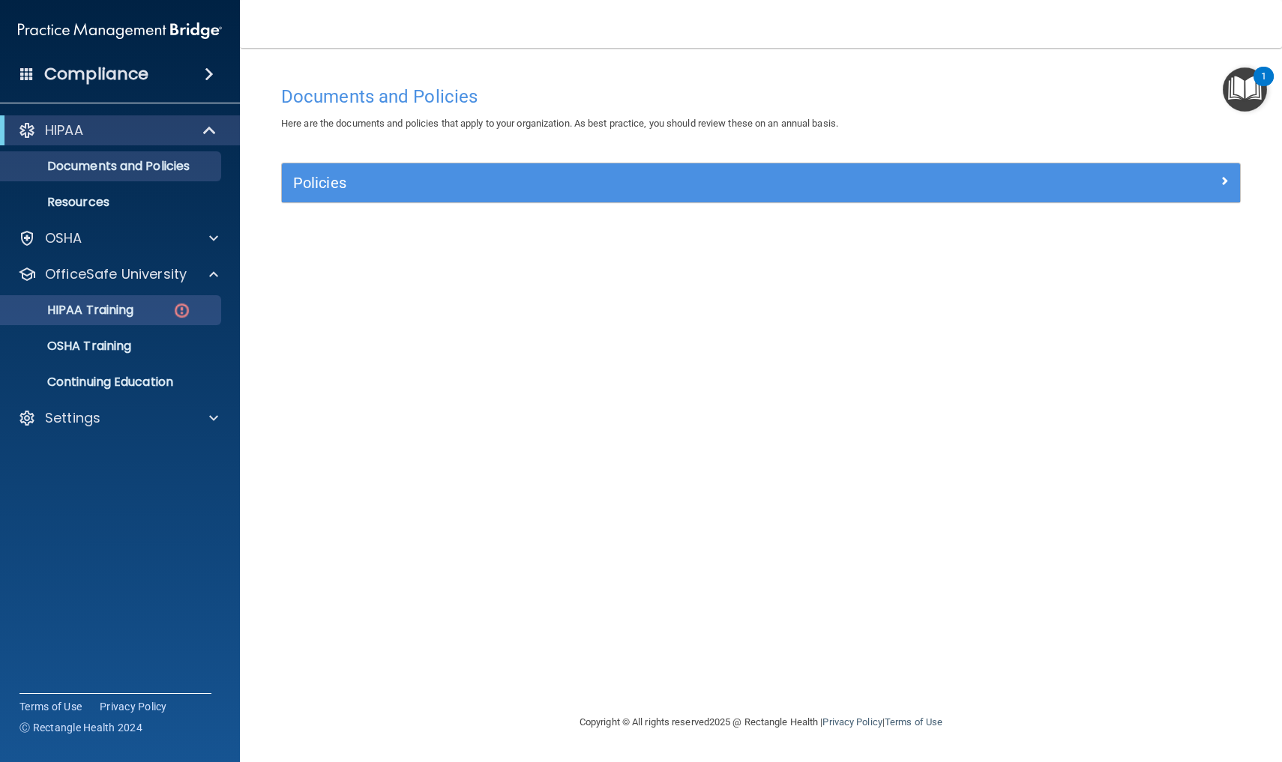
click at [184, 309] on img at bounding box center [181, 310] width 19 height 19
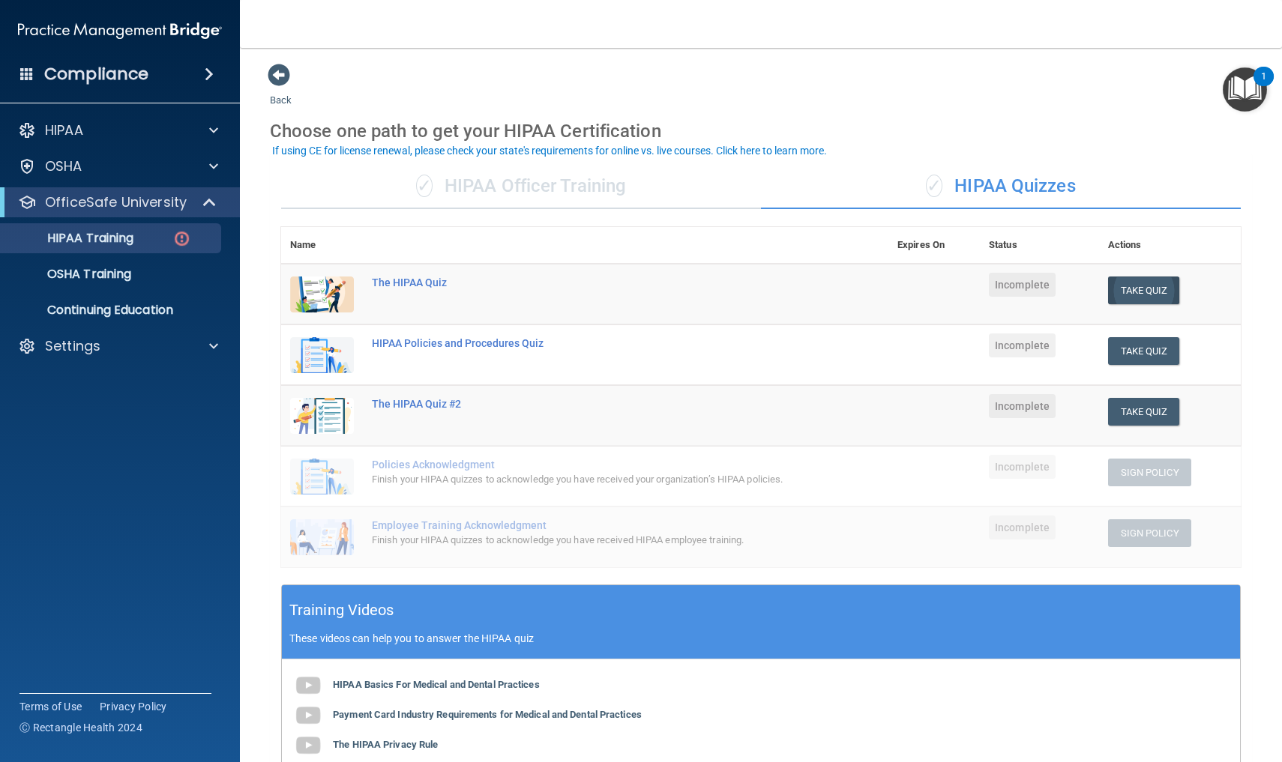
click at [1137, 286] on button "Take Quiz" at bounding box center [1144, 291] width 72 height 28
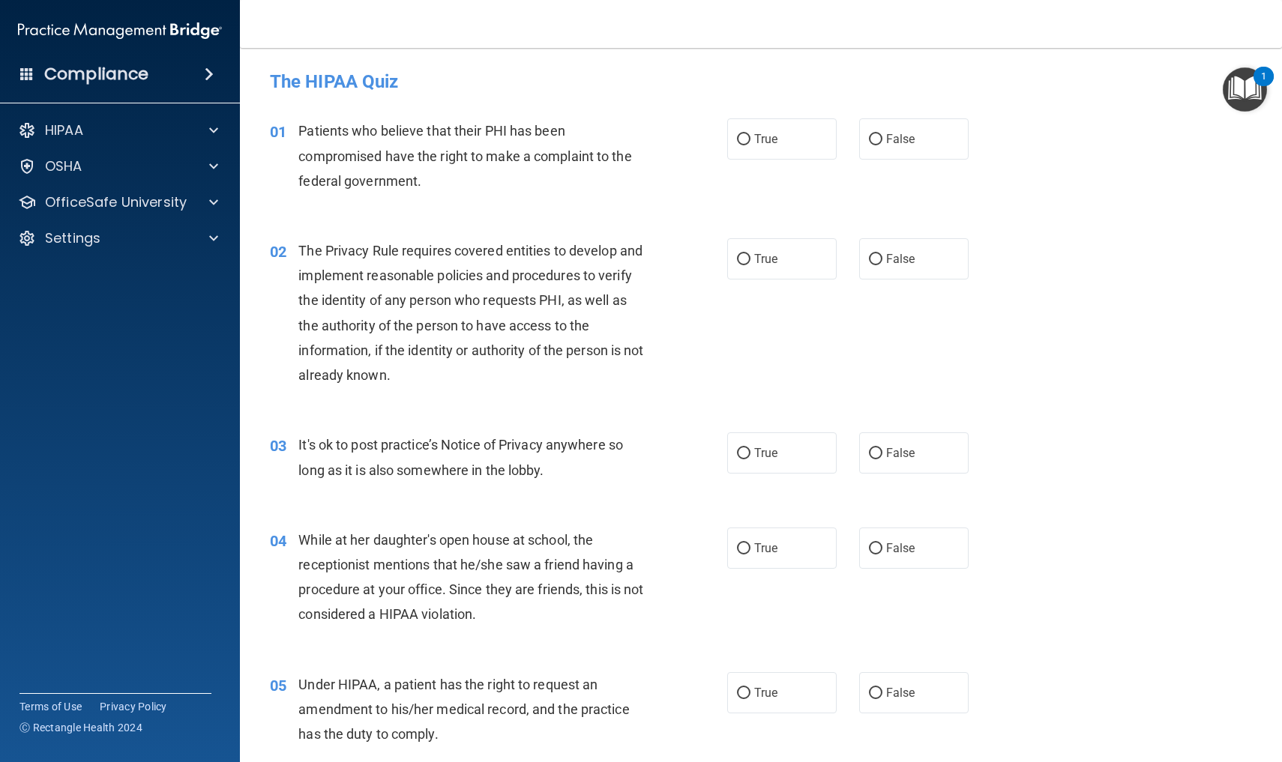
click at [1140, 509] on div "04 While at her daughter's open house at school, the receptionist mentions that…" at bounding box center [761, 581] width 1005 height 145
click at [745, 139] on input "True" at bounding box center [743, 139] width 13 height 11
radio input "true"
click at [742, 260] on input "True" at bounding box center [743, 259] width 13 height 11
radio input "true"
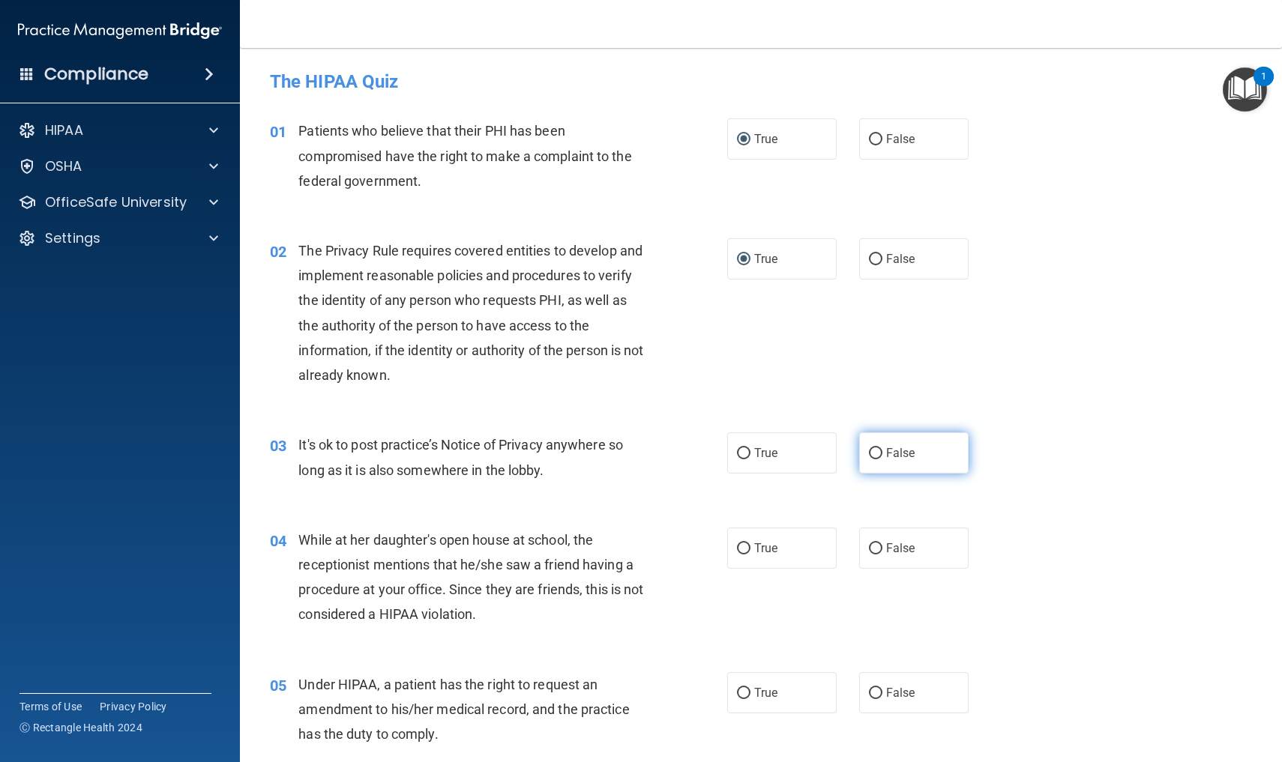
click at [873, 450] on input "False" at bounding box center [875, 453] width 13 height 11
radio input "true"
click at [873, 547] on input "False" at bounding box center [875, 549] width 13 height 11
radio input "true"
click at [741, 688] on input "True" at bounding box center [743, 693] width 13 height 11
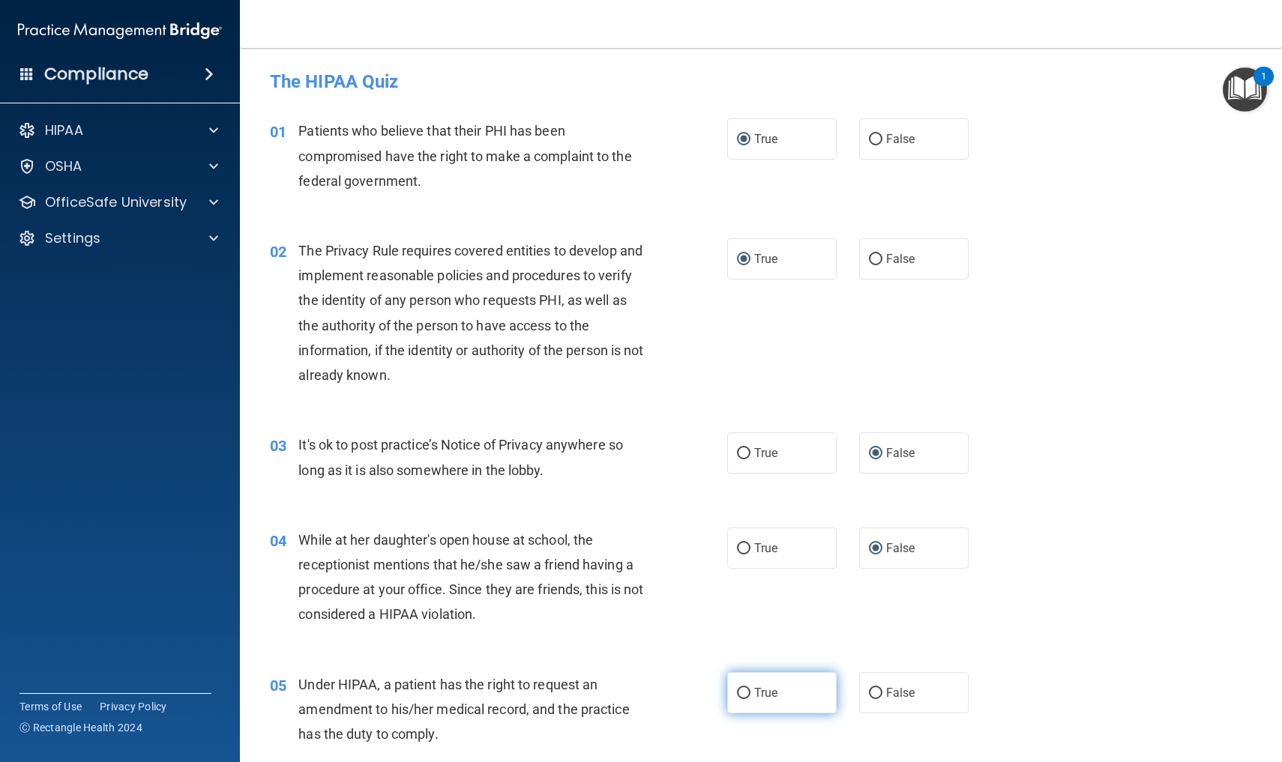
radio input "true"
click at [1088, 620] on div "04 While at her daughter's open house at school, the receptionist mentions that…" at bounding box center [761, 581] width 1005 height 145
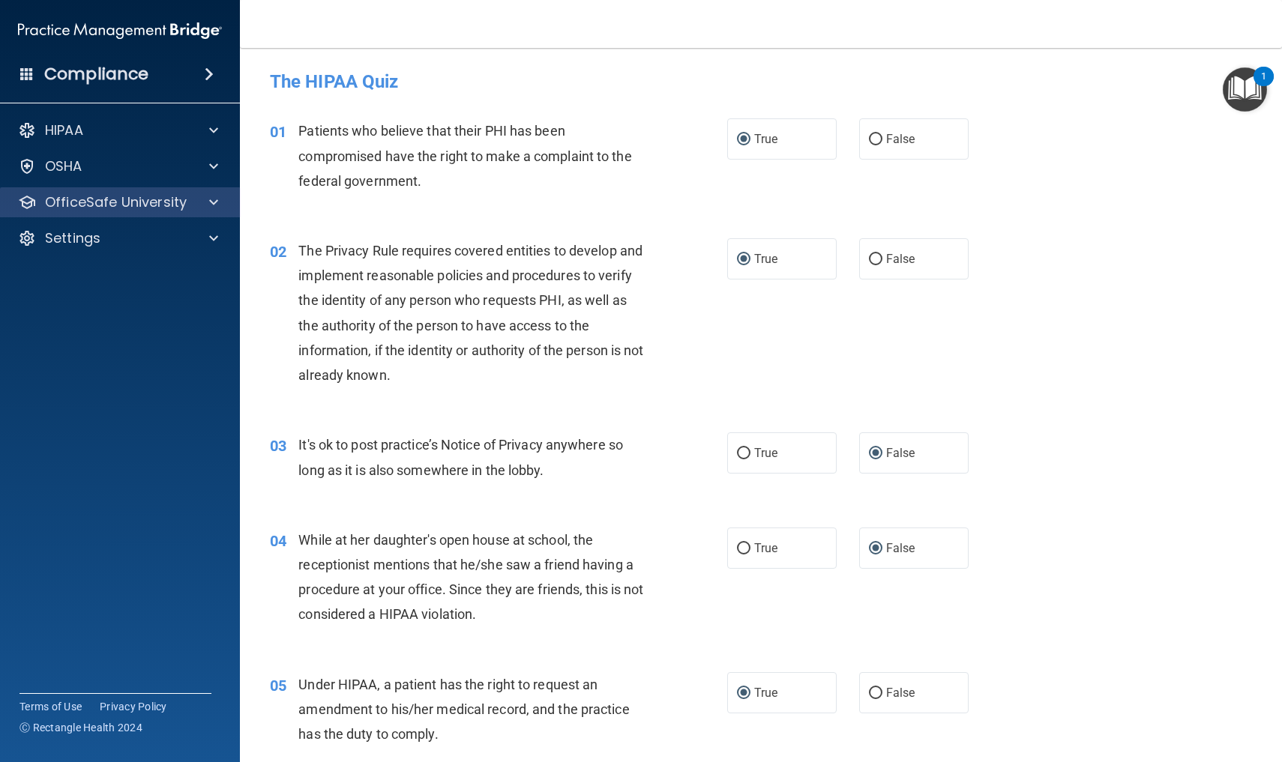
click at [209, 197] on span at bounding box center [213, 202] width 9 height 18
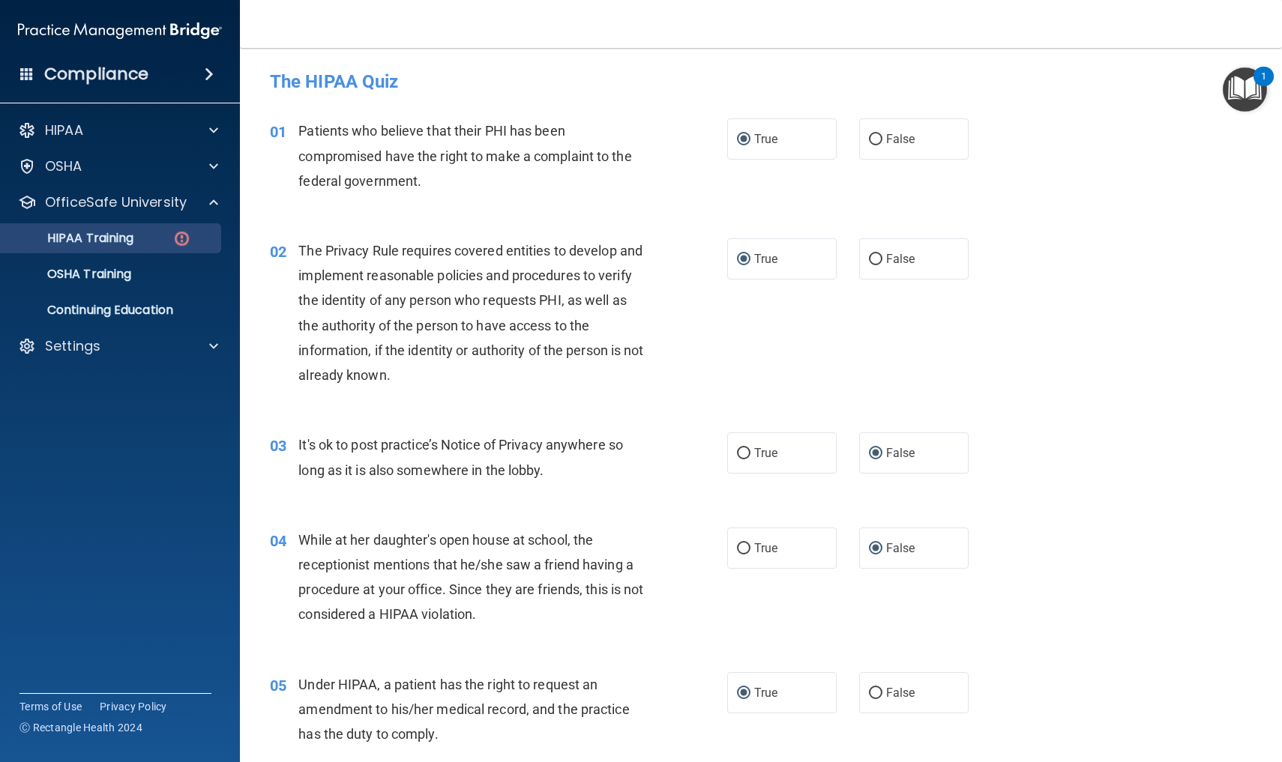
click at [128, 241] on p "HIPAA Training" at bounding box center [72, 238] width 124 height 15
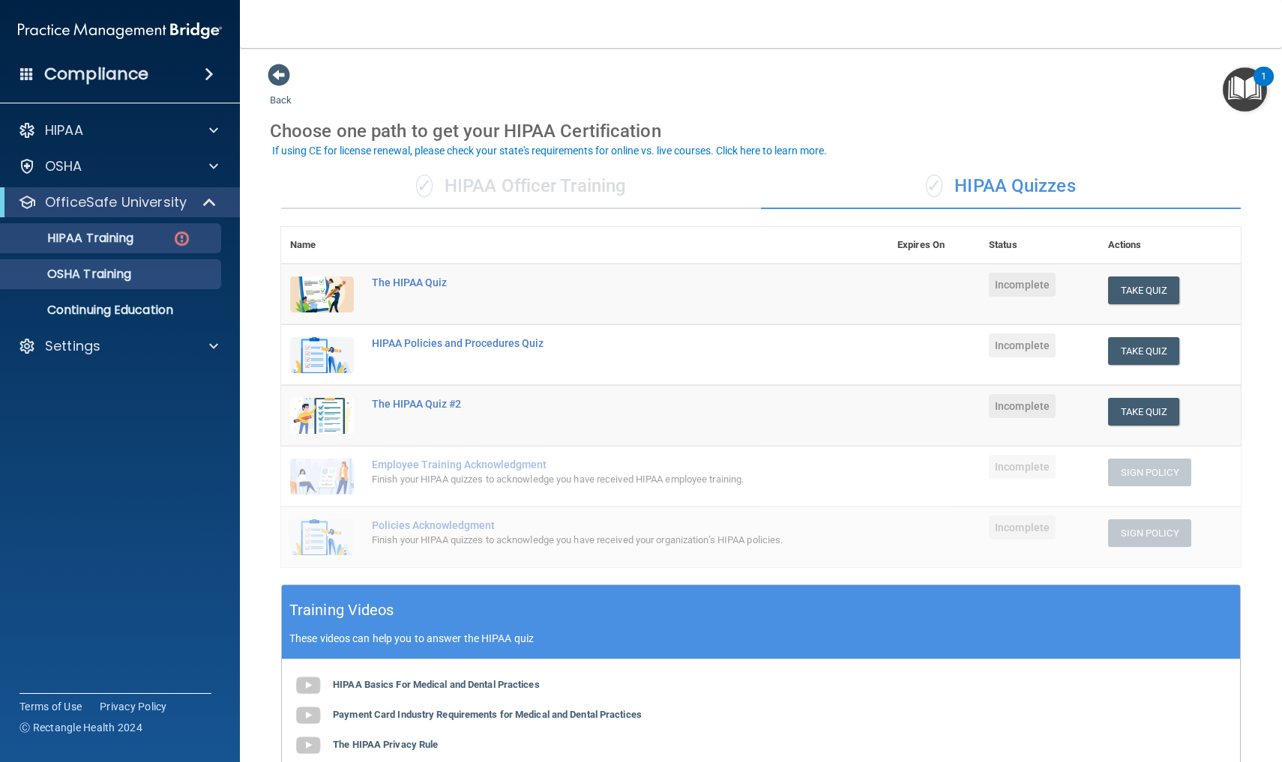
click at [117, 274] on p "OSHA Training" at bounding box center [70, 274] width 121 height 15
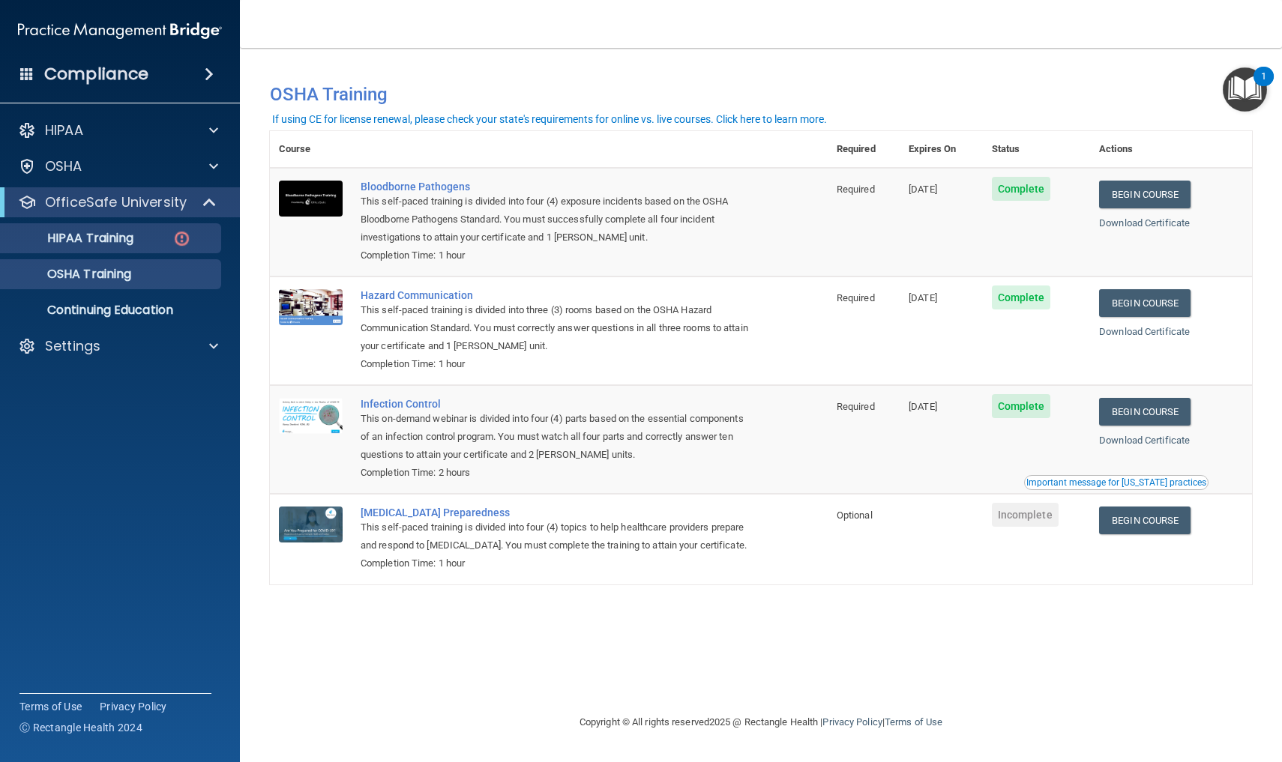
click at [130, 235] on p "HIPAA Training" at bounding box center [72, 238] width 124 height 15
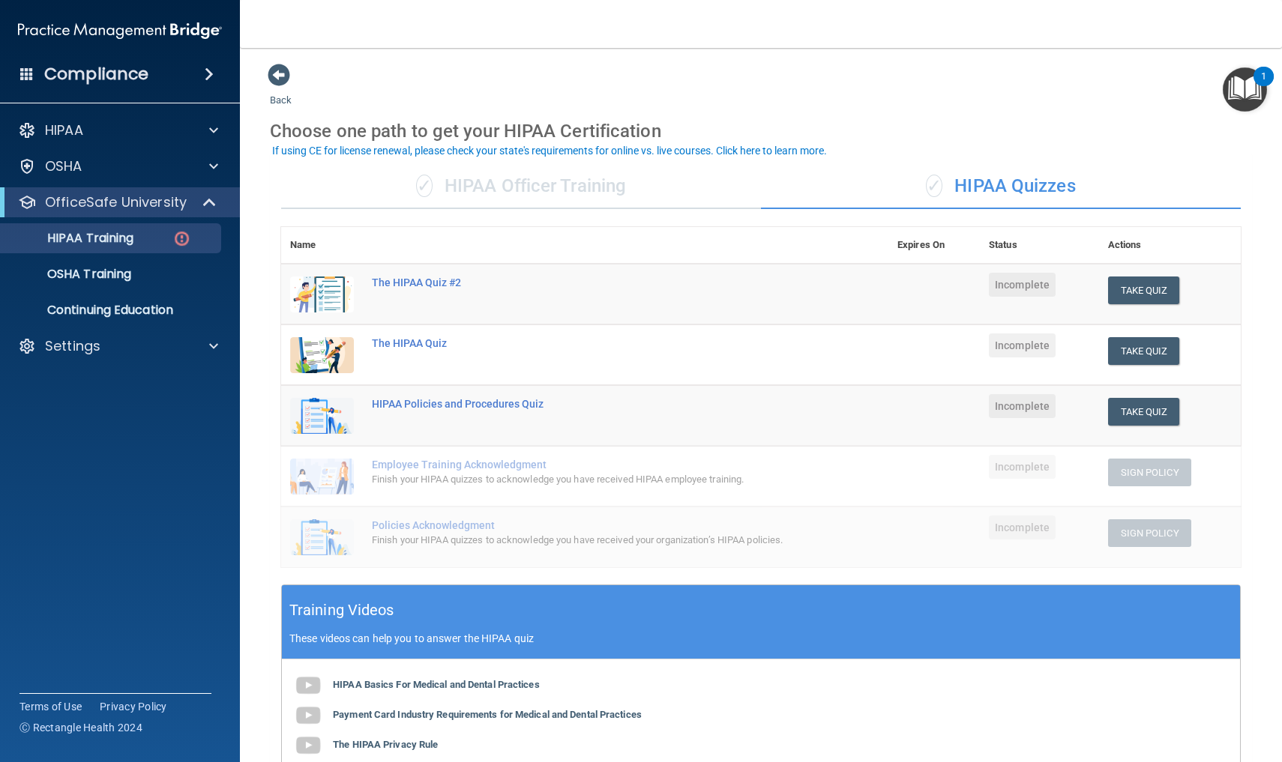
click at [821, 710] on div "HIPAA Basics For Medical and Dental Practices Payment Card Industry Requirement…" at bounding box center [761, 761] width 958 height 202
click at [1151, 287] on button "Take Quiz" at bounding box center [1144, 291] width 72 height 28
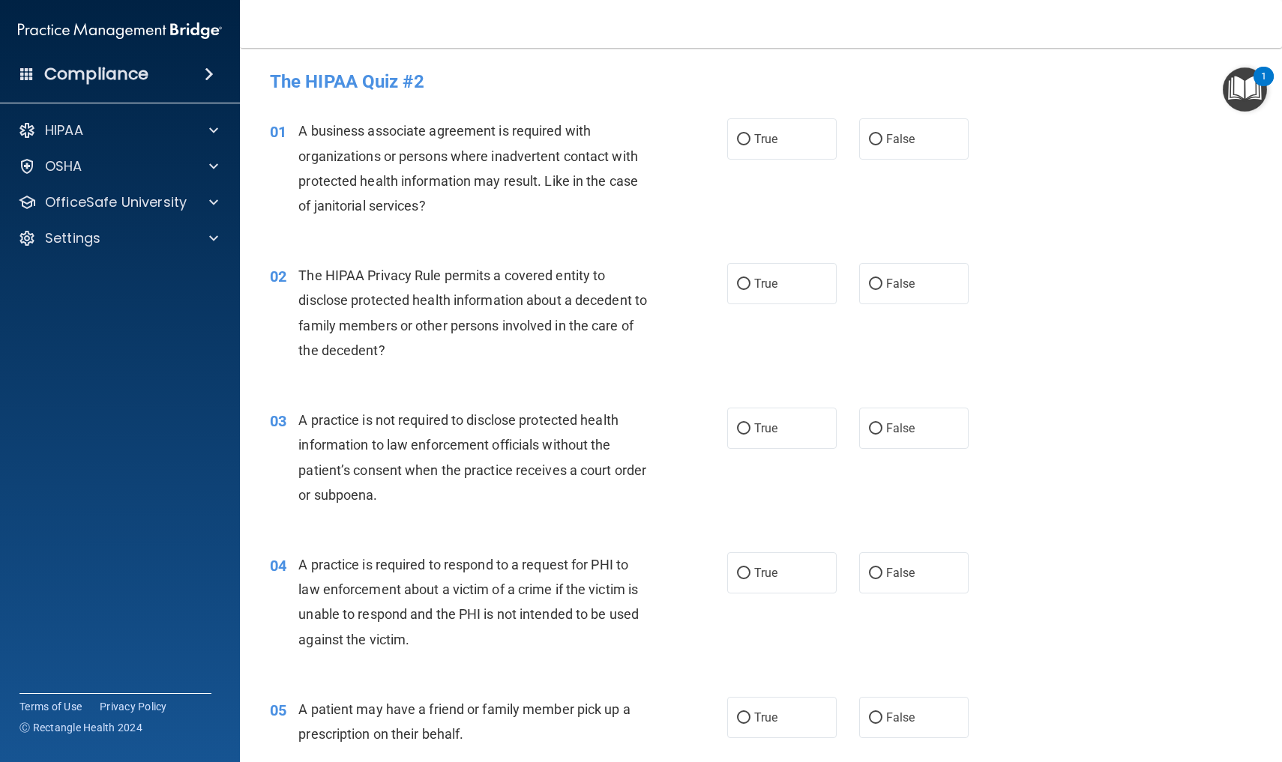
click at [1152, 359] on div "02 The HIPAA Privacy Rule permits a covered entity to disclose protected health…" at bounding box center [761, 316] width 1005 height 145
click at [201, 202] on div at bounding box center [211, 202] width 37 height 18
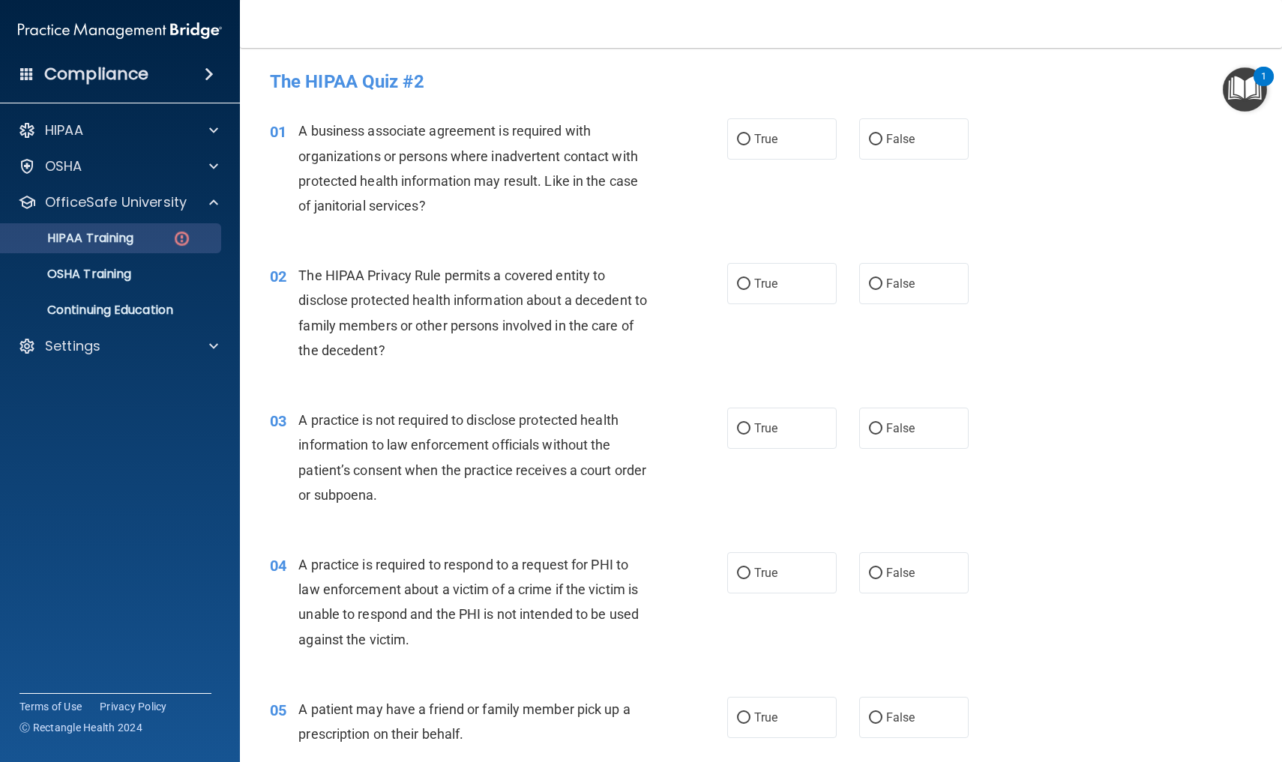
click at [182, 238] on img at bounding box center [181, 238] width 19 height 19
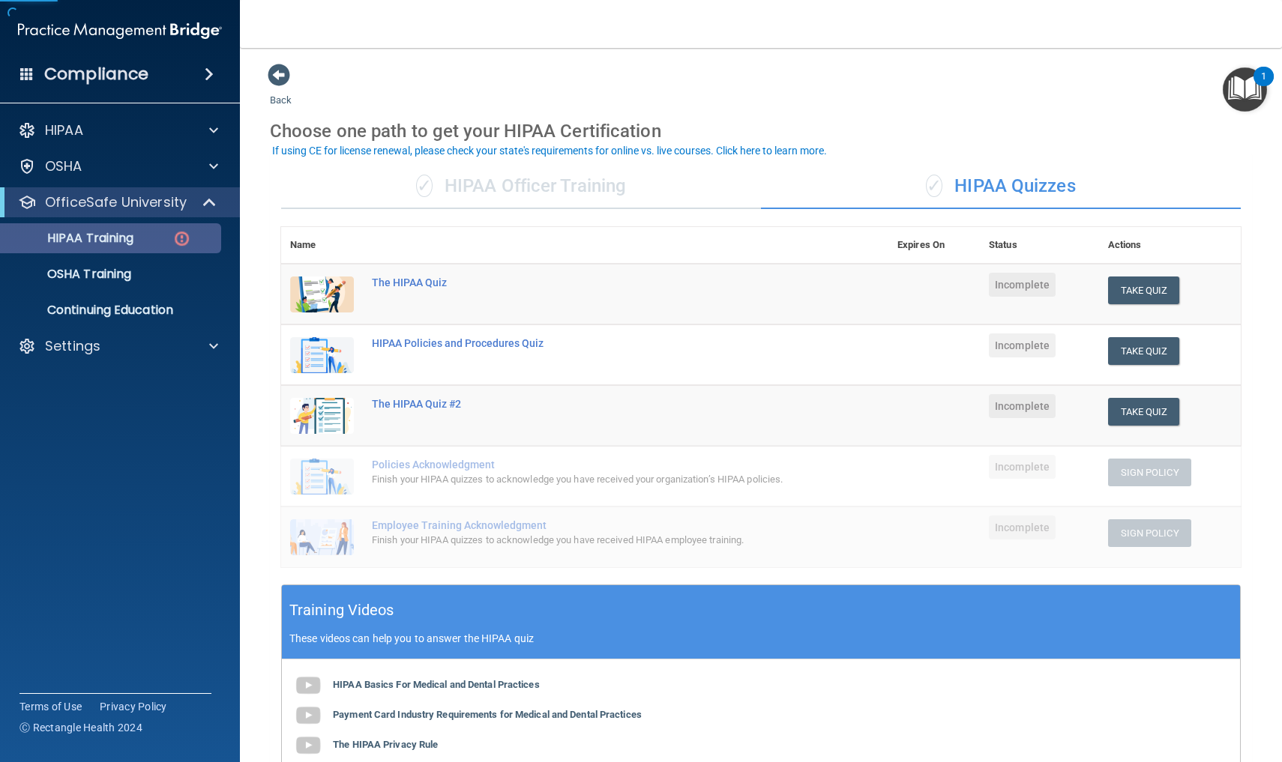
click at [182, 238] on img at bounding box center [181, 238] width 19 height 19
click at [118, 241] on p "HIPAA Training" at bounding box center [72, 238] width 124 height 15
click at [332, 298] on img at bounding box center [322, 295] width 64 height 36
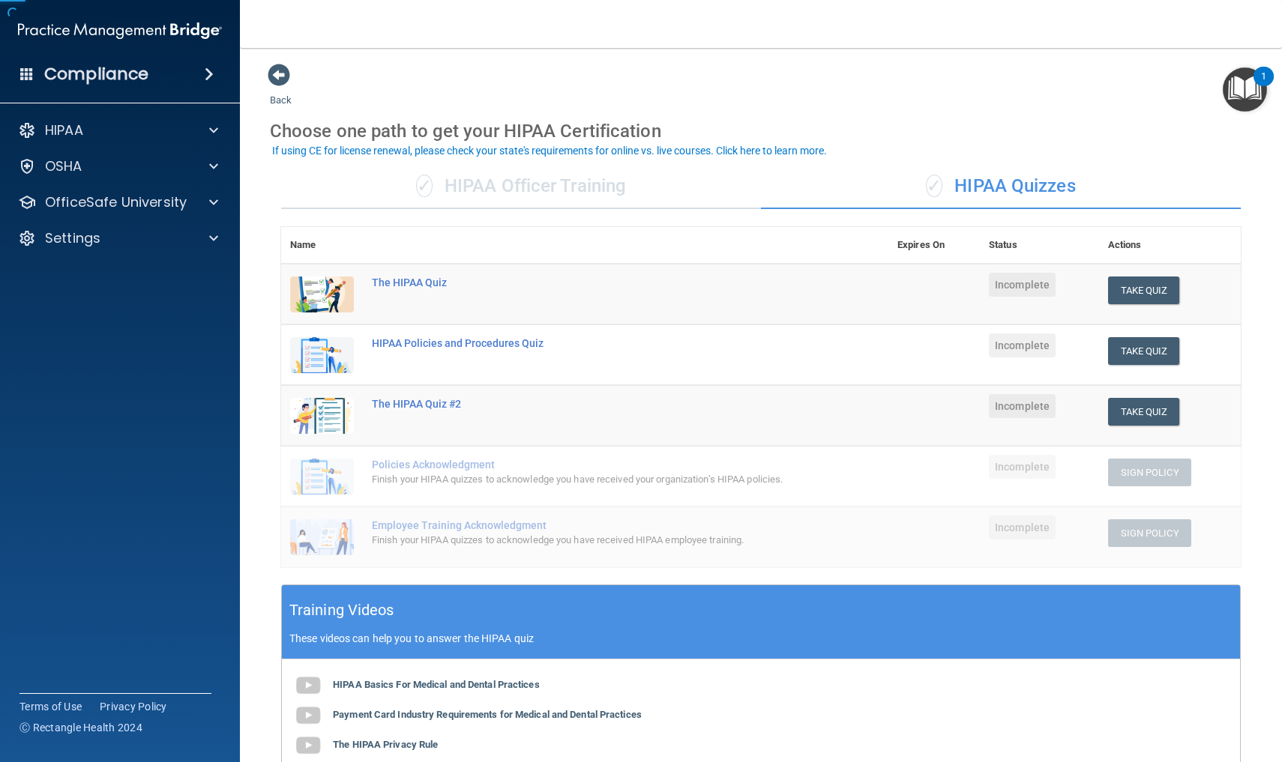
click at [332, 298] on img at bounding box center [322, 295] width 64 height 36
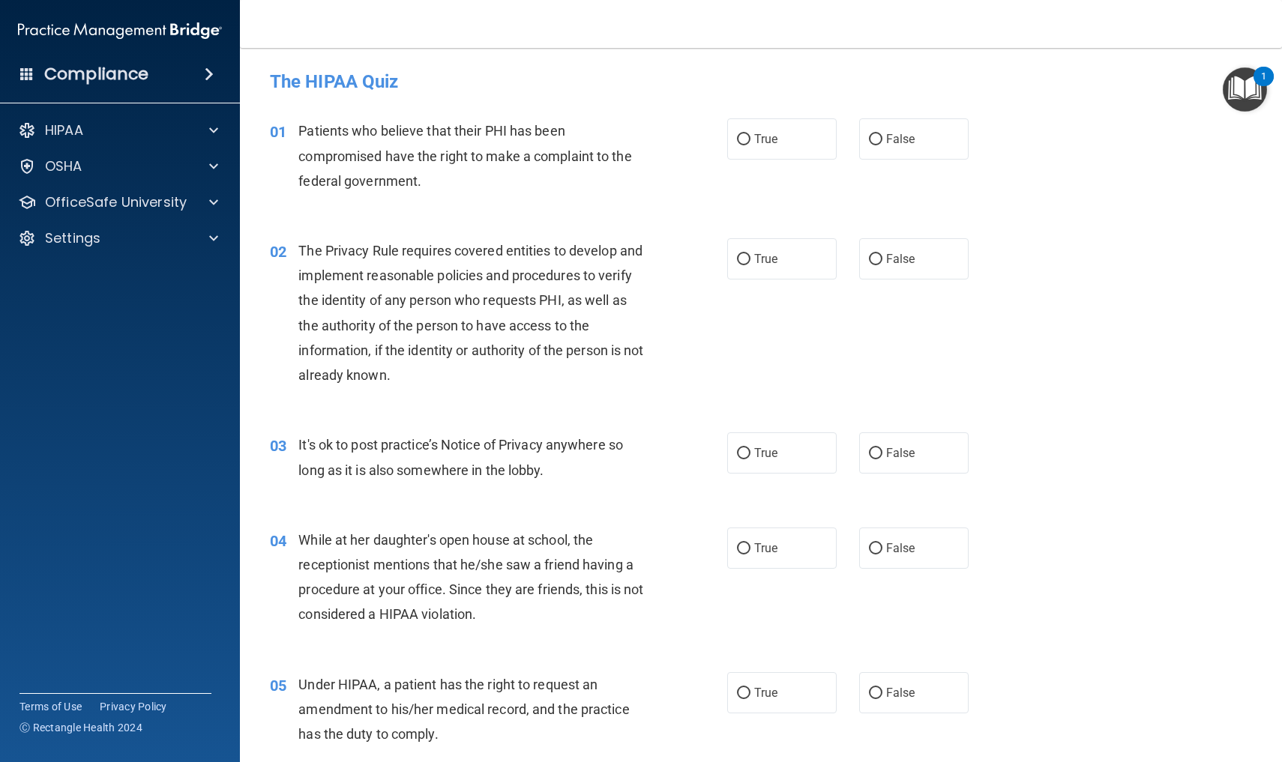
click at [1081, 259] on div "02 The Privacy Rule requires covered entities to develop and implement reasonab…" at bounding box center [761, 317] width 1005 height 194
click at [1025, 726] on div "05 Under HIPAA, a patient has the right to request an amendment to his/her medi…" at bounding box center [761, 714] width 1005 height 120
click at [1032, 717] on div "05 Under HIPAA, a patient has the right to request an amendment to his/her medi…" at bounding box center [761, 714] width 1005 height 120
click at [25, 73] on span at bounding box center [26, 73] width 13 height 13
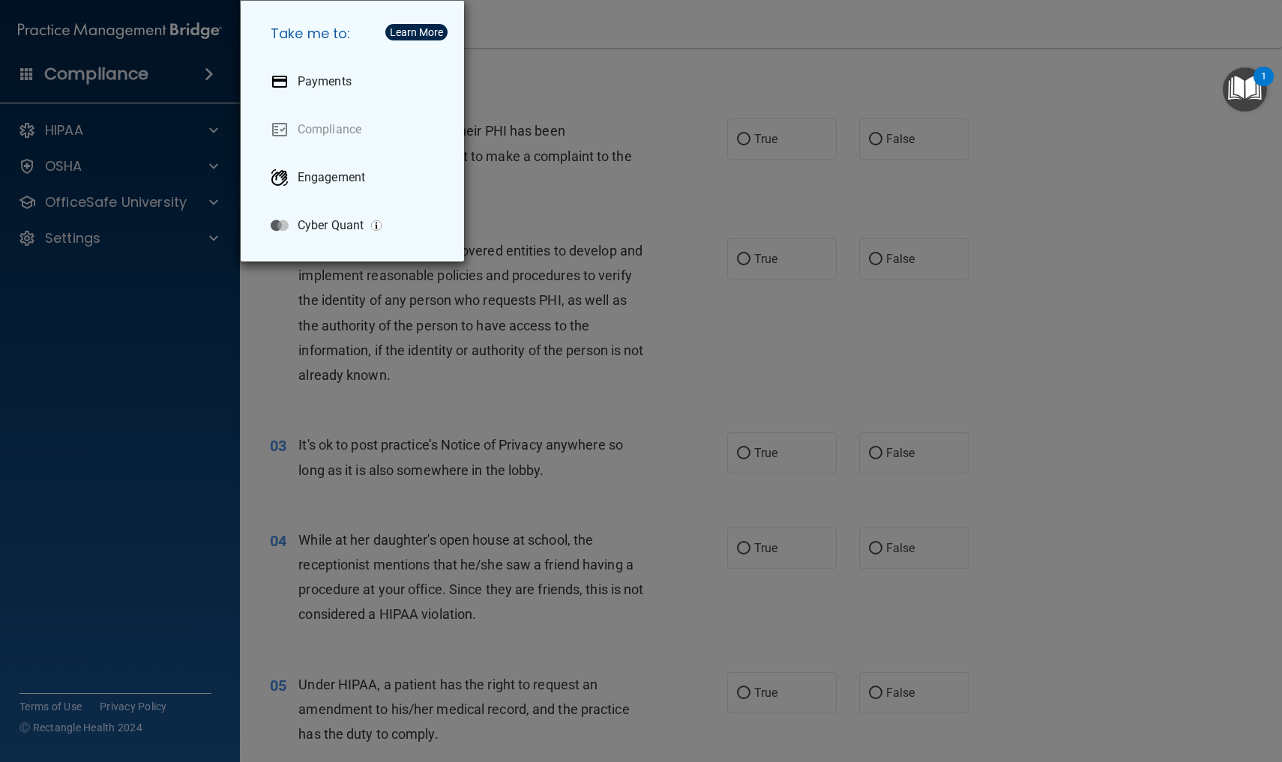
click at [25, 73] on div "Take me to: Payments Compliance Engagement Cyber Quant" at bounding box center [641, 381] width 1282 height 762
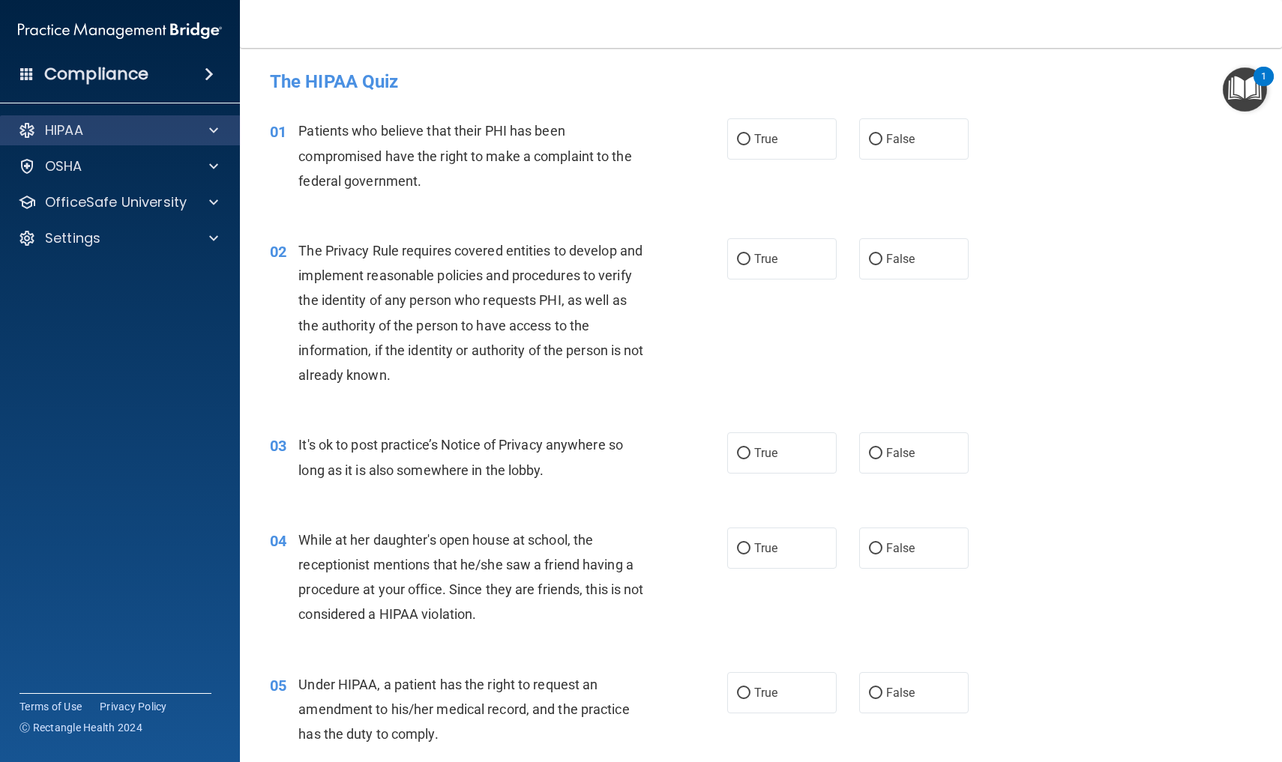
click at [216, 129] on span at bounding box center [213, 130] width 9 height 18
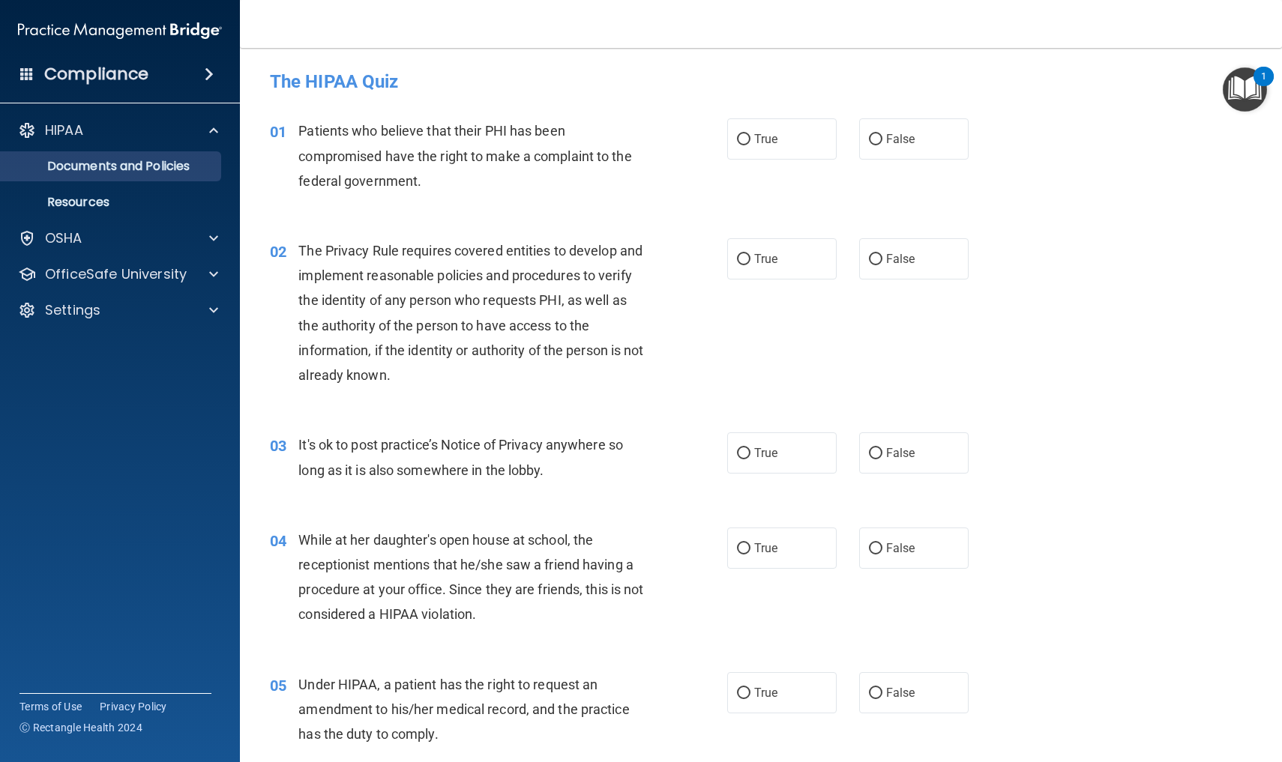
click at [187, 163] on p "Documents and Policies" at bounding box center [112, 166] width 205 height 15
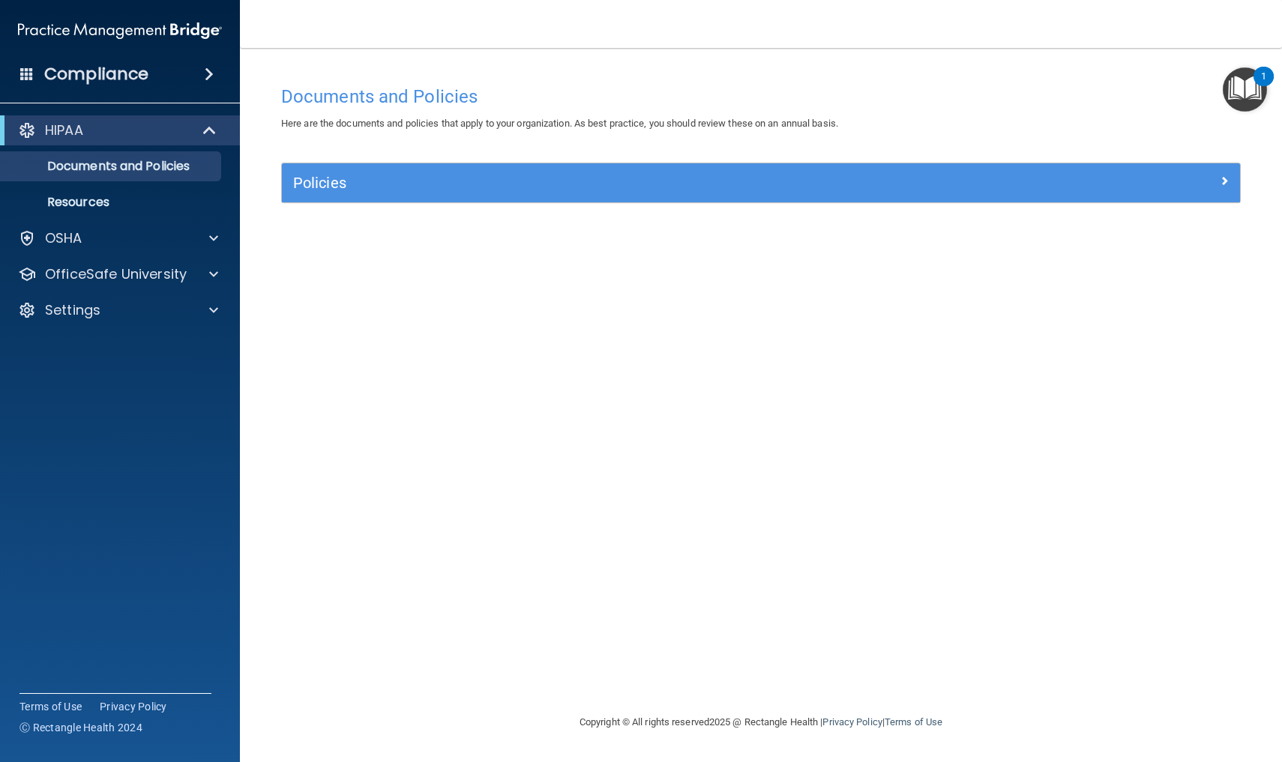
click at [1223, 185] on span at bounding box center [1224, 181] width 9 height 18
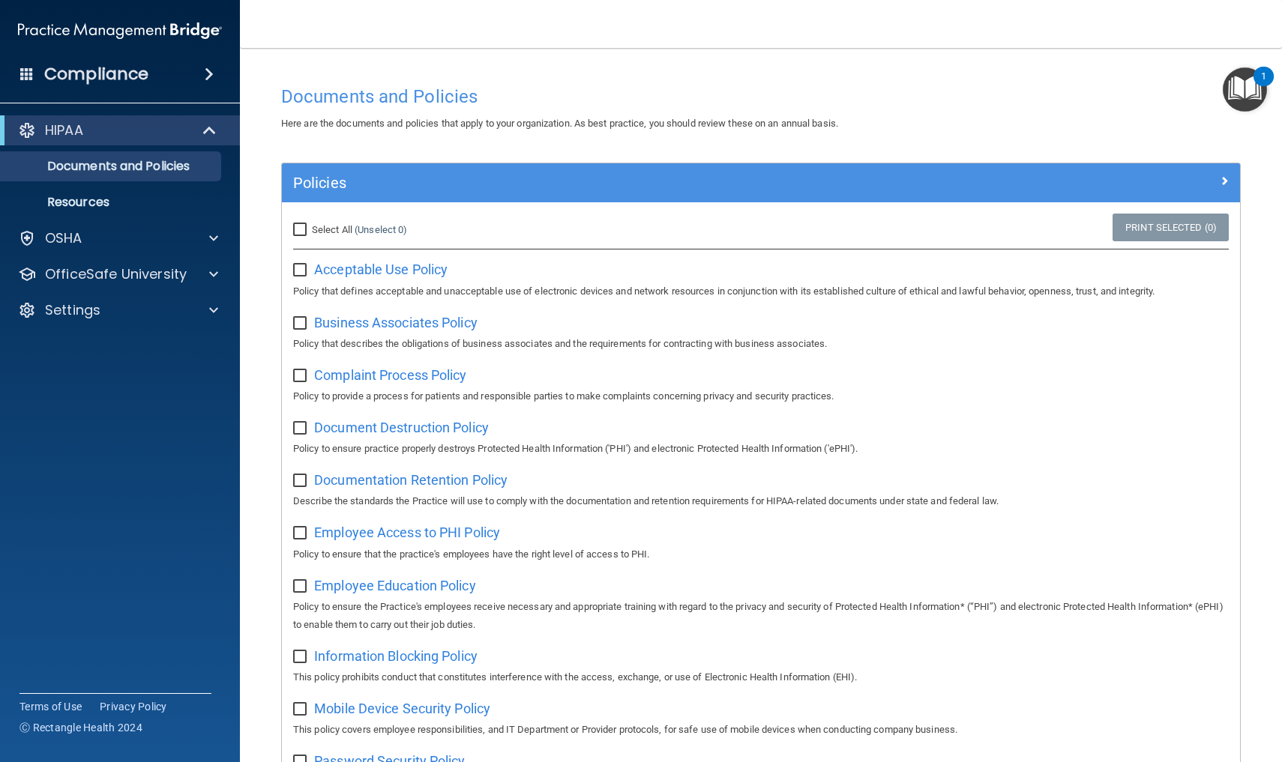
click at [1137, 675] on p "This policy prohibits conduct that constitutes interference with the access, ex…" at bounding box center [761, 678] width 936 height 18
click at [301, 269] on input "checkbox" at bounding box center [301, 271] width 17 height 12
checkbox input "true"
click at [301, 318] on input "checkbox" at bounding box center [301, 324] width 17 height 12
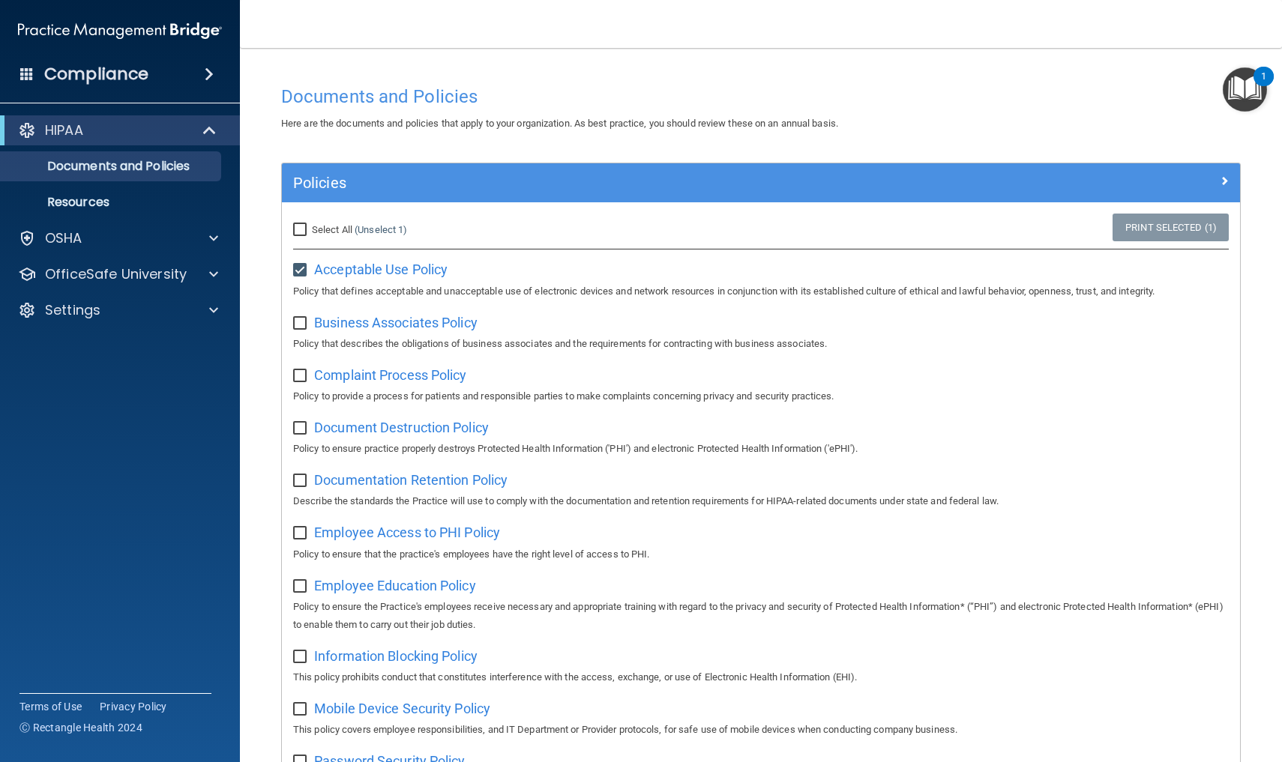
checkbox input "true"
click at [301, 756] on input "checkbox" at bounding box center [301, 762] width 17 height 12
checkbox input "true"
click at [1188, 749] on div "Password Security Policy This policy outlines password regulations for corporat…" at bounding box center [761, 770] width 936 height 43
click at [304, 268] on input "checkbox" at bounding box center [301, 271] width 17 height 12
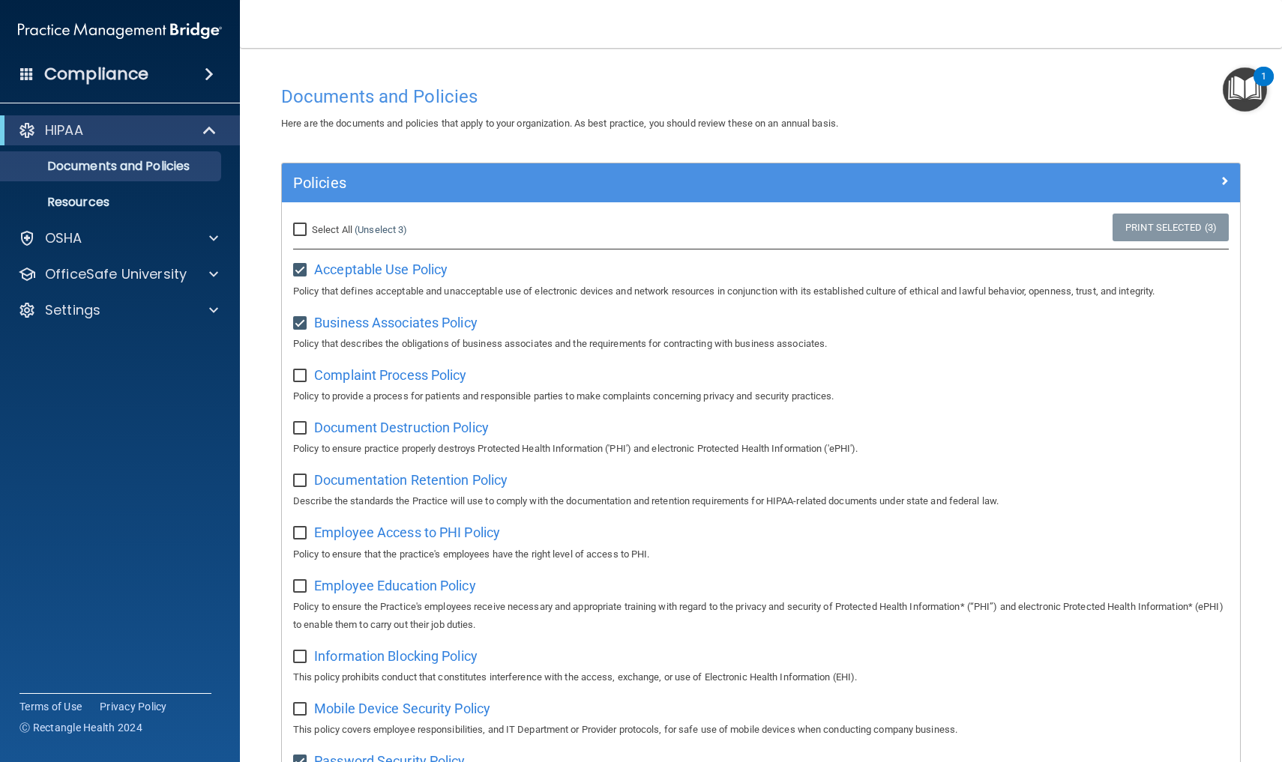
checkbox input "false"
click at [301, 321] on input "checkbox" at bounding box center [301, 324] width 17 height 12
checkbox input "false"
click at [297, 756] on input "checkbox" at bounding box center [301, 762] width 17 height 12
checkbox input "false"
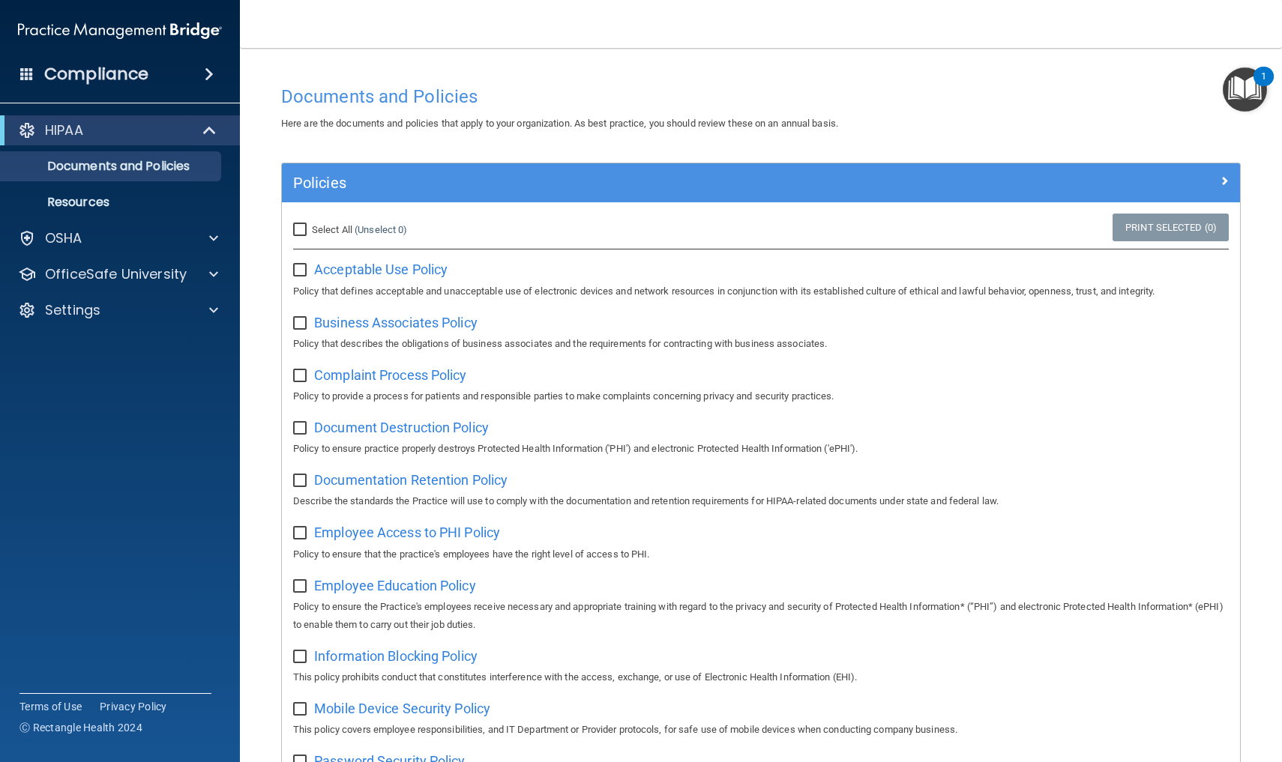
click at [296, 231] on input "Select All (Unselect 0) Unselect All" at bounding box center [301, 230] width 17 height 12
checkbox input "true"
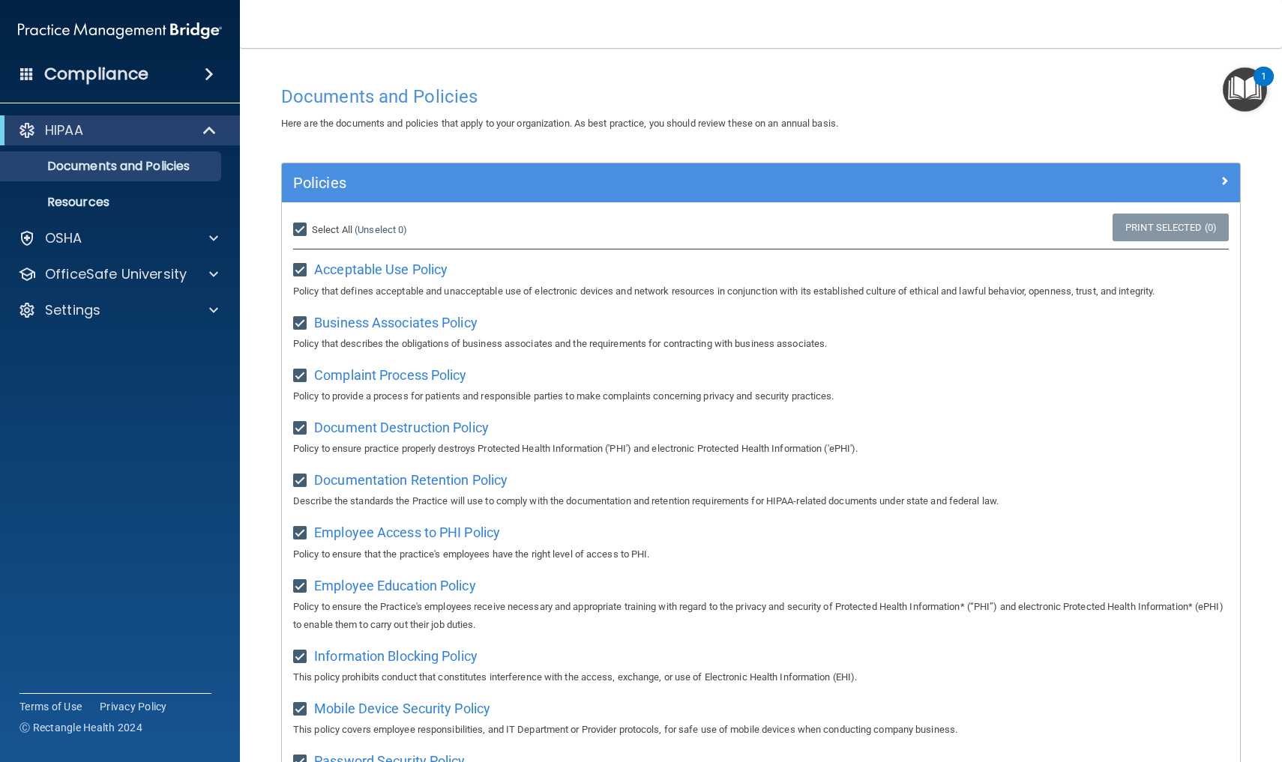
checkbox input "true"
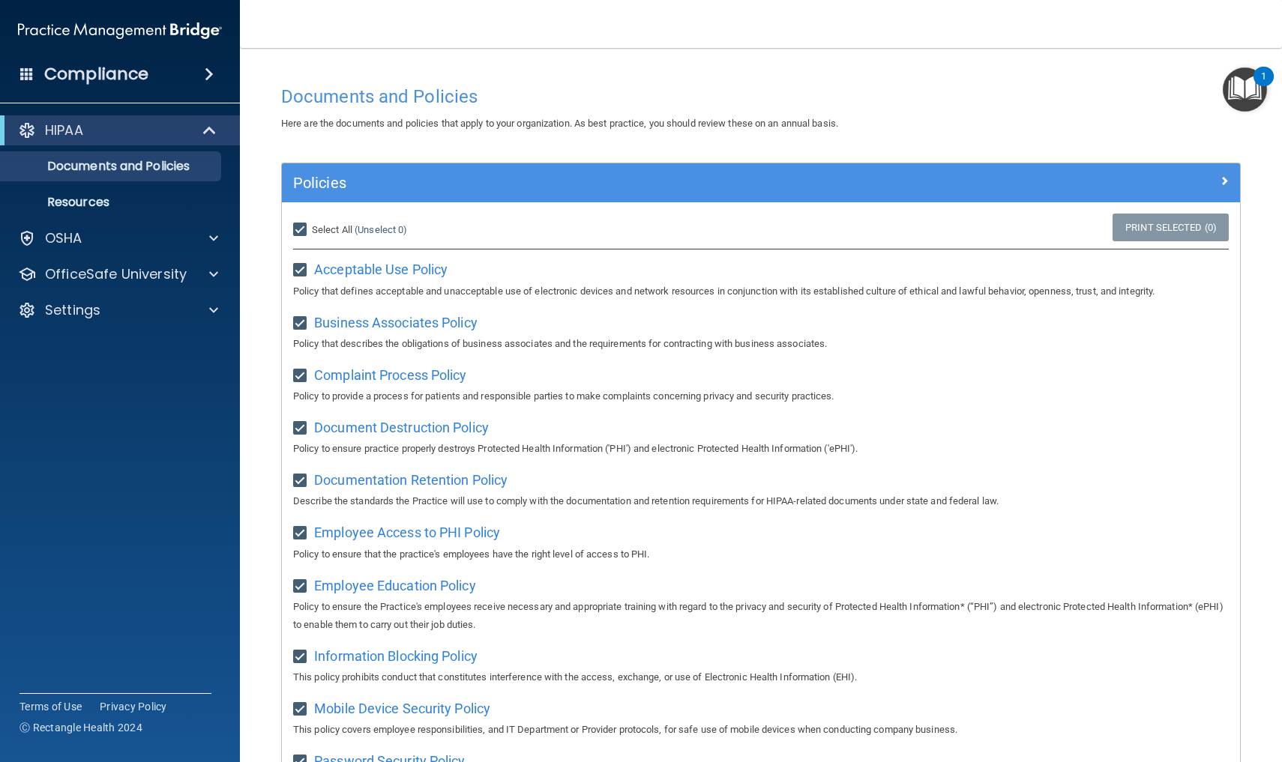
checkbox input "true"
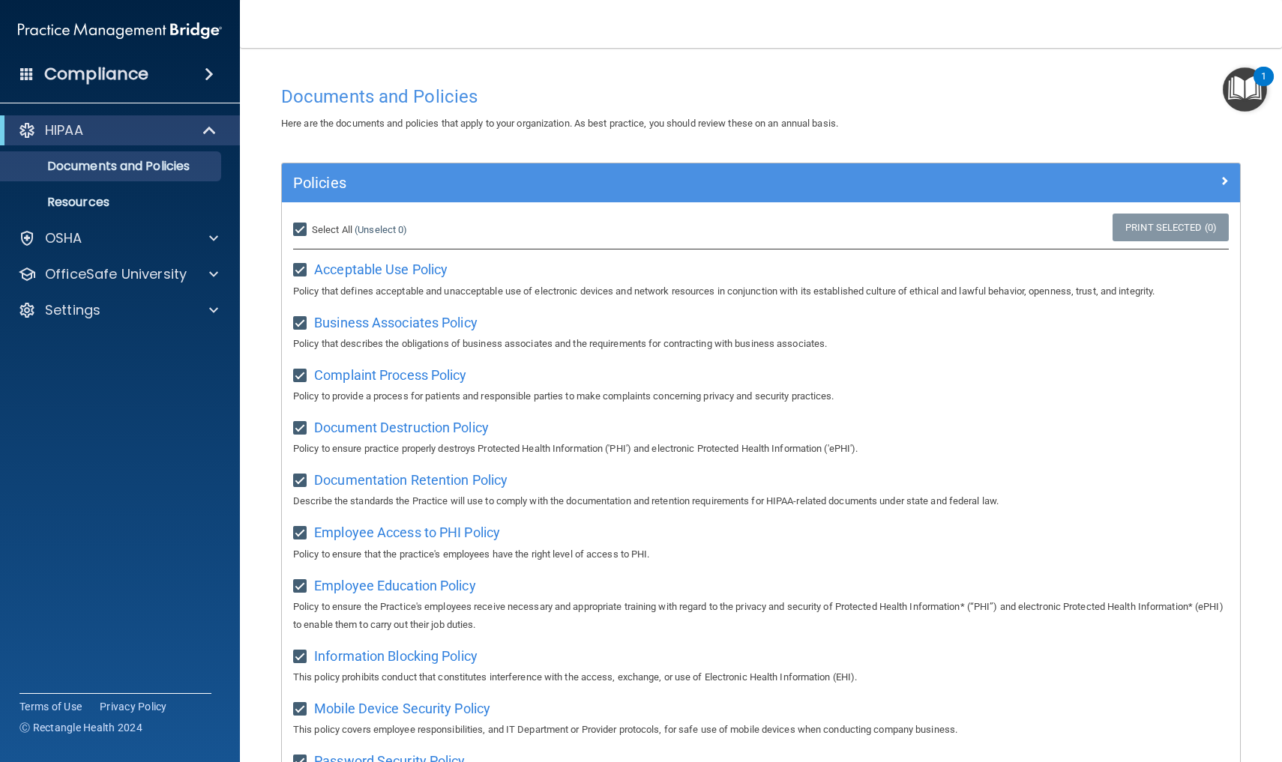
checkbox input "true"
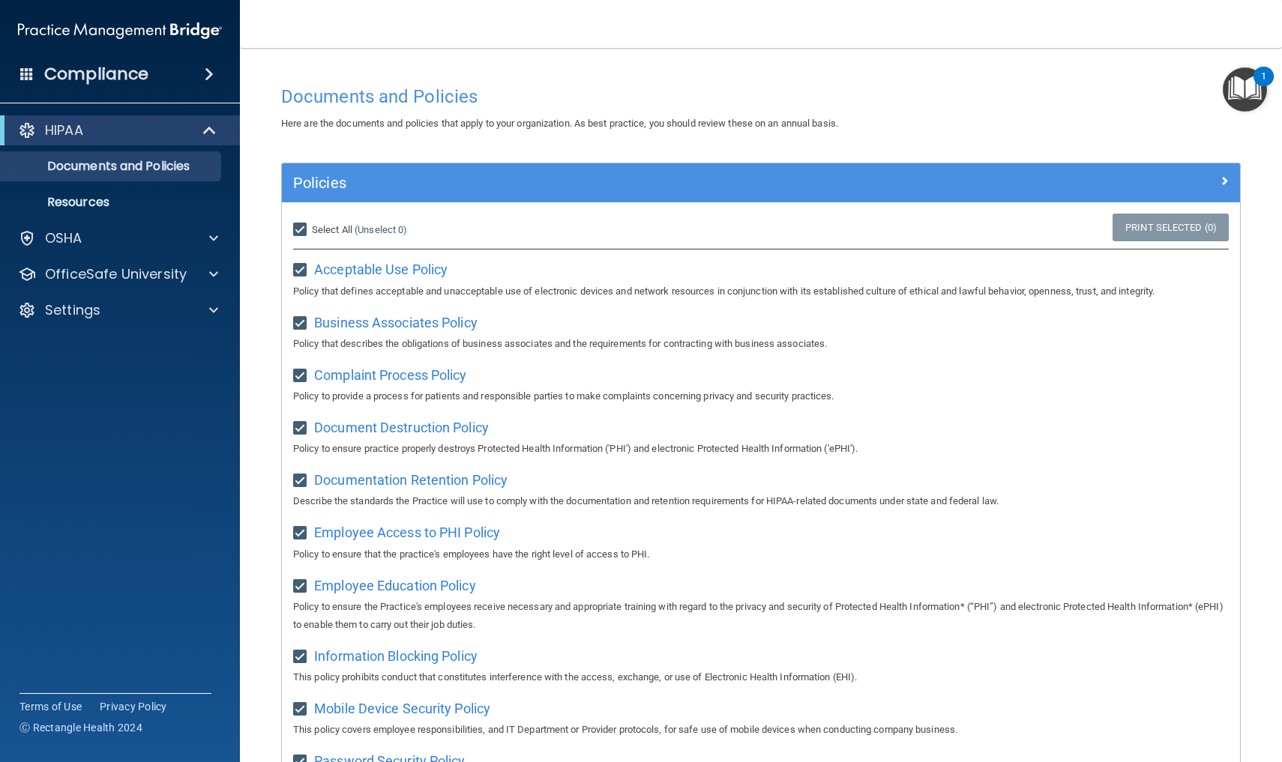
checkbox input "true"
click at [386, 753] on span "Password Security Policy" at bounding box center [389, 761] width 151 height 16
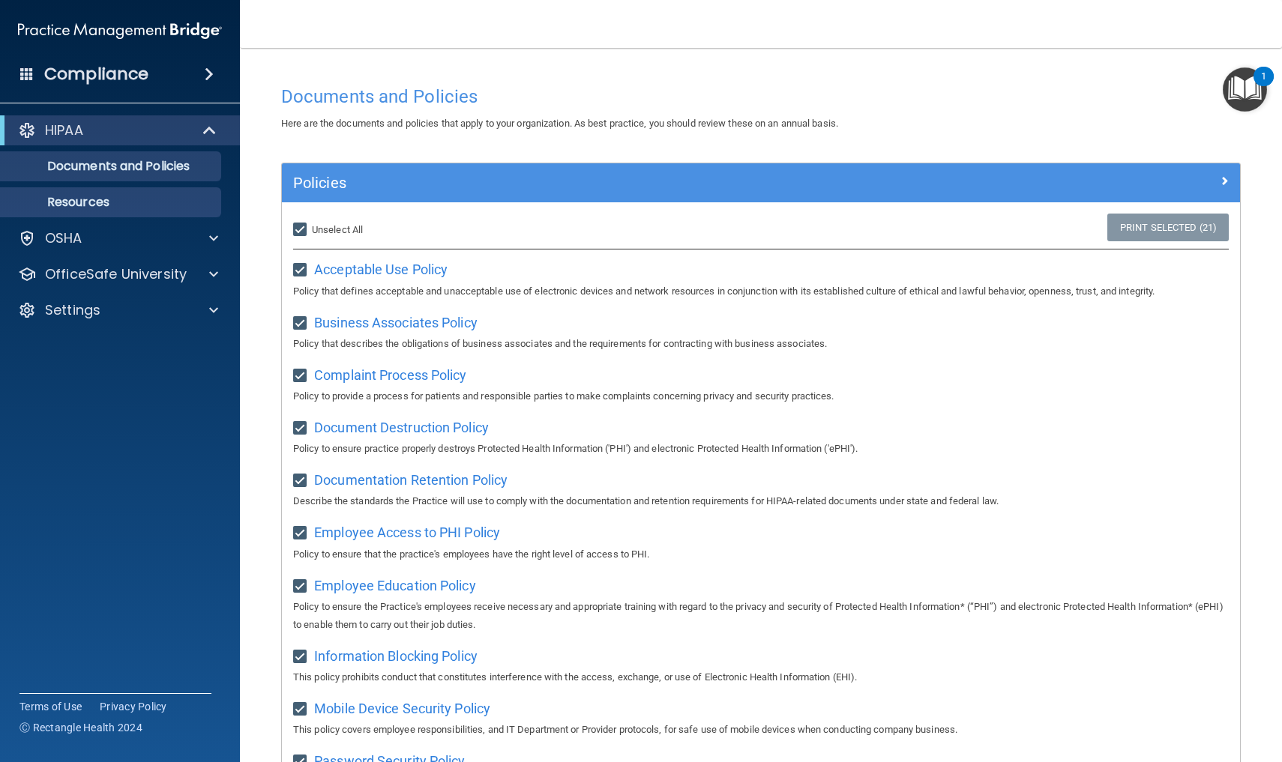
click at [122, 201] on p "Resources" at bounding box center [112, 202] width 205 height 15
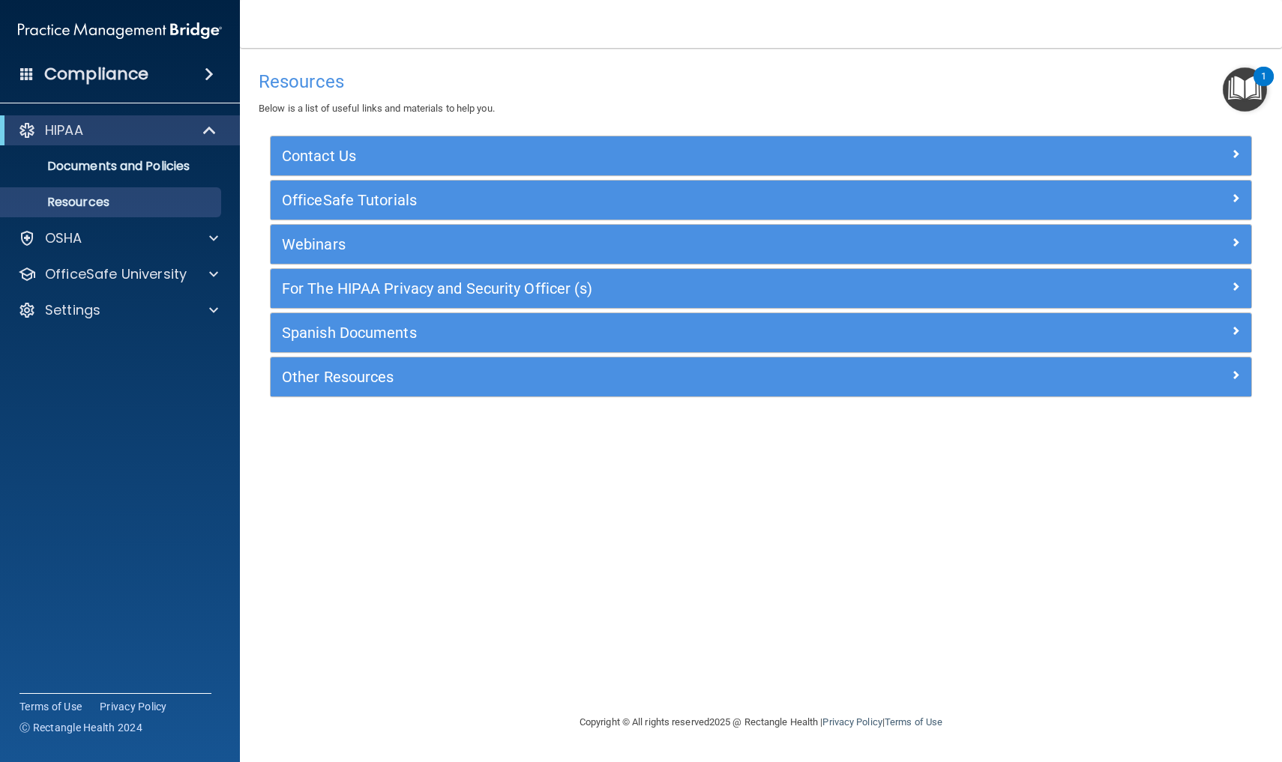
click at [1238, 282] on span at bounding box center [1235, 286] width 9 height 18
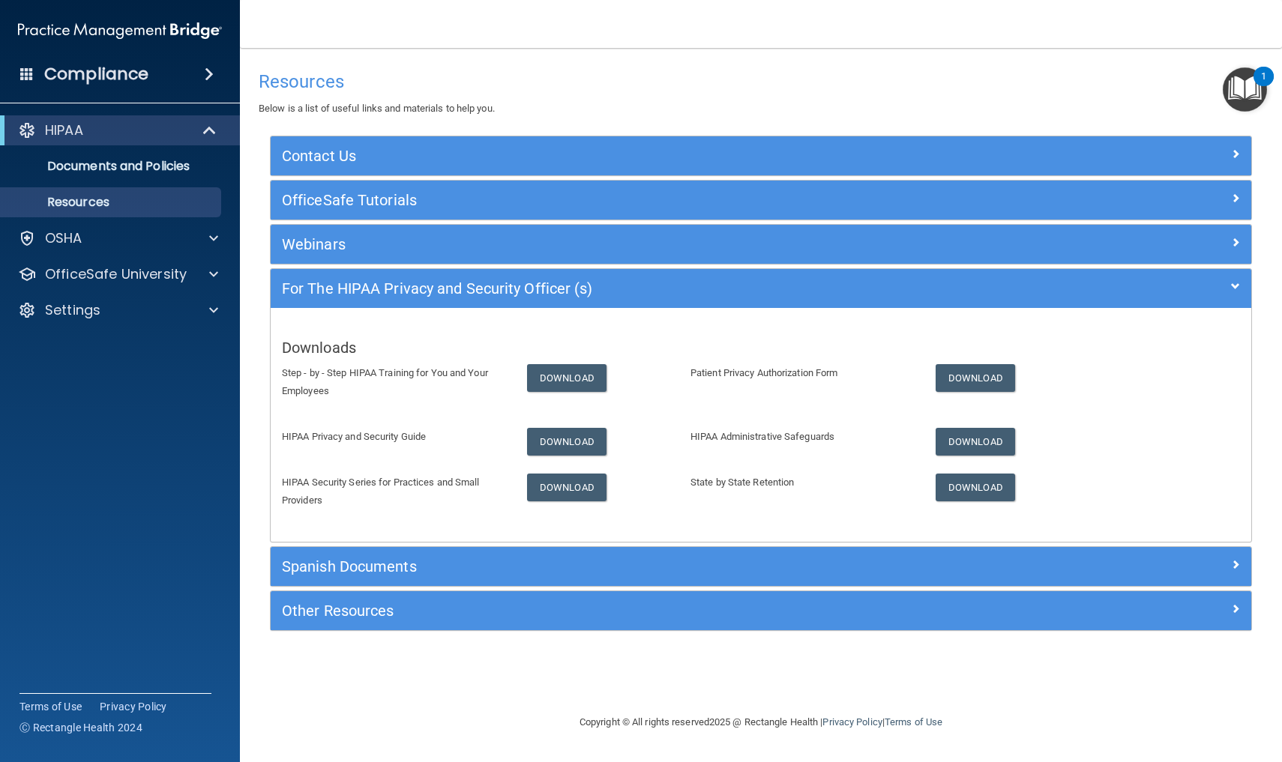
click at [360, 242] on h5 "Webinars" at bounding box center [638, 244] width 713 height 16
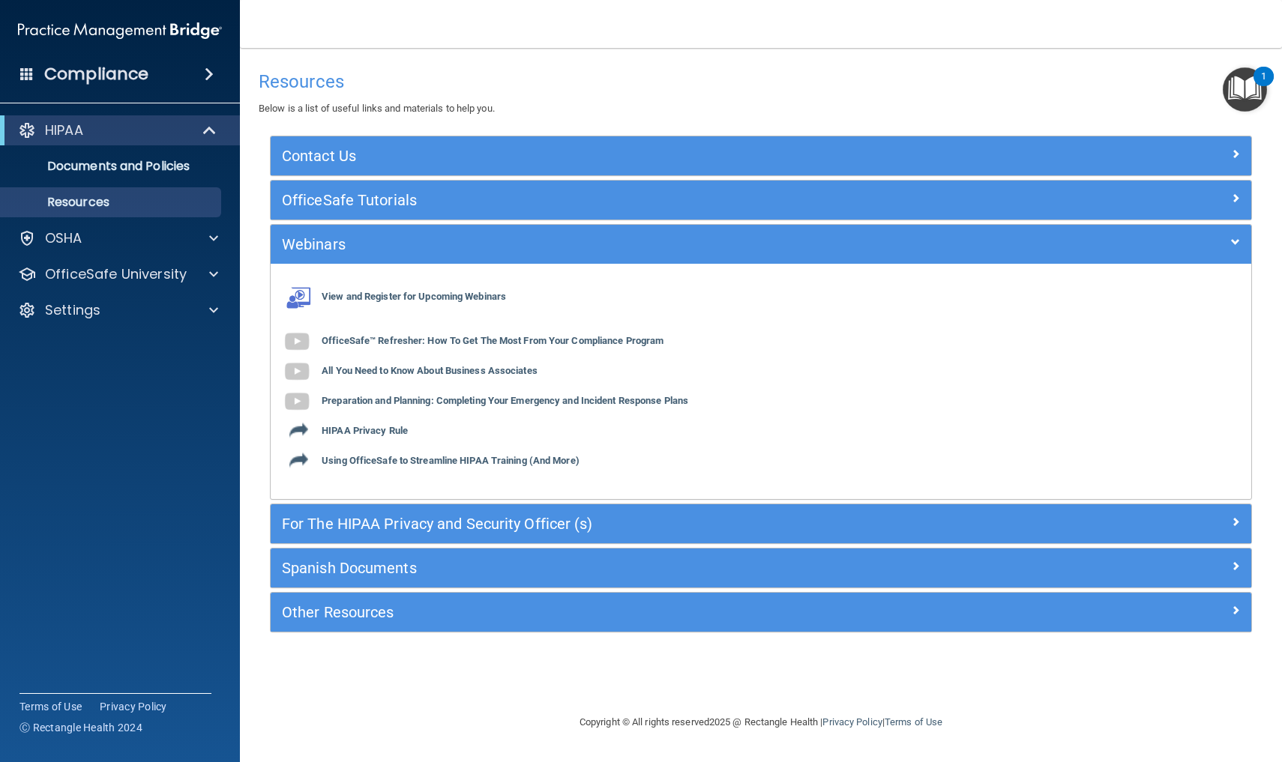
click at [437, 195] on h5 "OfficeSafe Tutorials" at bounding box center [638, 200] width 713 height 16
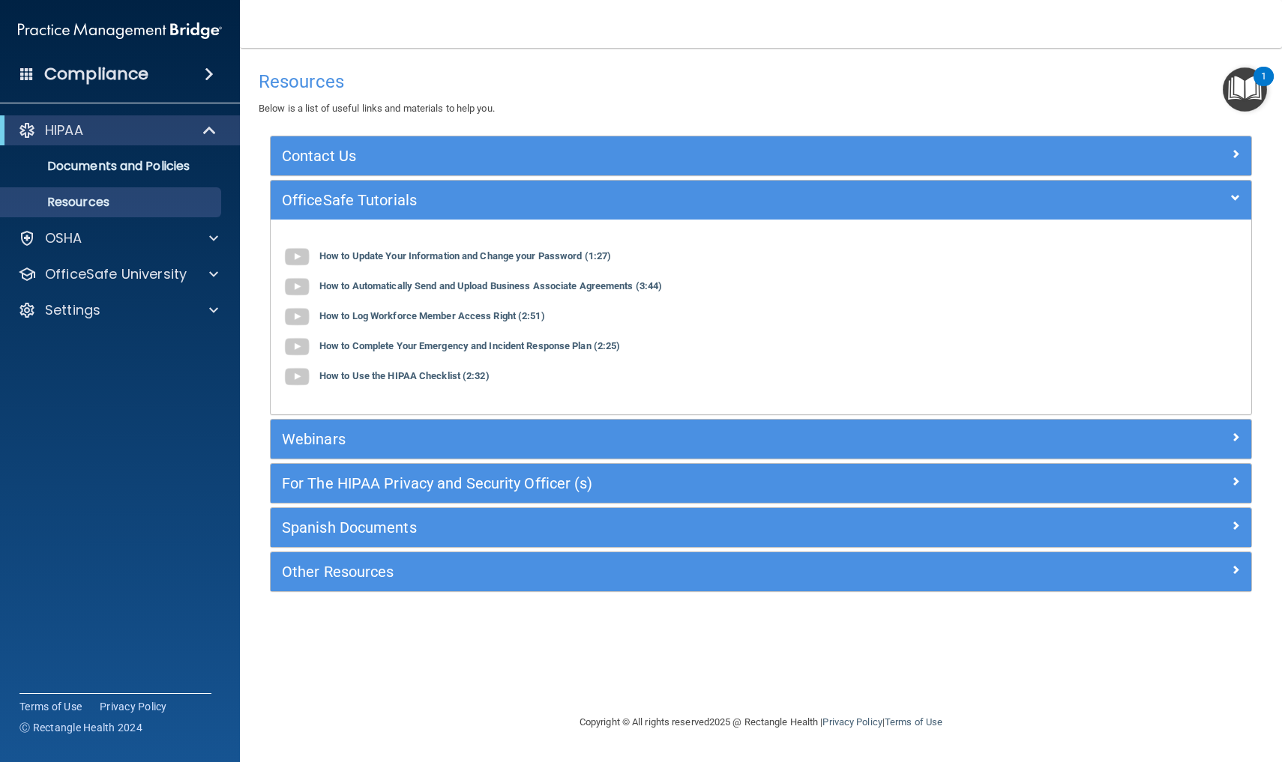
click at [441, 154] on h5 "Contact Us" at bounding box center [638, 156] width 713 height 16
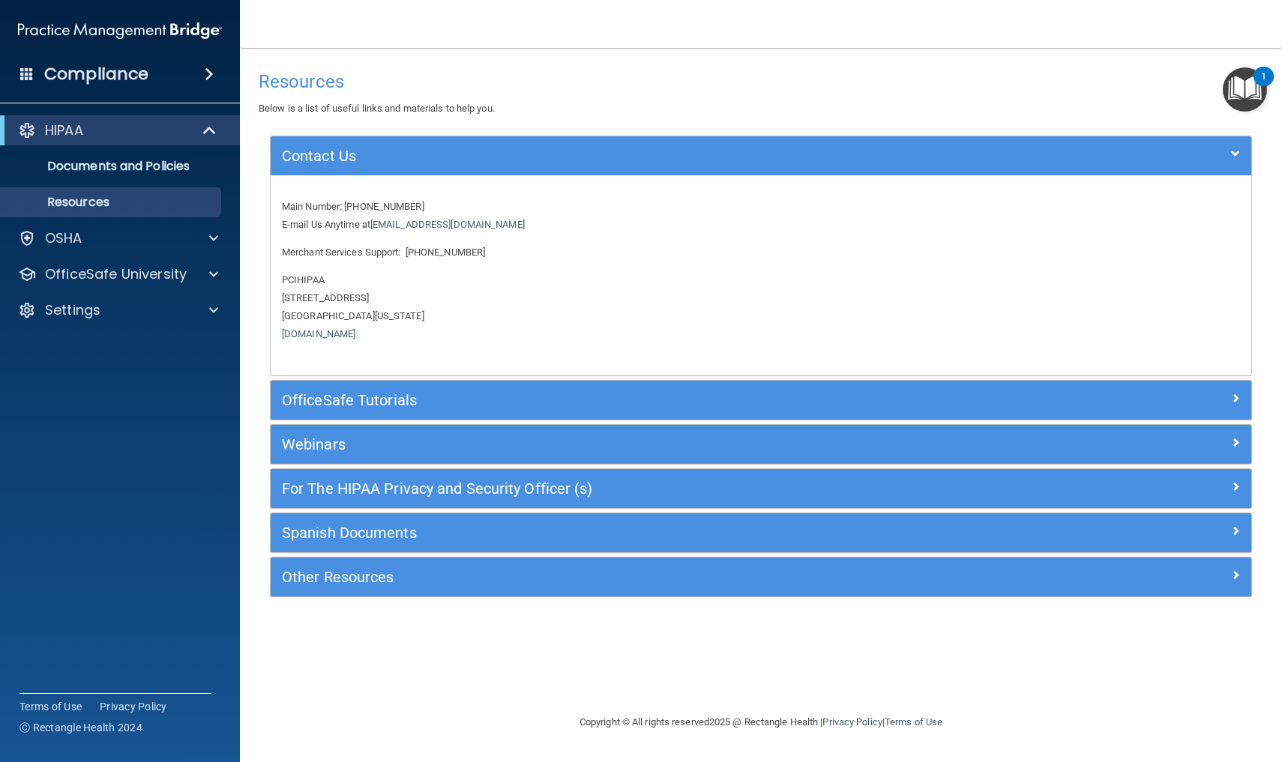
click at [441, 154] on h5 "Contact Us" at bounding box center [638, 156] width 713 height 16
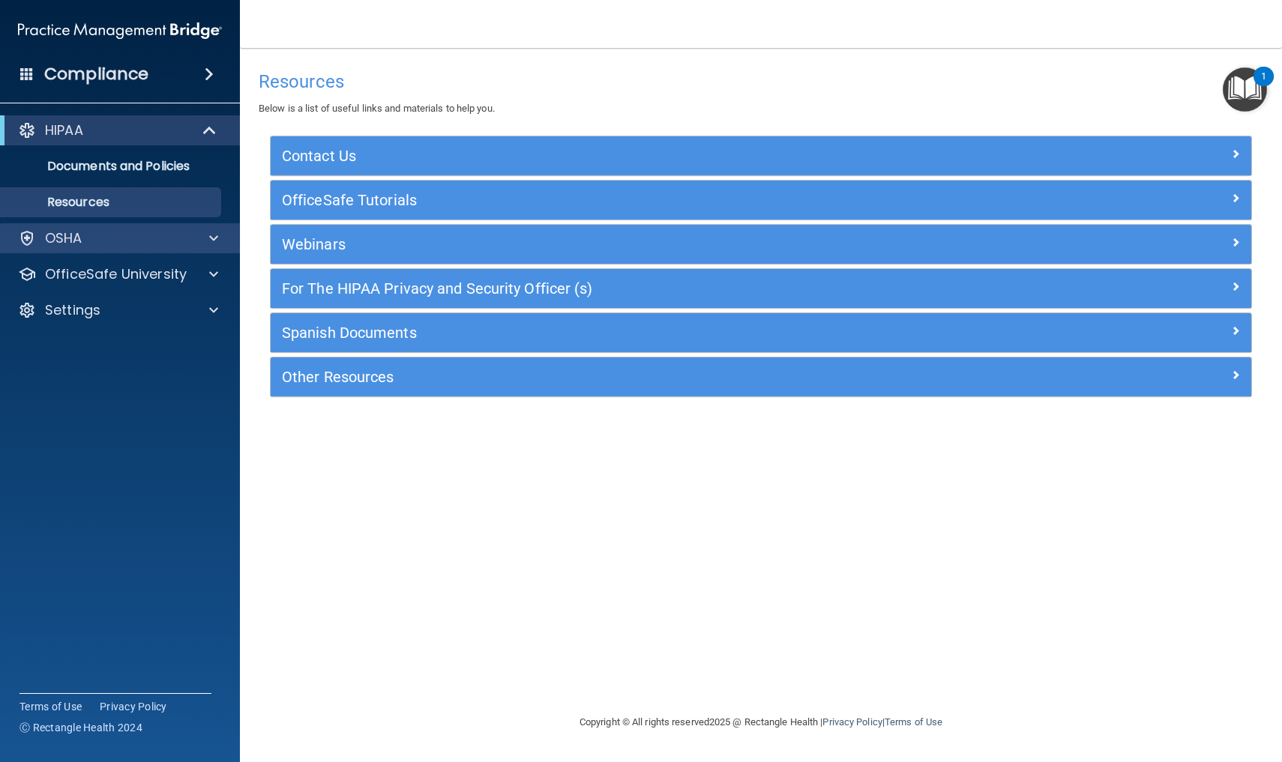
click at [216, 238] on span at bounding box center [213, 238] width 9 height 18
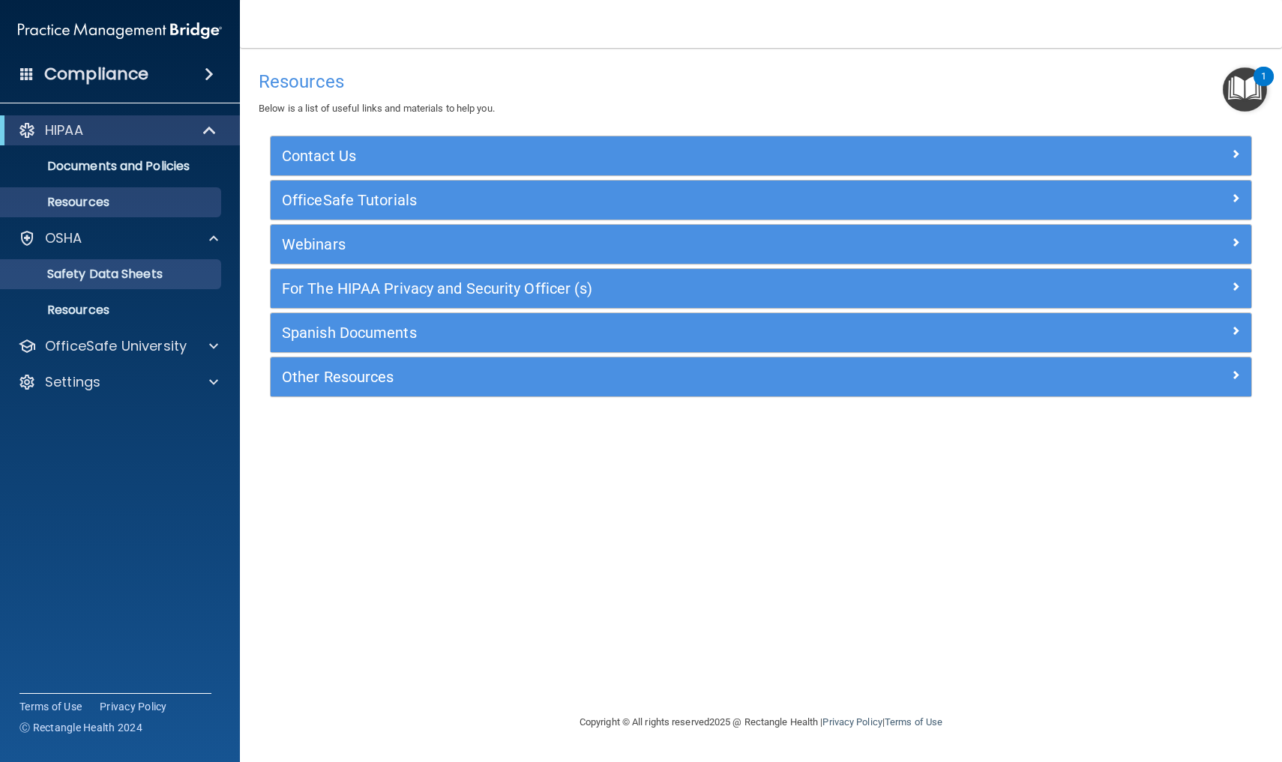
click at [160, 274] on p "Safety Data Sheets" at bounding box center [112, 274] width 205 height 15
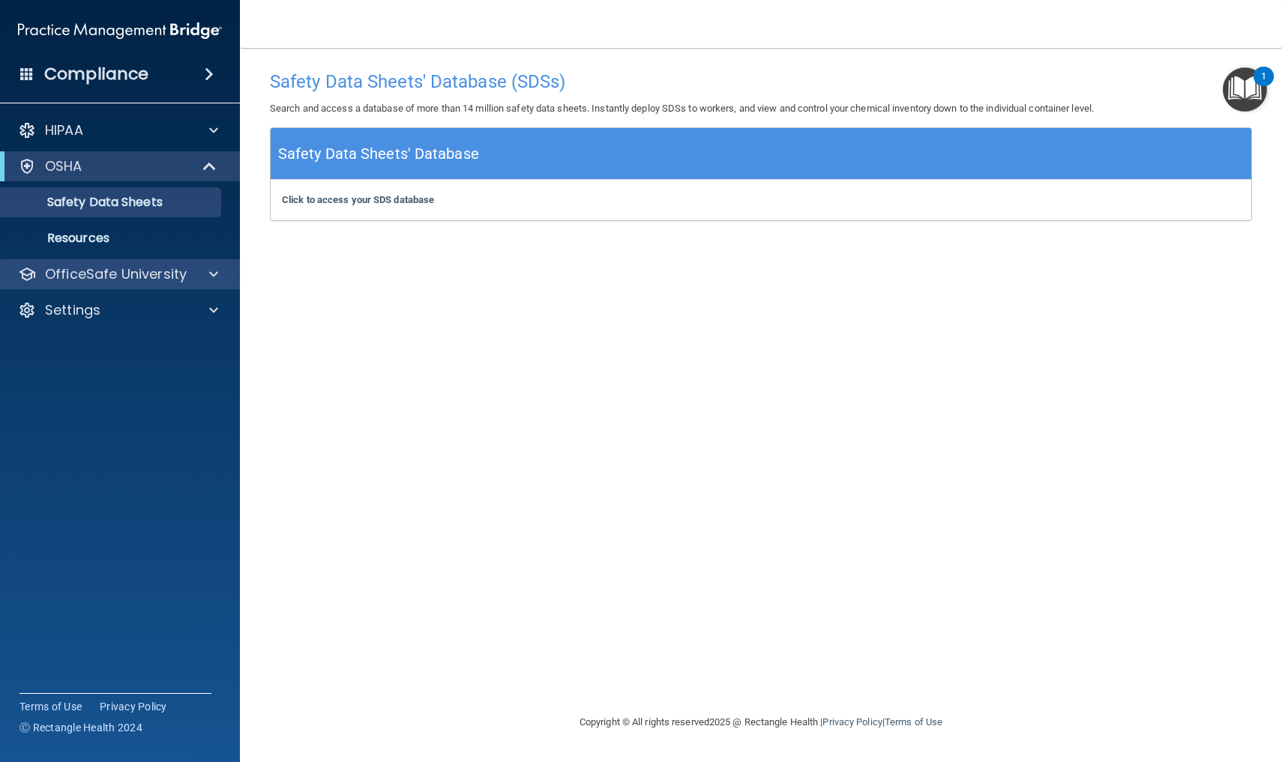
click at [211, 274] on span at bounding box center [213, 274] width 9 height 18
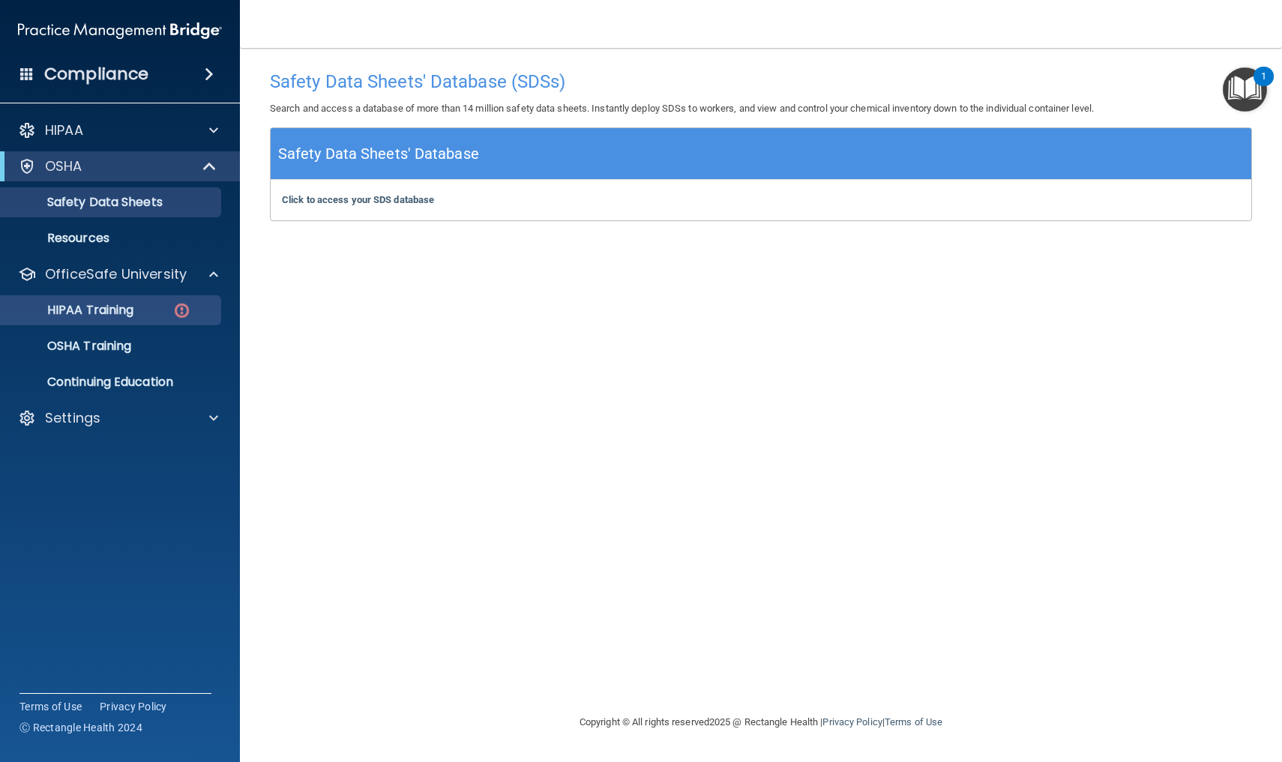
click at [184, 310] on img at bounding box center [181, 310] width 19 height 19
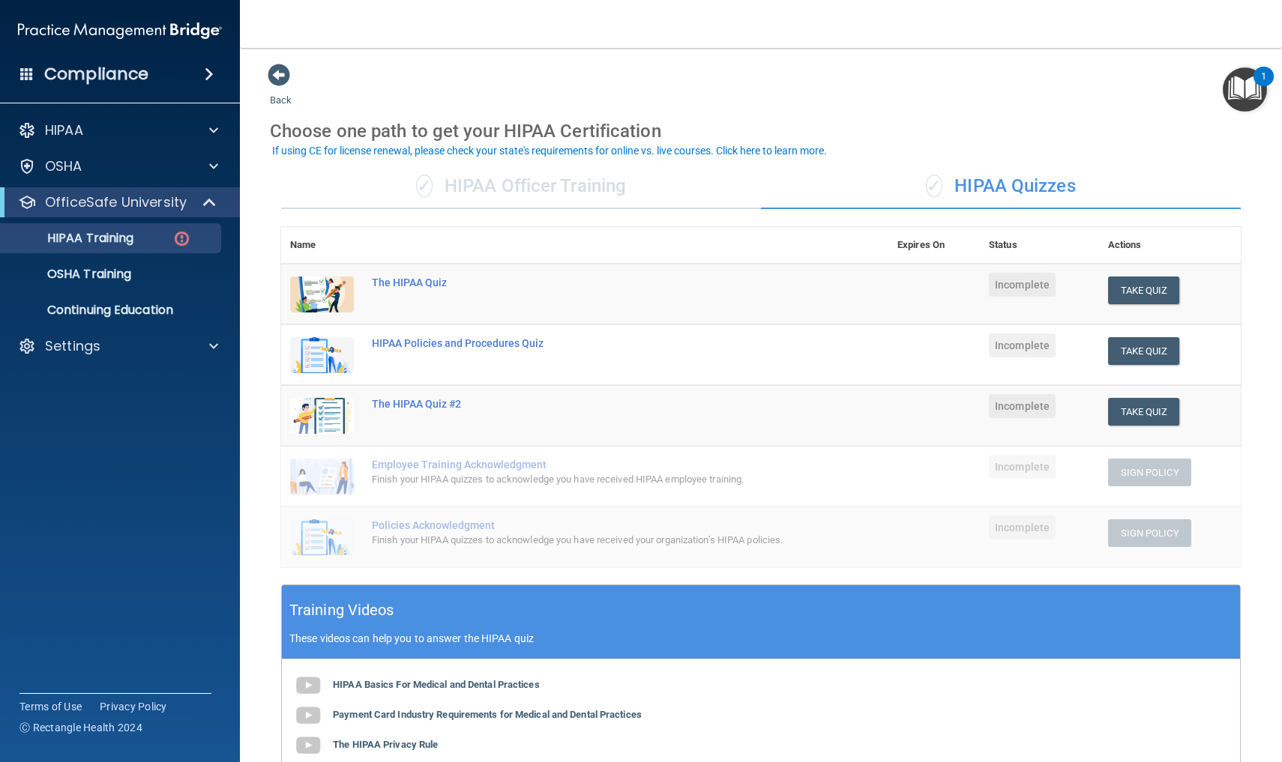
click at [321, 242] on th "Name" at bounding box center [322, 245] width 82 height 37
click at [487, 197] on div "✓ HIPAA Officer Training" at bounding box center [521, 186] width 480 height 45
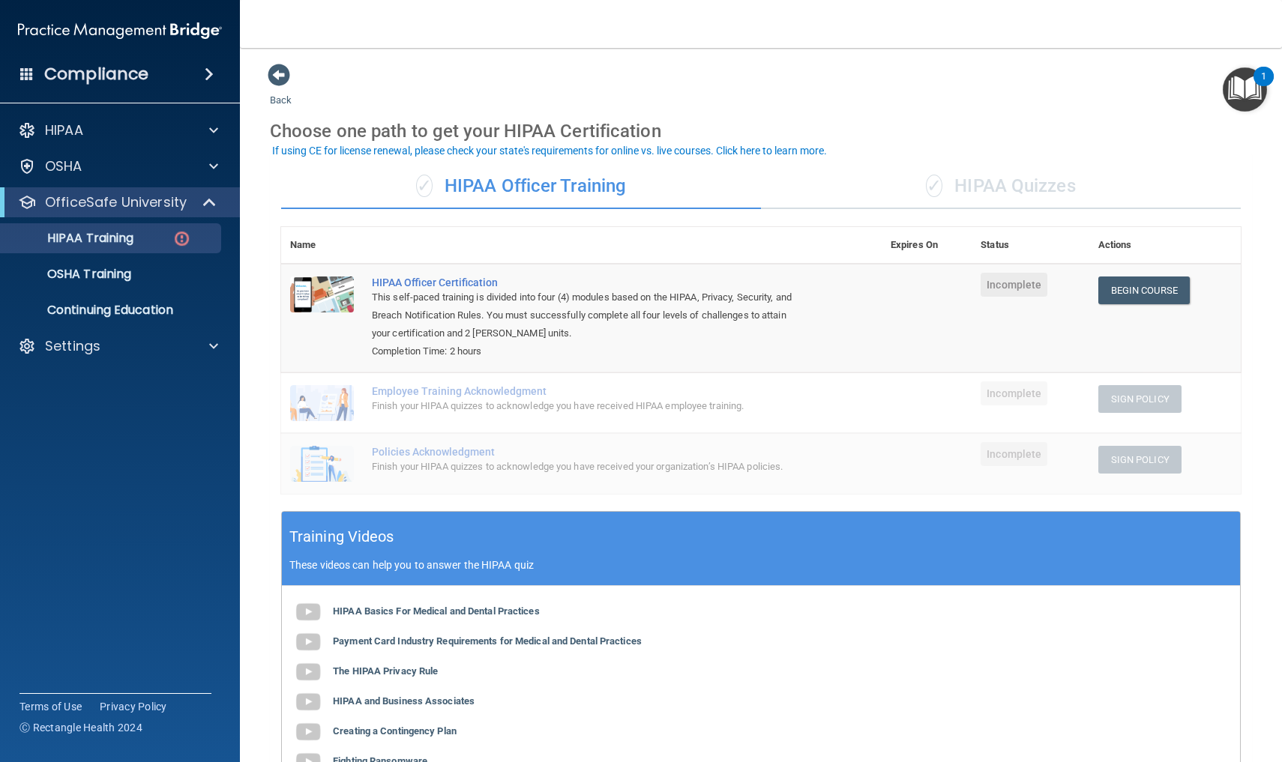
click at [953, 193] on div "✓ HIPAA Quizzes" at bounding box center [1001, 186] width 480 height 45
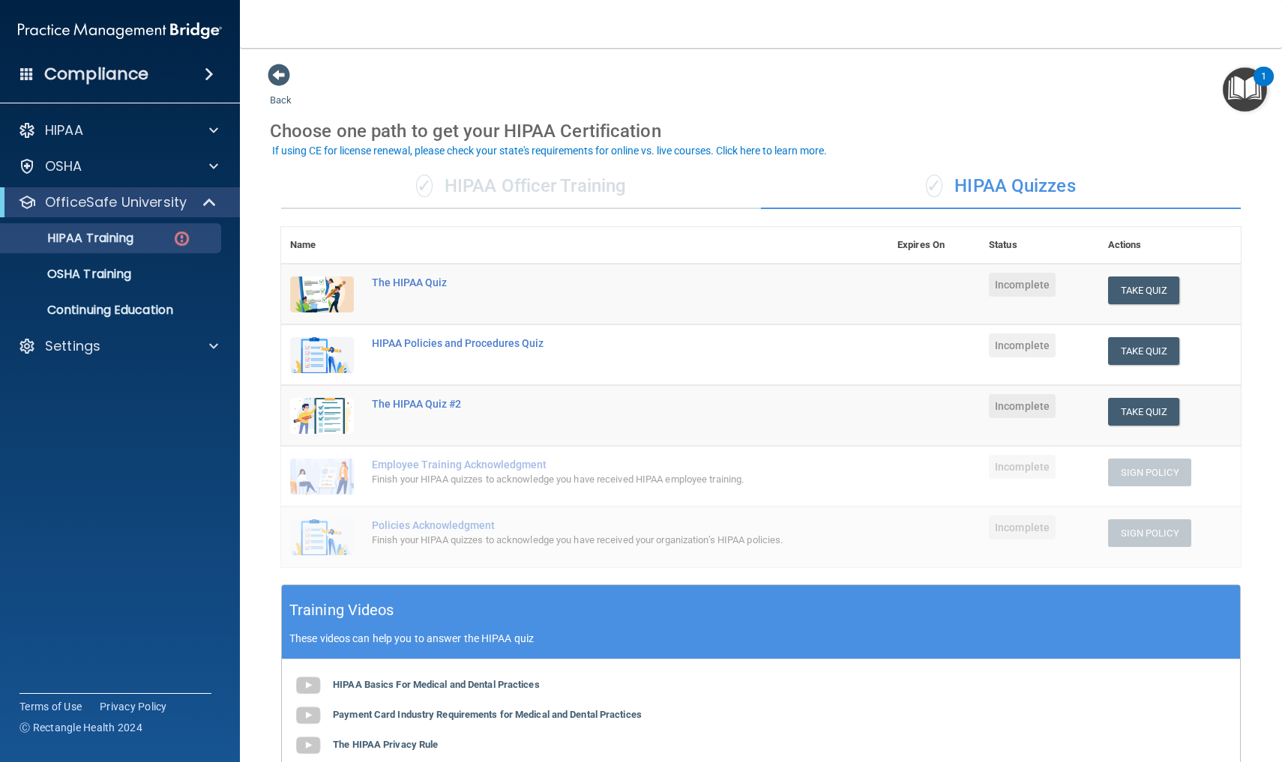
click at [788, 153] on div "If using CE for license renewal, please check your state's requirements for onl…" at bounding box center [549, 150] width 555 height 10
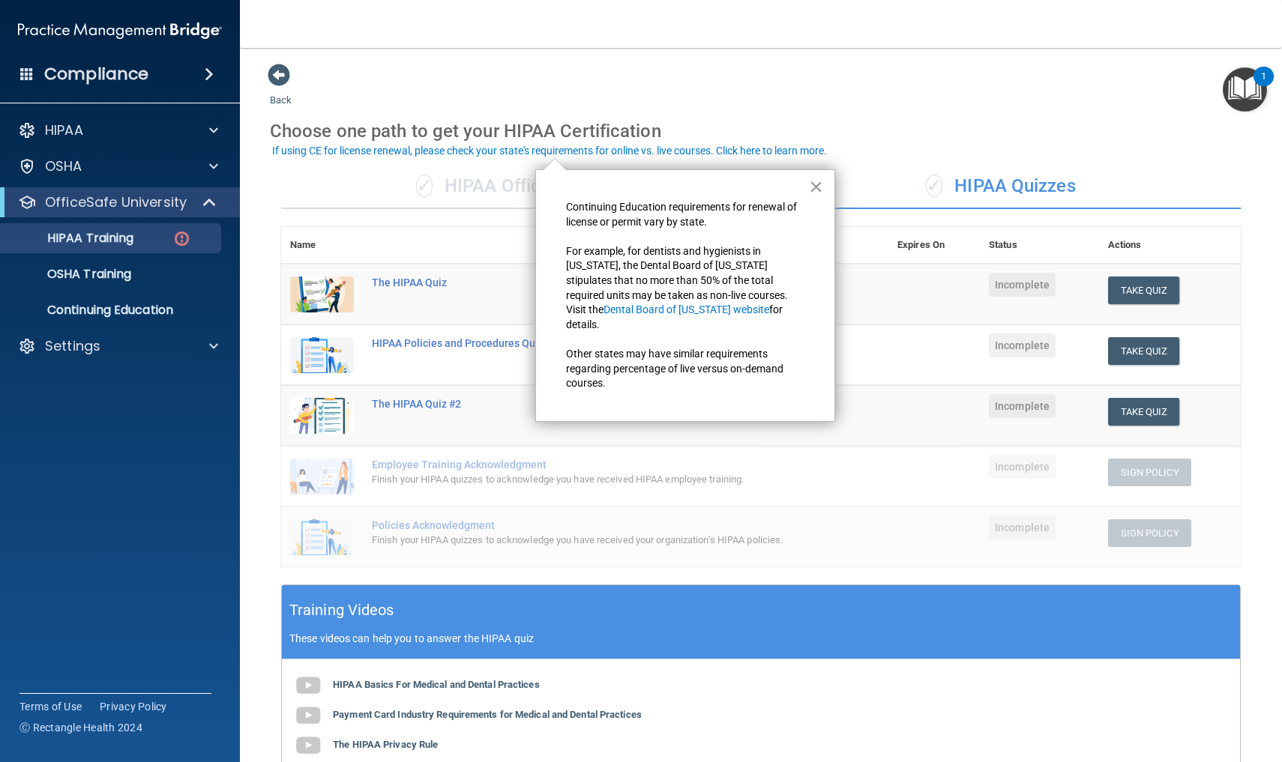
click at [812, 188] on button "×" at bounding box center [816, 187] width 14 height 24
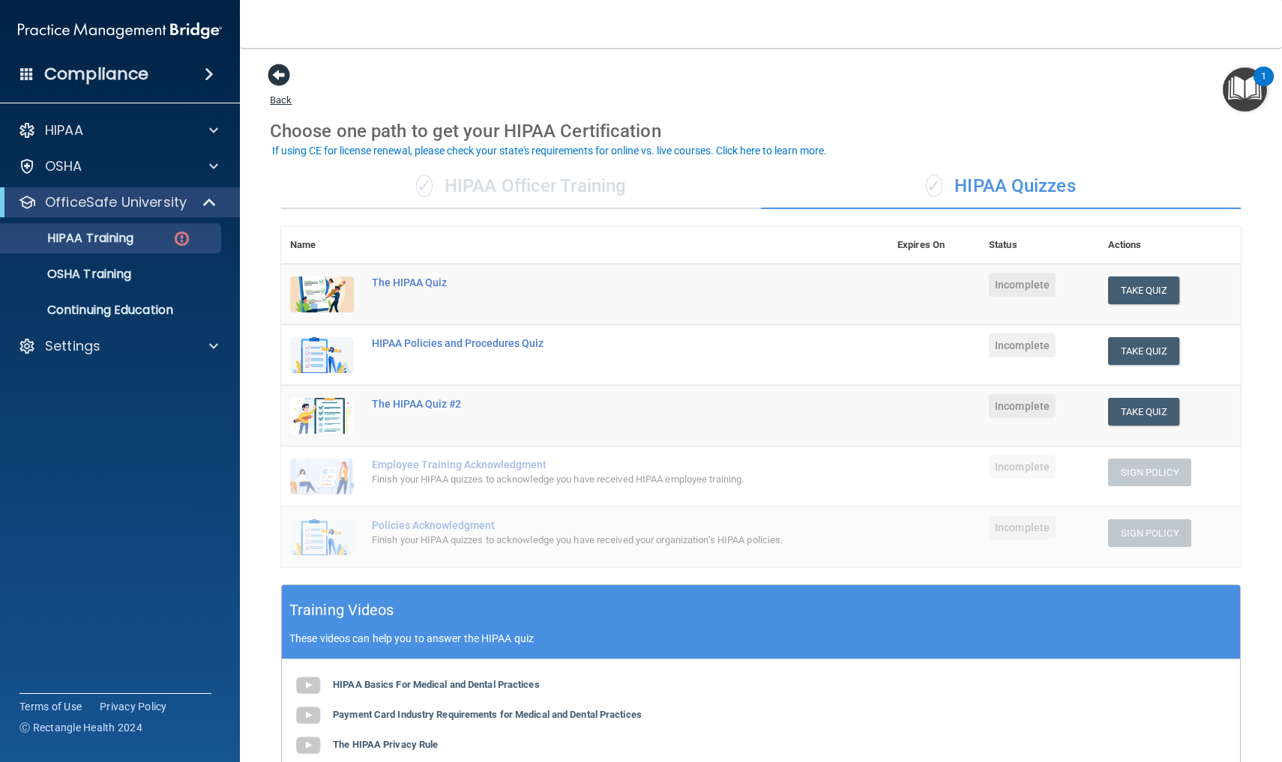
click at [276, 70] on span at bounding box center [279, 75] width 22 height 22
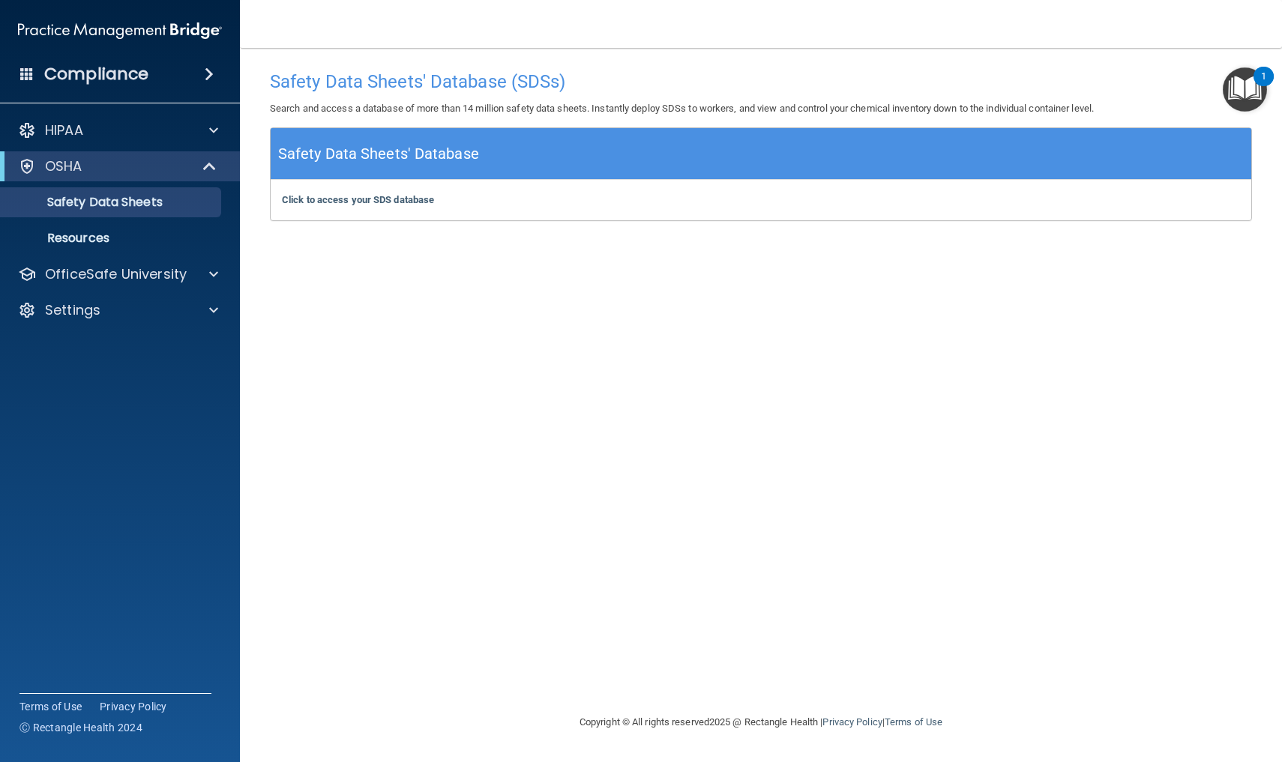
click at [209, 166] on span at bounding box center [211, 166] width 13 height 18
click at [208, 71] on span at bounding box center [209, 74] width 9 height 18
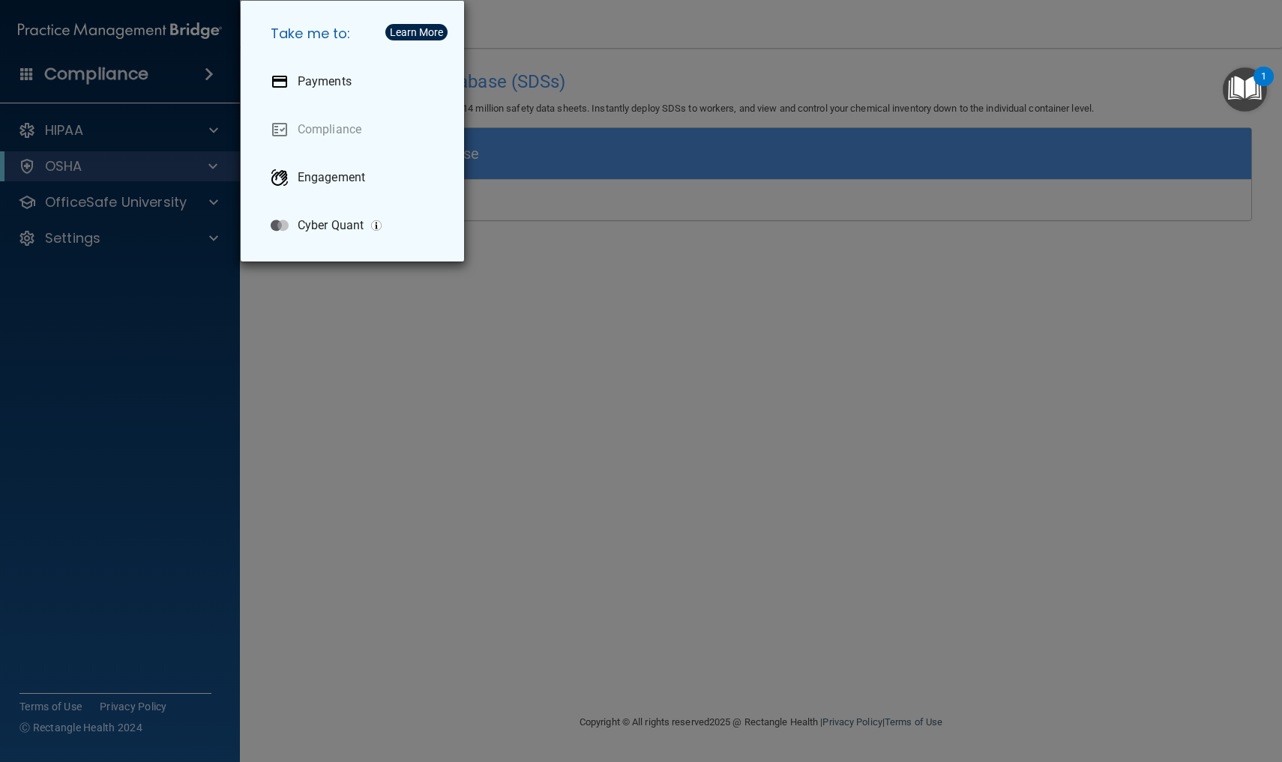
click at [208, 71] on div "Take me to: Payments Compliance Engagement Cyber Quant" at bounding box center [641, 381] width 1282 height 762
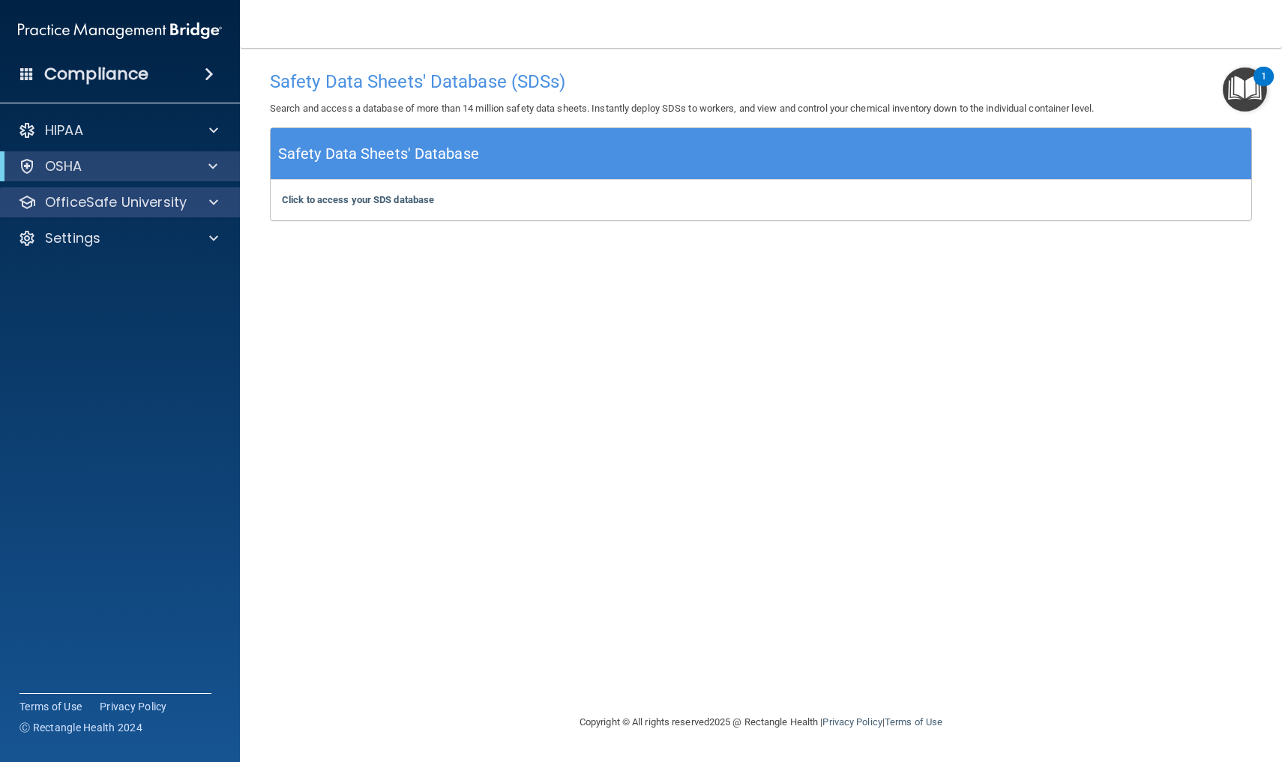
click at [209, 199] on span at bounding box center [213, 202] width 9 height 18
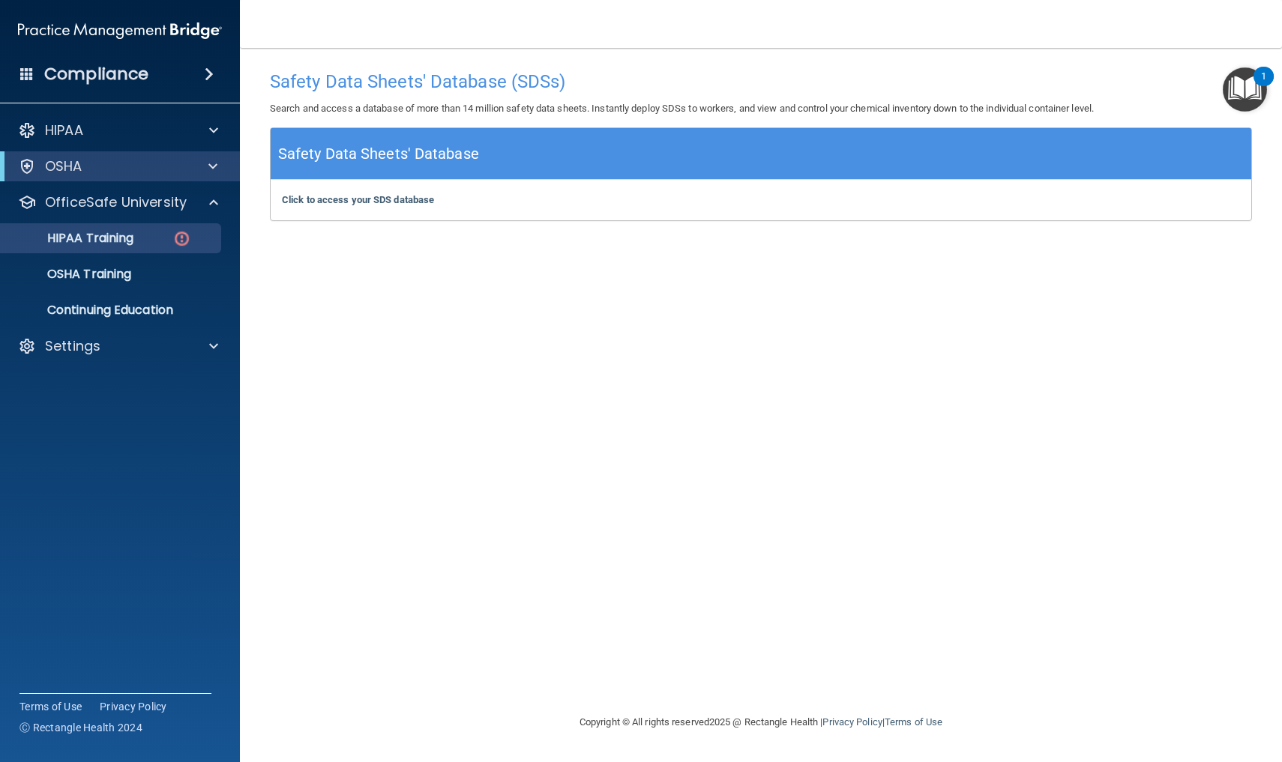
click at [184, 239] on img at bounding box center [181, 238] width 19 height 19
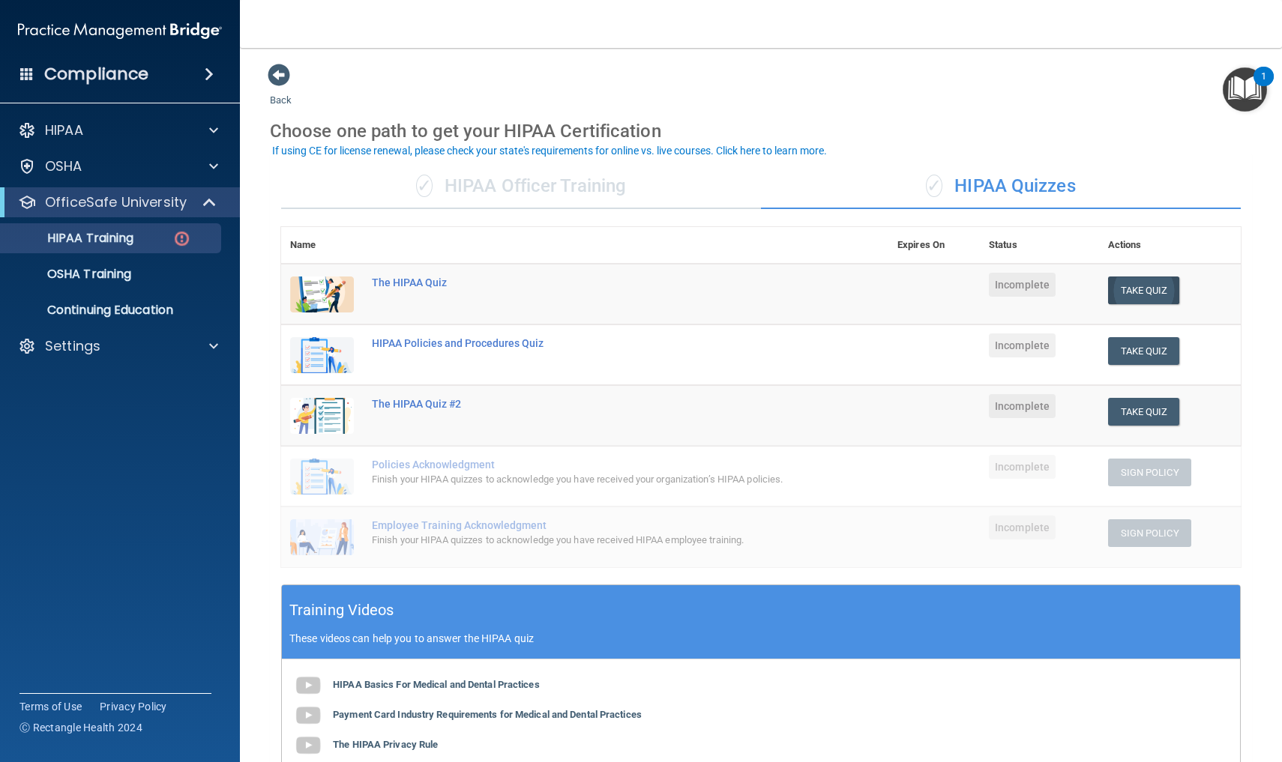
click at [1146, 282] on button "Take Quiz" at bounding box center [1144, 291] width 72 height 28
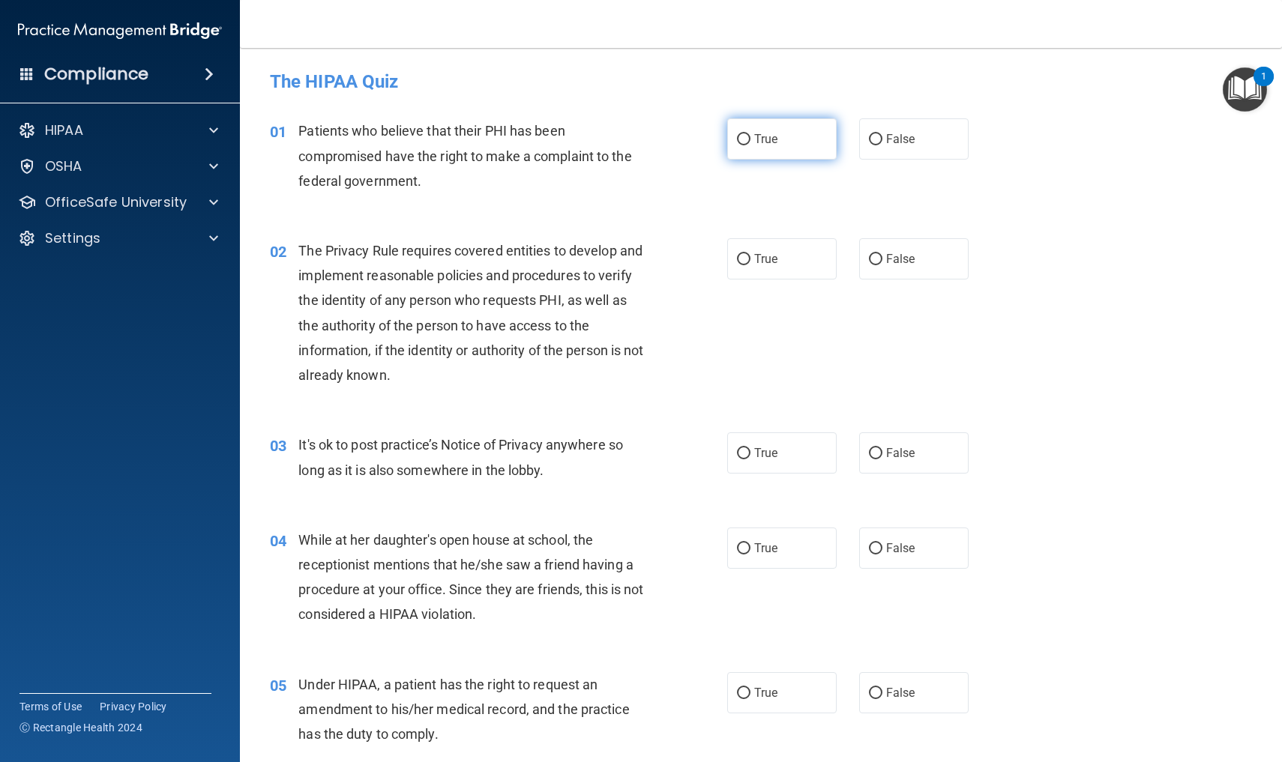
click at [743, 137] on input "True" at bounding box center [743, 139] width 13 height 11
radio input "true"
click at [742, 259] on input "True" at bounding box center [743, 259] width 13 height 11
radio input "true"
click at [878, 453] on input "False" at bounding box center [875, 453] width 13 height 11
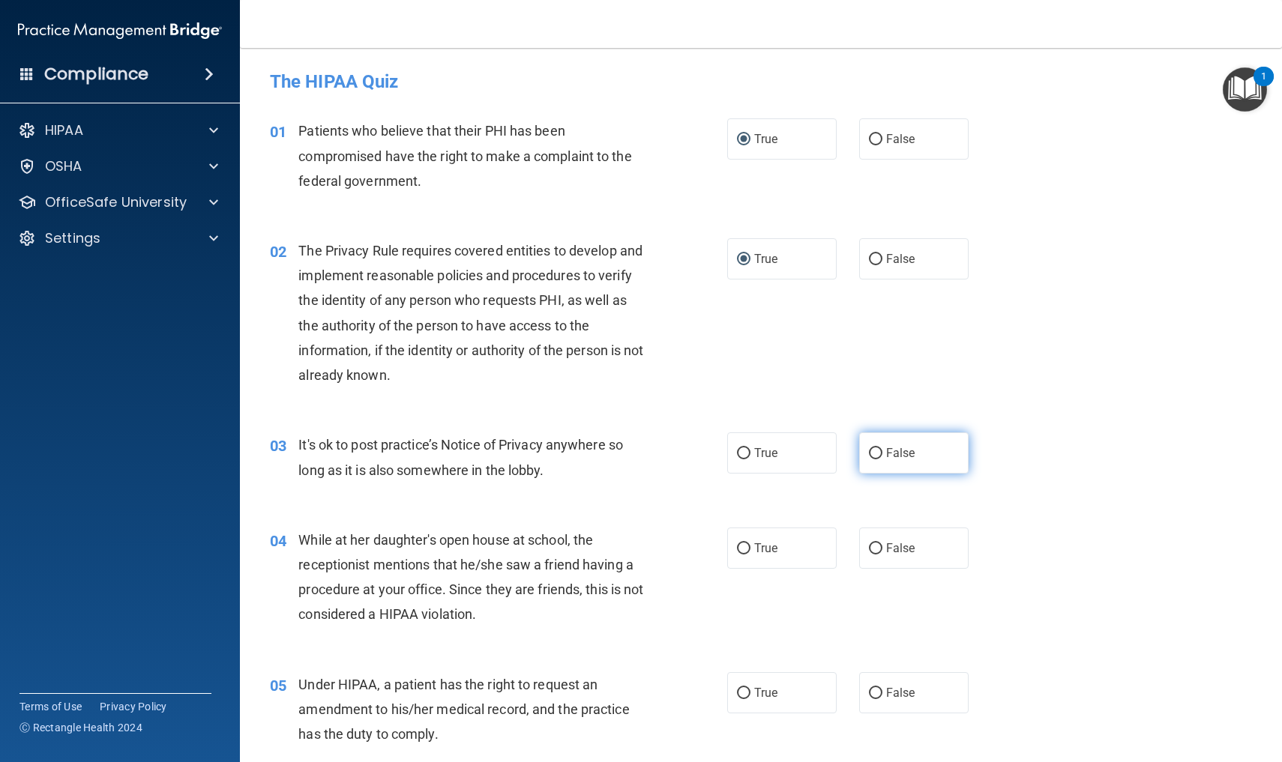
radio input "true"
click at [876, 544] on input "False" at bounding box center [875, 549] width 13 height 11
radio input "true"
click at [743, 689] on input "True" at bounding box center [743, 693] width 13 height 11
radio input "true"
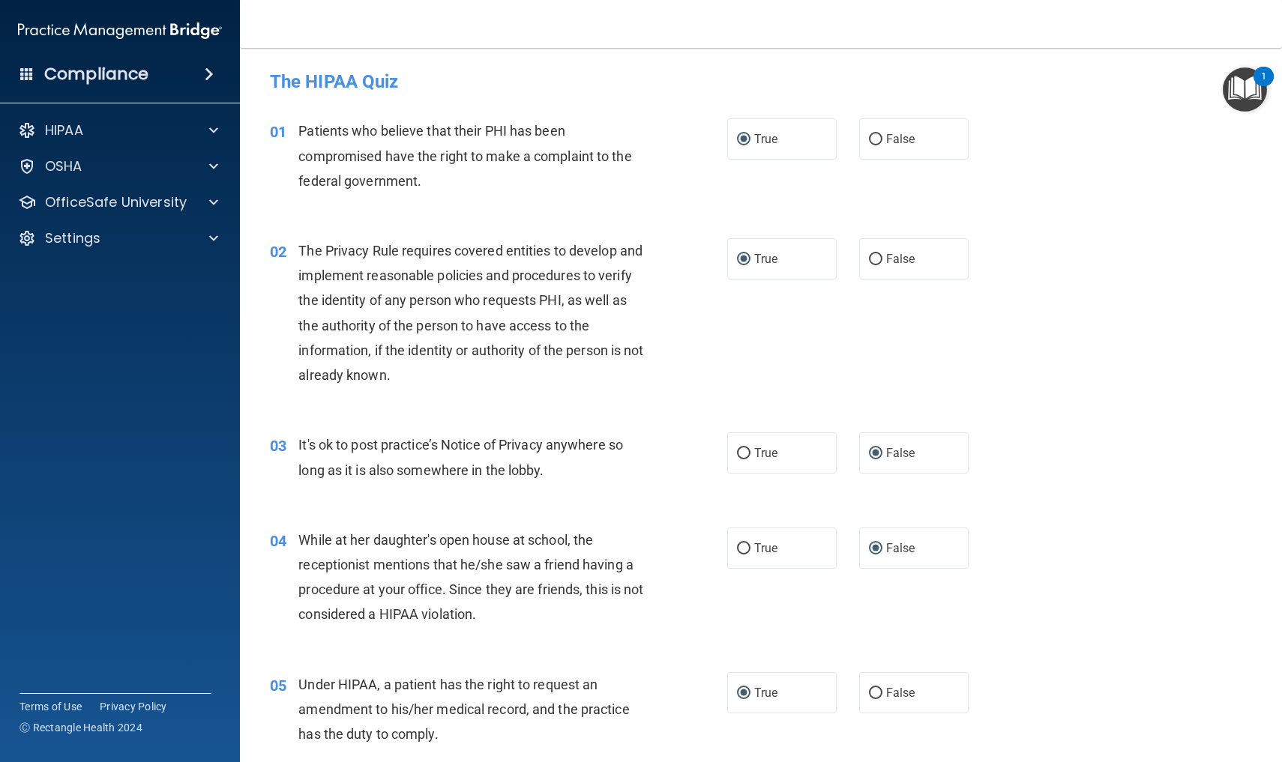
click at [1080, 714] on div "05 Under HIPAA, a patient has the right to request an amendment to his/her medi…" at bounding box center [761, 714] width 1005 height 120
click at [1241, 93] on img "Open Resource Center, 1 new notification" at bounding box center [1245, 89] width 44 height 44
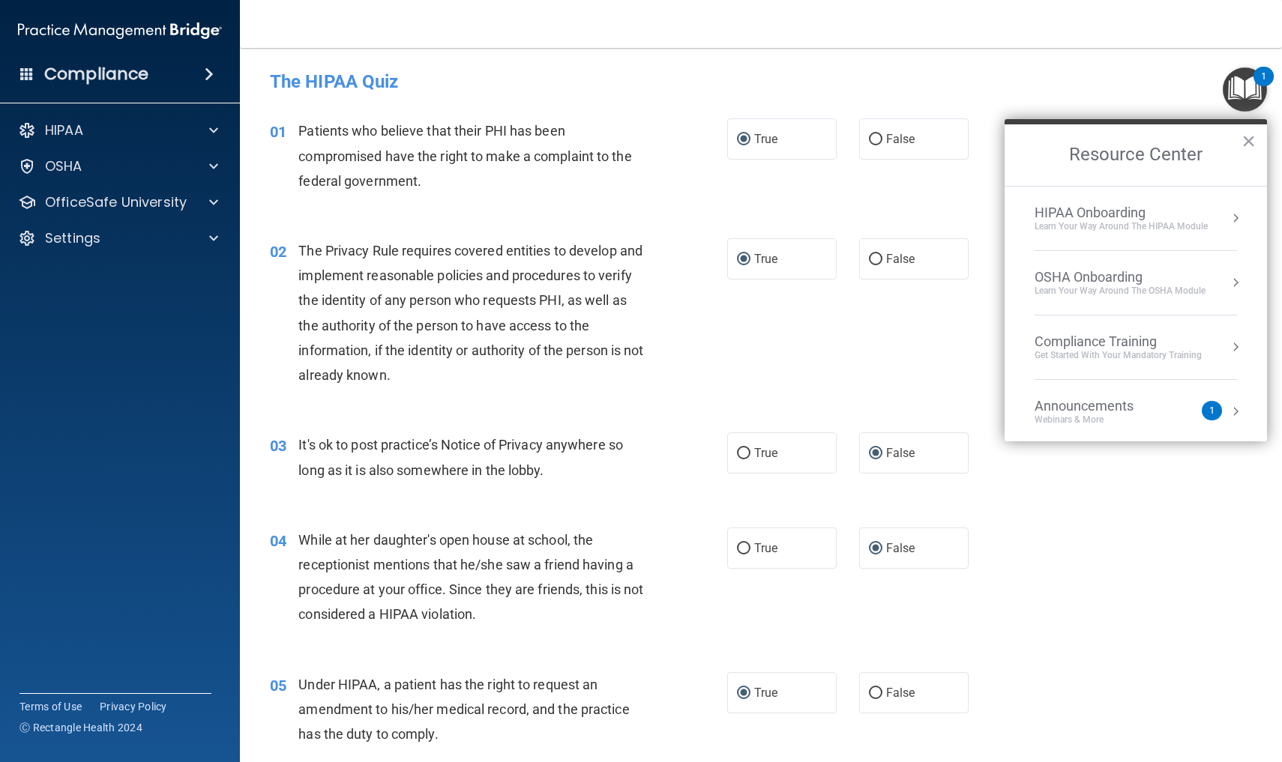
click at [1234, 412] on button "Resource Center" at bounding box center [1235, 411] width 15 height 15
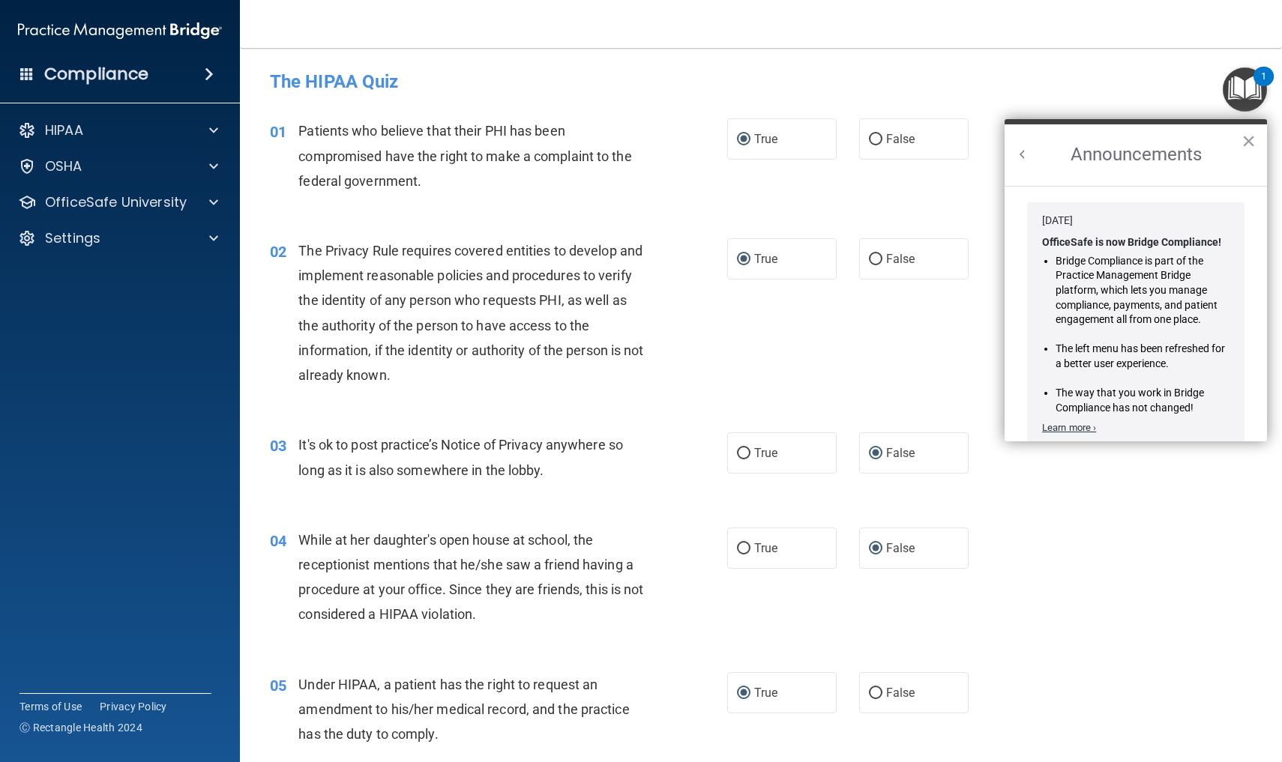
click at [1089, 424] on link "Learn more ›" at bounding box center [1069, 427] width 54 height 11
click at [1249, 142] on button "×" at bounding box center [1248, 141] width 14 height 24
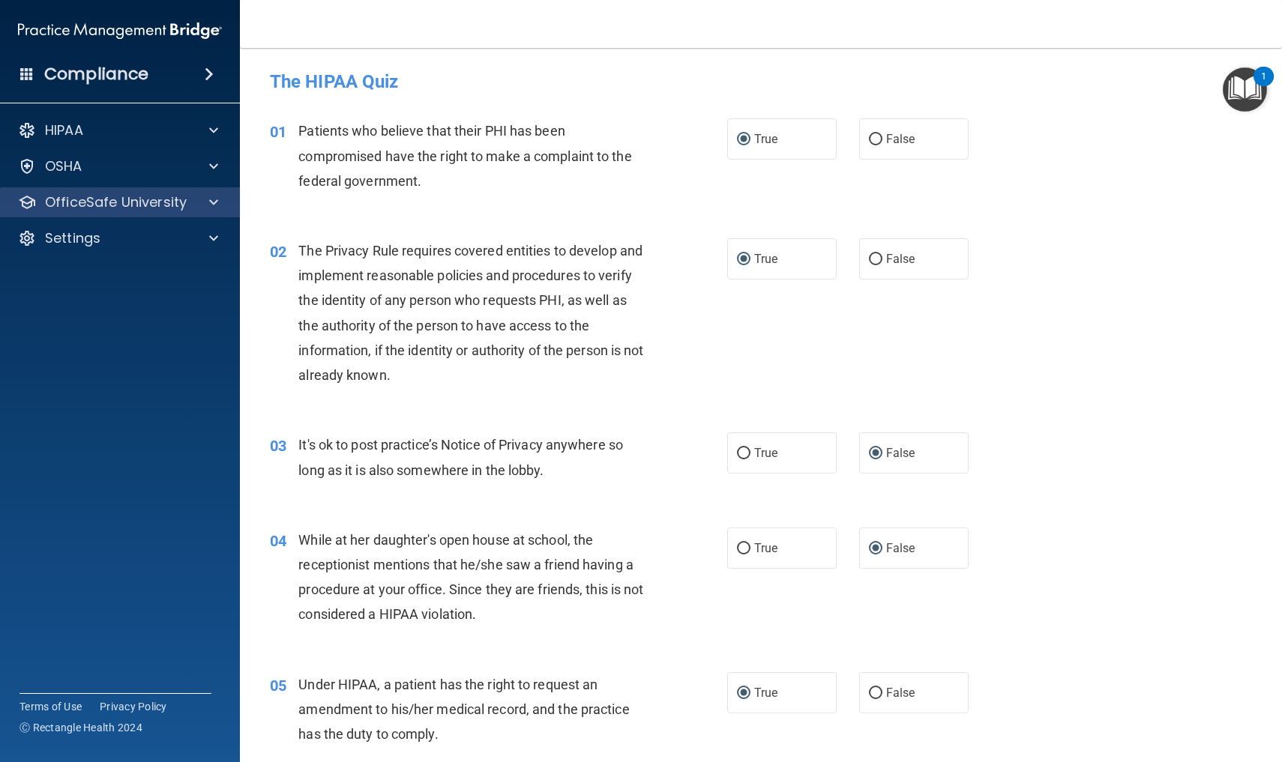
click at [212, 202] on span at bounding box center [213, 202] width 9 height 18
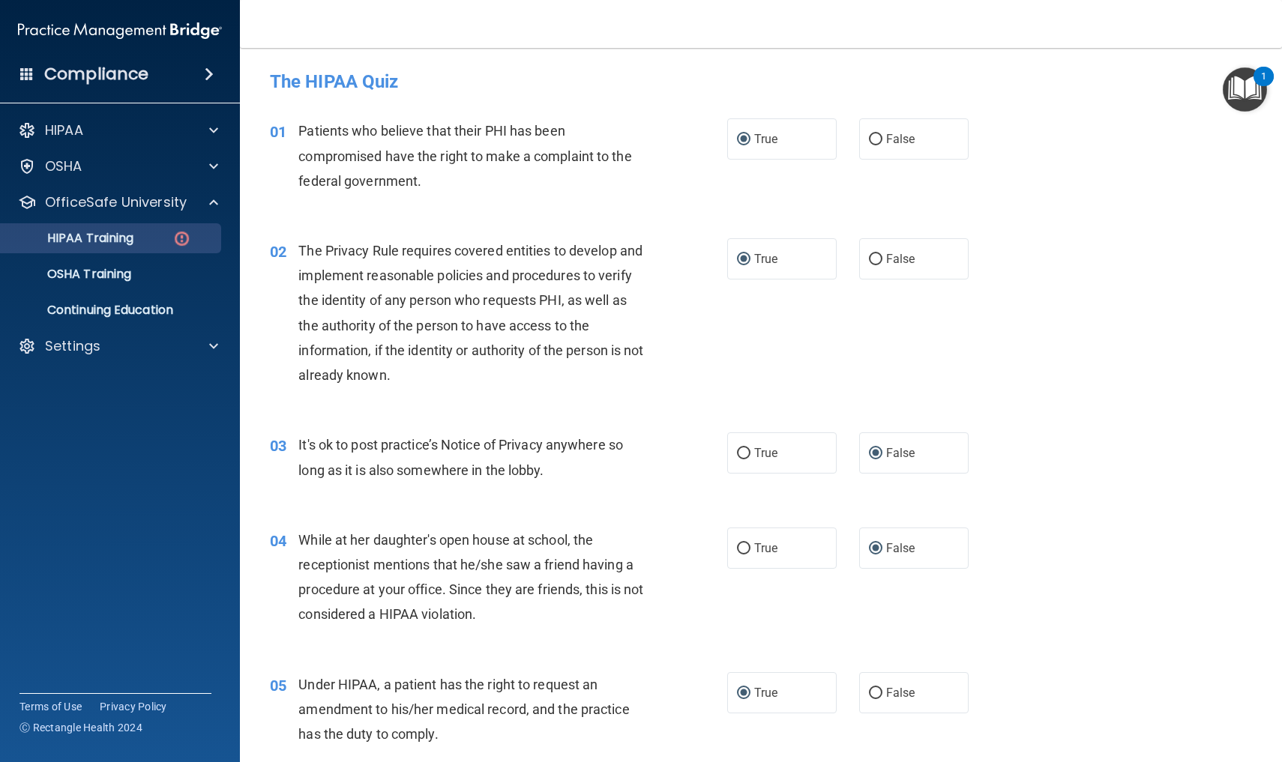
click at [183, 241] on img at bounding box center [181, 238] width 19 height 19
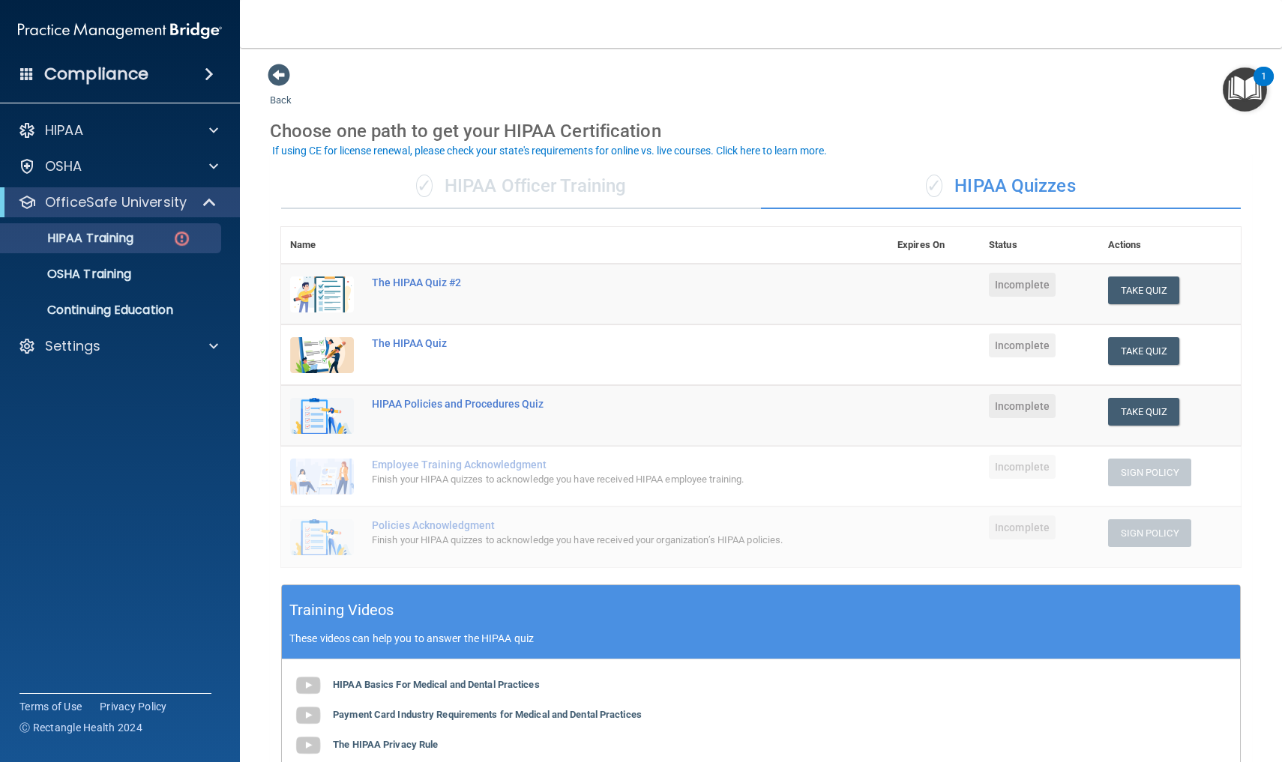
click at [1023, 286] on span "Incomplete" at bounding box center [1022, 285] width 67 height 24
click at [1131, 244] on th "Actions" at bounding box center [1170, 245] width 142 height 37
click at [1238, 695] on div "HIPAA Basics For Medical and Dental Practices Payment Card Industry Requirement…" at bounding box center [761, 761] width 958 height 202
click at [282, 72] on span at bounding box center [279, 75] width 22 height 22
click at [280, 76] on span at bounding box center [279, 75] width 22 height 22
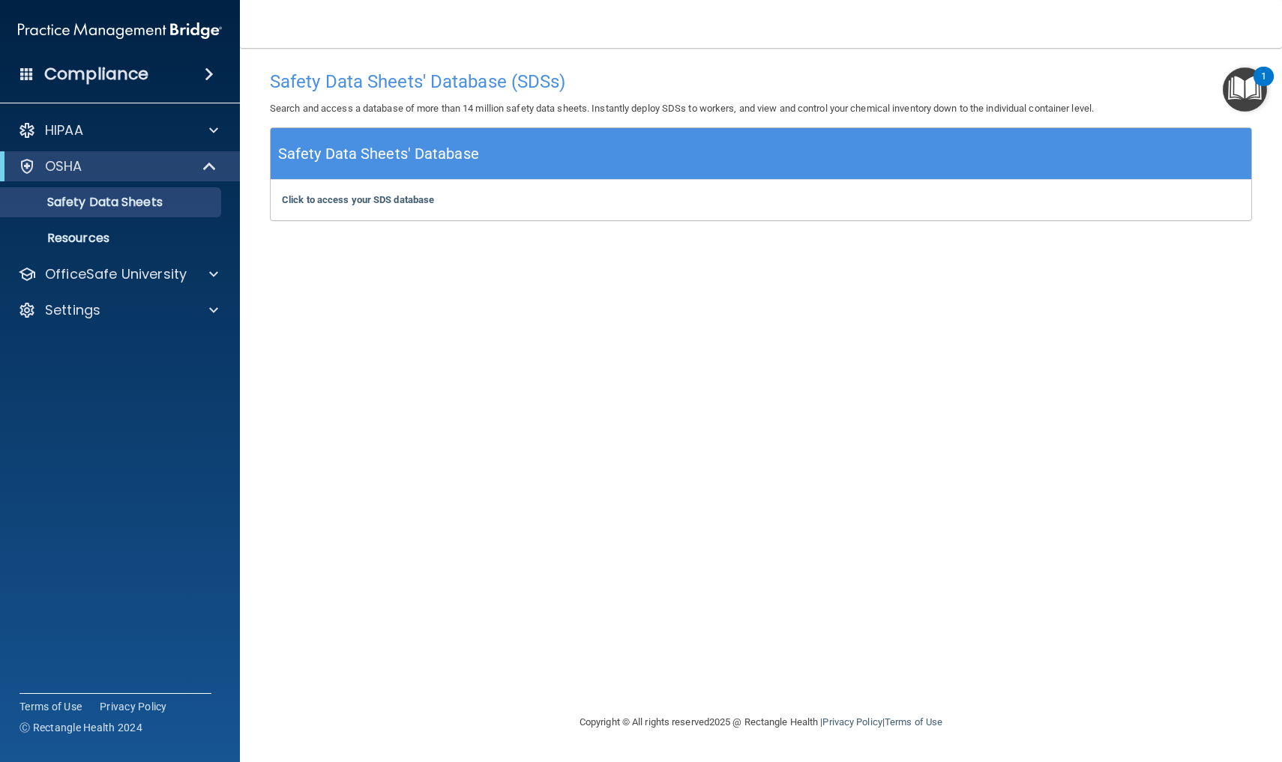
click at [400, 154] on h5 "Safety Data Sheets' Database" at bounding box center [378, 154] width 201 height 26
click at [370, 204] on b "Click to access your SDS database" at bounding box center [358, 199] width 152 height 11
click at [154, 73] on div "Compliance" at bounding box center [120, 74] width 240 height 33
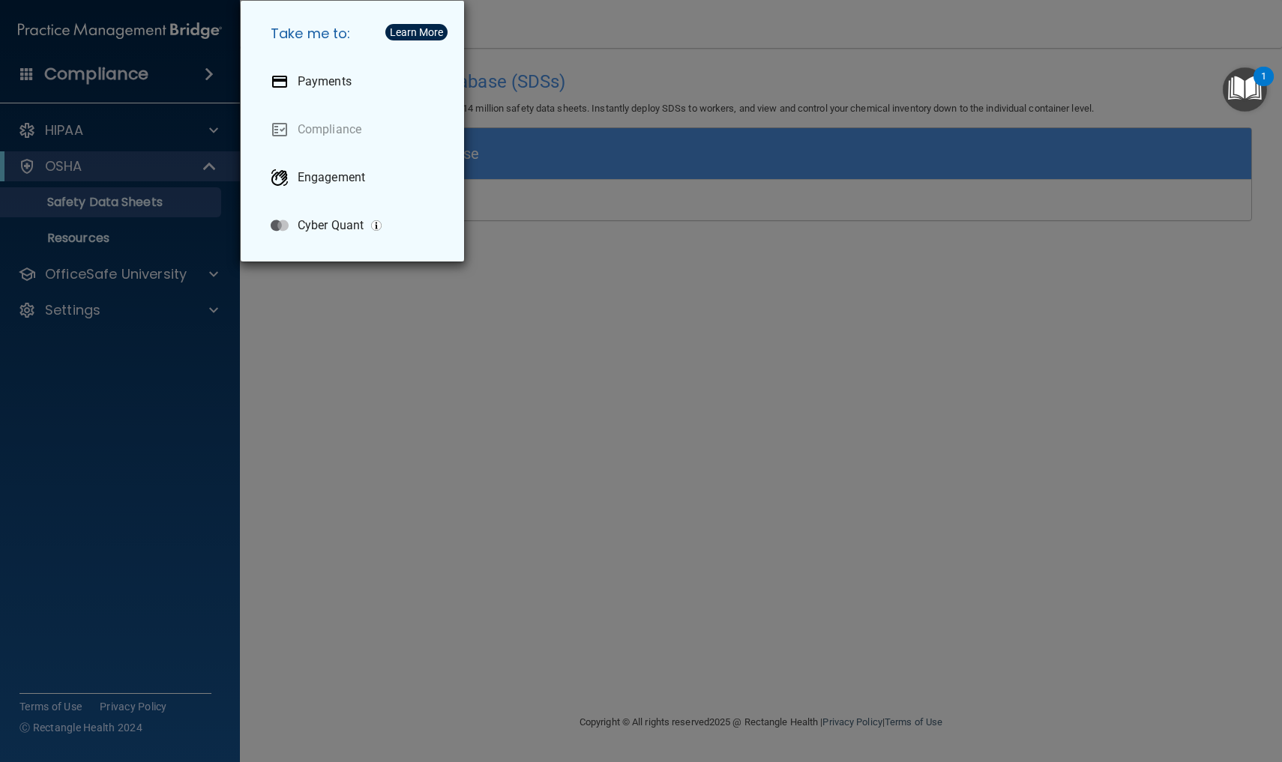
click at [154, 73] on div "Take me to: Payments Compliance Engagement Cyber Quant" at bounding box center [641, 381] width 1282 height 762
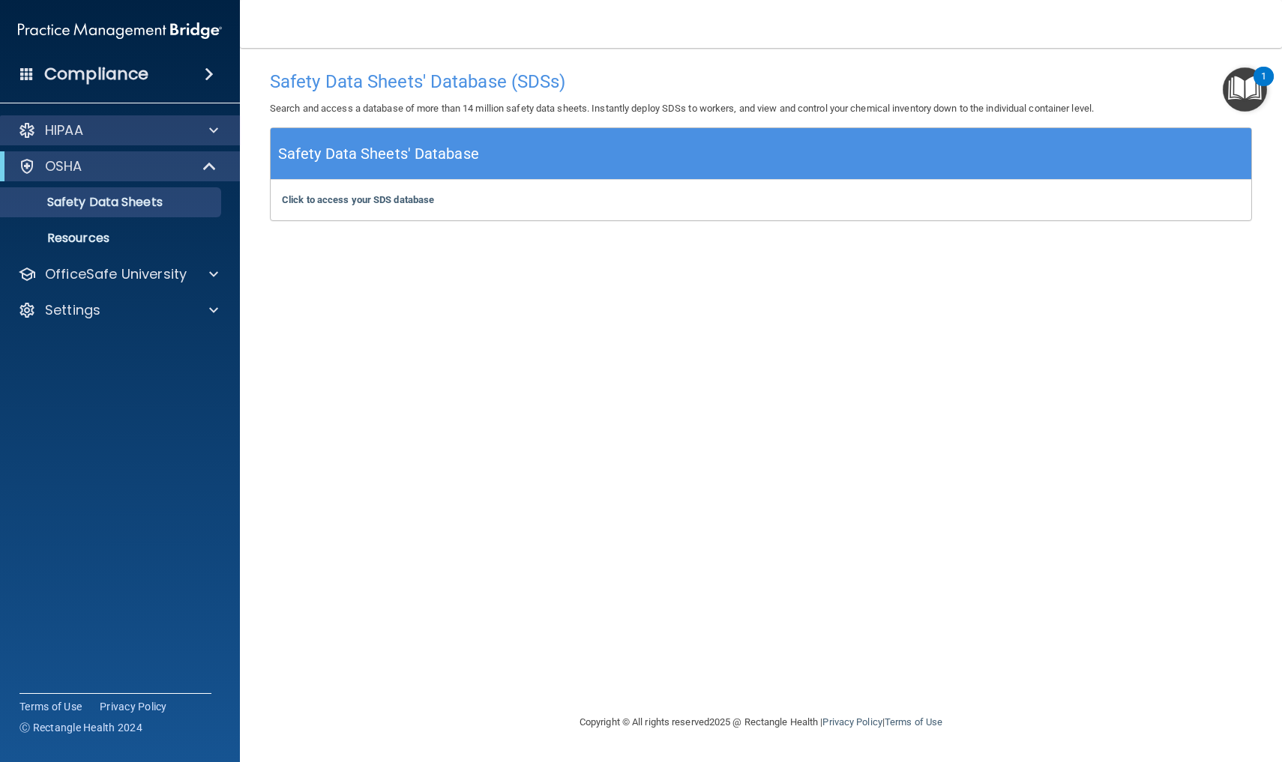
click at [213, 131] on span at bounding box center [213, 130] width 9 height 18
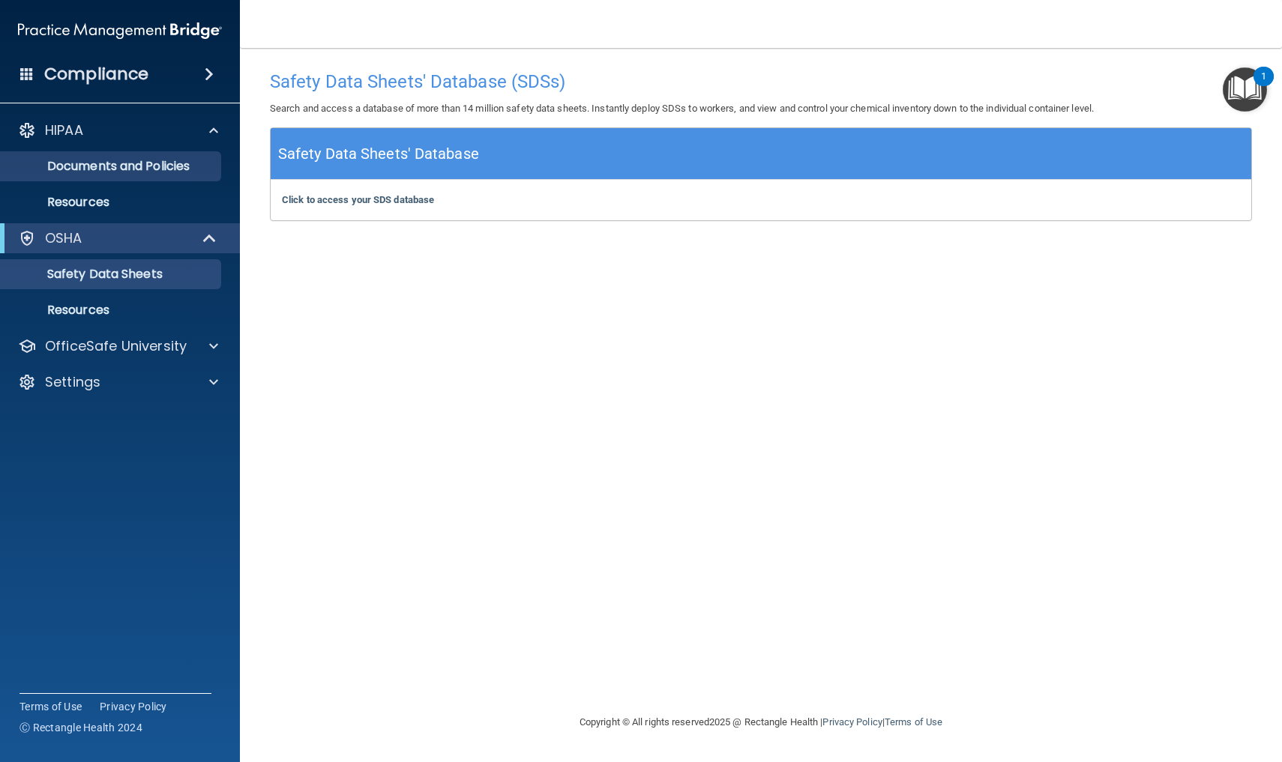
click at [176, 165] on p "Documents and Policies" at bounding box center [112, 166] width 205 height 15
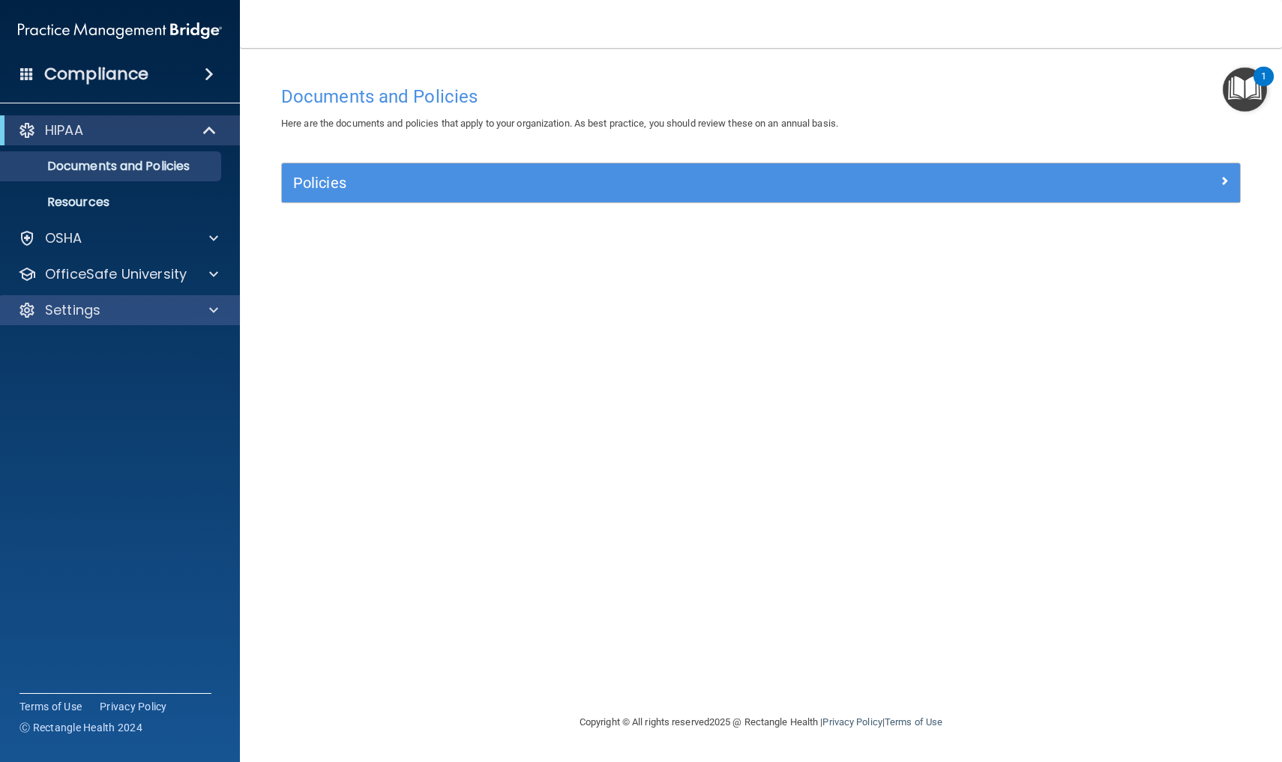
click at [217, 313] on span at bounding box center [213, 310] width 9 height 18
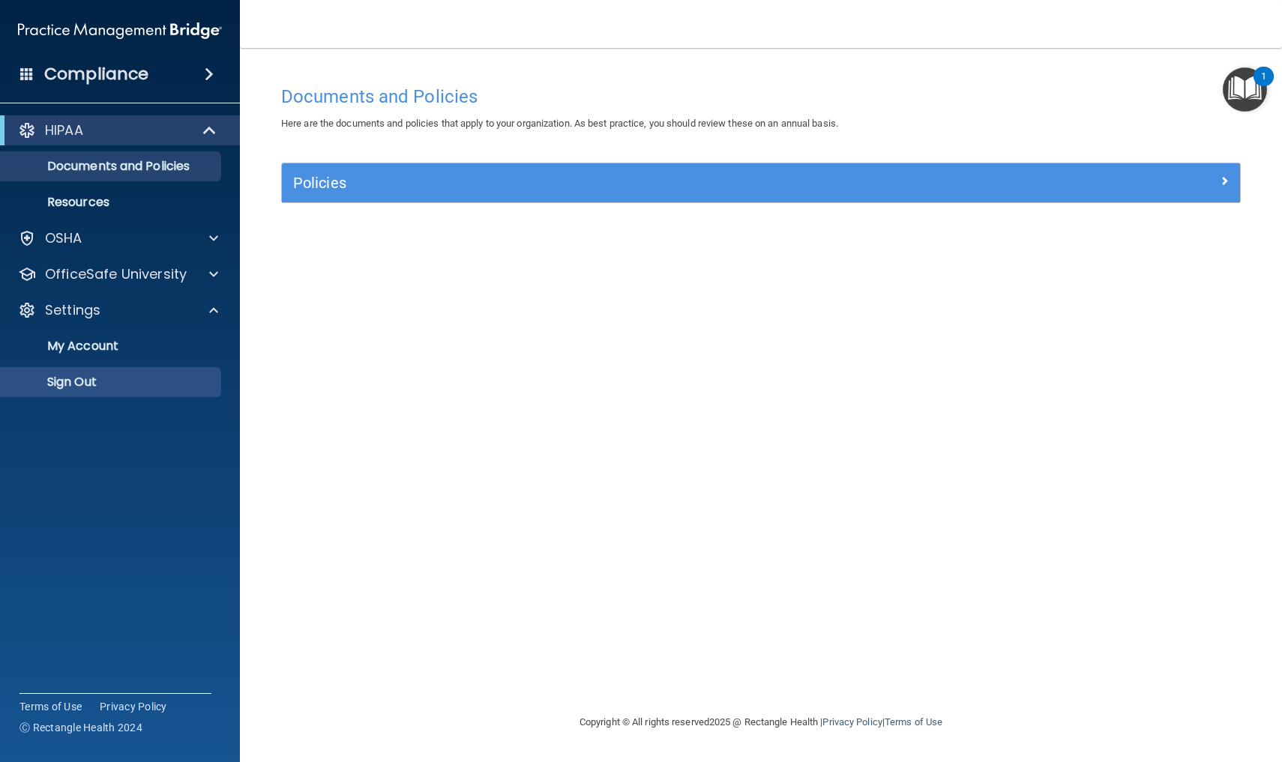
click at [97, 378] on p "Sign Out" at bounding box center [112, 382] width 205 height 15
